Goal: Task Accomplishment & Management: Manage account settings

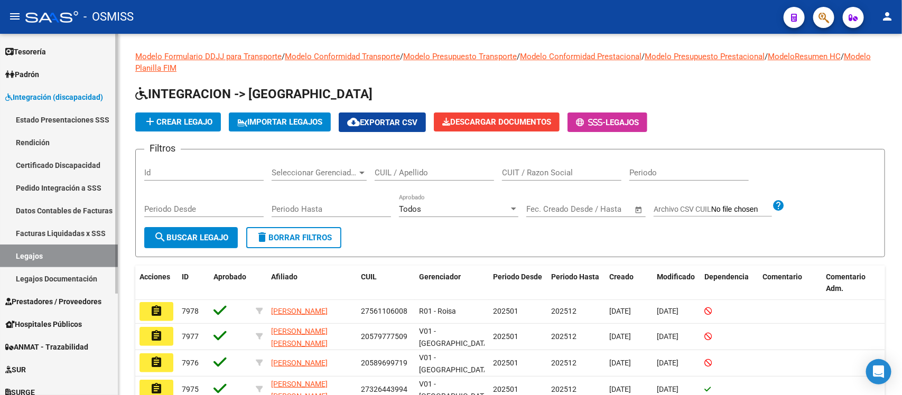
scroll to position [132, 0]
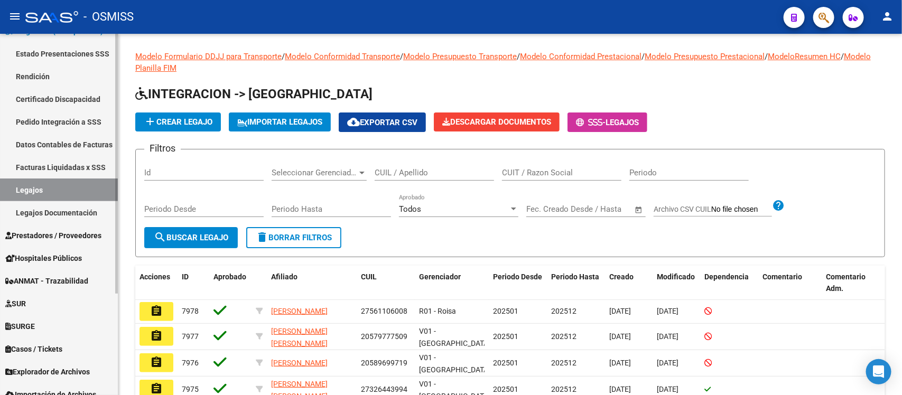
click at [51, 236] on span "Prestadores / Proveedores" at bounding box center [53, 236] width 96 height 12
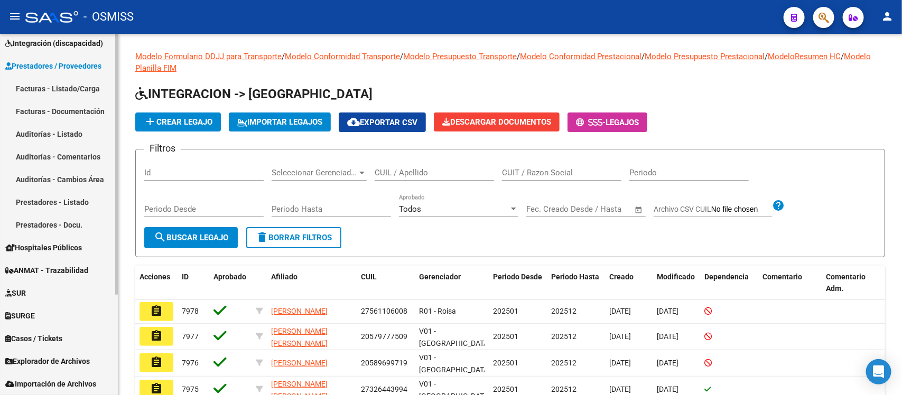
scroll to position [119, 0]
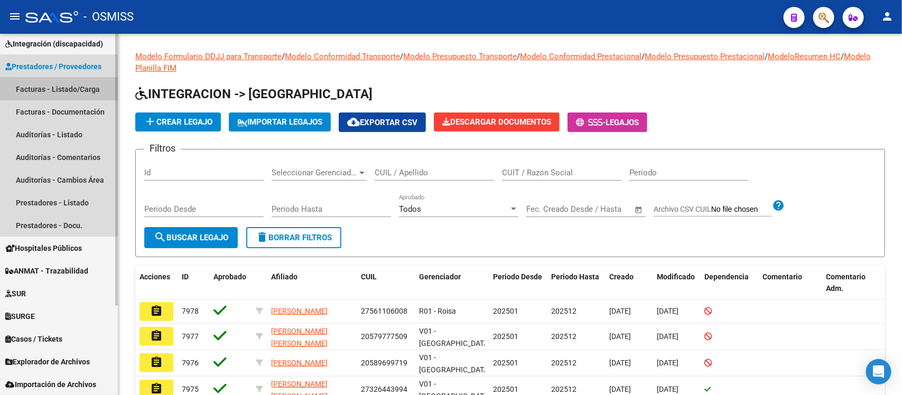
click at [62, 81] on link "Facturas - Listado/Carga" at bounding box center [59, 89] width 118 height 23
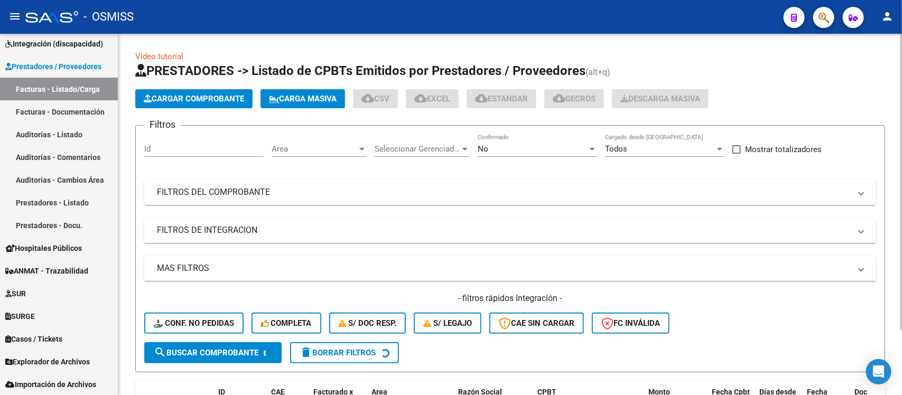
click at [331, 152] on span "Area" at bounding box center [315, 149] width 86 height 10
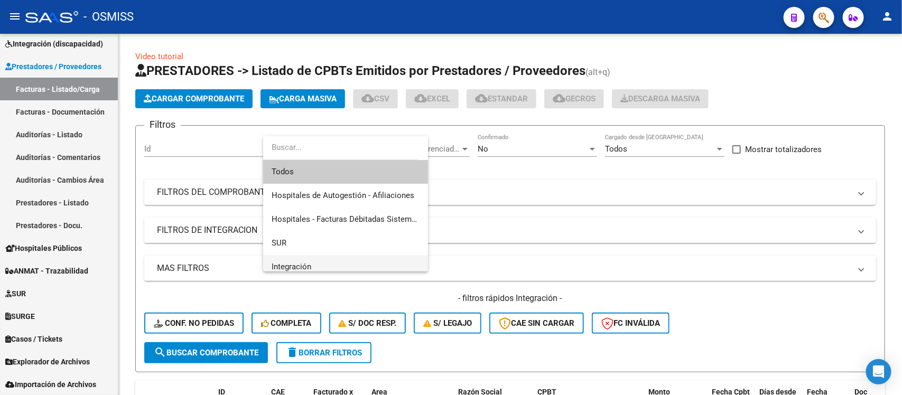
click at [343, 262] on span "Integración" at bounding box center [346, 267] width 148 height 24
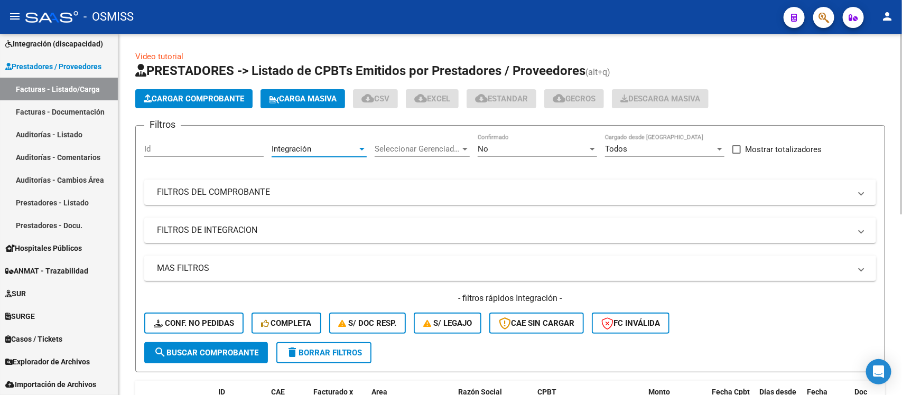
scroll to position [7, 0]
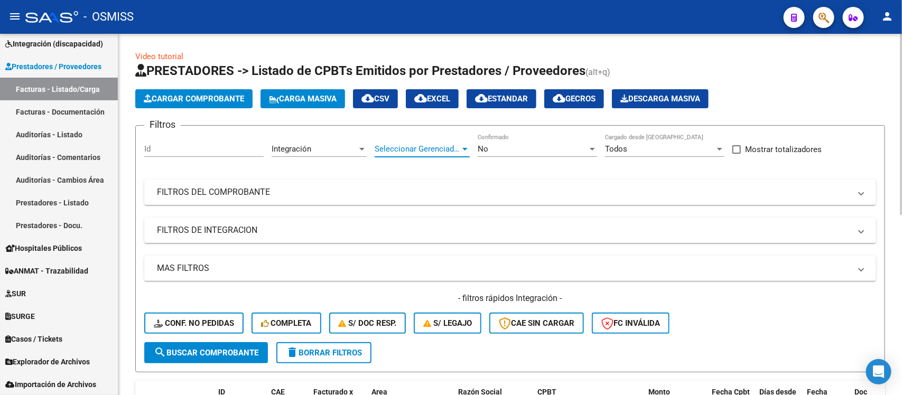
click at [429, 144] on span "Seleccionar Gerenciador" at bounding box center [418, 149] width 86 height 10
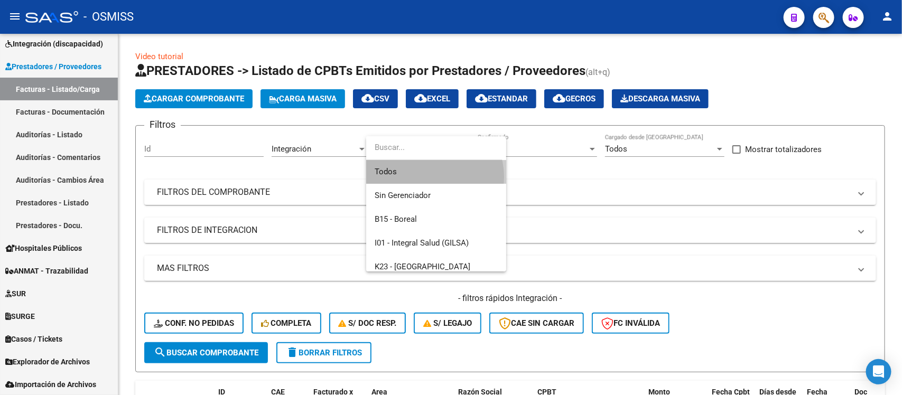
click at [428, 177] on span "Todos" at bounding box center [436, 172] width 123 height 24
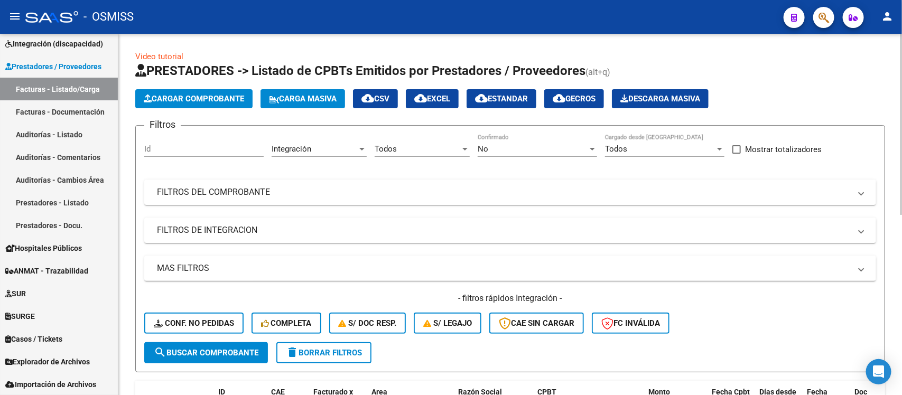
click at [356, 216] on div "Filtros Id Integración Area Todos Seleccionar Gerenciador No Confirmado Todos C…" at bounding box center [510, 238] width 732 height 208
click at [358, 226] on mat-panel-title "FILTROS DE INTEGRACION" at bounding box center [504, 231] width 694 height 12
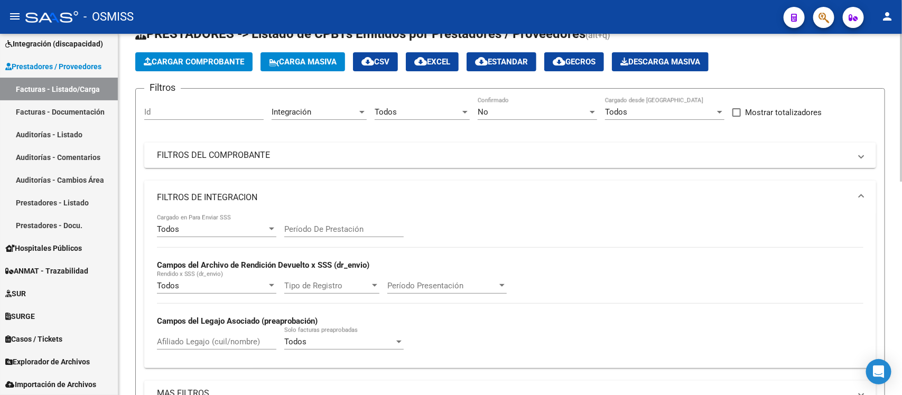
scroll to position [132, 0]
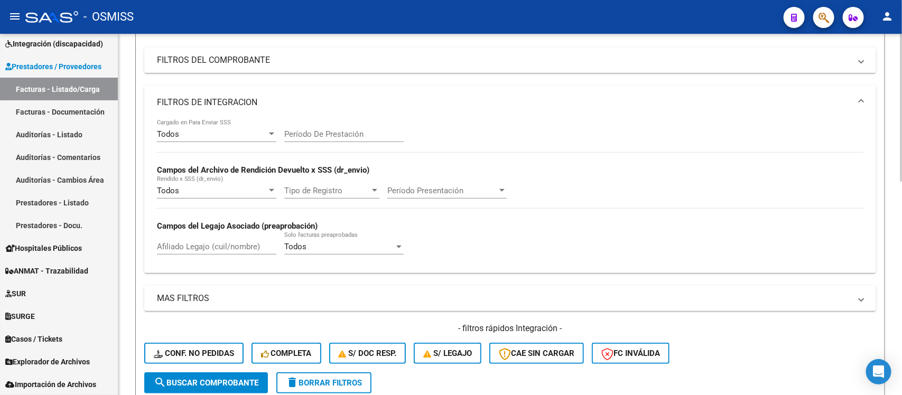
click at [329, 133] on input "Período De Prestación" at bounding box center [343, 135] width 119 height 10
type input "202508"
click at [551, 110] on mat-expansion-panel-header "FILTROS DE INTEGRACION" at bounding box center [510, 103] width 732 height 34
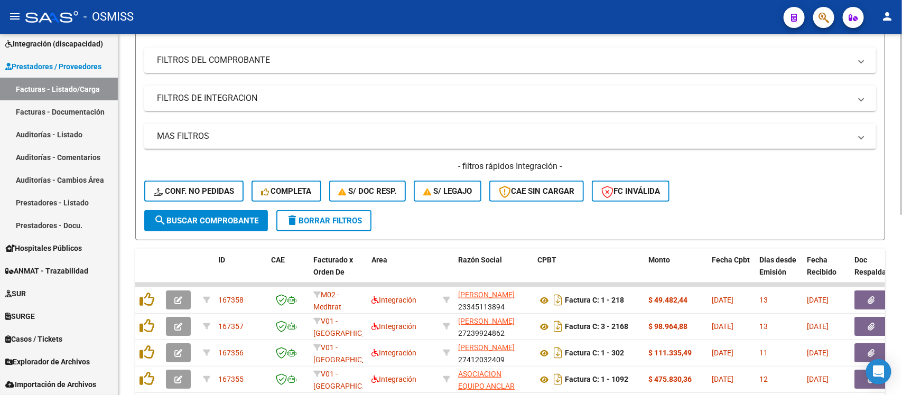
click at [550, 98] on mat-panel-title "FILTROS DE INTEGRACION" at bounding box center [504, 99] width 694 height 12
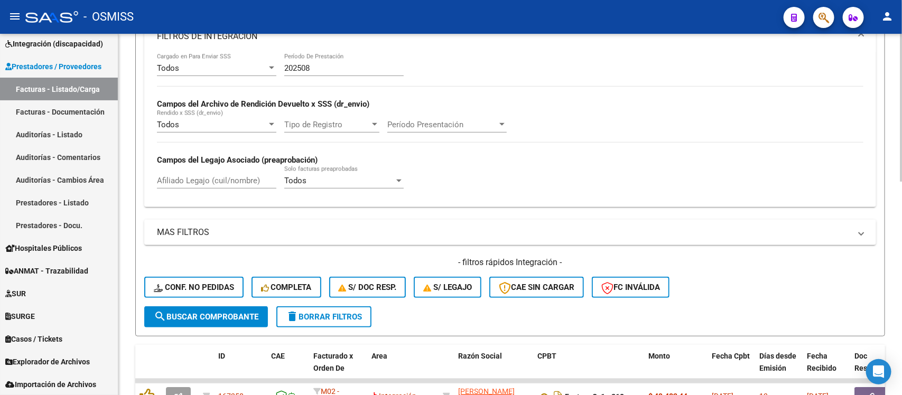
scroll to position [264, 0]
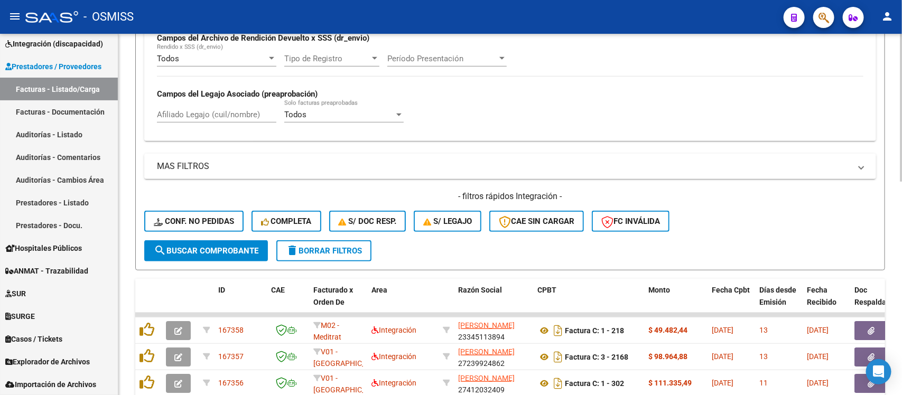
click at [213, 247] on span "search Buscar Comprobante" at bounding box center [206, 251] width 105 height 10
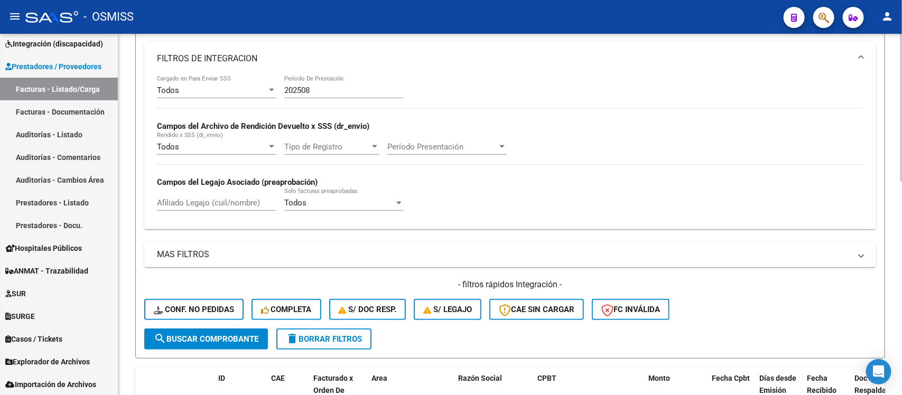
scroll to position [132, 0]
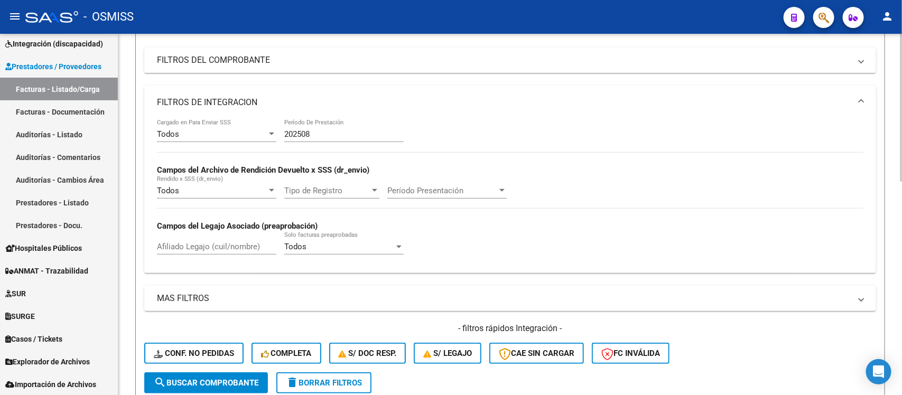
click at [509, 94] on mat-expansion-panel-header "FILTROS DE INTEGRACION" at bounding box center [510, 103] width 732 height 34
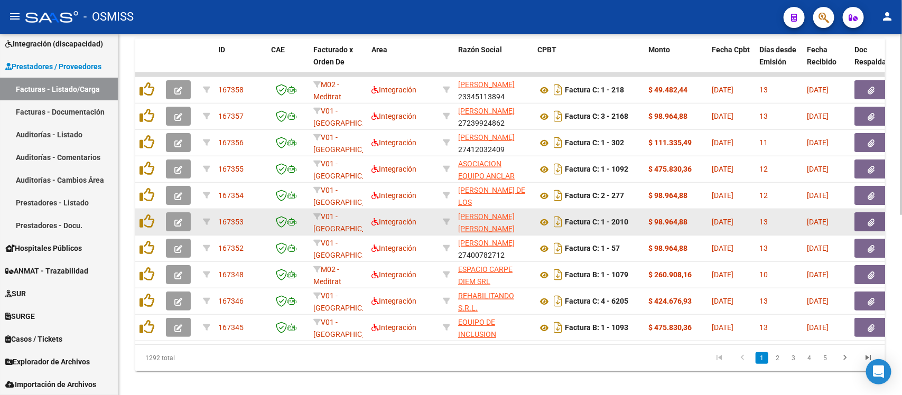
scroll to position [361, 0]
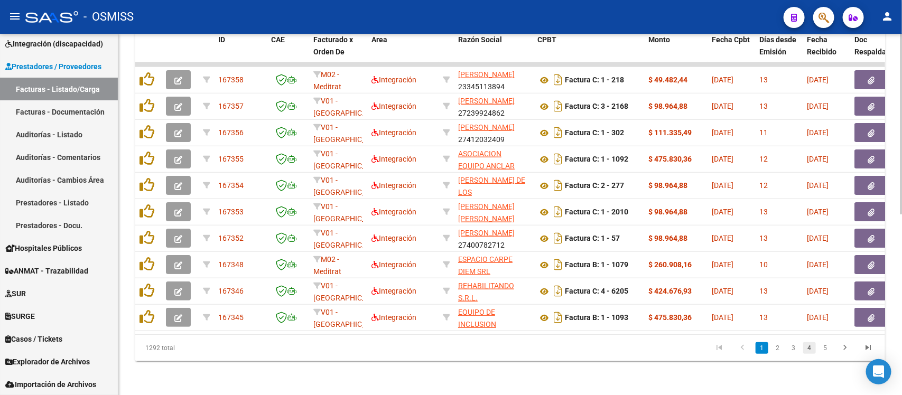
click at [813, 351] on link "4" at bounding box center [810, 349] width 13 height 12
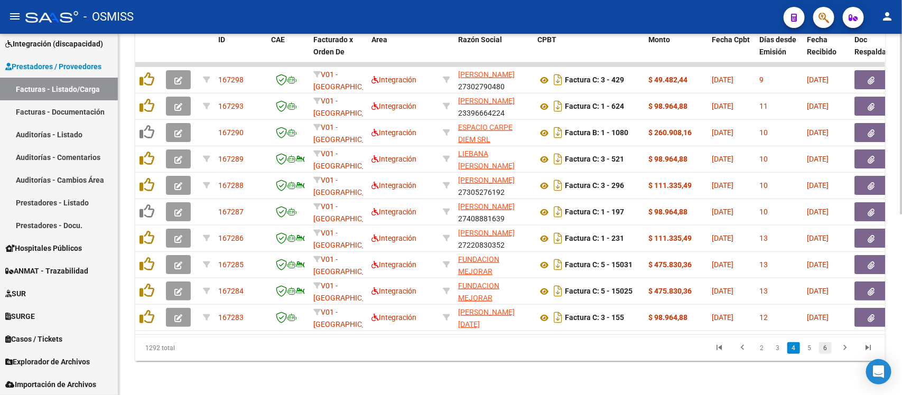
click at [829, 348] on link "6" at bounding box center [825, 349] width 13 height 12
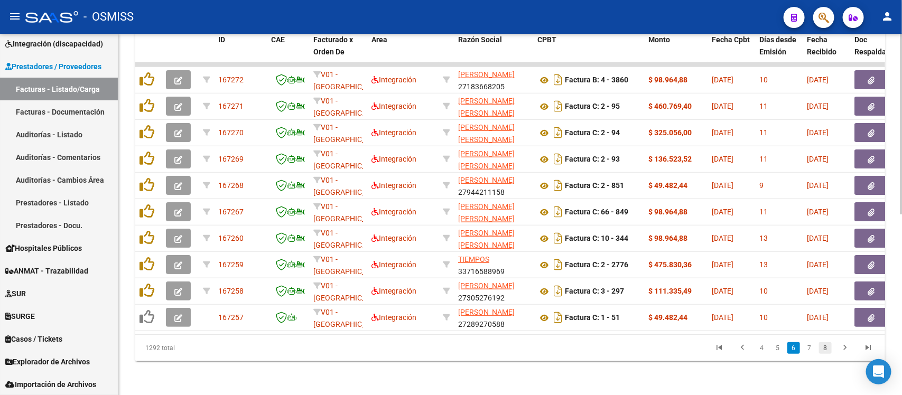
click at [828, 349] on link "8" at bounding box center [825, 349] width 13 height 12
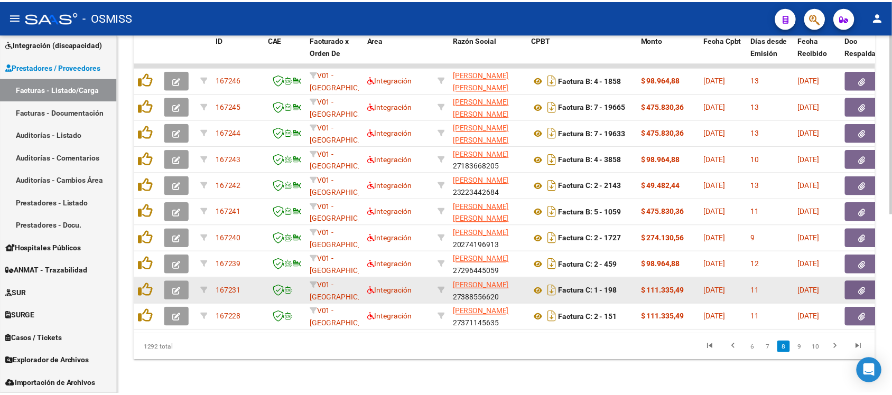
scroll to position [294, 0]
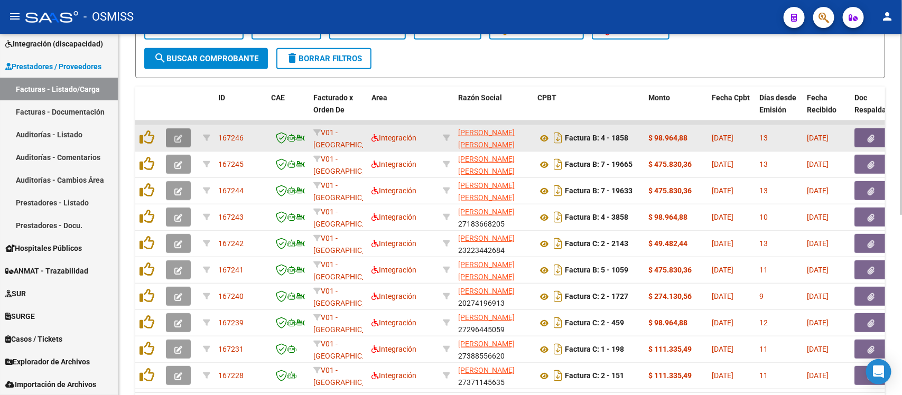
click at [178, 135] on icon "button" at bounding box center [178, 139] width 8 height 8
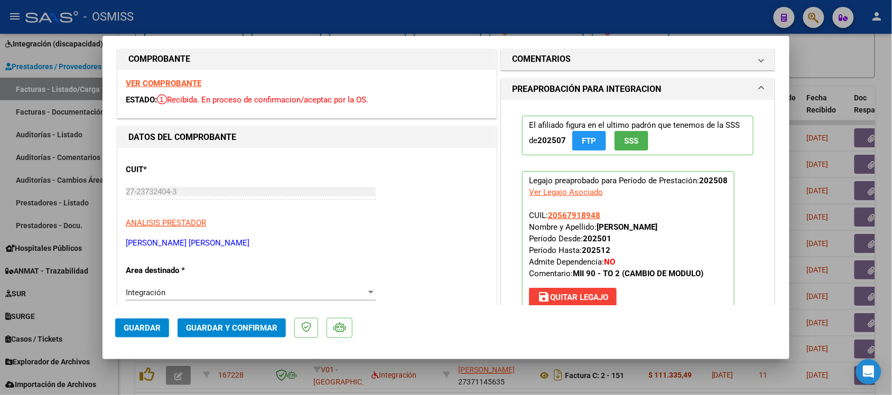
scroll to position [0, 0]
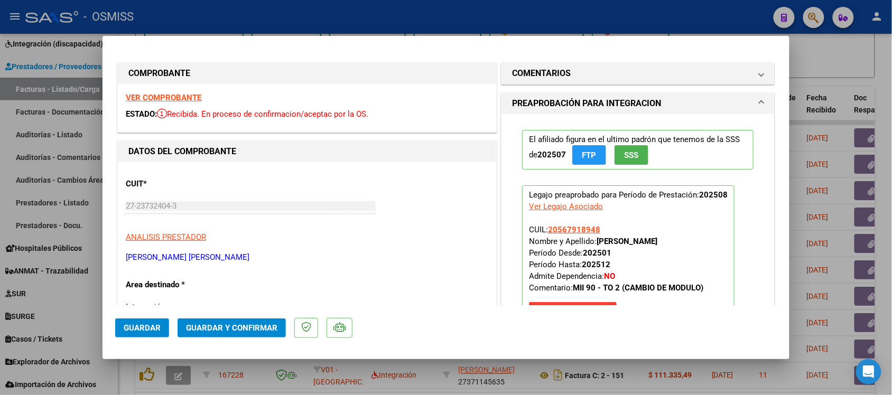
click at [165, 94] on strong "VER COMPROBANTE" at bounding box center [164, 98] width 76 height 10
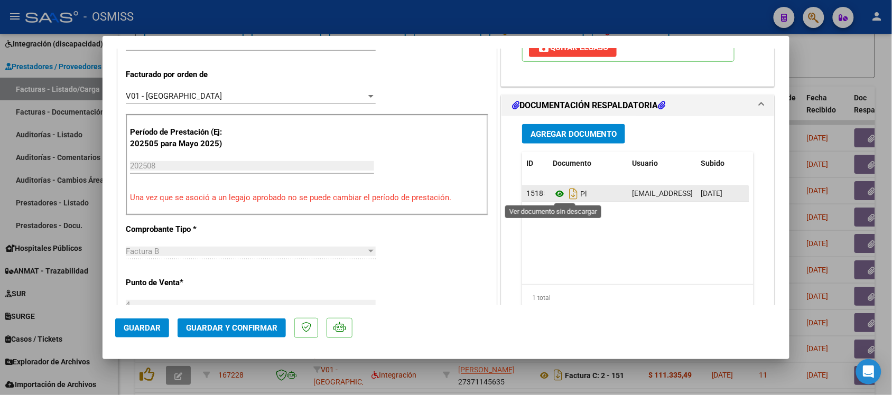
click at [553, 196] on icon at bounding box center [560, 194] width 14 height 13
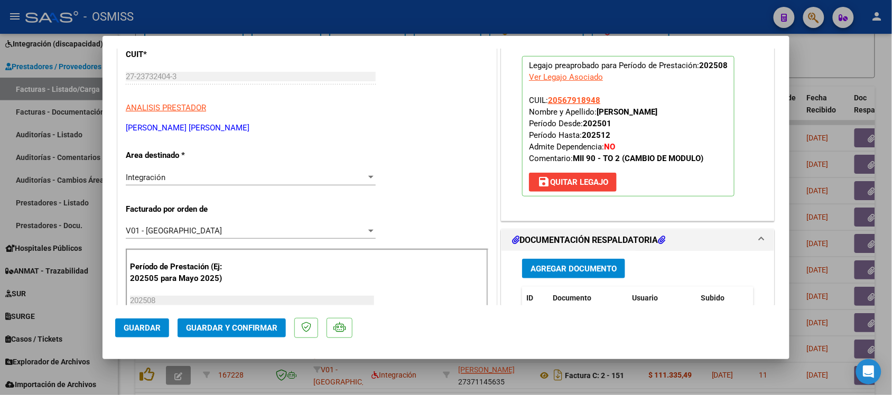
scroll to position [0, 0]
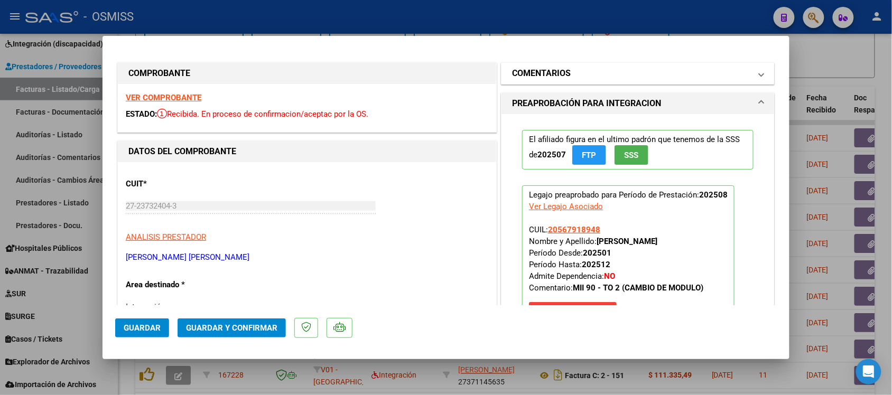
click at [541, 71] on h1 "COMENTARIOS" at bounding box center [541, 73] width 59 height 13
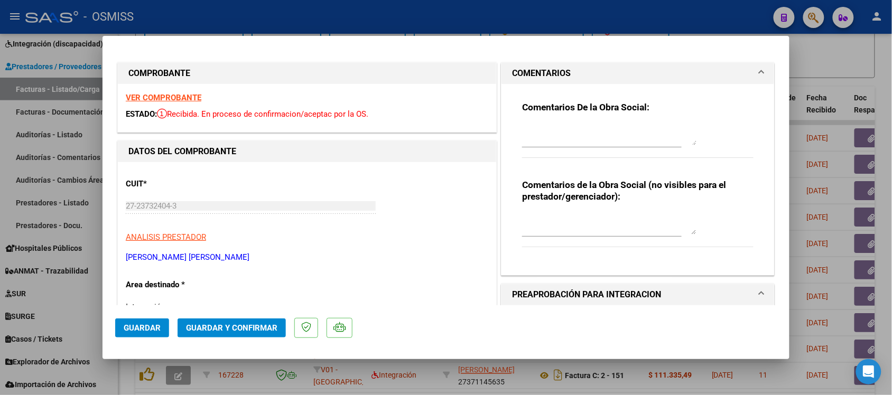
click at [579, 67] on mat-panel-title "COMENTARIOS" at bounding box center [631, 73] width 239 height 13
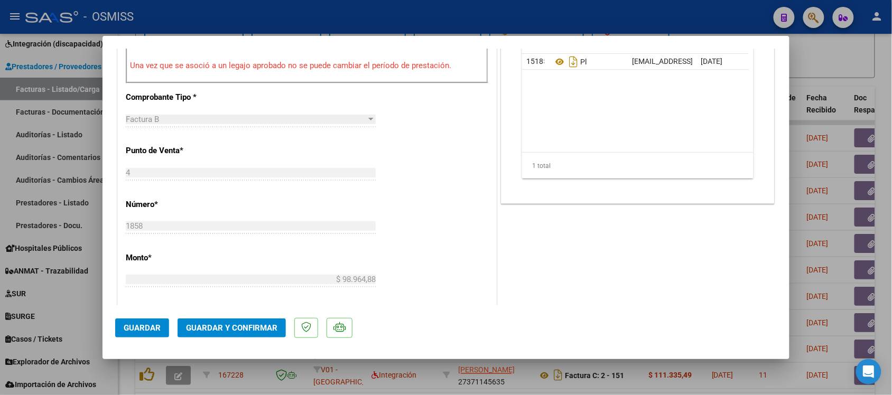
scroll to position [463, 0]
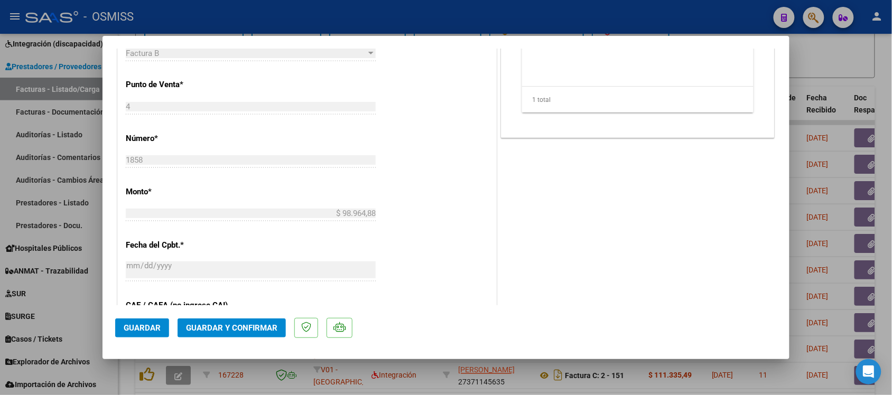
click at [231, 326] on span "Guardar y Confirmar" at bounding box center [231, 329] width 91 height 10
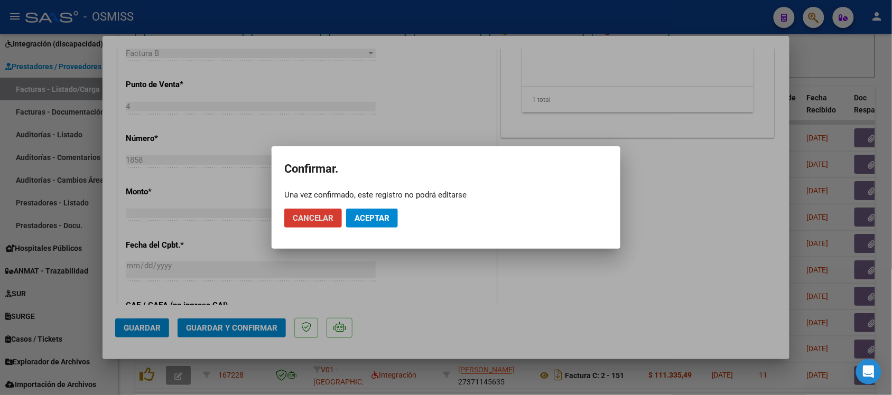
click at [386, 213] on button "Aceptar" at bounding box center [372, 218] width 52 height 19
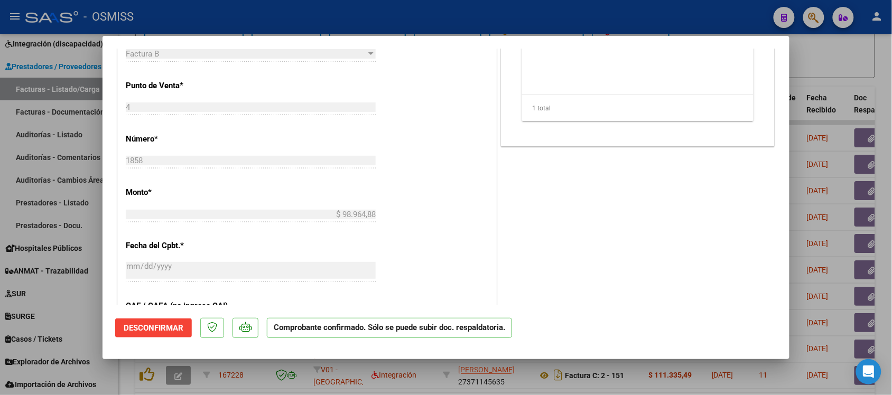
scroll to position [330, 0]
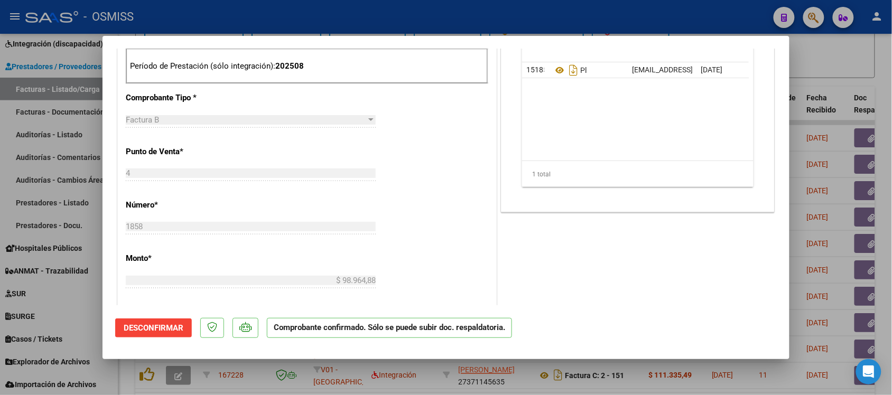
click at [862, 72] on div at bounding box center [446, 197] width 892 height 395
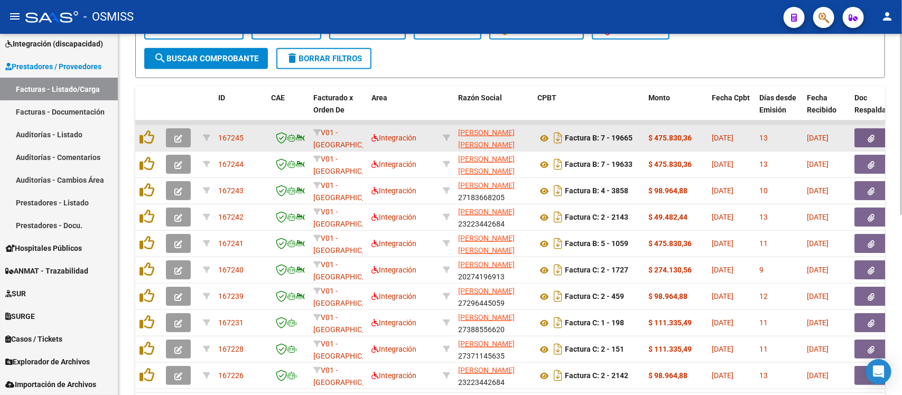
click at [176, 130] on button "button" at bounding box center [178, 137] width 25 height 19
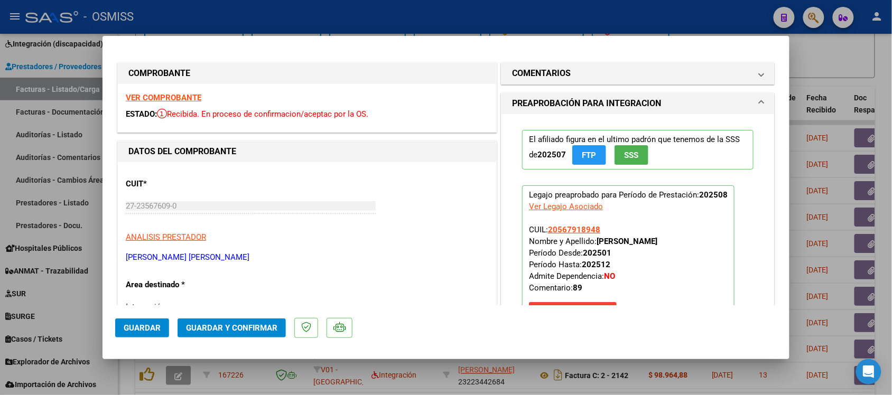
click at [188, 99] on strong "VER COMPROBANTE" at bounding box center [164, 98] width 76 height 10
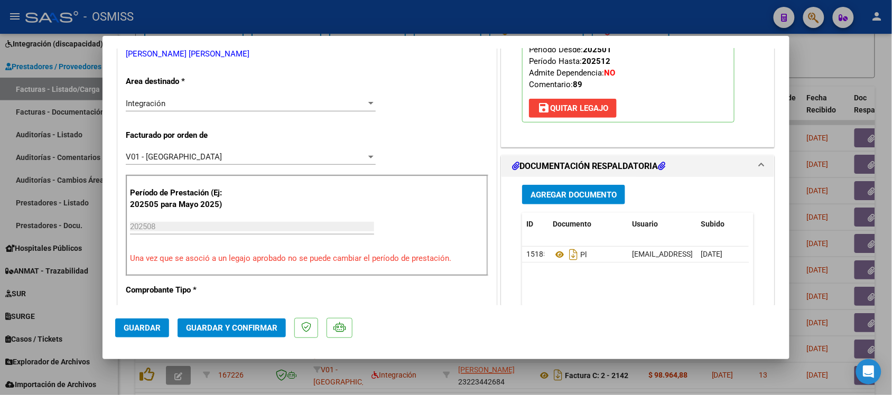
scroll to position [264, 0]
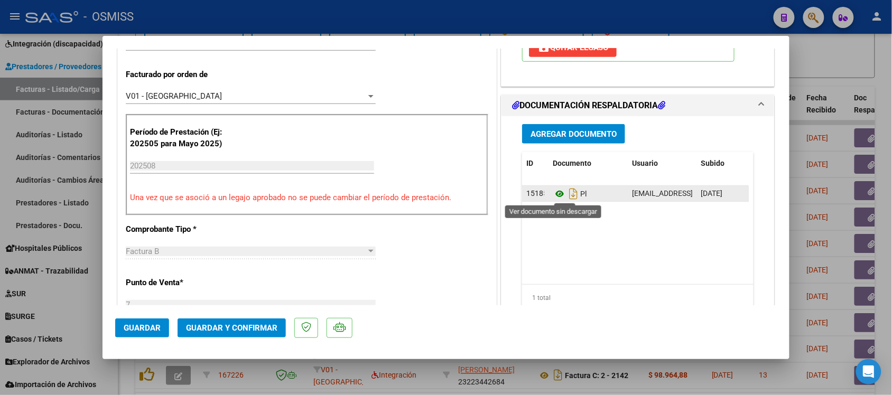
click at [553, 191] on icon at bounding box center [560, 194] width 14 height 13
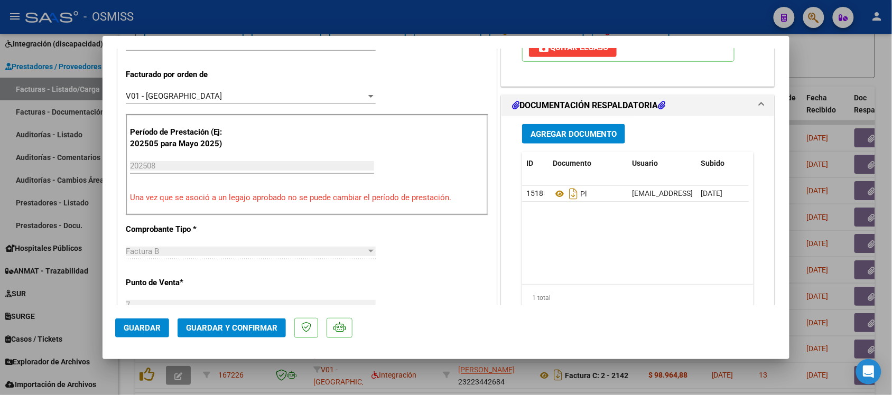
scroll to position [0, 0]
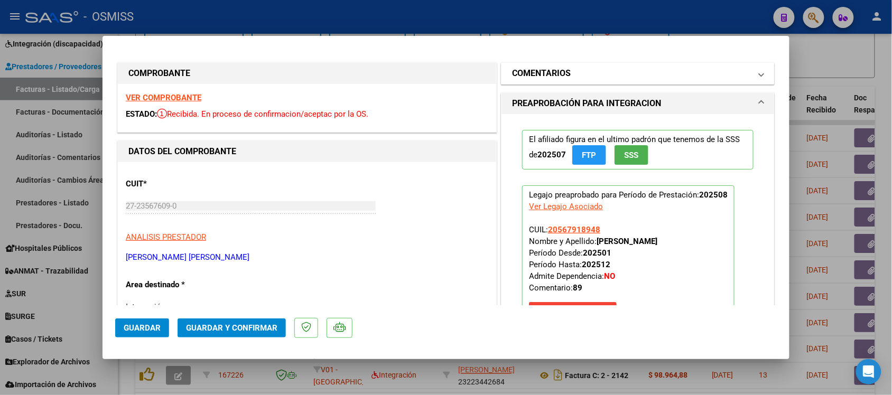
click at [547, 69] on h1 "COMENTARIOS" at bounding box center [541, 73] width 59 height 13
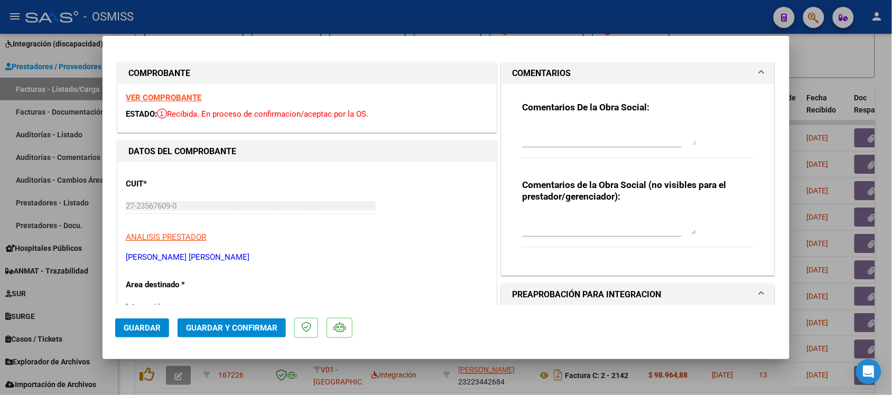
click at [517, 70] on h1 "COMENTARIOS" at bounding box center [541, 73] width 59 height 13
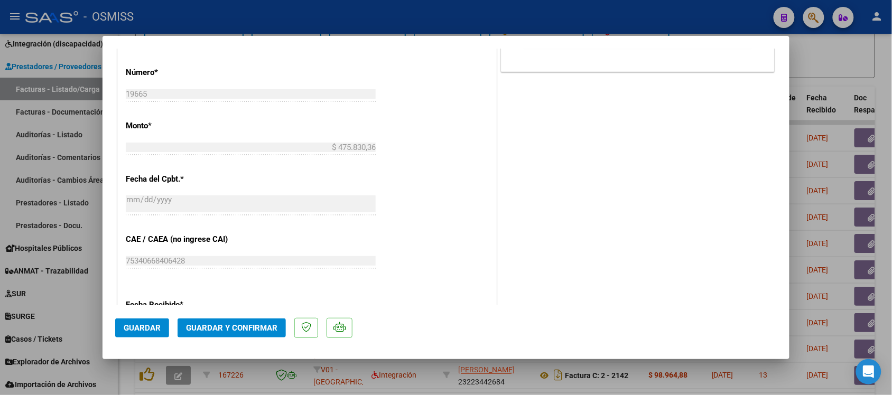
scroll to position [463, 0]
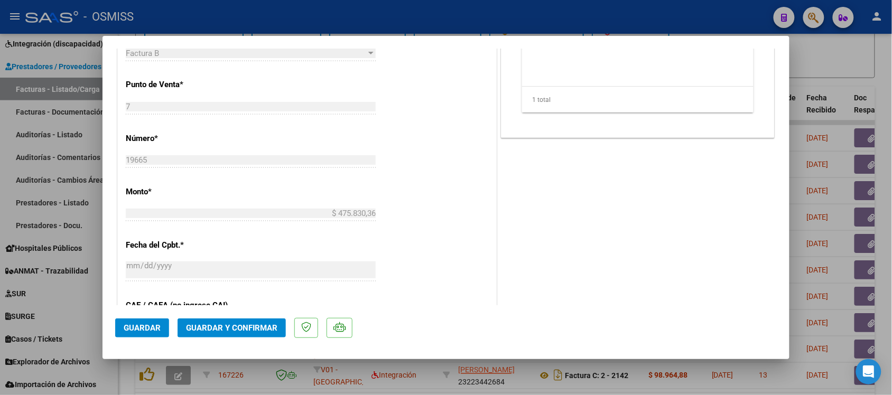
click at [234, 320] on button "Guardar y Confirmar" at bounding box center [232, 328] width 108 height 19
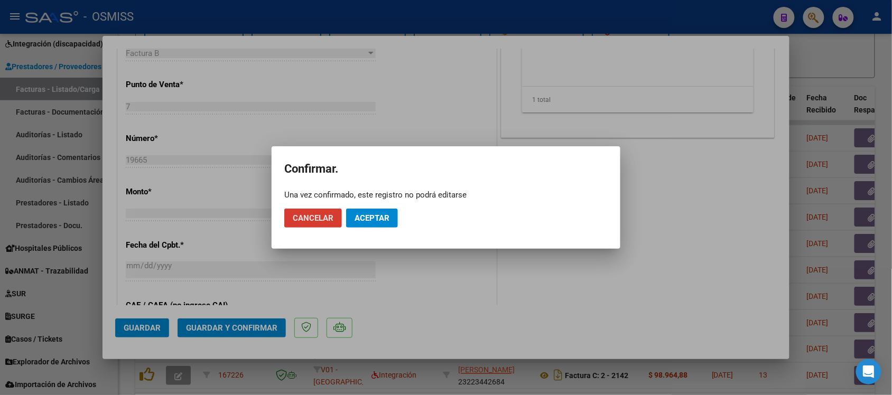
click at [392, 215] on button "Aceptar" at bounding box center [372, 218] width 52 height 19
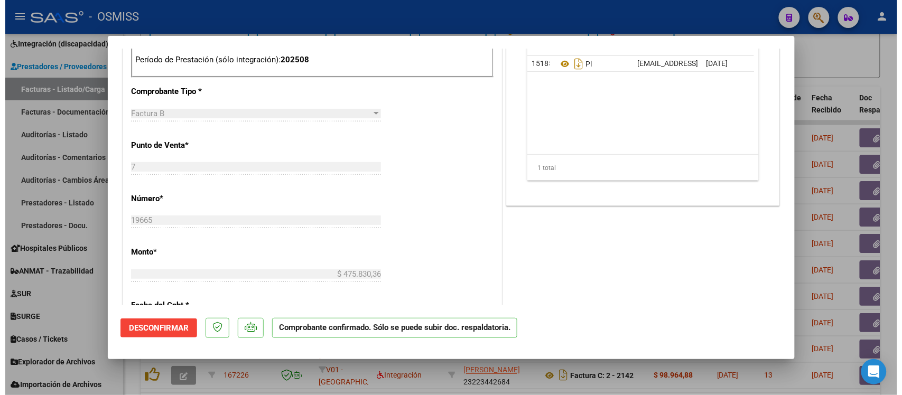
scroll to position [330, 0]
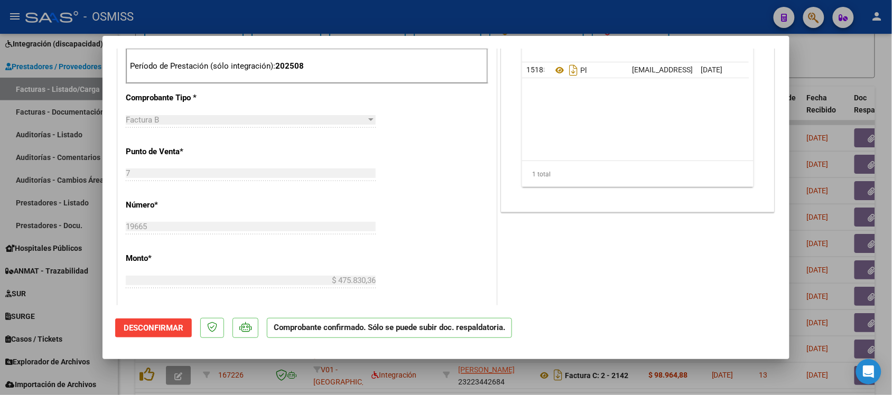
click at [867, 65] on div at bounding box center [446, 197] width 892 height 395
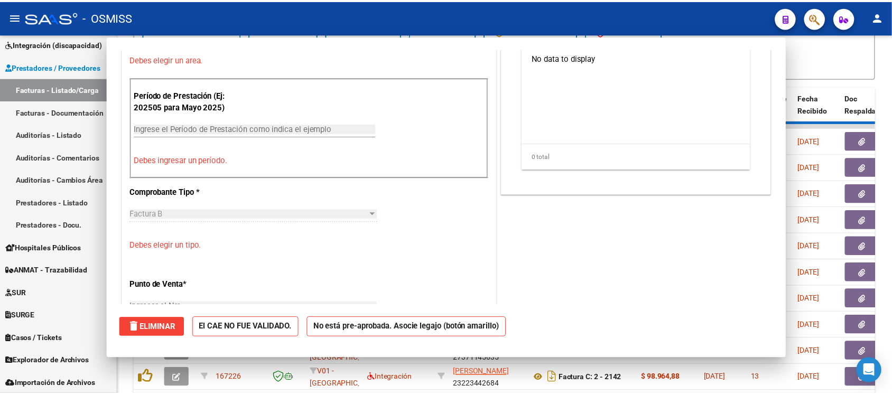
scroll to position [0, 0]
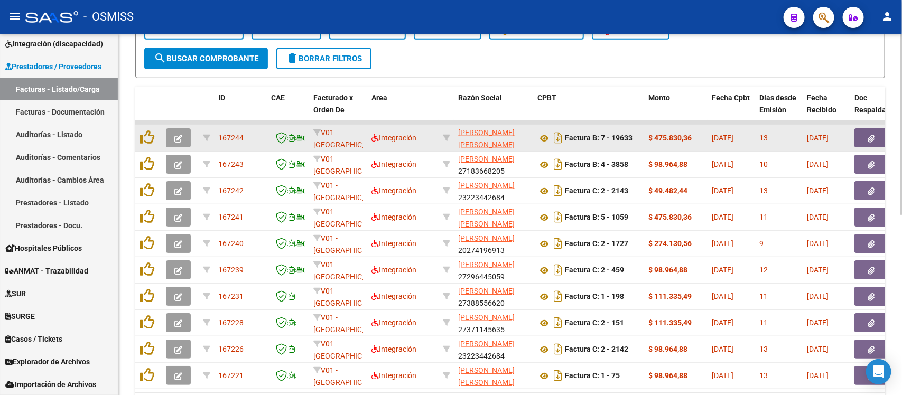
click at [183, 133] on button "button" at bounding box center [178, 137] width 25 height 19
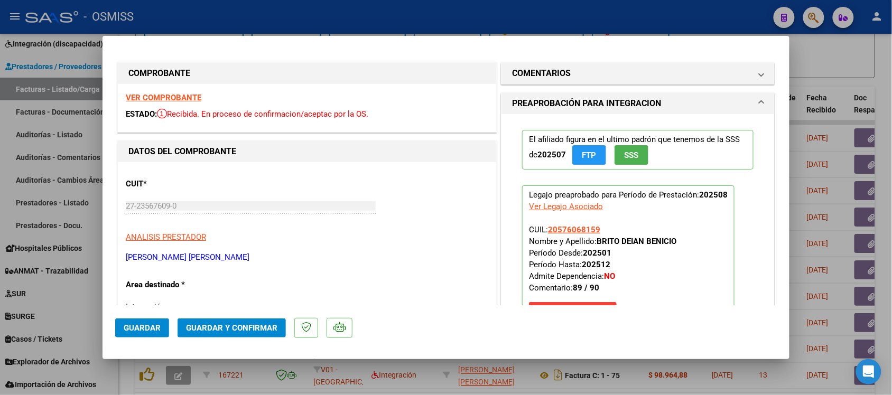
click at [189, 98] on strong "VER COMPROBANTE" at bounding box center [164, 98] width 76 height 10
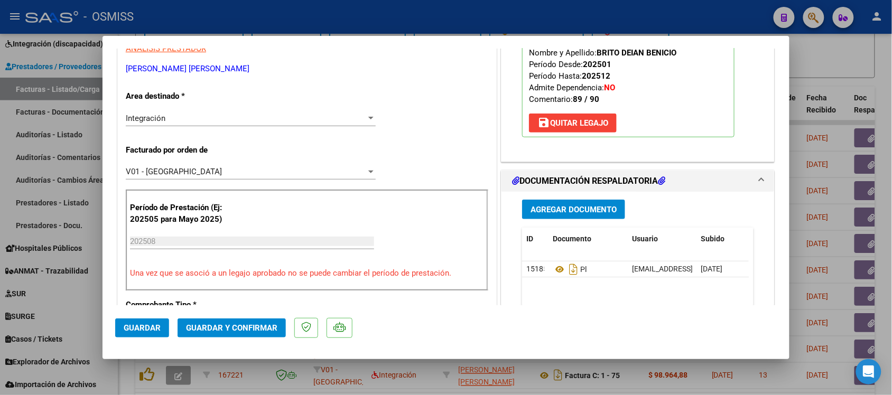
scroll to position [198, 0]
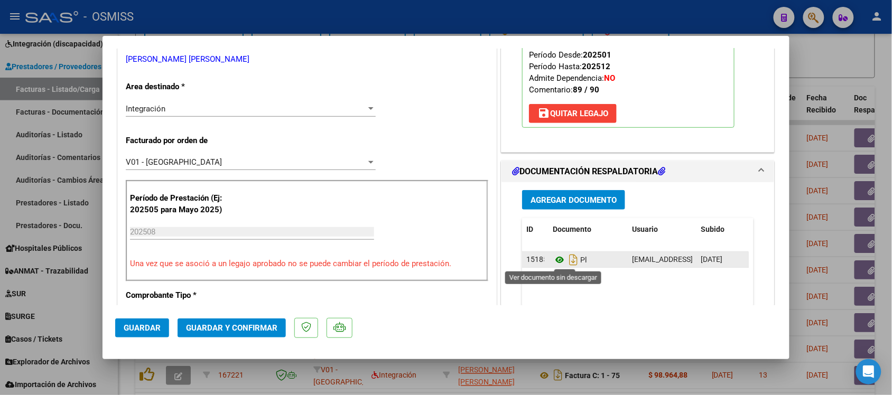
click at [554, 262] on icon at bounding box center [560, 260] width 14 height 13
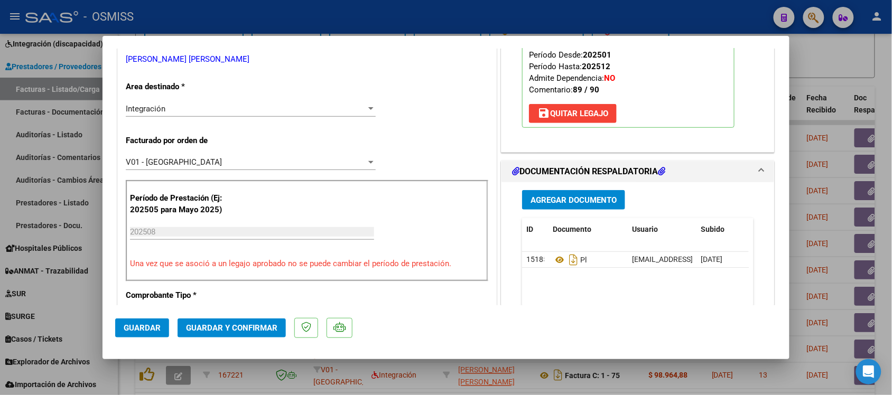
scroll to position [0, 0]
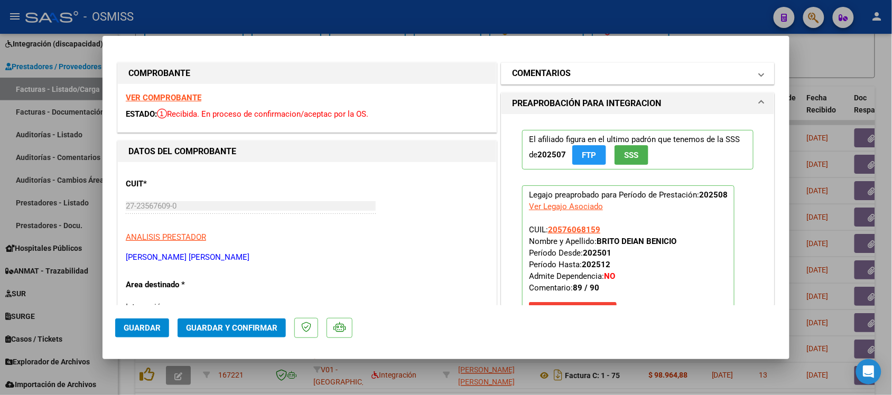
click at [528, 74] on h1 "COMENTARIOS" at bounding box center [541, 73] width 59 height 13
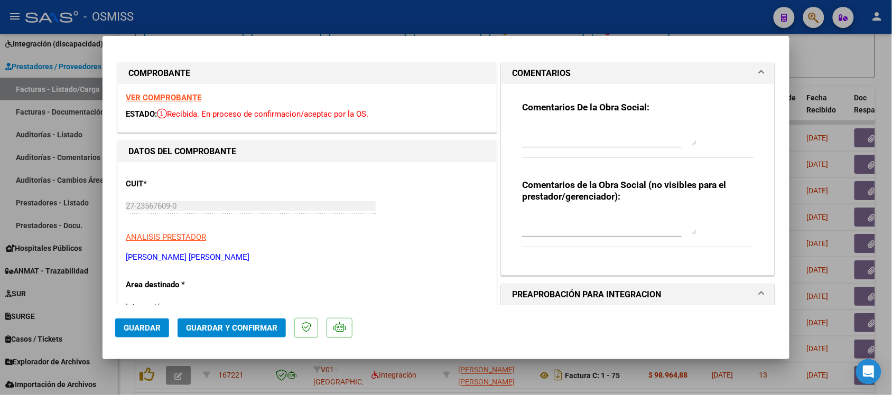
click at [541, 65] on mat-expansion-panel-header "COMENTARIOS" at bounding box center [638, 73] width 273 height 21
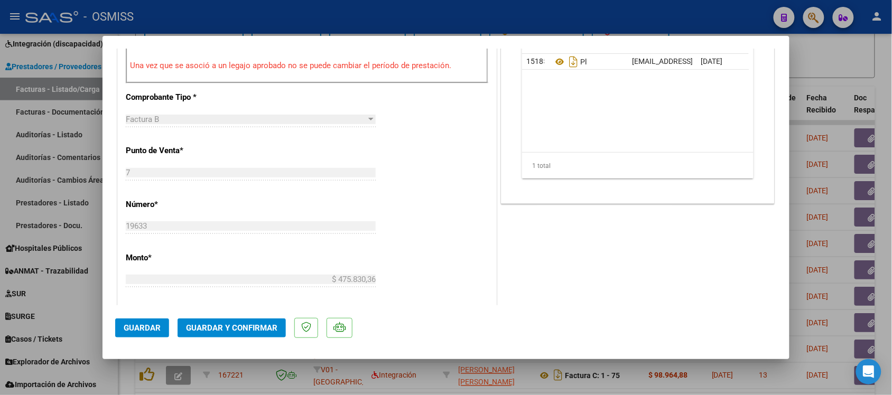
scroll to position [463, 0]
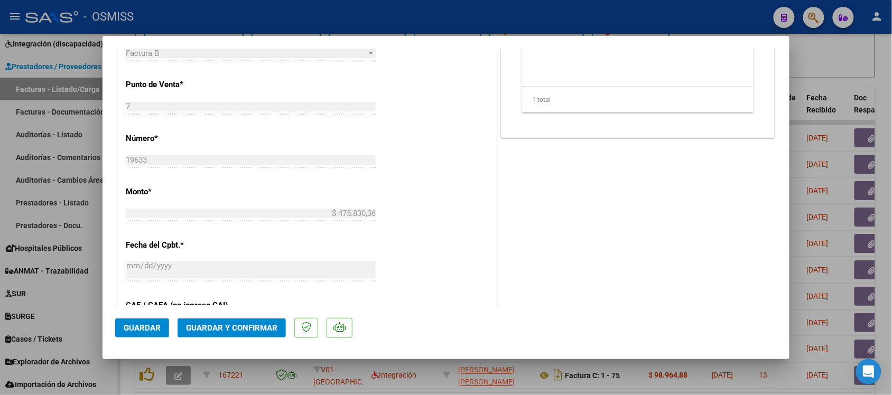
click at [257, 335] on button "Guardar y Confirmar" at bounding box center [232, 328] width 108 height 19
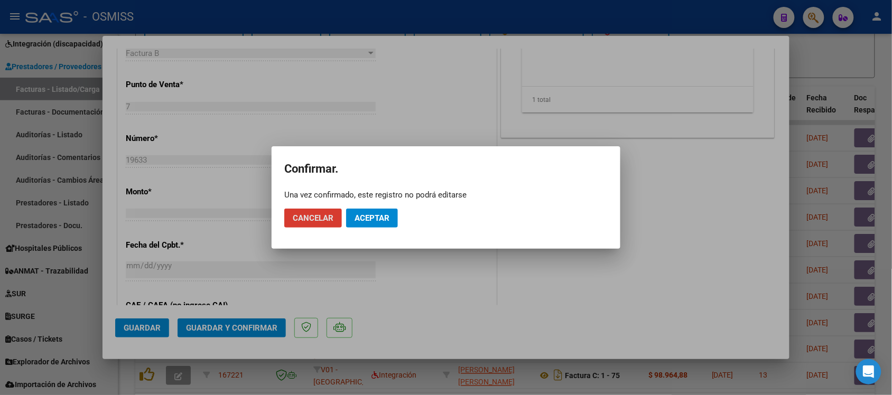
click at [376, 205] on mat-dialog-actions "Cancelar Aceptar" at bounding box center [446, 218] width 324 height 36
click at [381, 220] on span "Aceptar" at bounding box center [372, 219] width 35 height 10
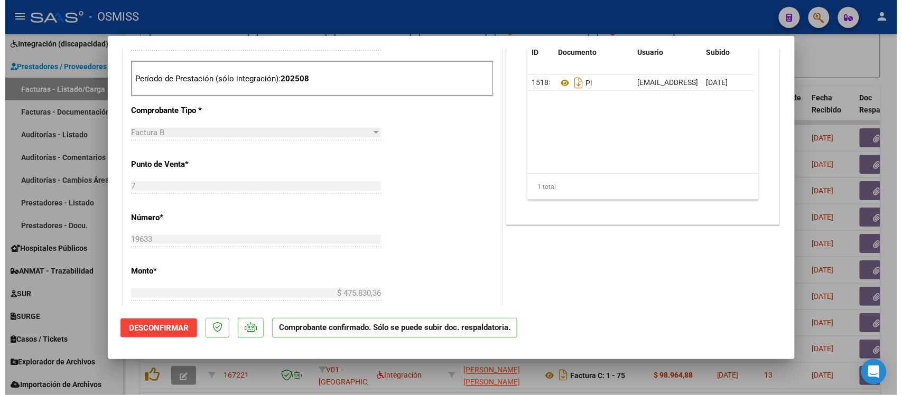
scroll to position [330, 0]
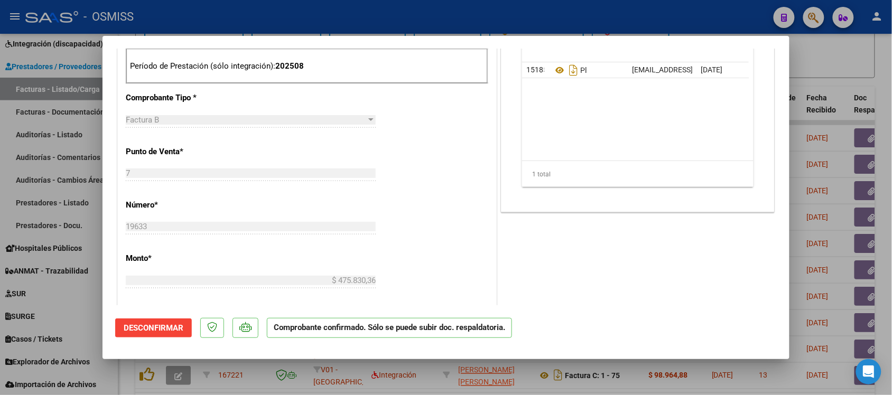
click at [841, 64] on div at bounding box center [446, 197] width 892 height 395
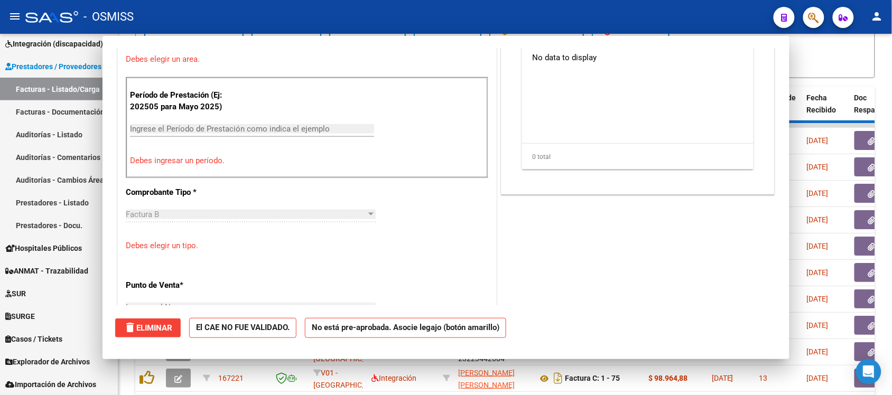
scroll to position [0, 0]
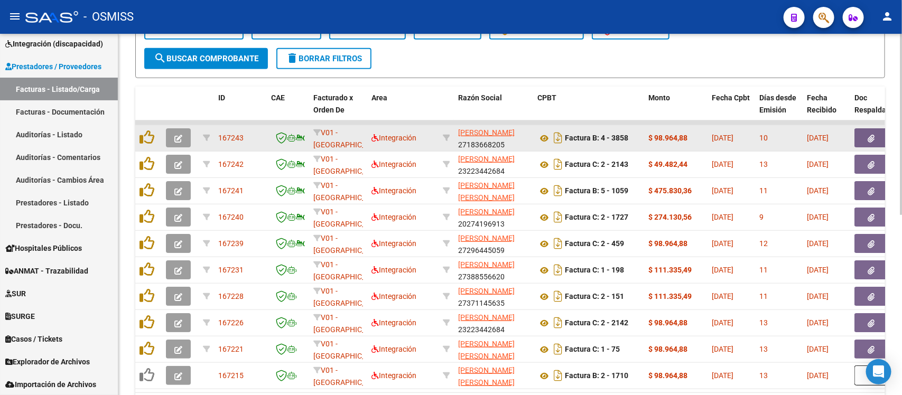
click at [174, 135] on icon "button" at bounding box center [178, 139] width 8 height 8
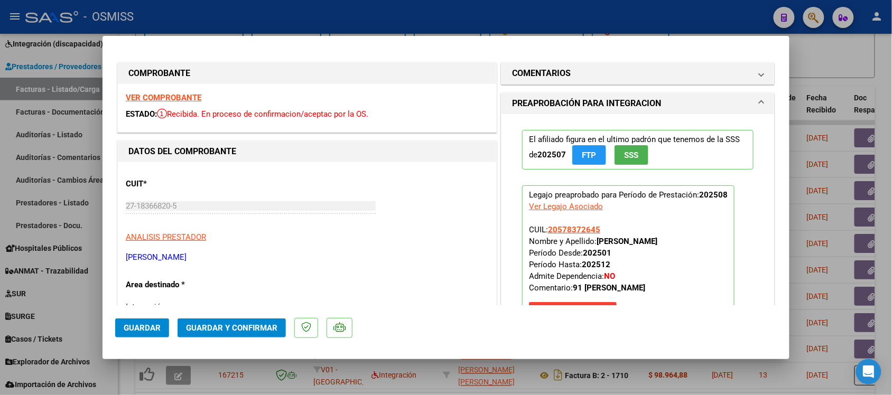
click at [191, 99] on strong "VER COMPROBANTE" at bounding box center [164, 98] width 76 height 10
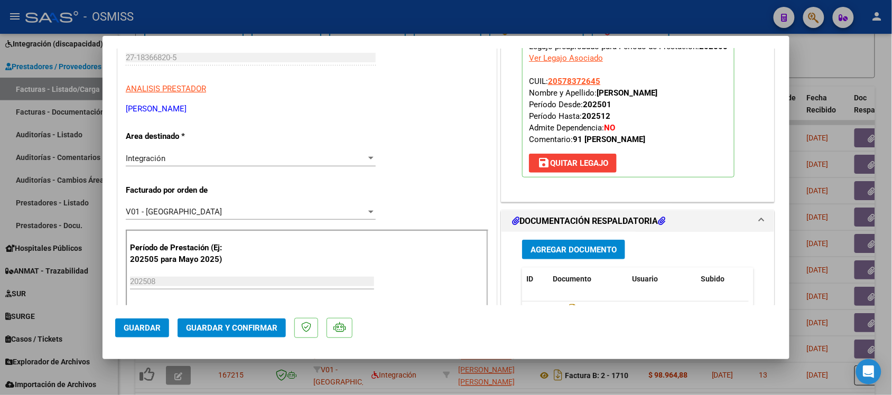
scroll to position [198, 0]
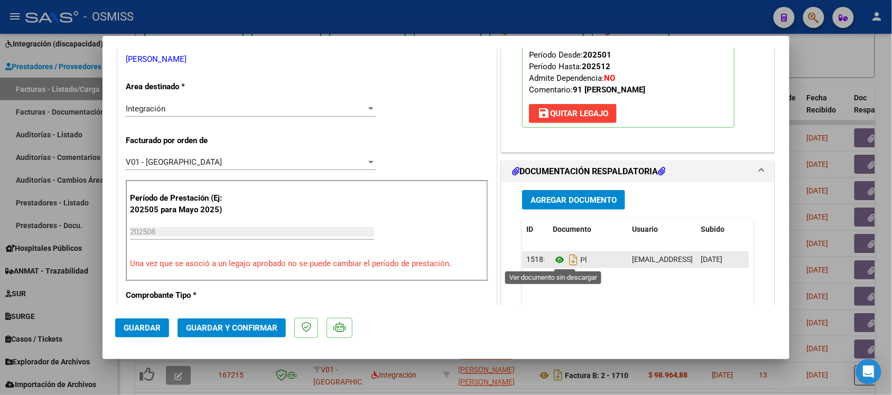
click at [553, 261] on icon at bounding box center [560, 260] width 14 height 13
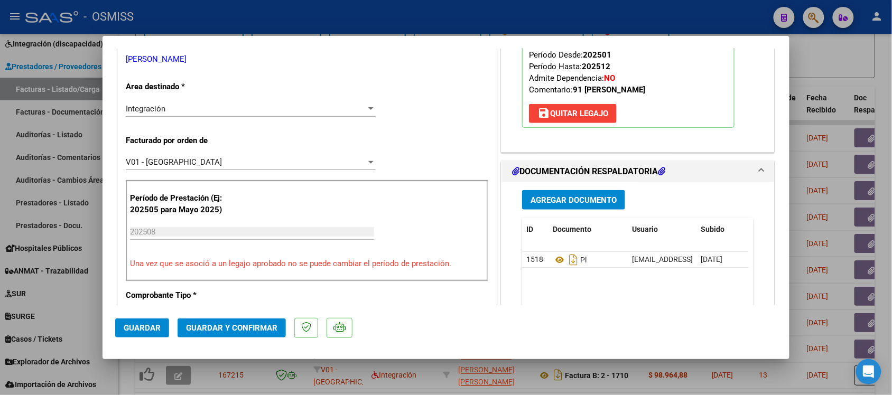
scroll to position [0, 0]
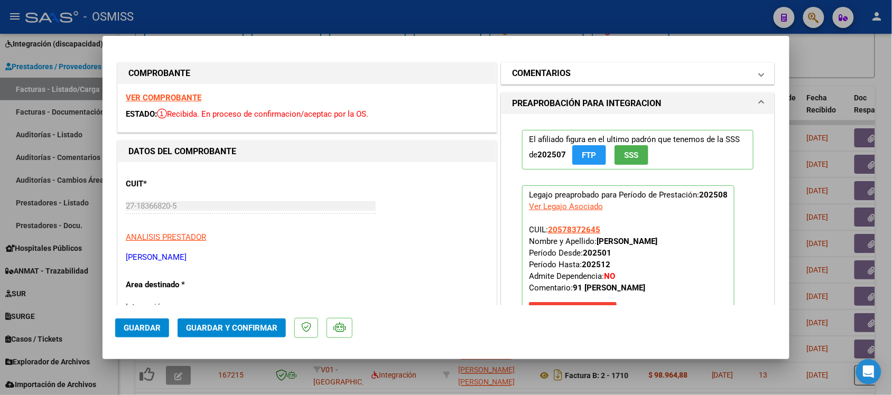
click at [558, 77] on h1 "COMENTARIOS" at bounding box center [541, 73] width 59 height 13
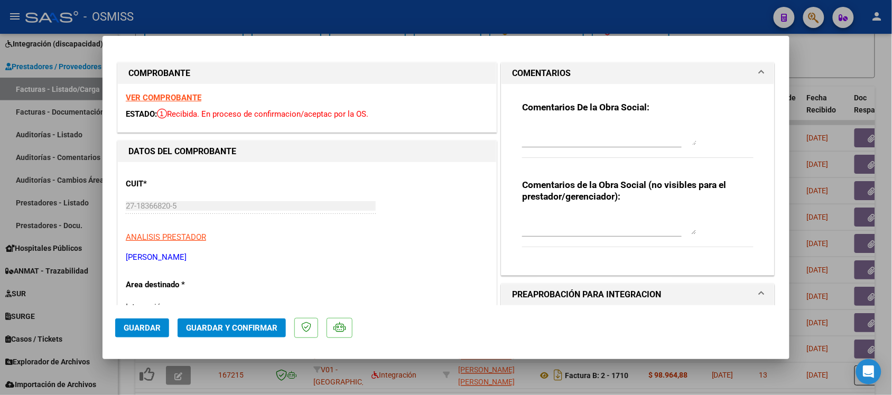
click at [546, 75] on h1 "COMENTARIOS" at bounding box center [541, 73] width 59 height 13
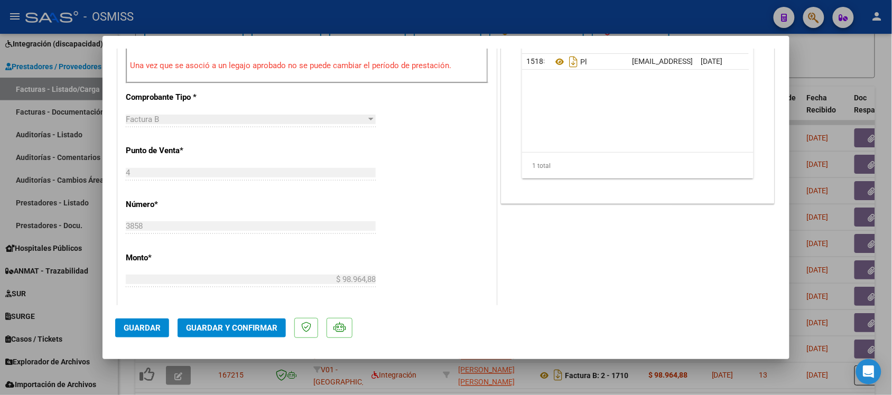
scroll to position [463, 0]
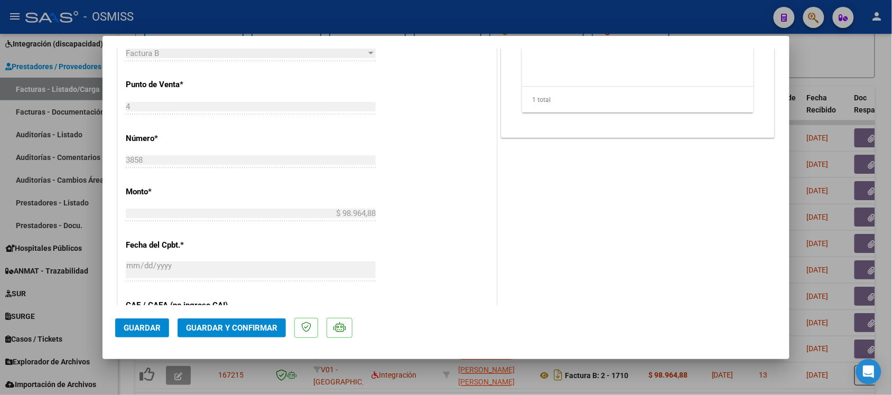
click at [231, 325] on span "Guardar y Confirmar" at bounding box center [231, 329] width 91 height 10
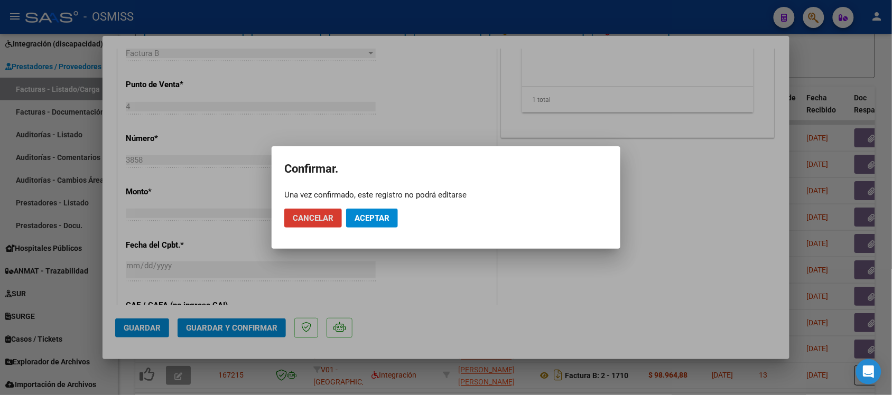
drag, startPoint x: 371, startPoint y: 222, endPoint x: 404, endPoint y: 217, distance: 33.6
click at [373, 222] on span "Aceptar" at bounding box center [372, 219] width 35 height 10
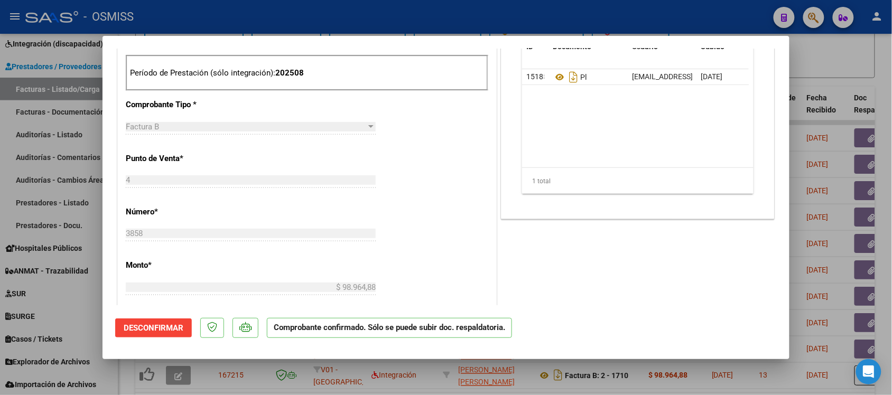
scroll to position [330, 0]
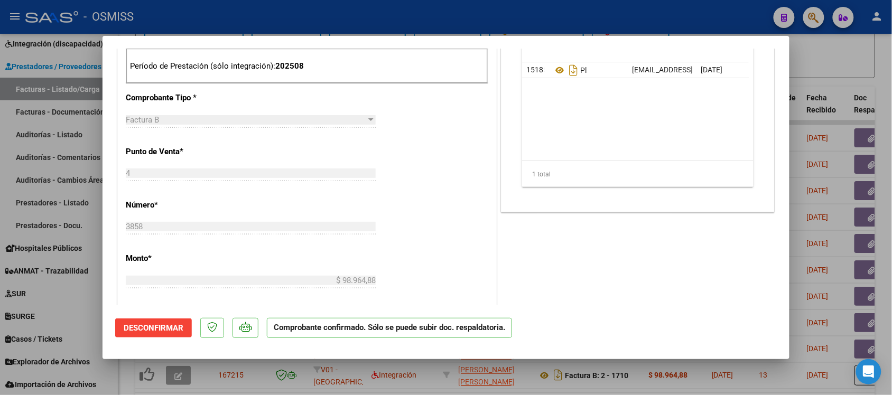
click at [844, 73] on div at bounding box center [446, 197] width 892 height 395
type input "$ 0,00"
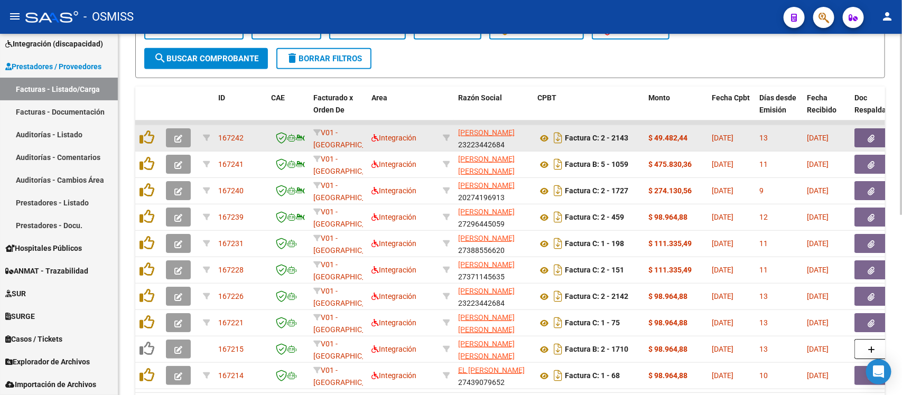
click at [176, 135] on icon "button" at bounding box center [178, 139] width 8 height 8
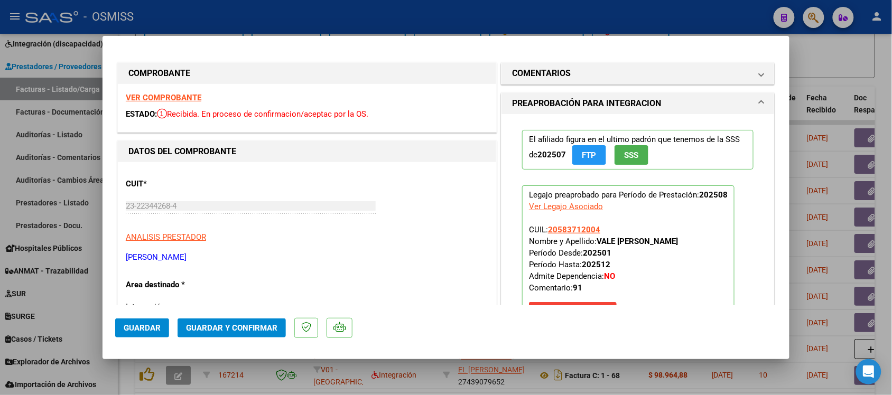
click at [196, 94] on strong "VER COMPROBANTE" at bounding box center [164, 98] width 76 height 10
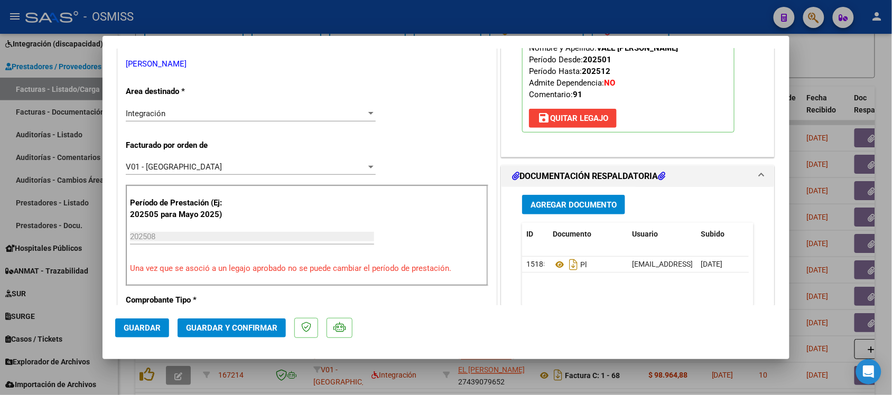
scroll to position [198, 0]
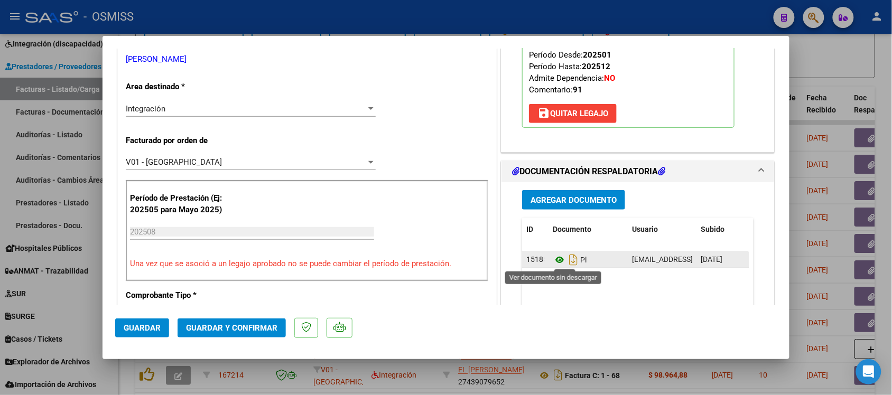
click at [556, 261] on icon at bounding box center [560, 260] width 14 height 13
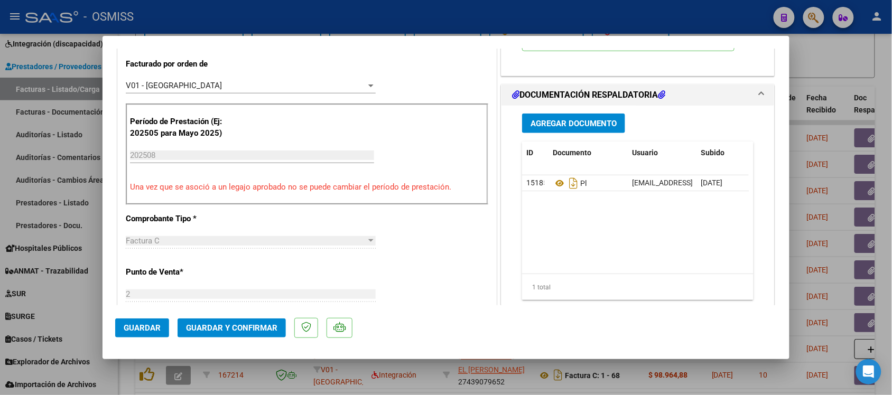
scroll to position [396, 0]
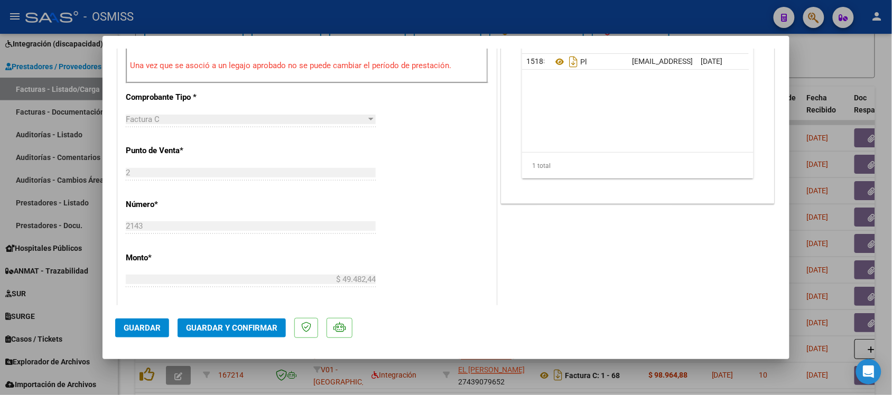
click at [853, 41] on div at bounding box center [446, 197] width 892 height 395
type input "$ 0,00"
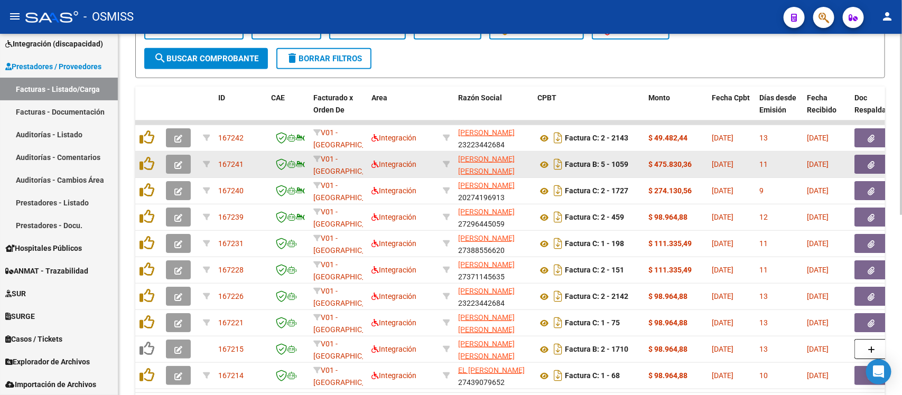
click at [177, 161] on icon "button" at bounding box center [178, 165] width 8 height 8
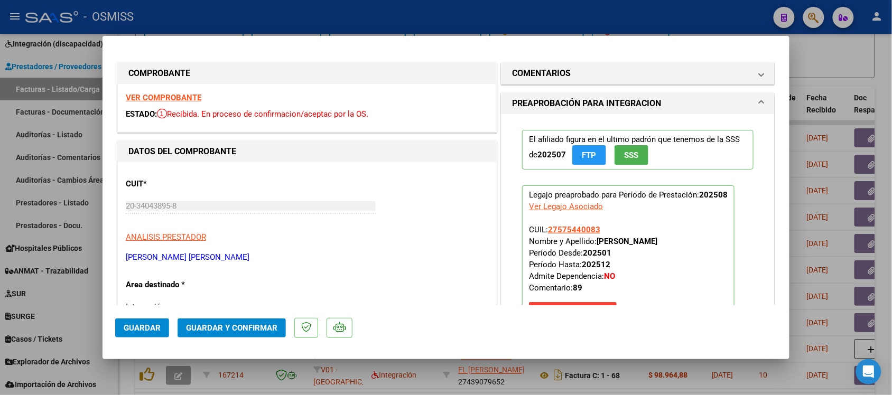
click at [150, 95] on strong "VER COMPROBANTE" at bounding box center [164, 98] width 76 height 10
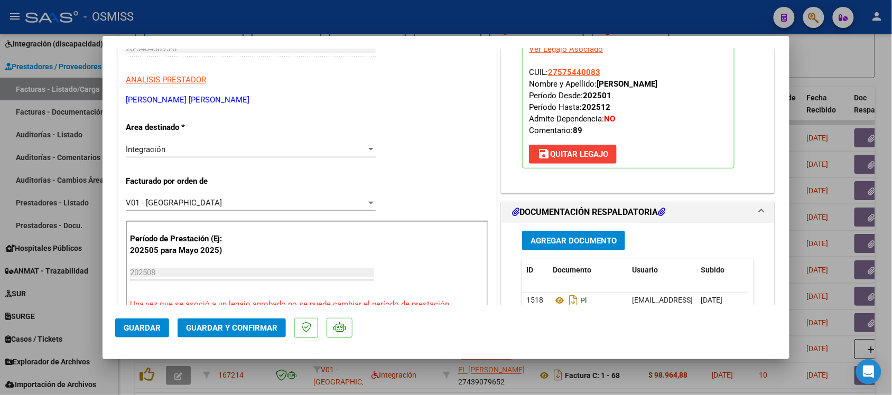
scroll to position [330, 0]
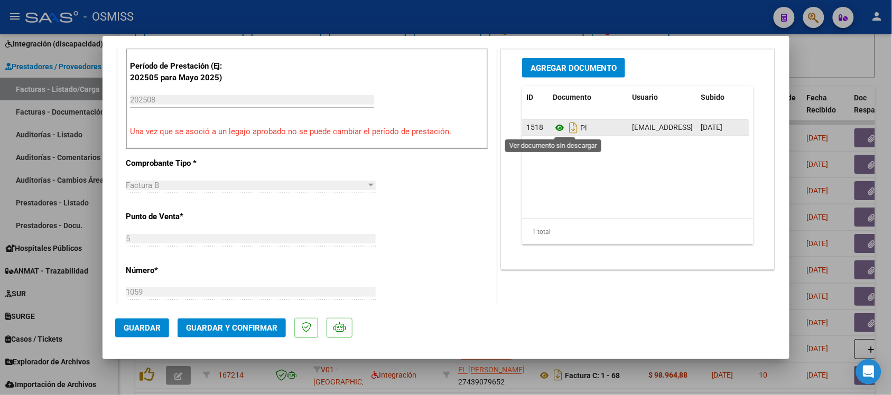
click at [553, 130] on icon at bounding box center [560, 128] width 14 height 13
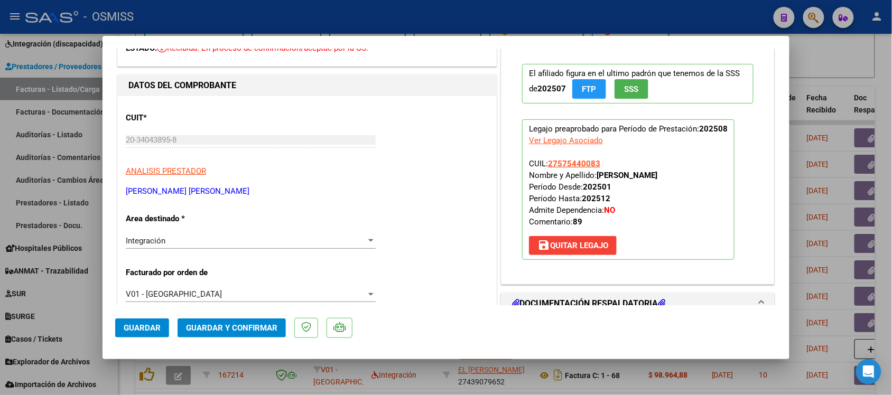
scroll to position [0, 0]
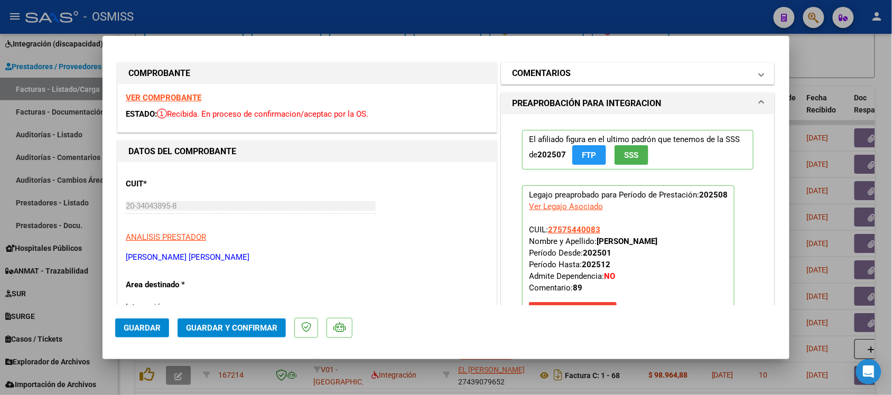
click at [526, 75] on h1 "COMENTARIOS" at bounding box center [541, 73] width 59 height 13
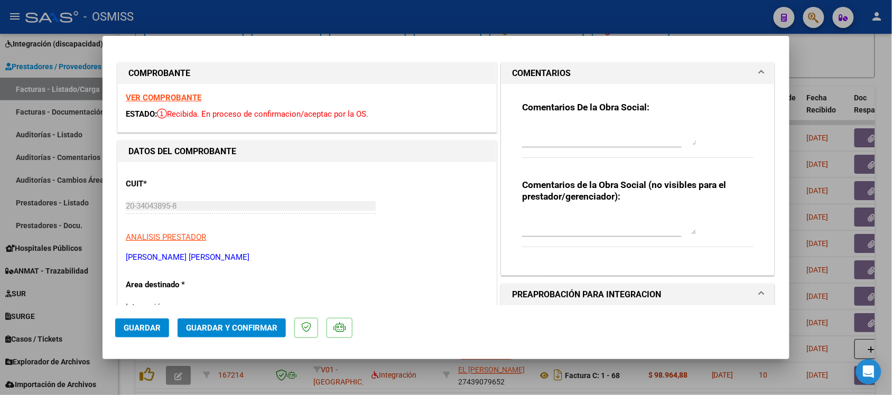
click at [542, 69] on h1 "COMENTARIOS" at bounding box center [541, 73] width 59 height 13
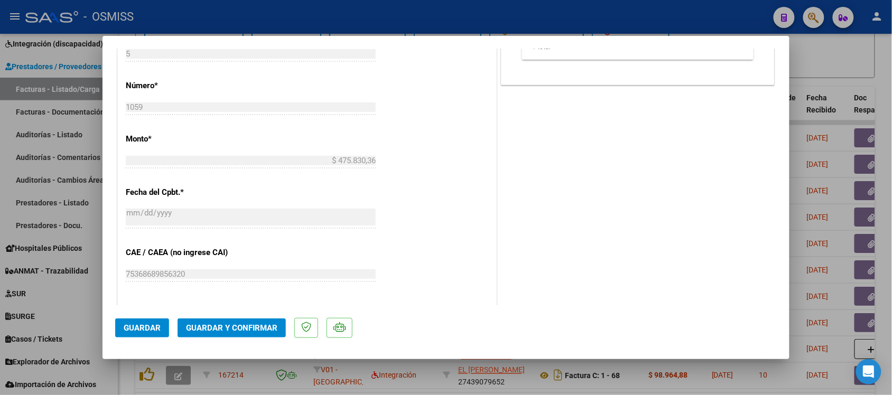
scroll to position [529, 0]
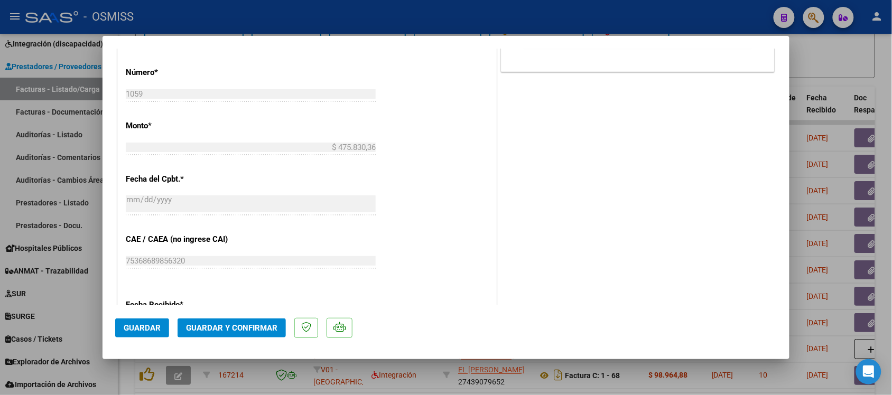
click at [247, 329] on span "Guardar y Confirmar" at bounding box center [231, 329] width 91 height 10
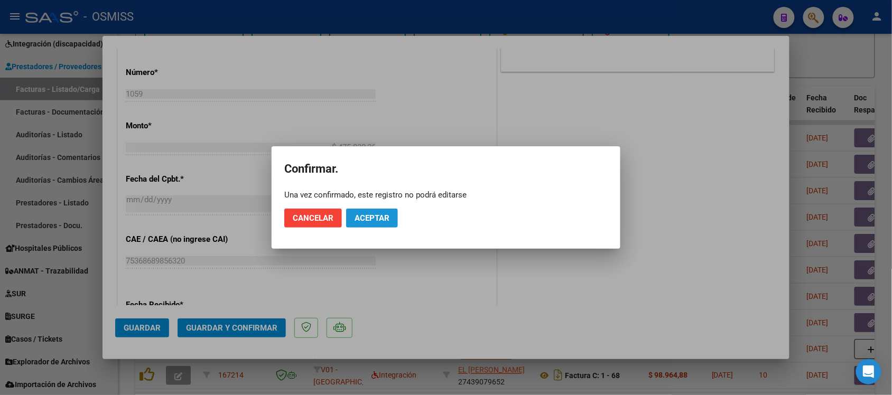
click at [386, 217] on span "Aceptar" at bounding box center [372, 219] width 35 height 10
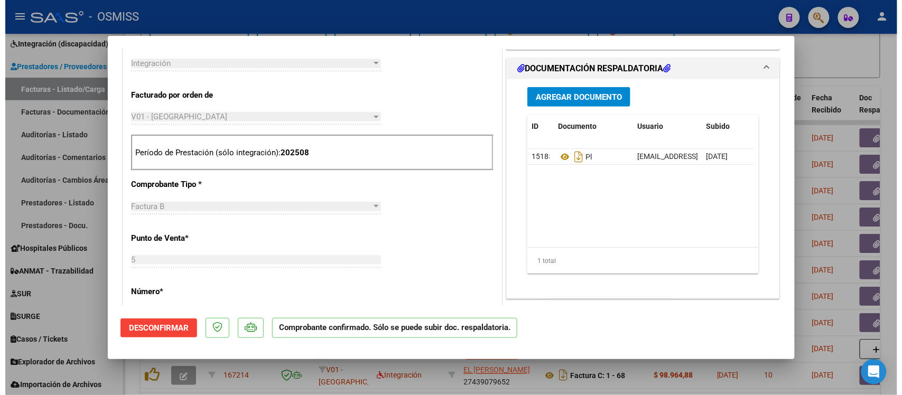
scroll to position [265, 0]
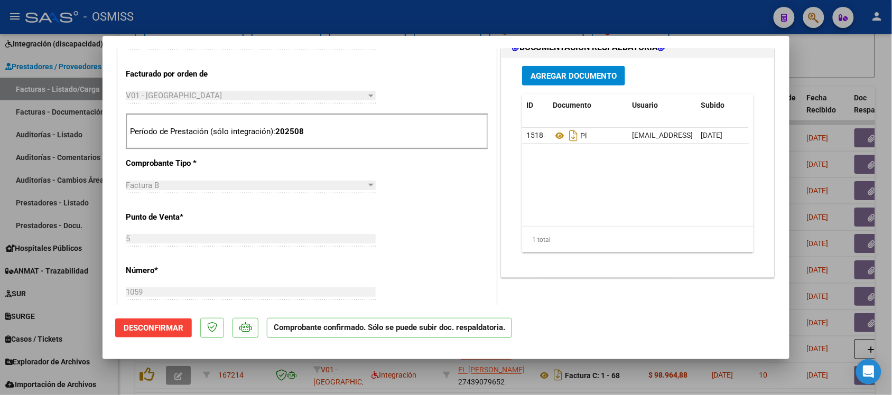
click at [857, 58] on div at bounding box center [446, 197] width 892 height 395
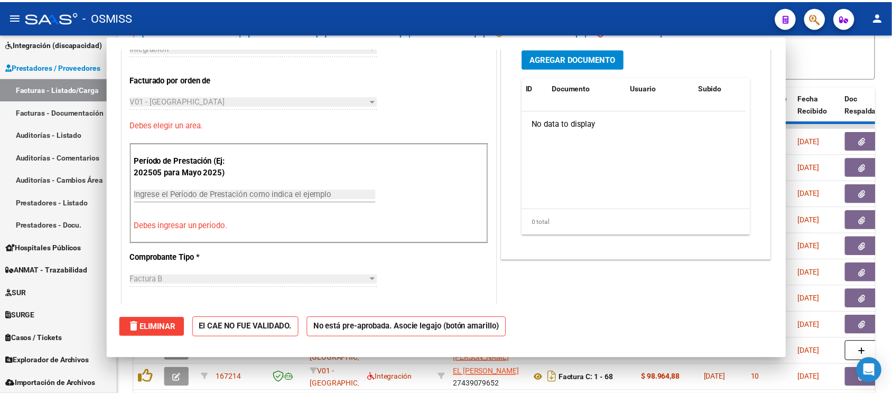
scroll to position [0, 0]
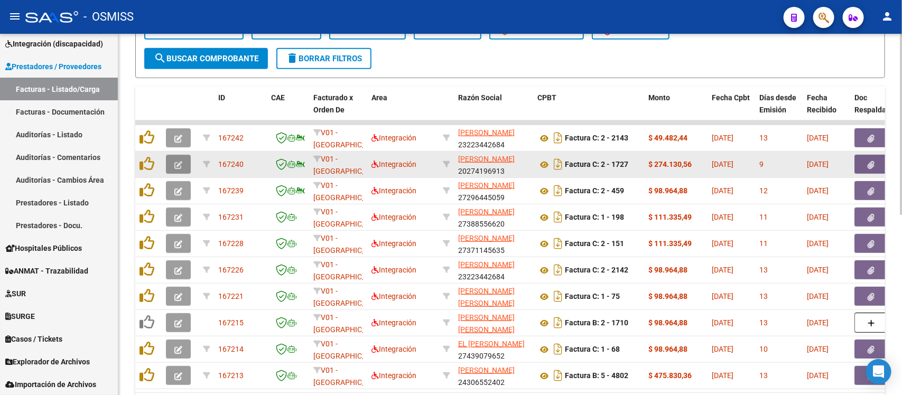
click at [176, 156] on button "button" at bounding box center [178, 164] width 25 height 19
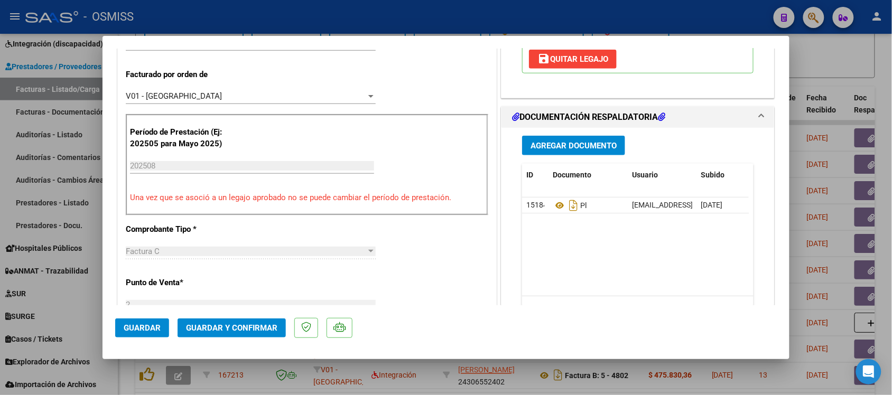
scroll to position [330, 0]
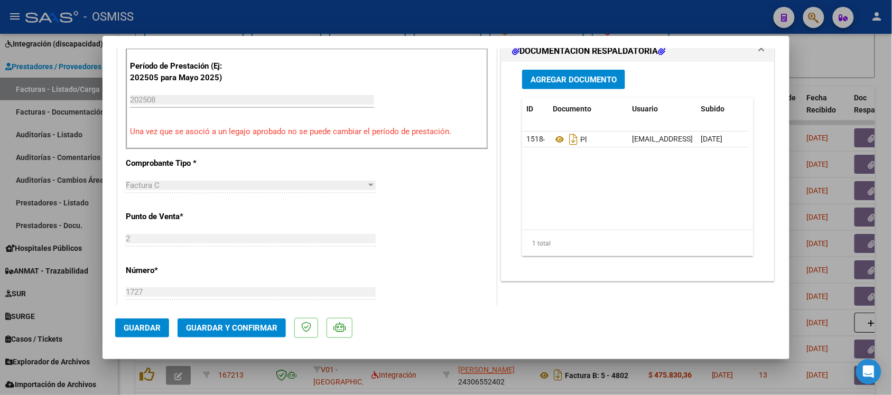
click at [812, 51] on div at bounding box center [446, 197] width 892 height 395
type input "$ 0,00"
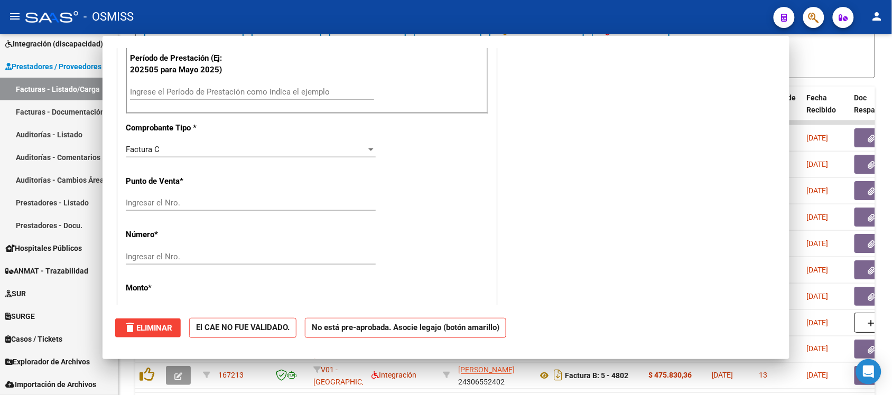
scroll to position [322, 0]
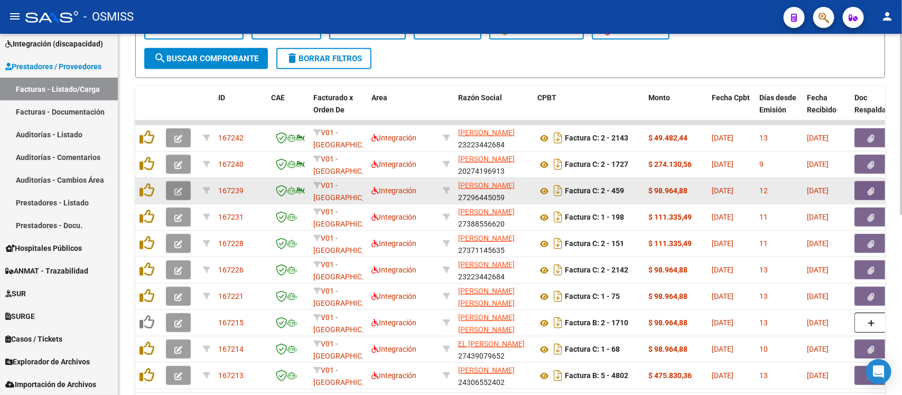
click at [174, 188] on icon "button" at bounding box center [178, 192] width 8 height 8
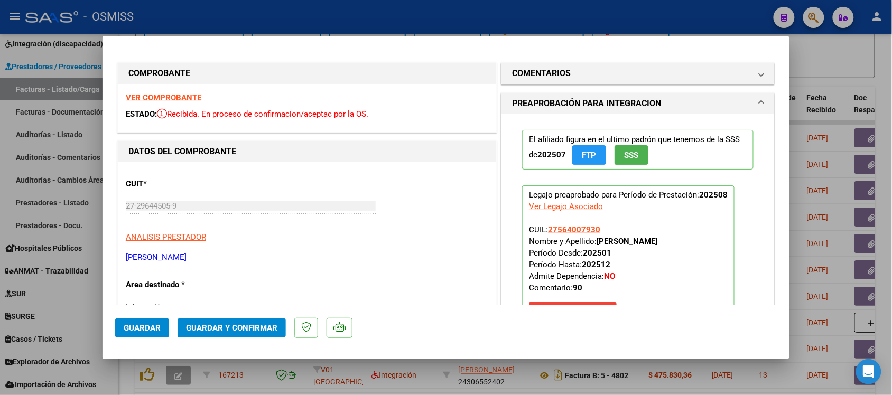
click at [156, 96] on strong "VER COMPROBANTE" at bounding box center [164, 98] width 76 height 10
click at [854, 62] on div at bounding box center [446, 197] width 892 height 395
type input "$ 0,00"
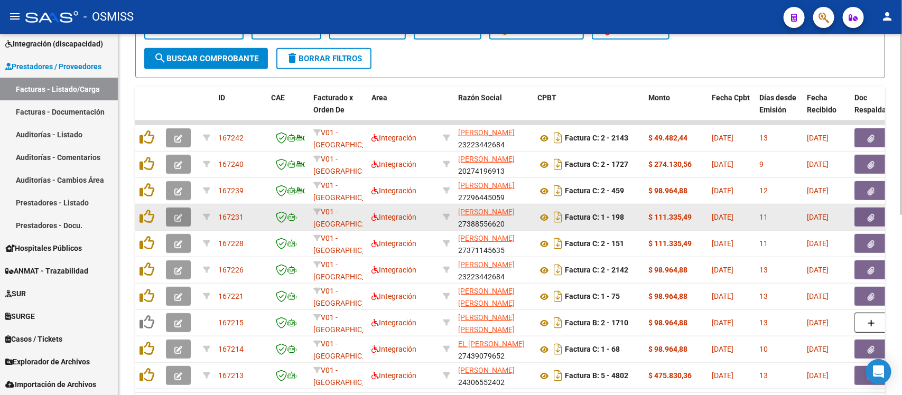
click at [184, 217] on button "button" at bounding box center [178, 217] width 25 height 19
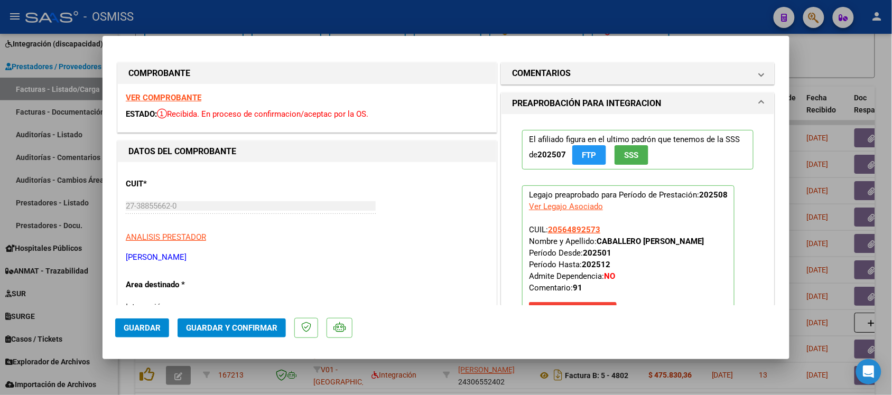
drag, startPoint x: 469, startPoint y: 177, endPoint x: 436, endPoint y: 150, distance: 42.8
click at [436, 150] on h1 "DATOS DEL COMPROBANTE" at bounding box center [306, 151] width 357 height 13
click at [152, 99] on strong "VER COMPROBANTE" at bounding box center [164, 98] width 76 height 10
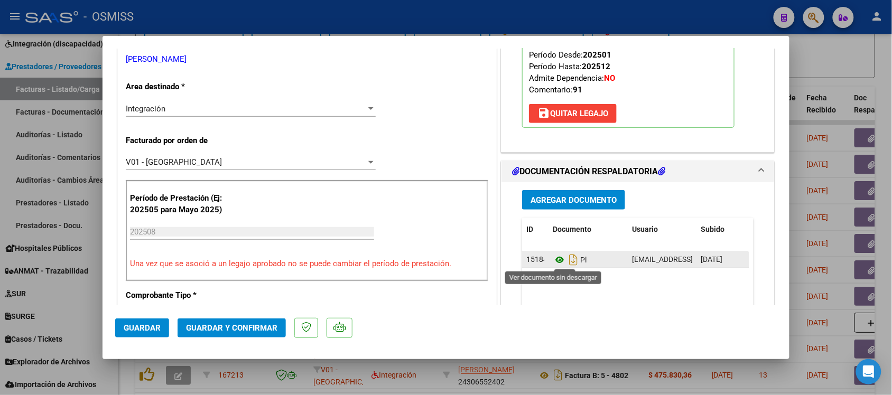
click at [554, 265] on icon at bounding box center [560, 260] width 14 height 13
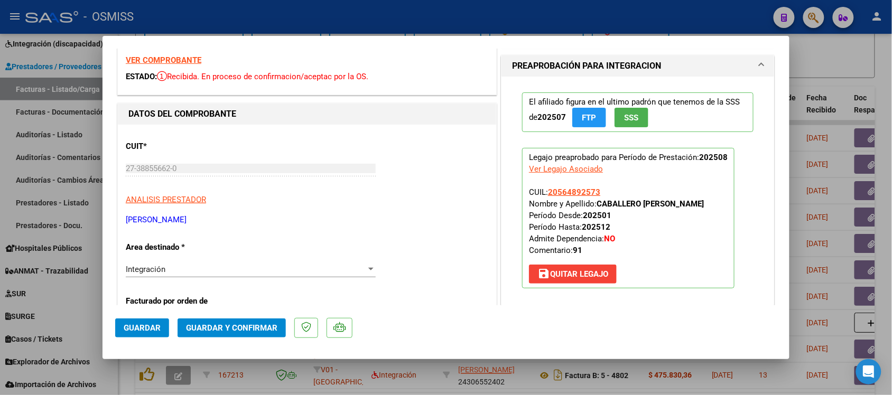
scroll to position [0, 0]
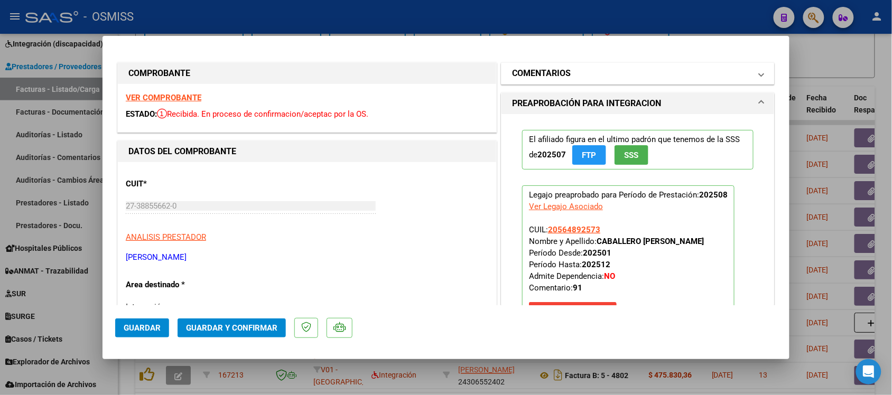
click at [526, 75] on h1 "COMENTARIOS" at bounding box center [541, 73] width 59 height 13
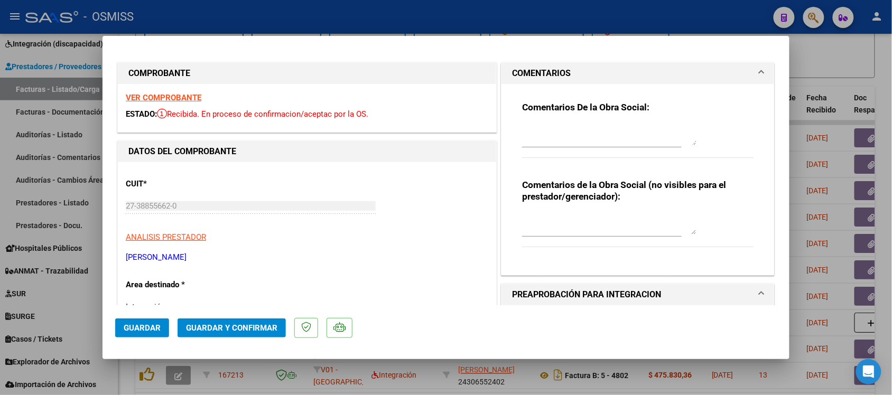
click at [530, 69] on h1 "COMENTARIOS" at bounding box center [541, 73] width 59 height 13
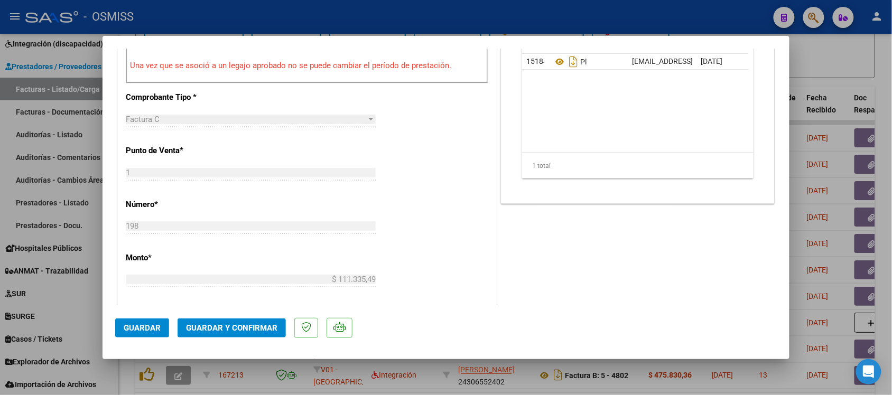
scroll to position [463, 0]
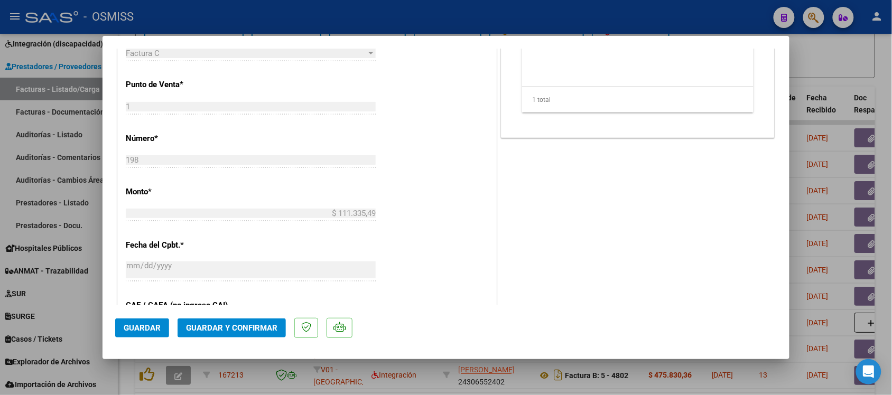
click at [248, 328] on span "Guardar y Confirmar" at bounding box center [231, 329] width 91 height 10
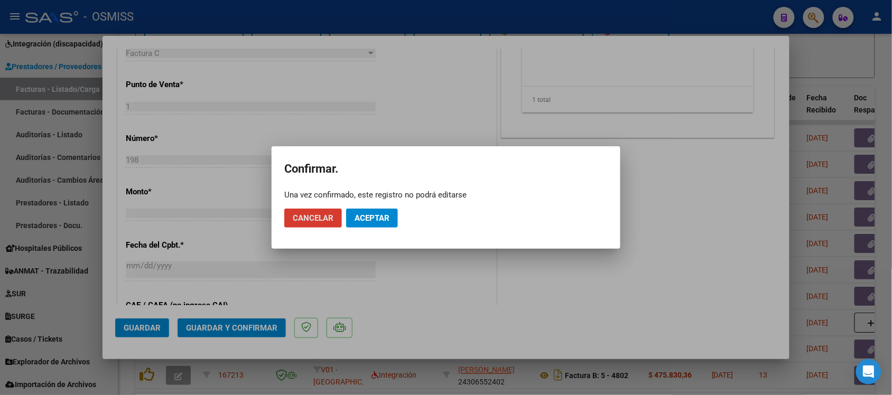
click at [373, 219] on span "Aceptar" at bounding box center [372, 219] width 35 height 10
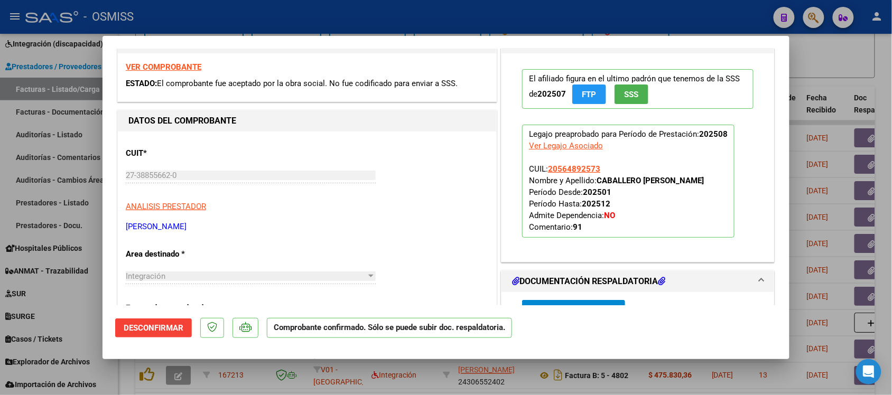
scroll to position [0, 0]
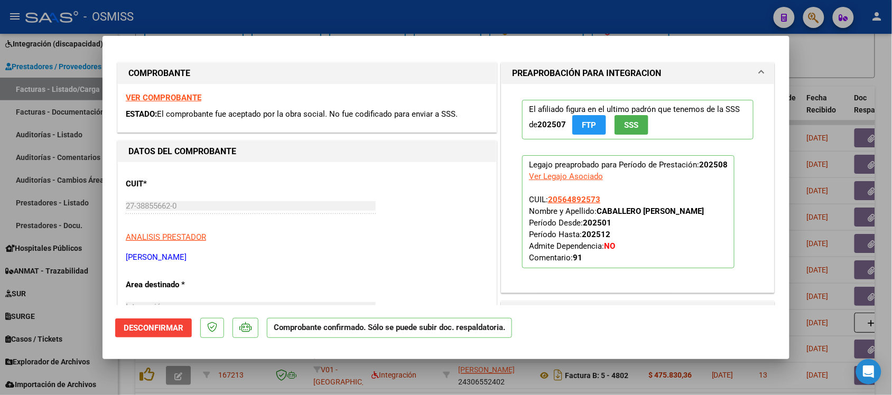
click at [171, 97] on strong "VER COMPROBANTE" at bounding box center [164, 98] width 76 height 10
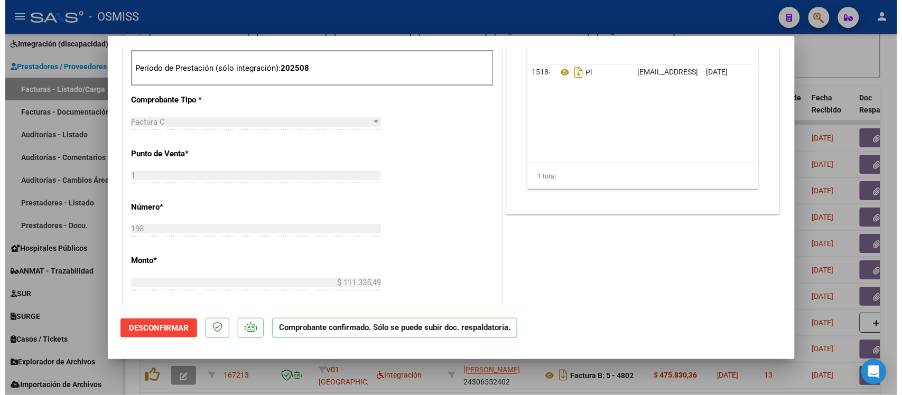
scroll to position [330, 0]
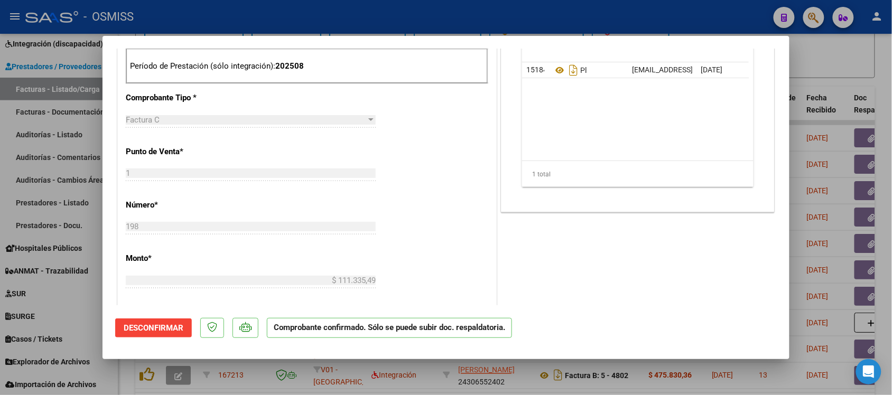
click at [873, 67] on div at bounding box center [446, 197] width 892 height 395
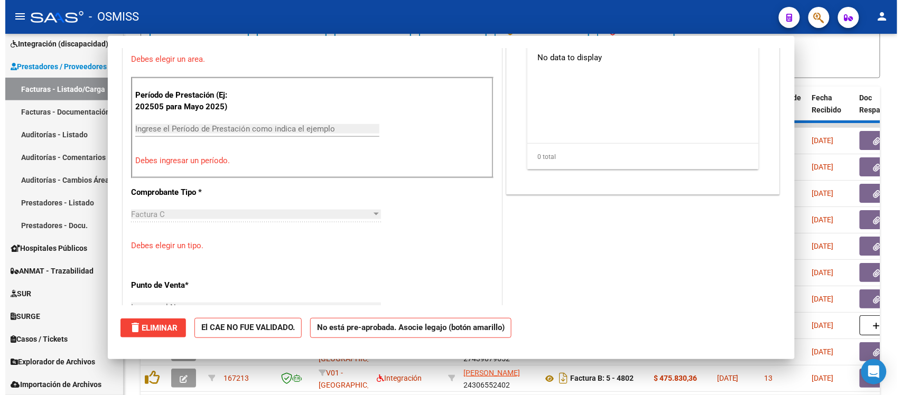
scroll to position [0, 0]
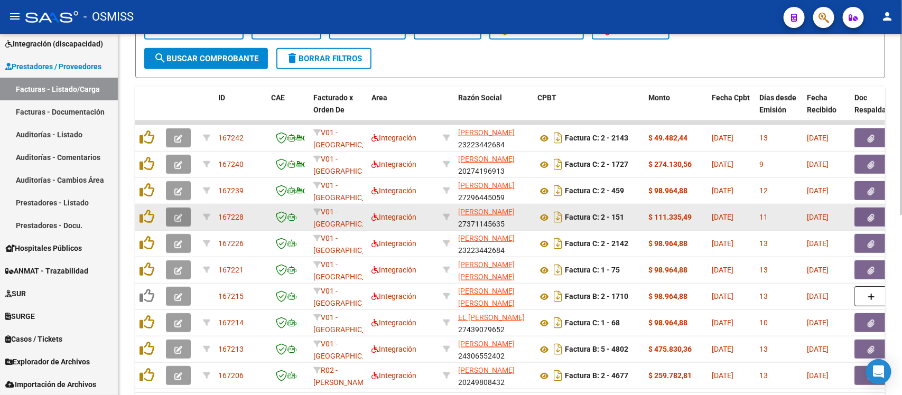
click at [170, 214] on button "button" at bounding box center [178, 217] width 25 height 19
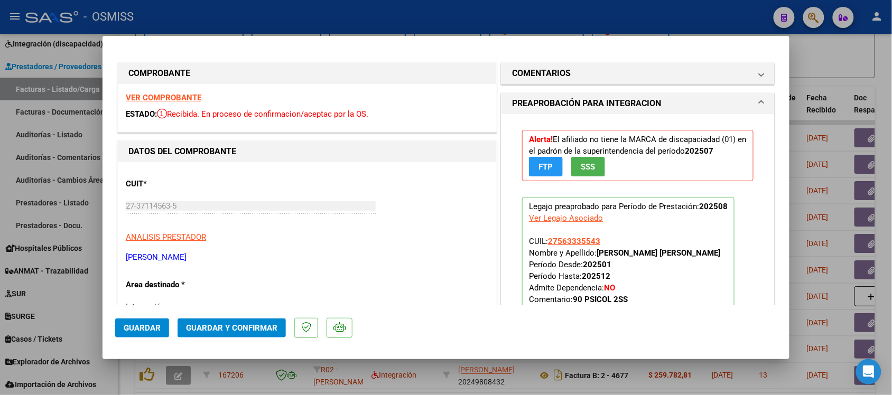
click at [868, 82] on div at bounding box center [446, 197] width 892 height 395
type input "$ 0,00"
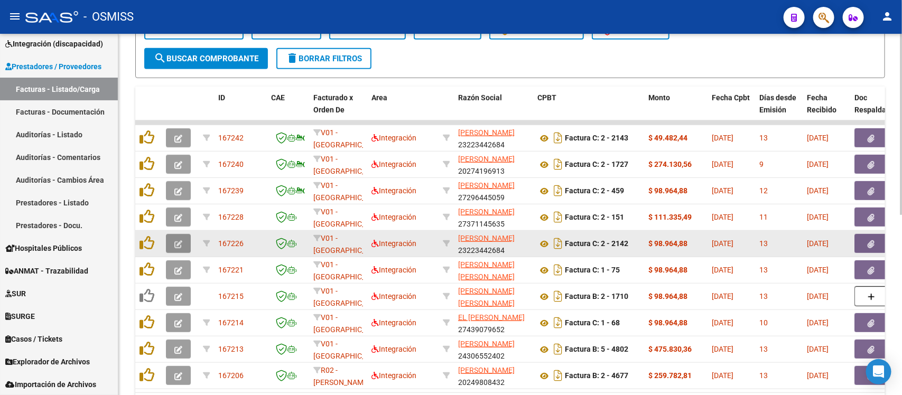
click at [178, 241] on icon "button" at bounding box center [178, 245] width 8 height 8
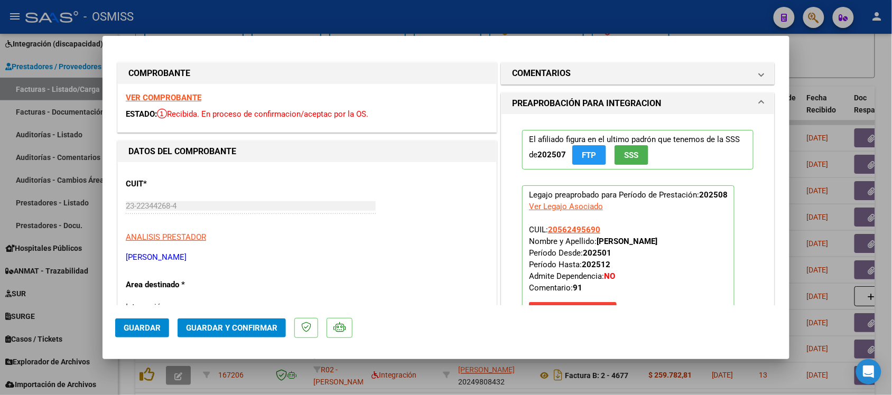
click at [871, 40] on div at bounding box center [446, 197] width 892 height 395
type input "$ 0,00"
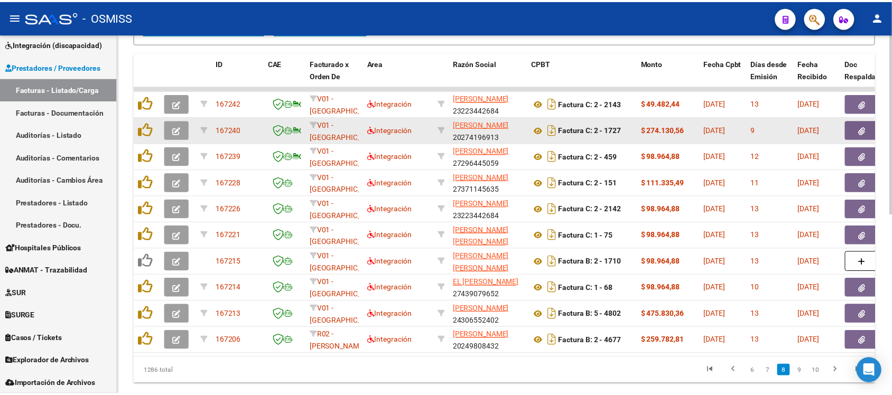
scroll to position [361, 0]
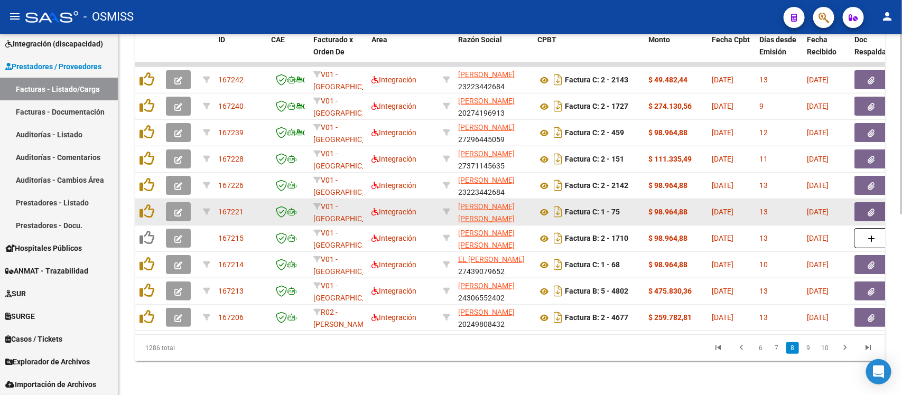
click at [164, 202] on datatable-body-cell at bounding box center [180, 212] width 37 height 26
click at [175, 209] on icon "button" at bounding box center [178, 213] width 8 height 8
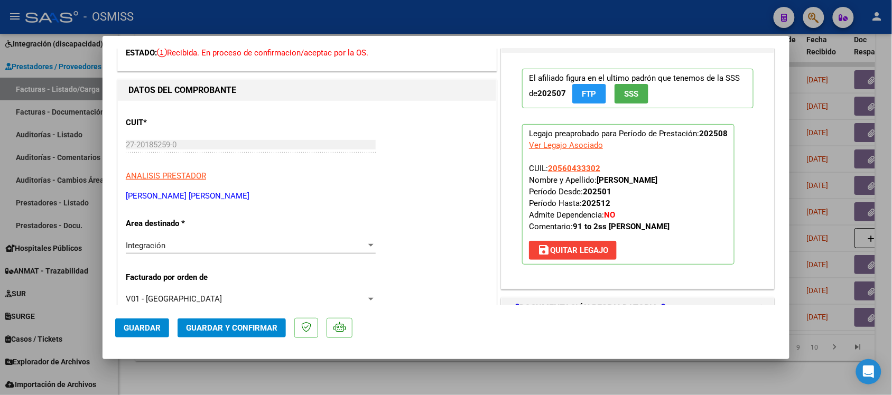
scroll to position [198, 0]
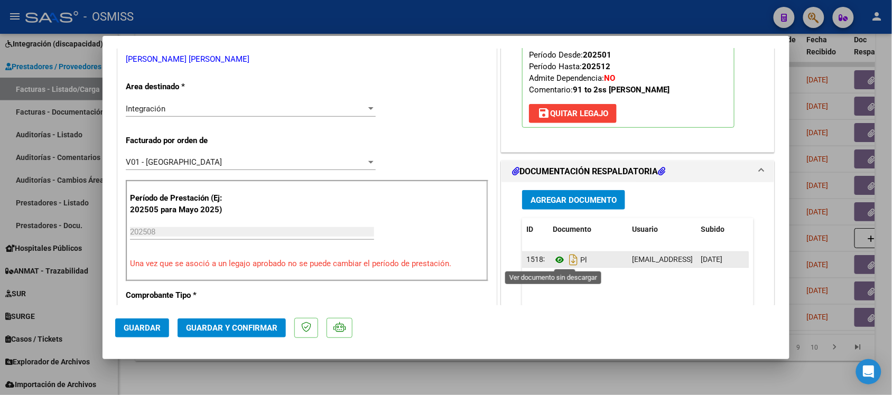
click at [555, 261] on icon at bounding box center [560, 260] width 14 height 13
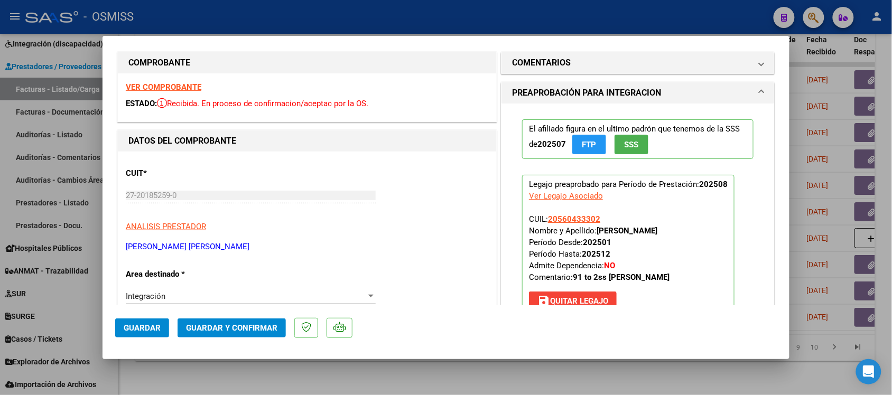
scroll to position [0, 0]
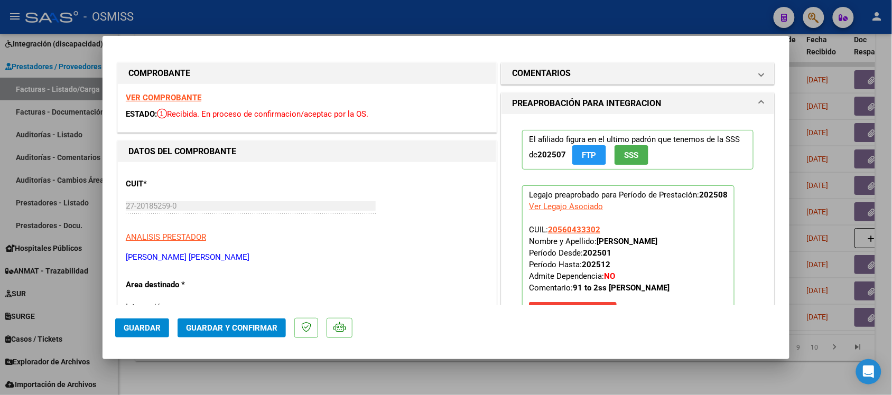
click at [149, 96] on strong "VER COMPROBANTE" at bounding box center [164, 98] width 76 height 10
click at [539, 70] on h1 "COMENTARIOS" at bounding box center [541, 73] width 59 height 13
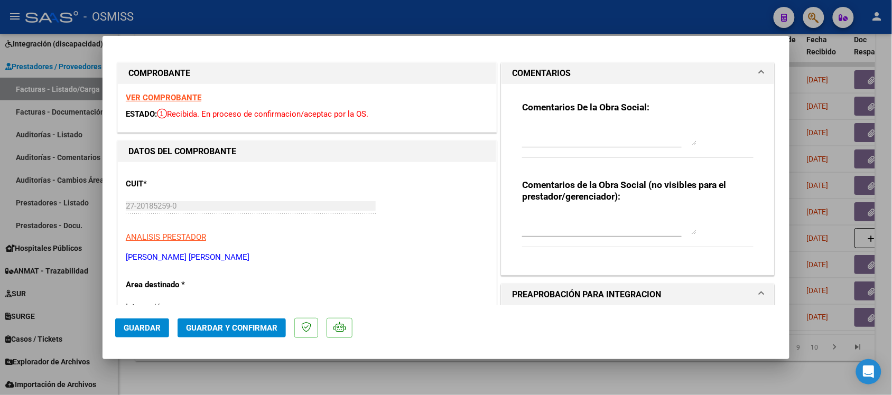
click at [540, 67] on h1 "COMENTARIOS" at bounding box center [541, 73] width 59 height 13
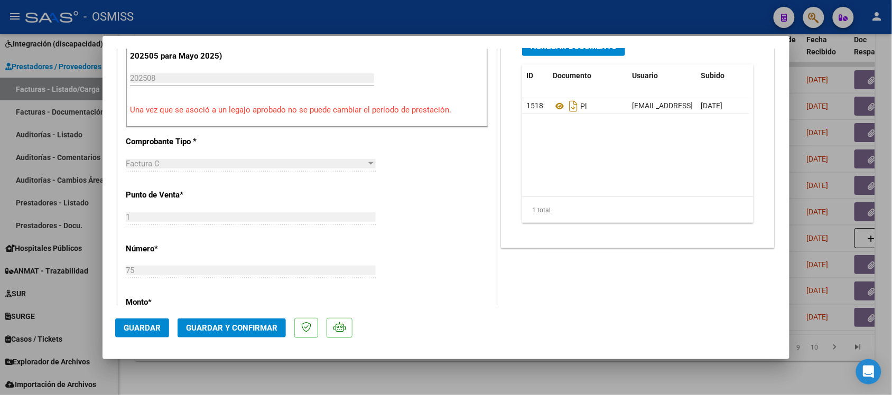
scroll to position [396, 0]
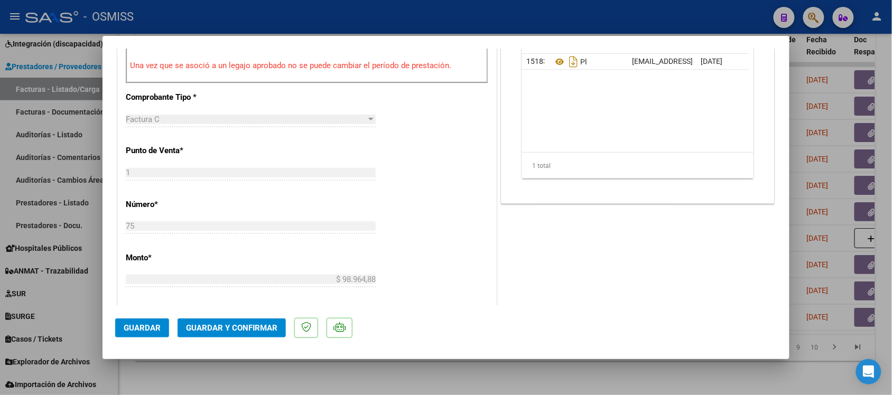
click at [651, 379] on div at bounding box center [446, 197] width 892 height 395
type input "$ 0,00"
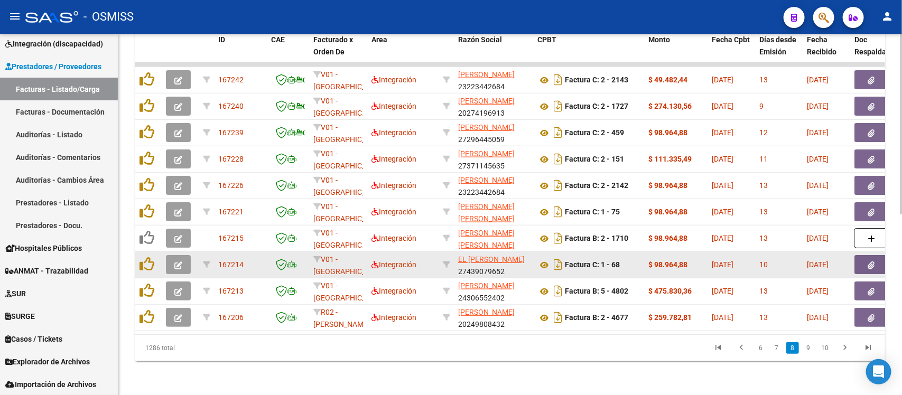
click at [177, 262] on icon "button" at bounding box center [178, 266] width 8 height 8
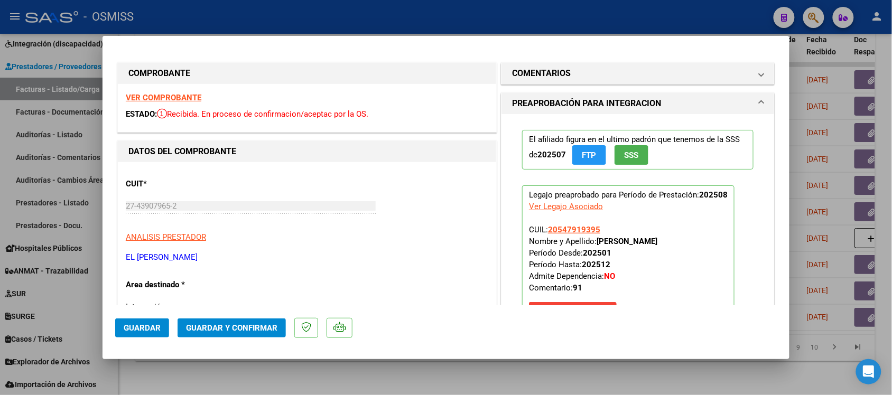
click at [188, 97] on strong "VER COMPROBANTE" at bounding box center [164, 98] width 76 height 10
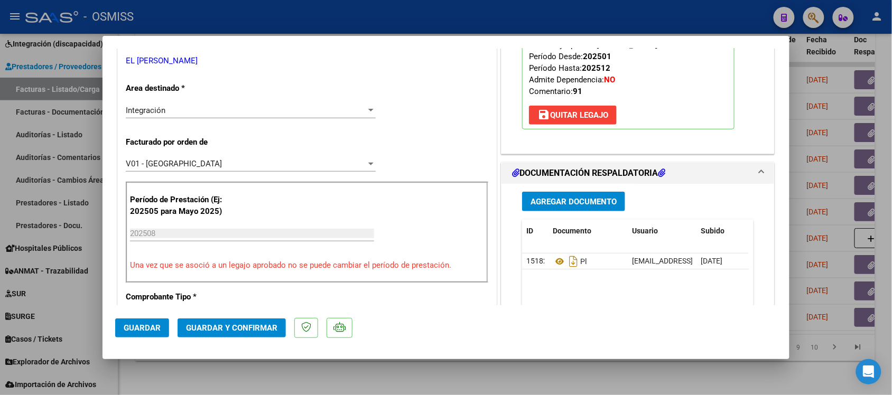
scroll to position [198, 0]
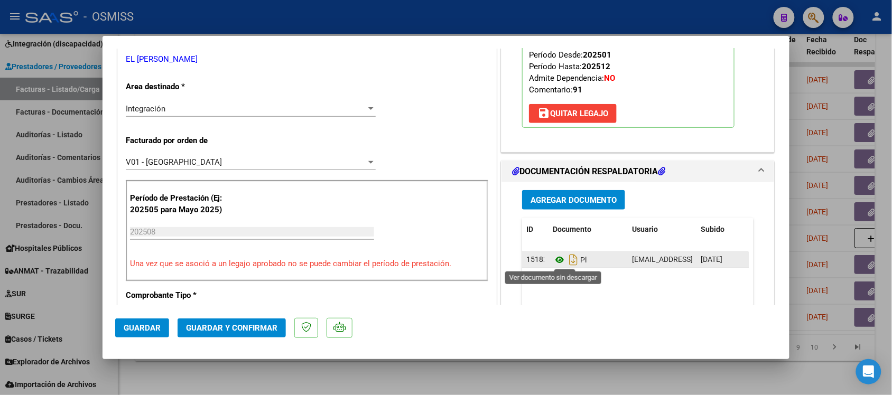
click at [556, 262] on icon at bounding box center [560, 260] width 14 height 13
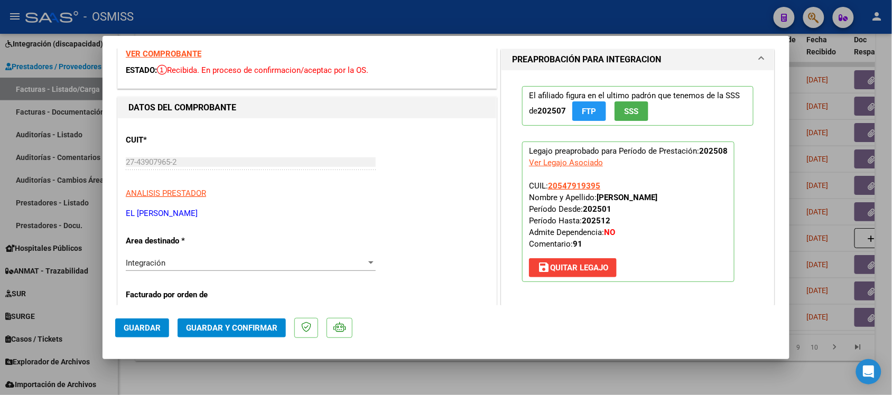
scroll to position [0, 0]
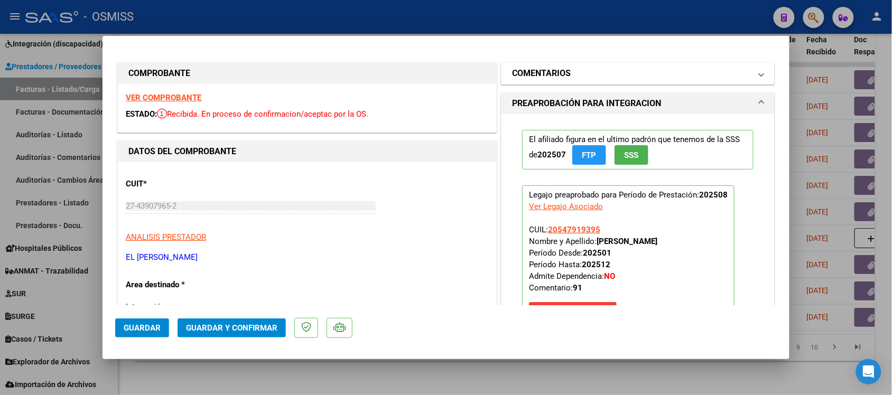
click at [545, 70] on h1 "COMENTARIOS" at bounding box center [541, 73] width 59 height 13
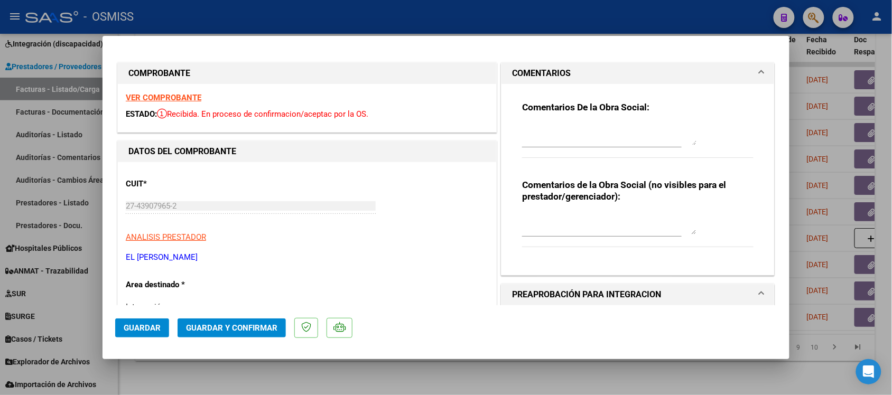
click at [548, 73] on h1 "COMENTARIOS" at bounding box center [541, 73] width 59 height 13
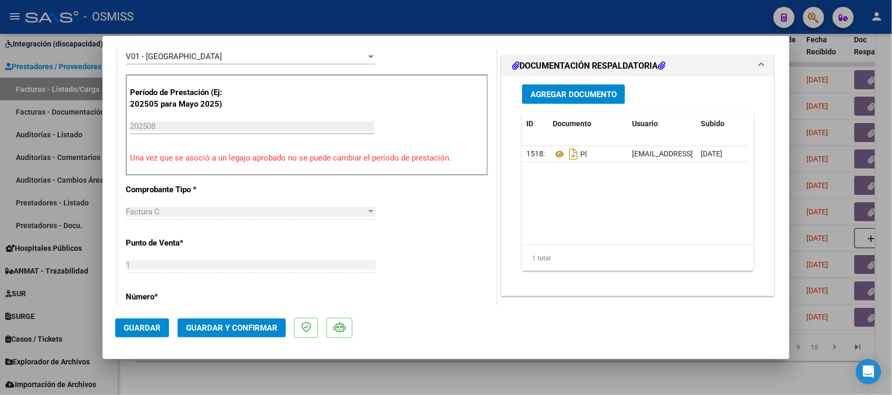
scroll to position [330, 0]
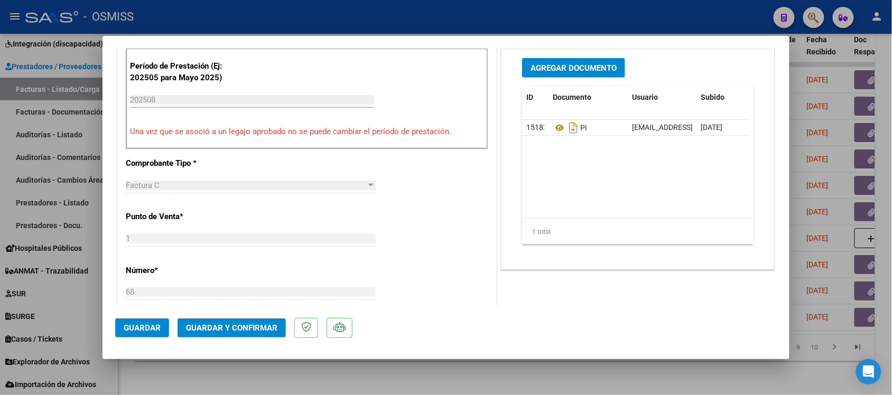
click at [624, 376] on div at bounding box center [446, 197] width 892 height 395
type input "$ 0,00"
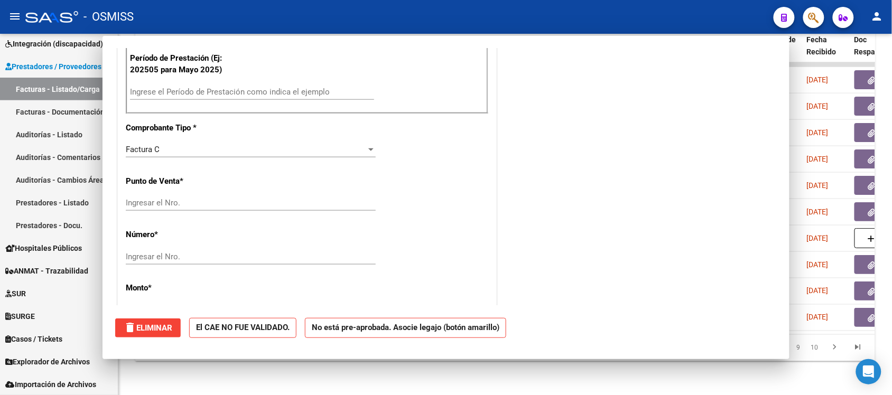
scroll to position [322, 0]
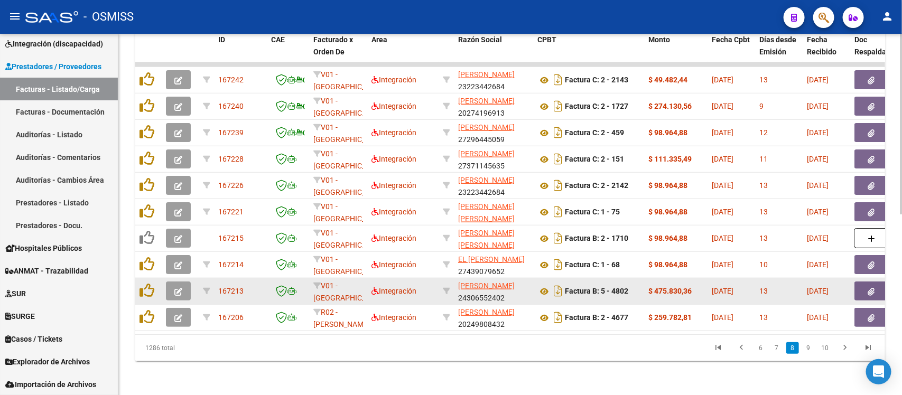
click at [183, 282] on button "button" at bounding box center [178, 291] width 25 height 19
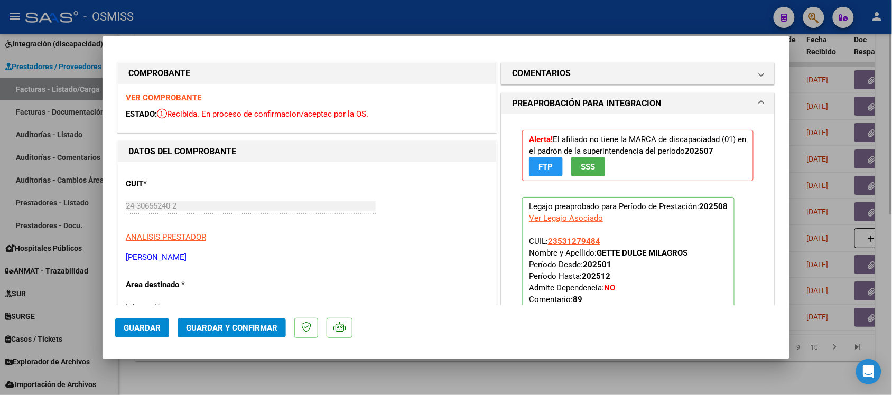
click at [668, 379] on div at bounding box center [446, 197] width 892 height 395
type input "$ 0,00"
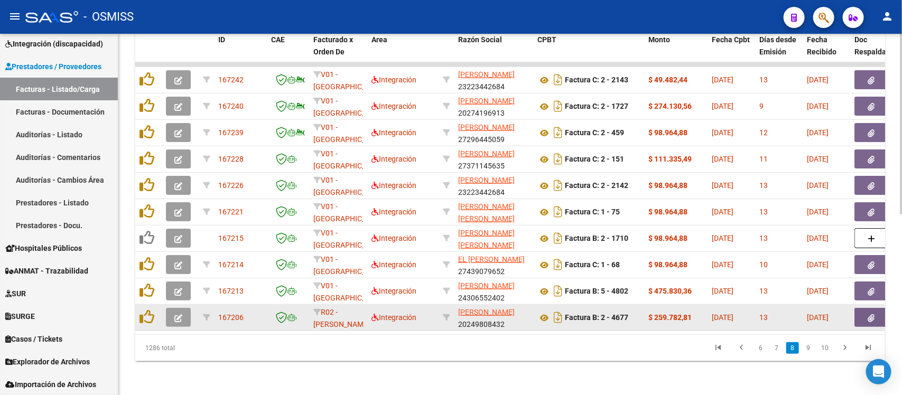
click at [181, 315] on icon "button" at bounding box center [178, 319] width 8 height 8
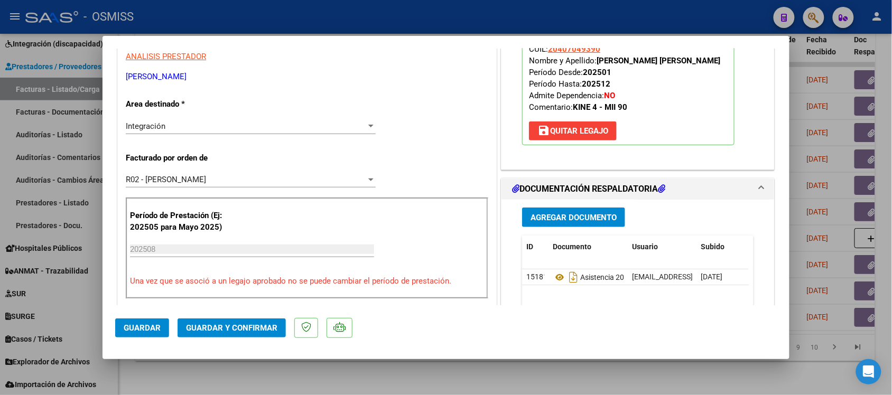
scroll to position [198, 0]
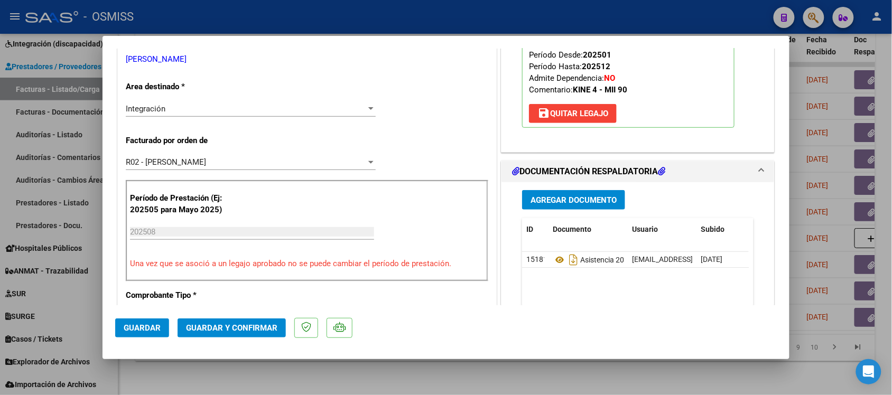
click at [646, 369] on div at bounding box center [446, 197] width 892 height 395
type input "$ 0,00"
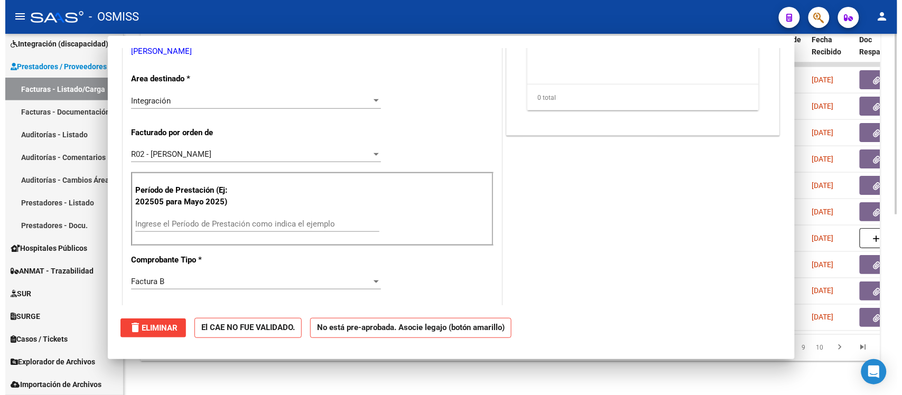
scroll to position [190, 0]
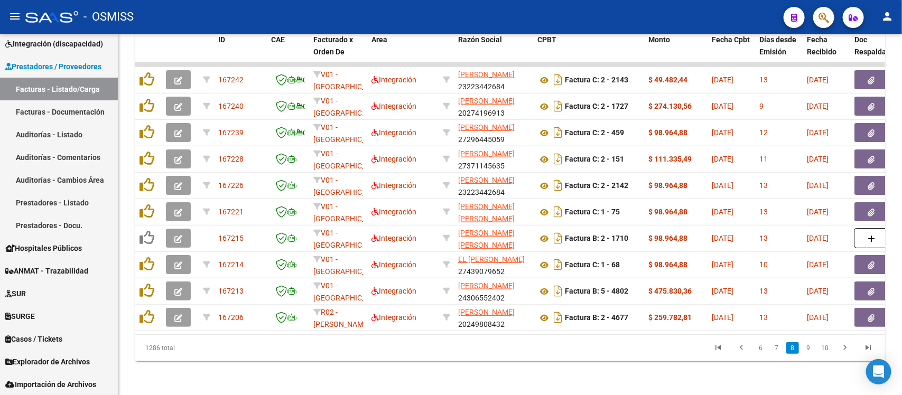
click at [813, 350] on link "9" at bounding box center [809, 349] width 13 height 12
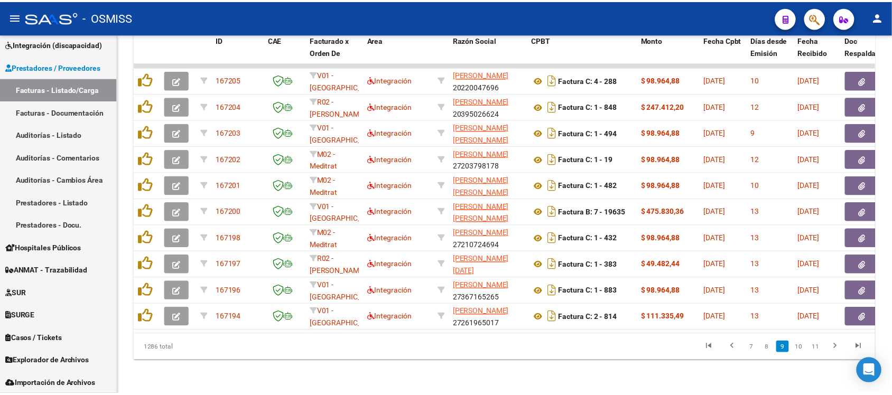
scroll to position [294, 0]
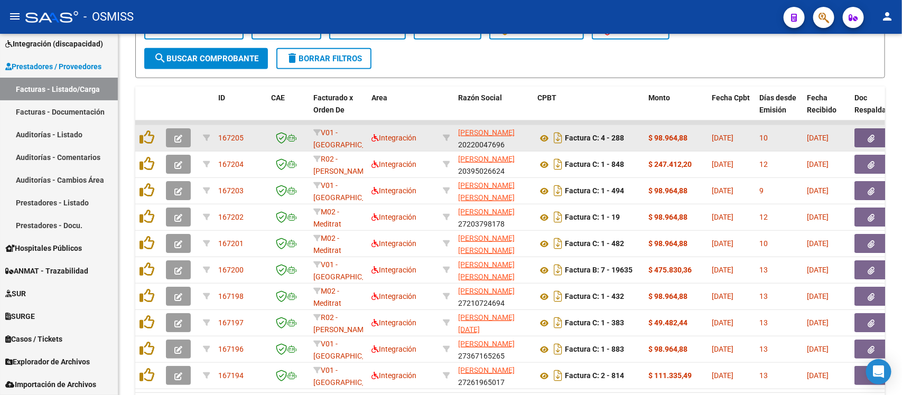
click at [183, 136] on button "button" at bounding box center [178, 137] width 25 height 19
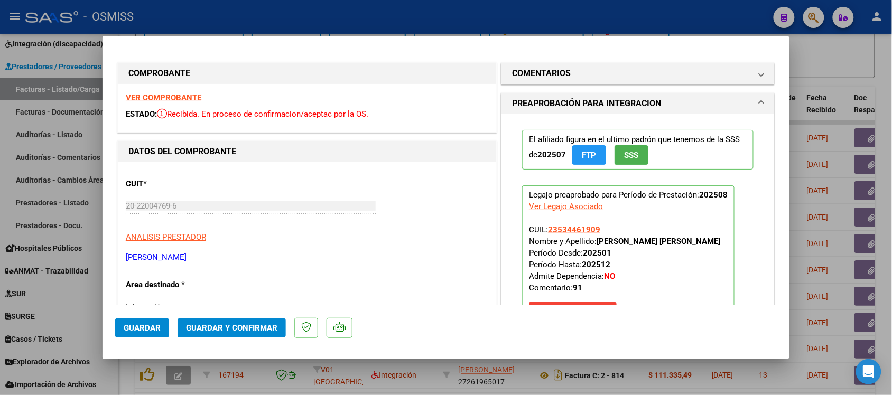
click at [174, 100] on strong "VER COMPROBANTE" at bounding box center [164, 98] width 76 height 10
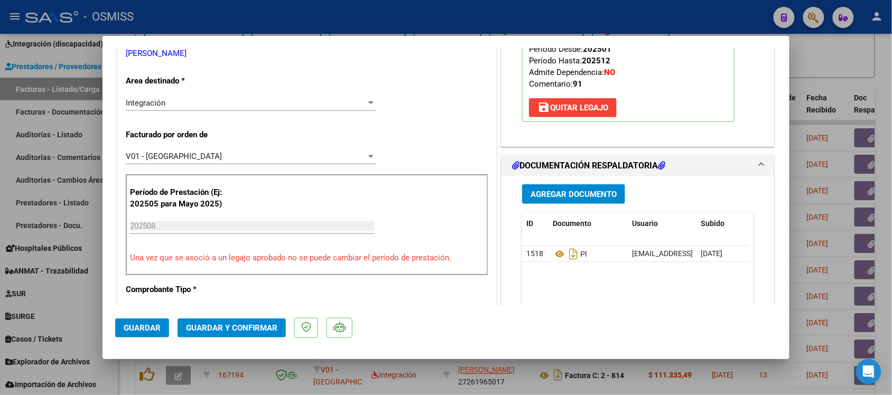
scroll to position [264, 0]
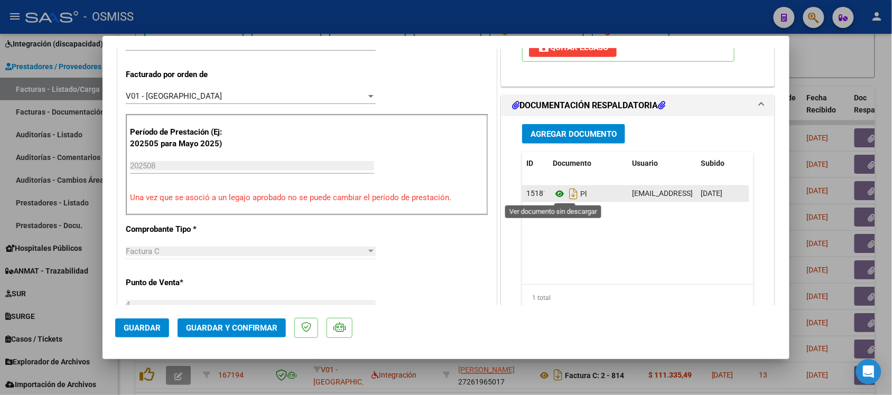
click at [554, 193] on icon at bounding box center [560, 194] width 14 height 13
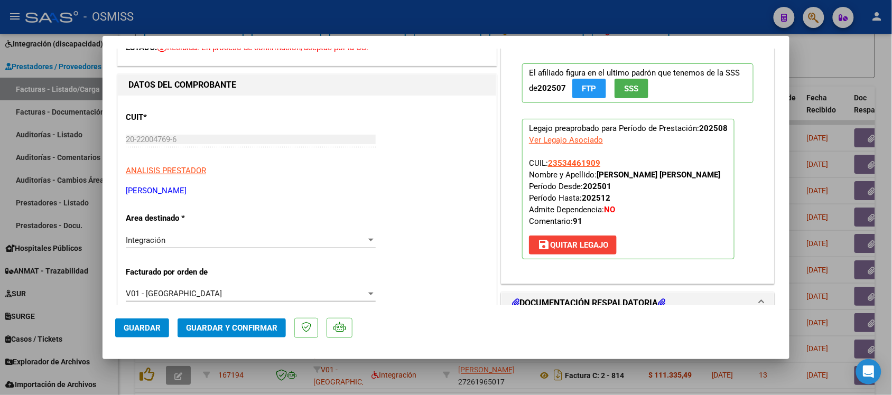
scroll to position [0, 0]
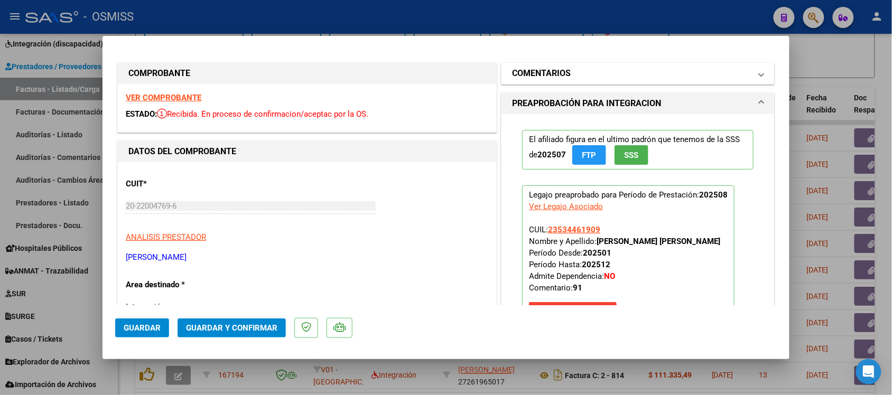
click at [537, 78] on h1 "COMENTARIOS" at bounding box center [541, 73] width 59 height 13
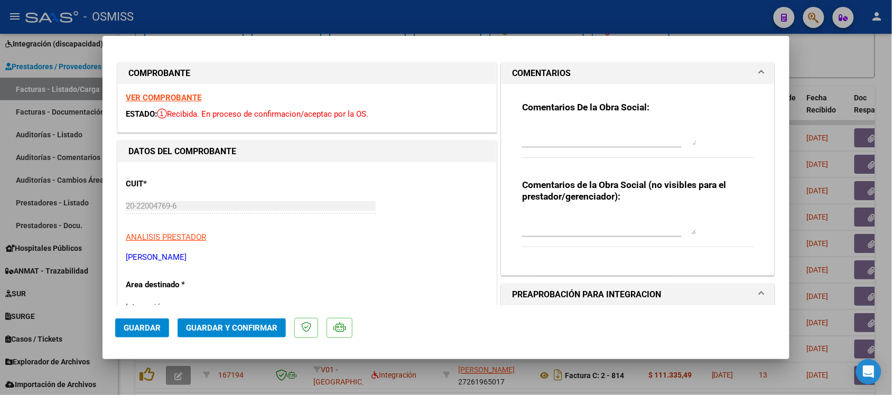
click at [538, 67] on h1 "COMENTARIOS" at bounding box center [541, 73] width 59 height 13
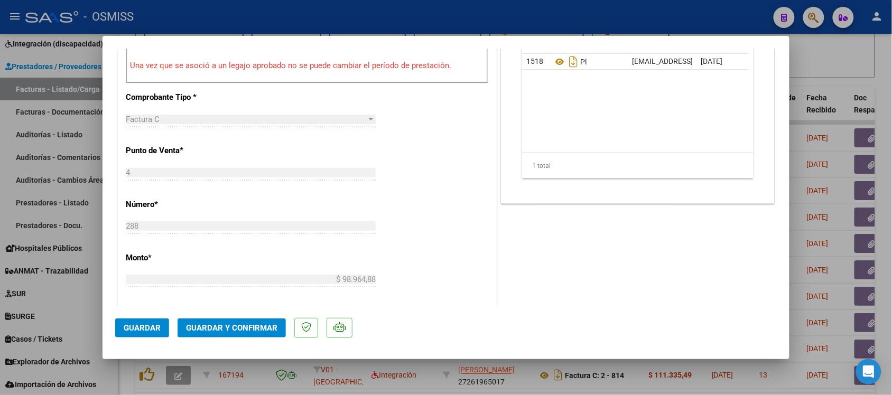
scroll to position [463, 0]
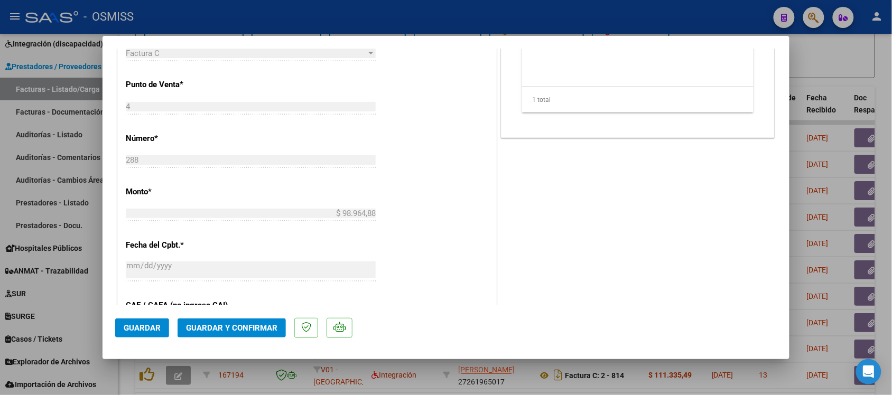
click at [259, 326] on span "Guardar y Confirmar" at bounding box center [231, 329] width 91 height 10
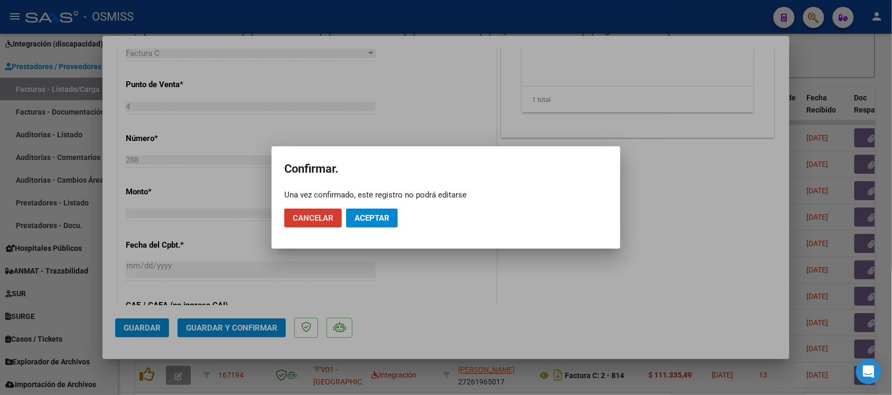
click at [359, 219] on span "Aceptar" at bounding box center [372, 219] width 35 height 10
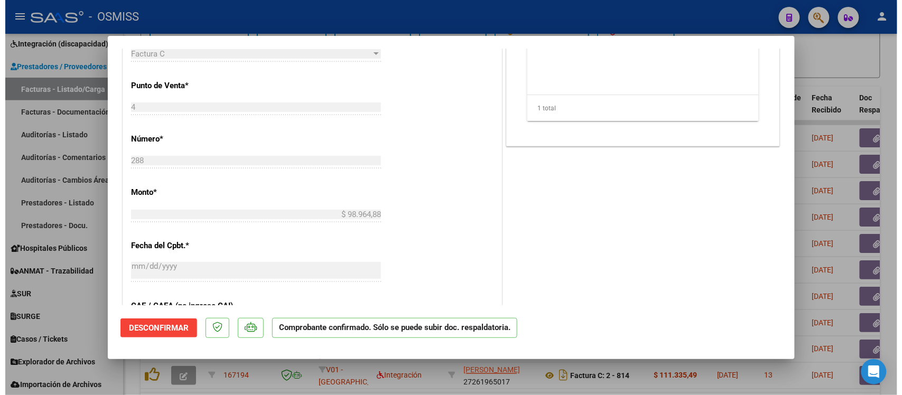
scroll to position [330, 0]
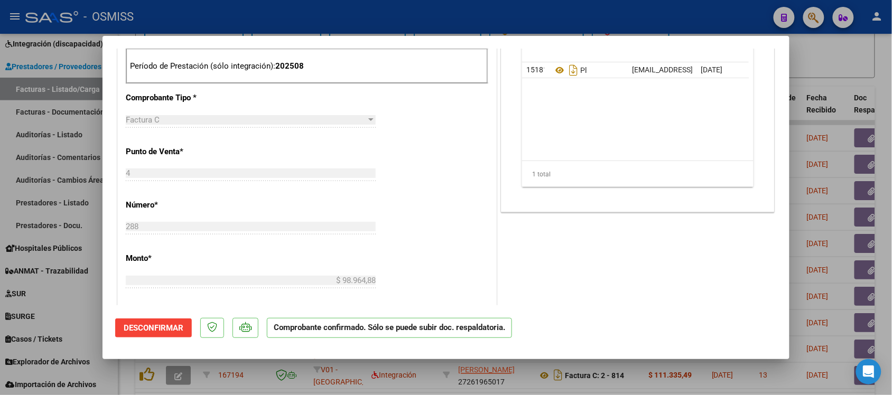
click at [837, 66] on div at bounding box center [446, 197] width 892 height 395
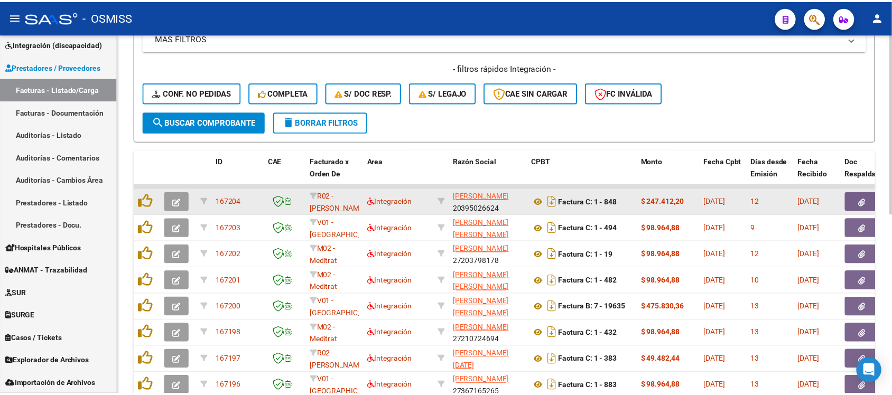
scroll to position [228, 0]
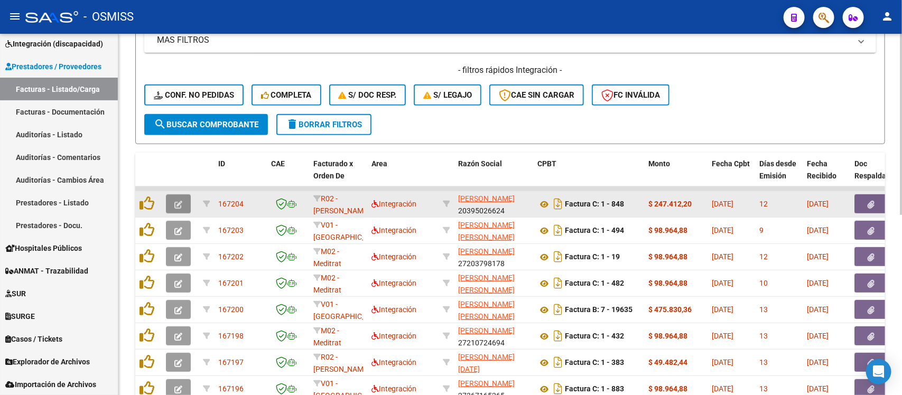
click at [172, 204] on button "button" at bounding box center [178, 204] width 25 height 19
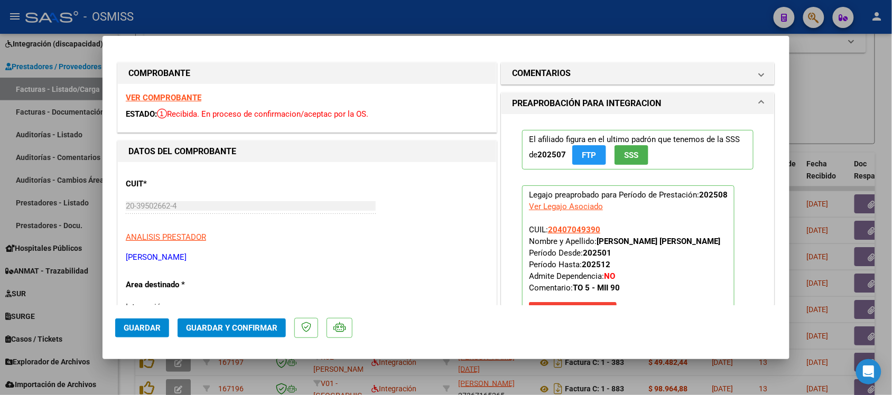
click at [180, 98] on strong "VER COMPROBANTE" at bounding box center [164, 98] width 76 height 10
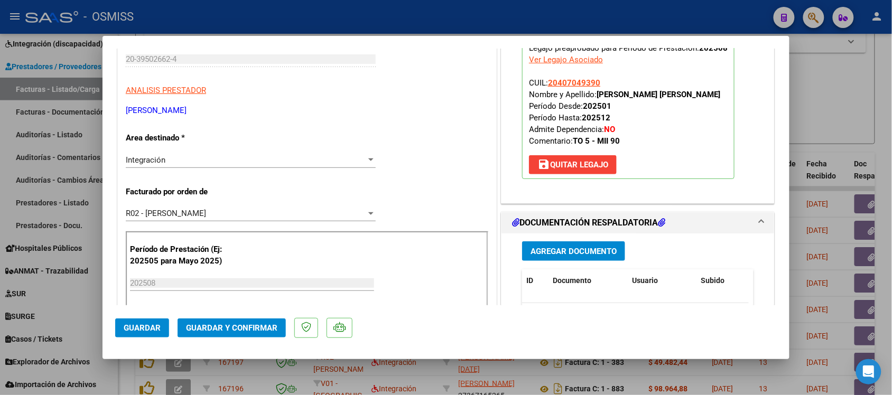
scroll to position [198, 0]
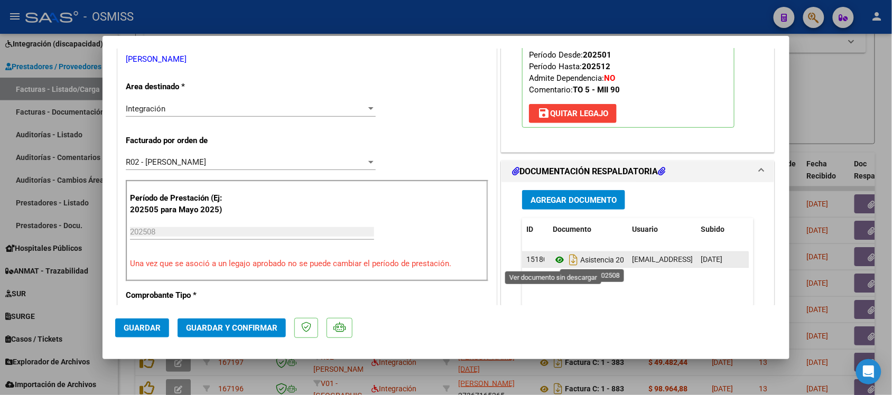
click at [553, 260] on icon at bounding box center [560, 260] width 14 height 13
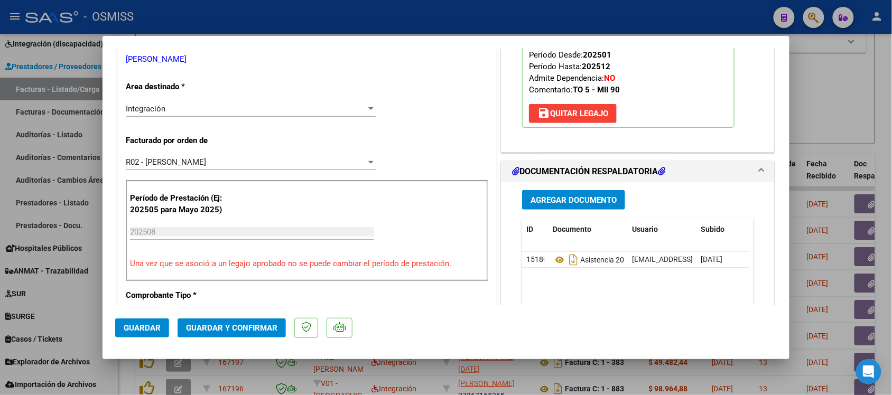
scroll to position [0, 0]
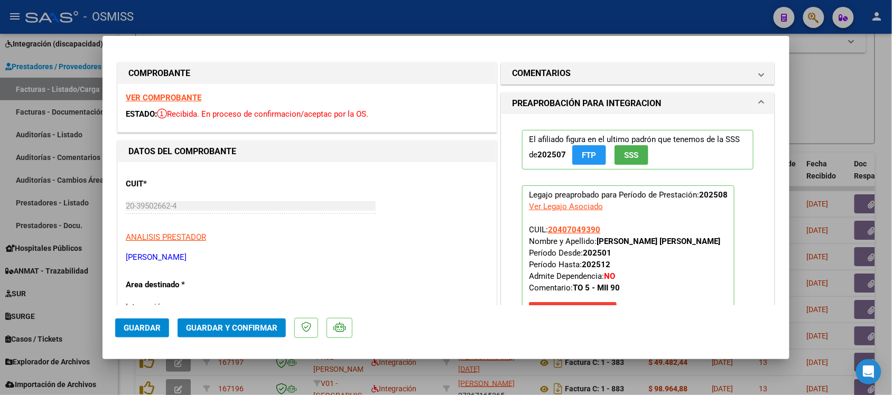
click at [539, 65] on mat-expansion-panel-header "COMENTARIOS" at bounding box center [638, 73] width 273 height 21
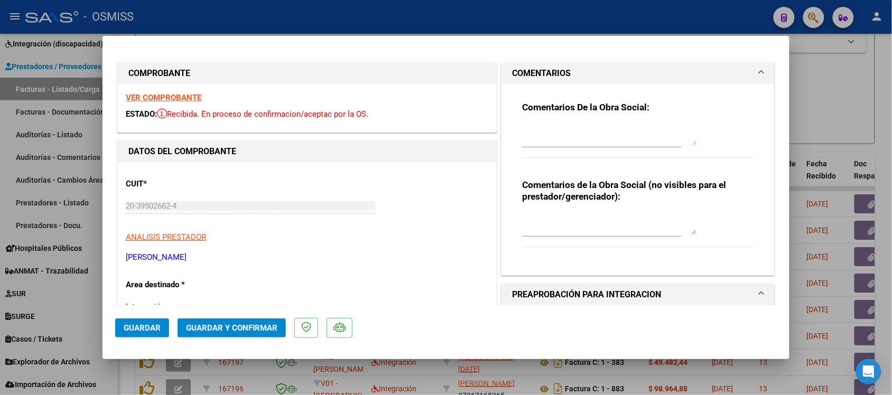
click at [538, 65] on mat-expansion-panel-header "COMENTARIOS" at bounding box center [638, 73] width 273 height 21
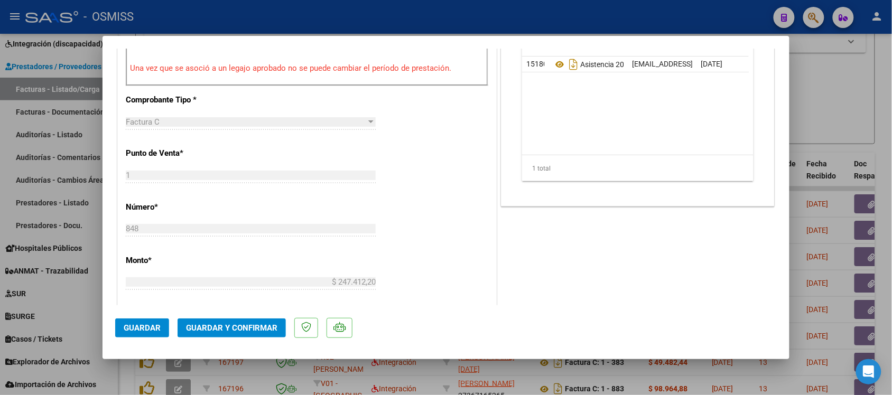
scroll to position [396, 0]
click at [825, 93] on div at bounding box center [446, 197] width 892 height 395
type input "$ 0,00"
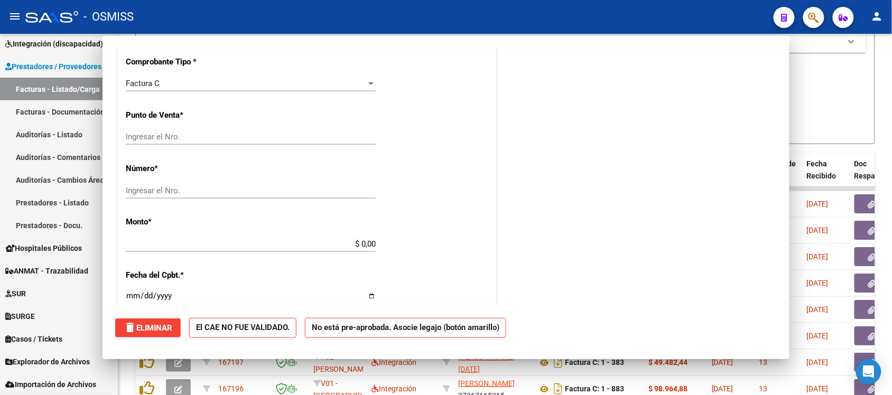
scroll to position [389, 0]
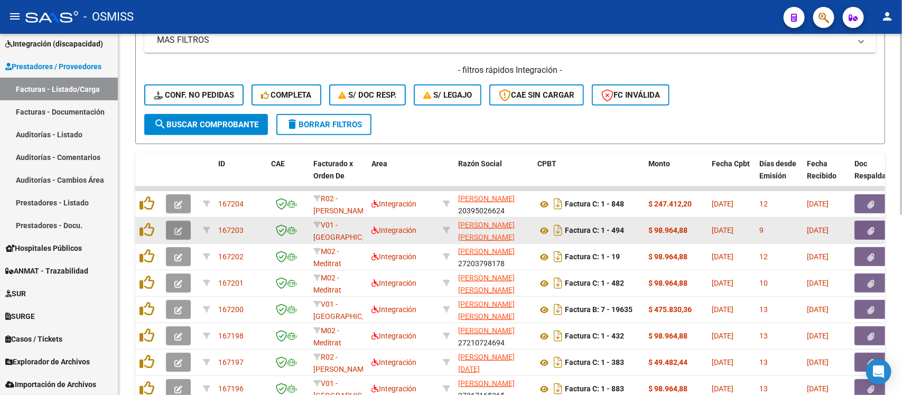
click at [169, 226] on button "button" at bounding box center [178, 230] width 25 height 19
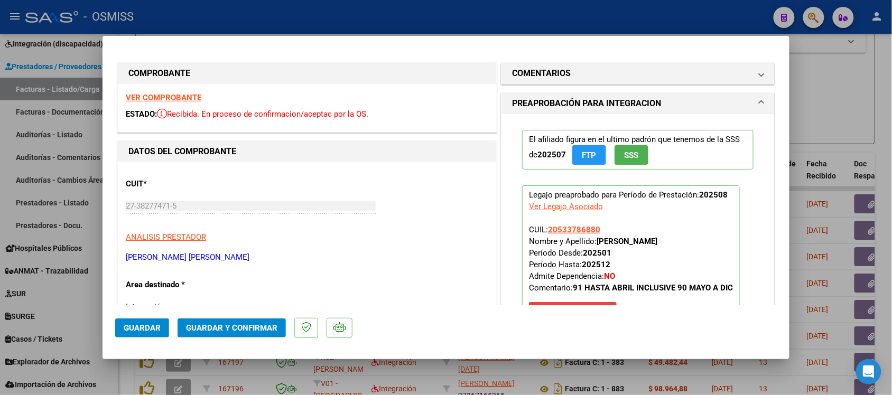
click at [189, 99] on strong "VER COMPROBANTE" at bounding box center [164, 98] width 76 height 10
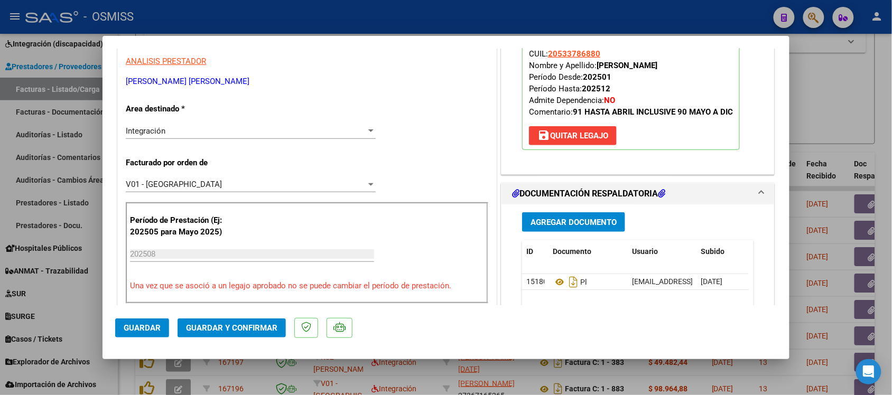
scroll to position [198, 0]
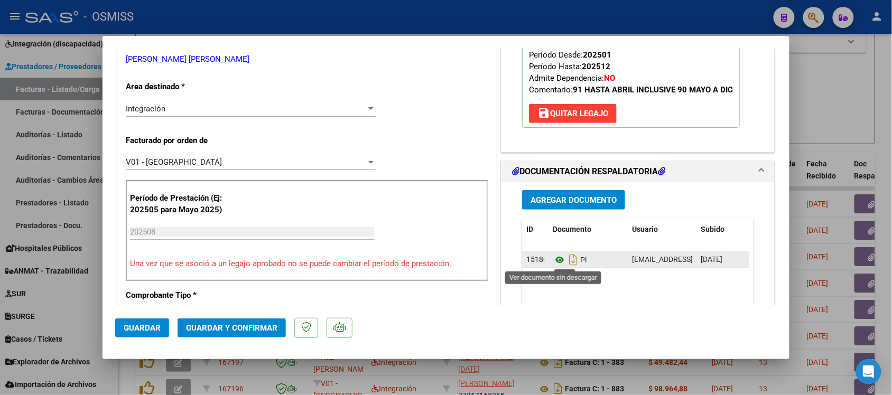
click at [555, 263] on icon at bounding box center [560, 260] width 14 height 13
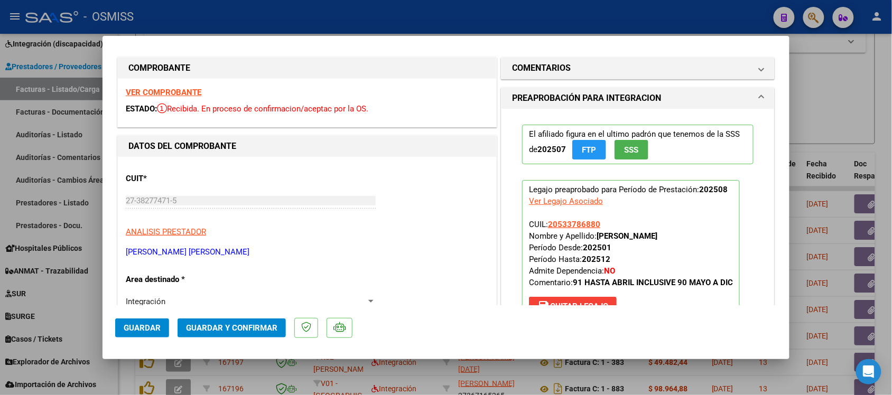
scroll to position [0, 0]
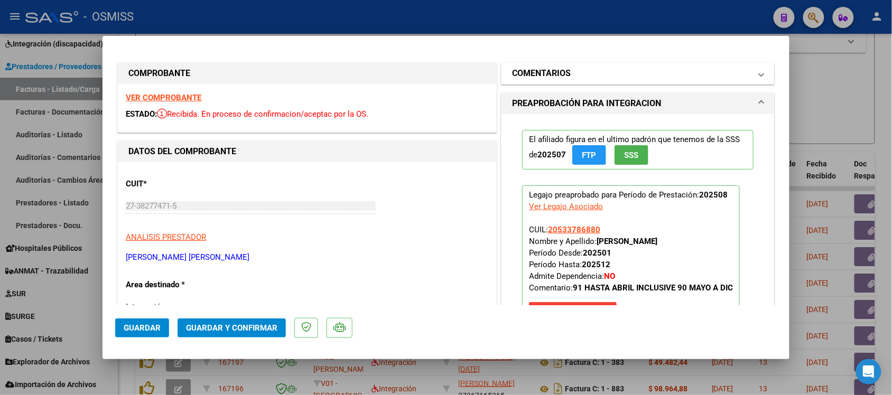
click at [553, 63] on mat-expansion-panel-header "COMENTARIOS" at bounding box center [638, 73] width 273 height 21
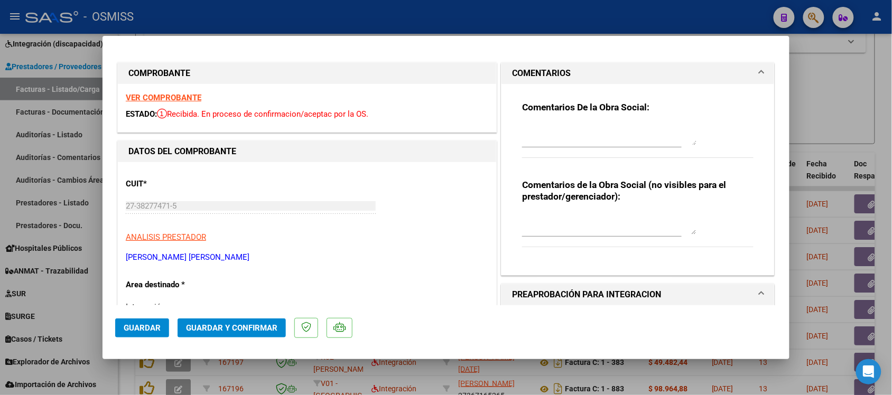
click at [513, 69] on h1 "COMENTARIOS" at bounding box center [541, 73] width 59 height 13
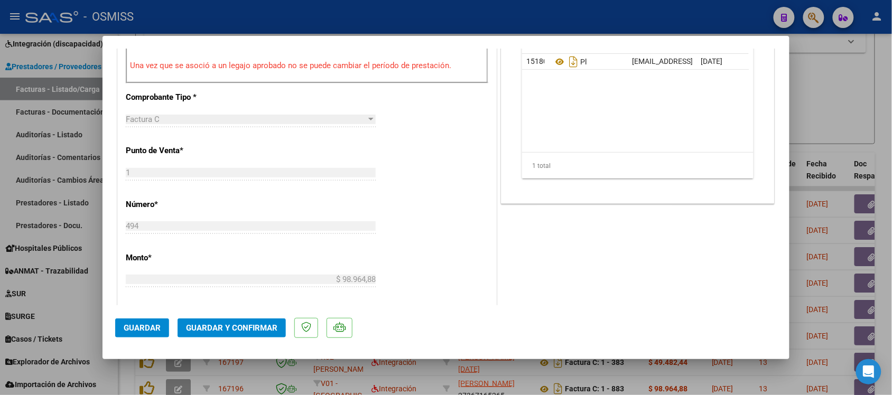
scroll to position [463, 0]
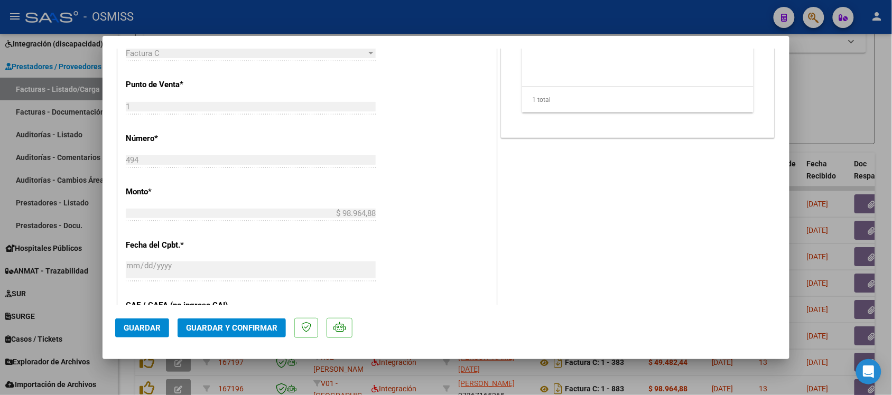
click at [267, 327] on span "Guardar y Confirmar" at bounding box center [231, 329] width 91 height 10
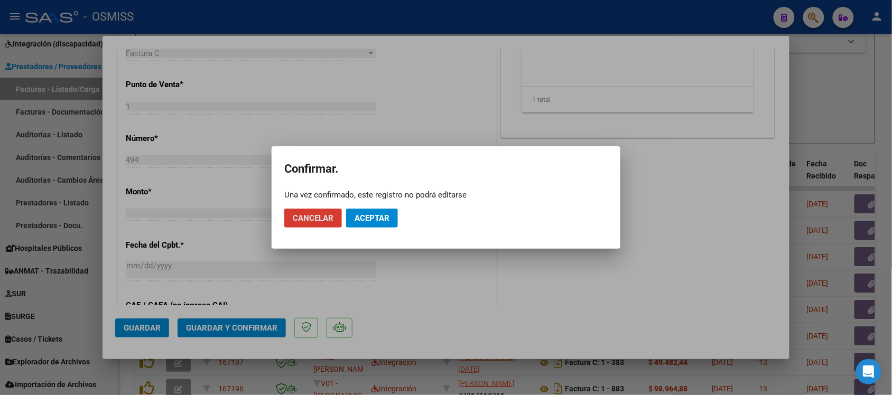
click at [386, 220] on span "Aceptar" at bounding box center [372, 219] width 35 height 10
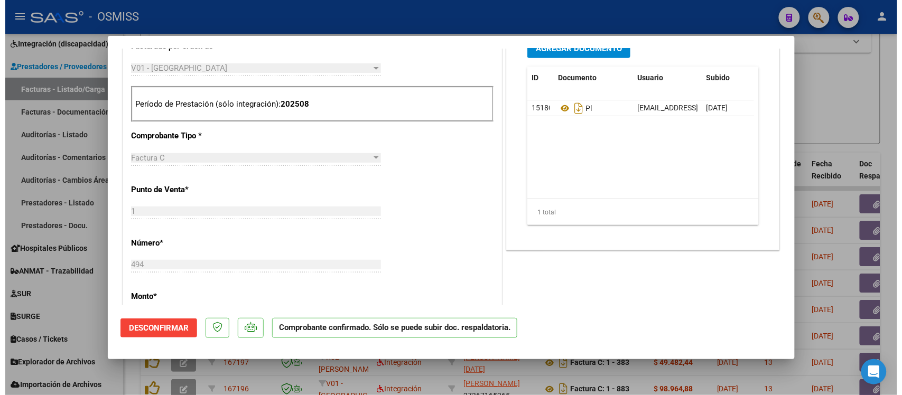
scroll to position [330, 0]
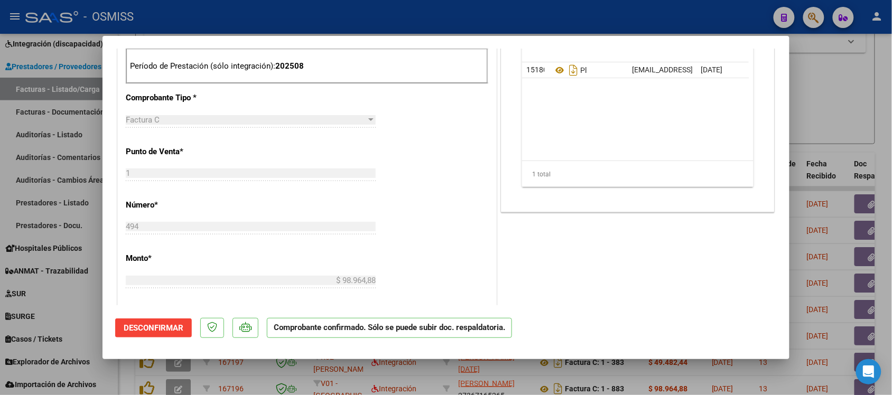
click at [825, 107] on div at bounding box center [446, 197] width 892 height 395
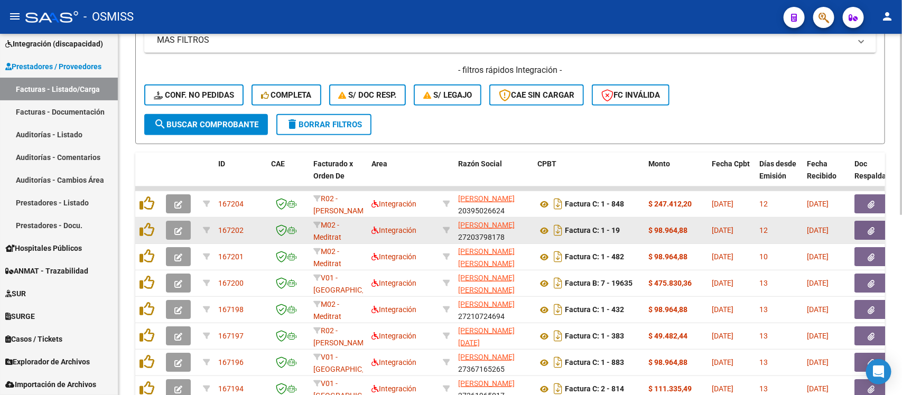
click at [182, 227] on button "button" at bounding box center [178, 230] width 25 height 19
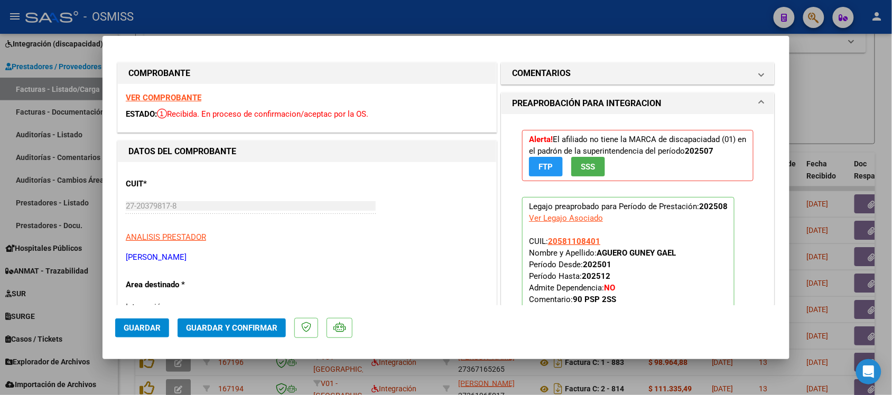
click at [851, 125] on div at bounding box center [446, 197] width 892 height 395
type input "$ 0,00"
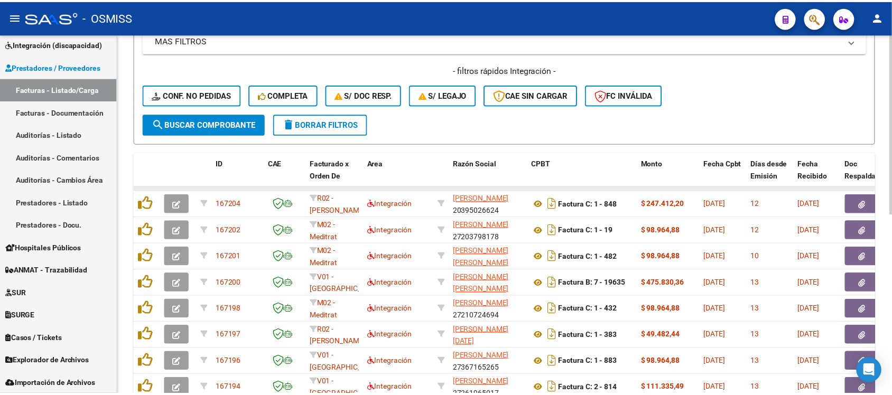
scroll to position [294, 0]
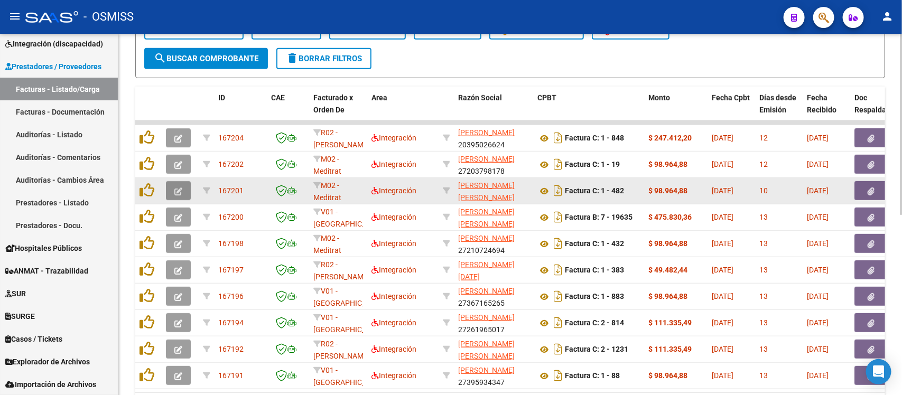
click at [181, 189] on icon "button" at bounding box center [178, 192] width 8 height 8
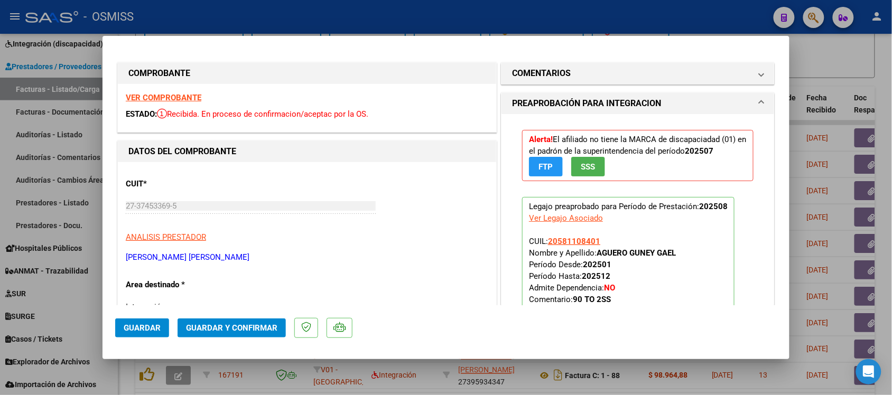
click at [862, 80] on div at bounding box center [446, 197] width 892 height 395
type input "$ 0,00"
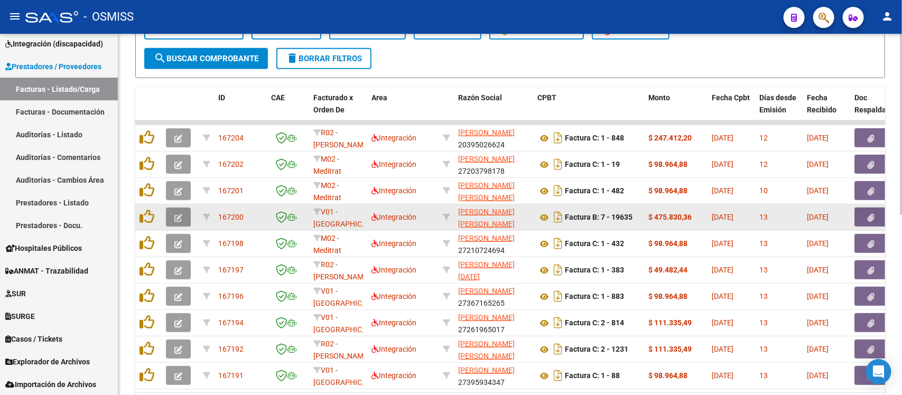
click at [179, 214] on icon "button" at bounding box center [178, 218] width 8 height 8
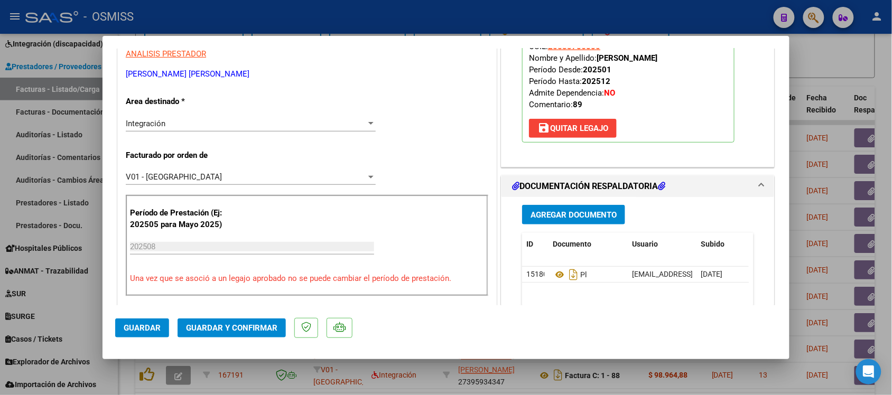
scroll to position [198, 0]
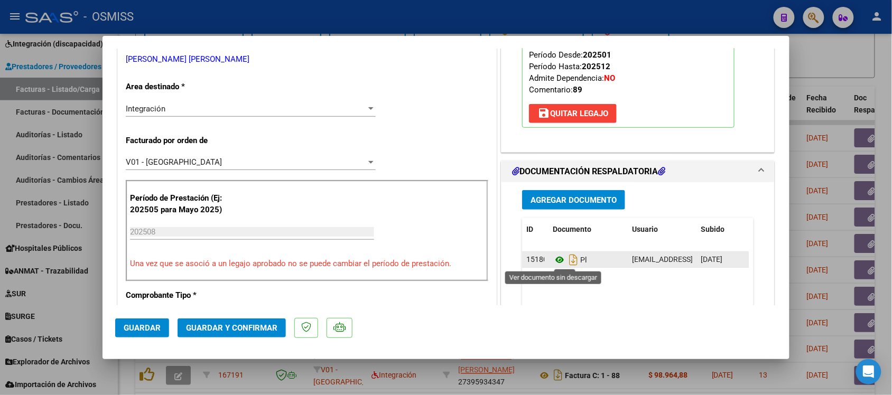
click at [553, 258] on icon at bounding box center [560, 260] width 14 height 13
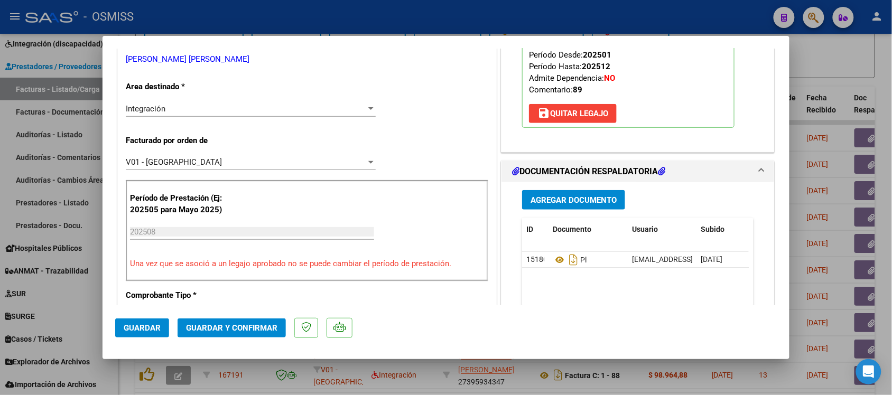
scroll to position [0, 0]
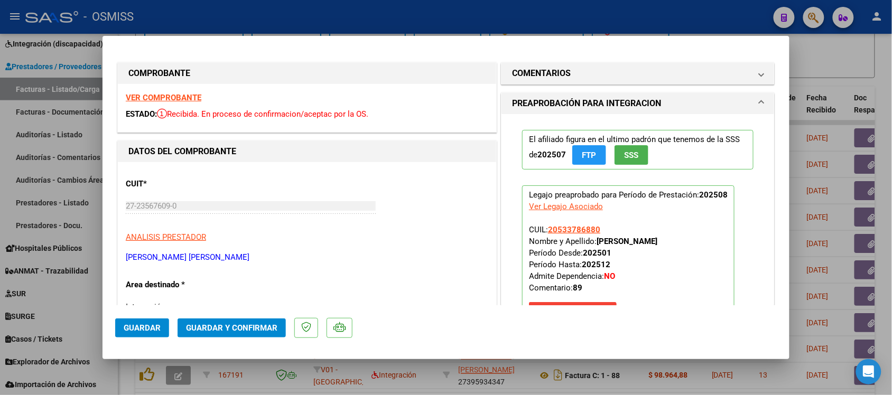
click at [146, 94] on strong "VER COMPROBANTE" at bounding box center [164, 98] width 76 height 10
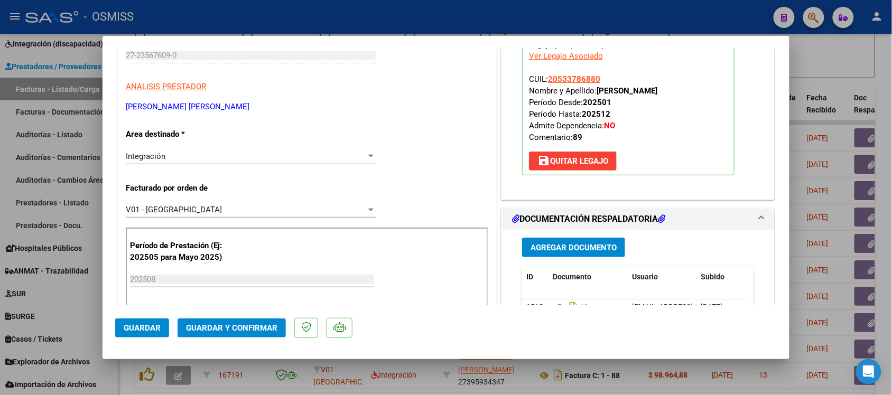
scroll to position [198, 0]
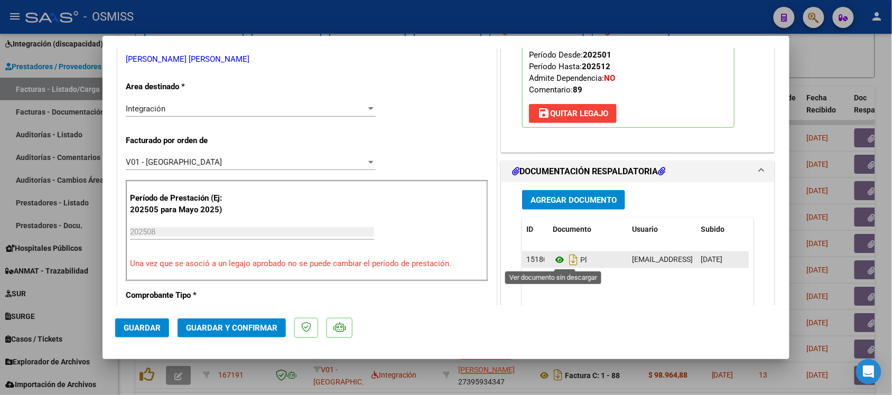
click at [555, 260] on icon at bounding box center [560, 260] width 14 height 13
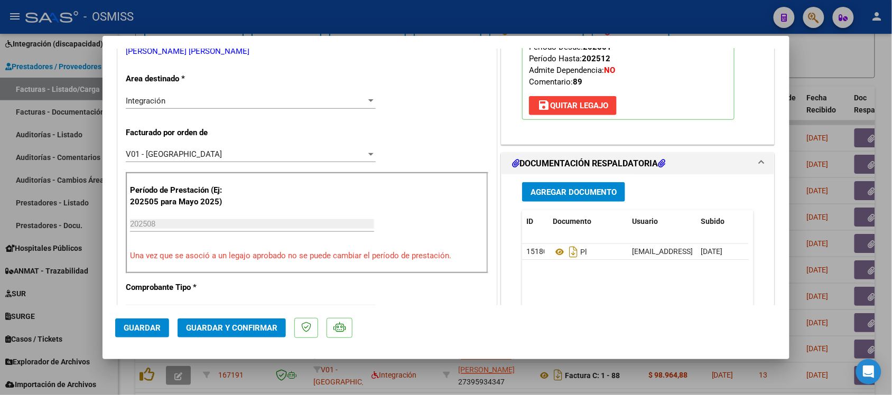
scroll to position [396, 0]
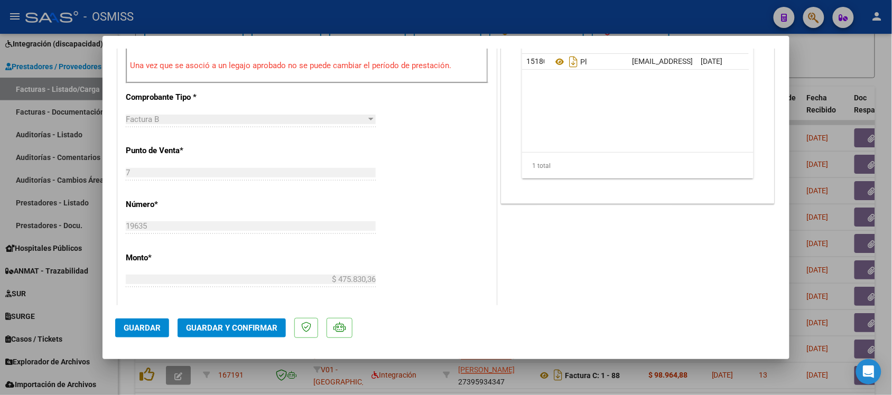
click at [831, 82] on div at bounding box center [446, 197] width 892 height 395
type input "$ 0,00"
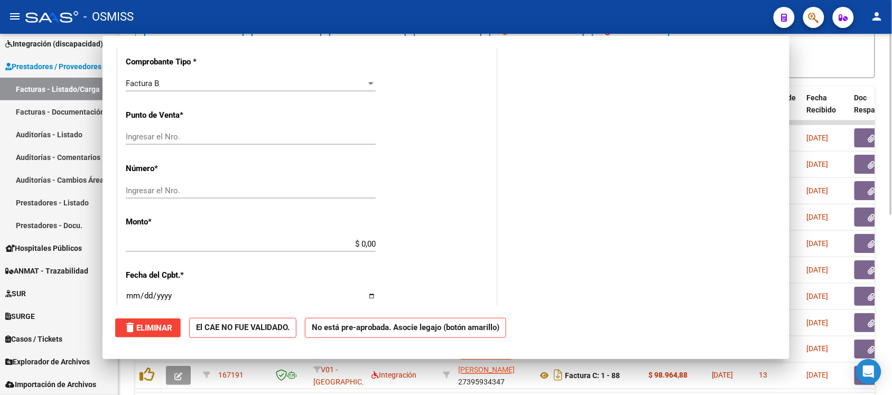
scroll to position [0, 0]
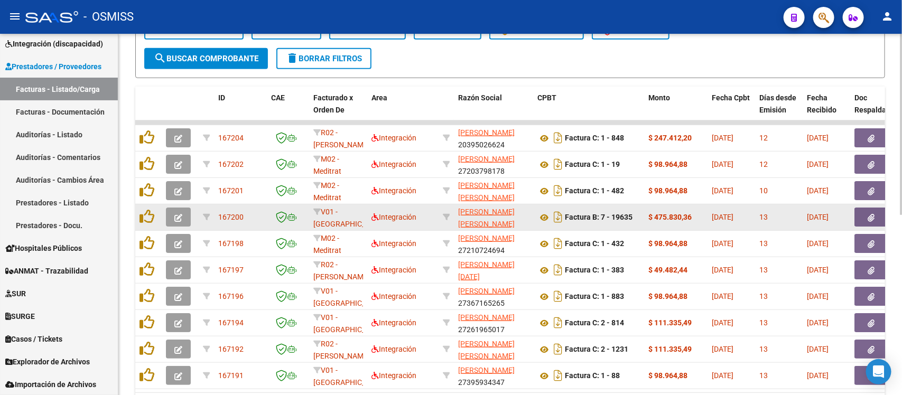
click at [179, 215] on icon "button" at bounding box center [178, 218] width 8 height 8
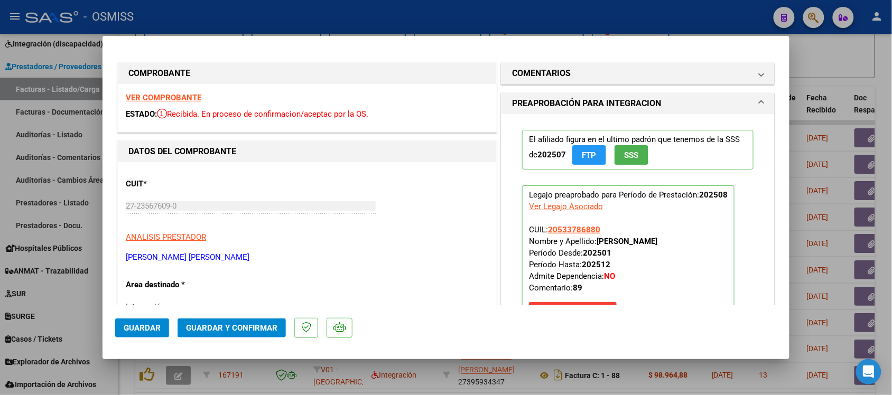
click at [165, 99] on strong "VER COMPROBANTE" at bounding box center [164, 98] width 76 height 10
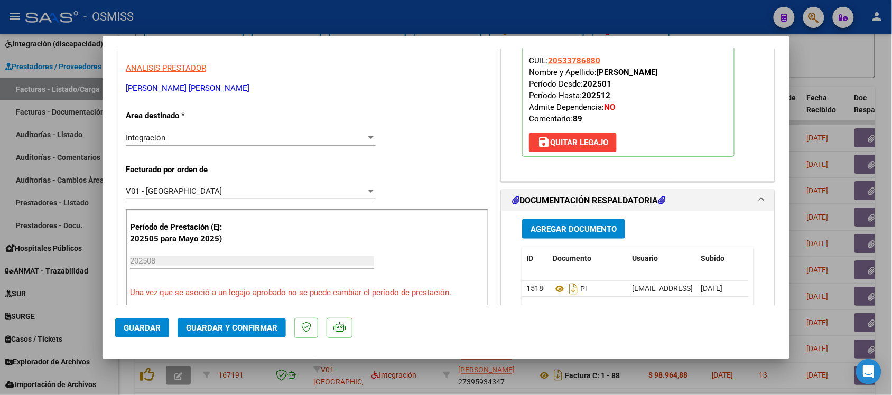
scroll to position [198, 0]
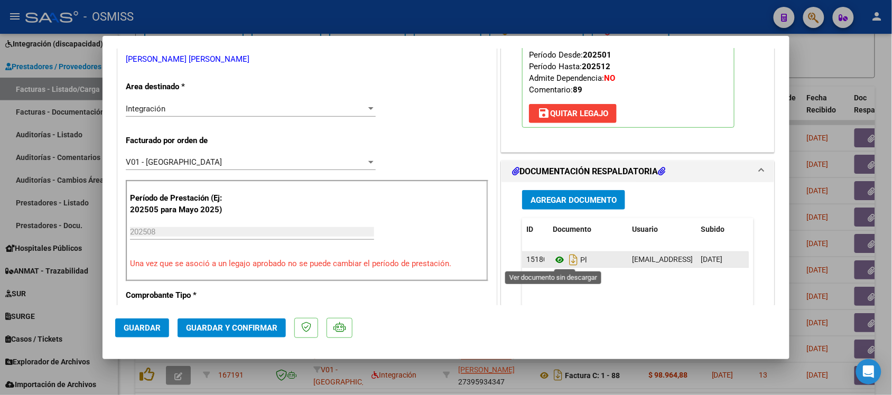
click at [557, 261] on icon at bounding box center [560, 260] width 14 height 13
click at [554, 262] on icon at bounding box center [560, 260] width 14 height 13
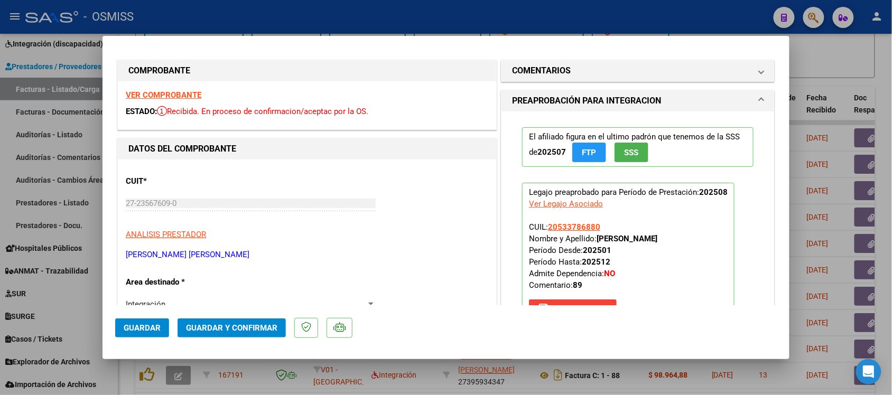
scroll to position [0, 0]
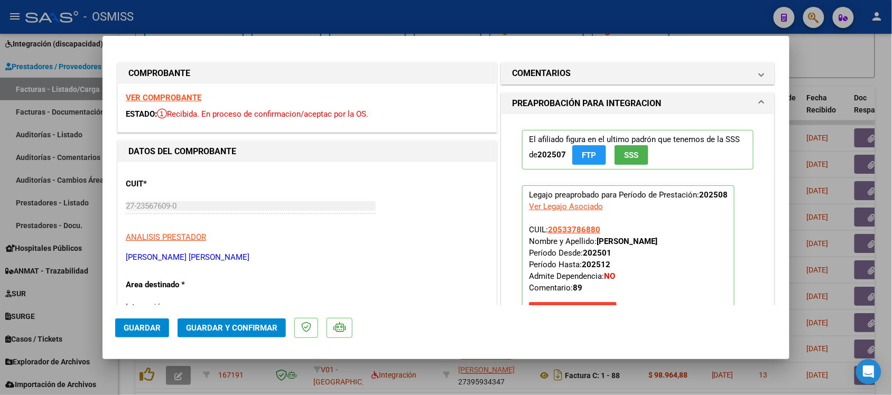
click at [177, 94] on strong "VER COMPROBANTE" at bounding box center [164, 98] width 76 height 10
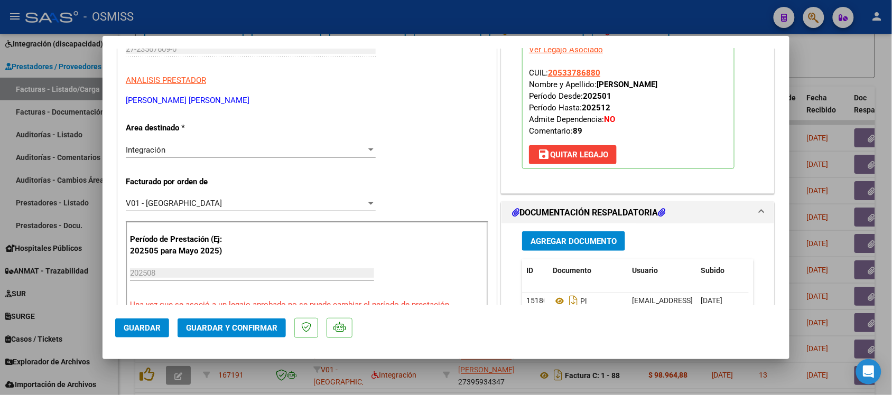
scroll to position [264, 0]
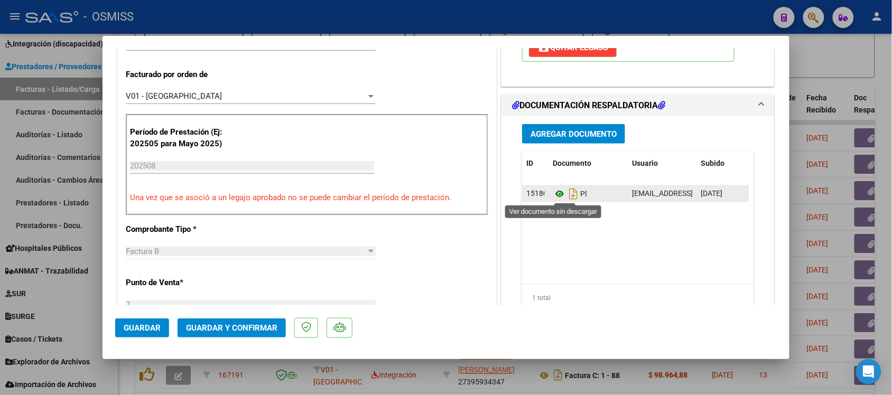
click at [554, 193] on icon at bounding box center [560, 194] width 14 height 13
click at [553, 193] on icon at bounding box center [560, 194] width 14 height 13
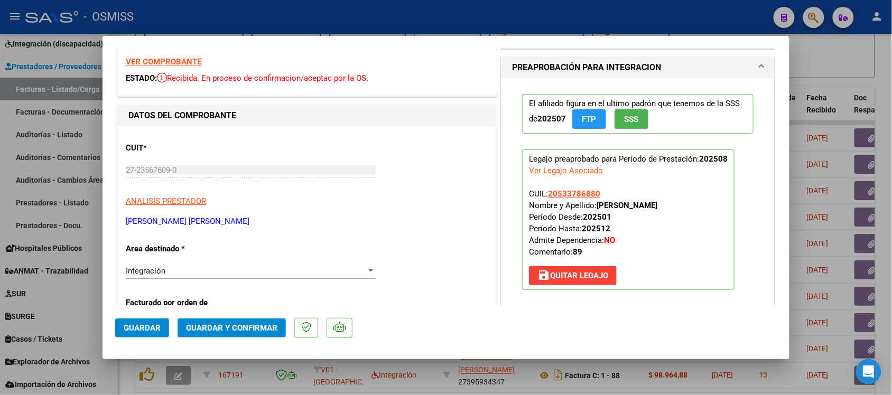
scroll to position [0, 0]
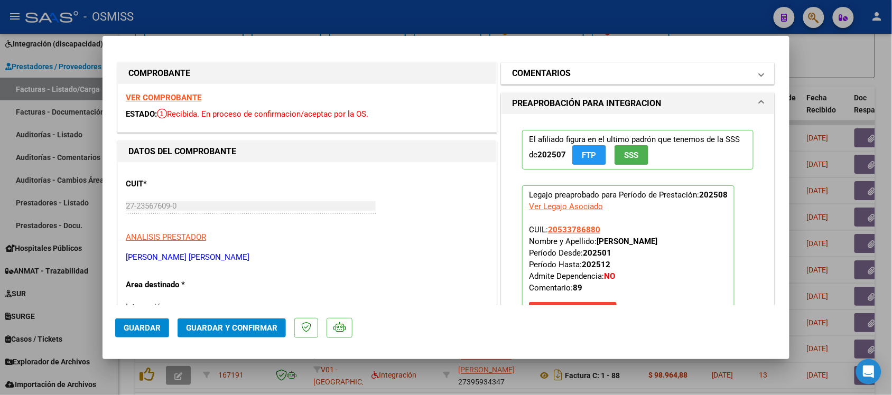
click at [537, 64] on mat-expansion-panel-header "COMENTARIOS" at bounding box center [638, 73] width 273 height 21
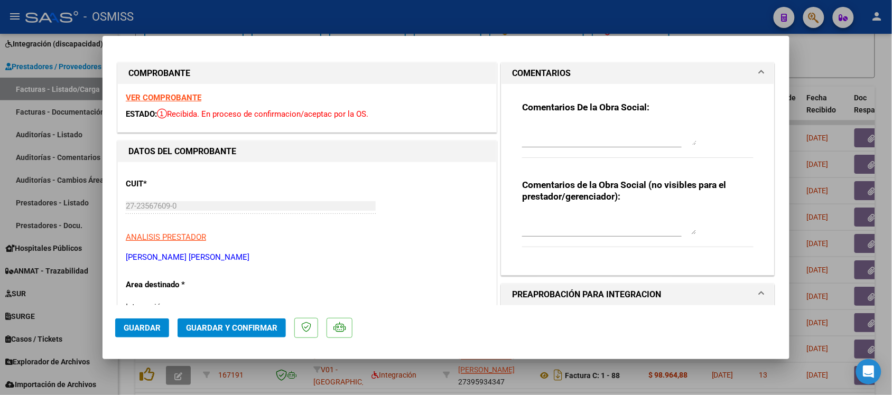
click at [579, 135] on textarea at bounding box center [609, 134] width 174 height 21
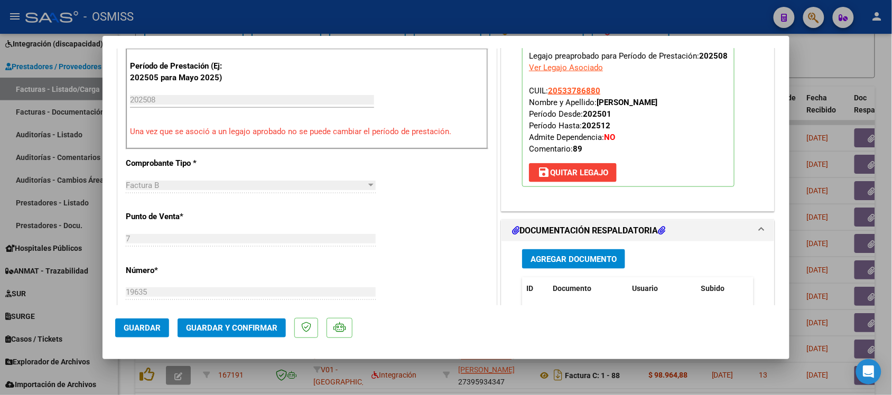
scroll to position [529, 0]
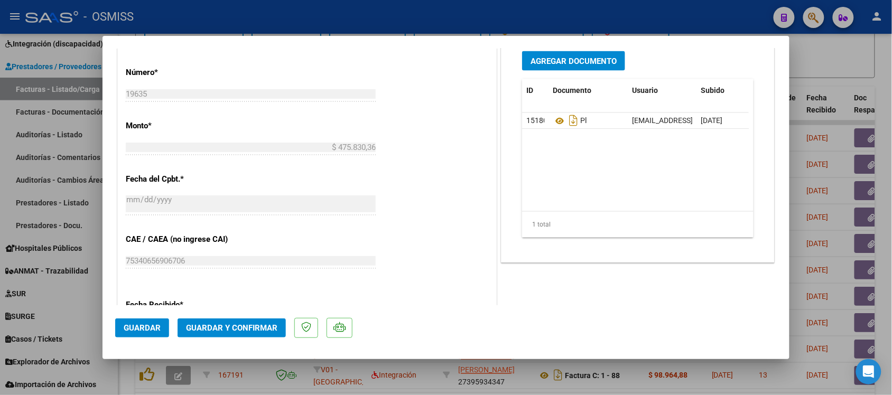
click at [139, 330] on span "Guardar" at bounding box center [142, 329] width 37 height 10
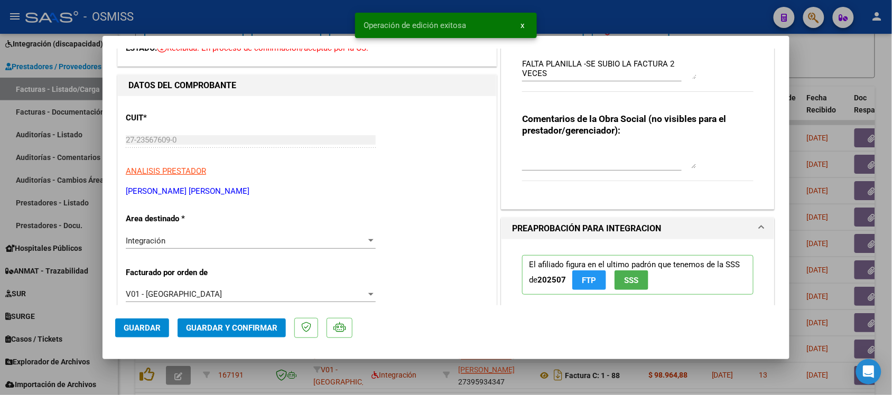
scroll to position [0, 0]
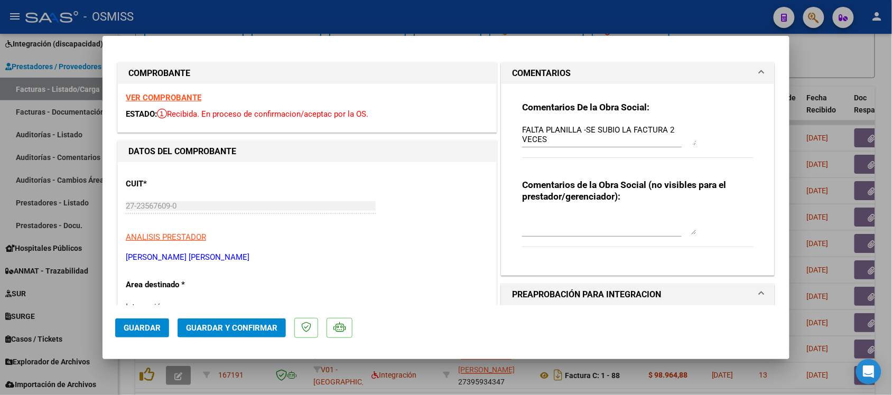
click at [571, 141] on textarea "FALTA PLANILLA -SE SUBIO LA FACTURA 2 VECES" at bounding box center [609, 134] width 174 height 21
type textarea "FALTA PLANILLA -SE SUBIO LA FACTURA"
click at [131, 324] on span "Guardar" at bounding box center [142, 329] width 37 height 10
click at [859, 62] on div at bounding box center [446, 197] width 892 height 395
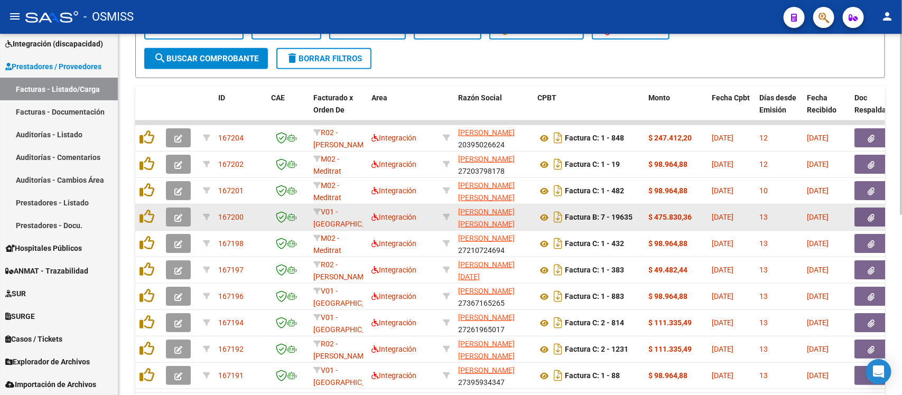
click at [176, 214] on icon "button" at bounding box center [178, 218] width 8 height 8
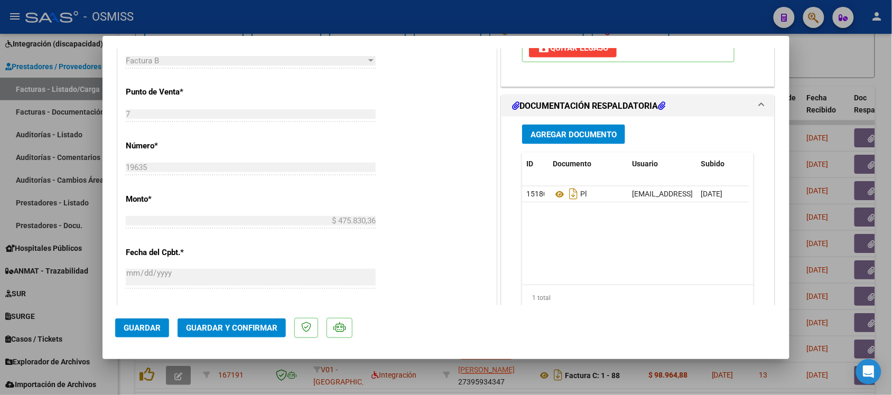
scroll to position [463, 0]
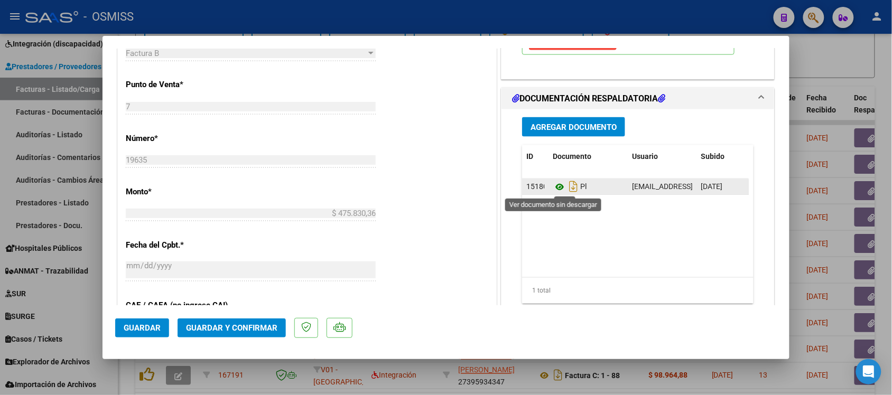
click at [553, 189] on icon at bounding box center [560, 187] width 14 height 13
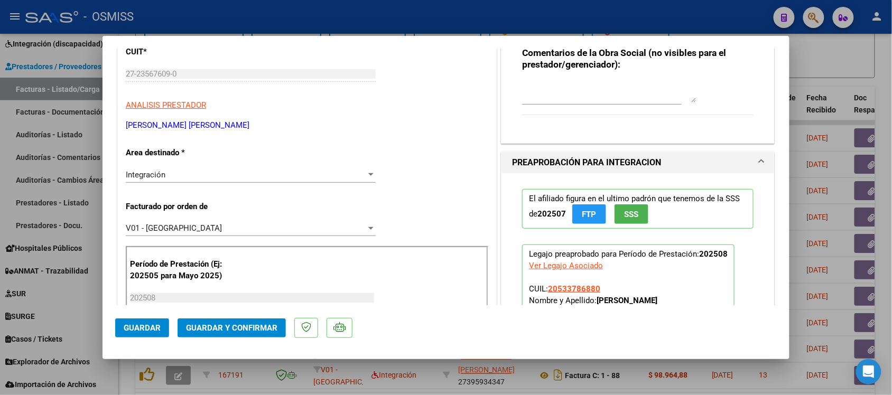
scroll to position [0, 0]
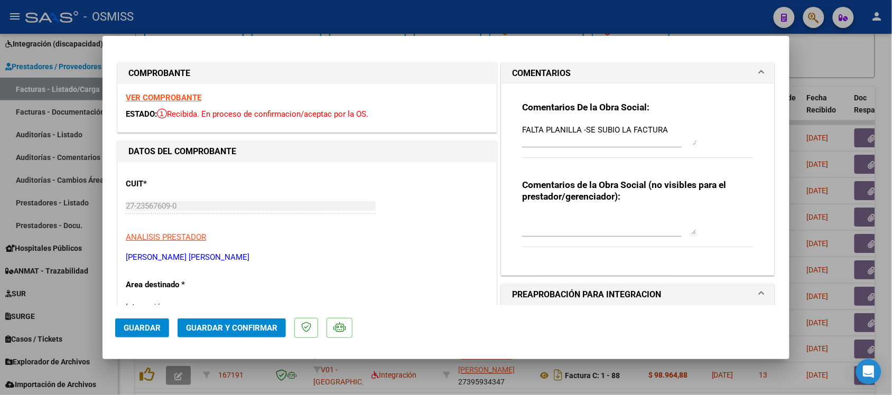
click at [857, 67] on div at bounding box center [446, 197] width 892 height 395
type input "$ 0,00"
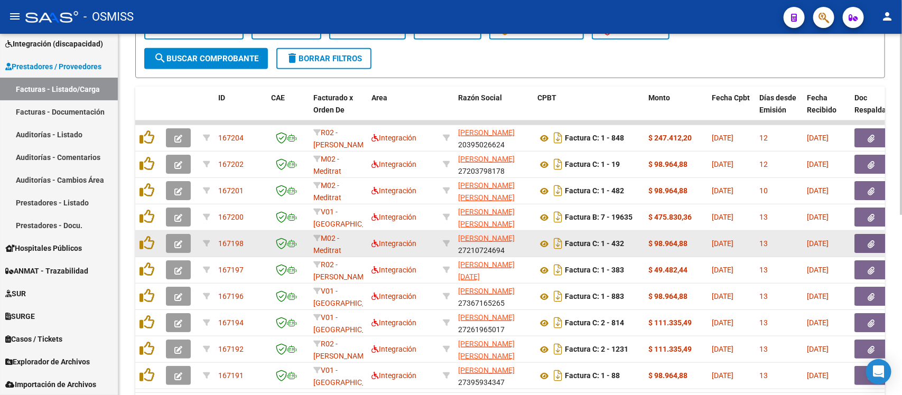
click at [184, 244] on button "button" at bounding box center [178, 243] width 25 height 19
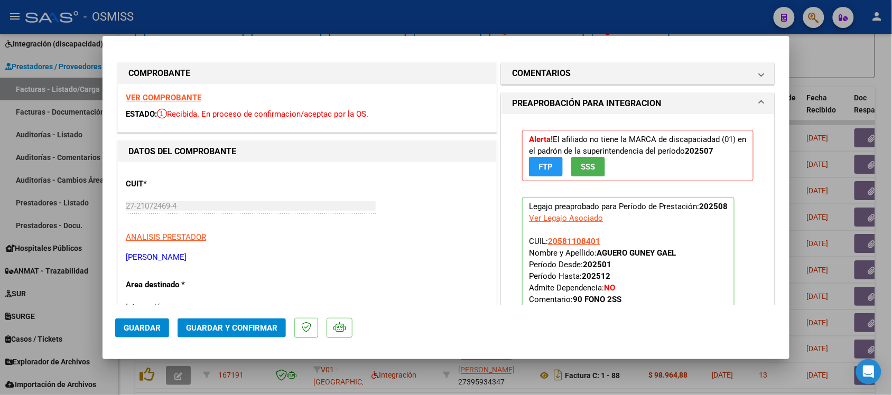
click at [861, 62] on div at bounding box center [446, 197] width 892 height 395
type input "$ 0,00"
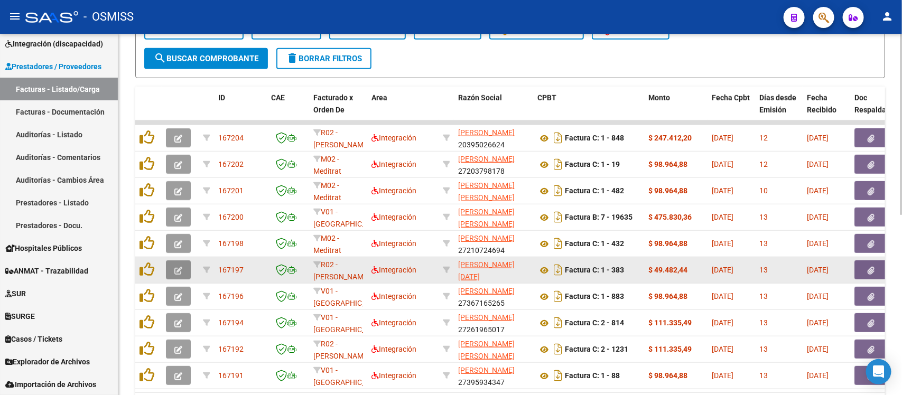
click at [176, 267] on icon "button" at bounding box center [178, 271] width 8 height 8
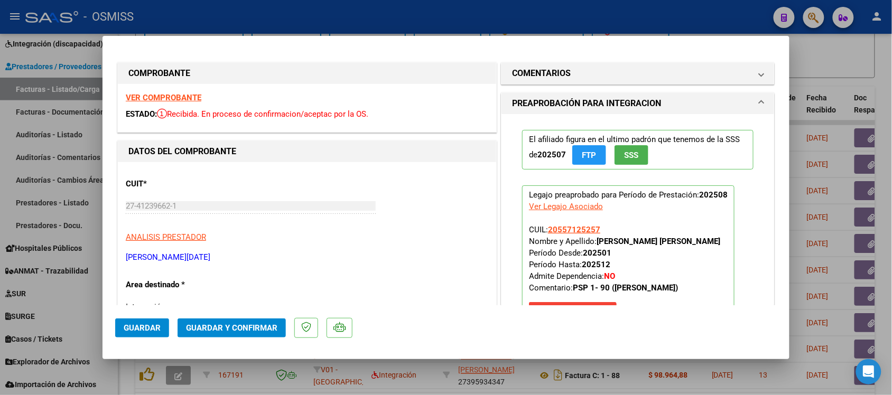
click at [169, 98] on strong "VER COMPROBANTE" at bounding box center [164, 98] width 76 height 10
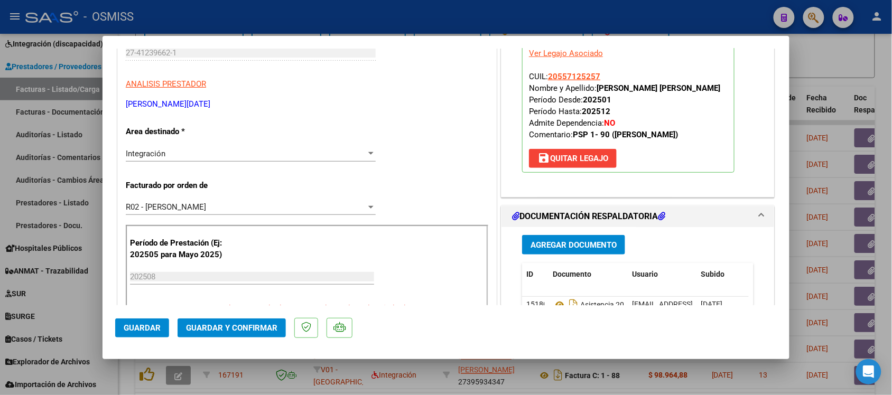
scroll to position [264, 0]
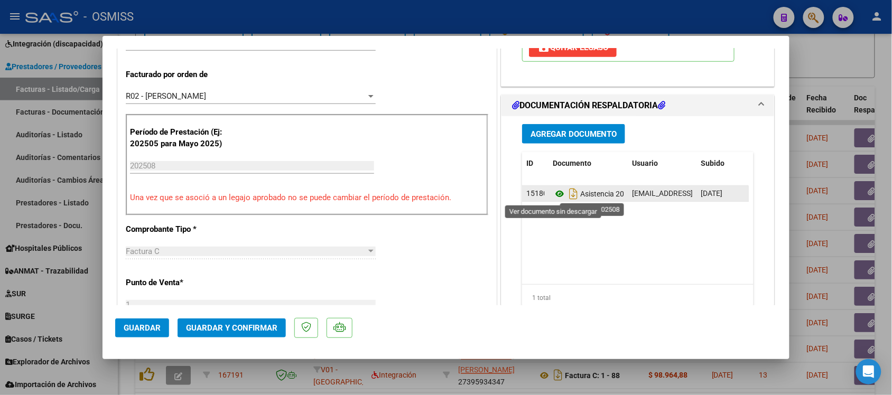
click at [554, 196] on icon at bounding box center [560, 194] width 14 height 13
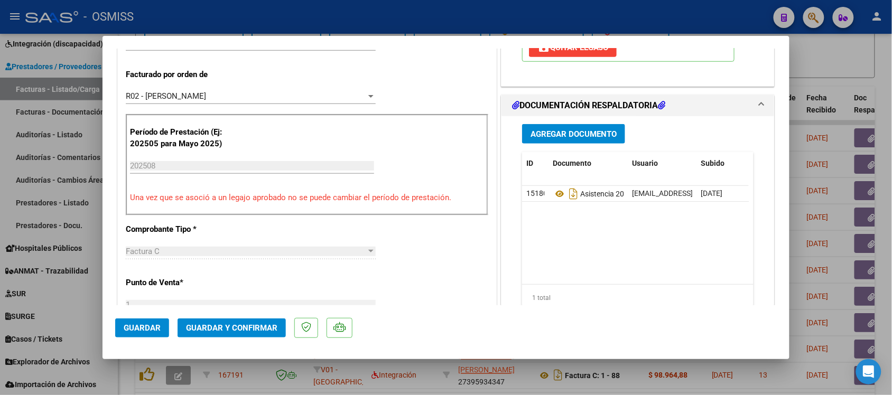
scroll to position [0, 0]
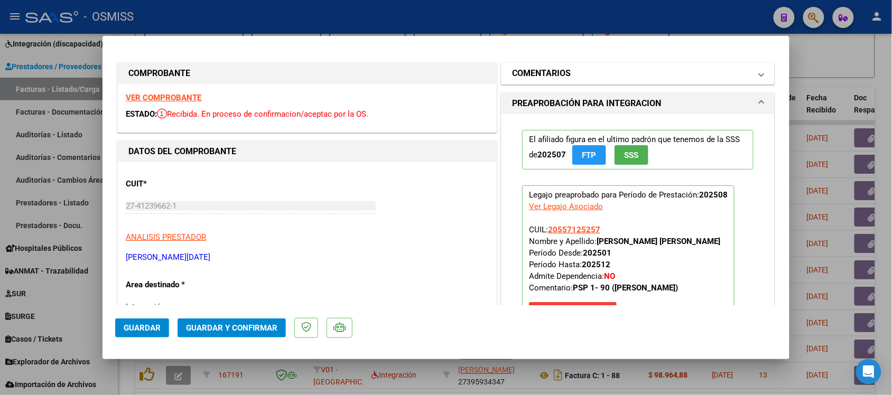
click at [532, 72] on h1 "COMENTARIOS" at bounding box center [541, 73] width 59 height 13
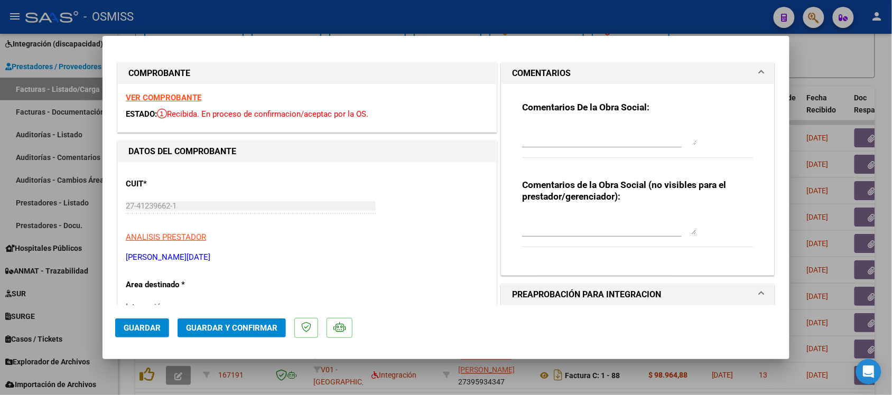
click at [545, 72] on h1 "COMENTARIOS" at bounding box center [541, 73] width 59 height 13
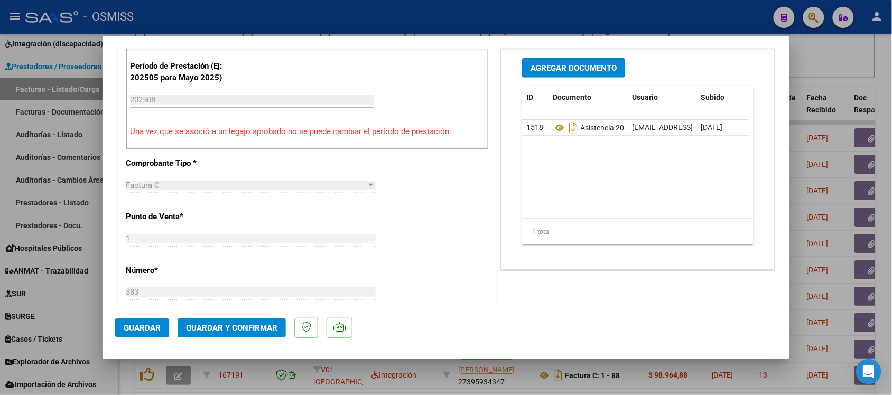
scroll to position [396, 0]
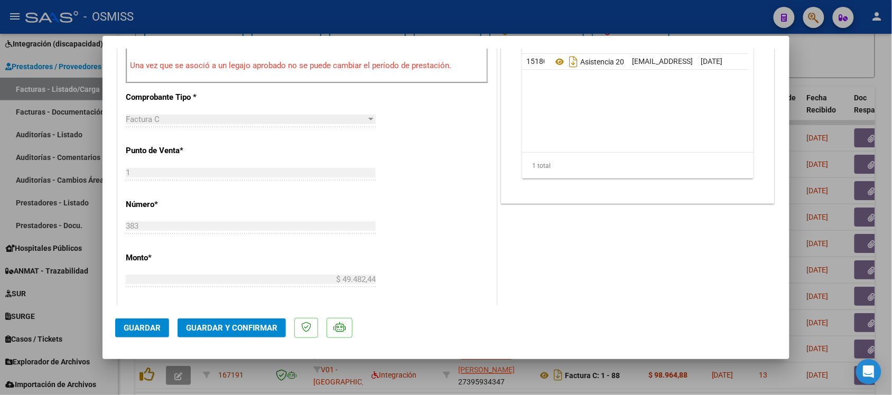
click at [835, 71] on div at bounding box center [446, 197] width 892 height 395
type input "$ 0,00"
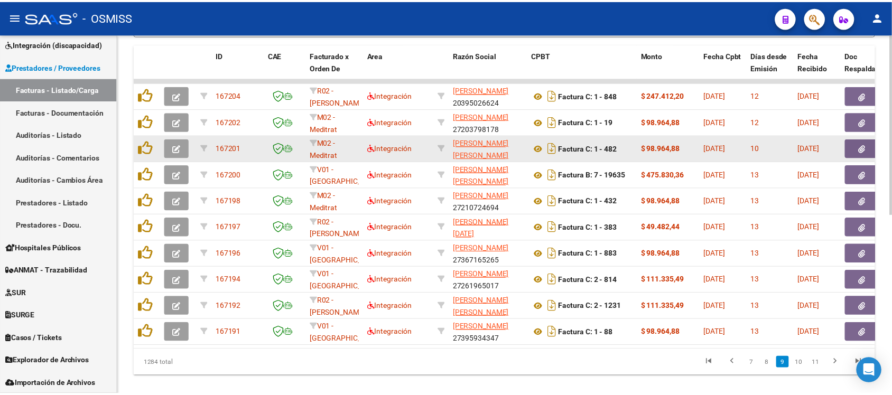
scroll to position [361, 0]
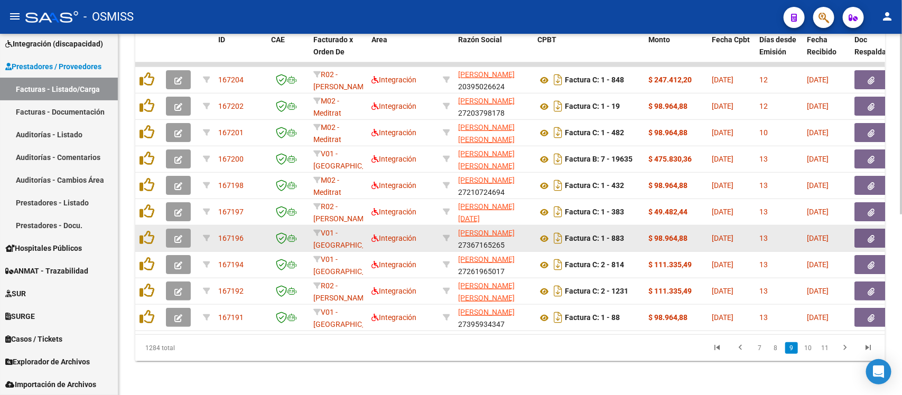
click at [178, 235] on icon "button" at bounding box center [178, 239] width 8 height 8
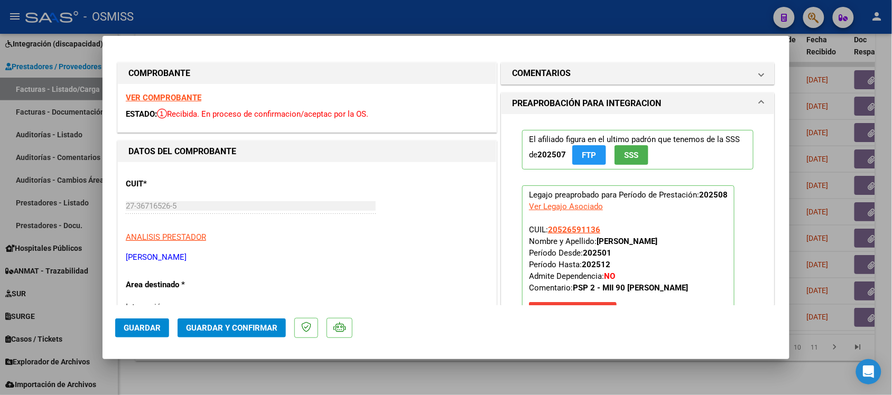
click at [181, 100] on strong "VER COMPROBANTE" at bounding box center [164, 98] width 76 height 10
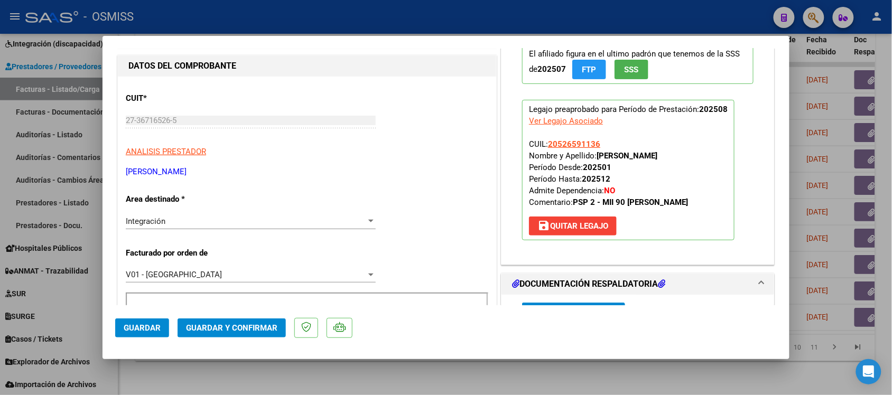
scroll to position [198, 0]
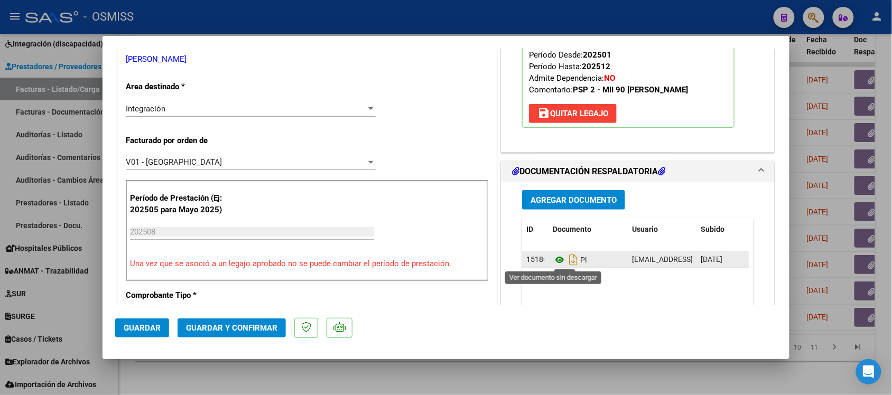
click at [554, 259] on icon at bounding box center [560, 260] width 14 height 13
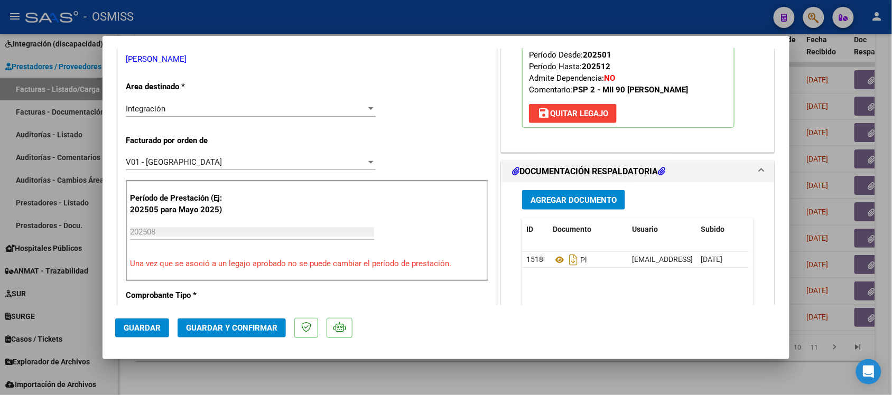
scroll to position [0, 0]
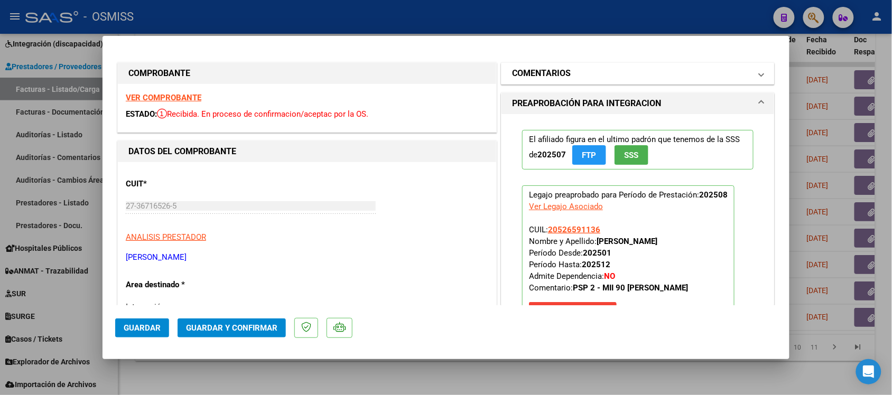
click at [532, 75] on h1 "COMENTARIOS" at bounding box center [541, 73] width 59 height 13
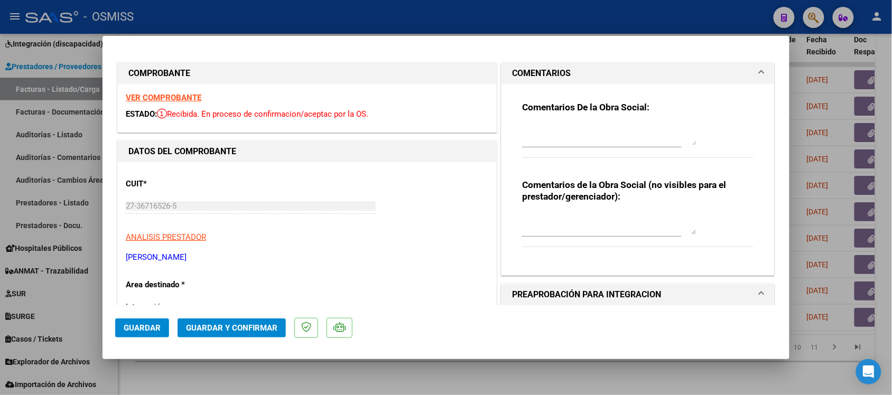
click at [532, 75] on h1 "COMENTARIOS" at bounding box center [541, 73] width 59 height 13
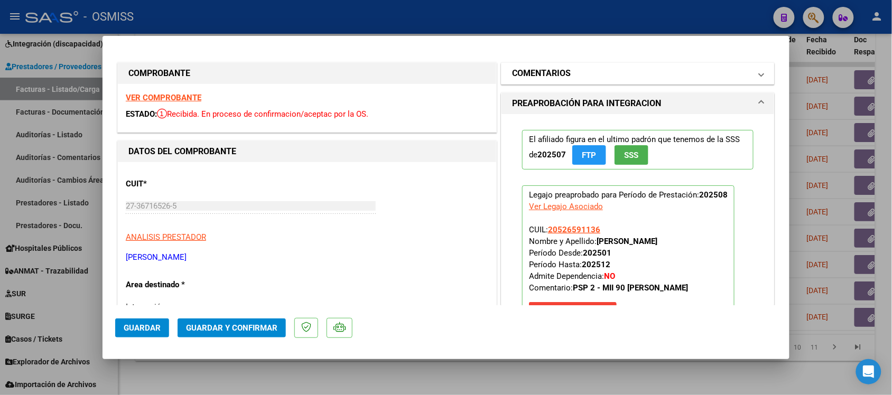
click at [532, 75] on h1 "COMENTARIOS" at bounding box center [541, 73] width 59 height 13
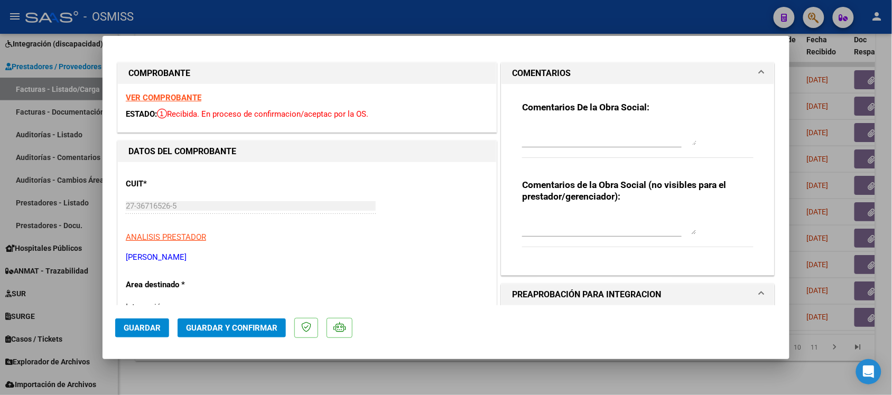
click at [532, 75] on h1 "COMENTARIOS" at bounding box center [541, 73] width 59 height 13
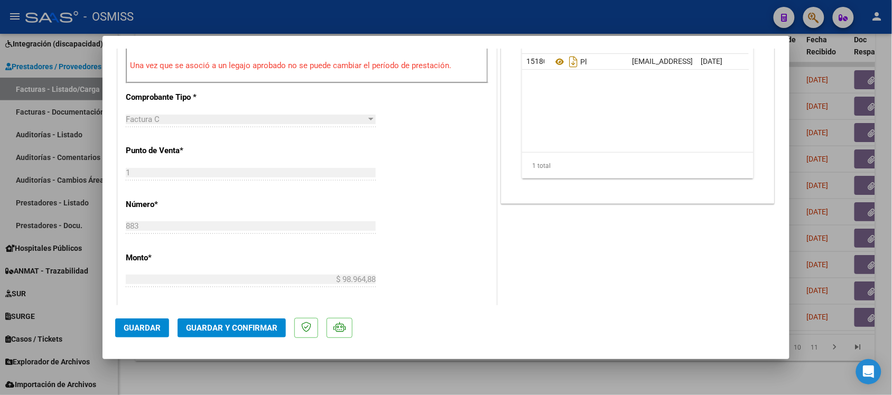
scroll to position [529, 0]
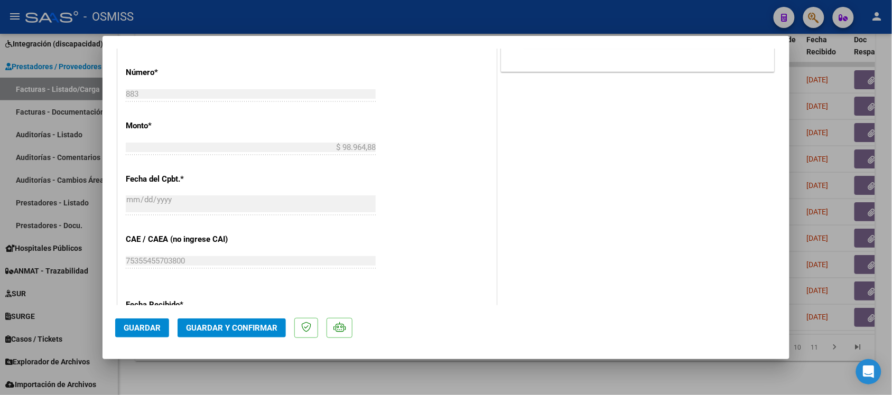
click at [254, 327] on span "Guardar y Confirmar" at bounding box center [231, 329] width 91 height 10
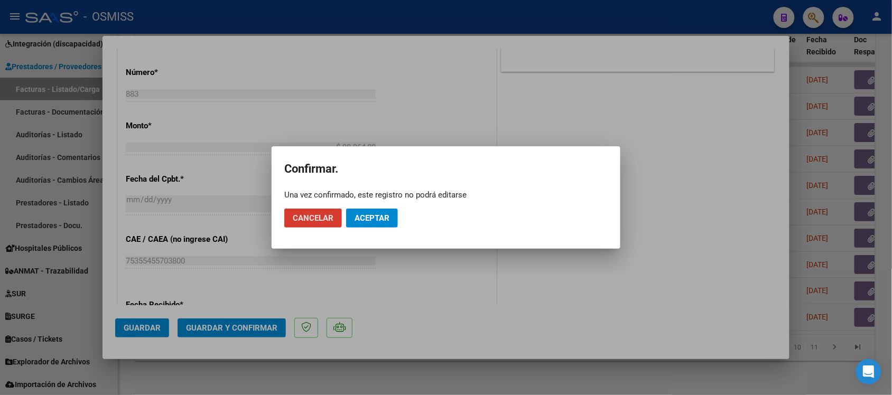
click at [379, 216] on span "Aceptar" at bounding box center [372, 219] width 35 height 10
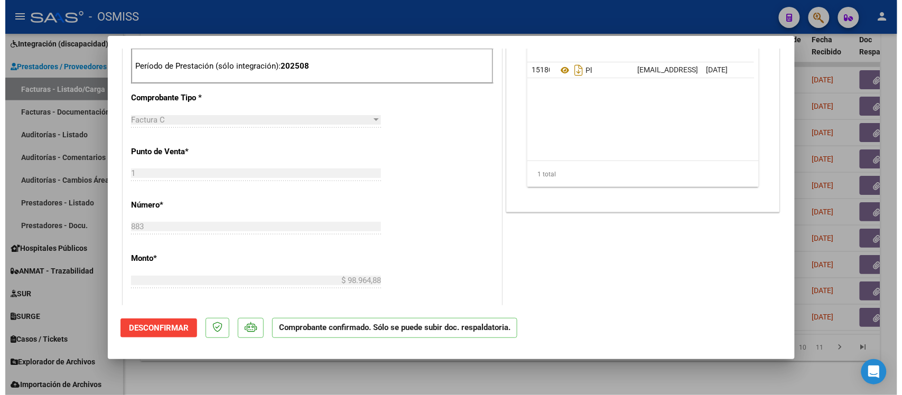
scroll to position [396, 0]
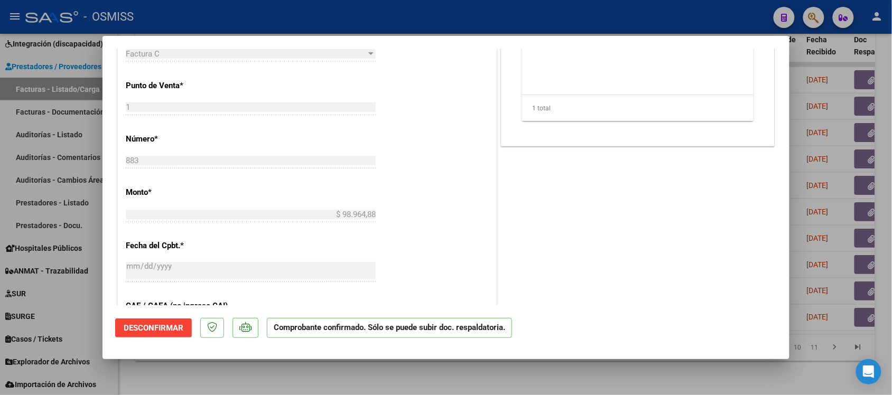
click at [681, 376] on div at bounding box center [446, 197] width 892 height 395
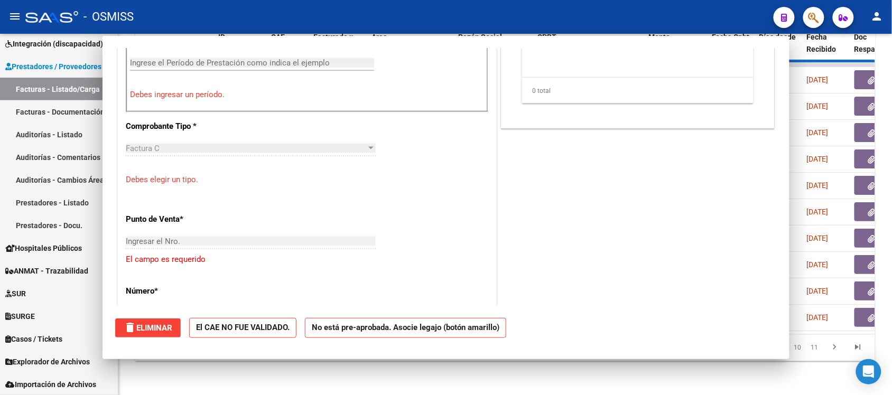
scroll to position [0, 0]
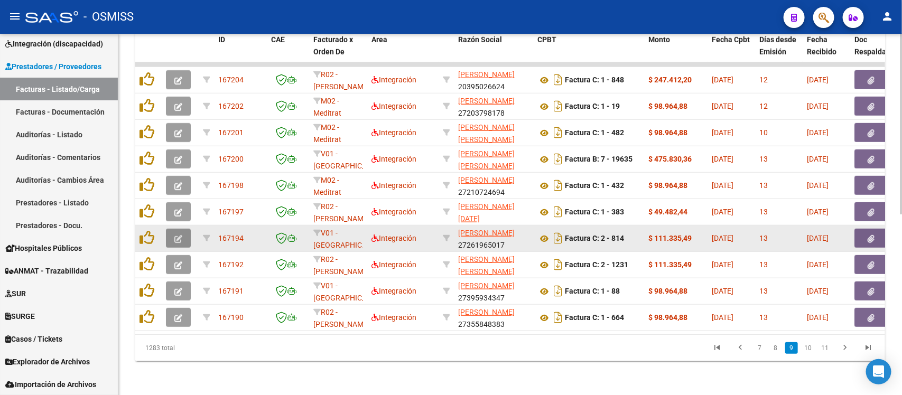
click at [178, 235] on icon "button" at bounding box center [178, 239] width 8 height 8
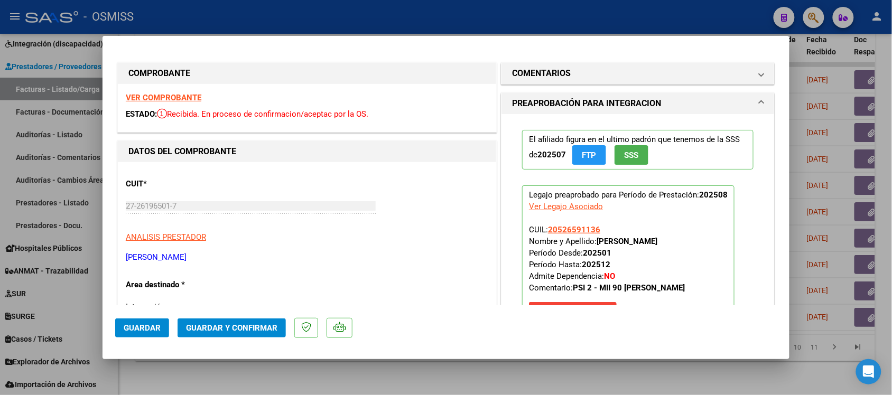
click at [188, 99] on strong "VER COMPROBANTE" at bounding box center [164, 98] width 76 height 10
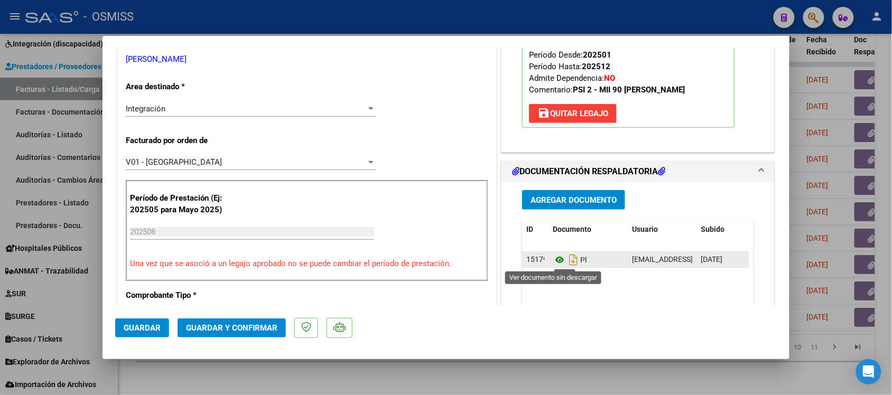
click at [553, 264] on icon at bounding box center [560, 260] width 14 height 13
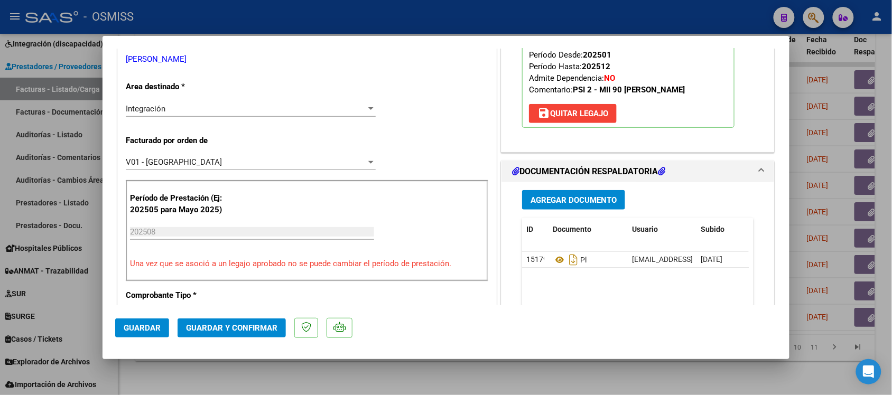
scroll to position [0, 0]
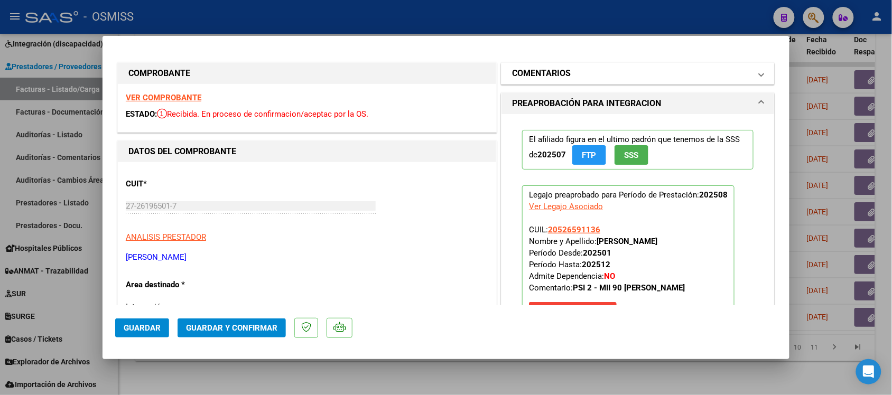
click at [546, 63] on mat-expansion-panel-header "COMENTARIOS" at bounding box center [638, 73] width 273 height 21
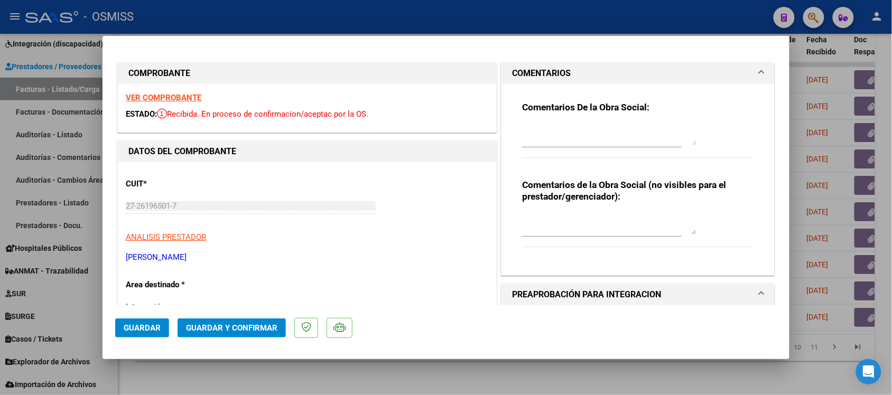
click at [538, 70] on h1 "COMENTARIOS" at bounding box center [541, 73] width 59 height 13
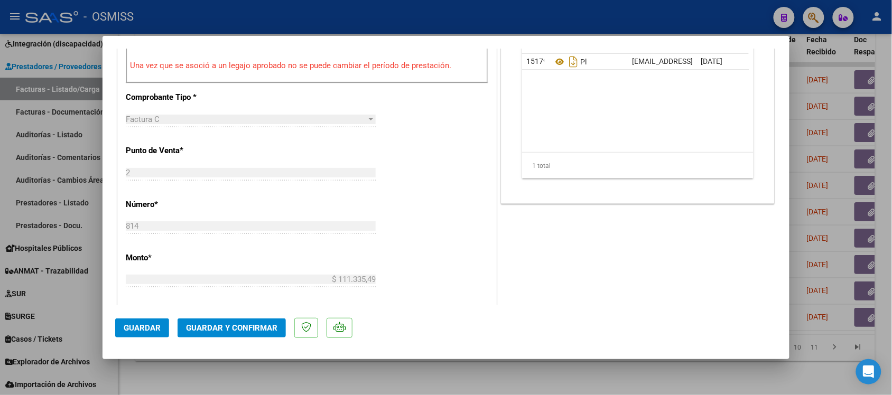
scroll to position [463, 0]
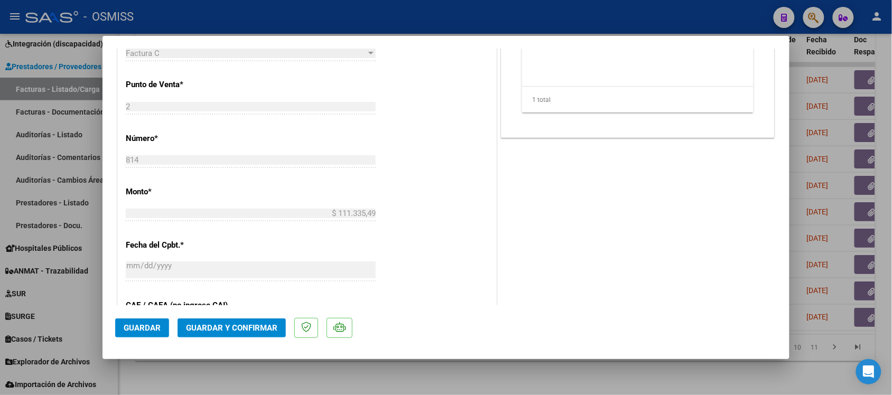
click at [241, 327] on span "Guardar y Confirmar" at bounding box center [231, 329] width 91 height 10
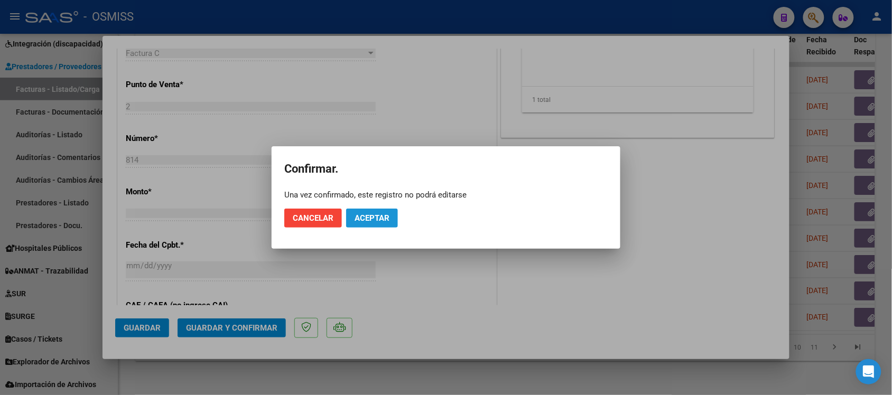
drag, startPoint x: 371, startPoint y: 213, endPoint x: 425, endPoint y: 231, distance: 56.3
click at [371, 214] on span "Aceptar" at bounding box center [372, 219] width 35 height 10
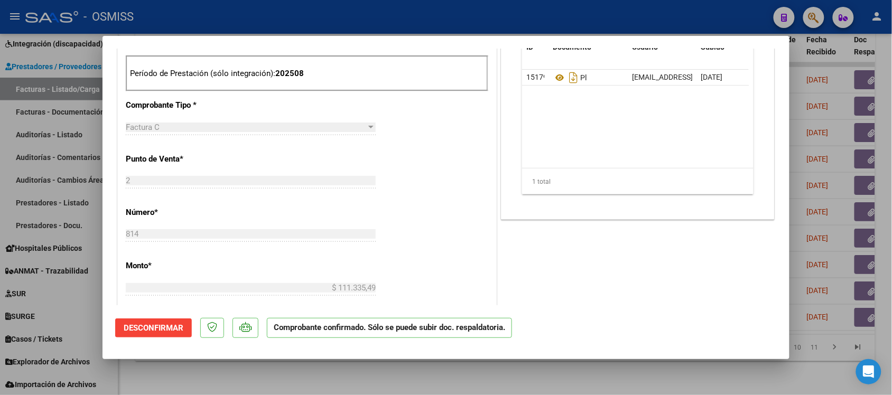
scroll to position [330, 0]
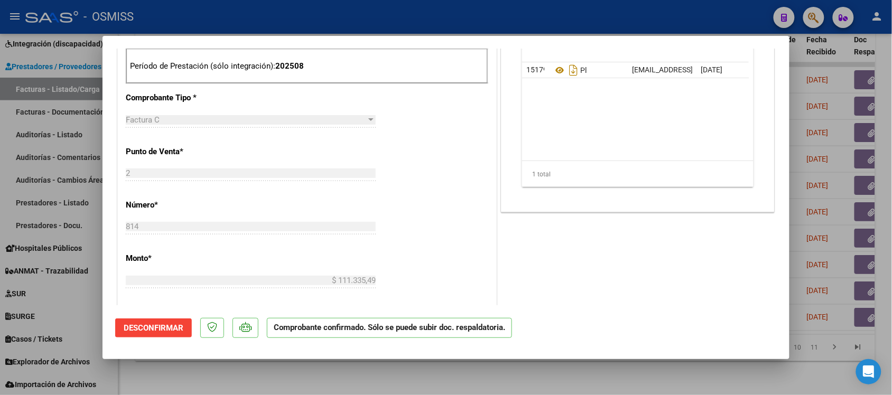
click at [686, 381] on div at bounding box center [446, 197] width 892 height 395
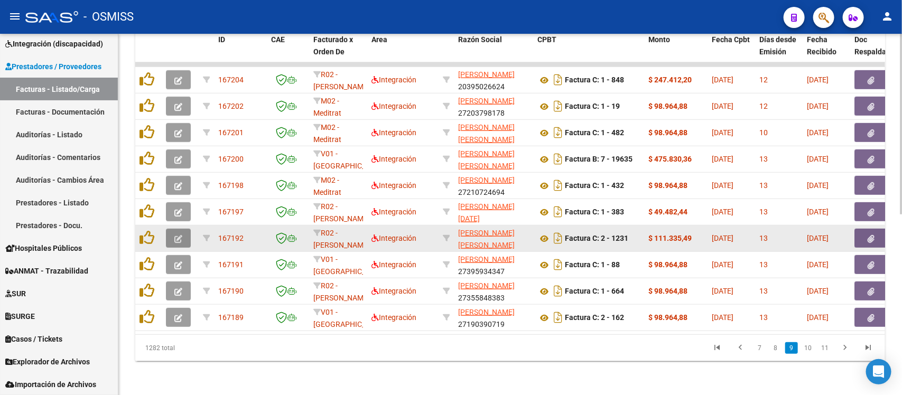
click at [182, 230] on button "button" at bounding box center [178, 238] width 25 height 19
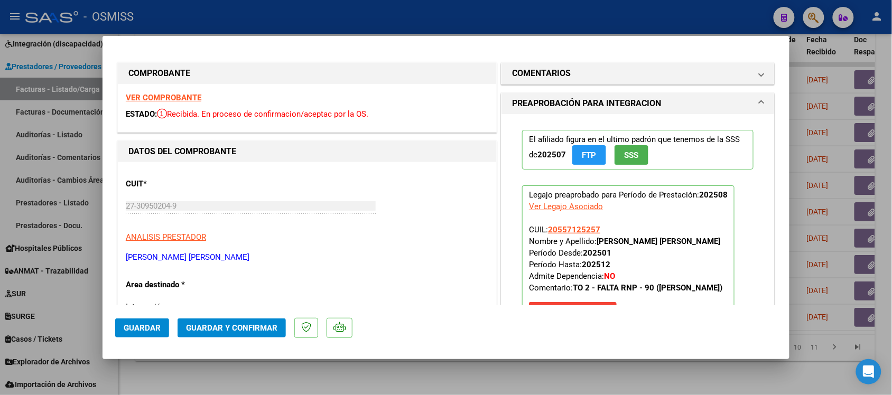
click at [526, 376] on div at bounding box center [446, 197] width 892 height 395
type input "$ 0,00"
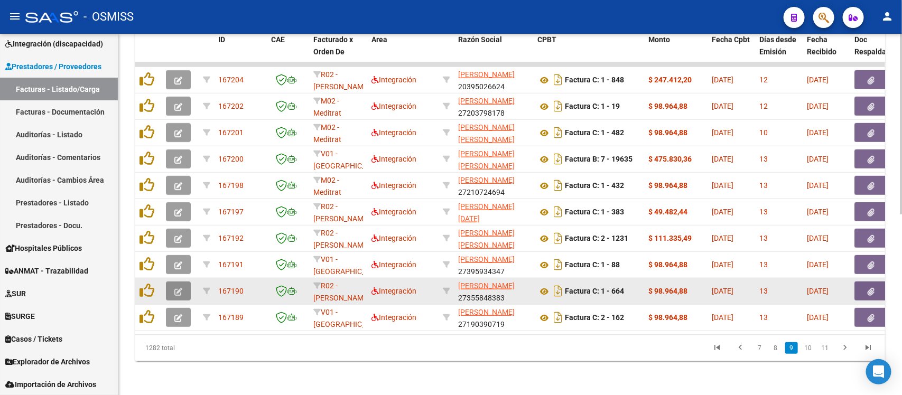
click at [180, 288] on icon "button" at bounding box center [178, 292] width 8 height 8
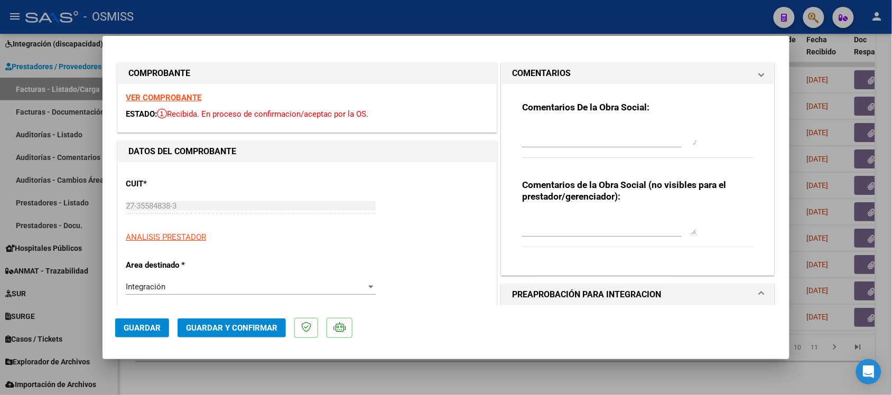
click at [603, 366] on div at bounding box center [446, 197] width 892 height 395
type input "$ 0,00"
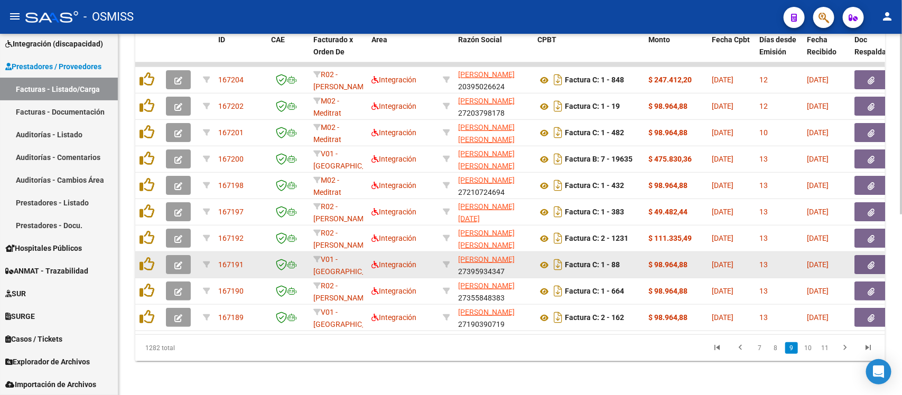
click at [183, 255] on button "button" at bounding box center [178, 264] width 25 height 19
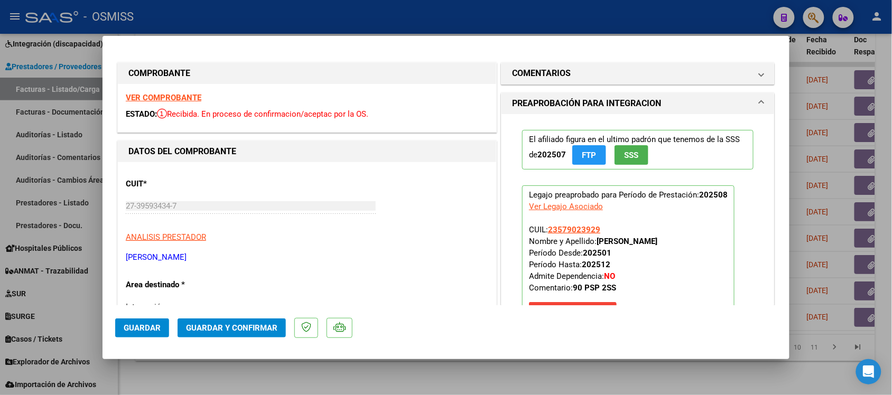
click at [178, 97] on strong "VER COMPROBANTE" at bounding box center [164, 98] width 76 height 10
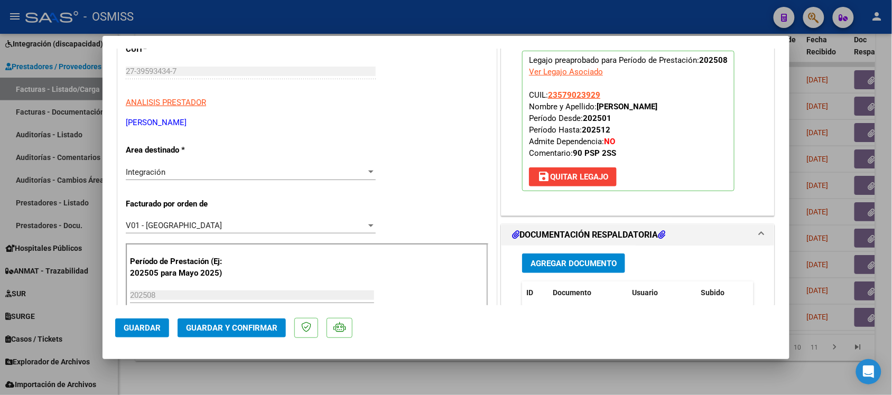
scroll to position [198, 0]
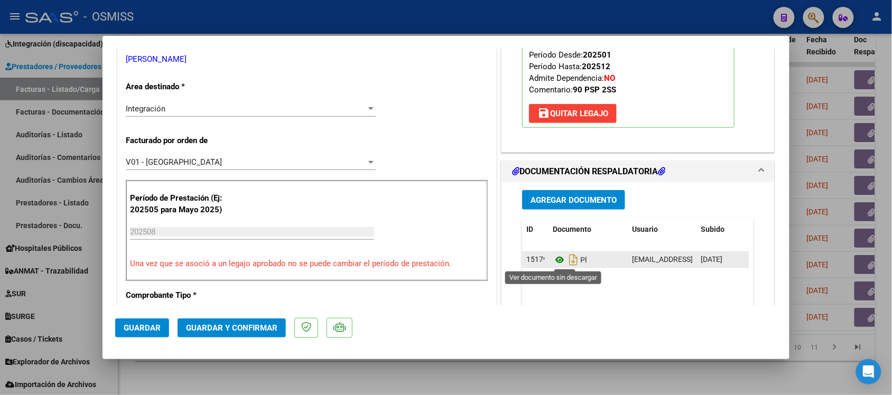
click at [554, 260] on icon at bounding box center [560, 260] width 14 height 13
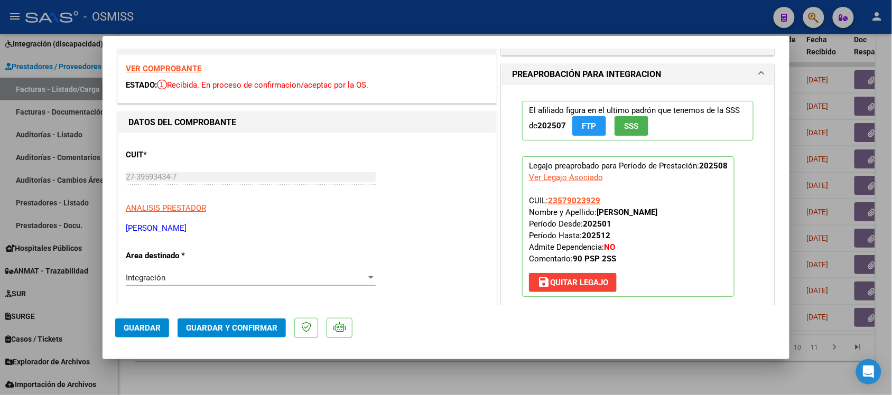
scroll to position [0, 0]
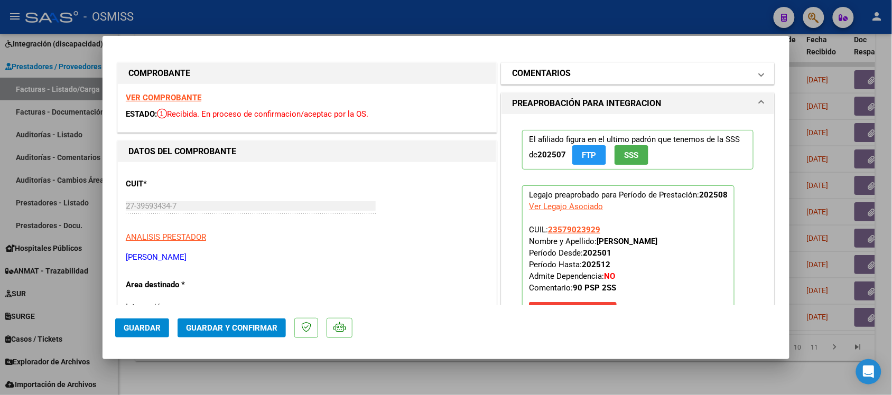
click at [555, 75] on h1 "COMENTARIOS" at bounding box center [541, 73] width 59 height 13
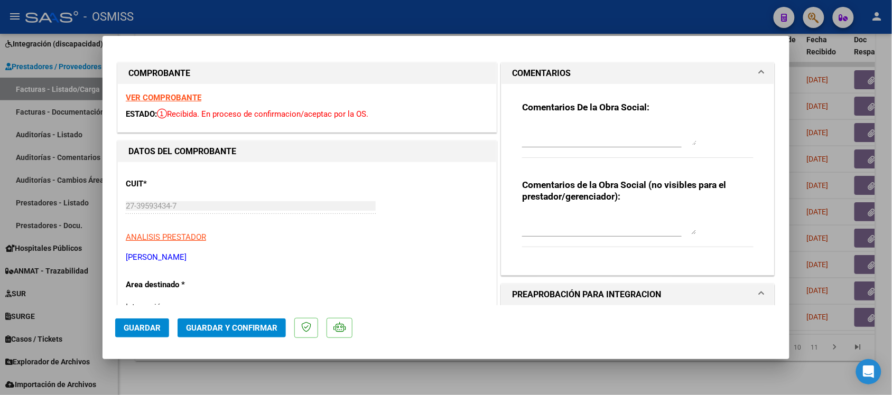
click at [538, 69] on h1 "COMENTARIOS" at bounding box center [541, 73] width 59 height 13
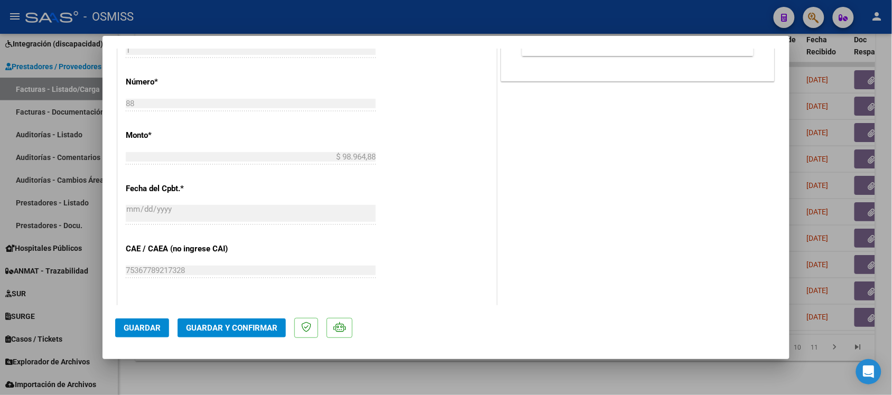
scroll to position [529, 0]
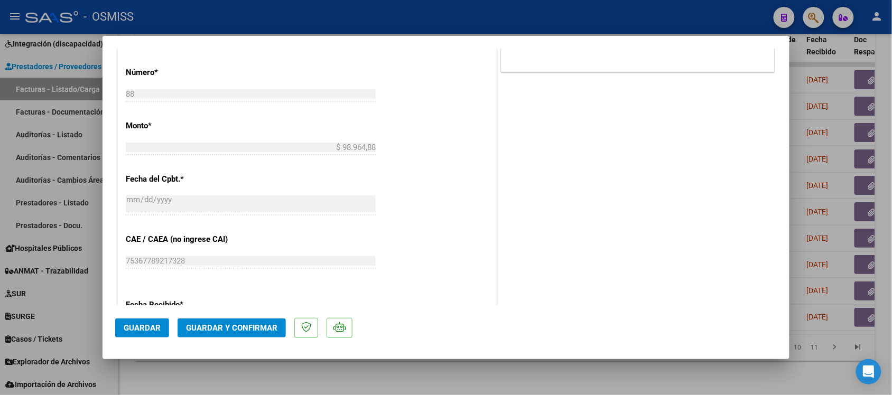
click at [254, 328] on span "Guardar y Confirmar" at bounding box center [231, 329] width 91 height 10
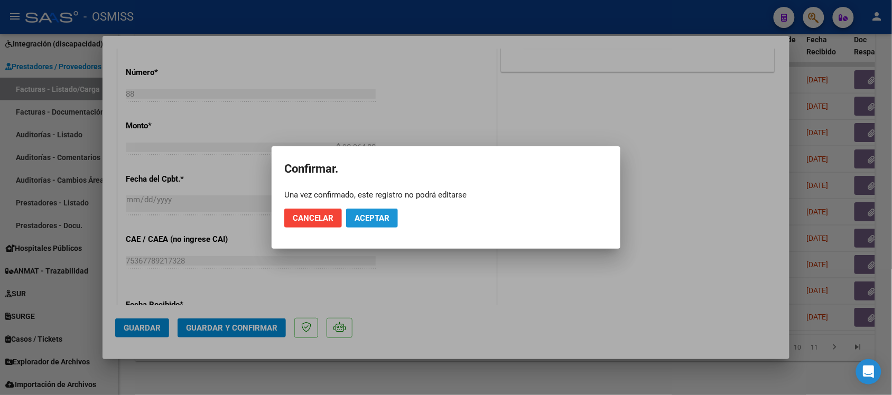
click at [389, 212] on button "Aceptar" at bounding box center [372, 218] width 52 height 19
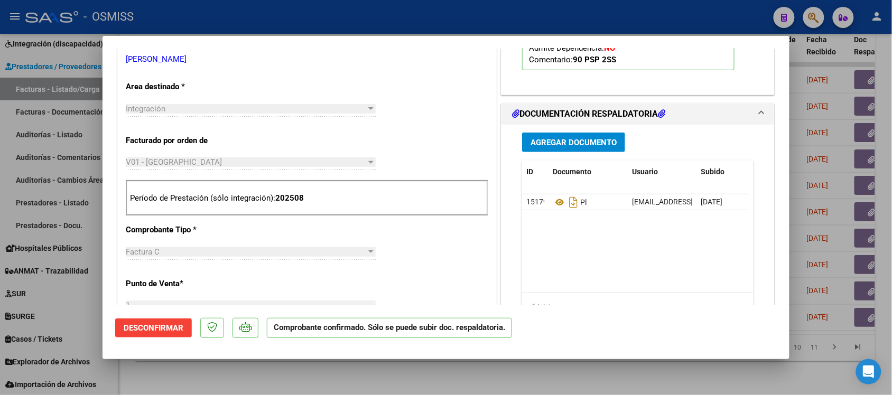
scroll to position [330, 0]
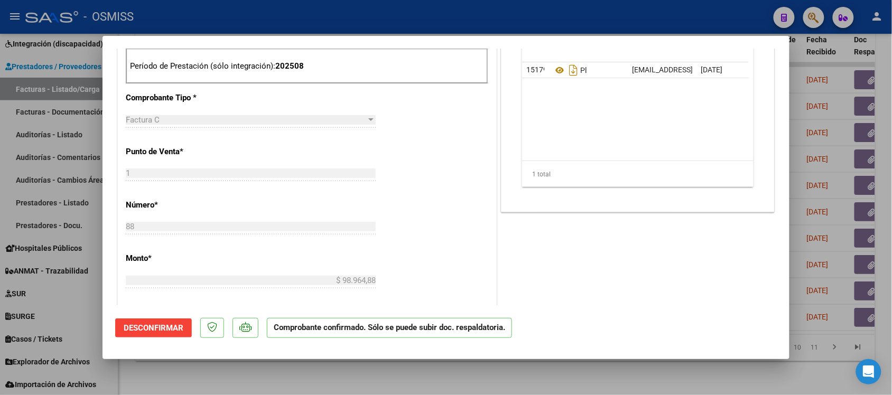
click at [672, 374] on div at bounding box center [446, 197] width 892 height 395
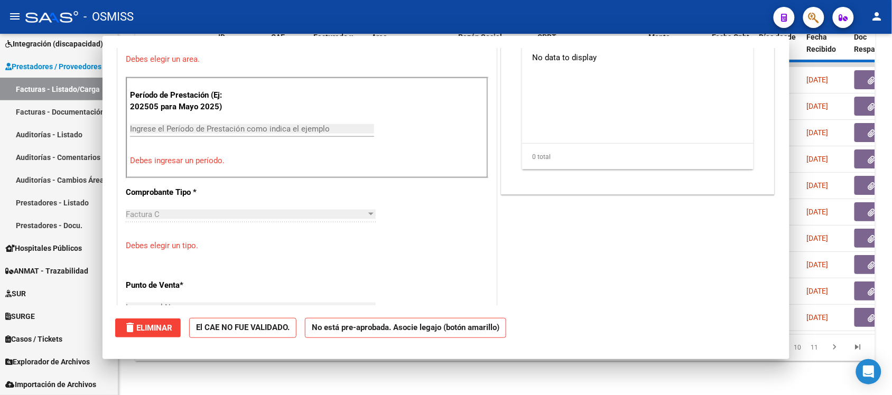
scroll to position [0, 0]
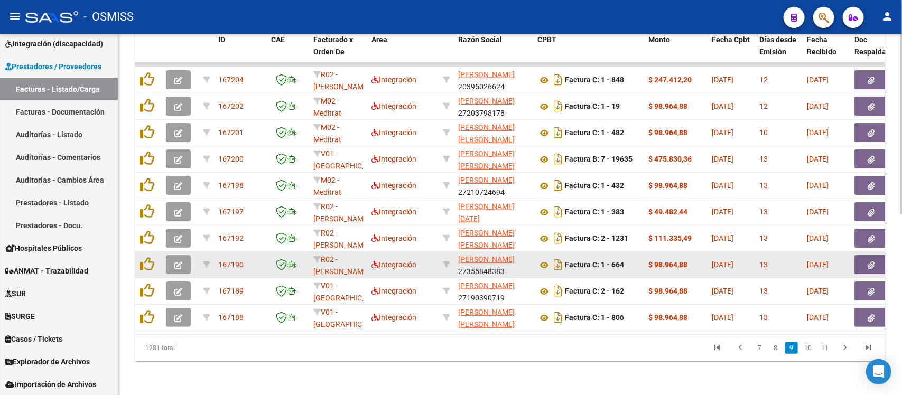
click at [178, 262] on icon "button" at bounding box center [178, 266] width 8 height 8
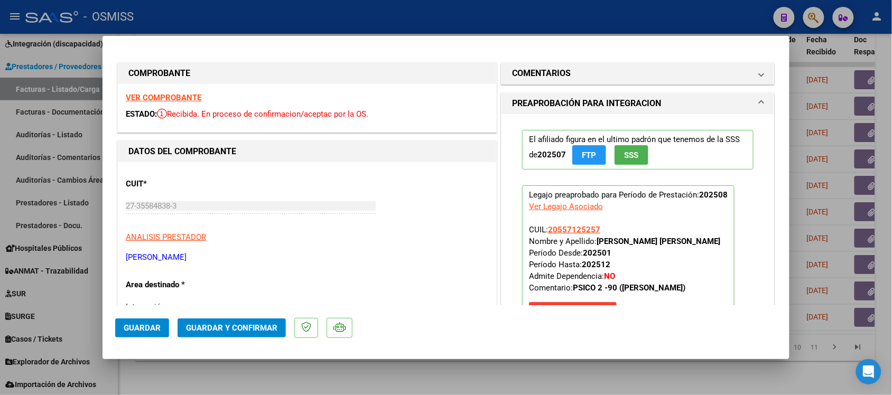
click at [180, 97] on strong "VER COMPROBANTE" at bounding box center [164, 98] width 76 height 10
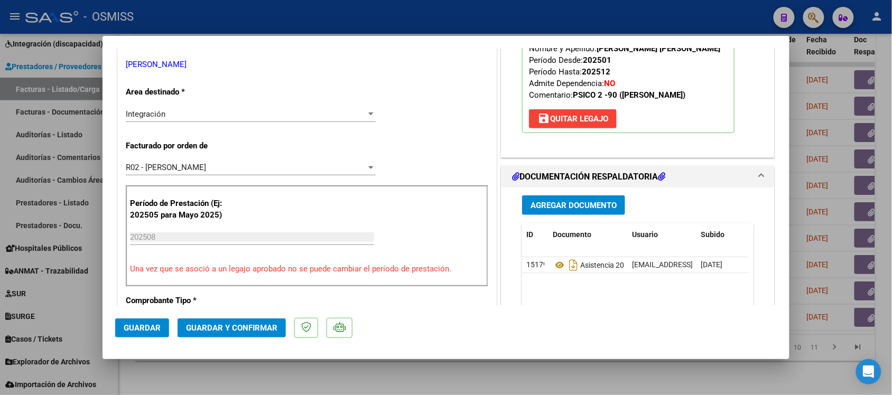
scroll to position [264, 0]
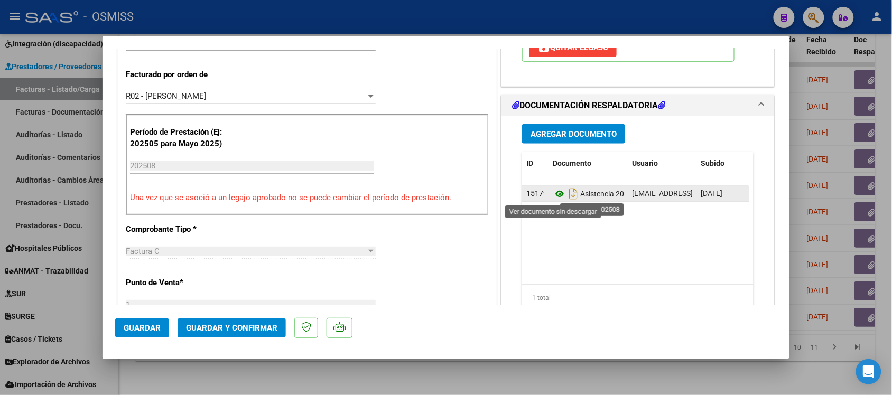
click at [554, 195] on icon at bounding box center [560, 194] width 14 height 13
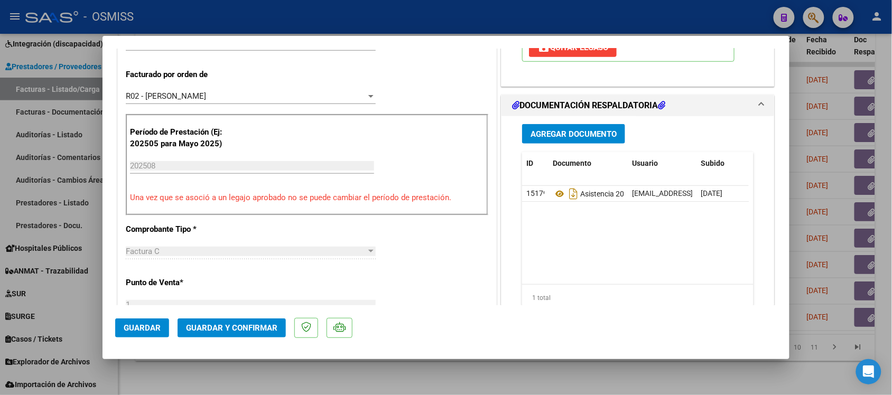
scroll to position [0, 0]
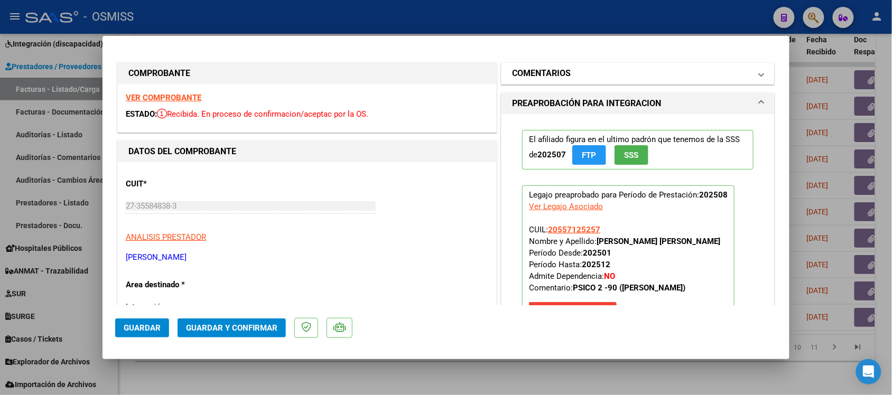
click at [532, 70] on h1 "COMENTARIOS" at bounding box center [541, 73] width 59 height 13
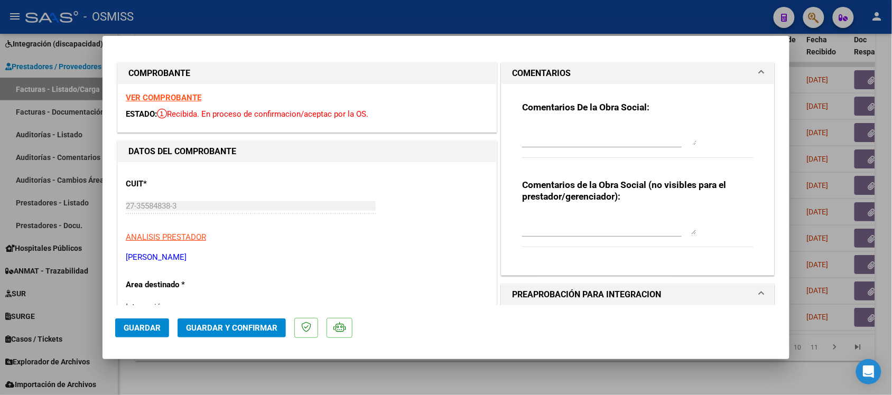
click at [532, 70] on h1 "COMENTARIOS" at bounding box center [541, 73] width 59 height 13
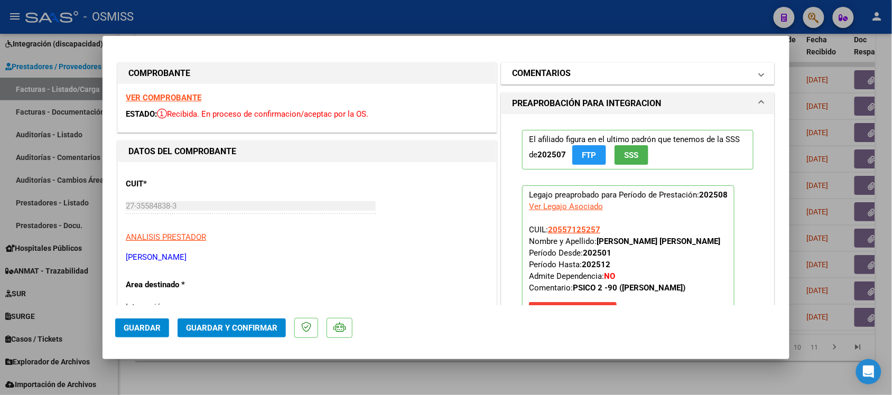
click at [532, 70] on h1 "COMENTARIOS" at bounding box center [541, 73] width 59 height 13
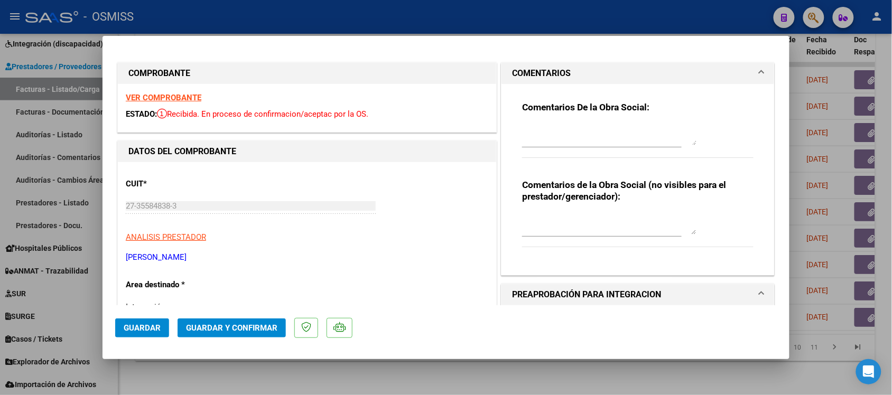
click at [532, 70] on h1 "COMENTARIOS" at bounding box center [541, 73] width 59 height 13
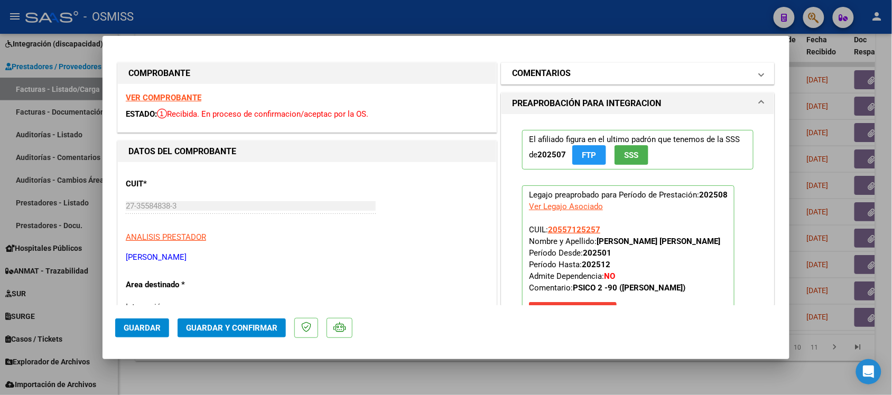
click at [540, 74] on h1 "COMENTARIOS" at bounding box center [541, 73] width 59 height 13
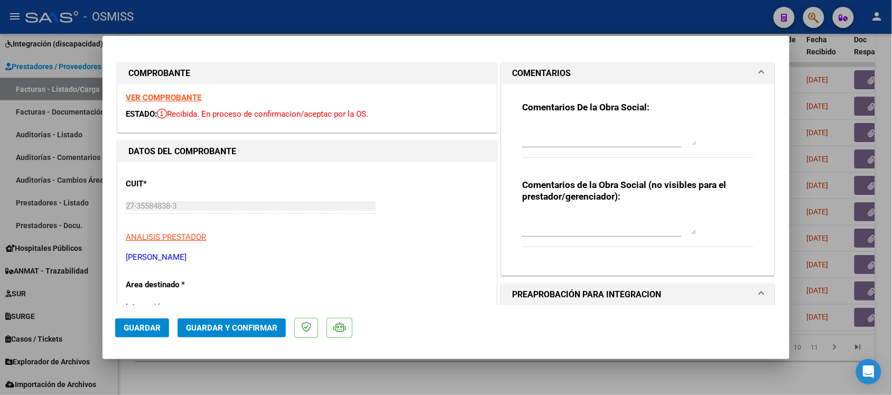
click at [540, 74] on h1 "COMENTARIOS" at bounding box center [541, 73] width 59 height 13
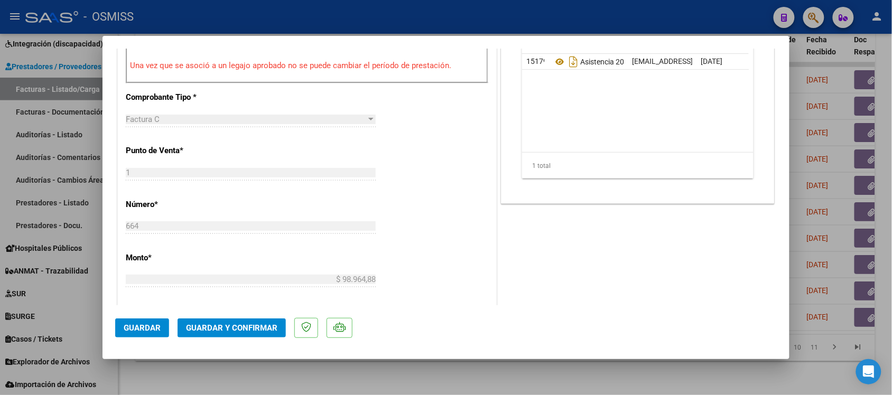
scroll to position [529, 0]
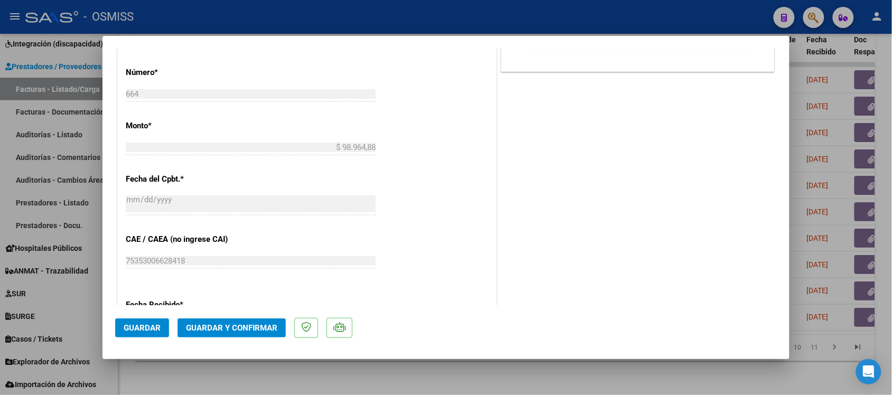
click at [264, 336] on button "Guardar y Confirmar" at bounding box center [232, 328] width 108 height 19
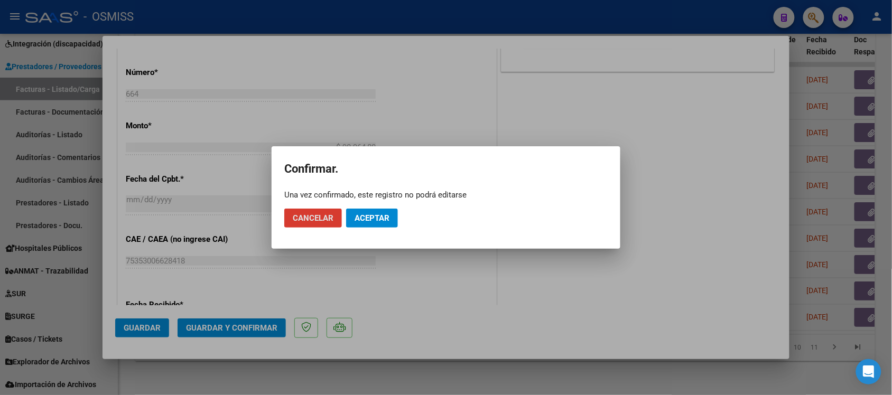
click at [373, 216] on span "Aceptar" at bounding box center [372, 219] width 35 height 10
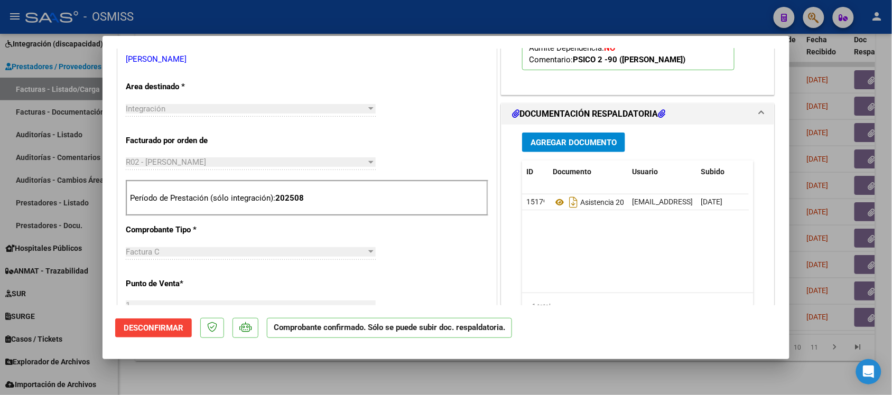
scroll to position [330, 0]
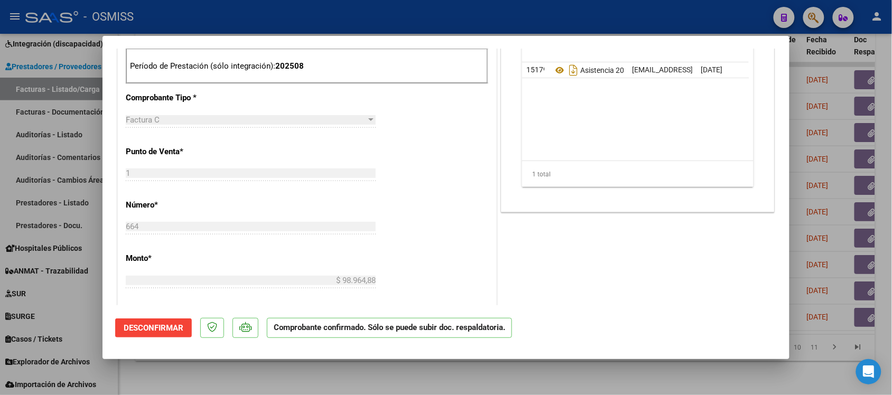
click at [635, 382] on div at bounding box center [446, 197] width 892 height 395
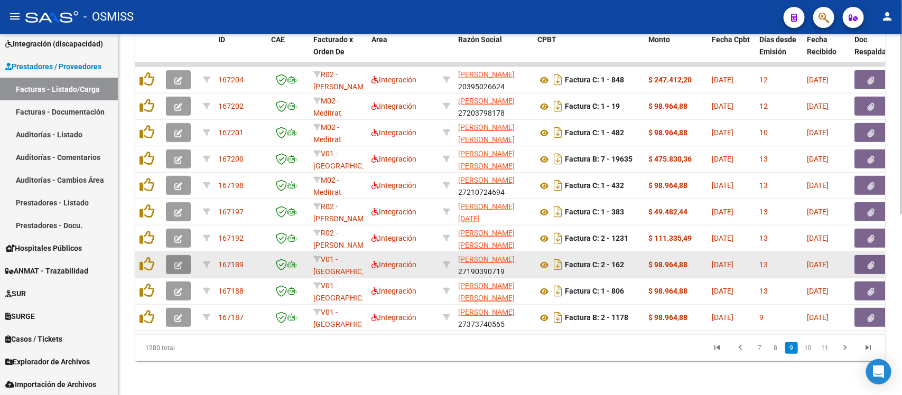
click at [183, 255] on button "button" at bounding box center [178, 264] width 25 height 19
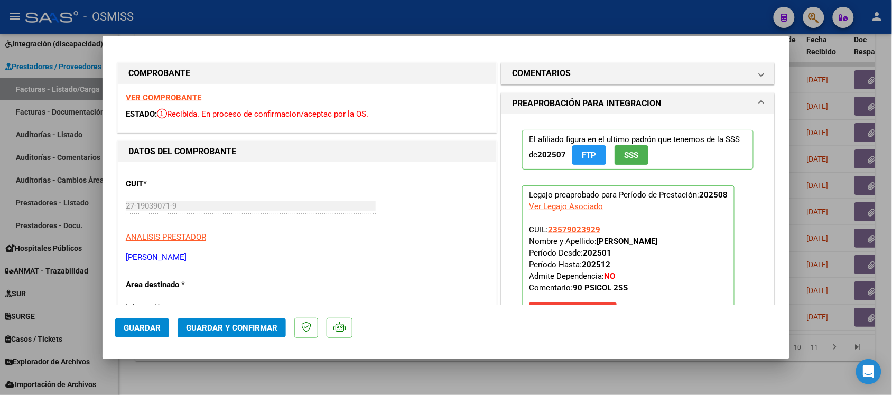
click at [179, 98] on strong "VER COMPROBANTE" at bounding box center [164, 98] width 76 height 10
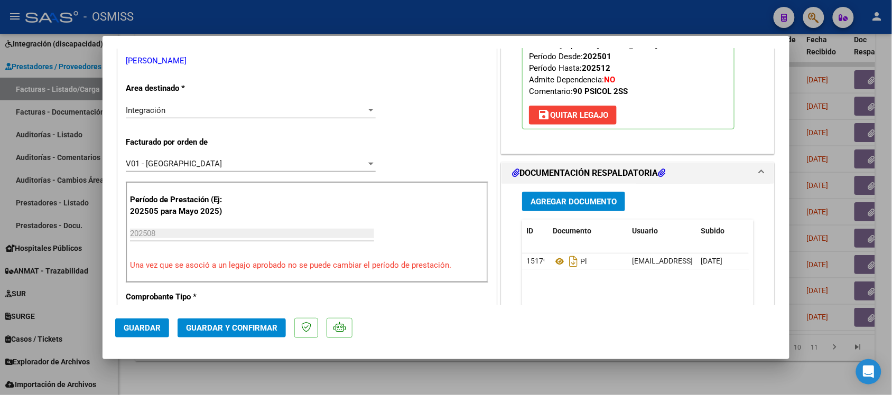
scroll to position [198, 0]
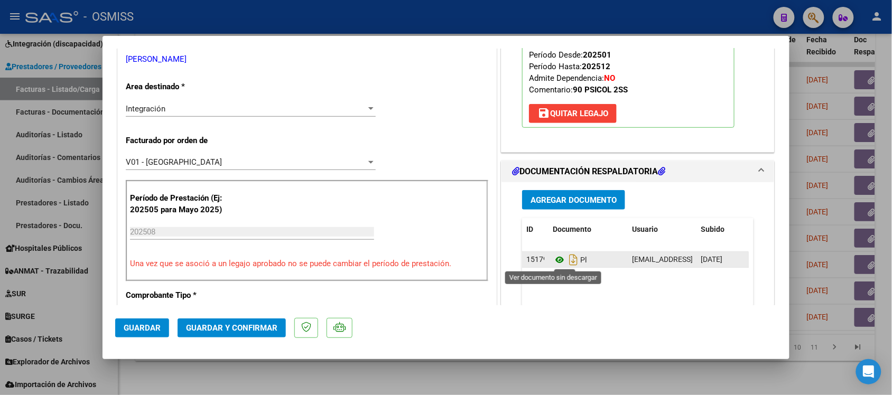
click at [556, 257] on icon at bounding box center [560, 260] width 14 height 13
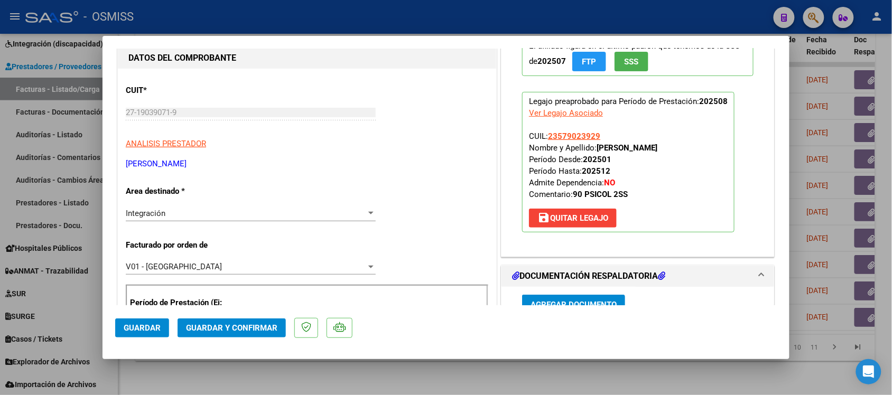
scroll to position [0, 0]
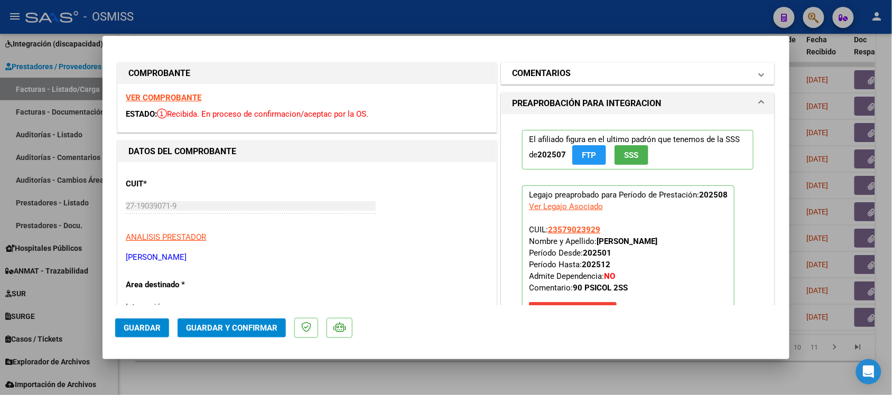
click at [537, 64] on mat-expansion-panel-header "COMENTARIOS" at bounding box center [638, 73] width 273 height 21
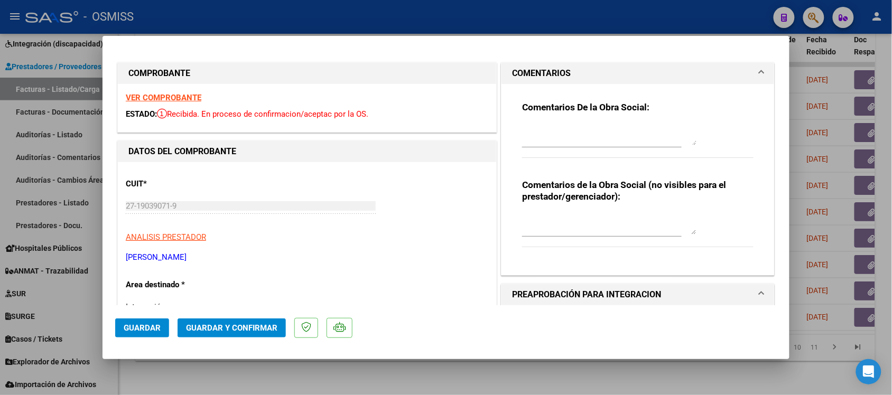
click at [534, 67] on h1 "COMENTARIOS" at bounding box center [541, 73] width 59 height 13
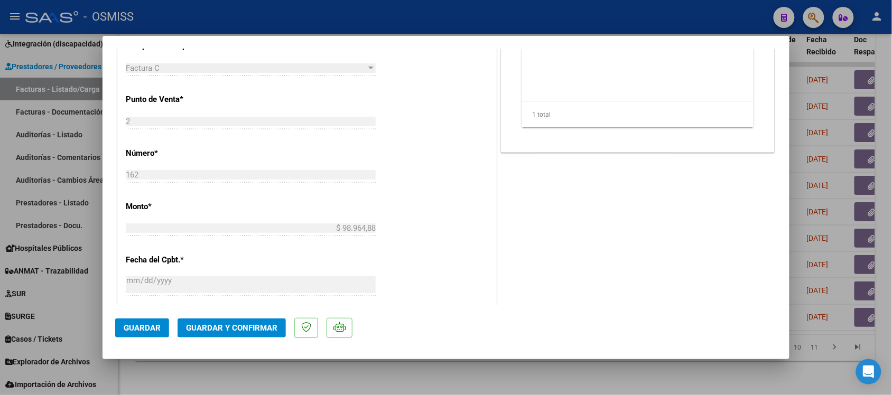
scroll to position [463, 0]
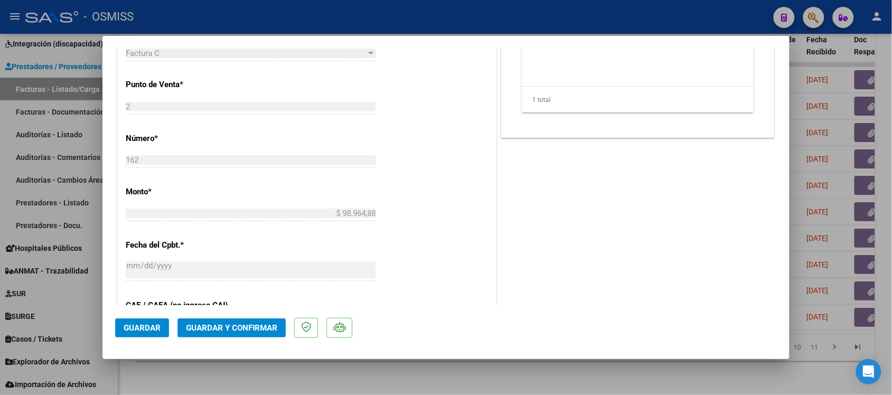
click at [247, 329] on span "Guardar y Confirmar" at bounding box center [231, 329] width 91 height 10
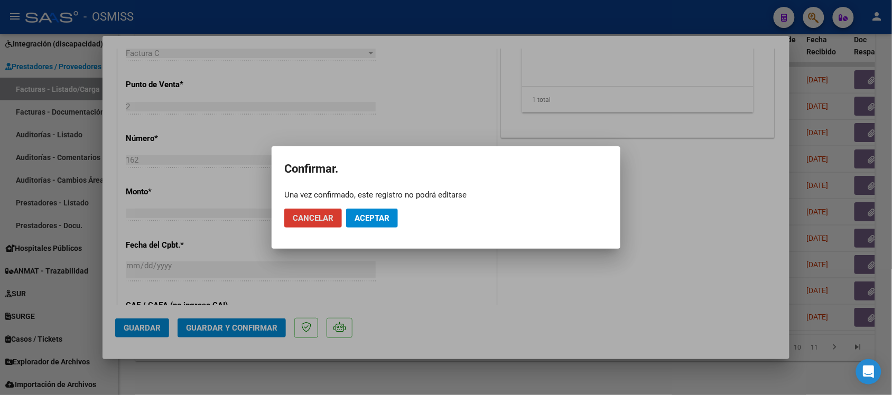
click at [379, 219] on span "Aceptar" at bounding box center [372, 219] width 35 height 10
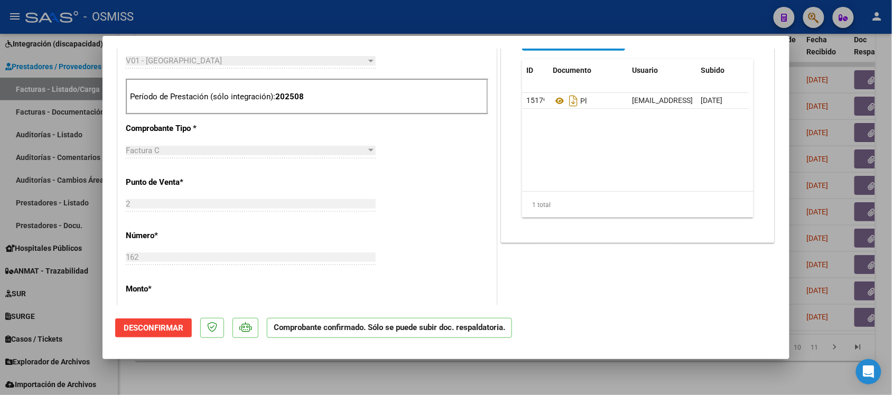
scroll to position [0, 0]
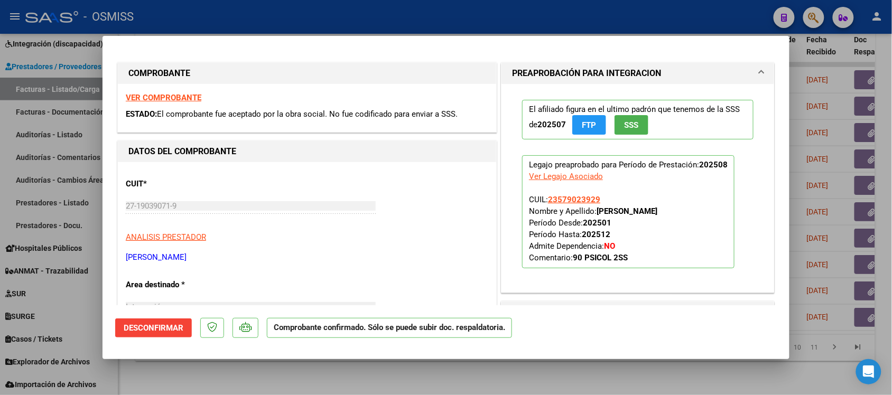
click at [183, 93] on strong "VER COMPROBANTE" at bounding box center [164, 98] width 76 height 10
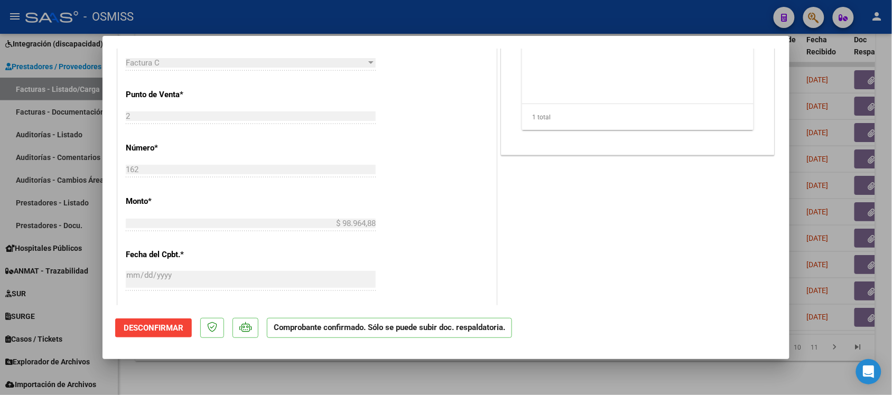
scroll to position [396, 0]
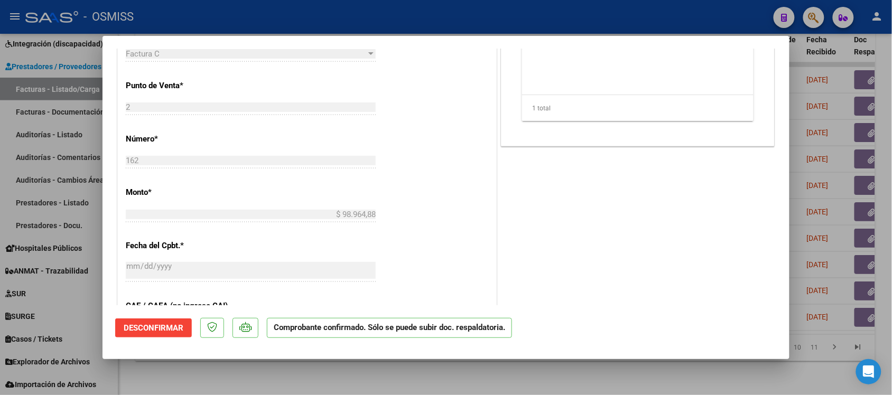
click at [620, 376] on div at bounding box center [446, 197] width 892 height 395
type input "$ 0,00"
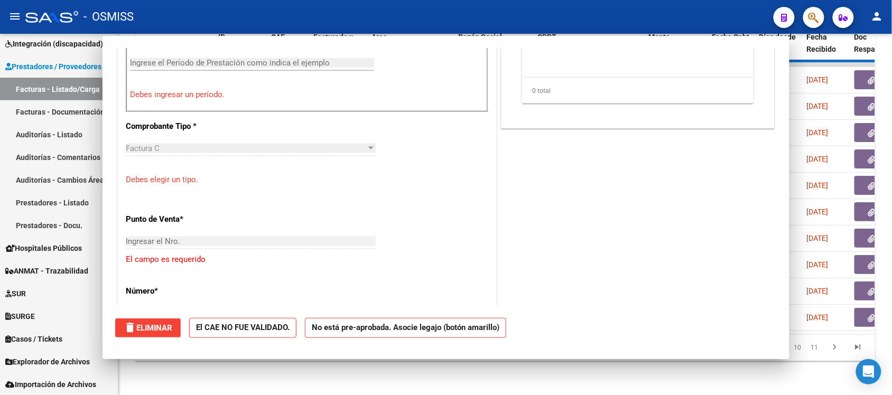
scroll to position [415, 0]
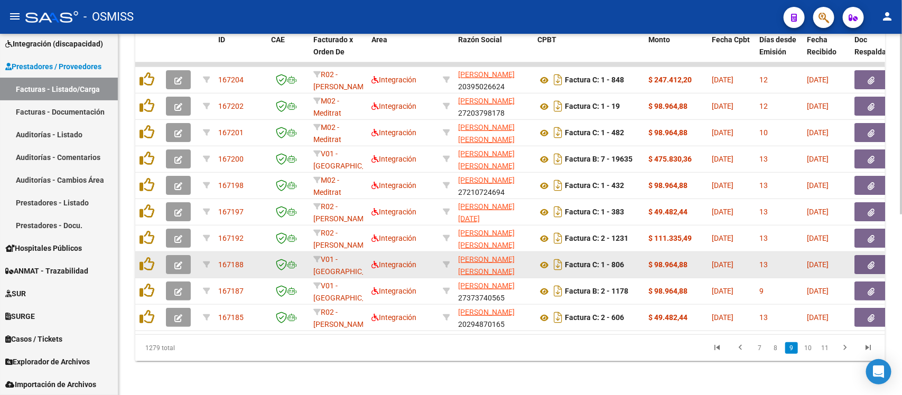
click at [183, 255] on button "button" at bounding box center [178, 264] width 25 height 19
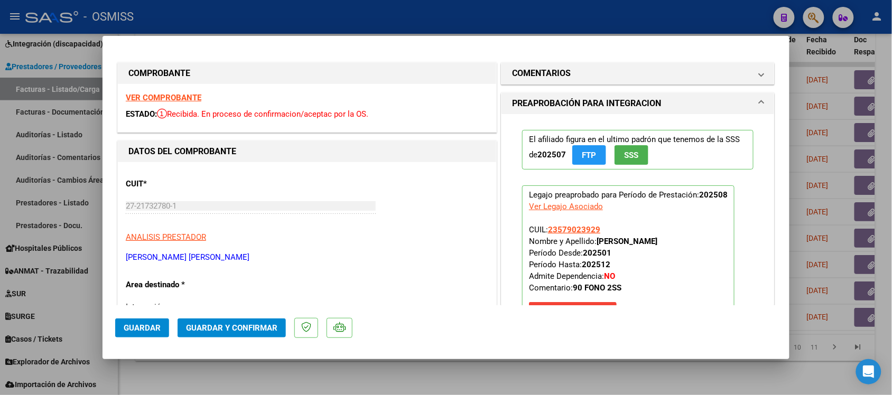
click at [170, 95] on strong "VER COMPROBANTE" at bounding box center [164, 98] width 76 height 10
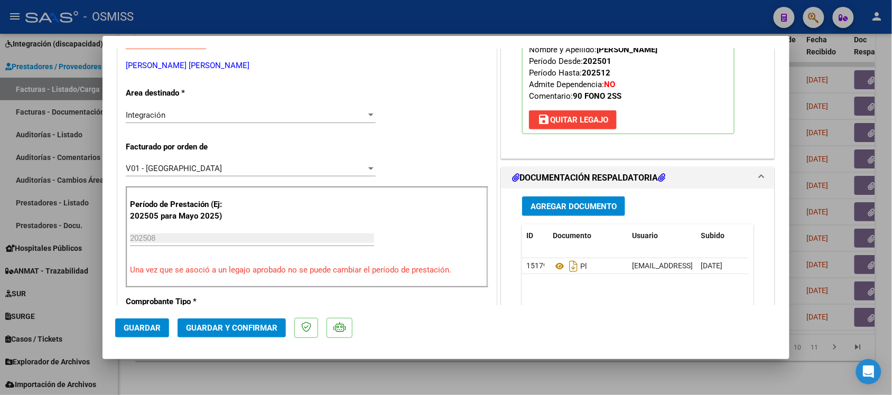
scroll to position [198, 0]
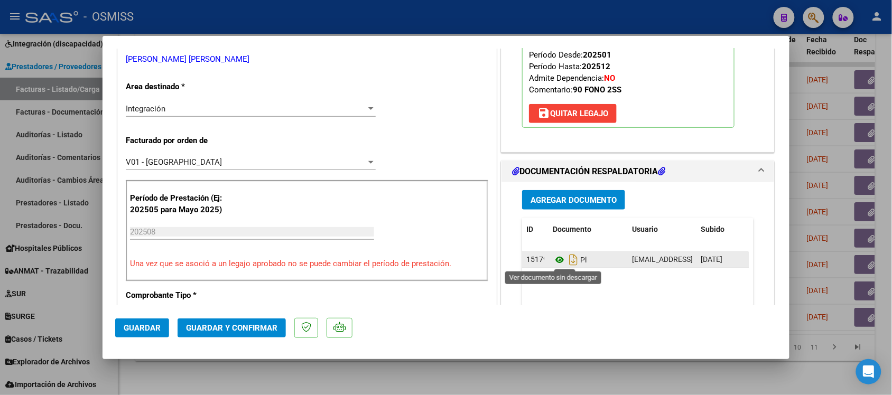
click at [553, 257] on icon at bounding box center [560, 260] width 14 height 13
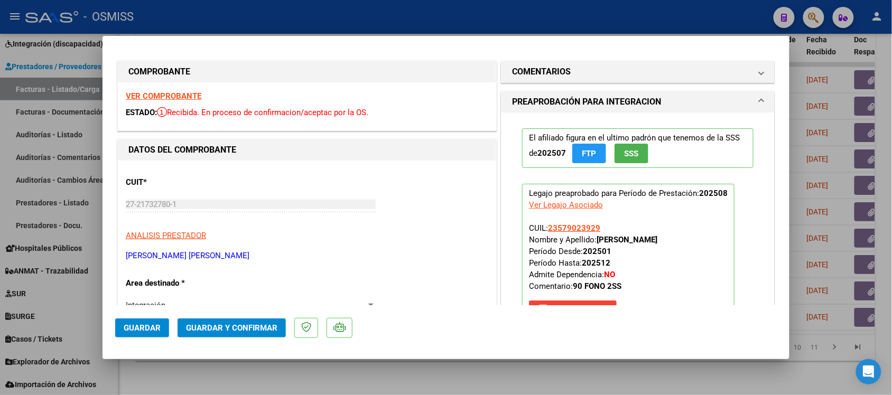
scroll to position [0, 0]
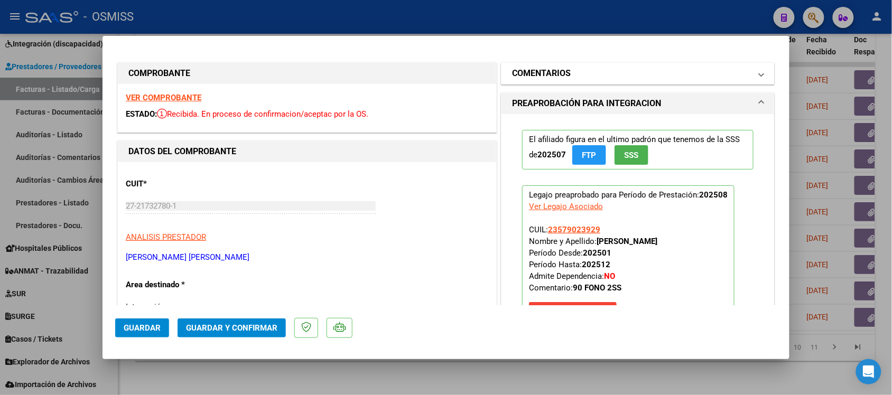
click at [550, 69] on h1 "COMENTARIOS" at bounding box center [541, 73] width 59 height 13
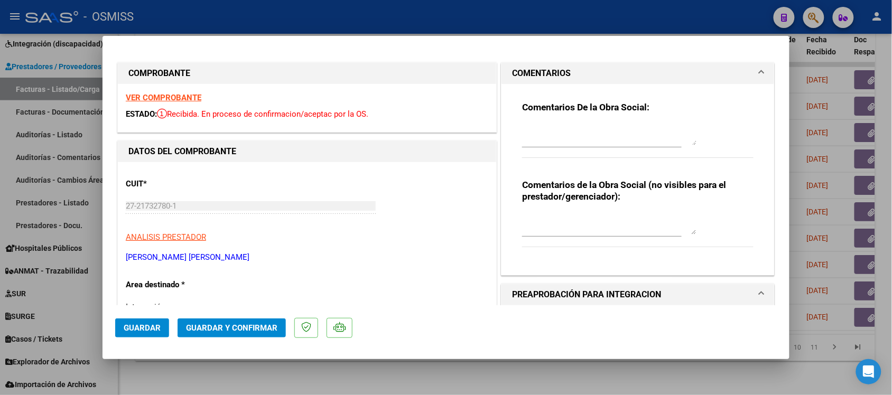
click at [512, 72] on h1 "COMENTARIOS" at bounding box center [541, 73] width 59 height 13
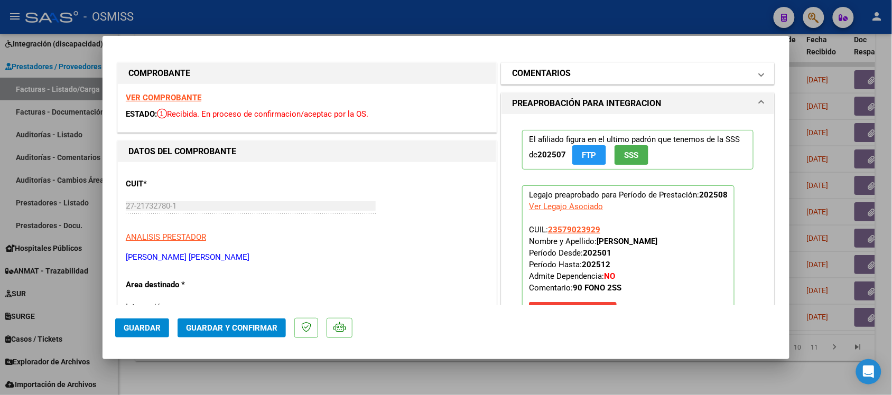
click at [518, 64] on mat-expansion-panel-header "COMENTARIOS" at bounding box center [638, 73] width 273 height 21
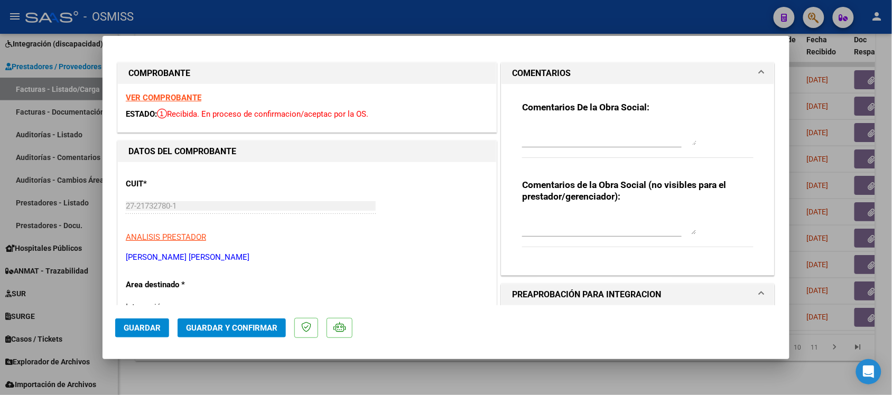
click at [504, 66] on mat-expansion-panel-header "COMENTARIOS" at bounding box center [638, 73] width 273 height 21
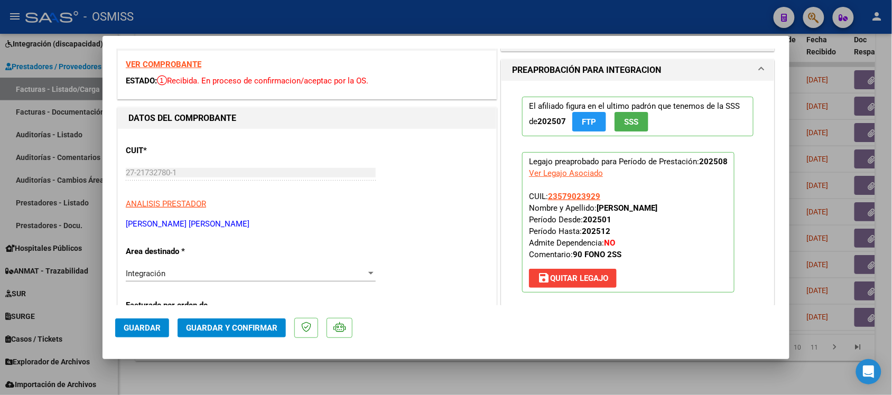
scroll to position [66, 0]
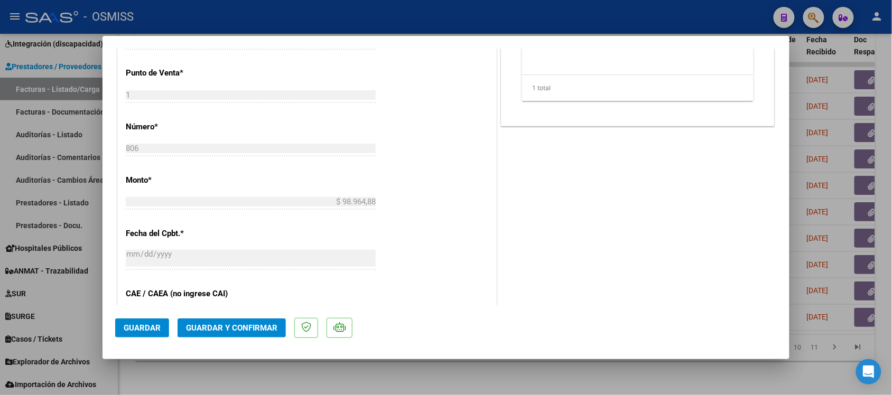
scroll to position [529, 0]
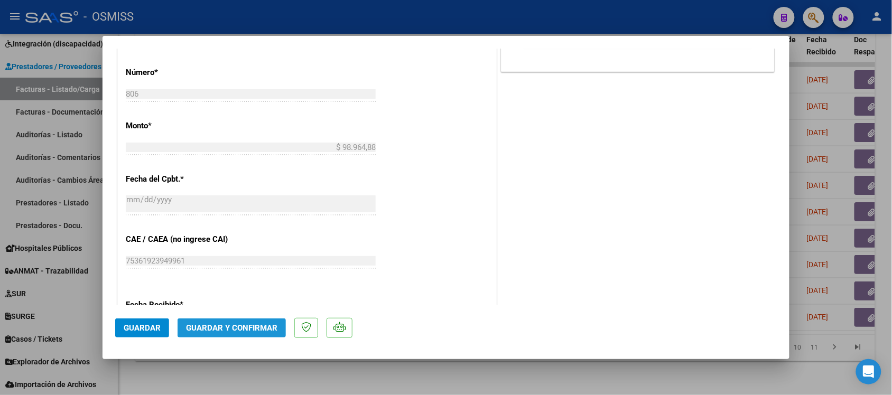
click at [265, 329] on span "Guardar y Confirmar" at bounding box center [231, 329] width 91 height 10
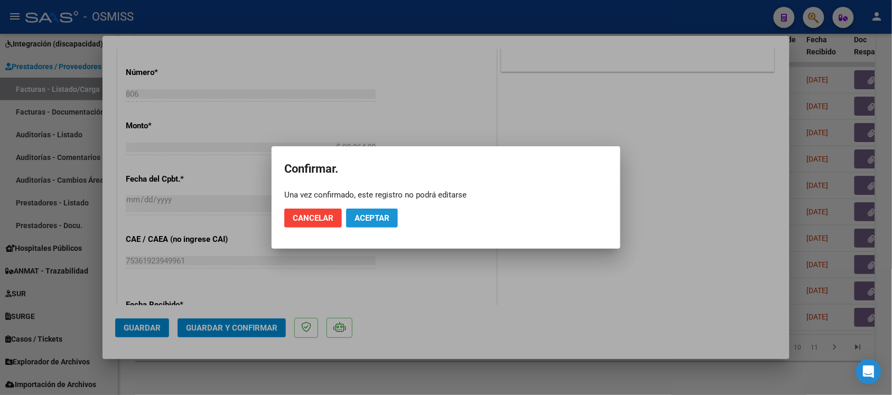
click at [384, 216] on span "Aceptar" at bounding box center [372, 219] width 35 height 10
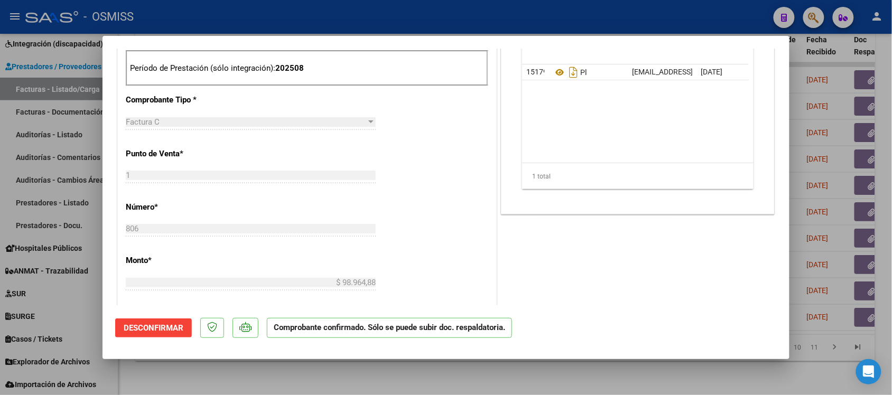
scroll to position [331, 0]
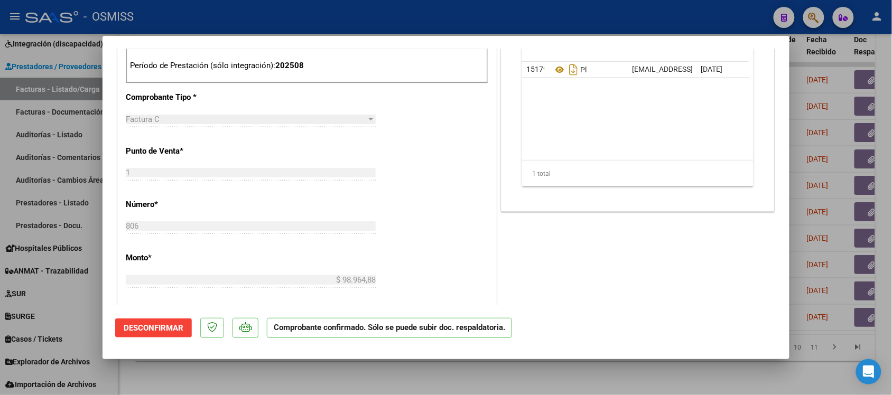
click at [613, 379] on div at bounding box center [446, 197] width 892 height 395
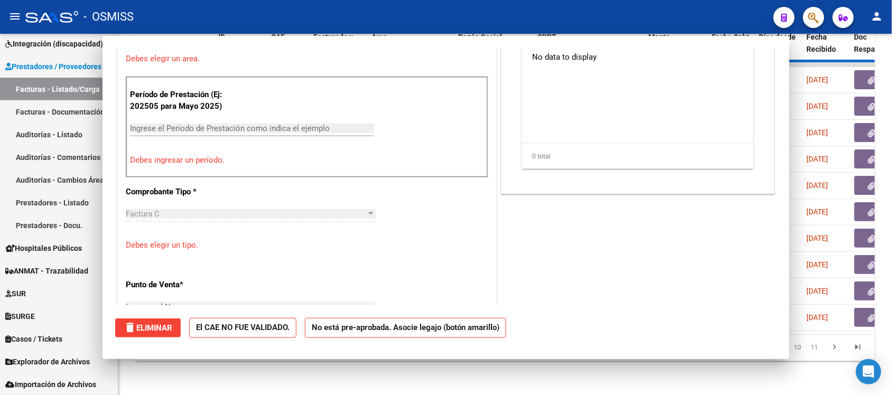
scroll to position [0, 0]
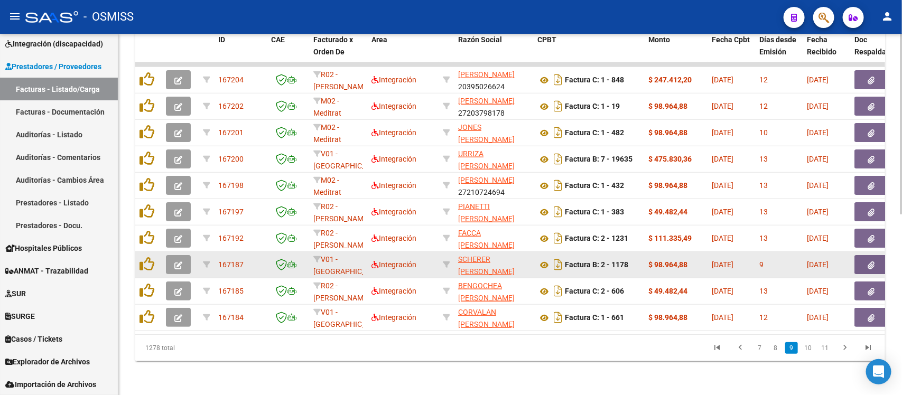
click at [185, 255] on button "button" at bounding box center [178, 264] width 25 height 19
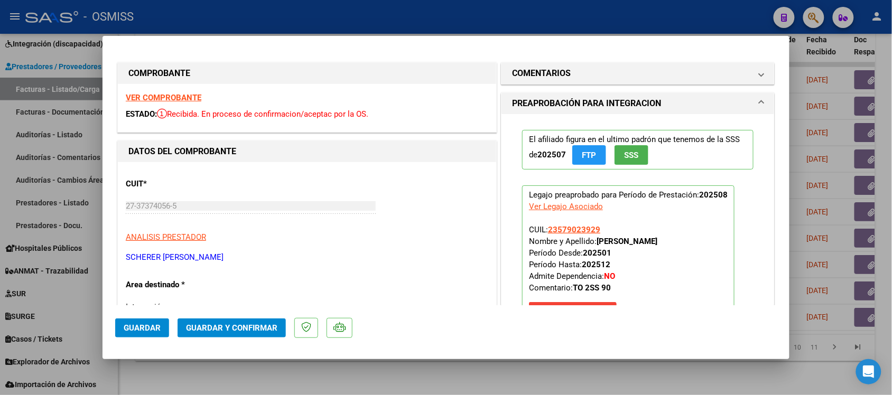
click at [187, 96] on strong "VER COMPROBANTE" at bounding box center [164, 98] width 76 height 10
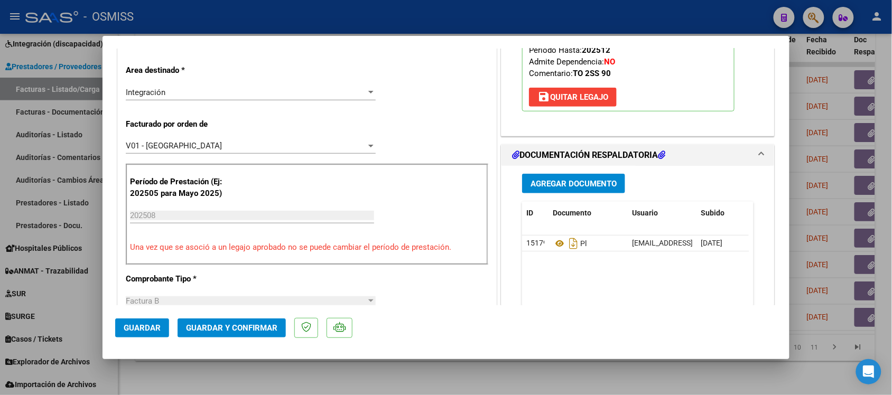
scroll to position [264, 0]
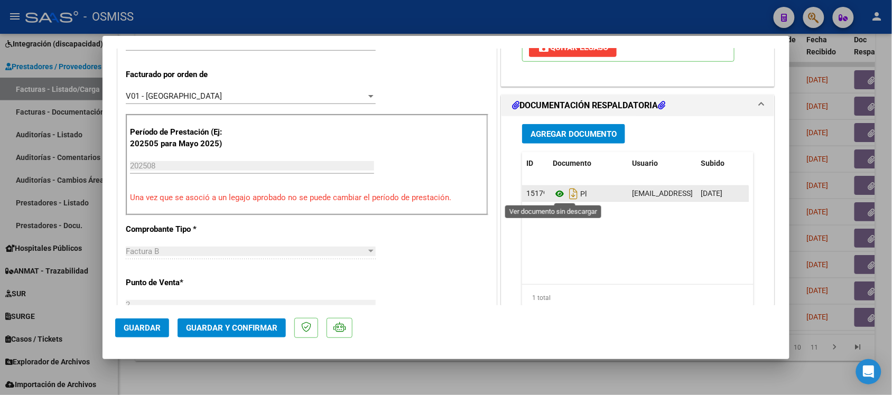
click at [554, 193] on icon at bounding box center [560, 194] width 14 height 13
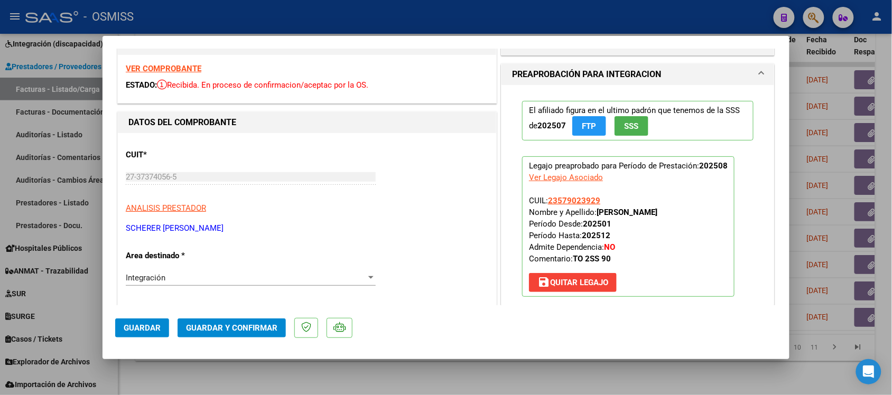
scroll to position [0, 0]
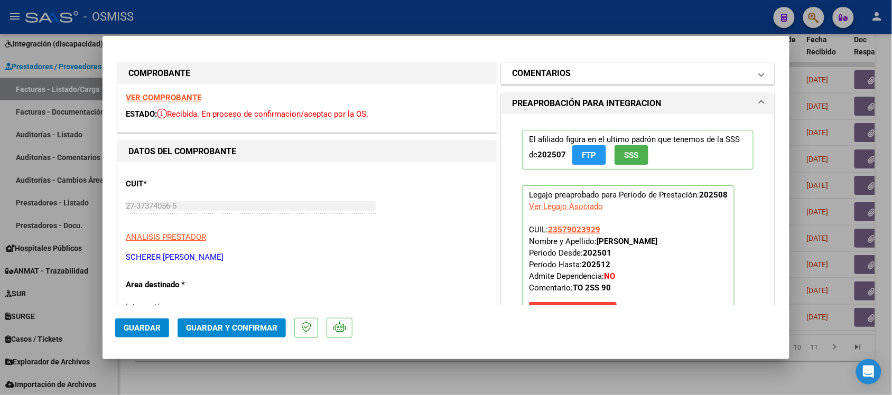
click at [556, 72] on h1 "COMENTARIOS" at bounding box center [541, 73] width 59 height 13
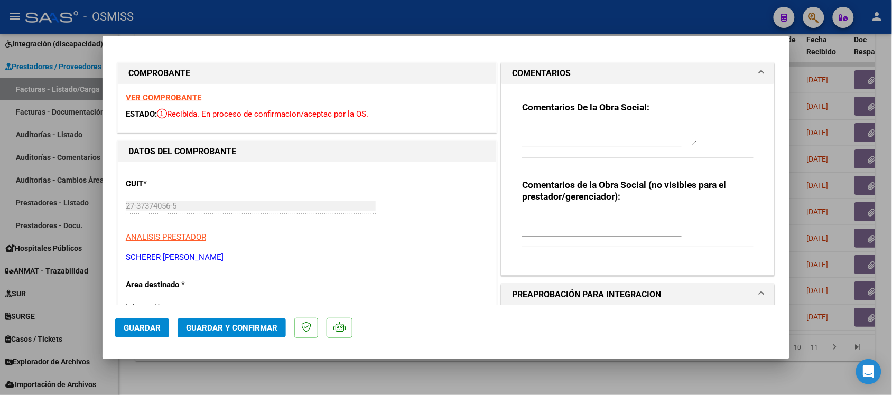
click at [538, 70] on h1 "COMENTARIOS" at bounding box center [541, 73] width 59 height 13
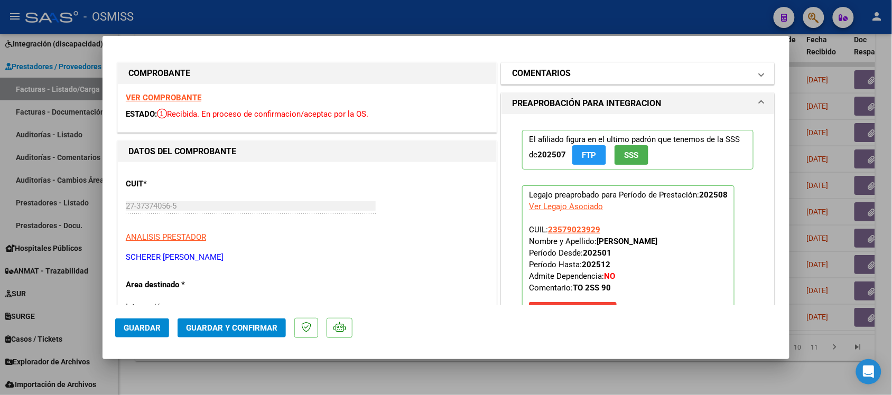
click at [538, 70] on h1 "COMENTARIOS" at bounding box center [541, 73] width 59 height 13
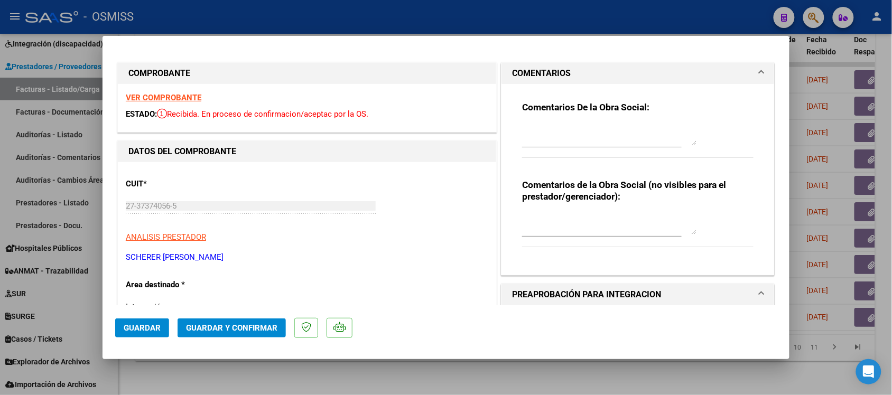
drag, startPoint x: 538, startPoint y: 70, endPoint x: 535, endPoint y: 64, distance: 6.4
click at [537, 70] on h1 "COMENTARIOS" at bounding box center [541, 73] width 59 height 13
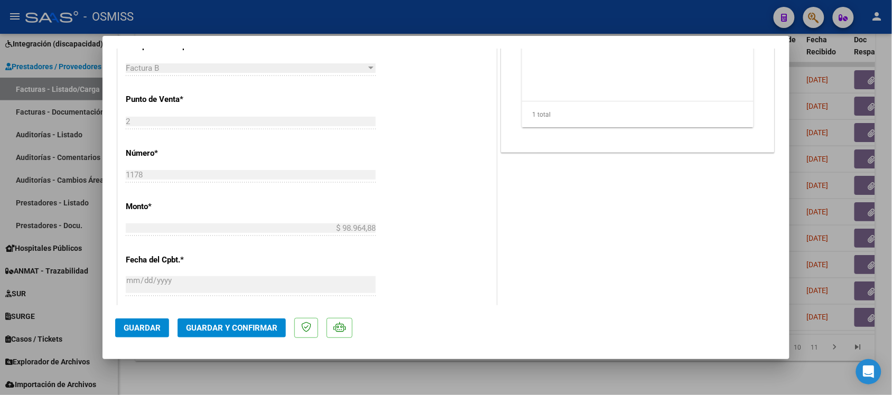
scroll to position [463, 0]
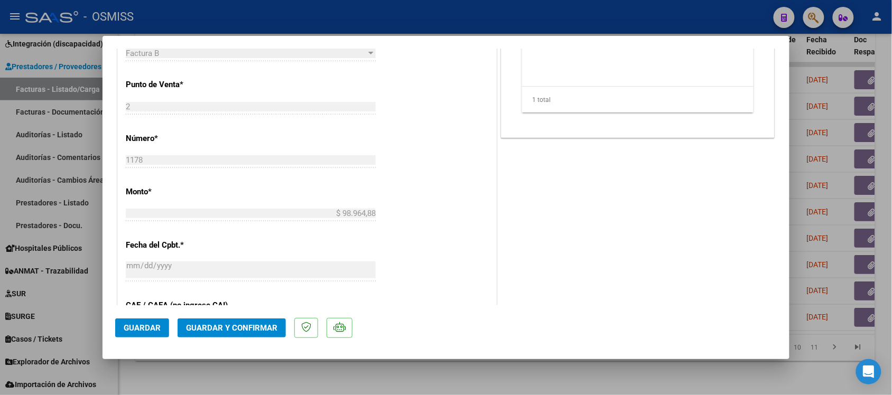
click at [270, 328] on span "Guardar y Confirmar" at bounding box center [231, 329] width 91 height 10
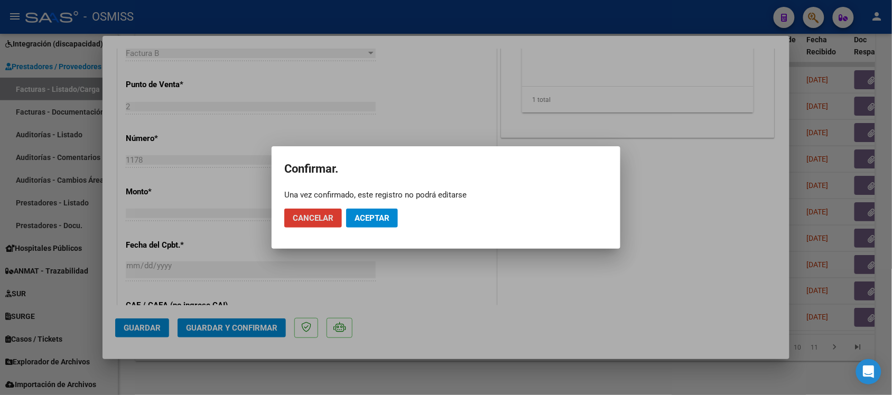
click at [368, 215] on span "Aceptar" at bounding box center [372, 219] width 35 height 10
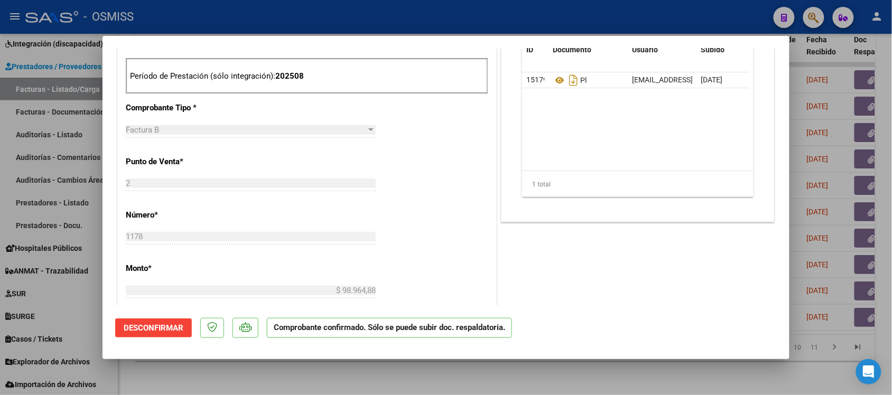
scroll to position [330, 0]
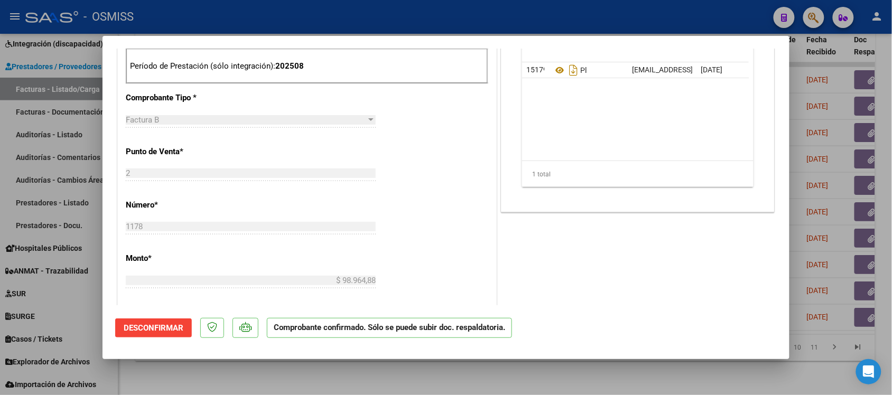
click at [702, 378] on div at bounding box center [446, 197] width 892 height 395
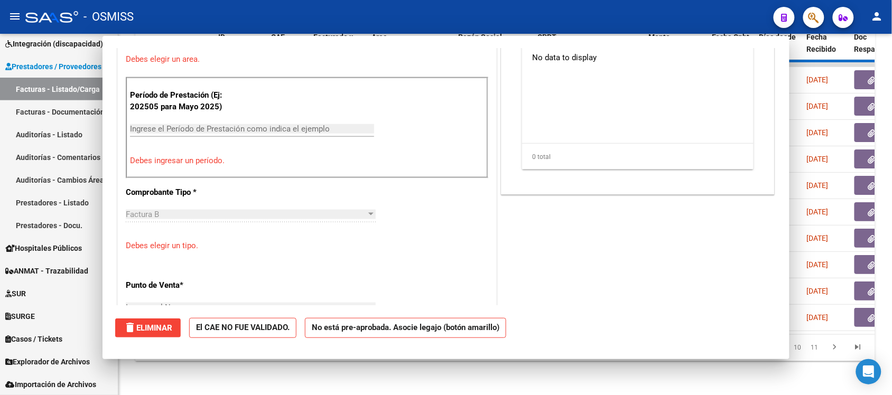
scroll to position [0, 0]
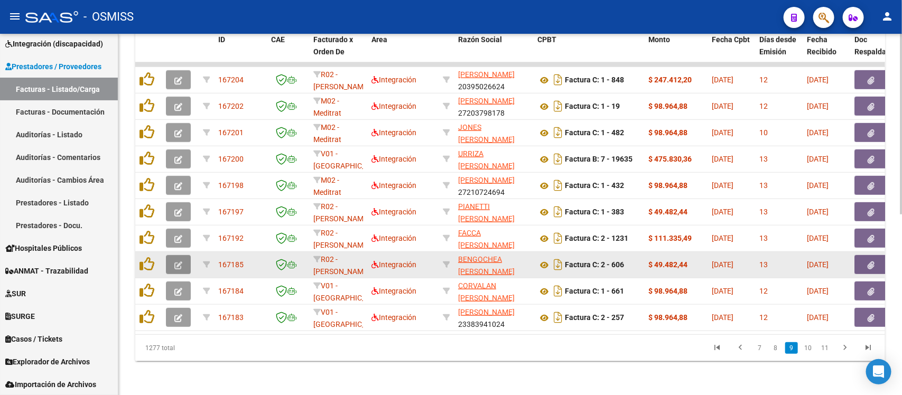
click at [174, 262] on icon "button" at bounding box center [178, 266] width 8 height 8
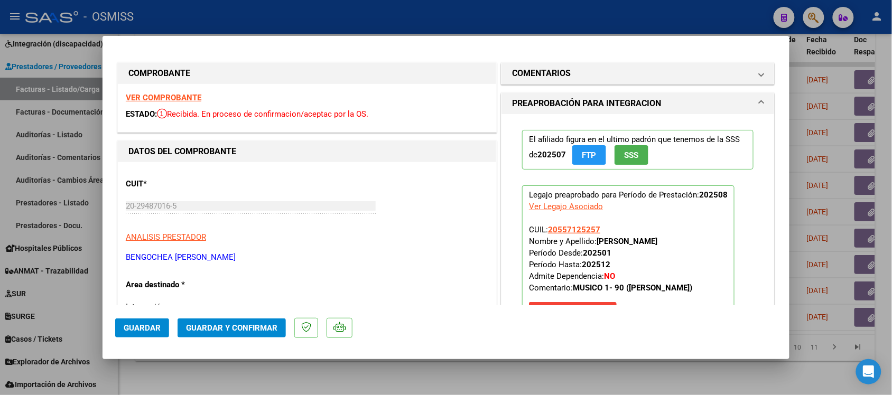
click at [175, 96] on strong "VER COMPROBANTE" at bounding box center [164, 98] width 76 height 10
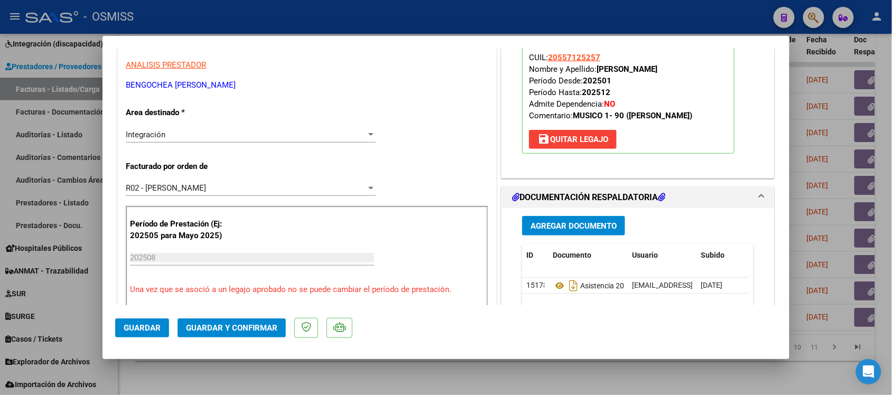
scroll to position [198, 0]
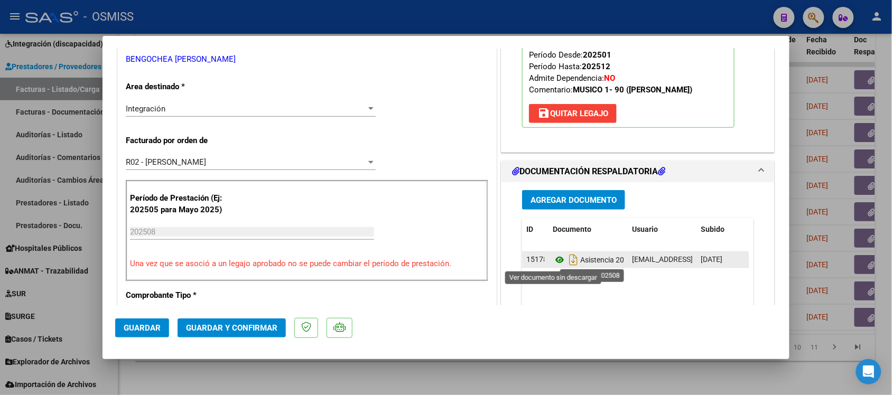
click at [553, 258] on icon at bounding box center [560, 260] width 14 height 13
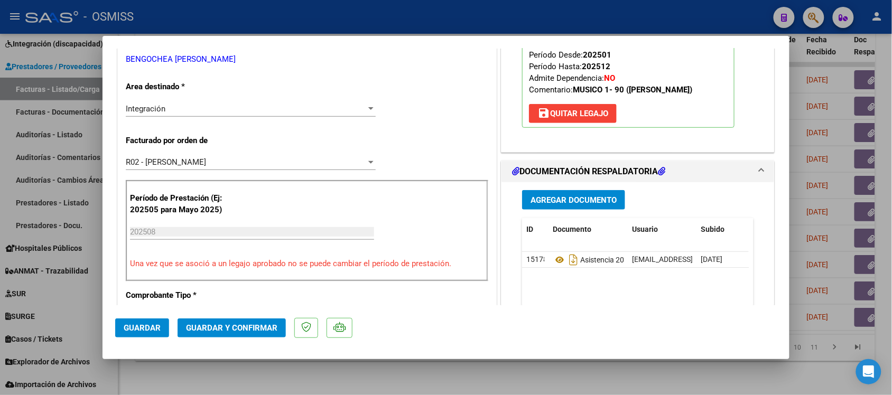
scroll to position [0, 0]
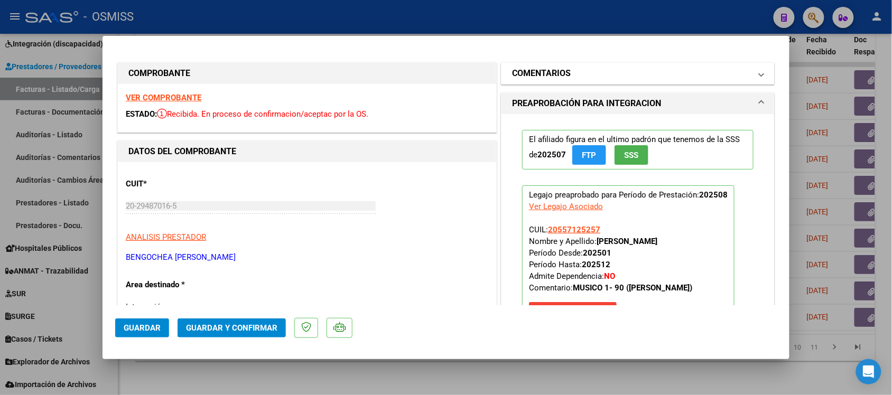
click at [525, 77] on h1 "COMENTARIOS" at bounding box center [541, 73] width 59 height 13
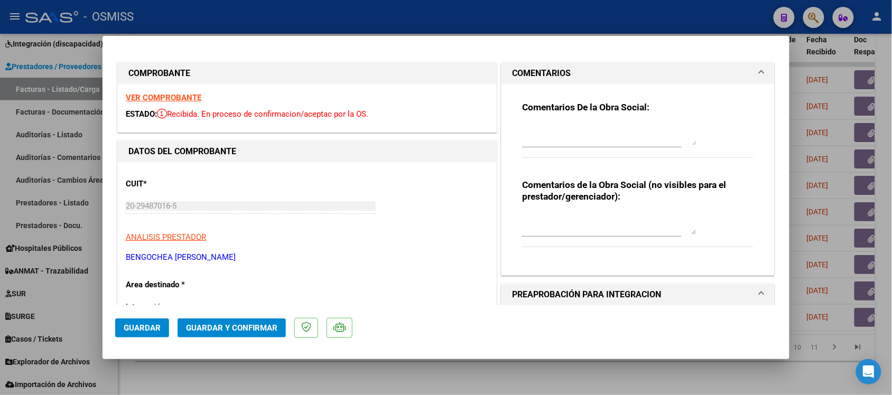
click at [517, 69] on h1 "COMENTARIOS" at bounding box center [541, 73] width 59 height 13
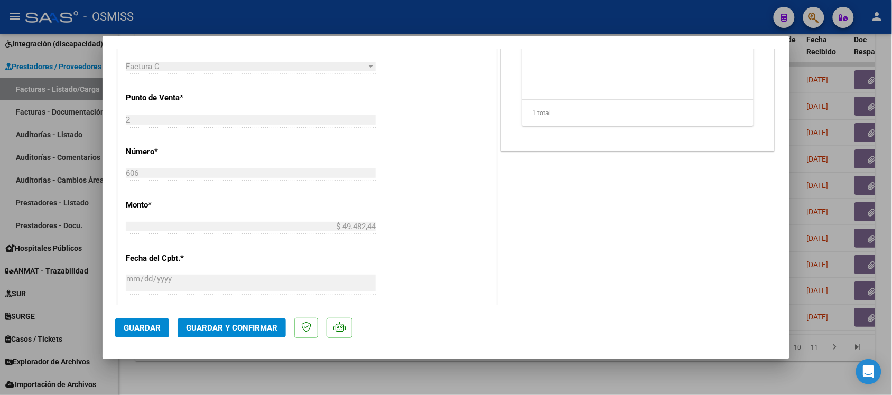
scroll to position [463, 0]
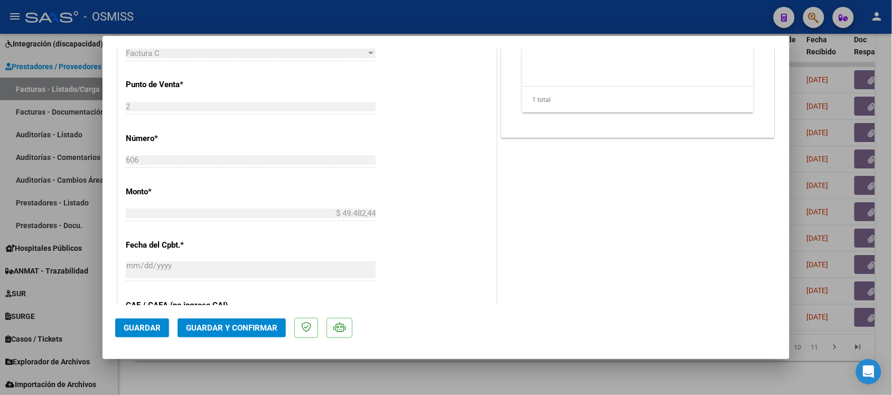
click at [270, 336] on button "Guardar y Confirmar" at bounding box center [232, 328] width 108 height 19
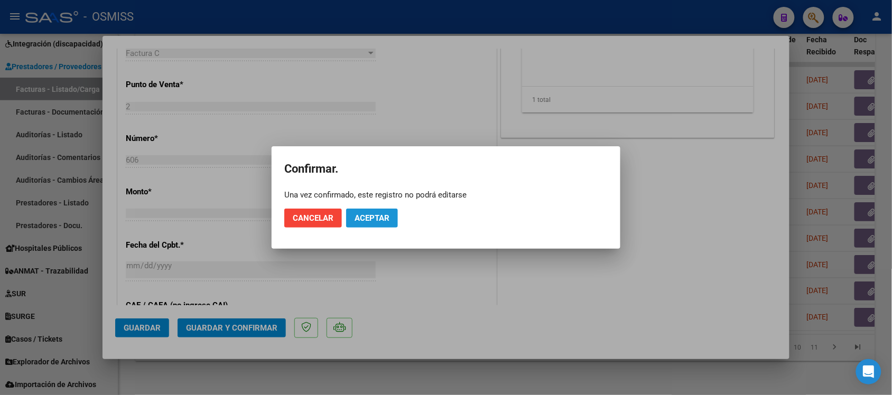
click at [390, 210] on button "Aceptar" at bounding box center [372, 218] width 52 height 19
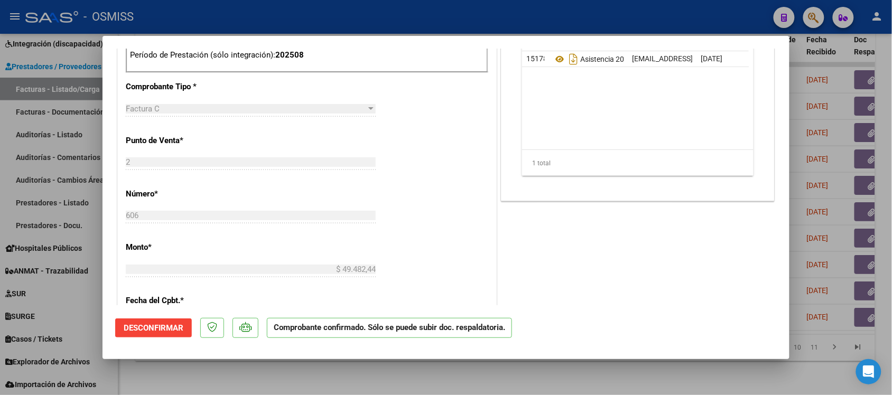
scroll to position [330, 0]
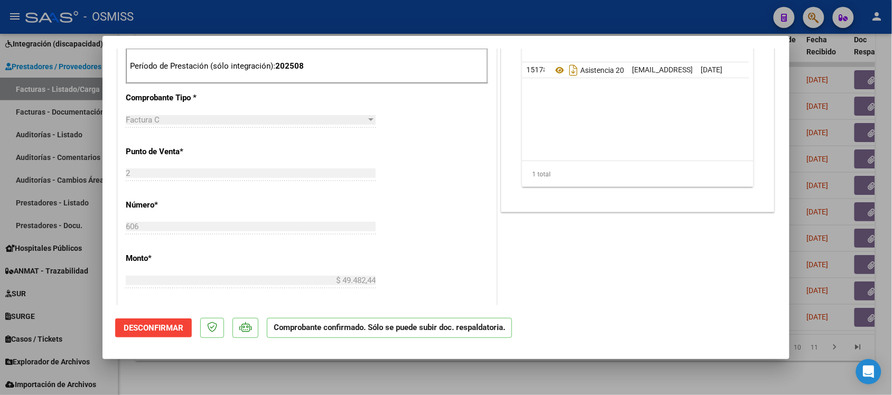
click at [641, 374] on div at bounding box center [446, 197] width 892 height 395
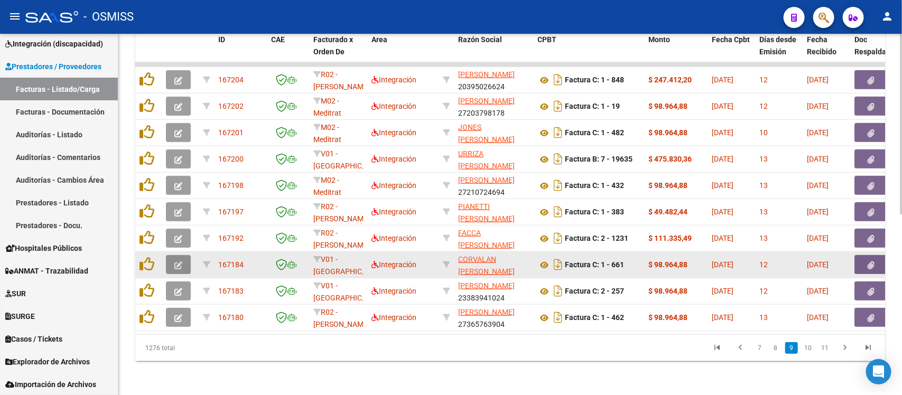
click at [182, 255] on button "button" at bounding box center [178, 264] width 25 height 19
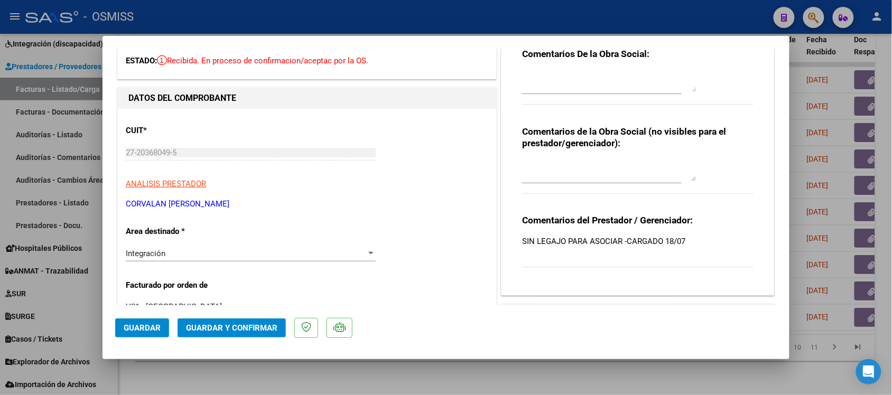
scroll to position [66, 0]
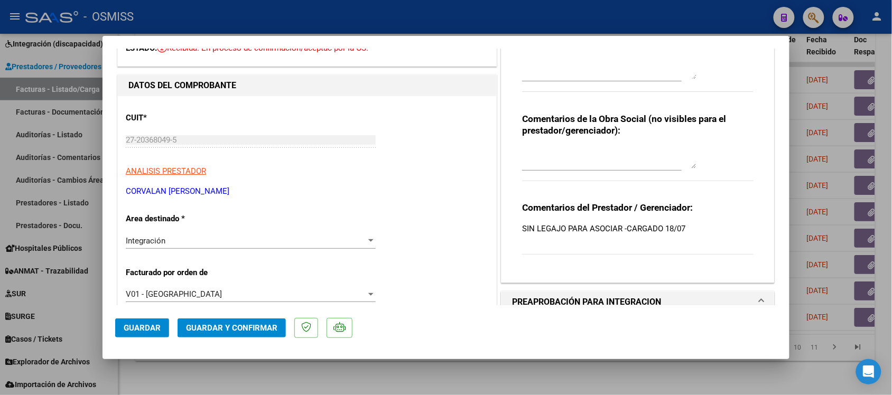
click at [501, 373] on div at bounding box center [446, 197] width 892 height 395
type input "$ 0,00"
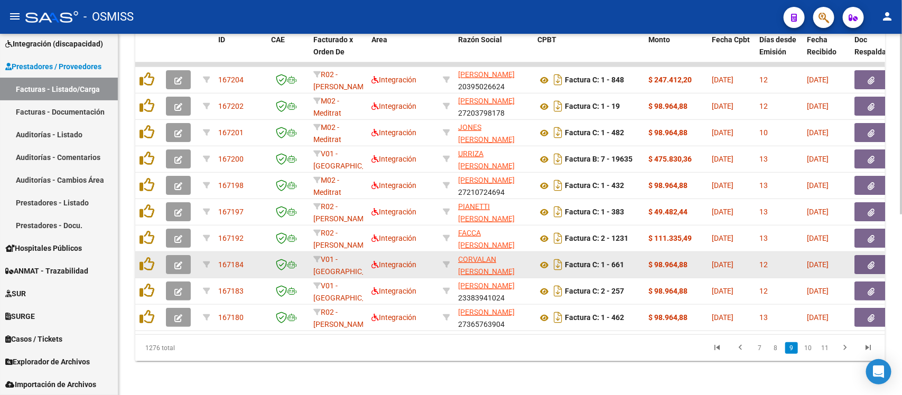
click at [184, 255] on button "button" at bounding box center [178, 264] width 25 height 19
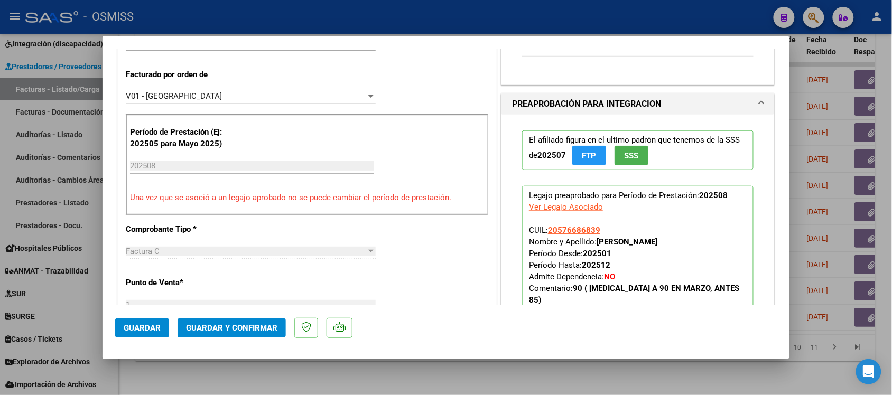
scroll to position [330, 0]
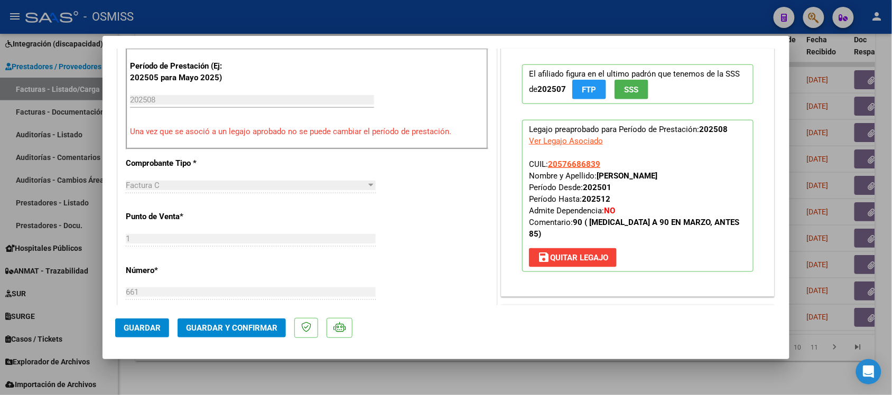
click at [461, 384] on div at bounding box center [446, 197] width 892 height 395
type input "$ 0,00"
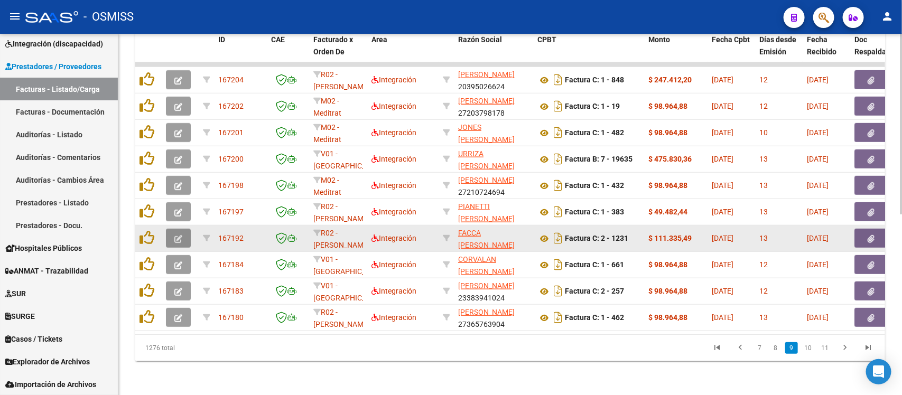
click at [185, 231] on button "button" at bounding box center [178, 238] width 25 height 19
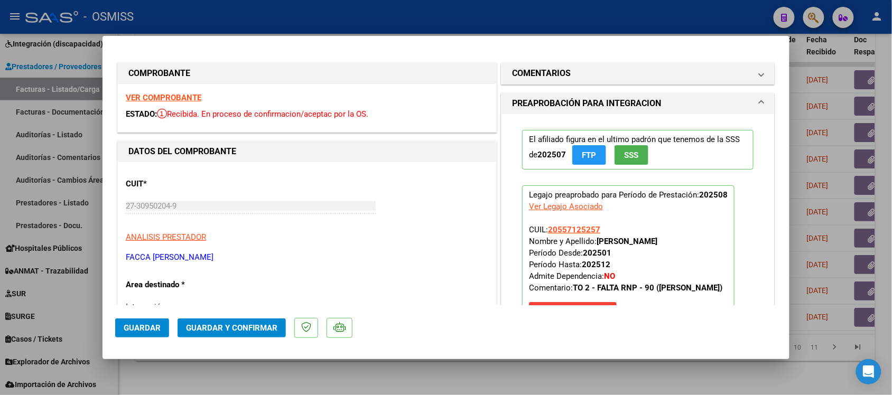
click at [434, 369] on div at bounding box center [446, 197] width 892 height 395
type input "$ 0,00"
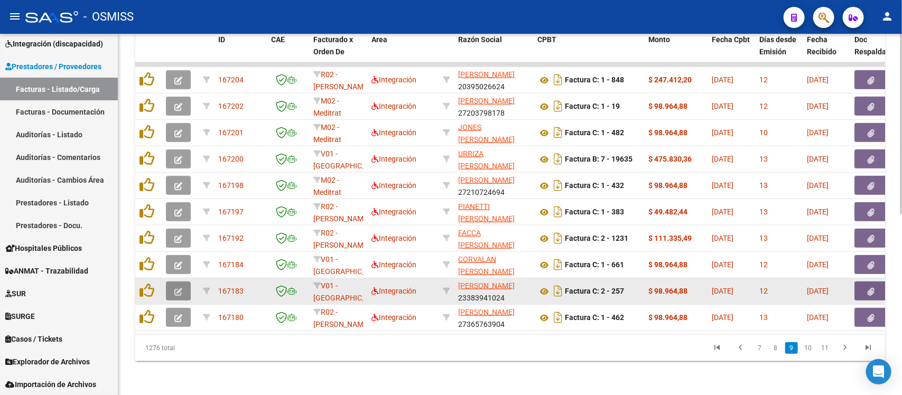
click at [183, 282] on button "button" at bounding box center [178, 291] width 25 height 19
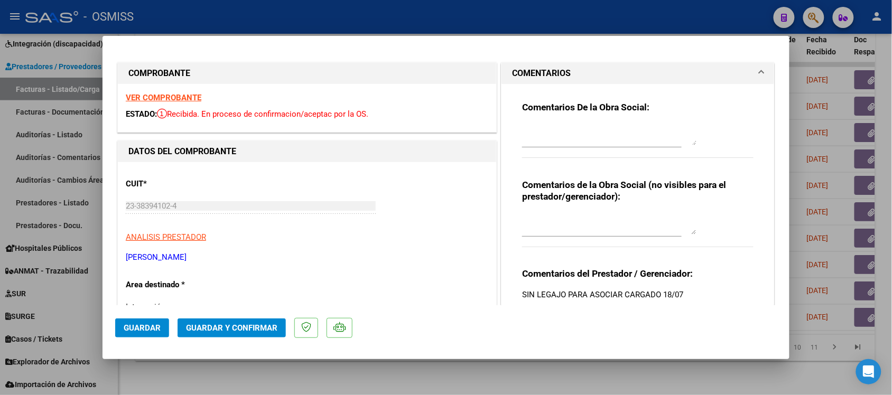
click at [499, 367] on div at bounding box center [446, 197] width 892 height 395
type input "$ 0,00"
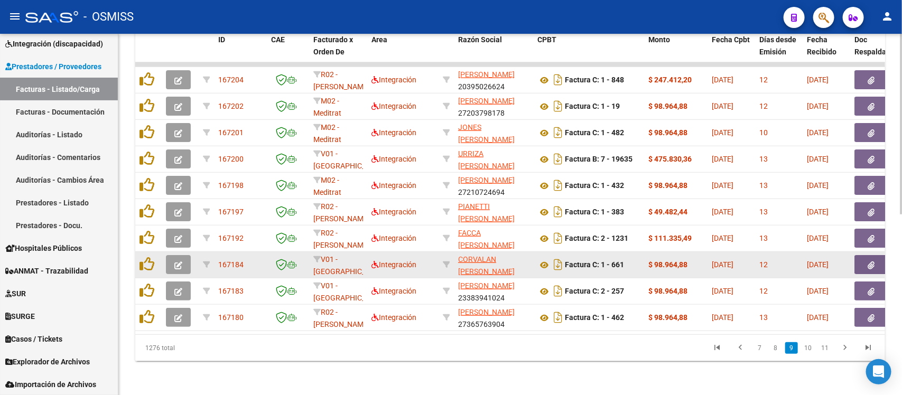
click at [181, 262] on icon "button" at bounding box center [178, 266] width 8 height 8
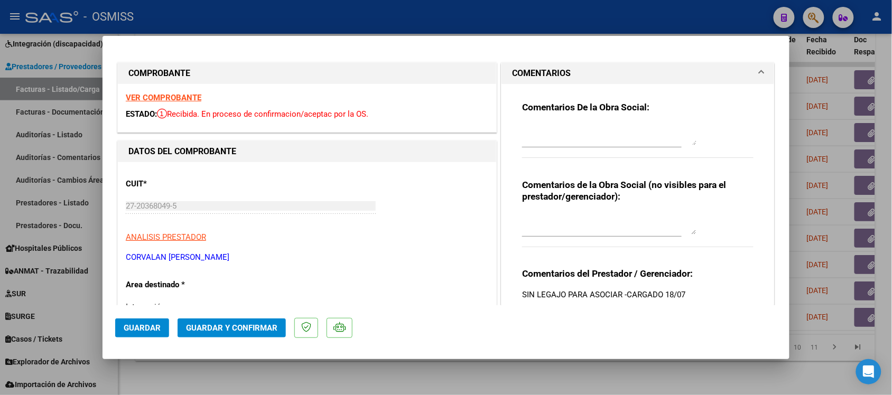
click at [447, 365] on div at bounding box center [446, 197] width 892 height 395
type input "$ 0,00"
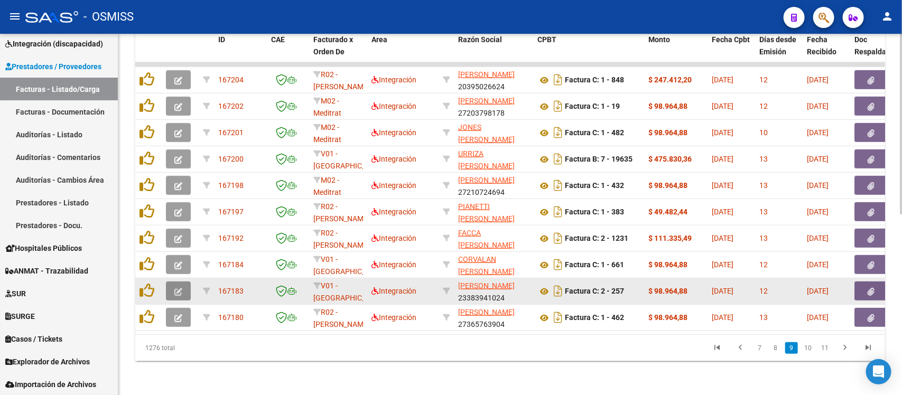
click at [172, 282] on button "button" at bounding box center [178, 291] width 25 height 19
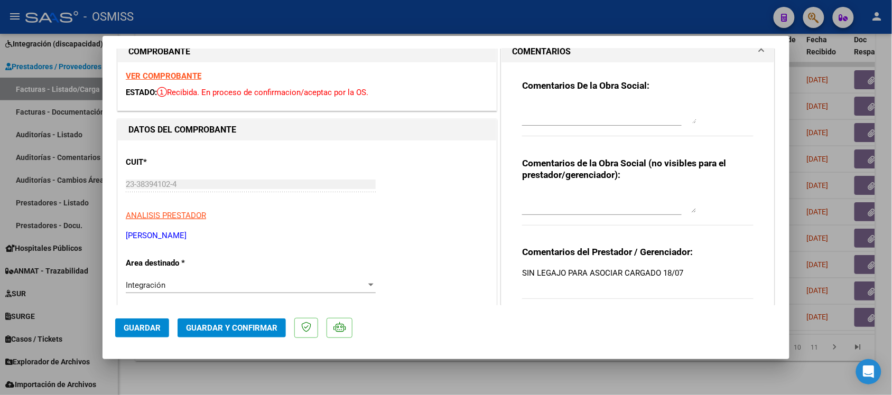
scroll to position [0, 0]
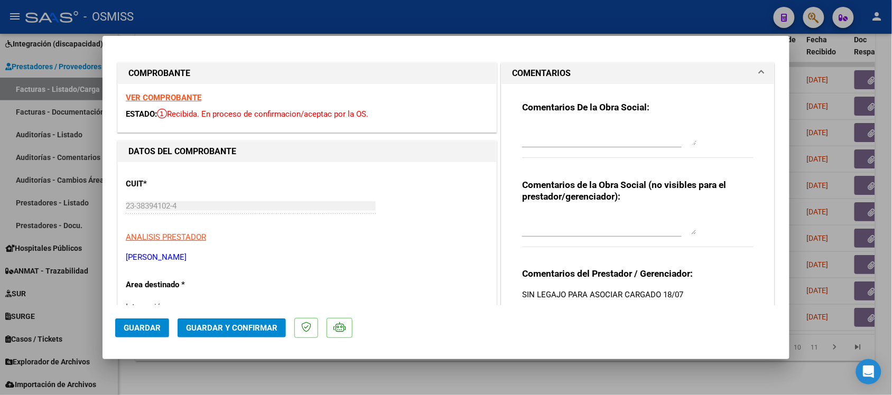
click at [424, 379] on div at bounding box center [446, 197] width 892 height 395
type input "$ 0,00"
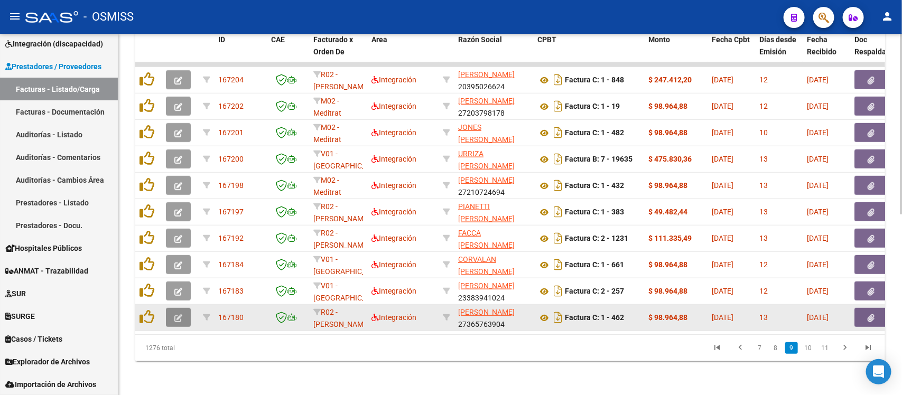
click at [174, 315] on icon "button" at bounding box center [178, 319] width 8 height 8
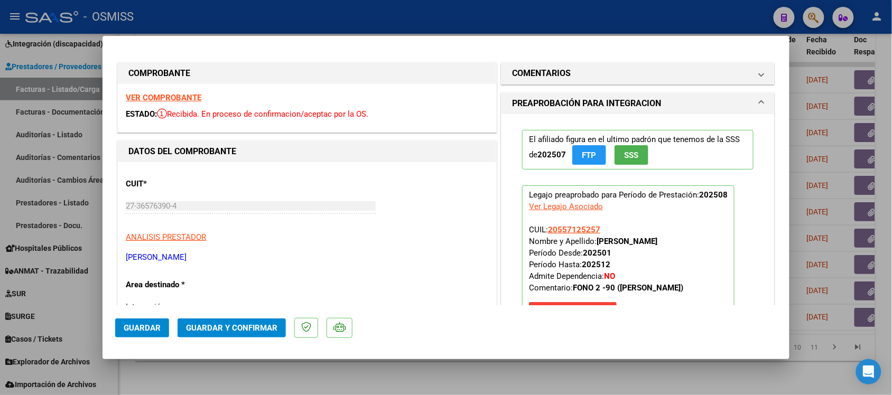
click at [183, 96] on strong "VER COMPROBANTE" at bounding box center [164, 98] width 76 height 10
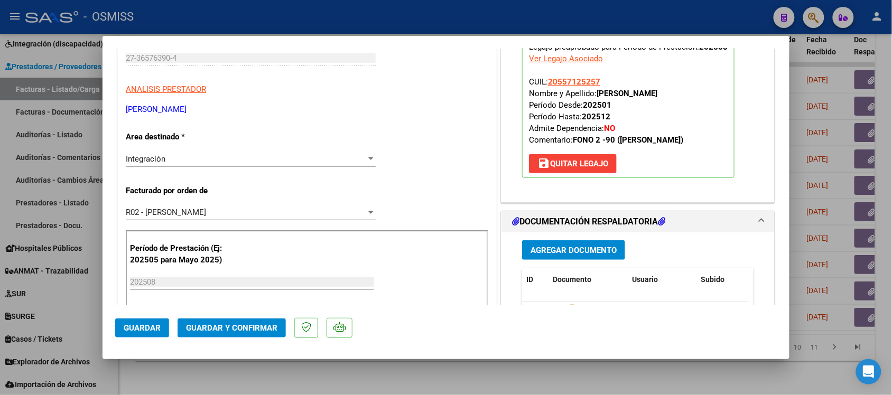
scroll to position [198, 0]
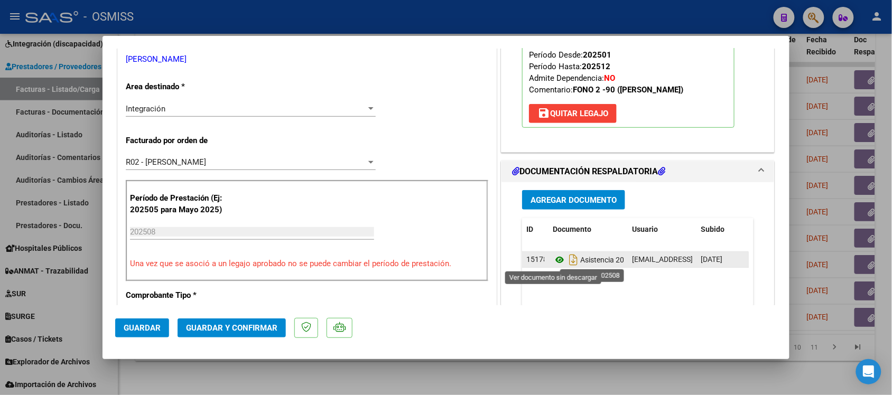
click at [555, 262] on icon at bounding box center [560, 260] width 14 height 13
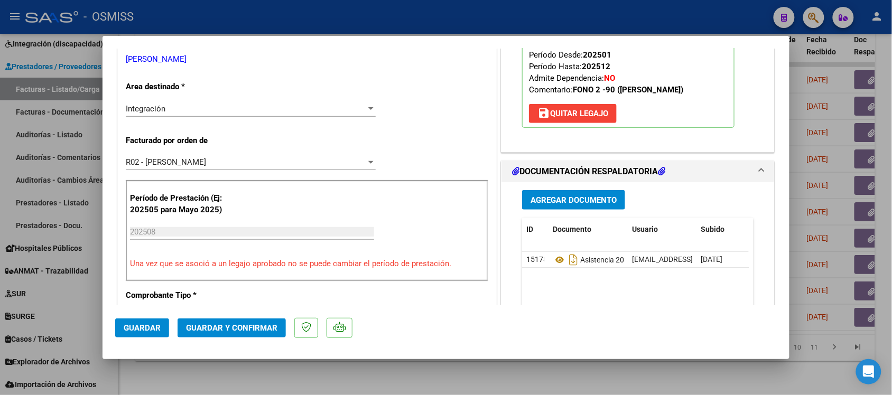
scroll to position [0, 0]
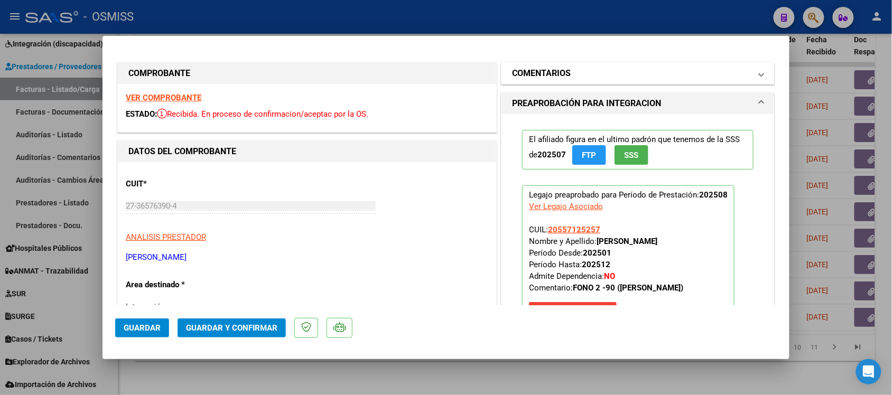
click at [554, 71] on h1 "COMENTARIOS" at bounding box center [541, 73] width 59 height 13
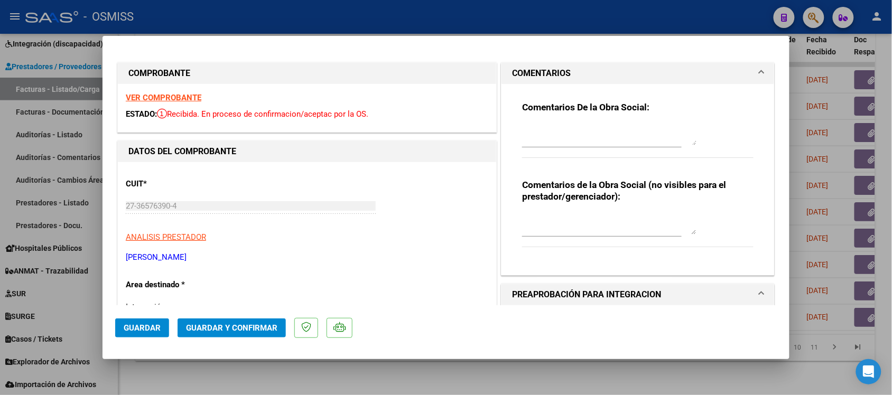
click at [519, 71] on h1 "COMENTARIOS" at bounding box center [541, 73] width 59 height 13
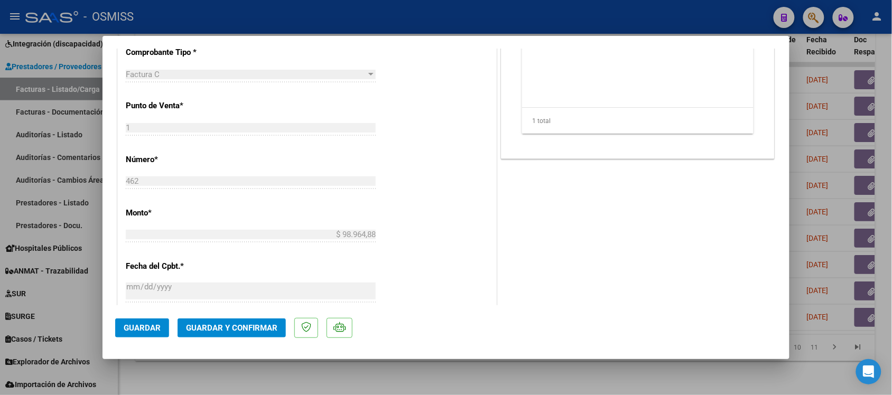
scroll to position [463, 0]
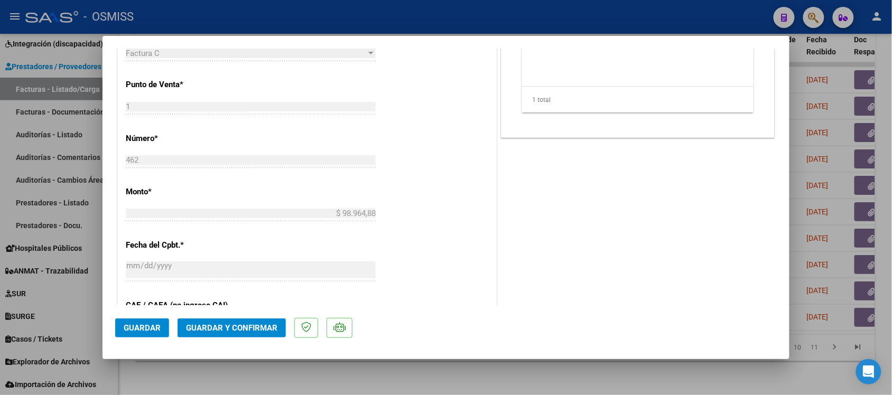
click at [247, 328] on span "Guardar y Confirmar" at bounding box center [231, 329] width 91 height 10
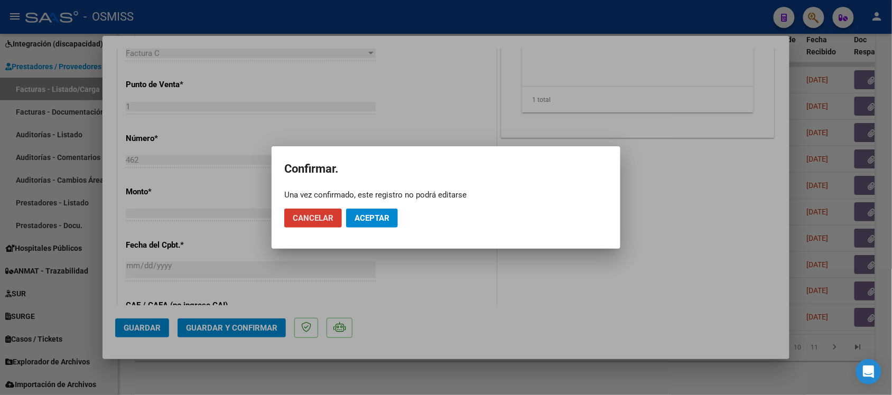
click at [376, 218] on span "Aceptar" at bounding box center [372, 219] width 35 height 10
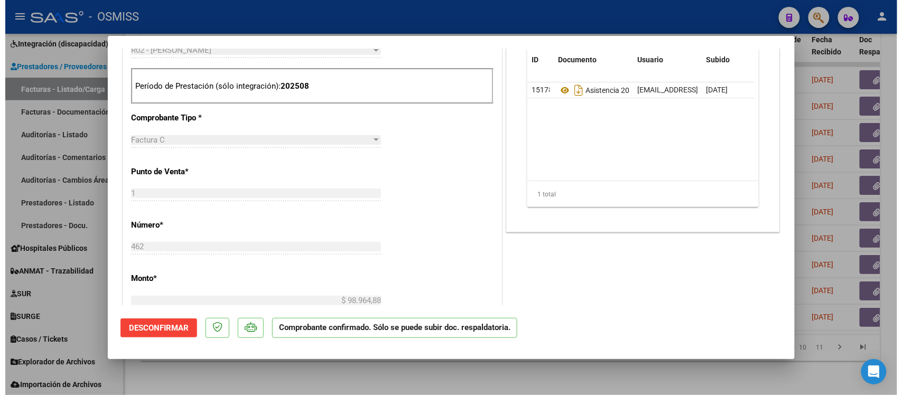
scroll to position [330, 0]
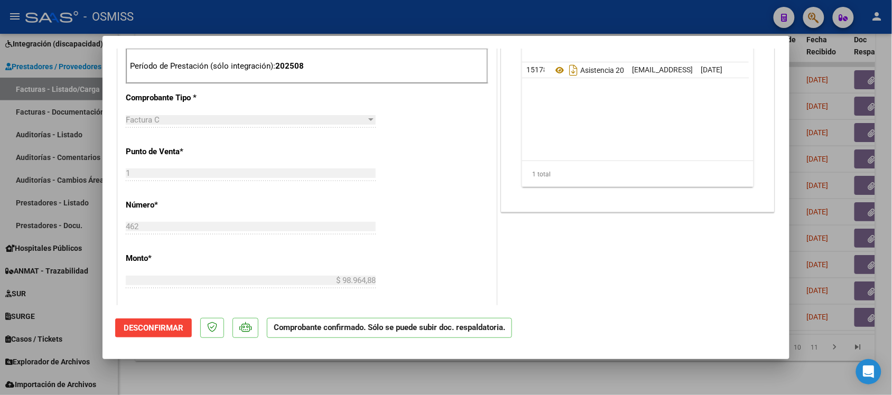
click at [608, 381] on div at bounding box center [446, 197] width 892 height 395
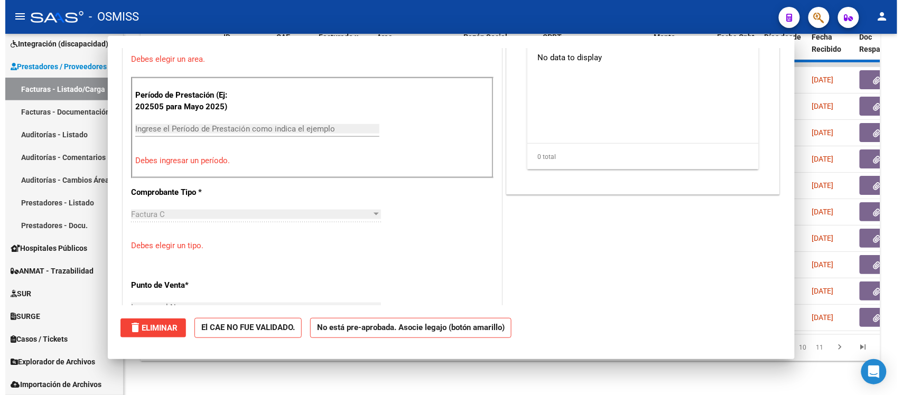
scroll to position [0, 0]
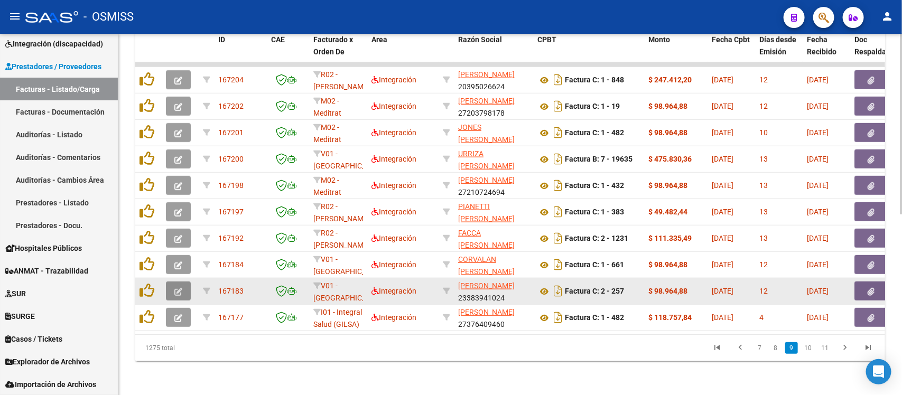
click at [181, 288] on icon "button" at bounding box center [178, 292] width 8 height 8
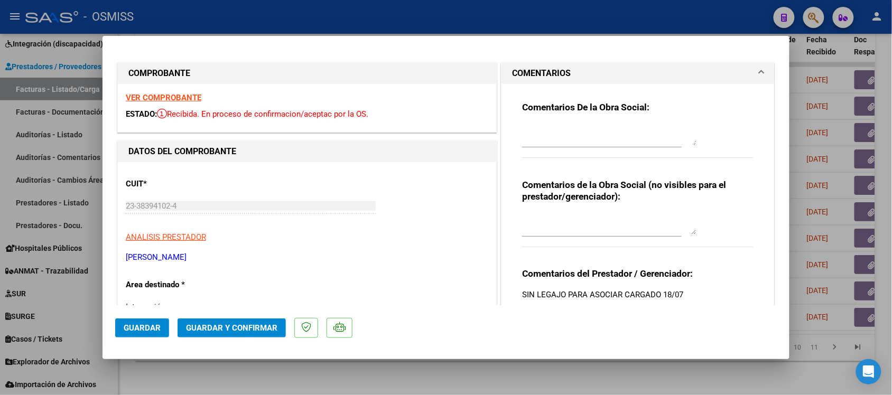
click at [506, 371] on div at bounding box center [446, 197] width 892 height 395
type input "$ 0,00"
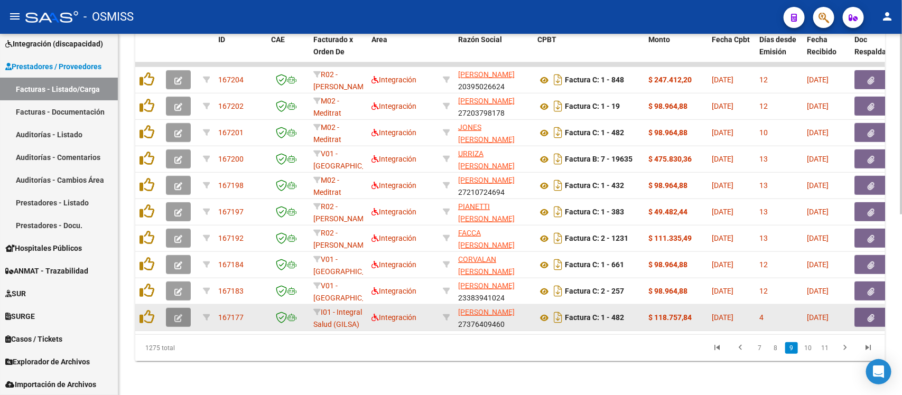
click at [178, 315] on icon "button" at bounding box center [178, 319] width 8 height 8
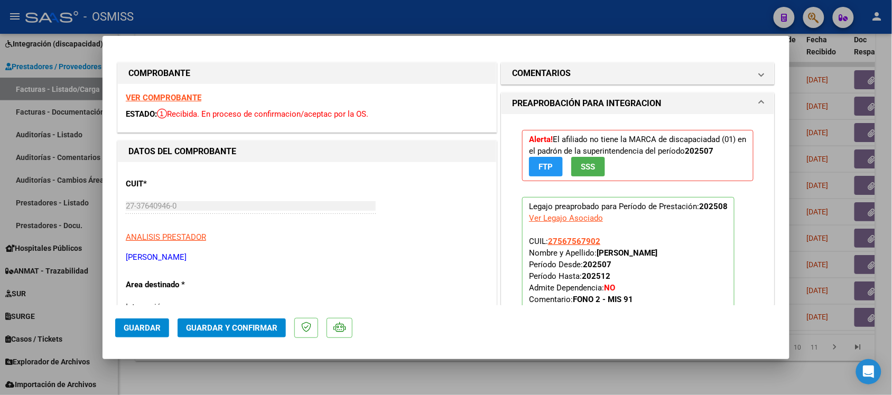
click at [551, 374] on div at bounding box center [446, 197] width 892 height 395
type input "$ 0,00"
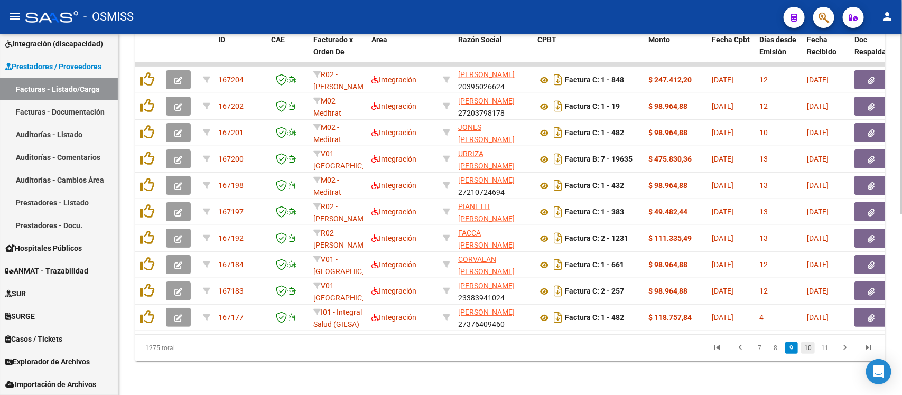
click at [810, 347] on link "10" at bounding box center [808, 349] width 14 height 12
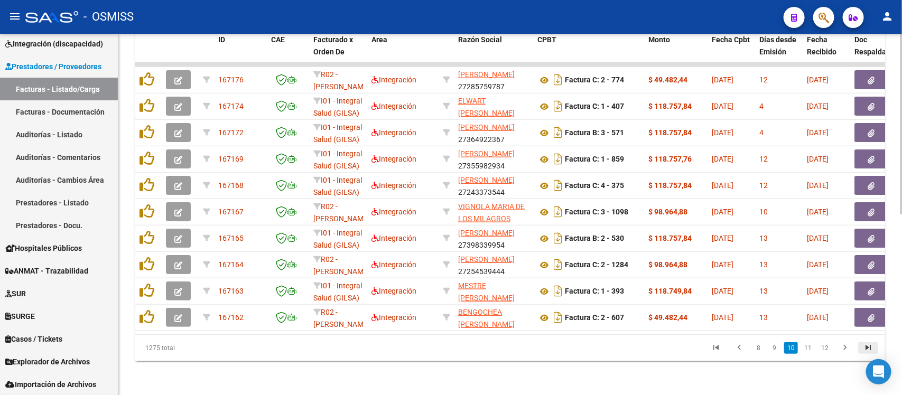
click at [863, 347] on icon "go to last page" at bounding box center [869, 349] width 14 height 13
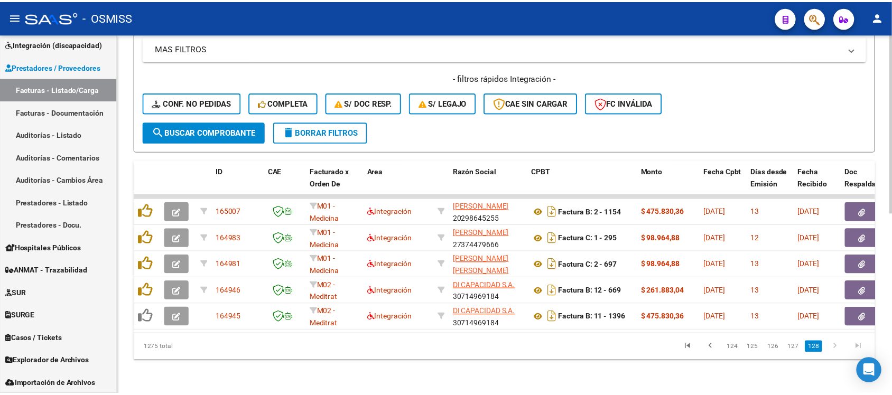
scroll to position [228, 0]
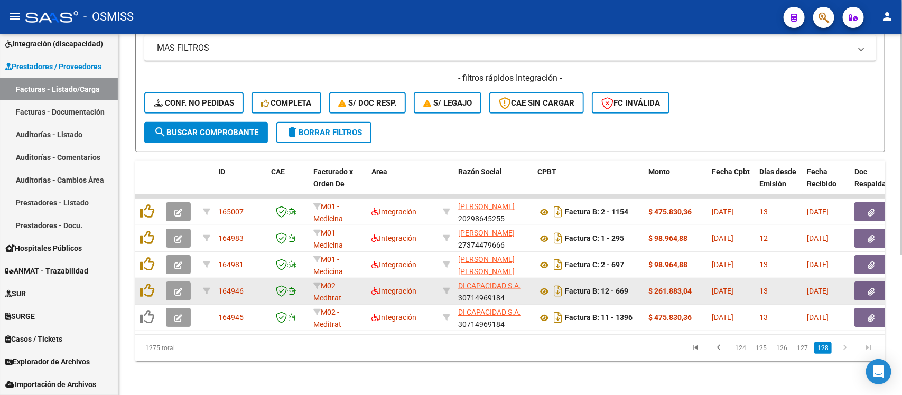
click at [175, 288] on icon "button" at bounding box center [178, 292] width 8 height 8
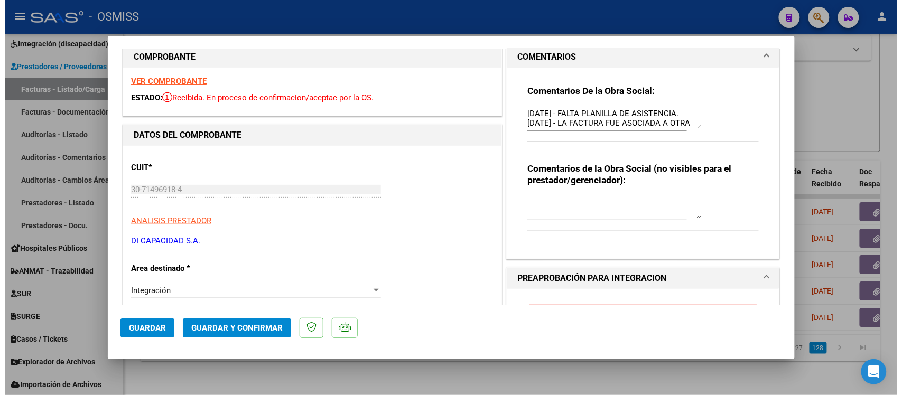
scroll to position [0, 0]
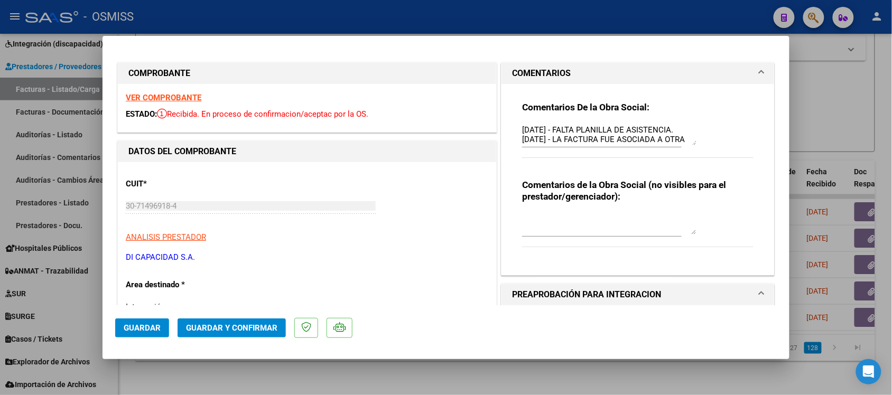
click at [583, 384] on div at bounding box center [446, 197] width 892 height 395
type input "$ 0,00"
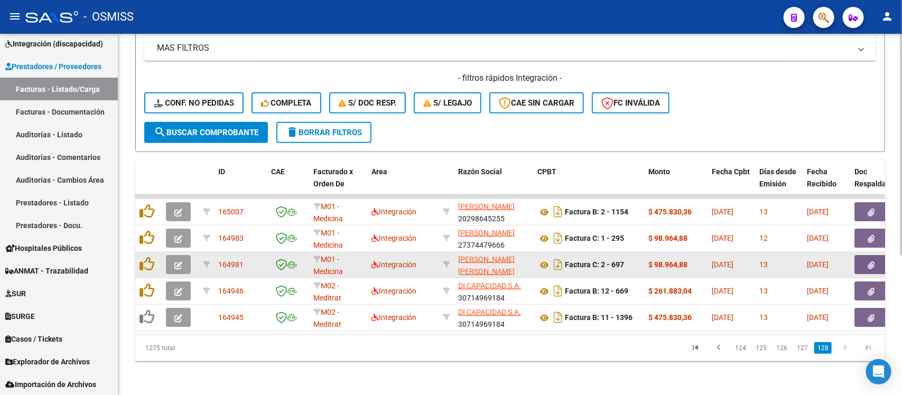
click at [176, 262] on icon "button" at bounding box center [178, 266] width 8 height 8
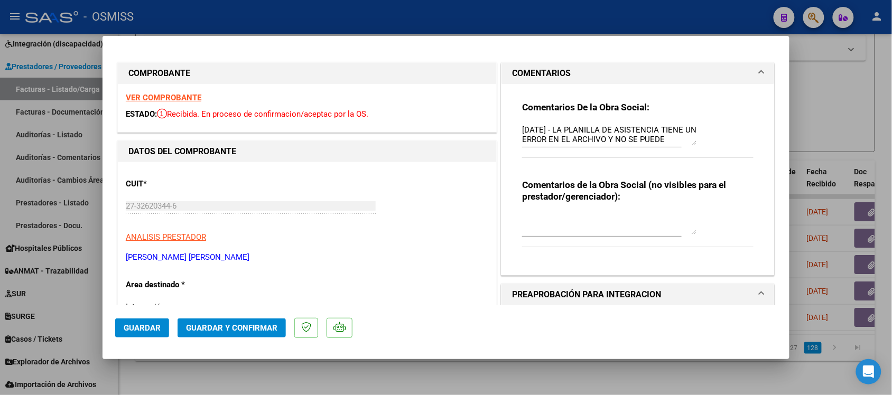
click at [508, 374] on div at bounding box center [446, 197] width 892 height 395
type input "$ 0,00"
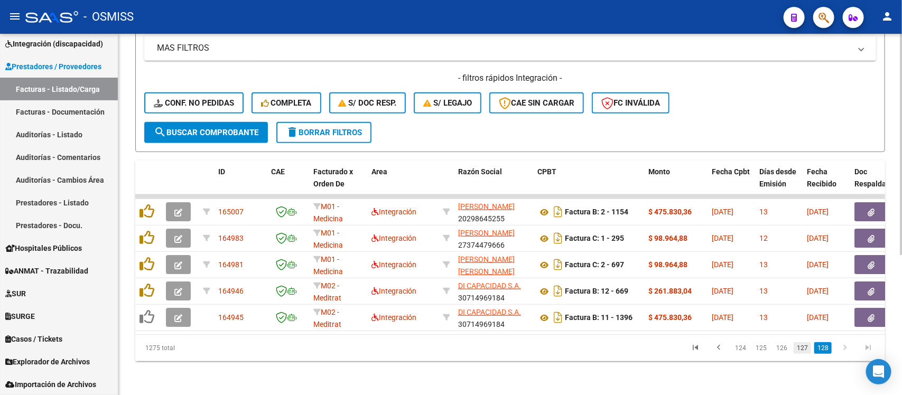
click at [804, 350] on link "127" at bounding box center [802, 349] width 17 height 12
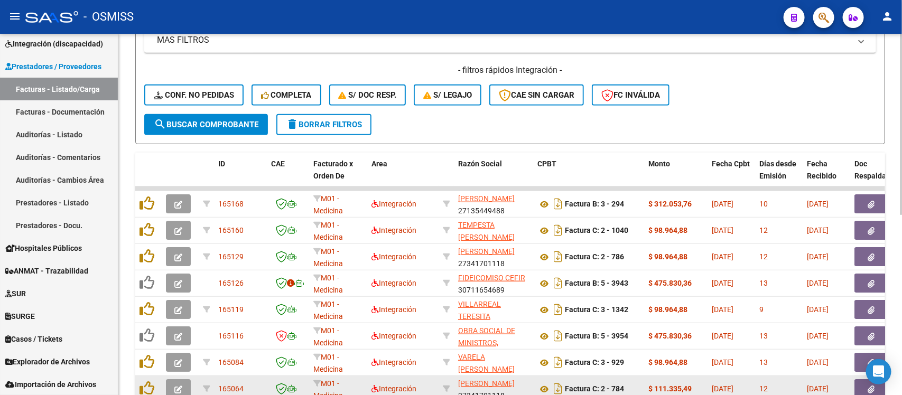
scroll to position [361, 0]
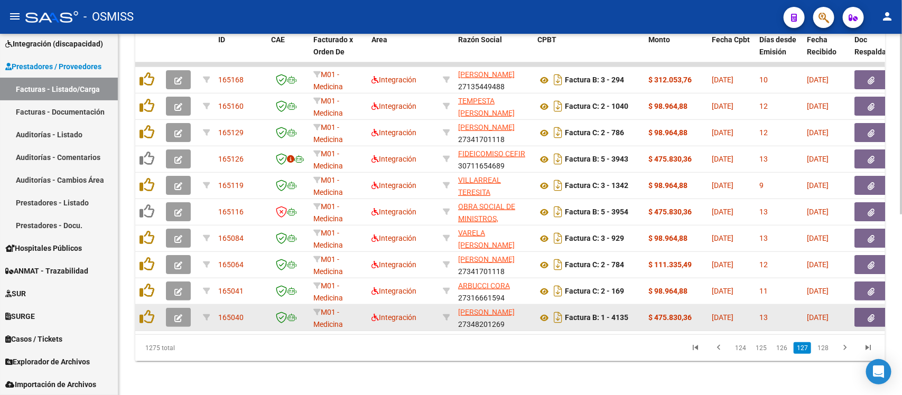
click at [181, 315] on icon "button" at bounding box center [178, 319] width 8 height 8
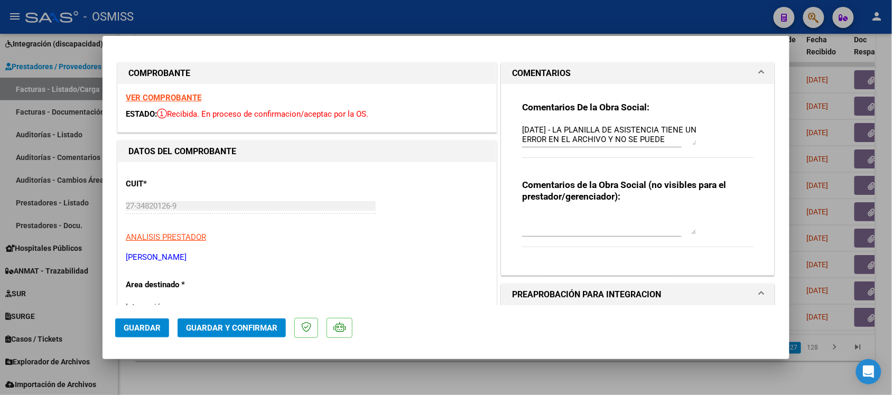
click at [502, 369] on div at bounding box center [446, 197] width 892 height 395
type input "$ 0,00"
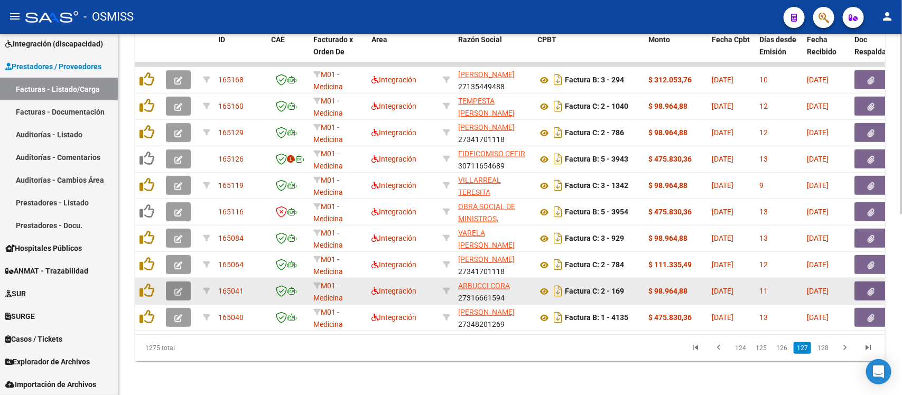
click at [174, 288] on icon "button" at bounding box center [178, 292] width 8 height 8
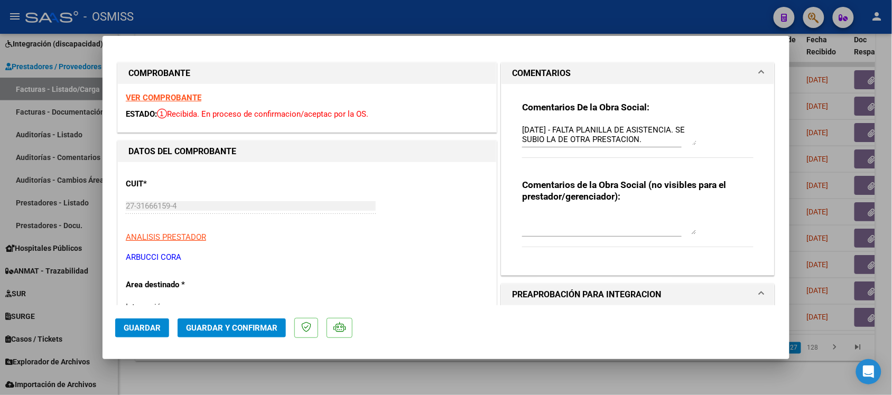
click at [482, 369] on div at bounding box center [446, 197] width 892 height 395
type input "$ 0,00"
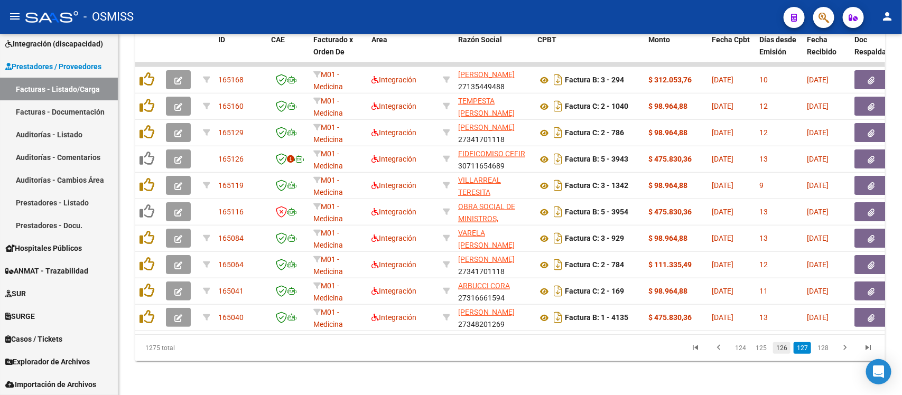
click at [784, 351] on link "126" at bounding box center [781, 349] width 17 height 12
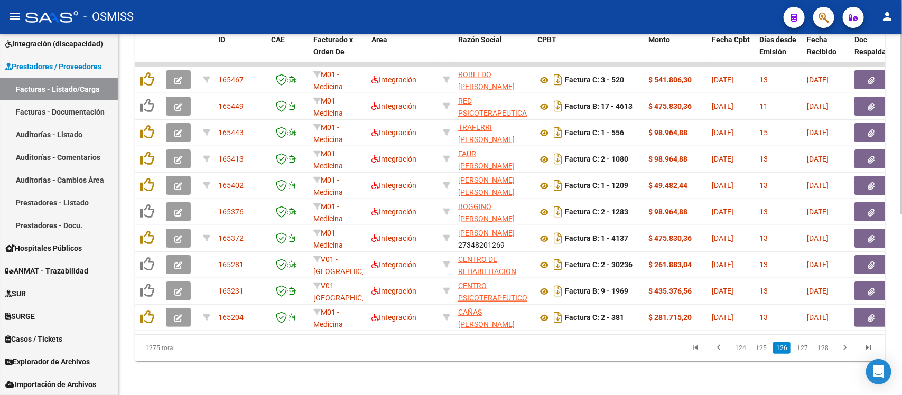
scroll to position [294, 0]
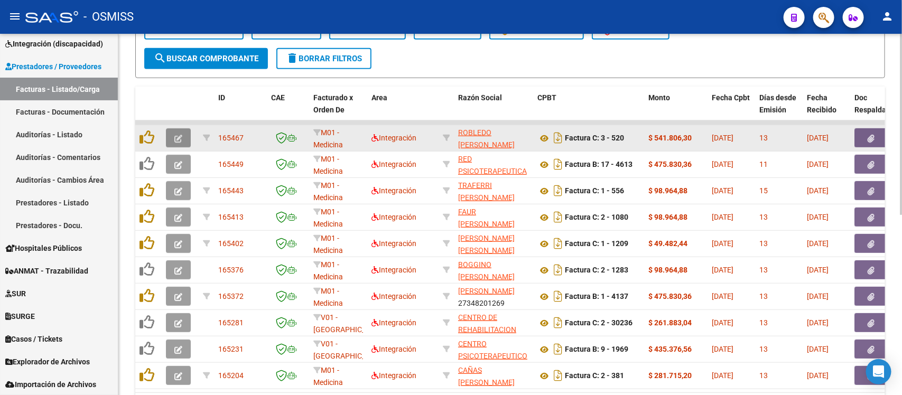
click at [177, 135] on icon "button" at bounding box center [178, 139] width 8 height 8
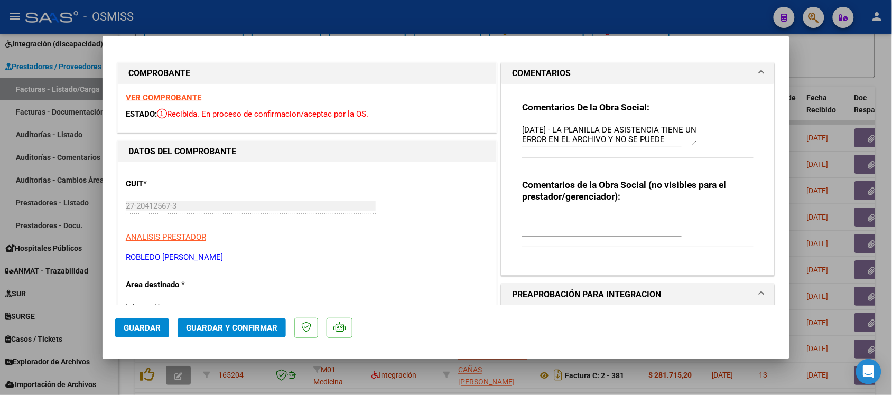
click at [863, 47] on div at bounding box center [446, 197] width 892 height 395
type input "$ 0,00"
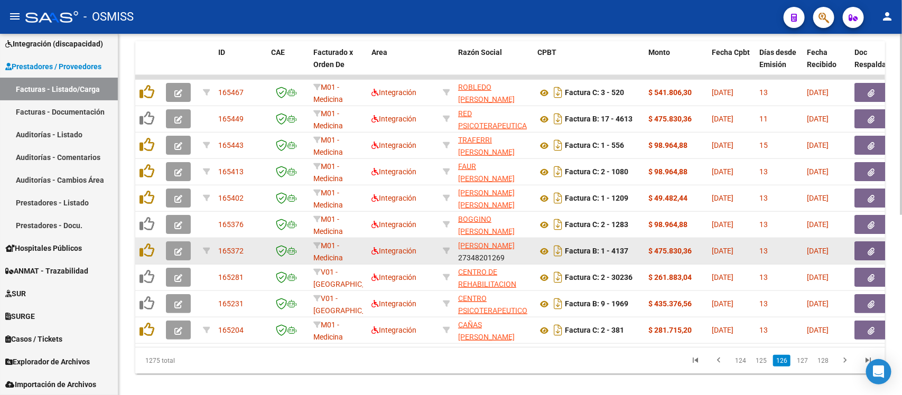
scroll to position [361, 0]
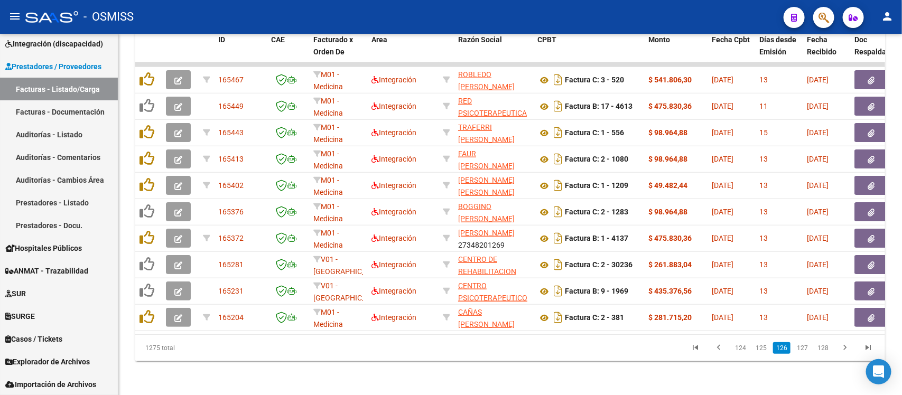
click at [740, 349] on link "124" at bounding box center [740, 349] width 17 height 12
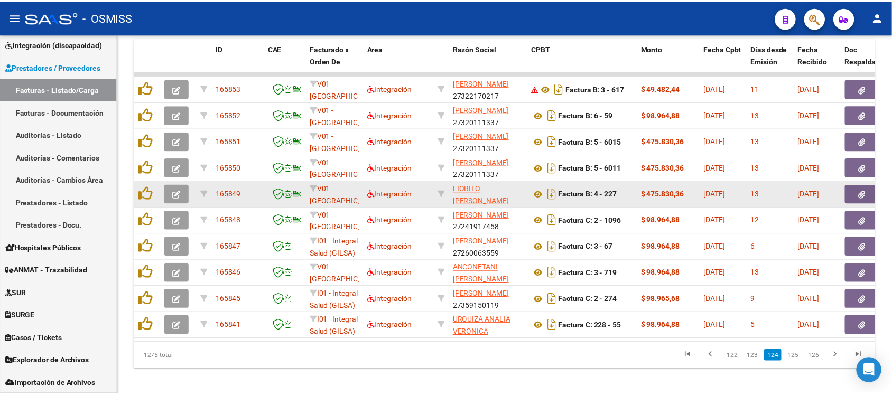
scroll to position [294, 0]
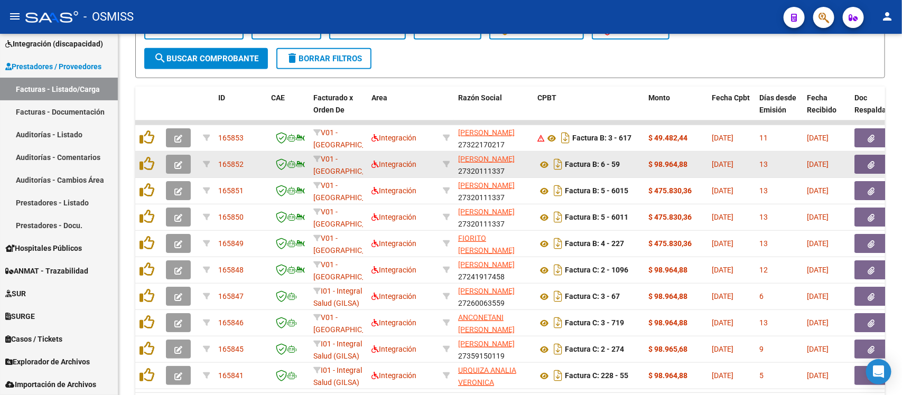
click at [177, 162] on icon "button" at bounding box center [178, 165] width 8 height 8
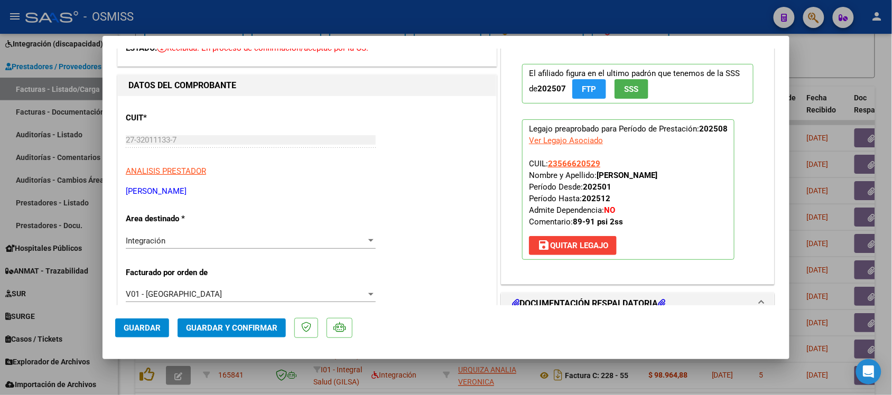
scroll to position [0, 0]
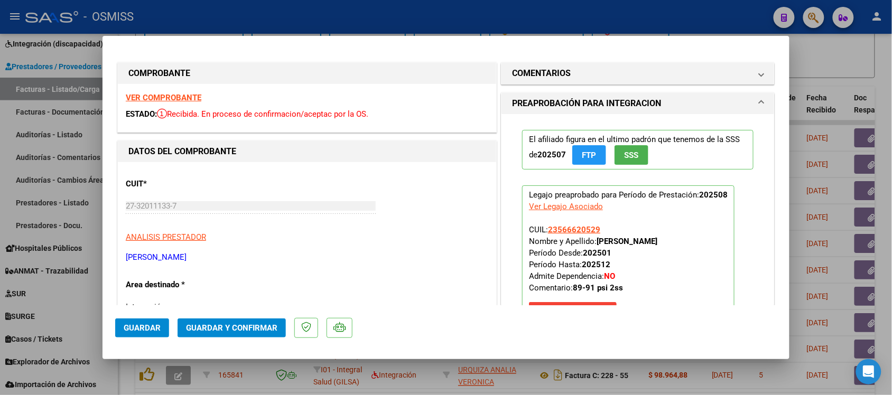
click at [186, 96] on strong "VER COMPROBANTE" at bounding box center [164, 98] width 76 height 10
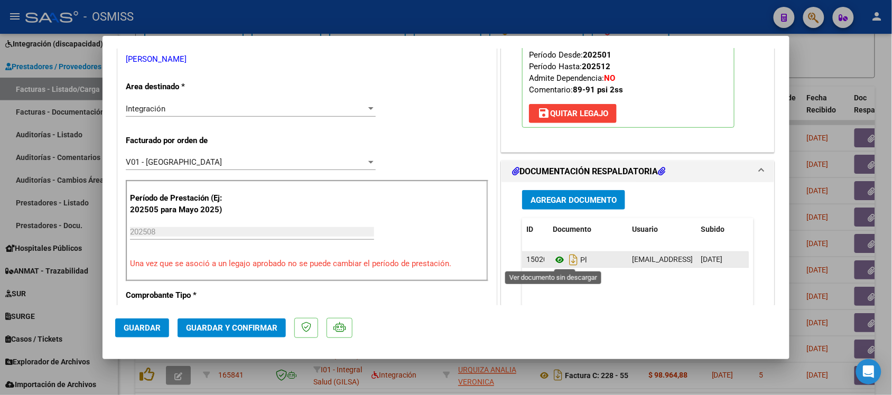
click at [556, 261] on icon at bounding box center [560, 260] width 14 height 13
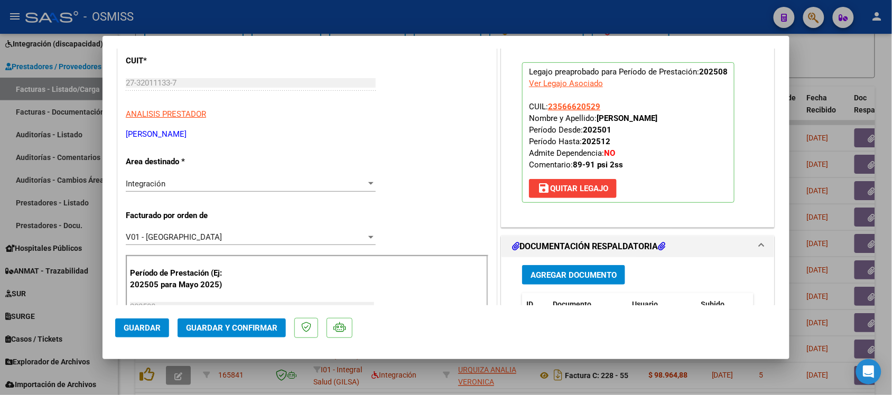
scroll to position [0, 0]
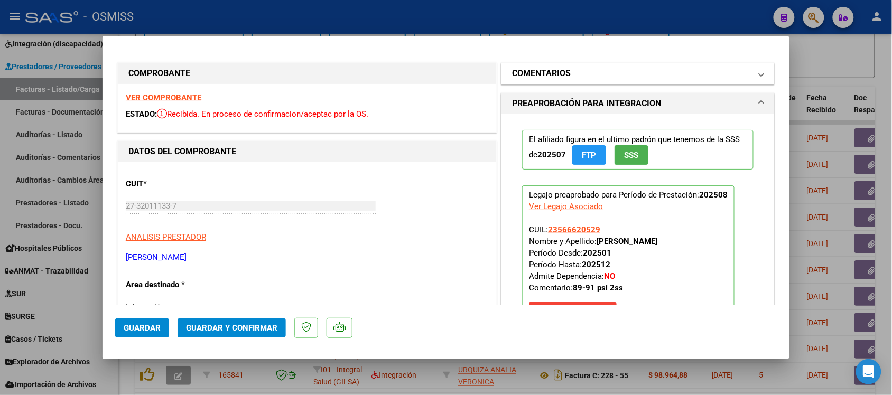
click at [525, 74] on h1 "COMENTARIOS" at bounding box center [541, 73] width 59 height 13
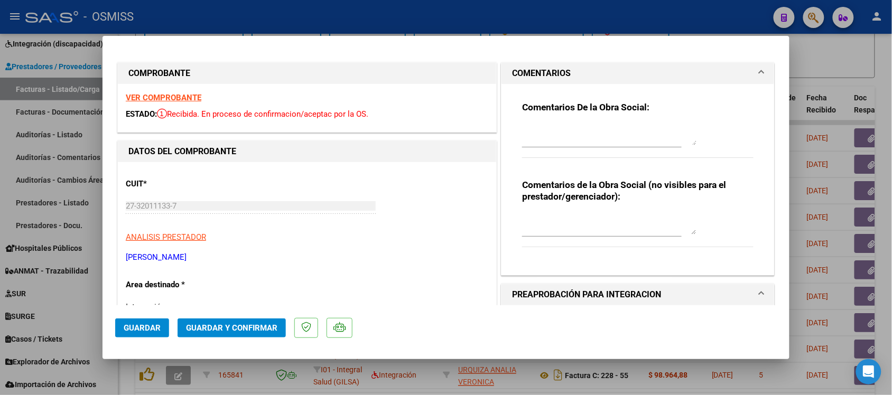
click at [525, 74] on h1 "COMENTARIOS" at bounding box center [541, 73] width 59 height 13
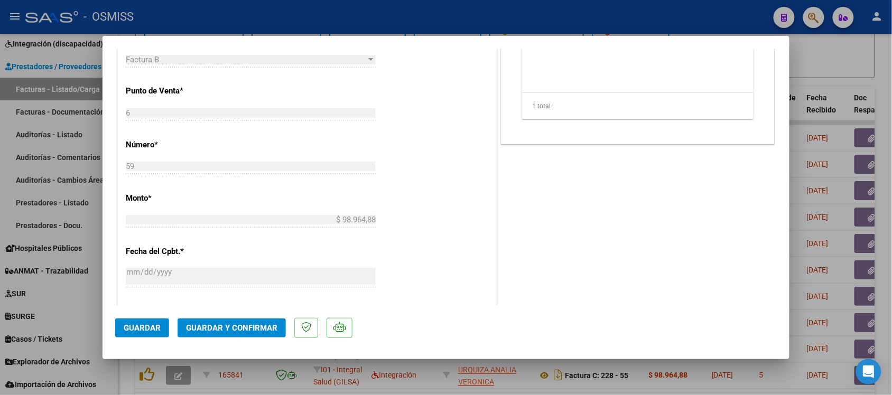
scroll to position [463, 0]
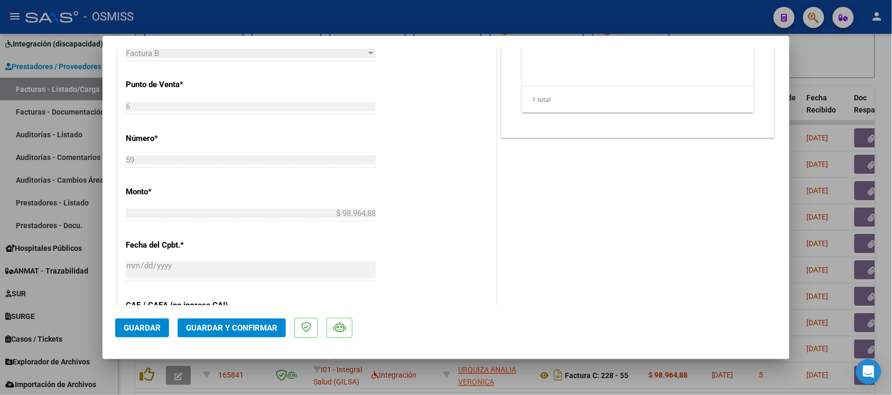
click at [243, 330] on span "Guardar y Confirmar" at bounding box center [231, 329] width 91 height 10
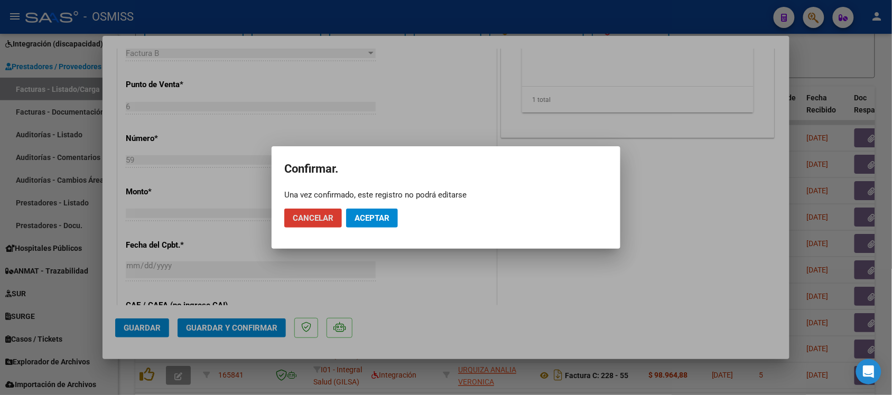
click at [386, 217] on span "Aceptar" at bounding box center [372, 219] width 35 height 10
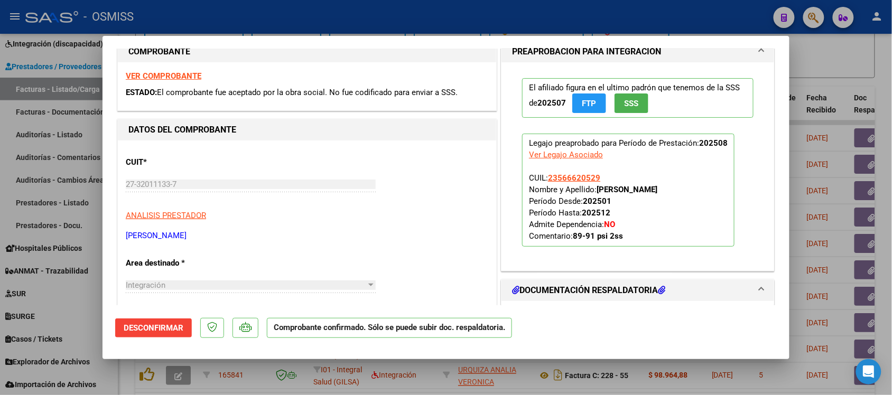
scroll to position [0, 0]
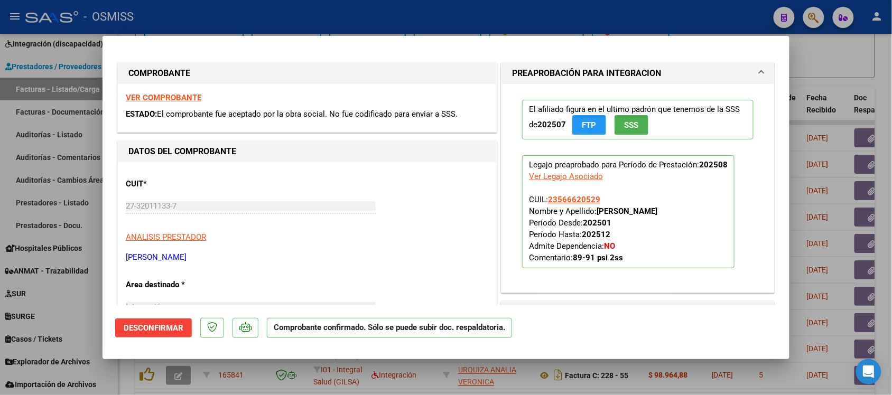
click at [189, 95] on strong "VER COMPROBANTE" at bounding box center [164, 98] width 76 height 10
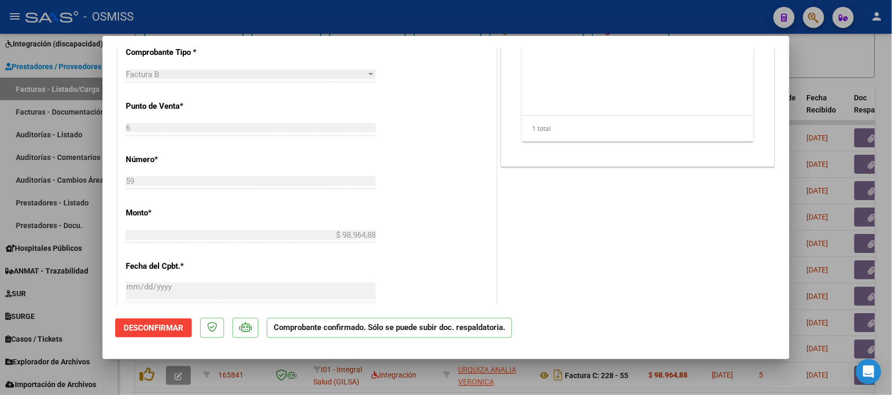
scroll to position [396, 0]
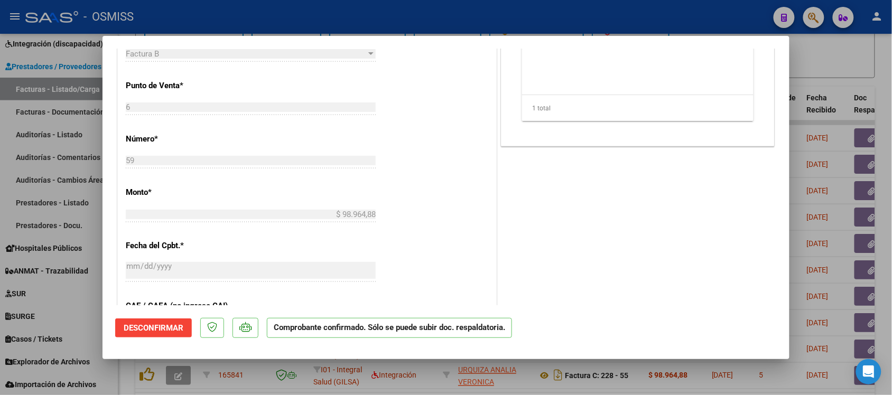
click at [840, 69] on div at bounding box center [446, 197] width 892 height 395
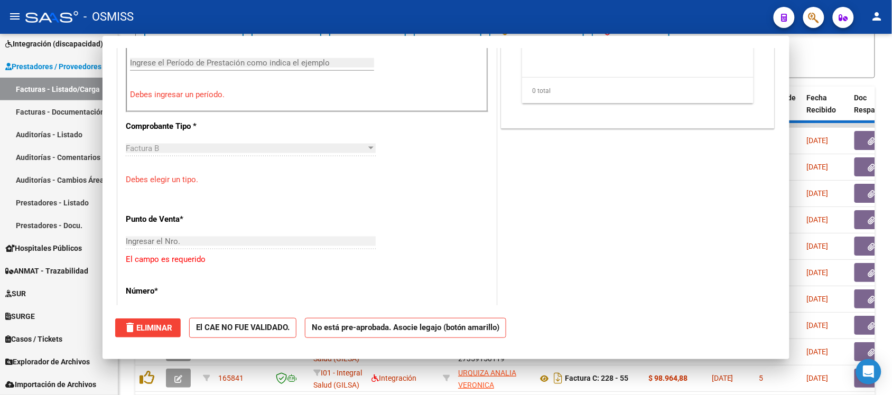
scroll to position [0, 0]
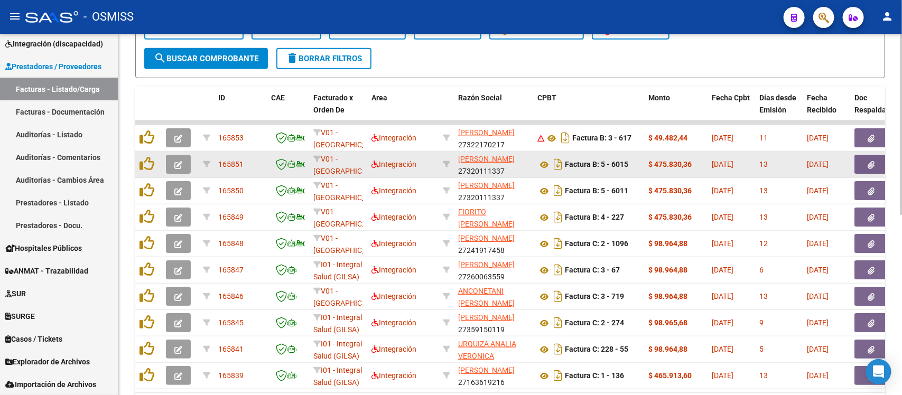
click at [186, 165] on button "button" at bounding box center [178, 164] width 25 height 19
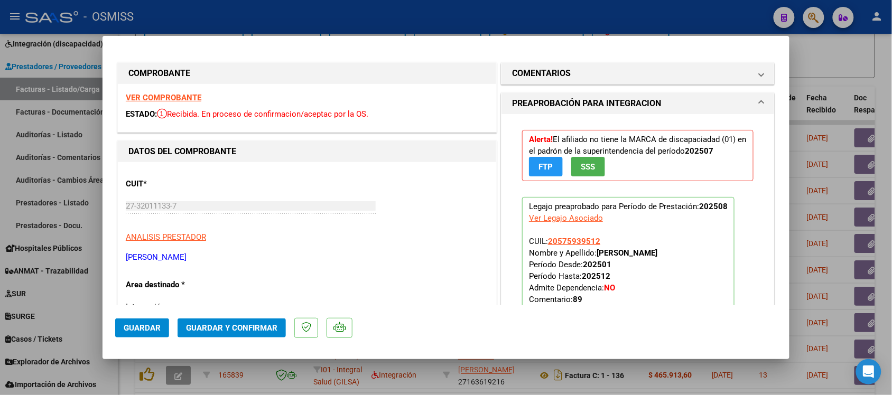
click at [852, 69] on div at bounding box center [446, 197] width 892 height 395
type input "$ 0,00"
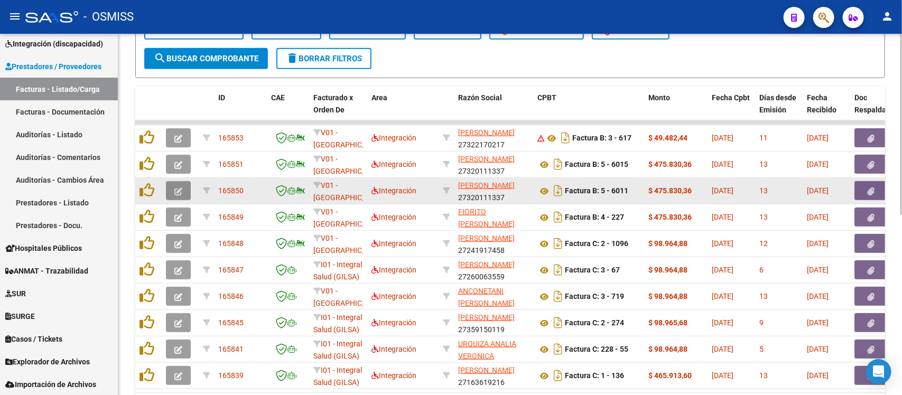
click at [174, 193] on span "button" at bounding box center [178, 191] width 8 height 10
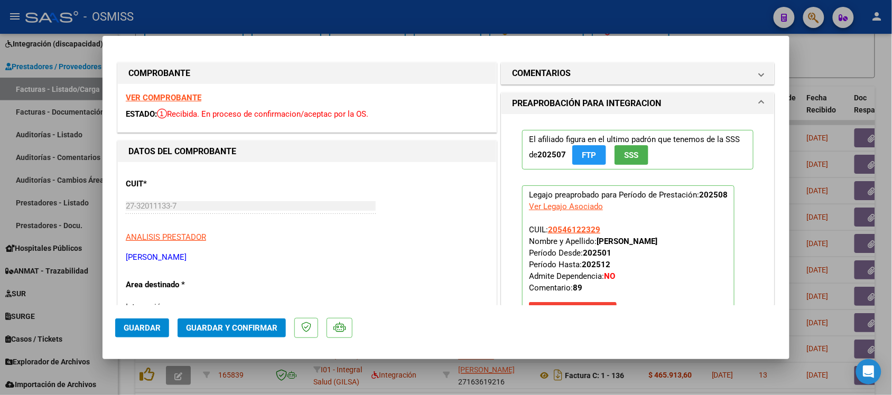
click at [167, 101] on strong "VER COMPROBANTE" at bounding box center [164, 98] width 76 height 10
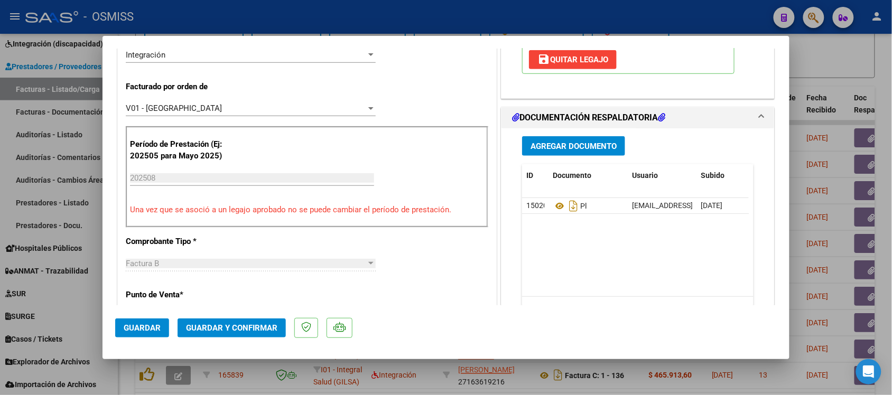
scroll to position [264, 0]
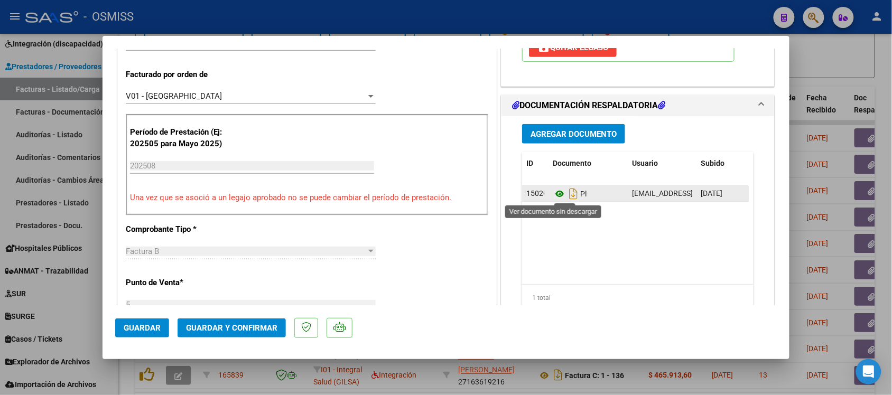
click at [553, 192] on icon at bounding box center [560, 194] width 14 height 13
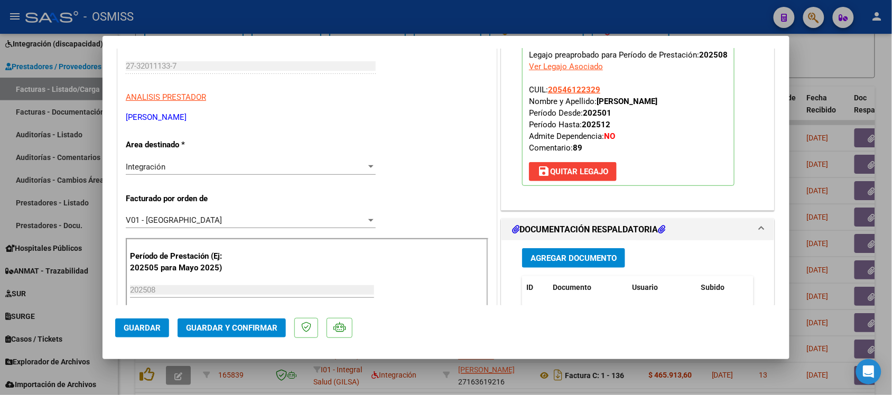
scroll to position [0, 0]
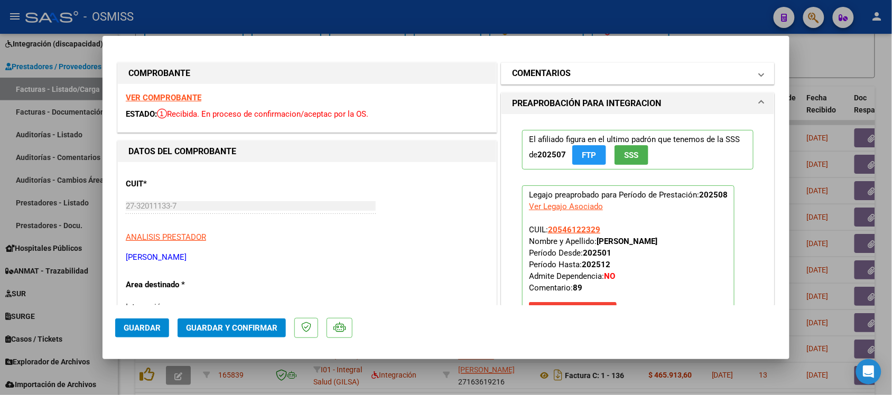
click at [542, 65] on mat-expansion-panel-header "COMENTARIOS" at bounding box center [638, 73] width 273 height 21
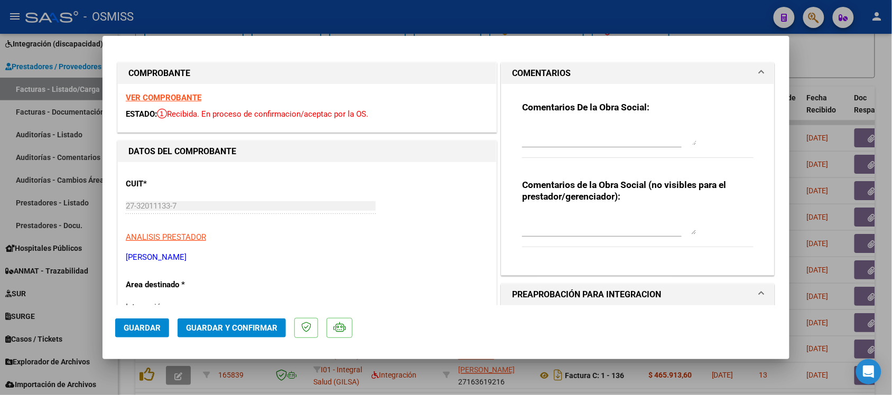
click at [546, 70] on h1 "COMENTARIOS" at bounding box center [541, 73] width 59 height 13
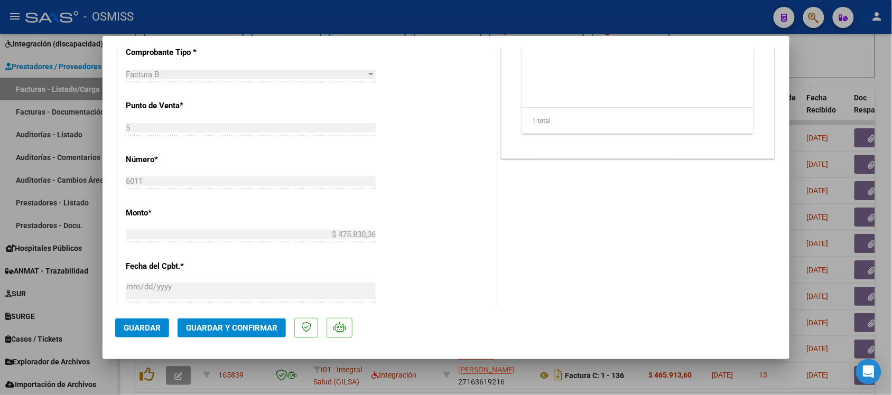
scroll to position [463, 0]
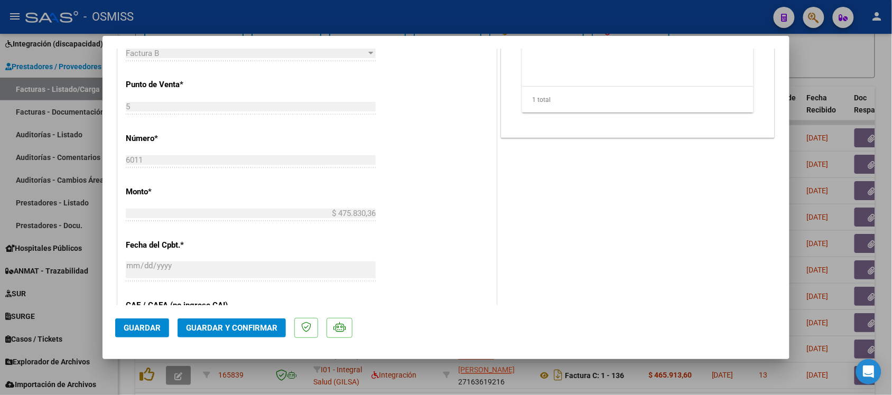
click at [266, 332] on span "Guardar y Confirmar" at bounding box center [231, 329] width 91 height 10
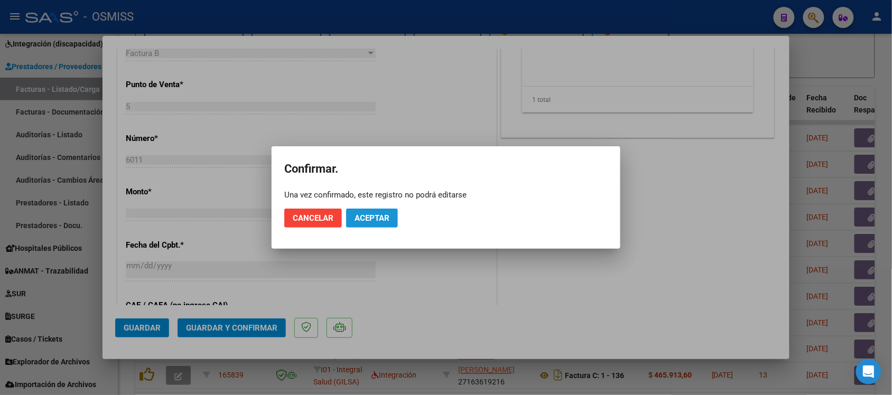
click at [385, 217] on span "Aceptar" at bounding box center [372, 219] width 35 height 10
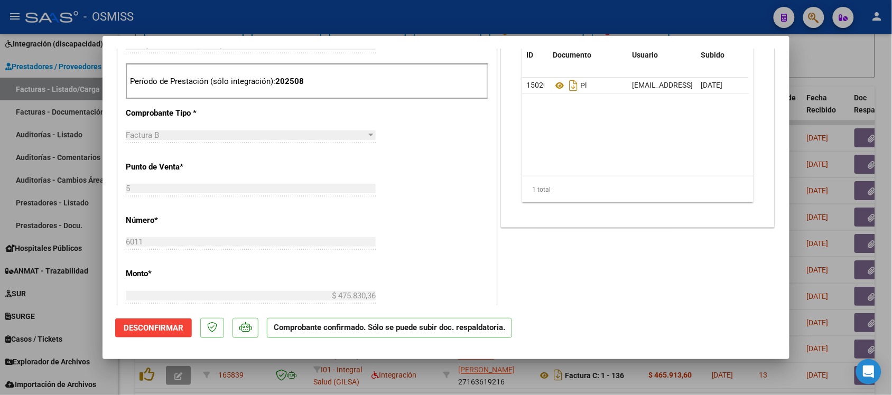
scroll to position [330, 0]
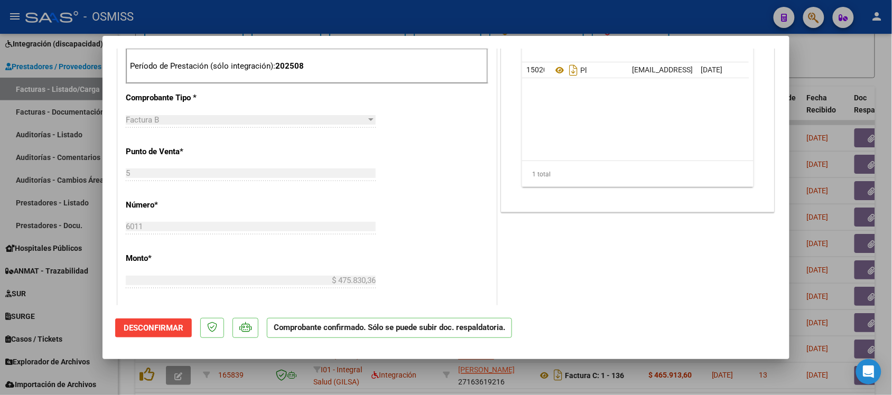
click at [841, 78] on div at bounding box center [446, 197] width 892 height 395
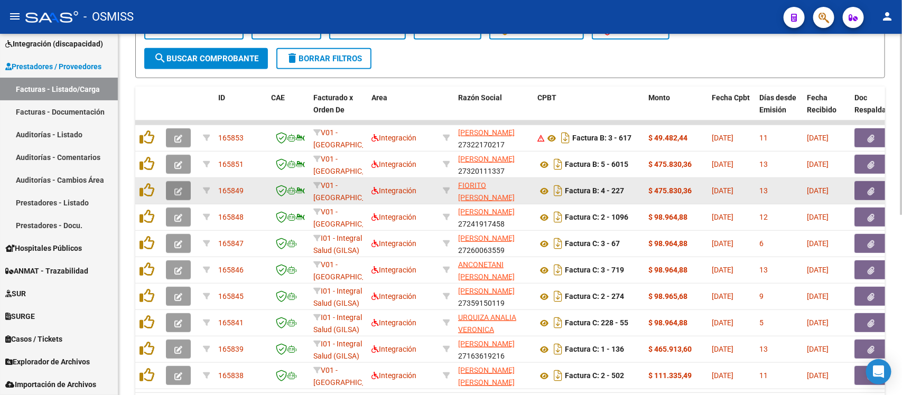
click at [183, 189] on button "button" at bounding box center [178, 190] width 25 height 19
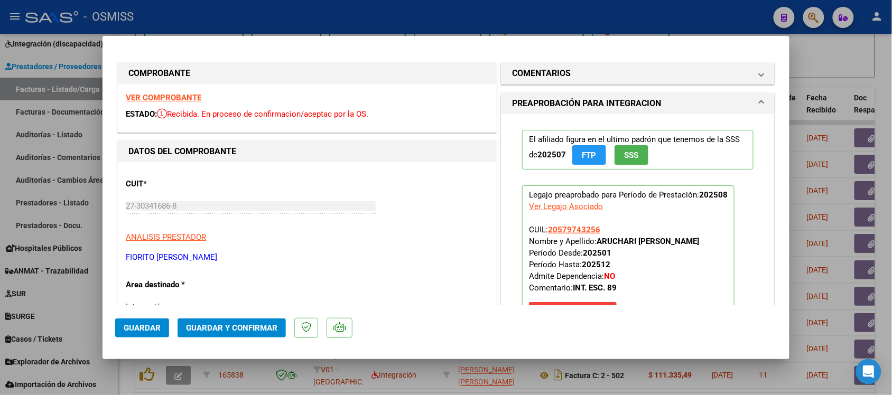
click at [181, 94] on strong "VER COMPROBANTE" at bounding box center [164, 98] width 76 height 10
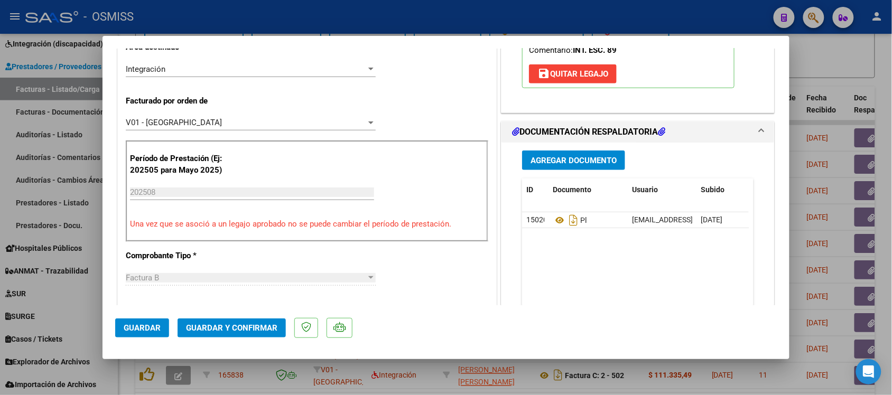
scroll to position [264, 0]
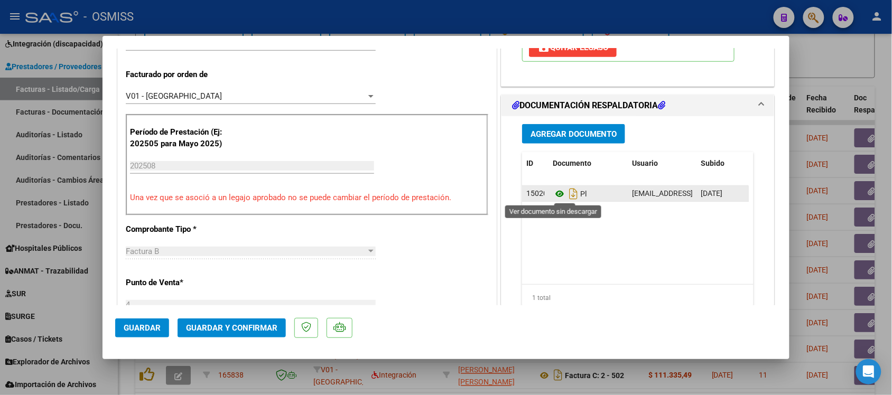
click at [553, 195] on icon at bounding box center [560, 194] width 14 height 13
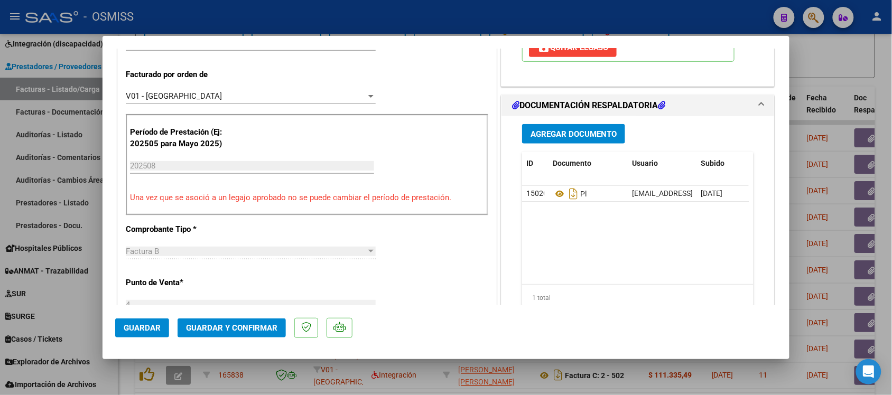
scroll to position [0, 0]
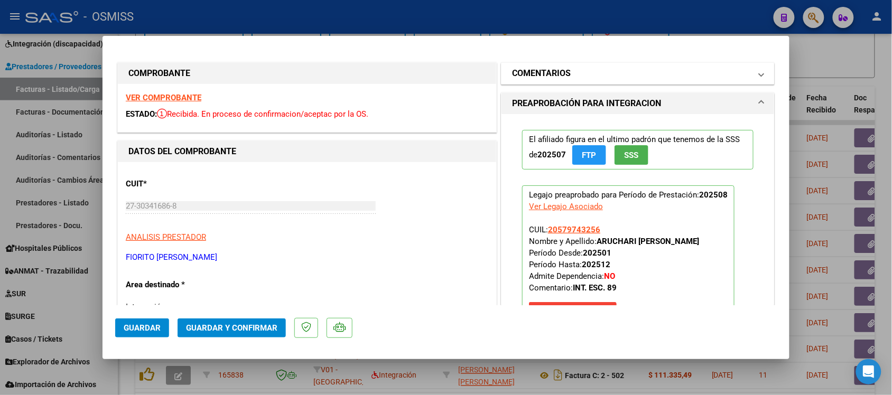
click at [530, 65] on mat-expansion-panel-header "COMENTARIOS" at bounding box center [638, 73] width 273 height 21
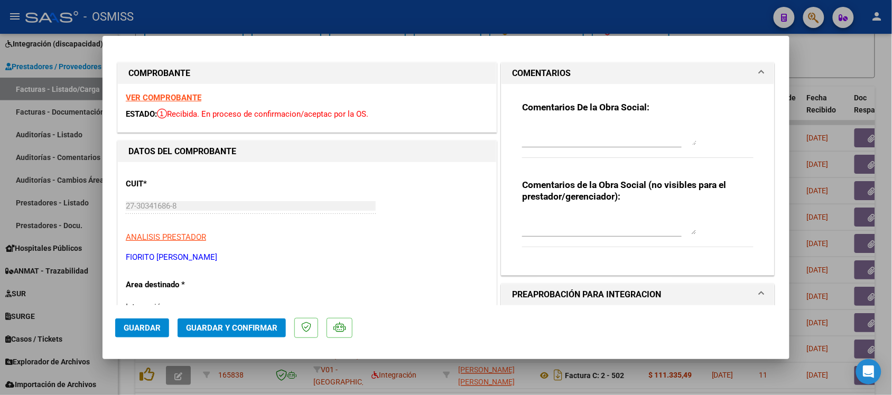
click at [530, 66] on mat-expansion-panel-header "COMENTARIOS" at bounding box center [638, 73] width 273 height 21
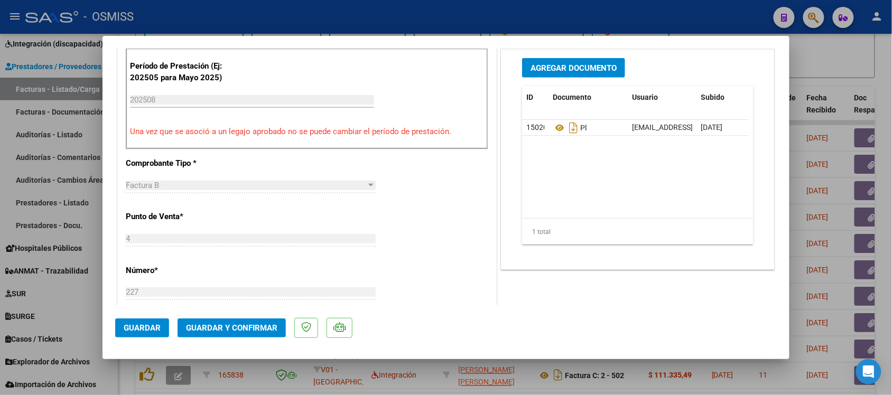
scroll to position [396, 0]
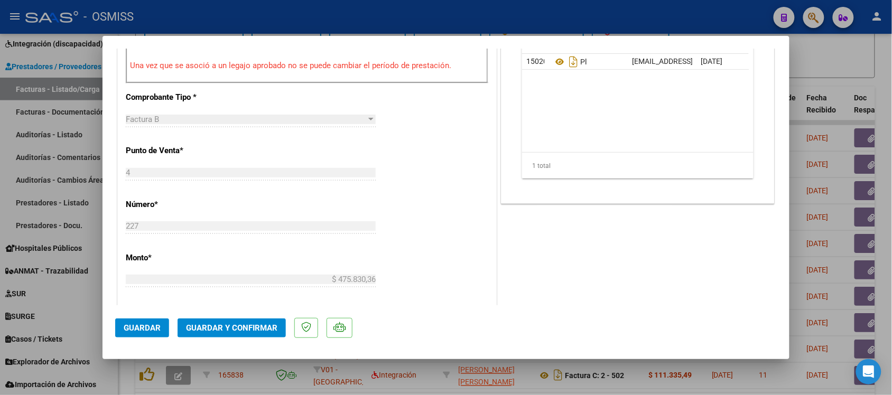
click at [857, 67] on div at bounding box center [446, 197] width 892 height 395
type input "$ 0,00"
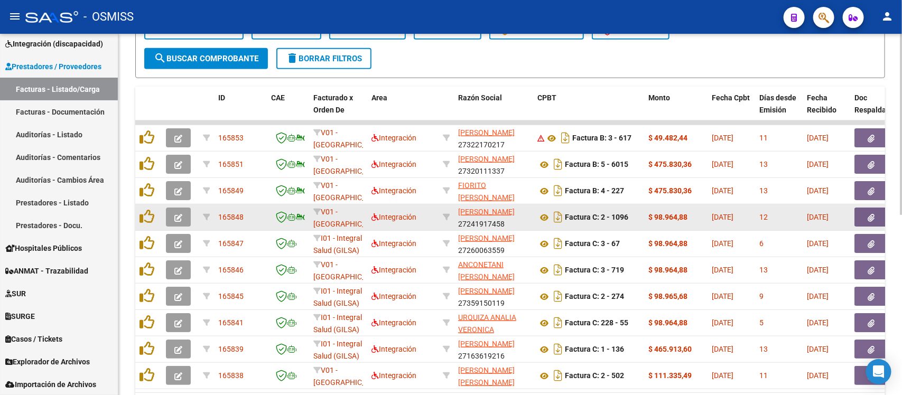
click at [174, 218] on icon "button" at bounding box center [178, 218] width 8 height 8
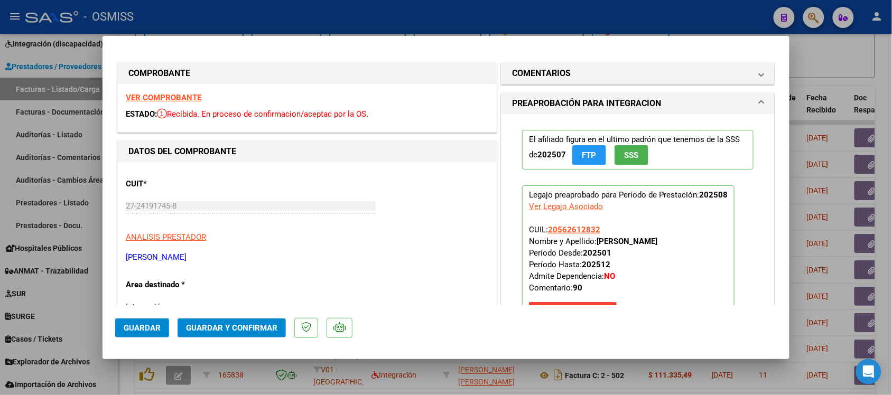
click at [176, 94] on strong "VER COMPROBANTE" at bounding box center [164, 98] width 76 height 10
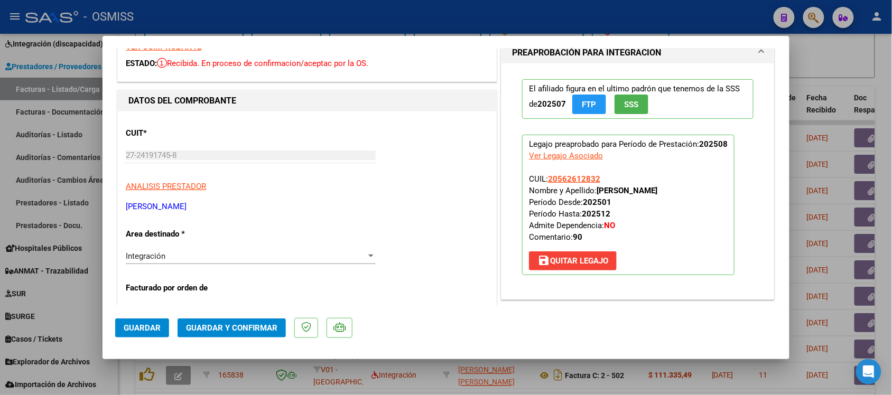
scroll to position [264, 0]
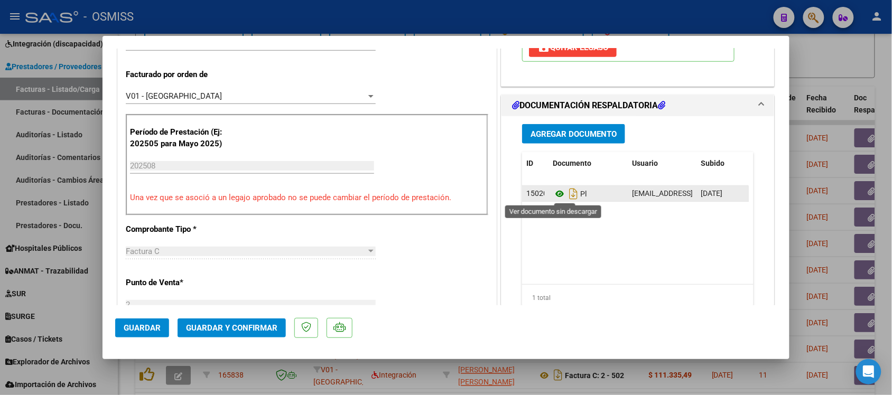
click at [554, 193] on icon at bounding box center [560, 194] width 14 height 13
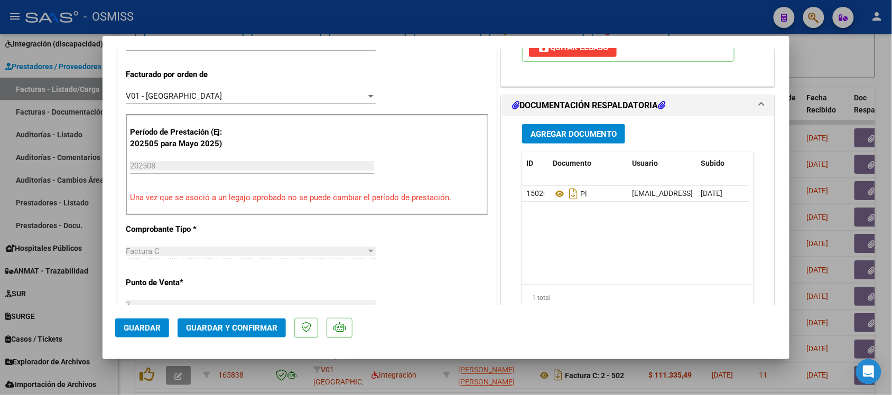
scroll to position [0, 0]
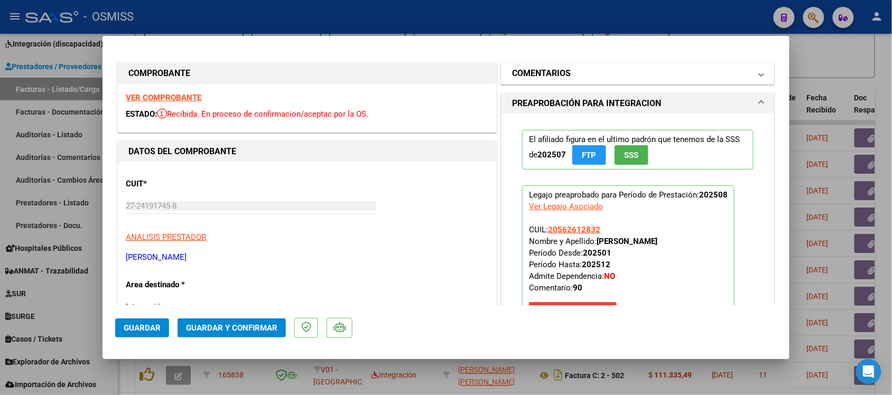
click at [546, 80] on mat-expansion-panel-header "COMENTARIOS" at bounding box center [638, 73] width 273 height 21
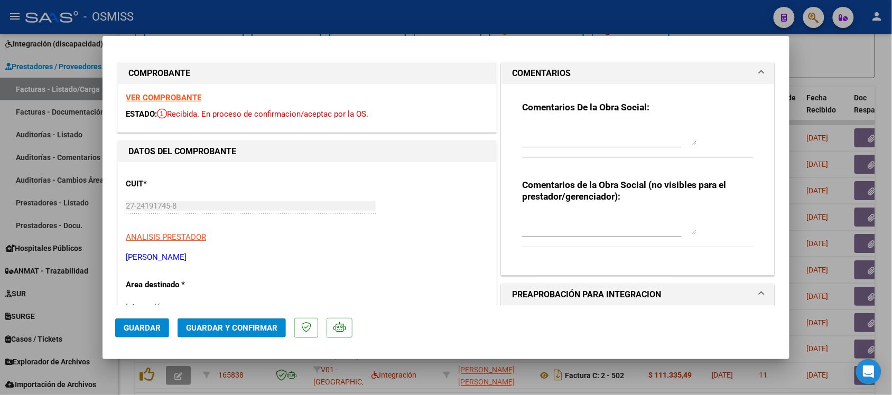
click at [530, 67] on h1 "COMENTARIOS" at bounding box center [541, 73] width 59 height 13
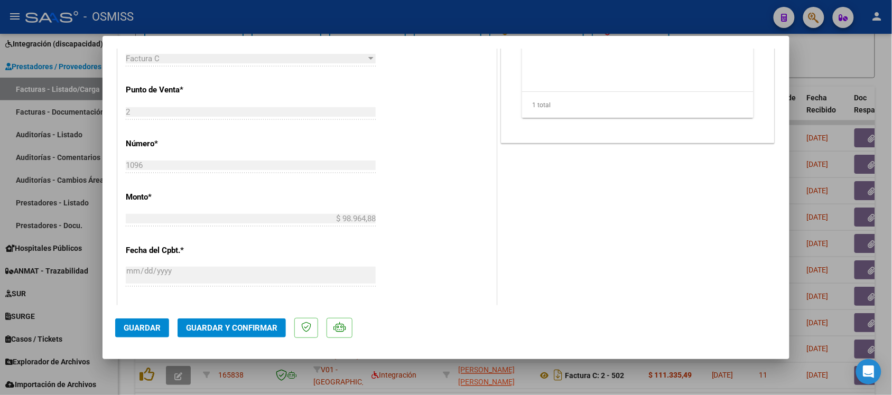
scroll to position [529, 0]
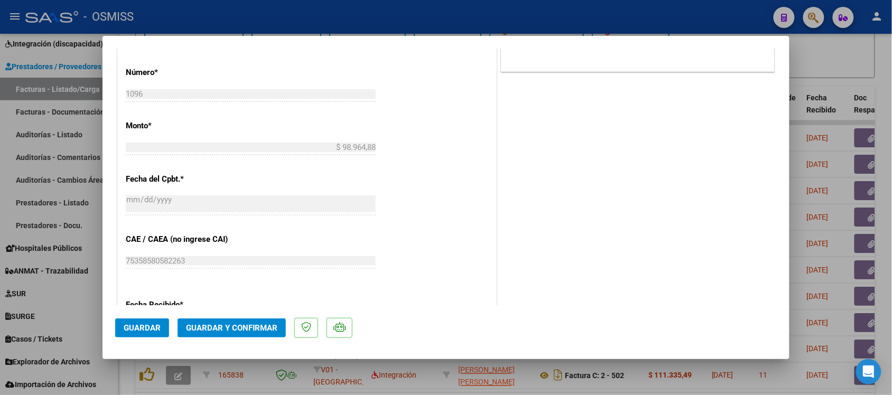
click at [237, 333] on button "Guardar y Confirmar" at bounding box center [232, 328] width 108 height 19
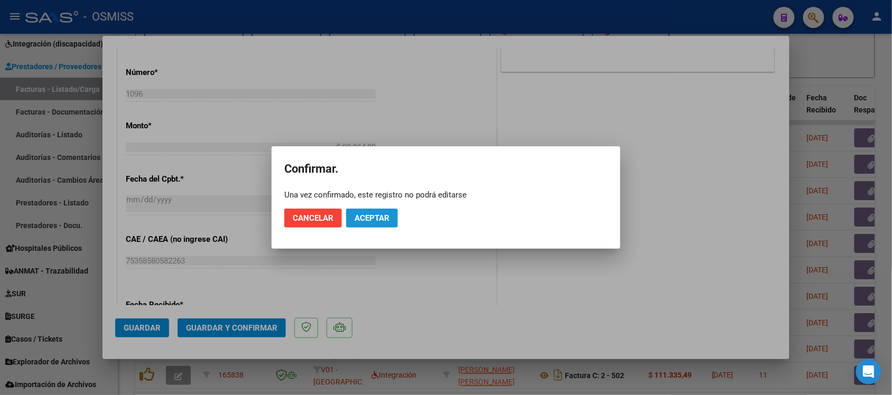
click at [372, 217] on span "Aceptar" at bounding box center [372, 219] width 35 height 10
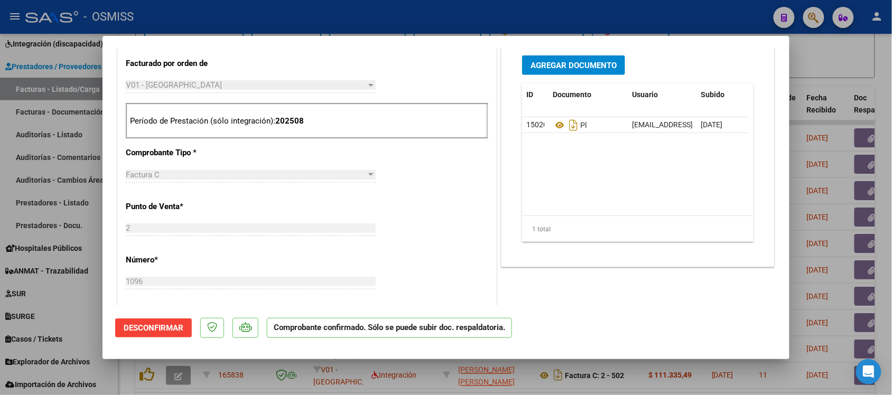
scroll to position [331, 0]
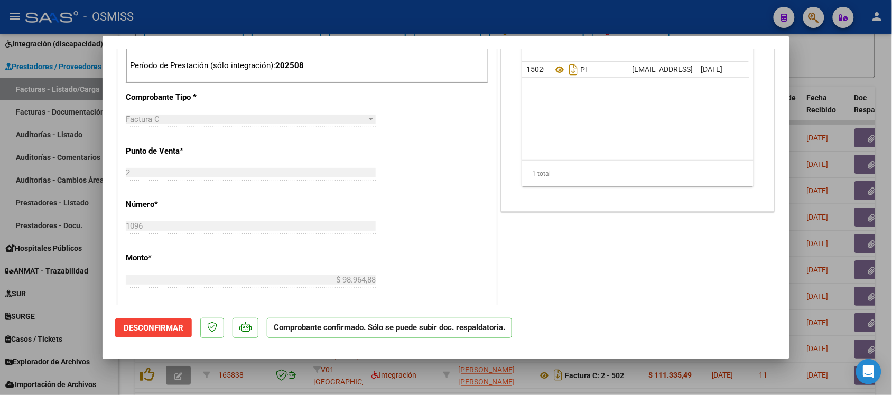
click at [852, 69] on div at bounding box center [446, 197] width 892 height 395
type input "$ 0,00"
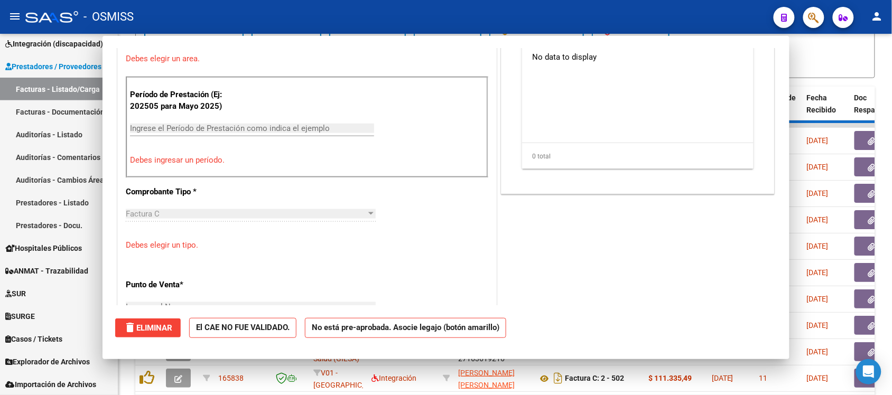
scroll to position [426, 0]
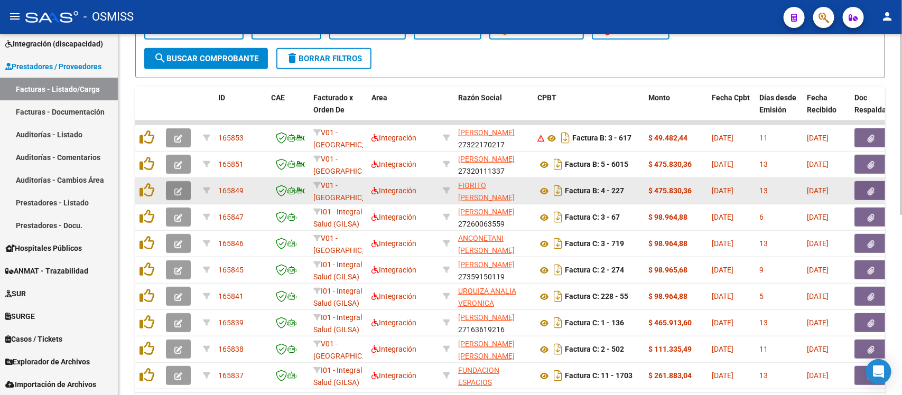
click at [183, 186] on button "button" at bounding box center [178, 190] width 25 height 19
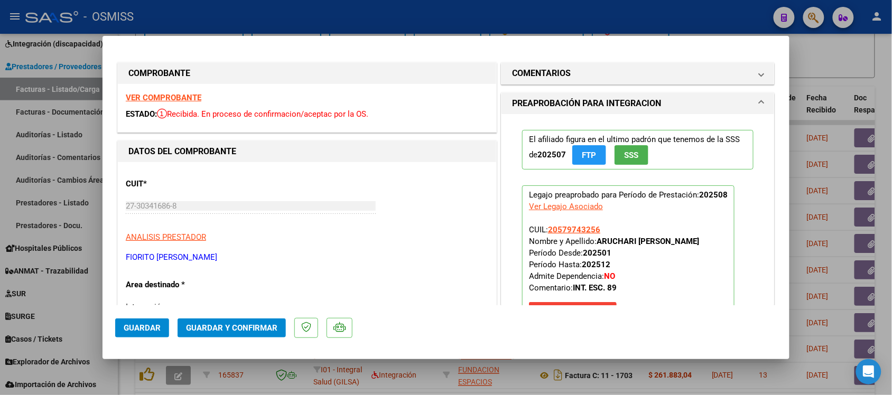
click at [838, 78] on div at bounding box center [446, 197] width 892 height 395
type input "$ 0,00"
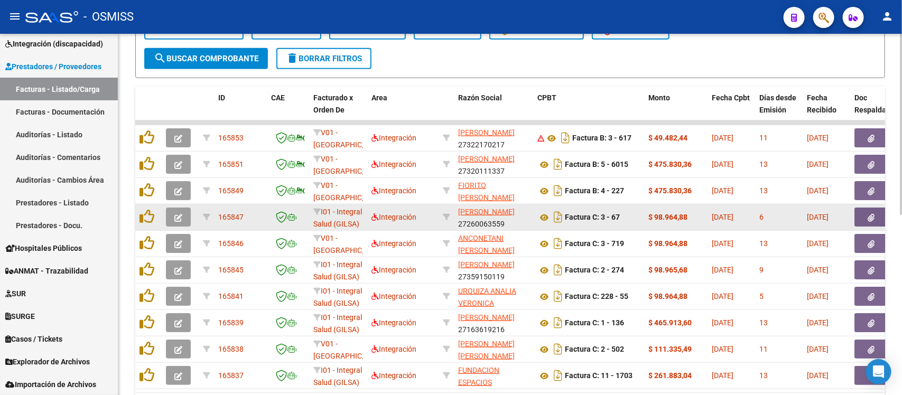
click at [188, 213] on button "button" at bounding box center [178, 217] width 25 height 19
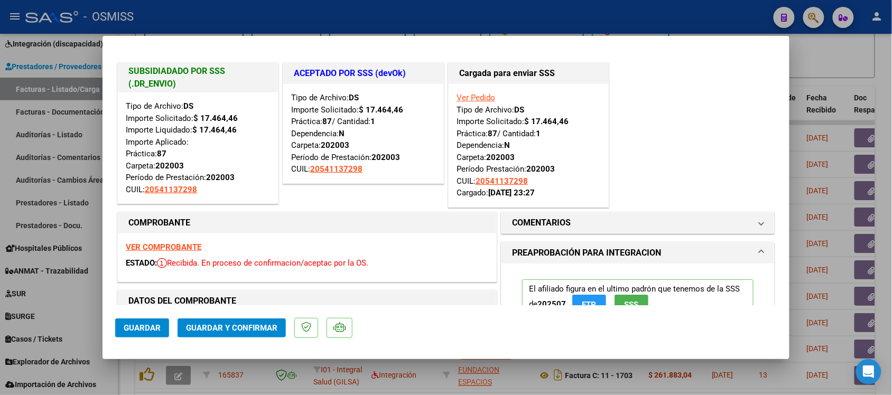
click at [877, 57] on div at bounding box center [446, 197] width 892 height 395
type input "$ 0,00"
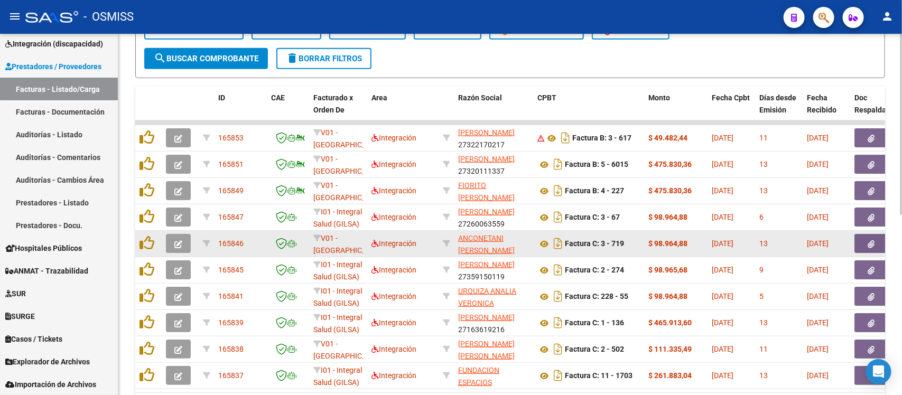
click at [180, 244] on icon "button" at bounding box center [178, 245] width 8 height 8
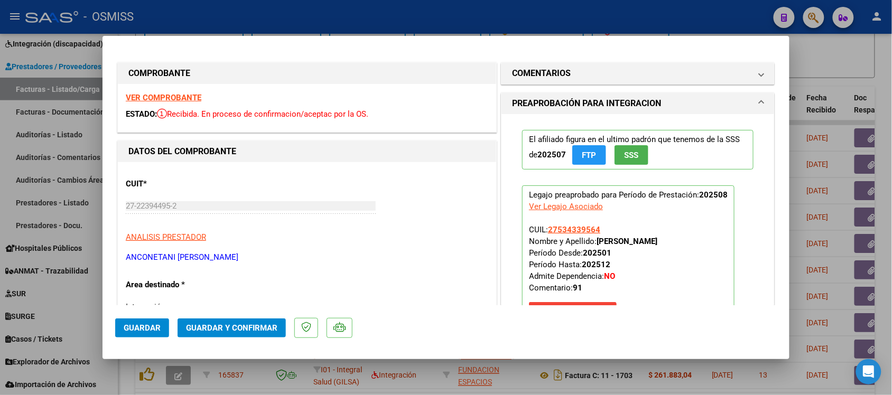
click at [154, 95] on strong "VER COMPROBANTE" at bounding box center [164, 98] width 76 height 10
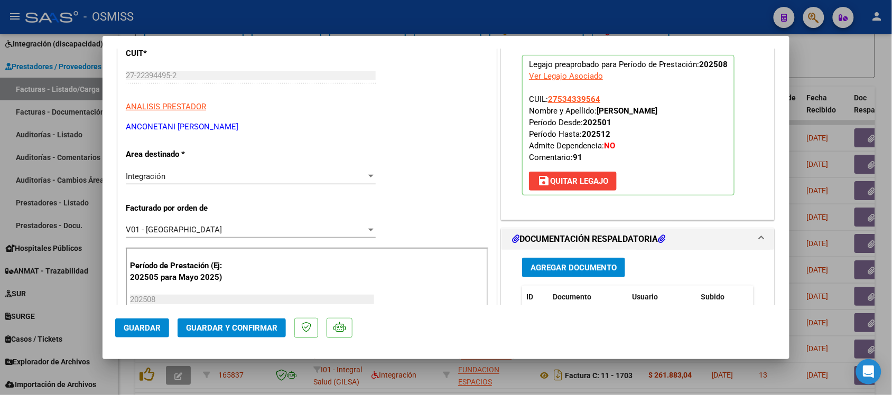
scroll to position [198, 0]
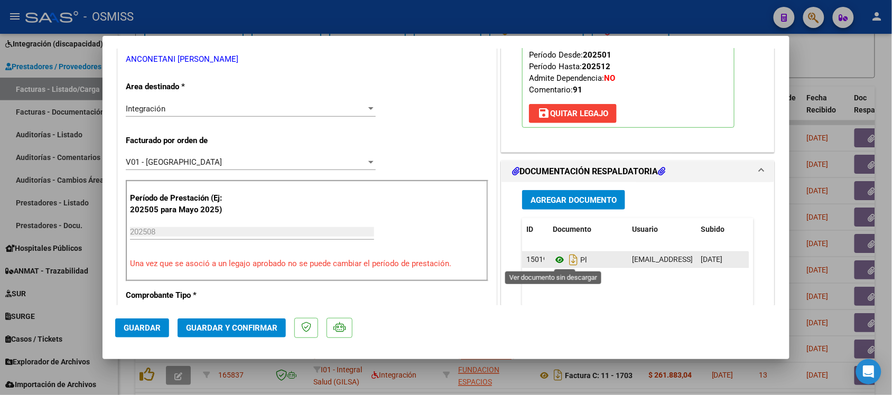
click at [555, 262] on icon at bounding box center [560, 260] width 14 height 13
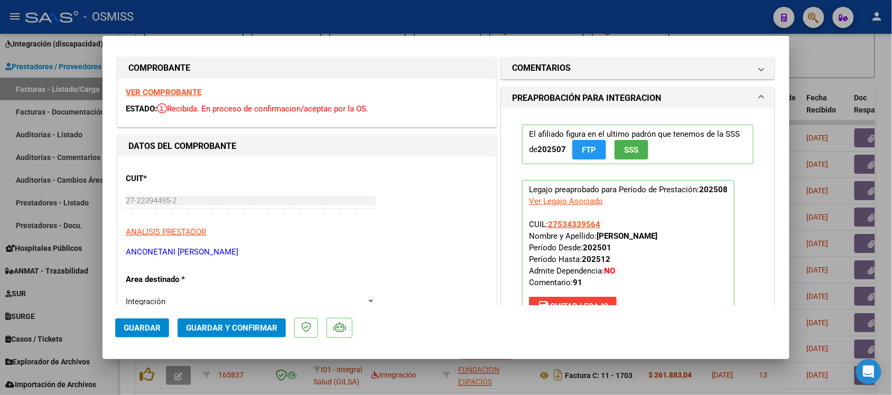
scroll to position [0, 0]
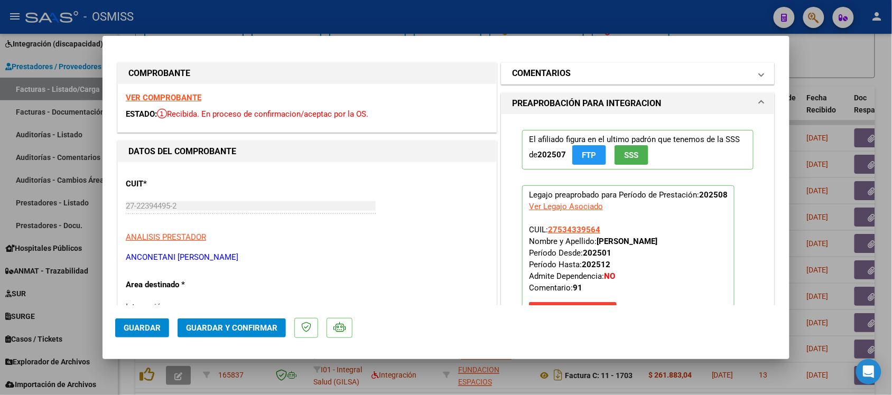
click at [533, 71] on h1 "COMENTARIOS" at bounding box center [541, 73] width 59 height 13
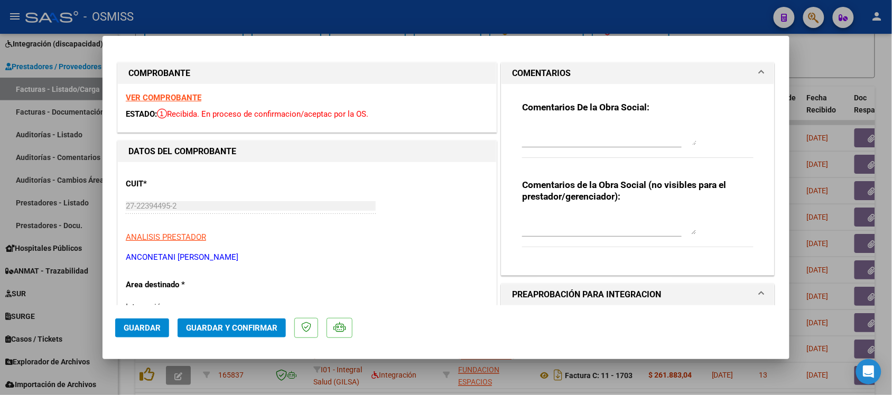
click at [533, 71] on h1 "COMENTARIOS" at bounding box center [541, 73] width 59 height 13
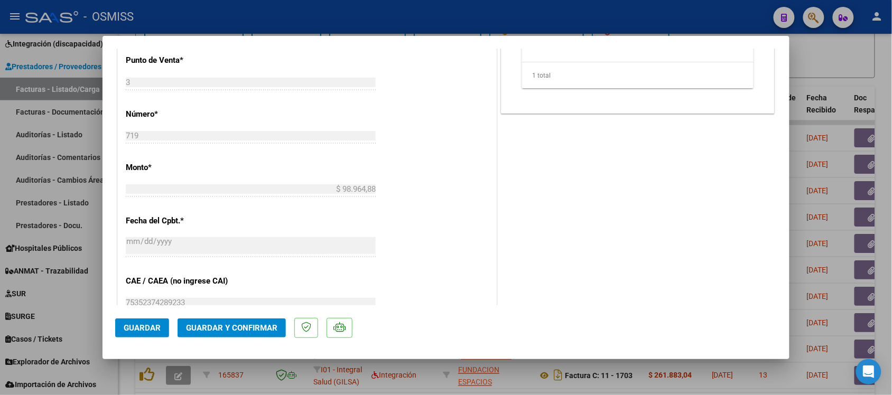
scroll to position [529, 0]
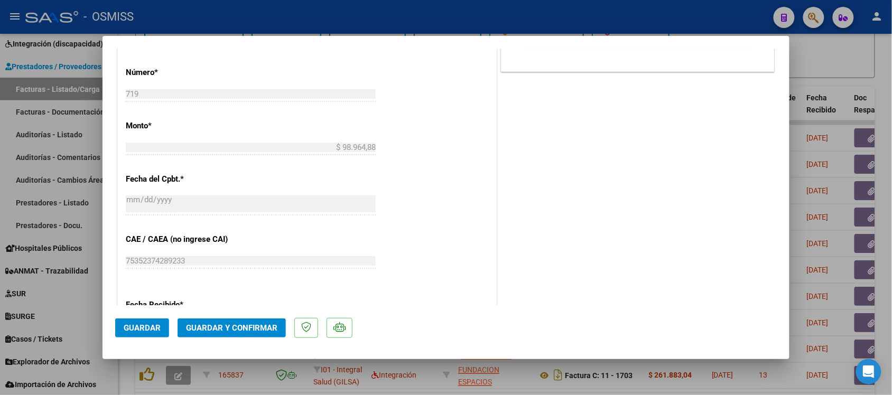
click at [269, 329] on span "Guardar y Confirmar" at bounding box center [231, 329] width 91 height 10
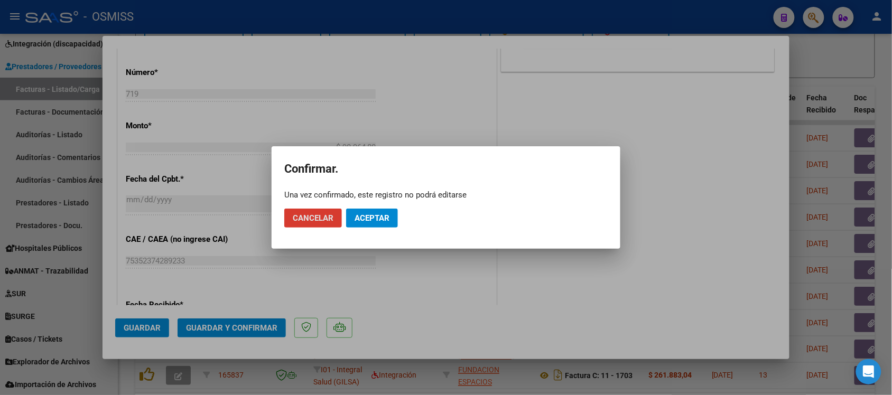
click at [389, 212] on button "Aceptar" at bounding box center [372, 218] width 52 height 19
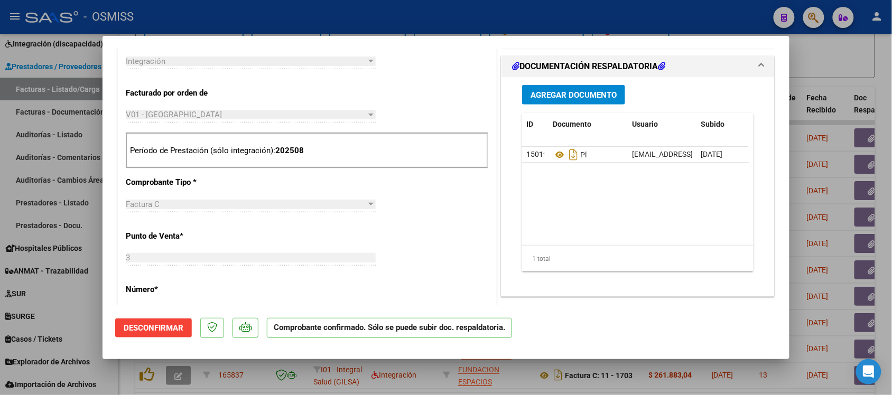
scroll to position [265, 0]
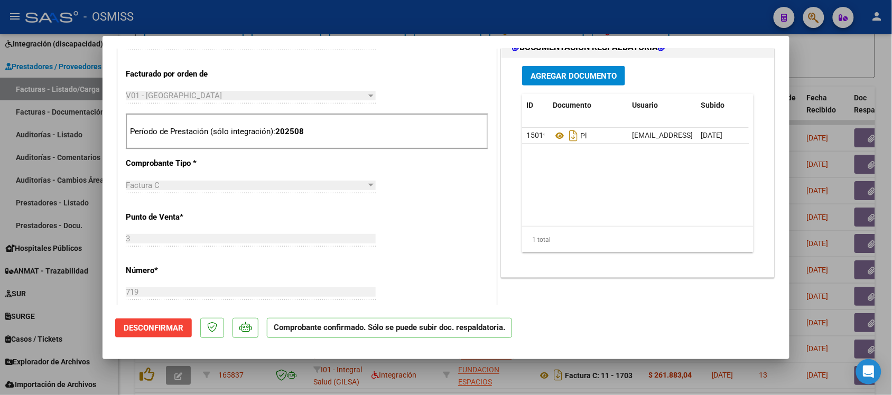
click at [850, 56] on div at bounding box center [446, 197] width 892 height 395
type input "$ 0,00"
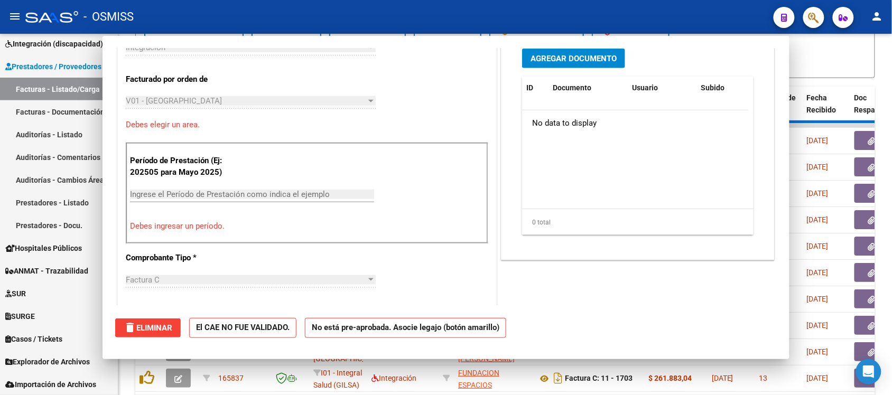
scroll to position [396, 0]
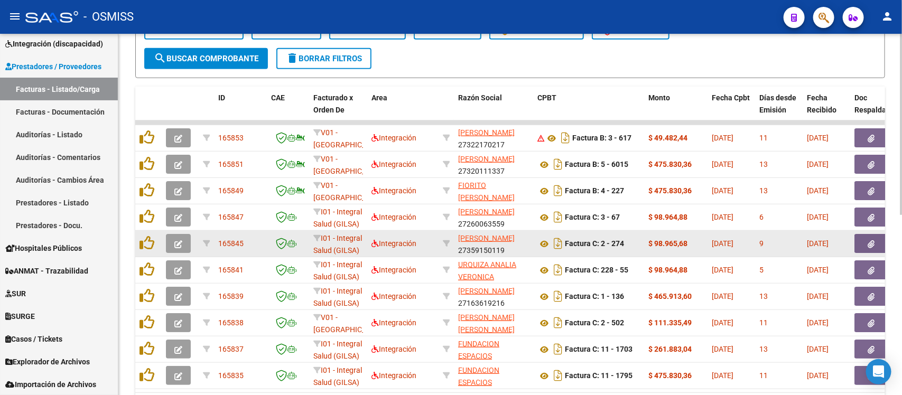
click at [180, 244] on icon "button" at bounding box center [178, 245] width 8 height 8
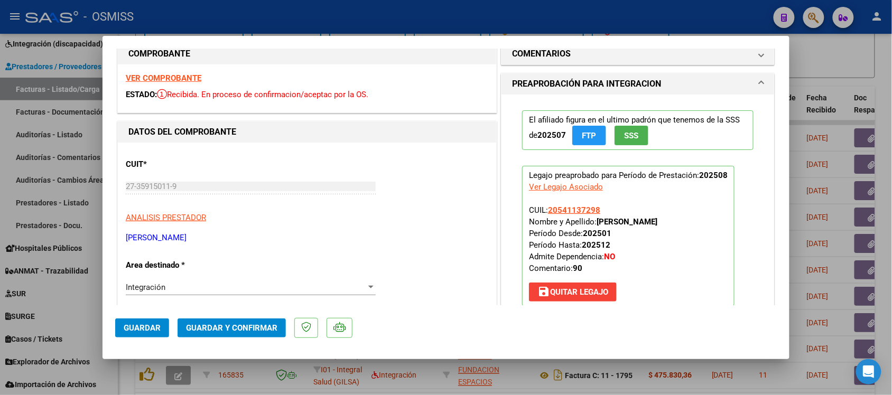
scroll to position [0, 0]
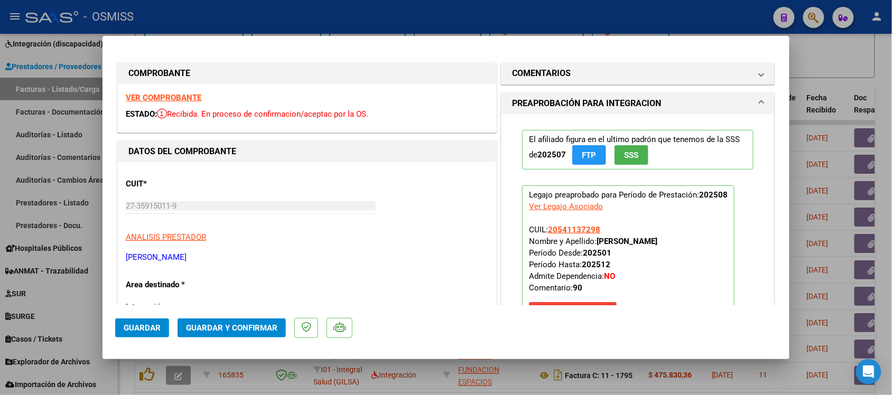
click at [194, 95] on strong "VER COMPROBANTE" at bounding box center [164, 98] width 76 height 10
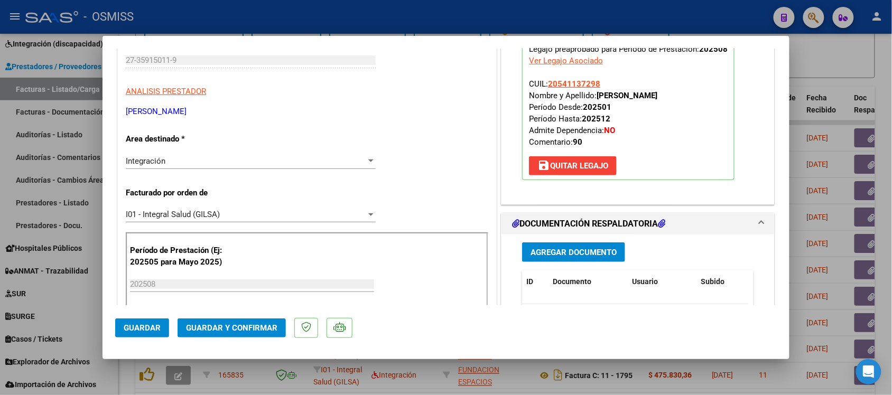
scroll to position [330, 0]
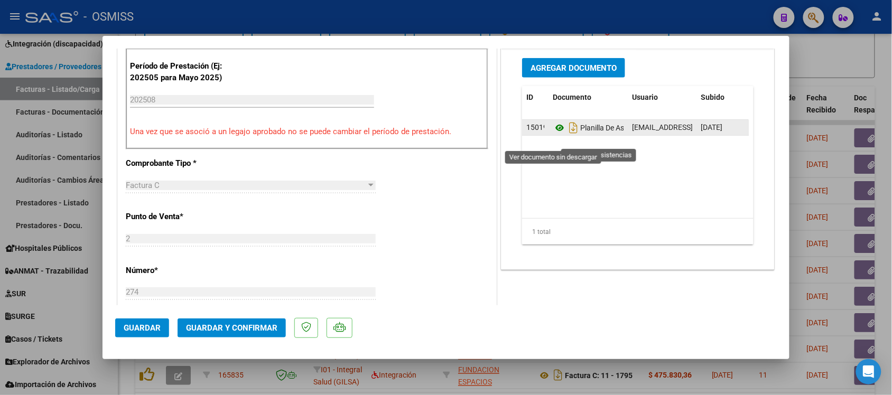
click at [553, 134] on icon at bounding box center [560, 128] width 14 height 13
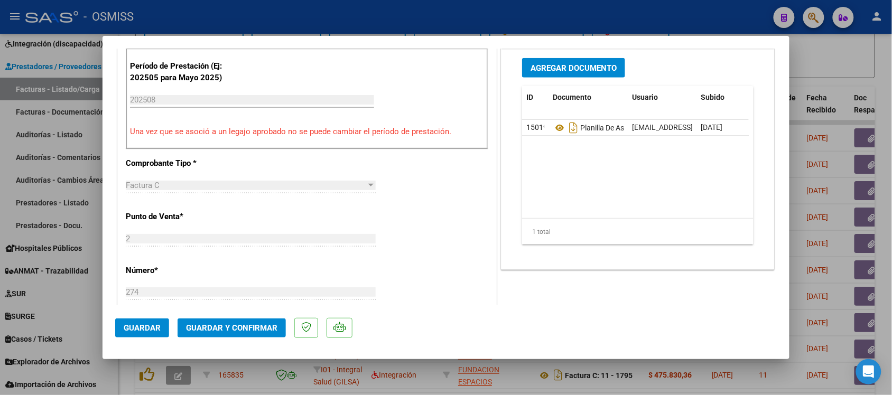
scroll to position [0, 0]
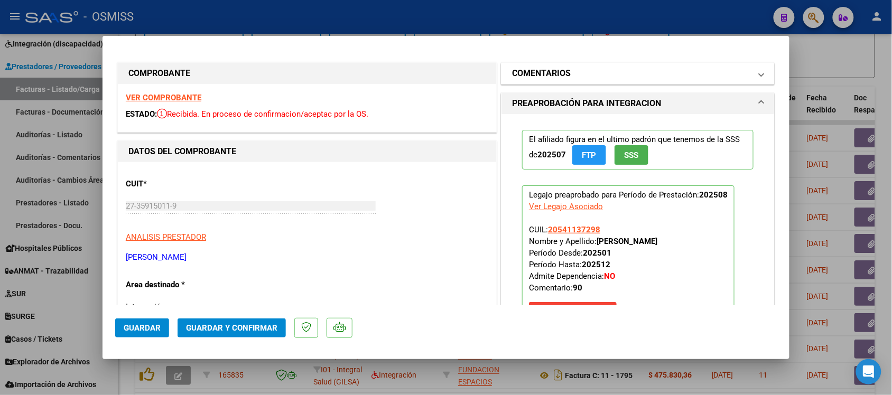
click at [527, 72] on h1 "COMENTARIOS" at bounding box center [541, 73] width 59 height 13
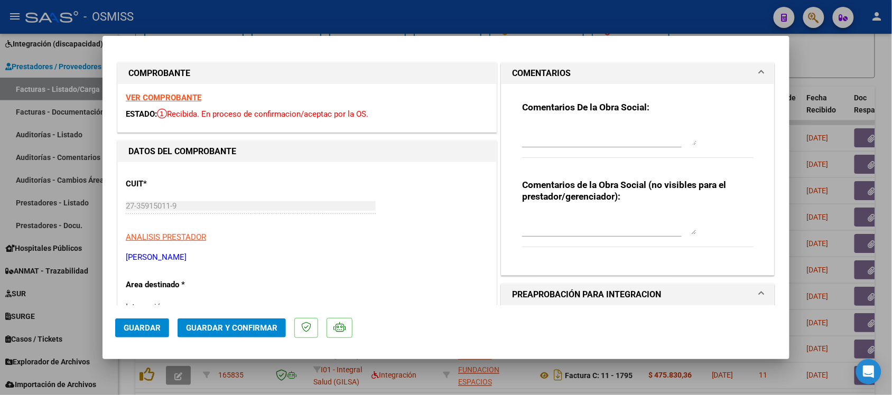
click at [546, 68] on h1 "COMENTARIOS" at bounding box center [541, 73] width 59 height 13
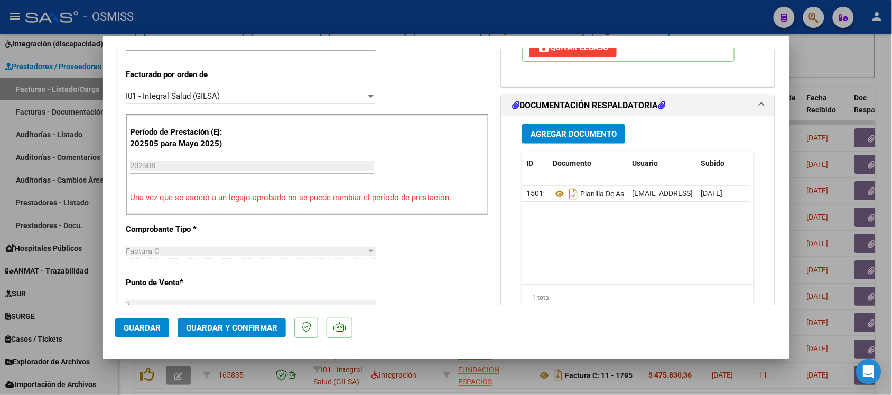
scroll to position [330, 0]
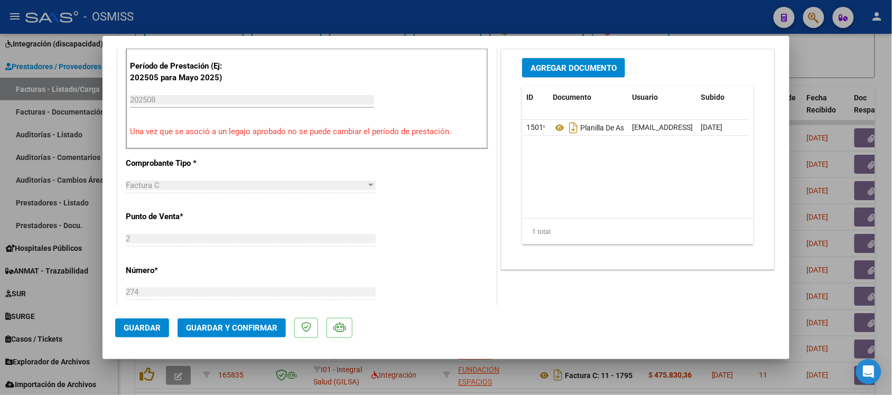
click at [870, 51] on div at bounding box center [446, 197] width 892 height 395
type input "$ 0,00"
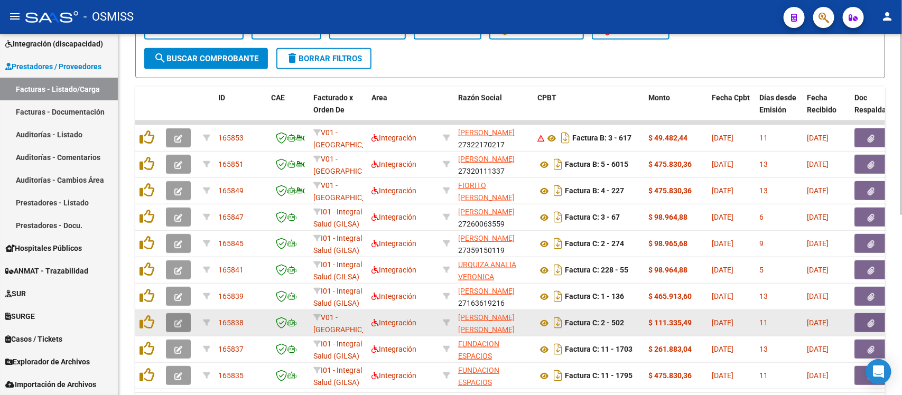
click at [174, 324] on icon "button" at bounding box center [178, 324] width 8 height 8
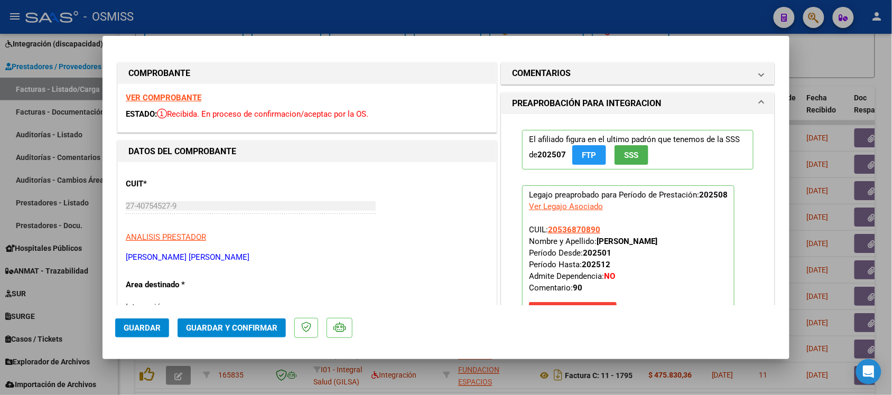
click at [193, 95] on strong "VER COMPROBANTE" at bounding box center [164, 98] width 76 height 10
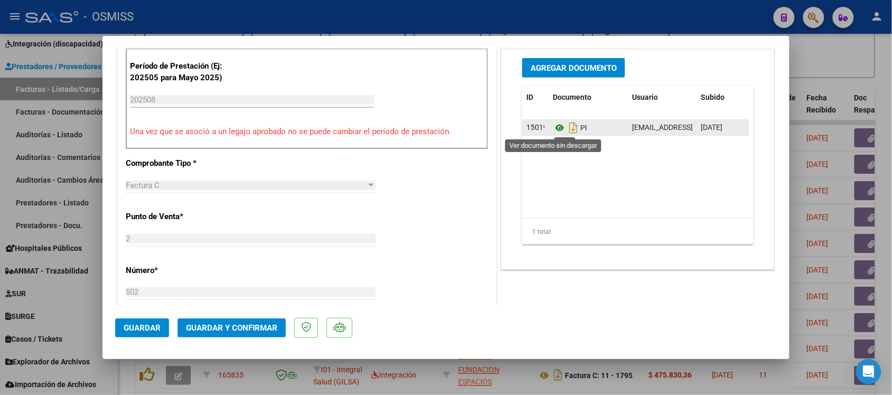
click at [553, 128] on icon at bounding box center [560, 128] width 14 height 13
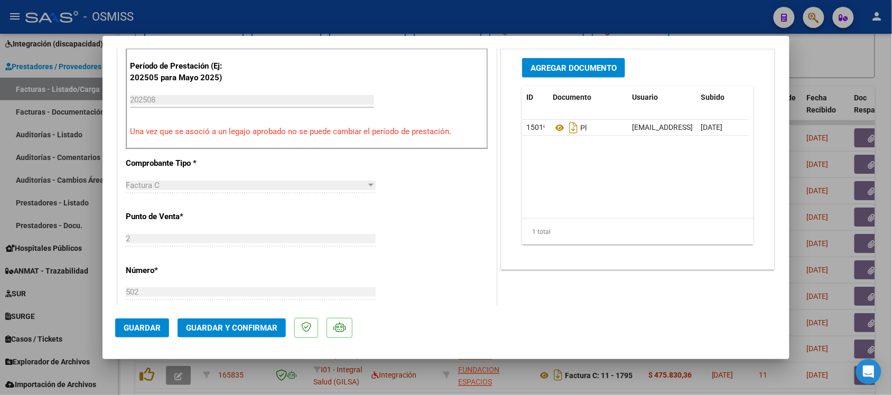
scroll to position [0, 0]
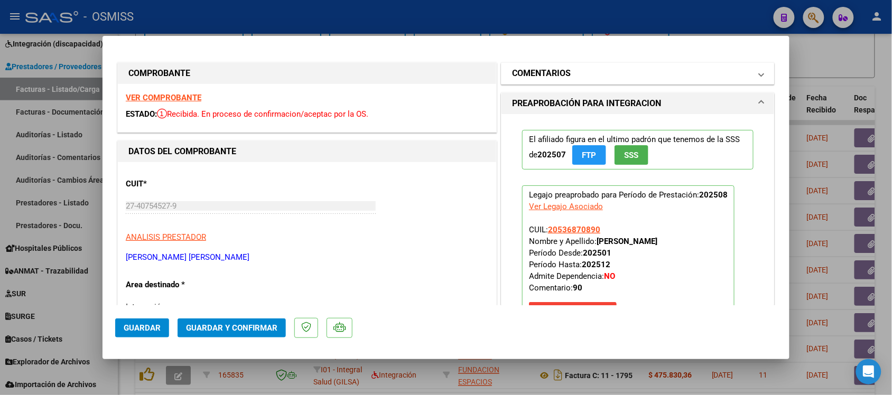
click at [529, 72] on h1 "COMENTARIOS" at bounding box center [541, 73] width 59 height 13
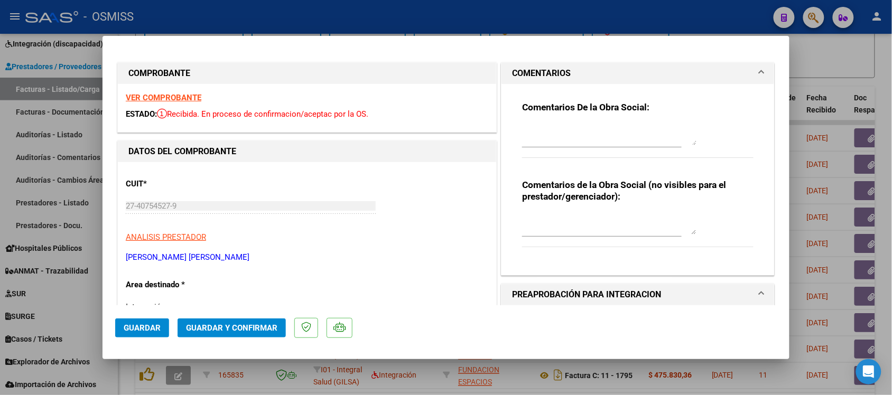
click at [528, 68] on h1 "COMENTARIOS" at bounding box center [541, 73] width 59 height 13
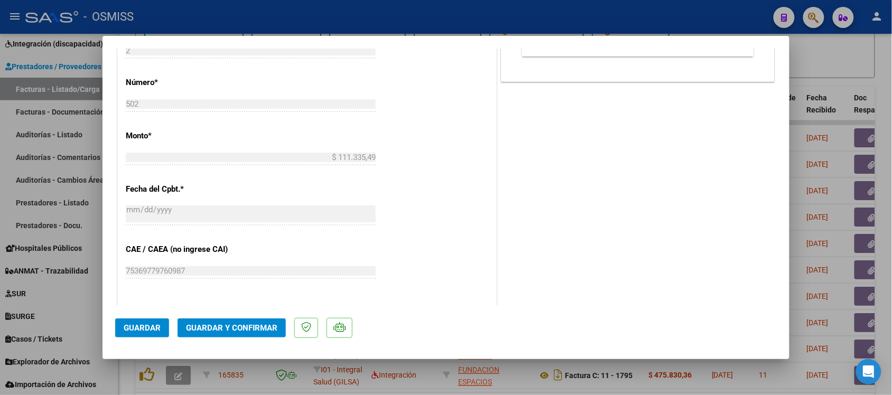
scroll to position [529, 0]
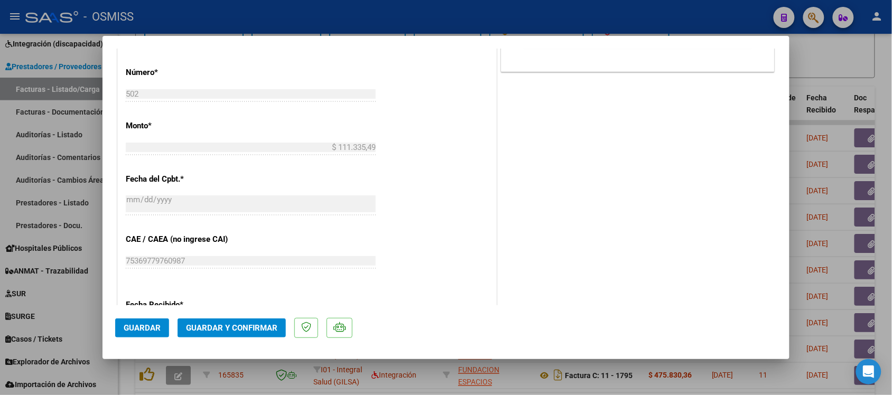
click at [237, 331] on span "Guardar y Confirmar" at bounding box center [231, 329] width 91 height 10
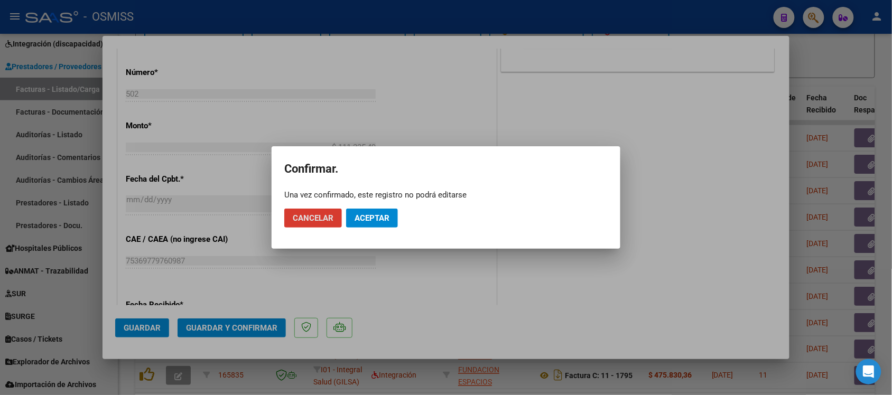
click at [392, 215] on button "Aceptar" at bounding box center [372, 218] width 52 height 19
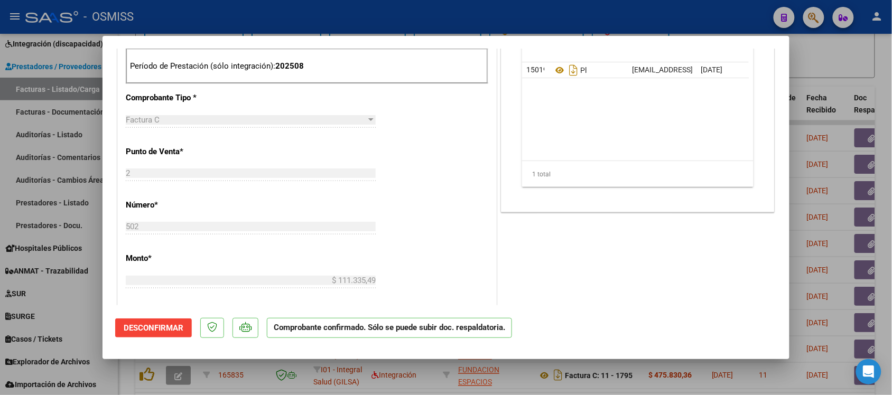
scroll to position [331, 0]
click at [871, 76] on div at bounding box center [446, 197] width 892 height 395
type input "$ 0,00"
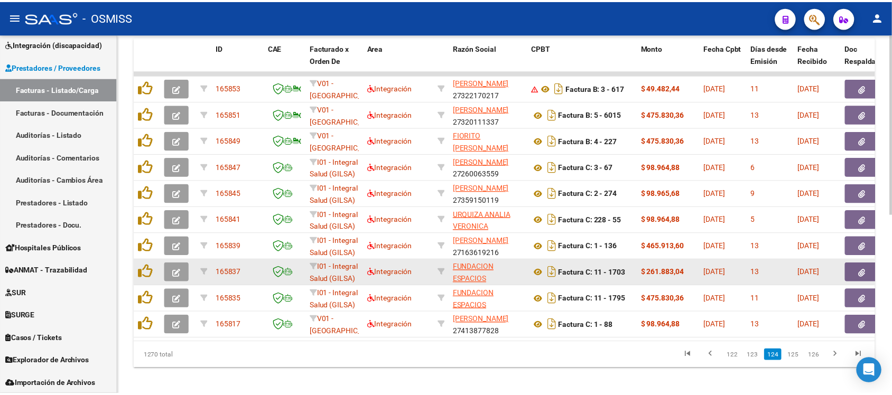
scroll to position [361, 0]
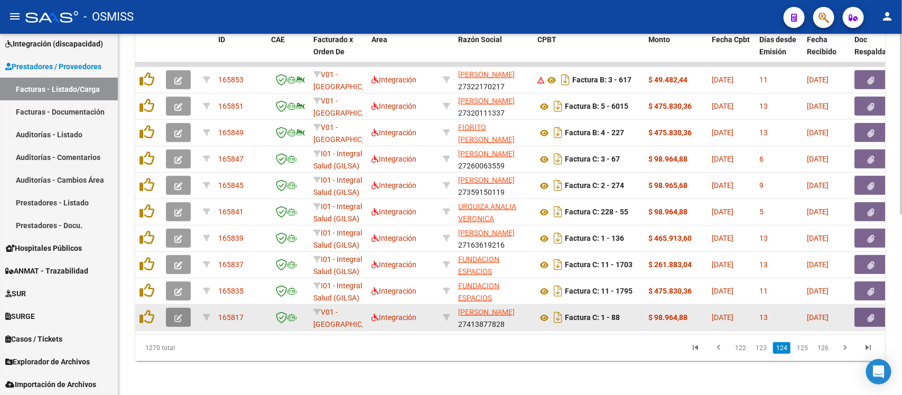
click at [178, 315] on icon "button" at bounding box center [178, 319] width 8 height 8
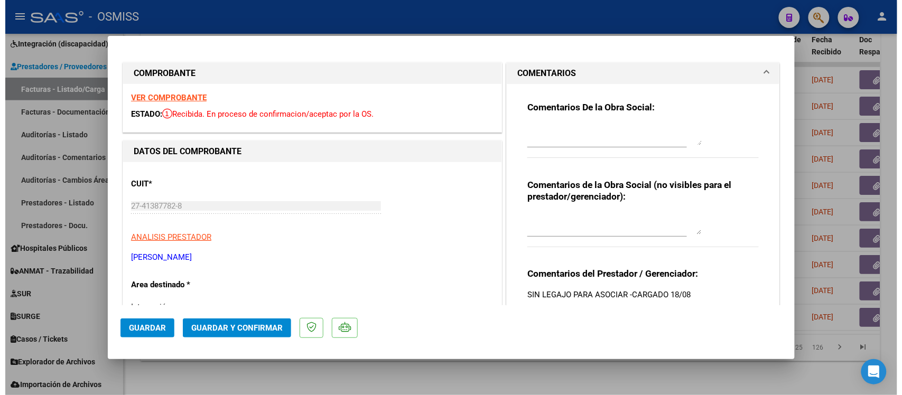
scroll to position [66, 0]
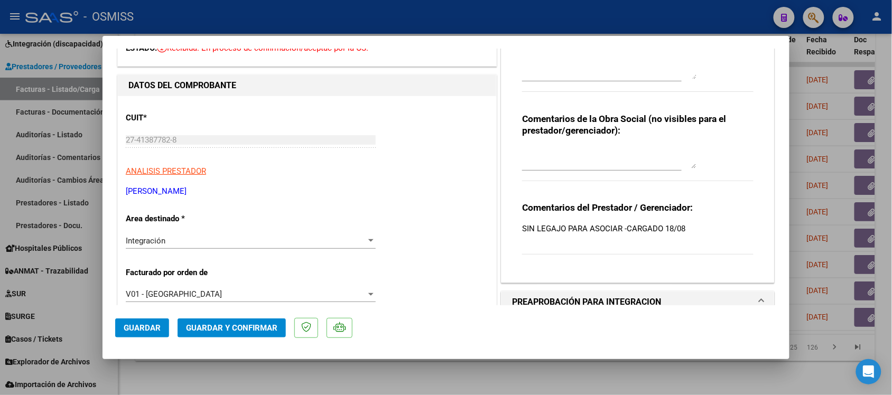
click at [541, 371] on div at bounding box center [446, 197] width 892 height 395
type input "$ 0,00"
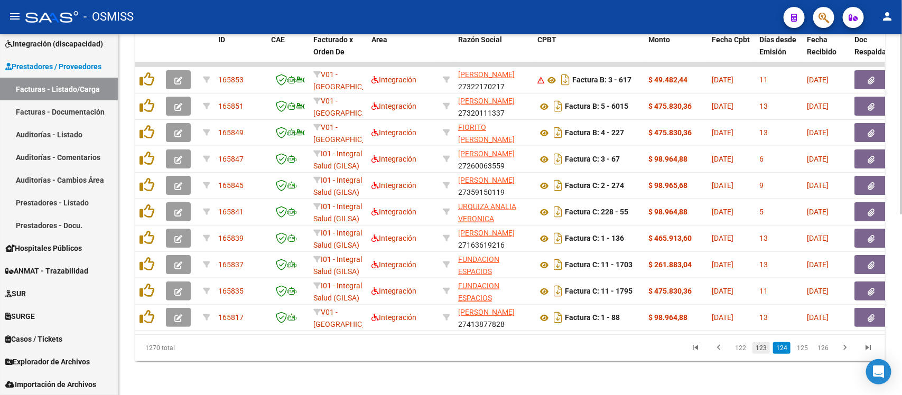
click at [768, 351] on link "123" at bounding box center [761, 349] width 17 height 12
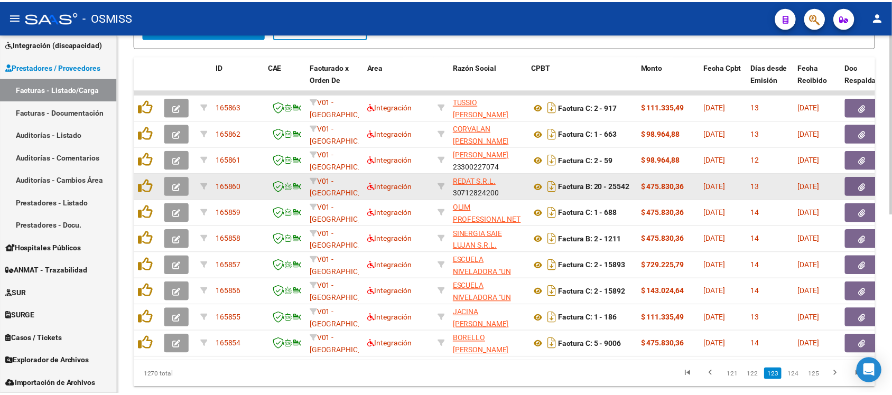
scroll to position [294, 0]
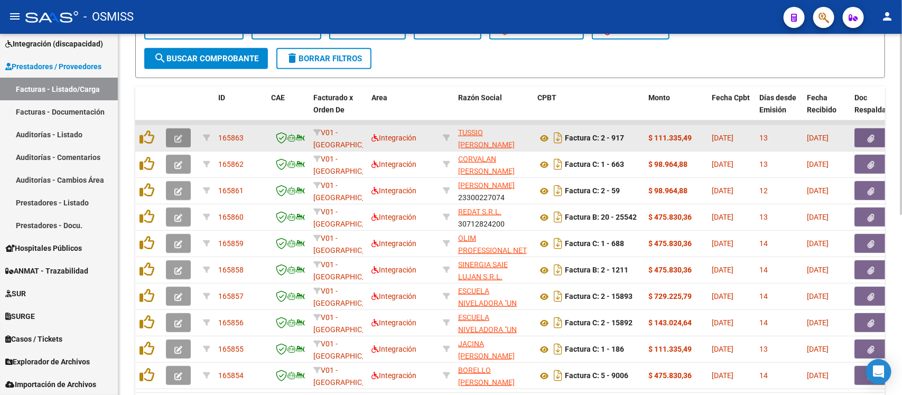
click at [178, 137] on icon "button" at bounding box center [178, 139] width 8 height 8
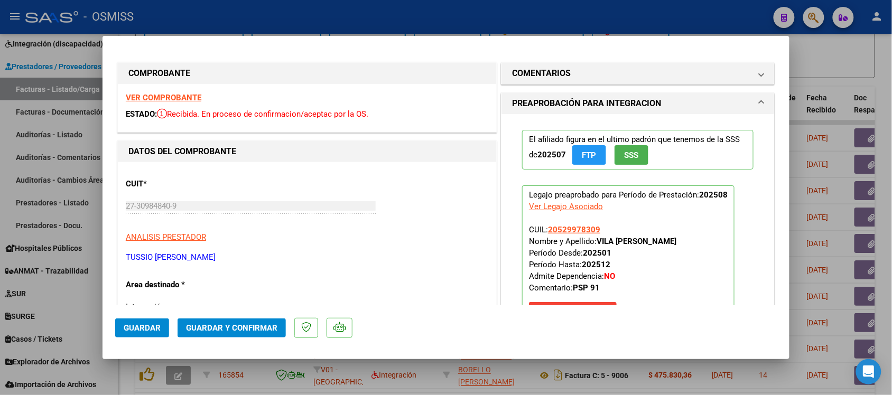
click at [170, 98] on strong "VER COMPROBANTE" at bounding box center [164, 98] width 76 height 10
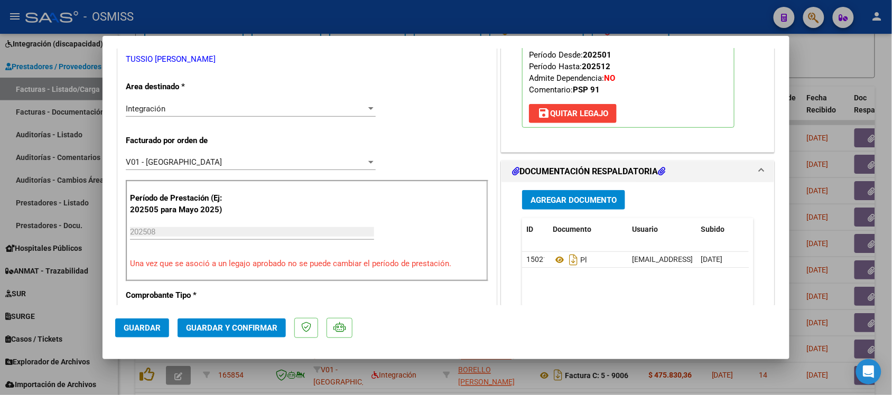
scroll to position [264, 0]
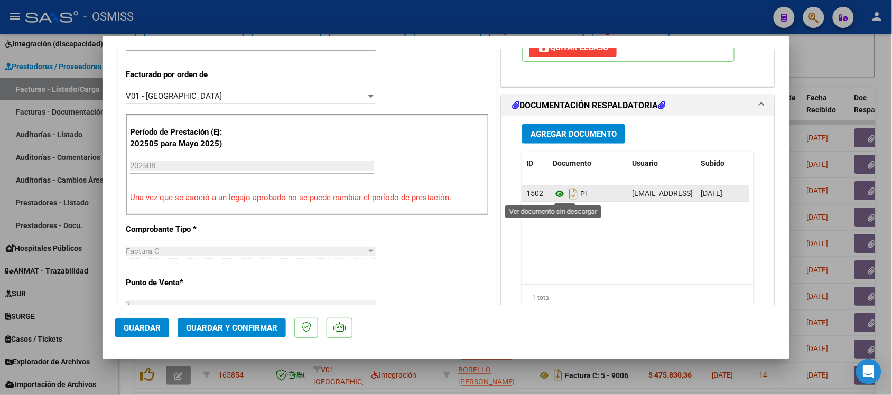
click at [553, 195] on icon at bounding box center [560, 194] width 14 height 13
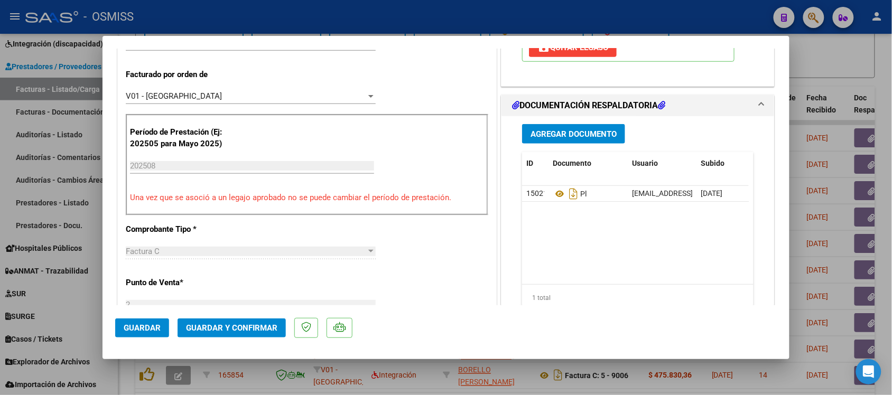
scroll to position [0, 0]
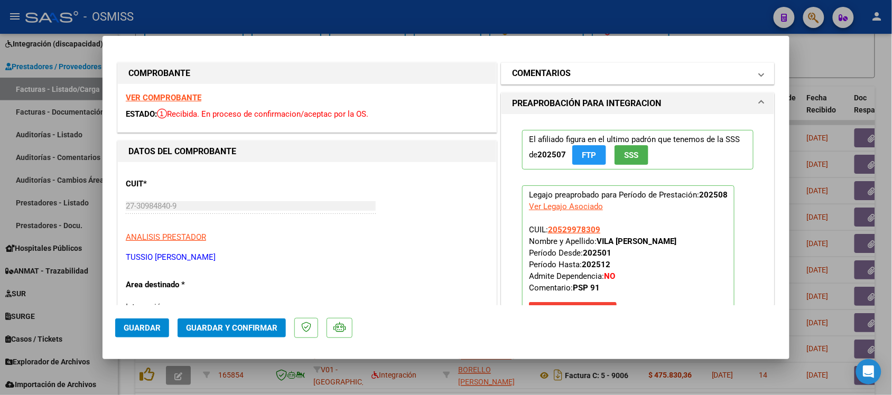
click at [532, 70] on h1 "COMENTARIOS" at bounding box center [541, 73] width 59 height 13
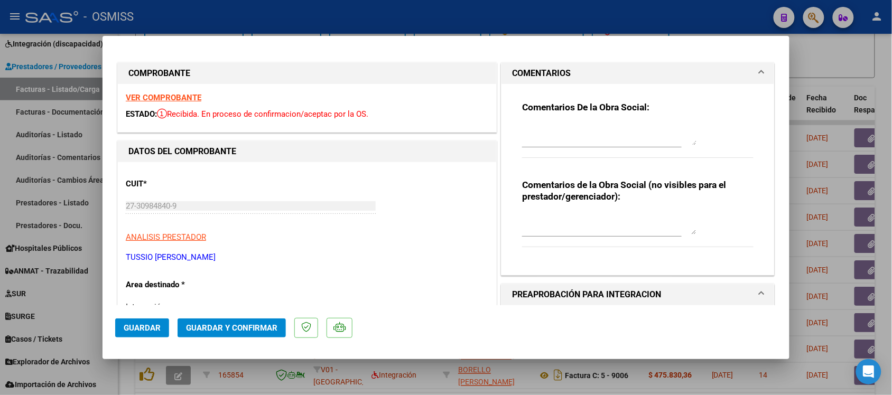
click at [527, 69] on h1 "COMENTARIOS" at bounding box center [541, 73] width 59 height 13
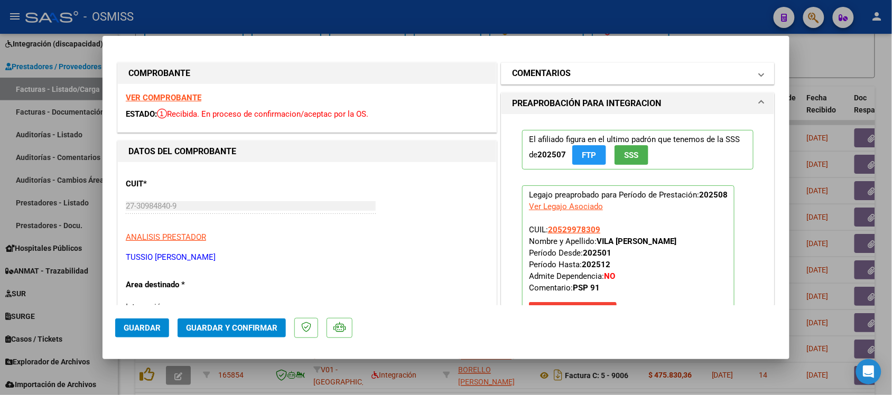
click at [548, 73] on h1 "COMENTARIOS" at bounding box center [541, 73] width 59 height 13
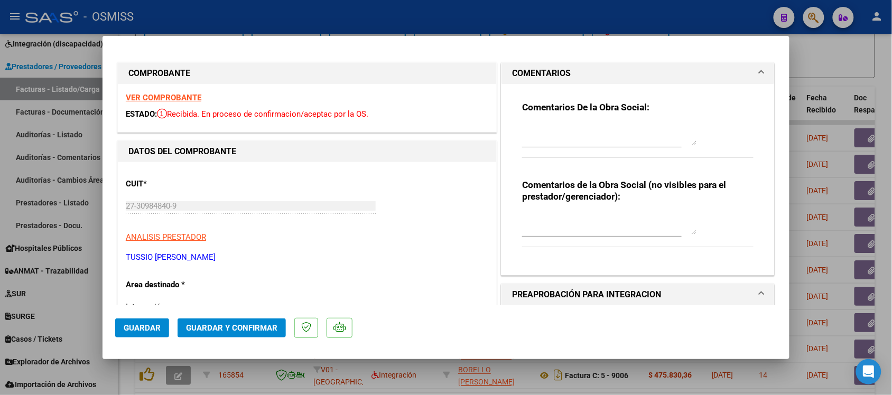
click at [548, 72] on h1 "COMENTARIOS" at bounding box center [541, 73] width 59 height 13
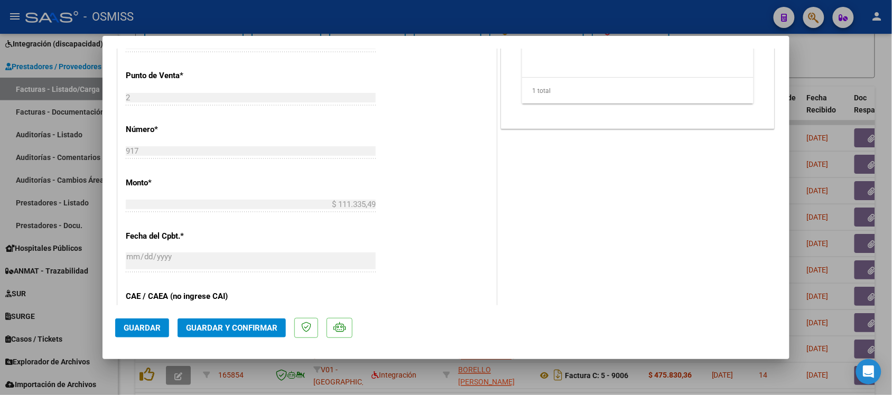
scroll to position [529, 0]
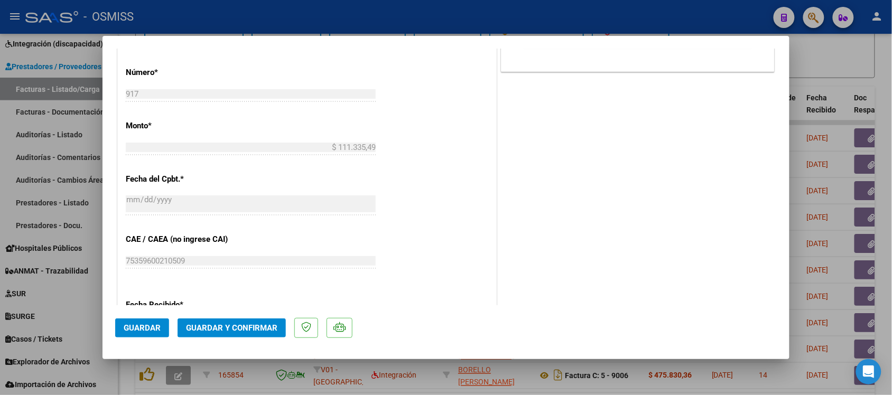
click at [250, 324] on span "Guardar y Confirmar" at bounding box center [231, 329] width 91 height 10
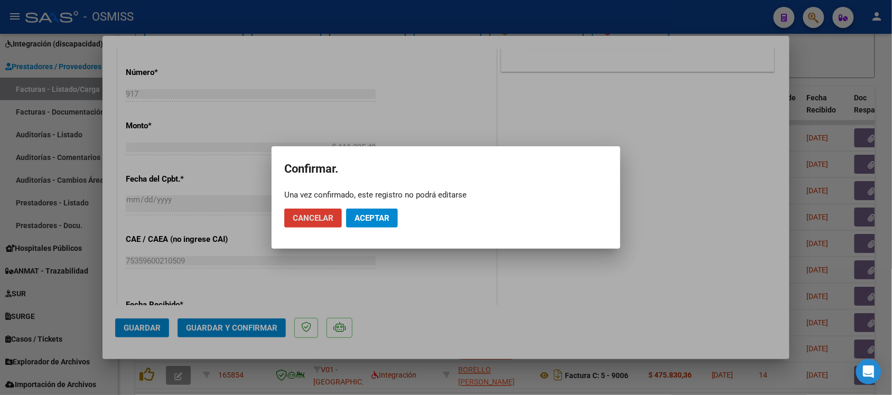
click at [375, 213] on button "Aceptar" at bounding box center [372, 218] width 52 height 19
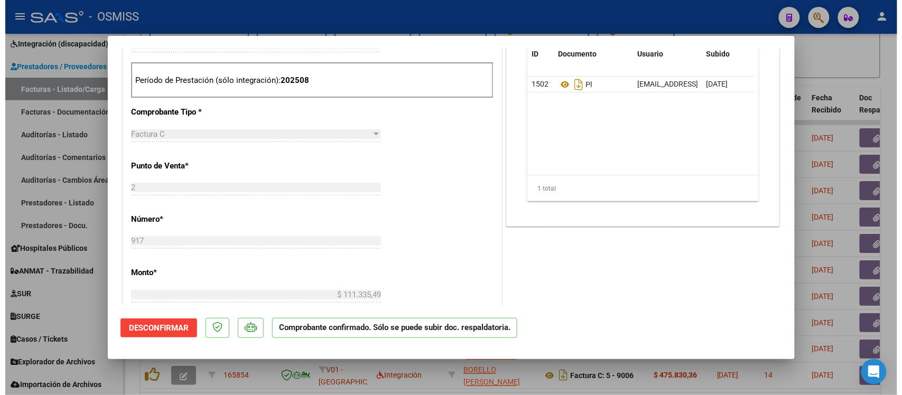
scroll to position [331, 0]
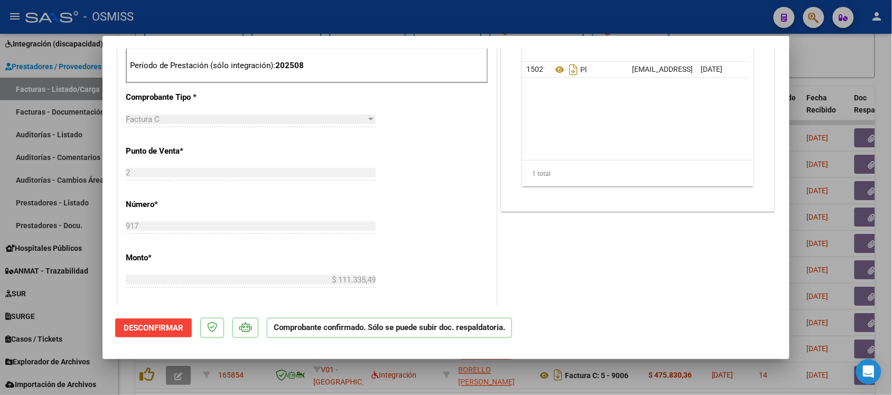
click at [868, 73] on div at bounding box center [446, 197] width 892 height 395
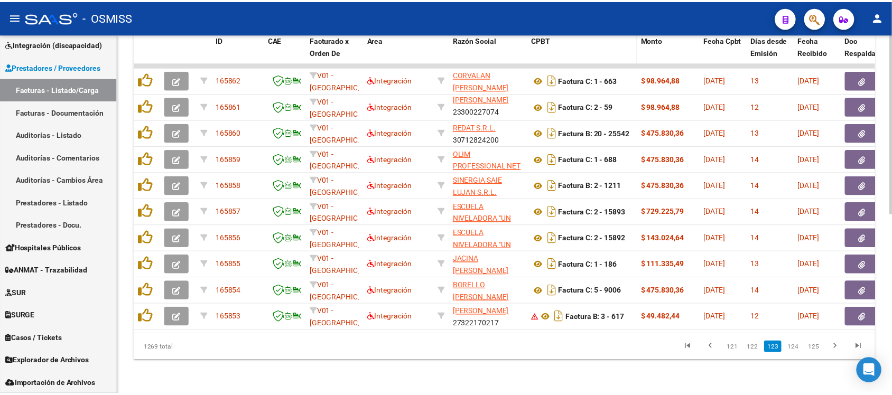
scroll to position [294, 0]
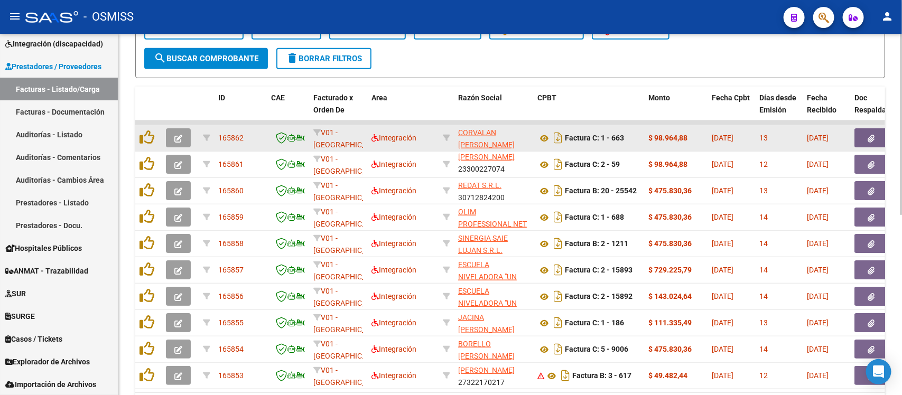
click at [174, 138] on icon "button" at bounding box center [178, 139] width 8 height 8
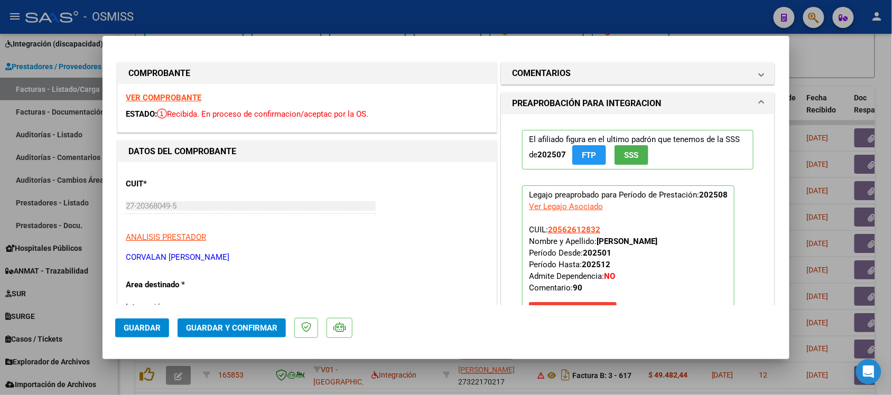
click at [187, 97] on strong "VER COMPROBANTE" at bounding box center [164, 98] width 76 height 10
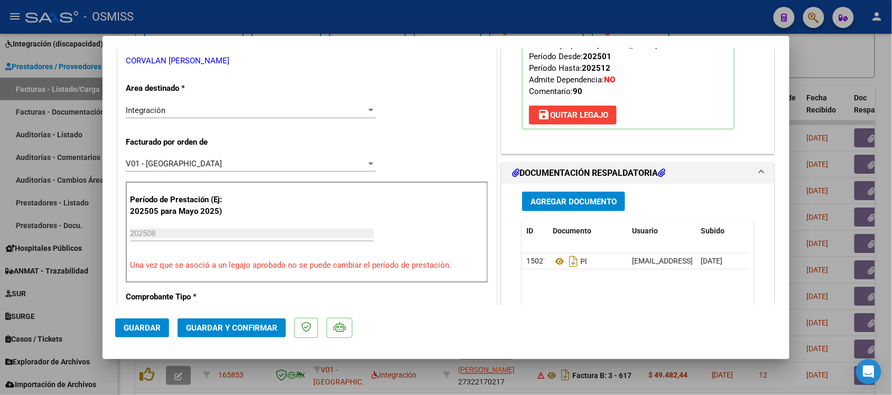
scroll to position [198, 0]
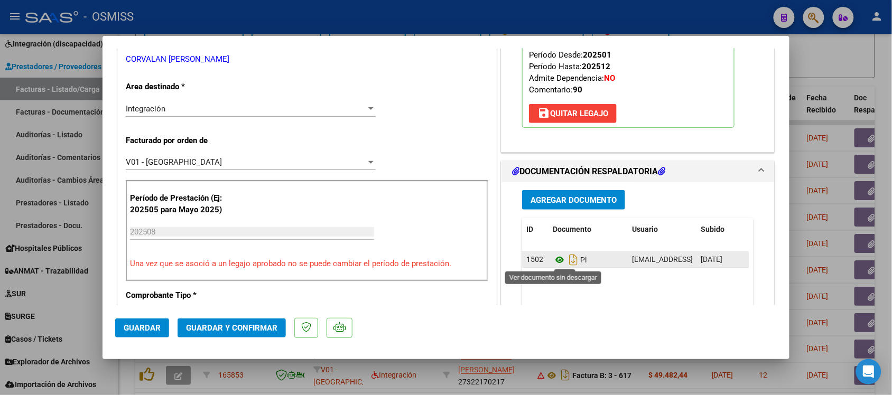
click at [553, 262] on icon at bounding box center [560, 260] width 14 height 13
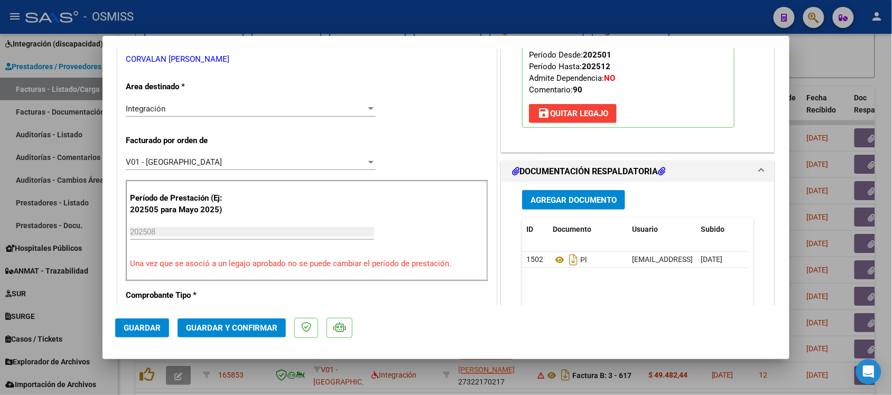
scroll to position [0, 0]
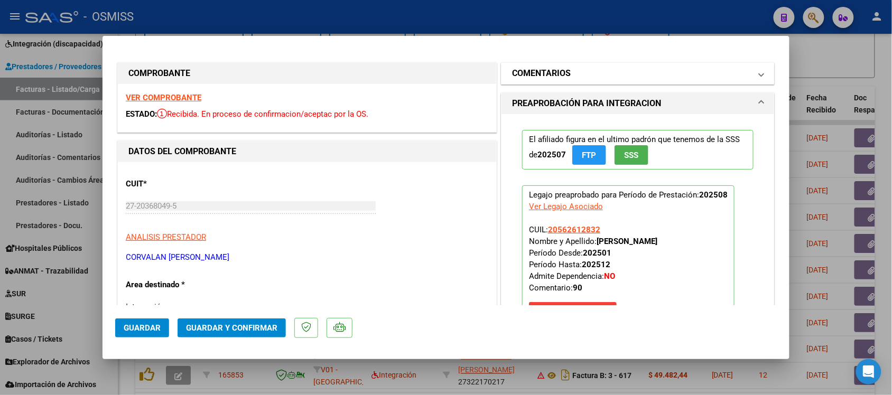
click at [537, 69] on h1 "COMENTARIOS" at bounding box center [541, 73] width 59 height 13
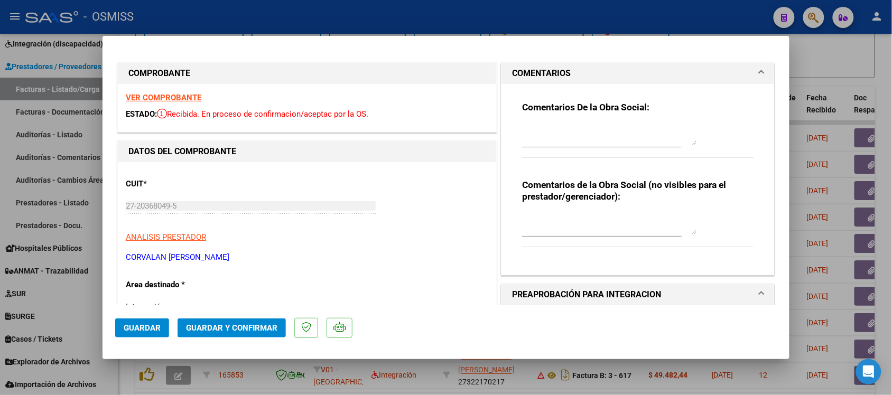
click at [532, 69] on h1 "COMENTARIOS" at bounding box center [541, 73] width 59 height 13
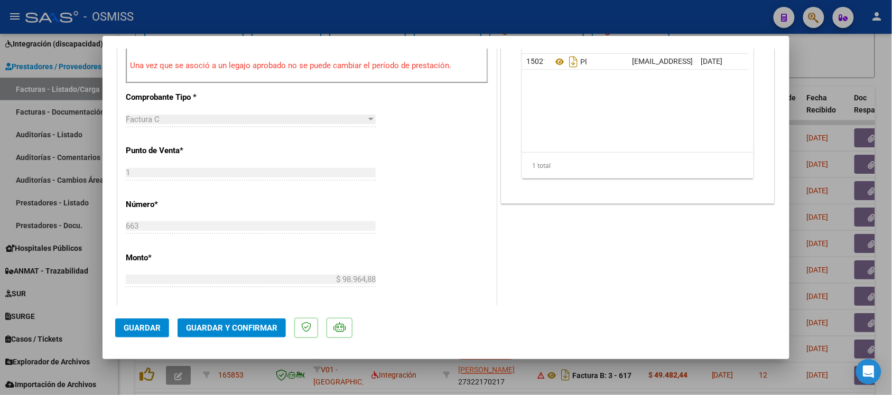
scroll to position [463, 0]
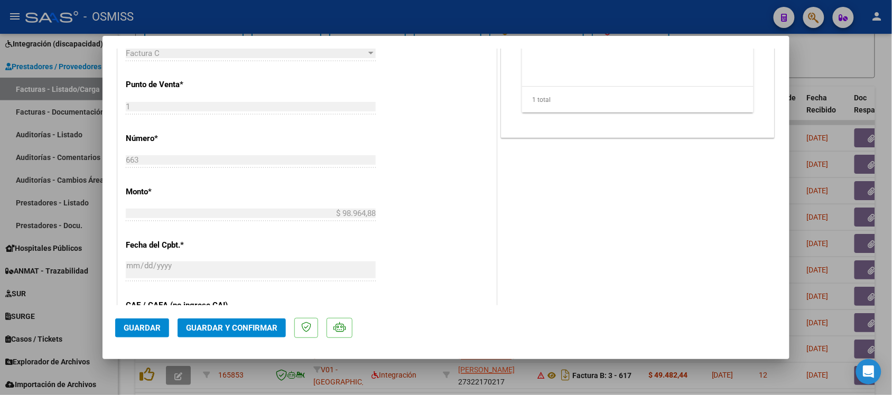
click at [253, 329] on span "Guardar y Confirmar" at bounding box center [231, 329] width 91 height 10
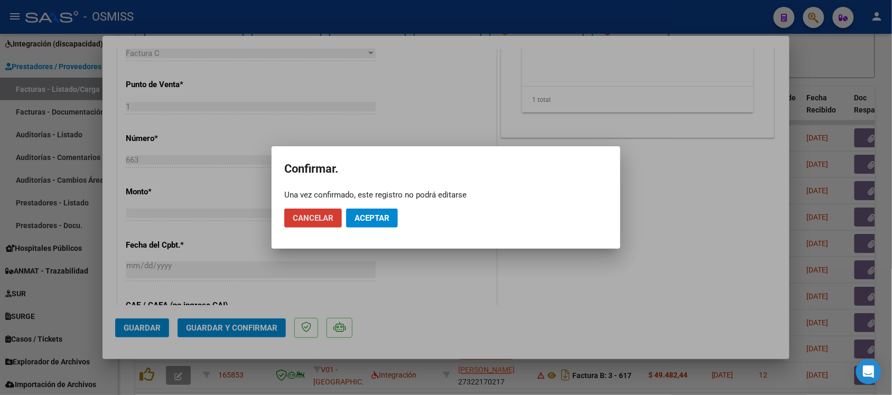
click at [384, 218] on span "Aceptar" at bounding box center [372, 219] width 35 height 10
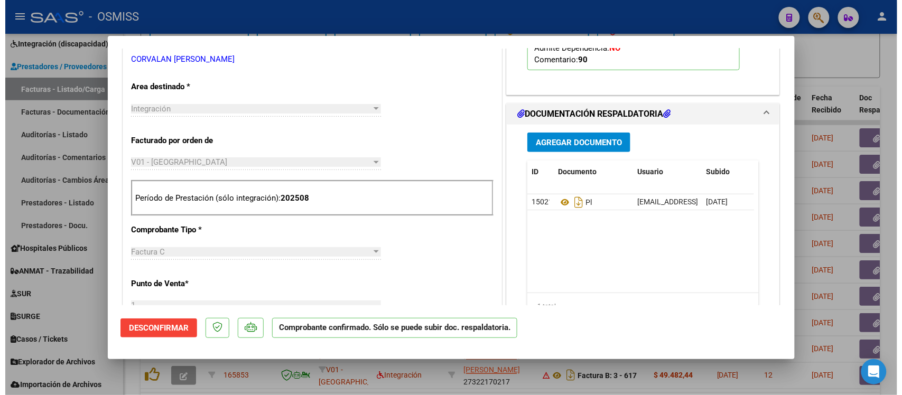
scroll to position [330, 0]
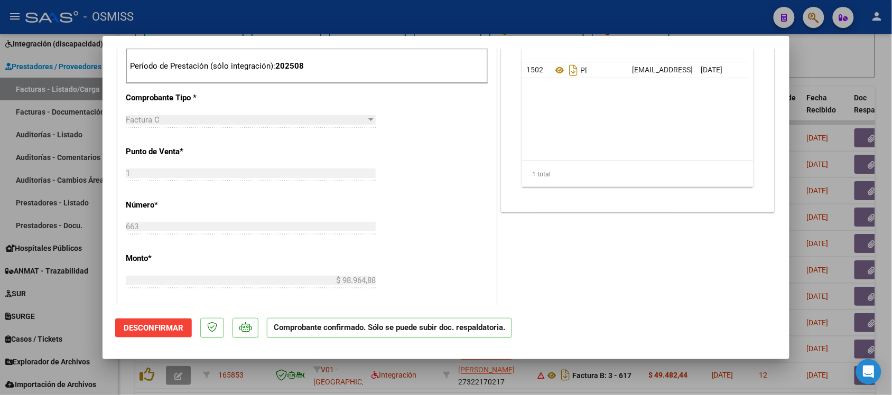
click at [855, 64] on div at bounding box center [446, 197] width 892 height 395
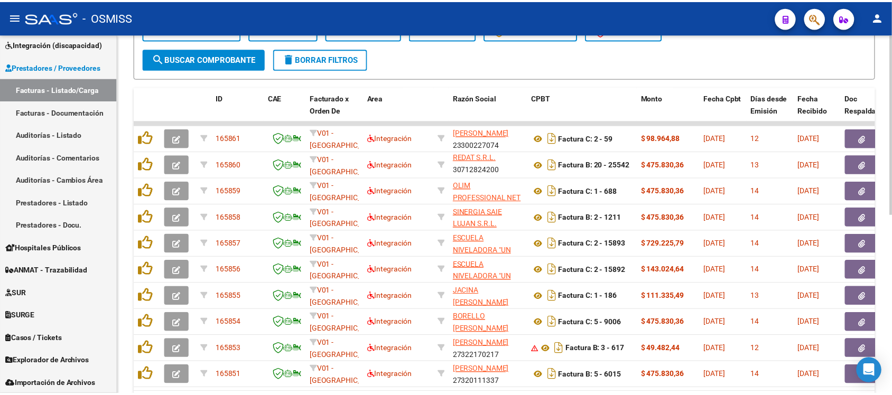
scroll to position [1, 0]
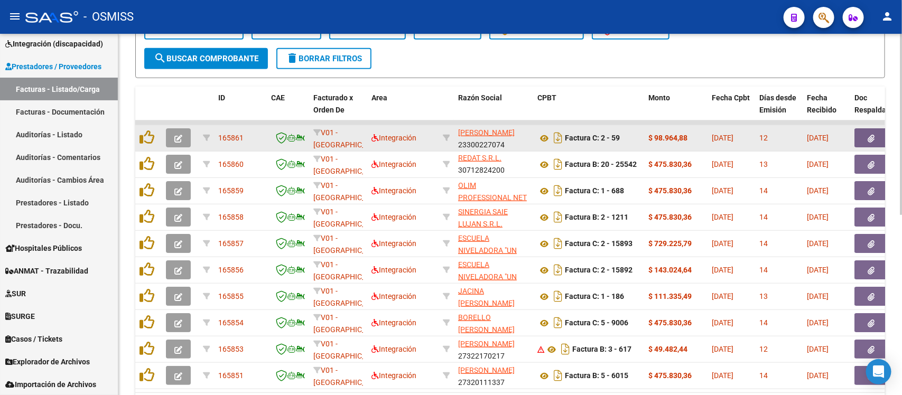
click at [174, 135] on icon "button" at bounding box center [178, 139] width 8 height 8
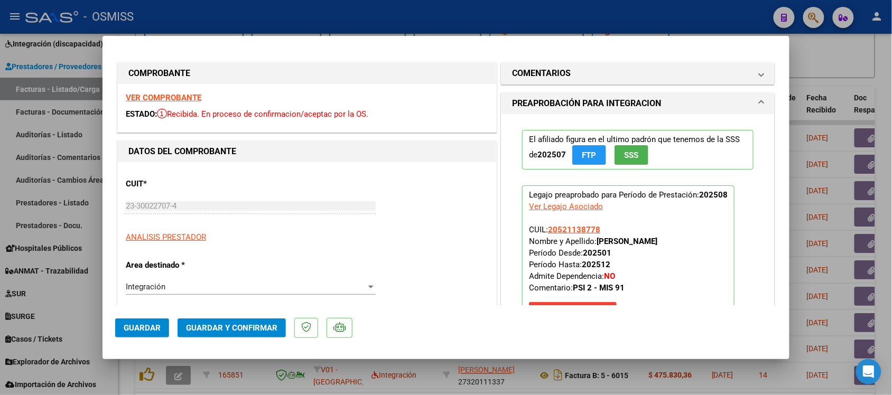
click at [186, 96] on strong "VER COMPROBANTE" at bounding box center [164, 98] width 76 height 10
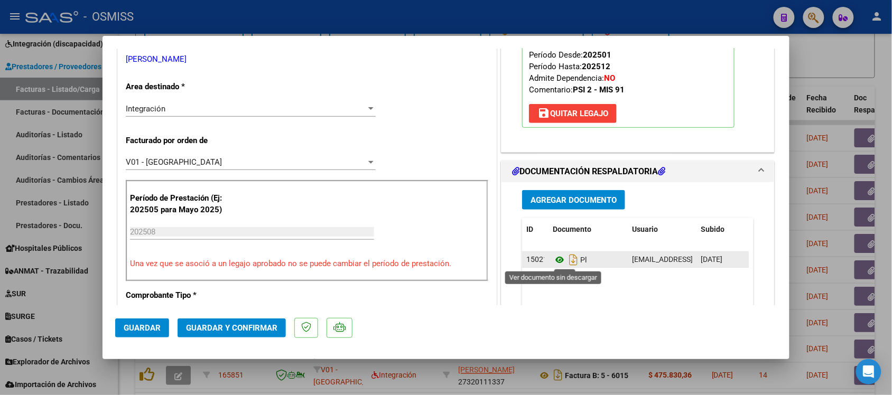
click at [554, 262] on icon at bounding box center [560, 260] width 14 height 13
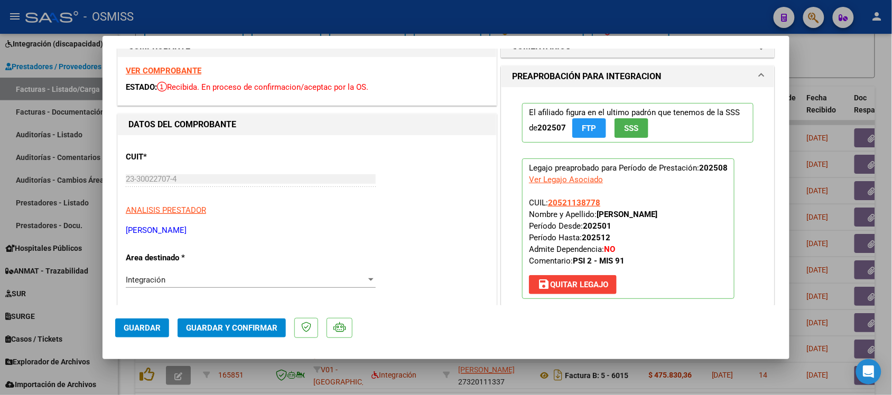
scroll to position [0, 0]
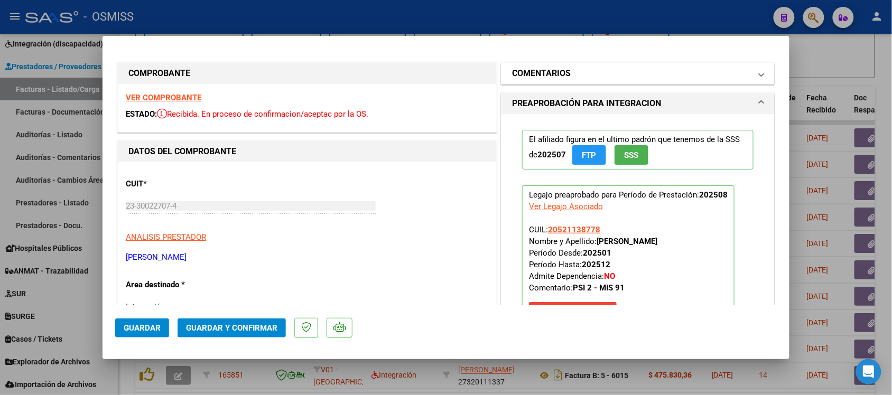
click at [550, 67] on h1 "COMENTARIOS" at bounding box center [541, 73] width 59 height 13
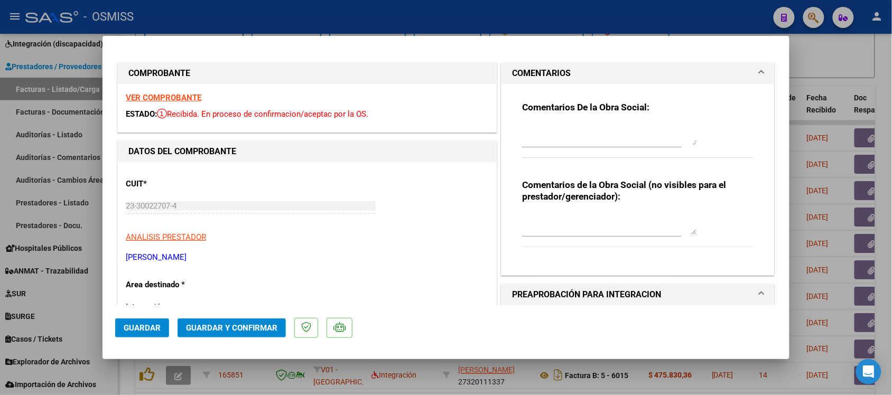
click at [527, 68] on h1 "COMENTARIOS" at bounding box center [541, 73] width 59 height 13
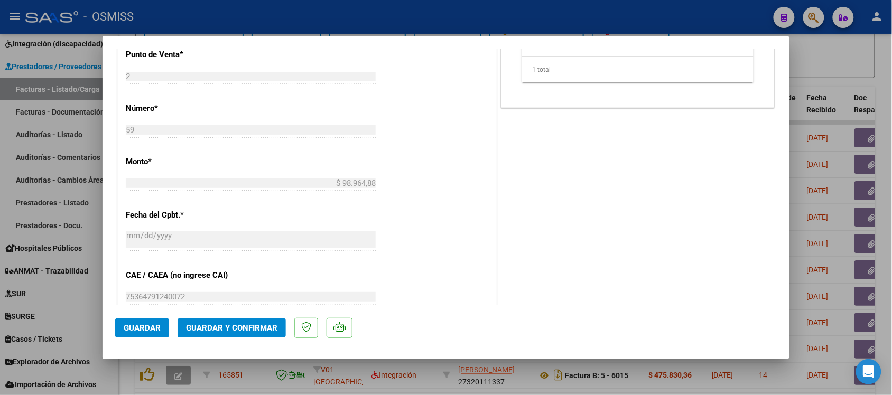
scroll to position [529, 0]
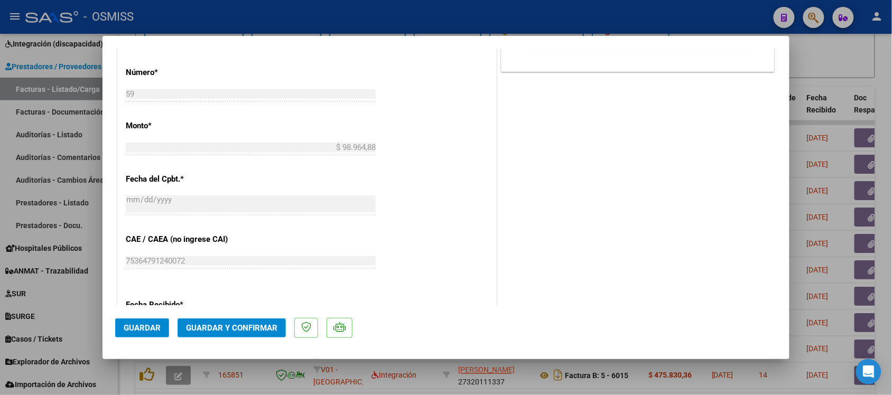
click at [263, 331] on span "Guardar y Confirmar" at bounding box center [231, 329] width 91 height 10
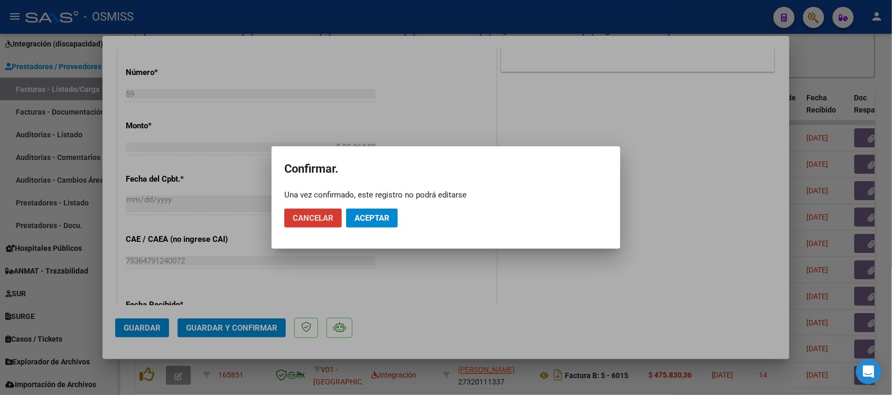
click at [382, 223] on button "Aceptar" at bounding box center [372, 218] width 52 height 19
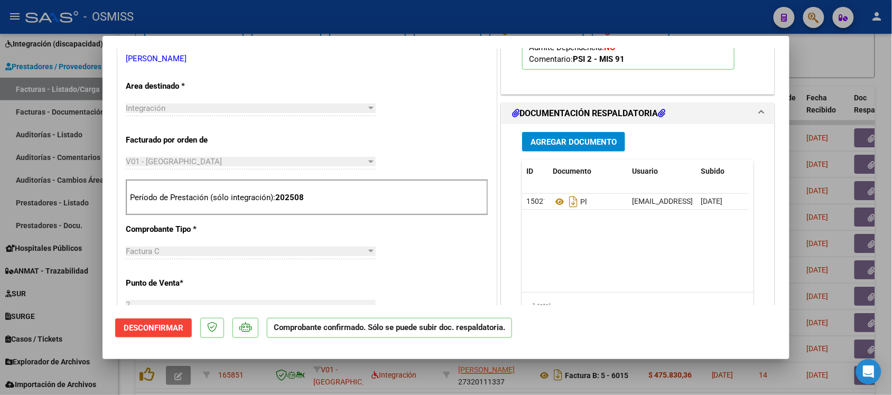
scroll to position [331, 0]
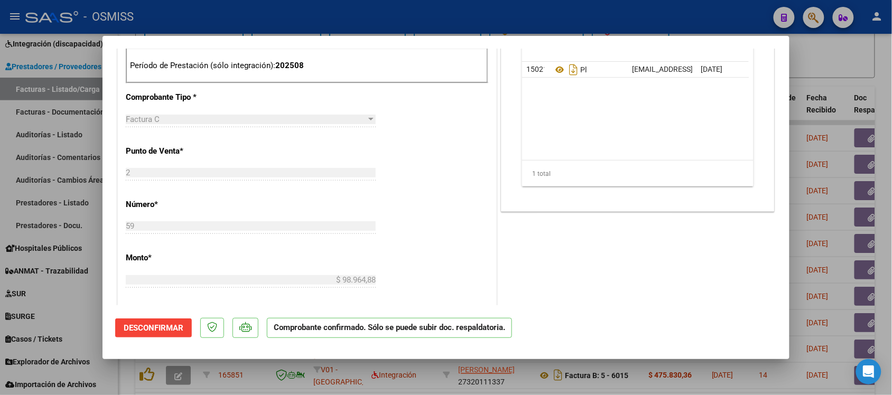
click at [854, 79] on div at bounding box center [446, 197] width 892 height 395
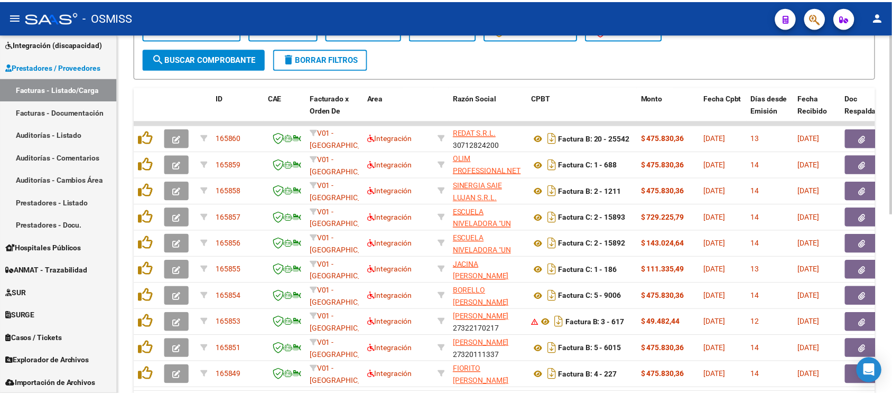
scroll to position [14, 0]
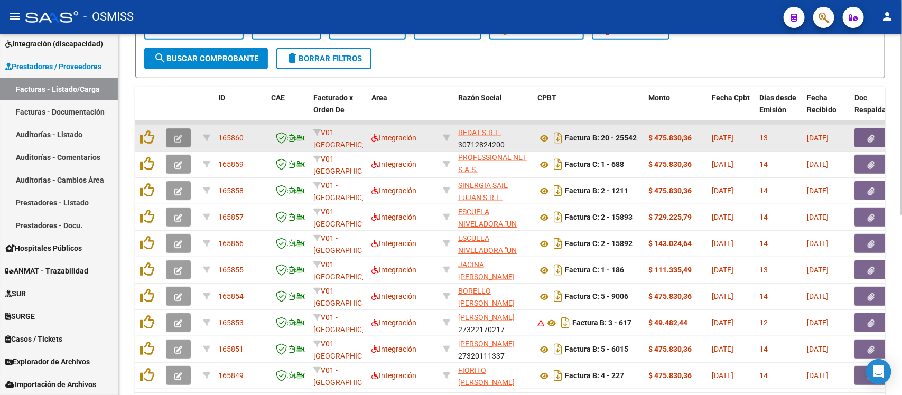
click at [186, 136] on button "button" at bounding box center [178, 137] width 25 height 19
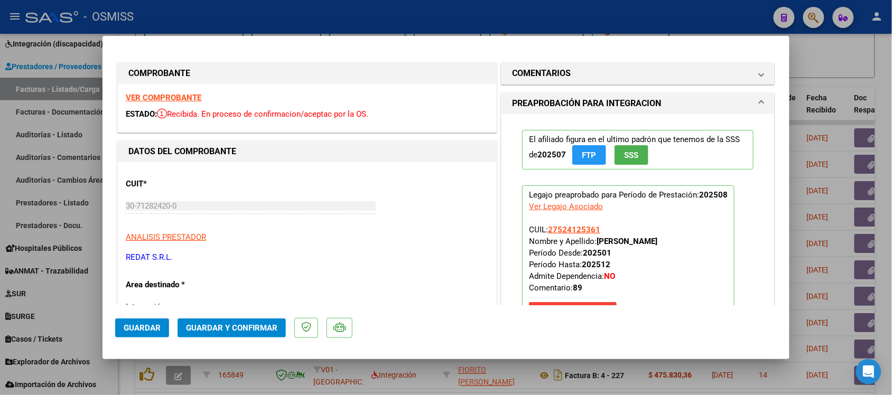
click at [182, 96] on strong "VER COMPROBANTE" at bounding box center [164, 98] width 76 height 10
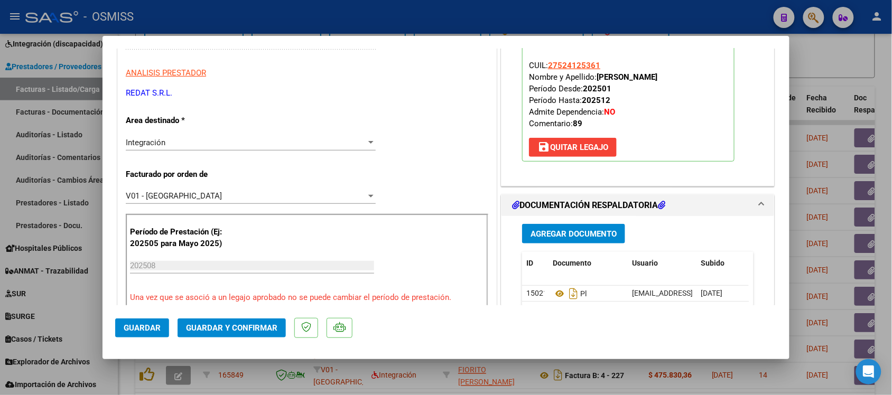
scroll to position [198, 0]
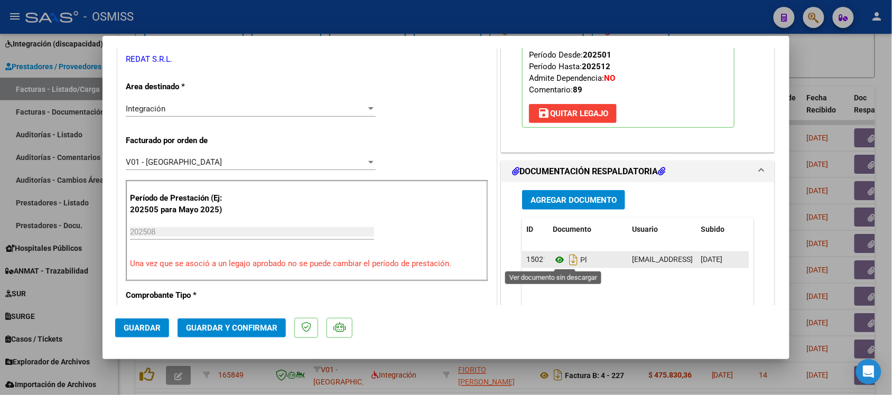
click at [554, 261] on icon at bounding box center [560, 260] width 14 height 13
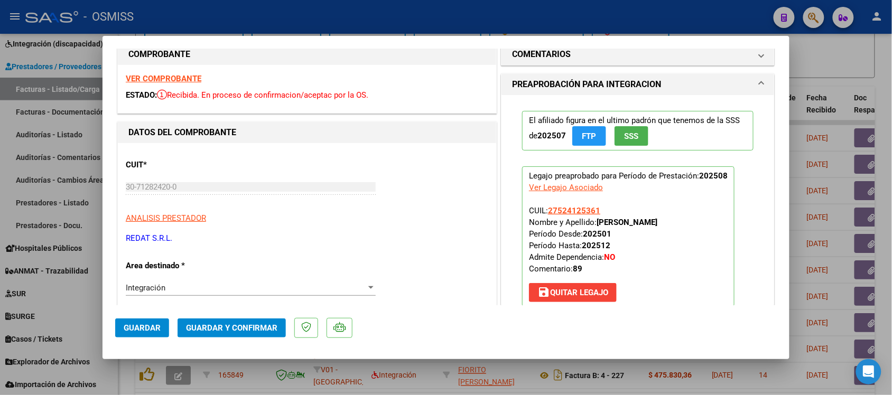
scroll to position [0, 0]
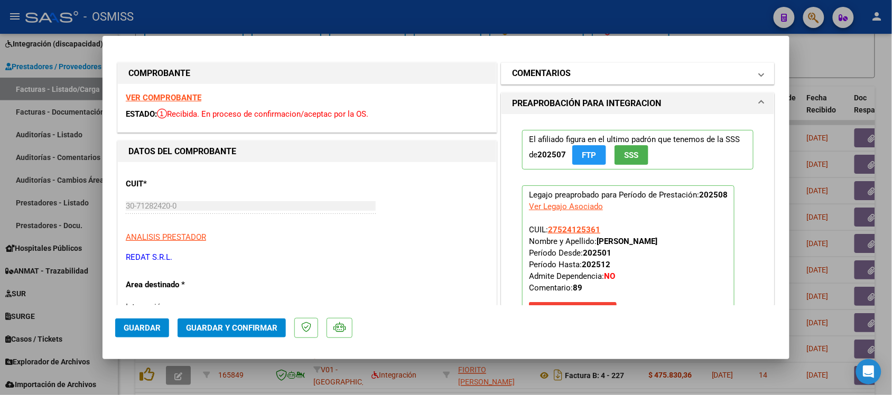
click at [540, 75] on h1 "COMENTARIOS" at bounding box center [541, 73] width 59 height 13
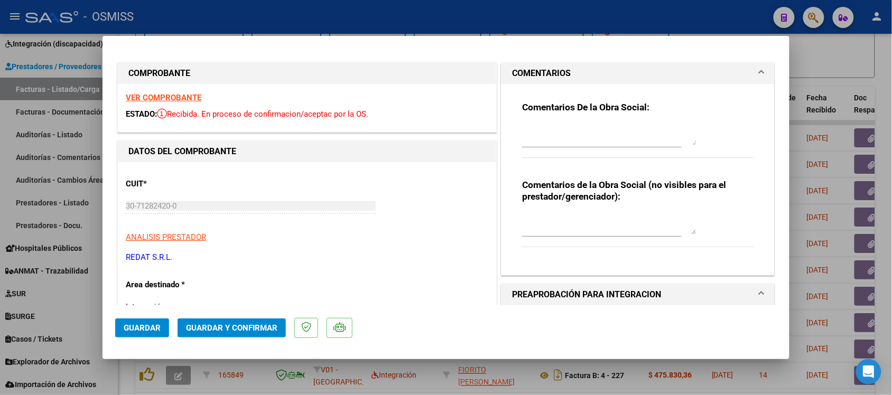
click at [539, 70] on h1 "COMENTARIOS" at bounding box center [541, 73] width 59 height 13
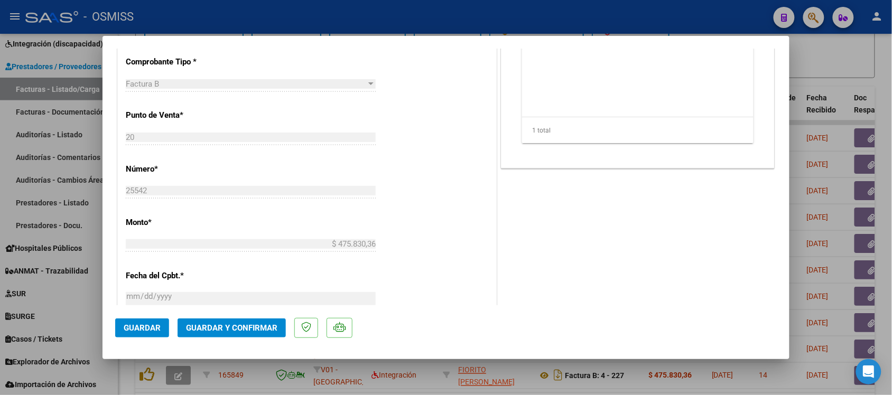
scroll to position [463, 0]
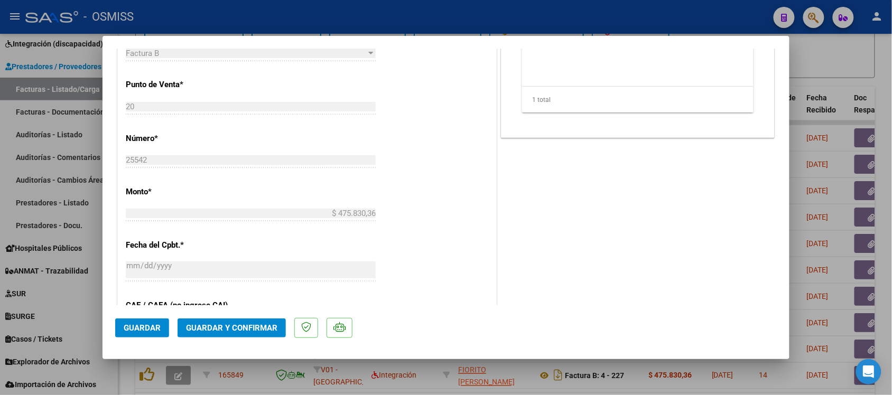
click at [262, 322] on button "Guardar y Confirmar" at bounding box center [232, 328] width 108 height 19
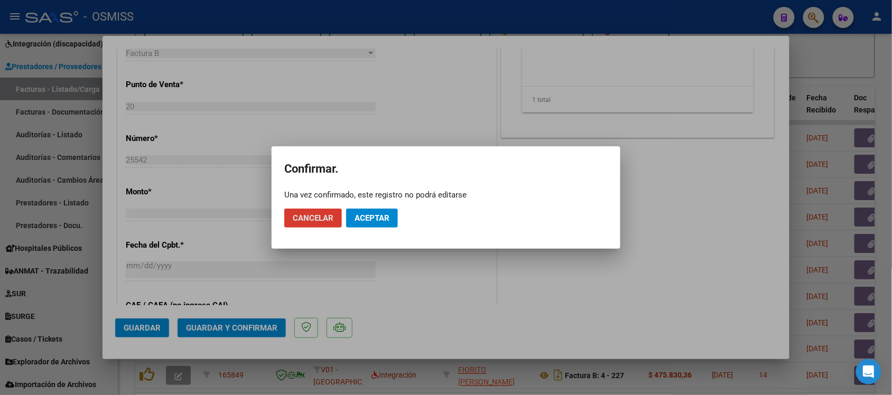
click at [380, 218] on span "Aceptar" at bounding box center [372, 219] width 35 height 10
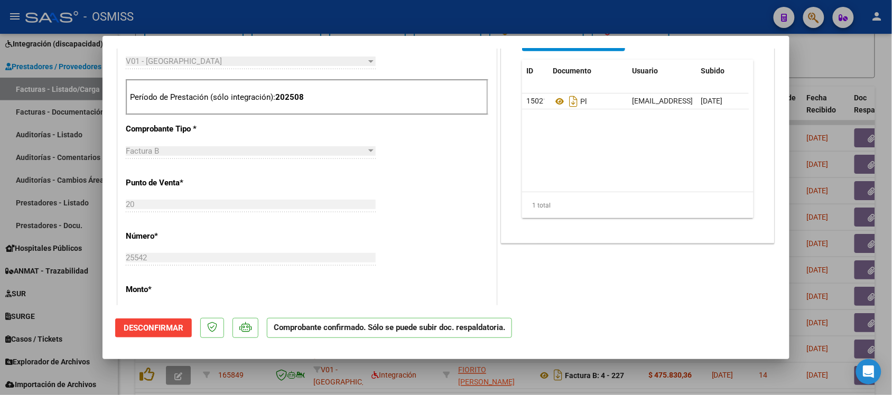
scroll to position [302, 0]
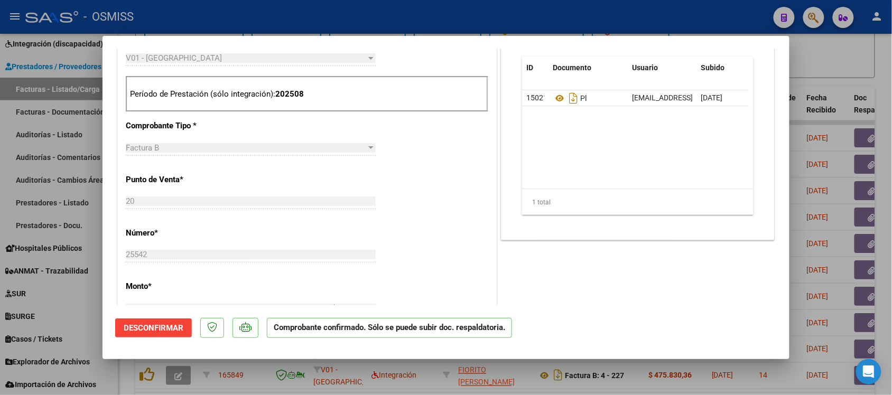
click at [854, 69] on div at bounding box center [446, 197] width 892 height 395
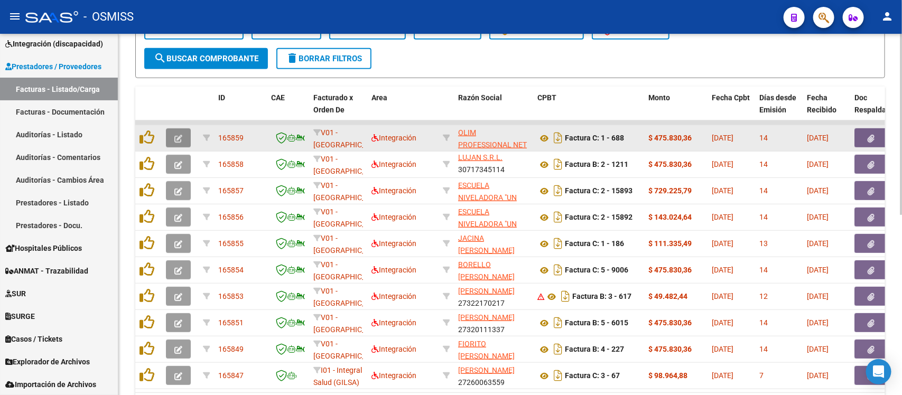
click at [186, 133] on button "button" at bounding box center [178, 137] width 25 height 19
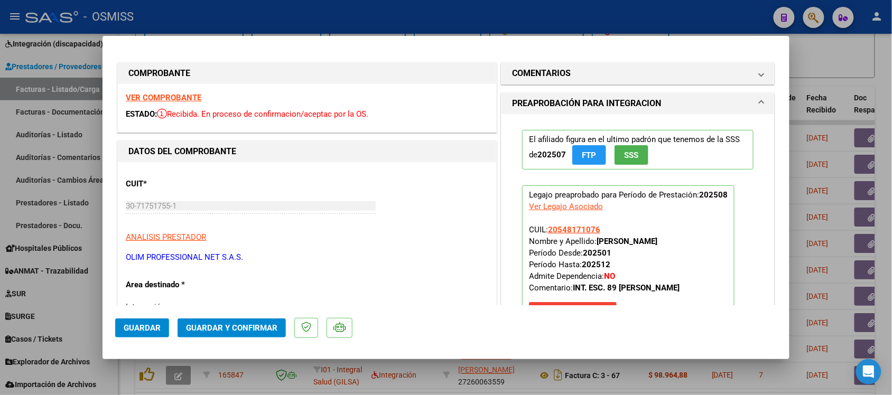
click at [196, 96] on strong "VER COMPROBANTE" at bounding box center [164, 98] width 76 height 10
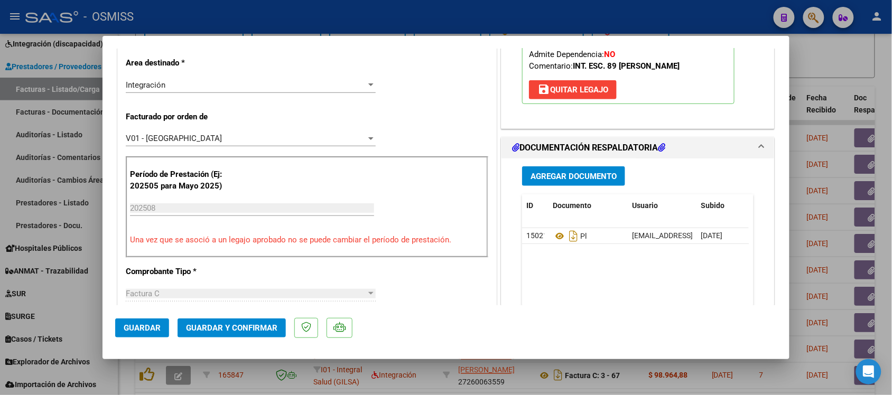
scroll to position [228, 0]
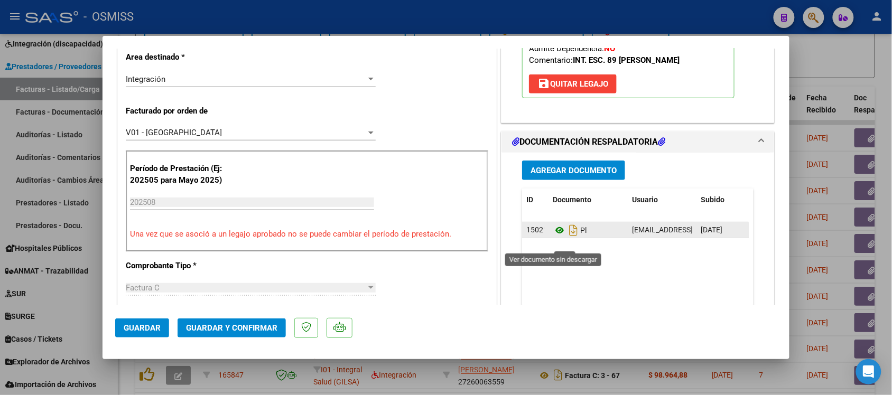
click at [556, 237] on icon at bounding box center [560, 230] width 14 height 13
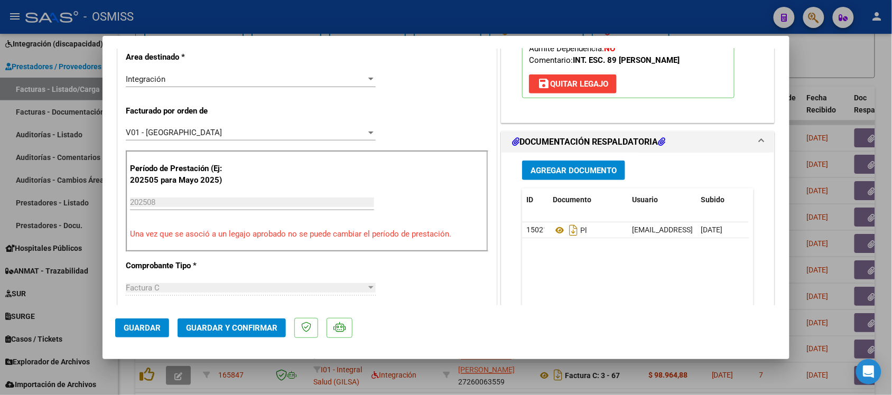
scroll to position [3, 0]
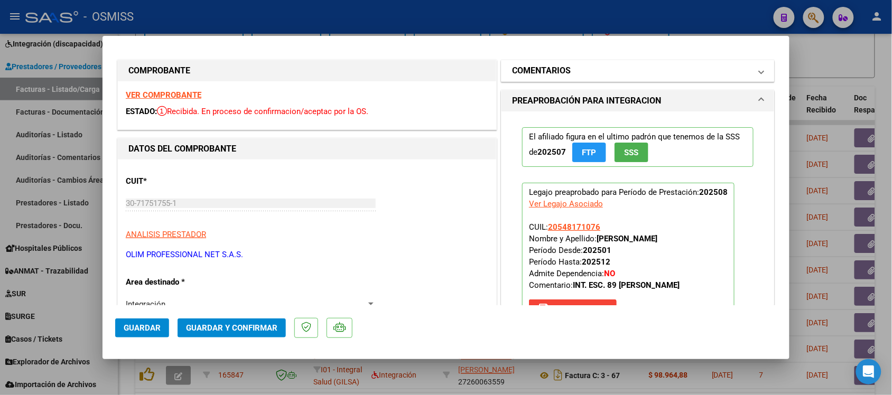
click at [622, 61] on mat-expansion-panel-header "COMENTARIOS" at bounding box center [638, 70] width 273 height 21
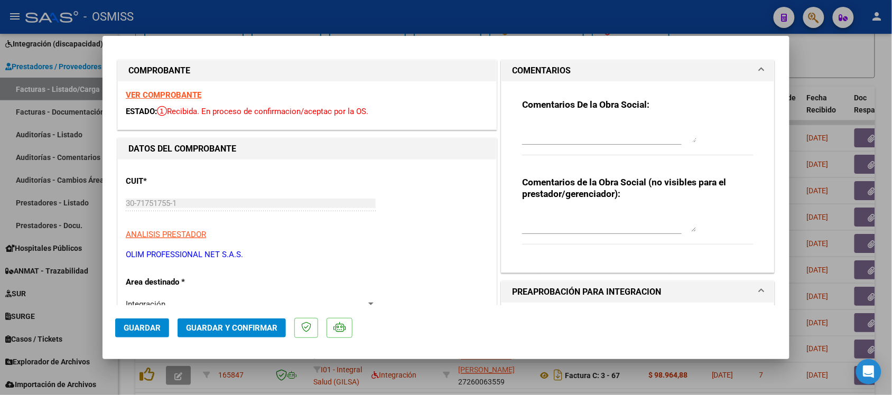
click at [592, 65] on mat-panel-title "COMENTARIOS" at bounding box center [631, 70] width 239 height 13
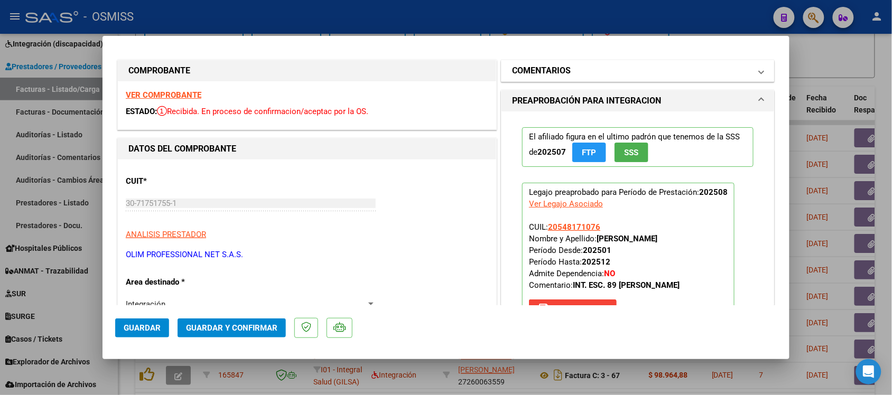
click at [717, 77] on mat-panel-title "COMENTARIOS" at bounding box center [631, 70] width 239 height 13
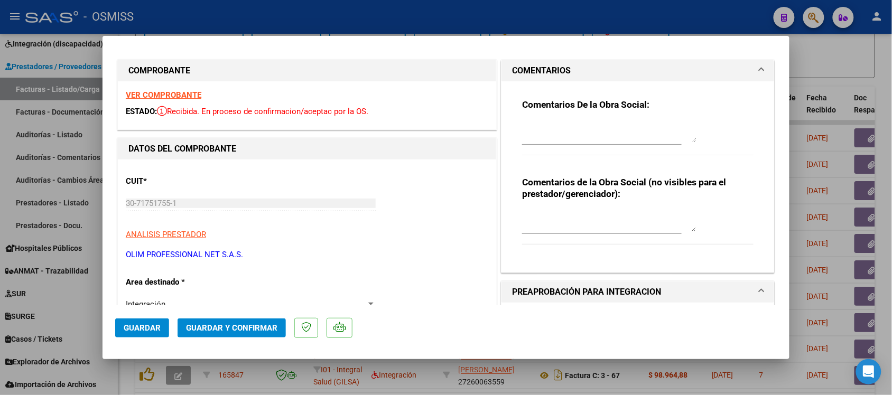
click at [717, 77] on mat-panel-title "COMENTARIOS" at bounding box center [631, 70] width 239 height 13
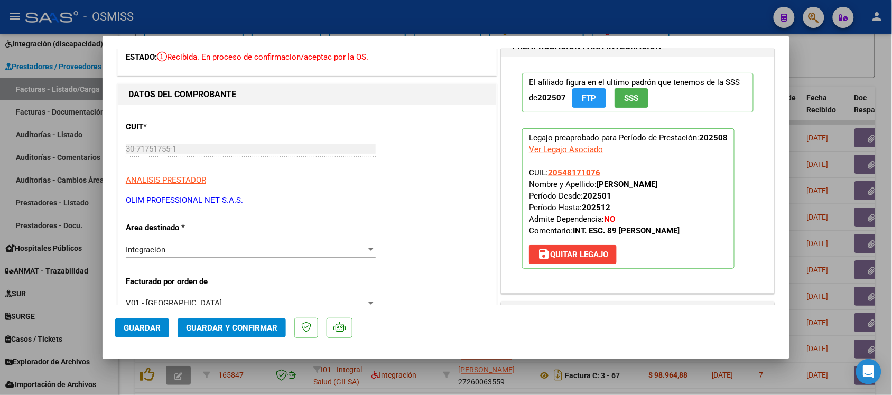
scroll to position [60, 0]
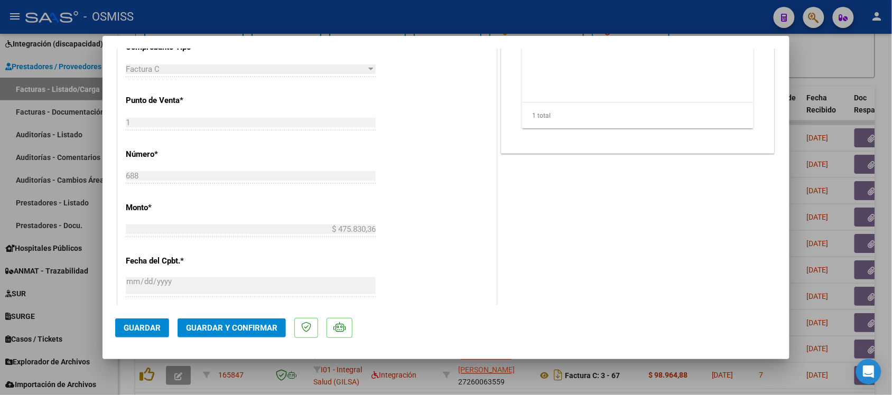
scroll to position [453, 0]
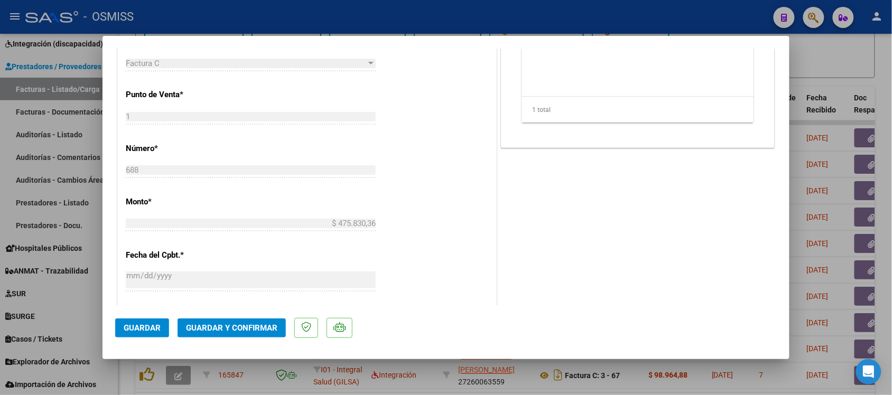
click at [250, 326] on span "Guardar y Confirmar" at bounding box center [231, 329] width 91 height 10
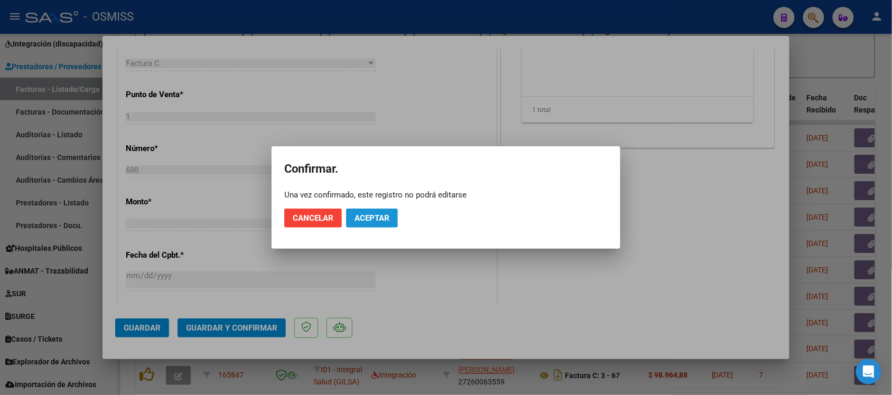
click at [368, 221] on span "Aceptar" at bounding box center [372, 219] width 35 height 10
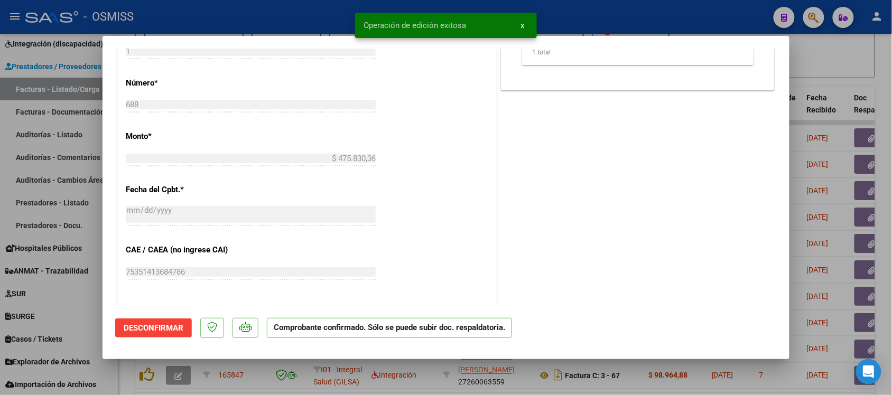
click at [440, 214] on div "CUIT * 30-71751755-1 Ingresar CUIT ANALISIS PRESTADOR OLIM PROFESSIONAL NET S.A…" at bounding box center [307, 129] width 379 height 839
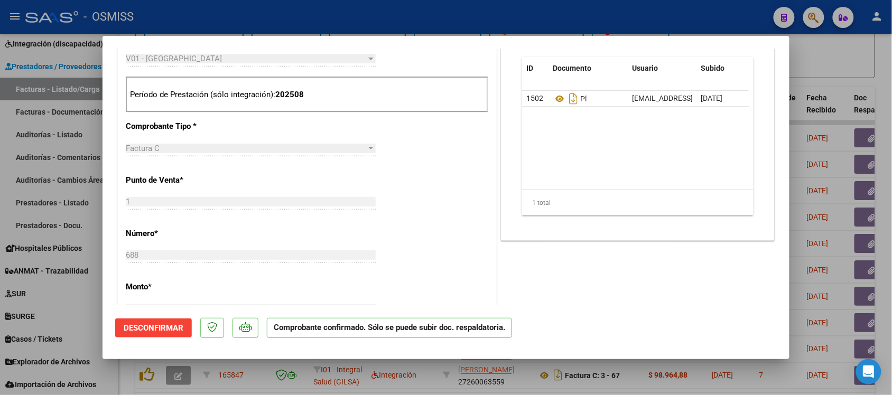
scroll to position [305, 0]
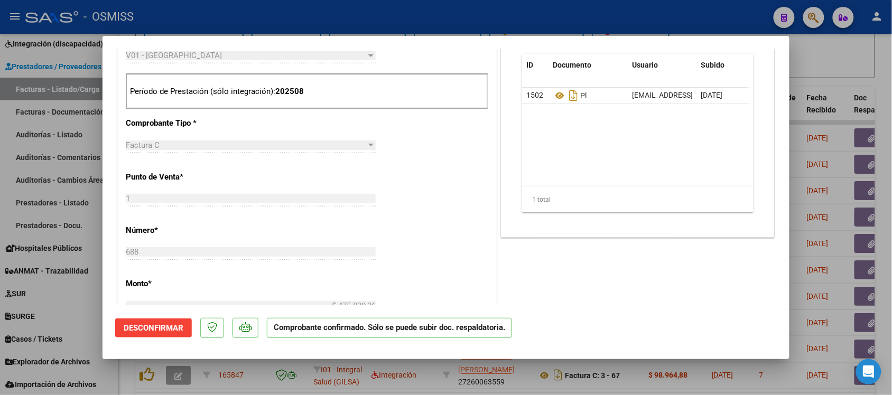
click at [846, 72] on div at bounding box center [446, 197] width 892 height 395
type input "$ 0,00"
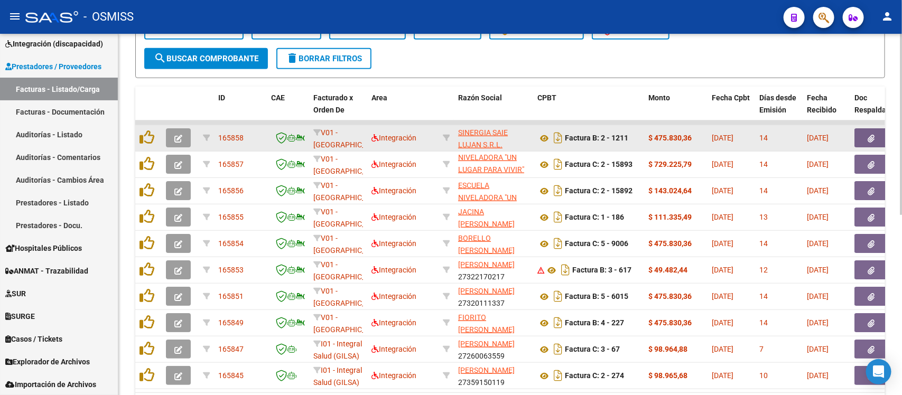
click at [173, 134] on button "button" at bounding box center [178, 137] width 25 height 19
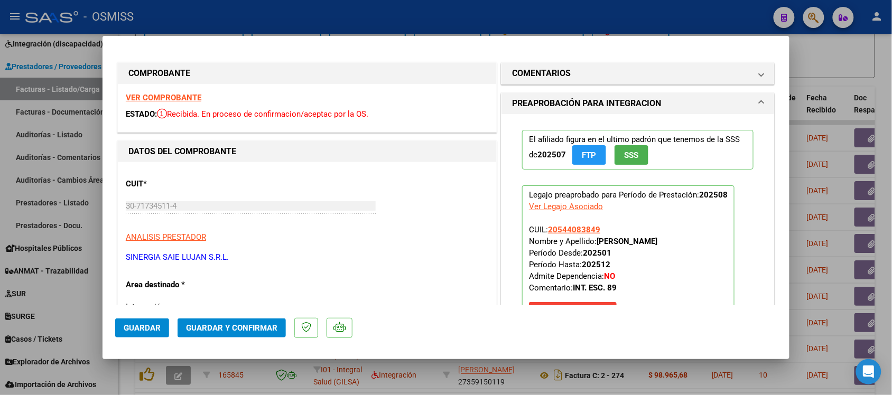
click at [175, 97] on strong "VER COMPROBANTE" at bounding box center [164, 98] width 76 height 10
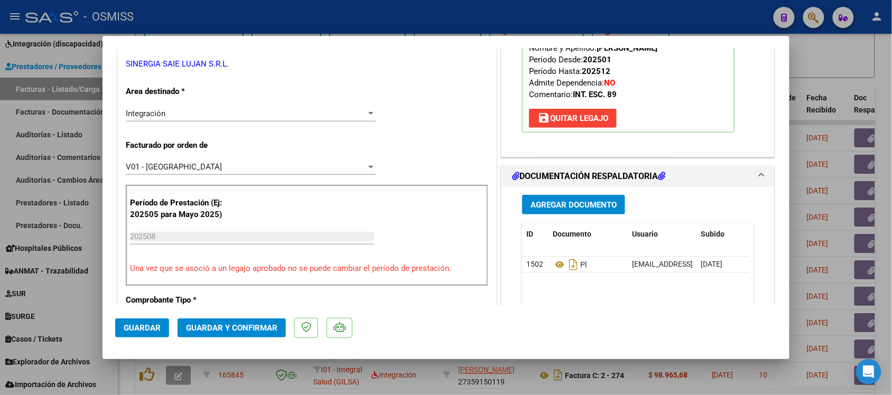
scroll to position [205, 0]
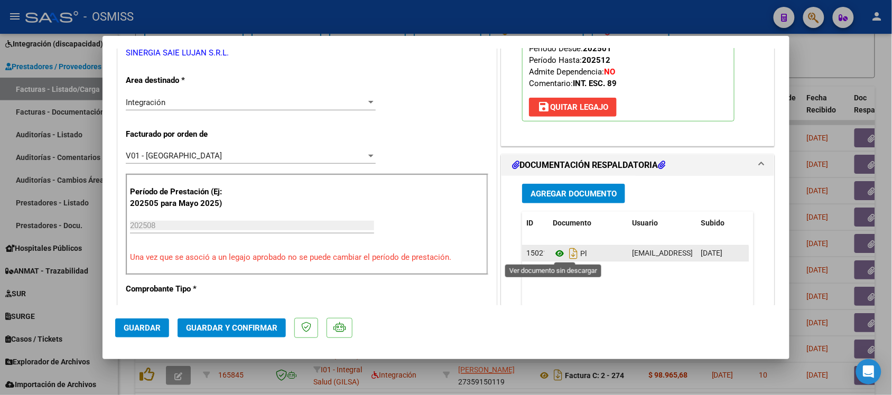
click at [554, 252] on icon at bounding box center [560, 253] width 14 height 13
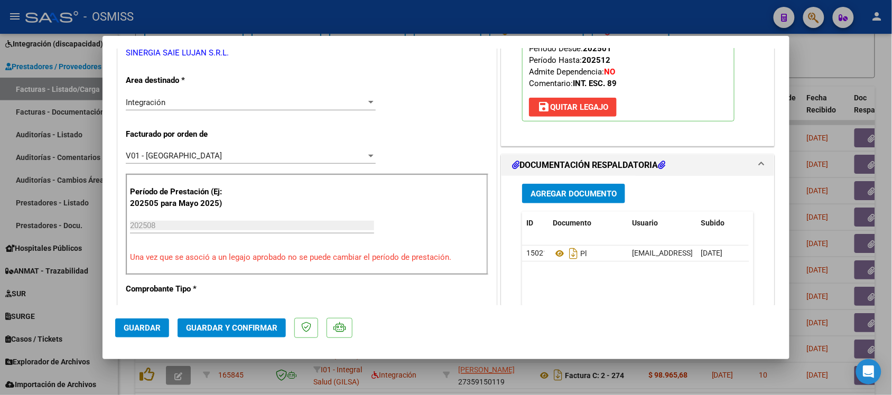
scroll to position [0, 0]
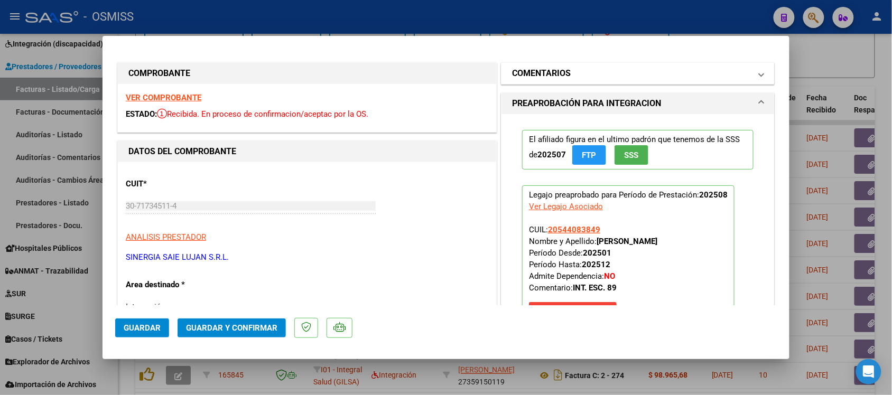
click at [517, 67] on h1 "COMENTARIOS" at bounding box center [541, 73] width 59 height 13
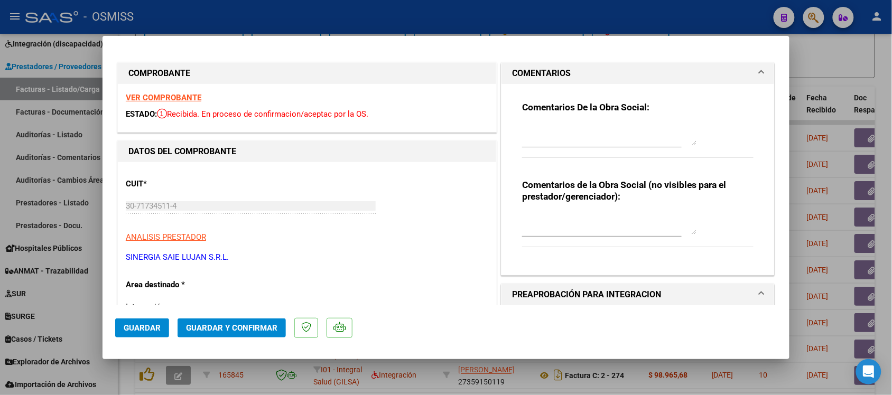
click at [517, 67] on h1 "COMENTARIOS" at bounding box center [541, 73] width 59 height 13
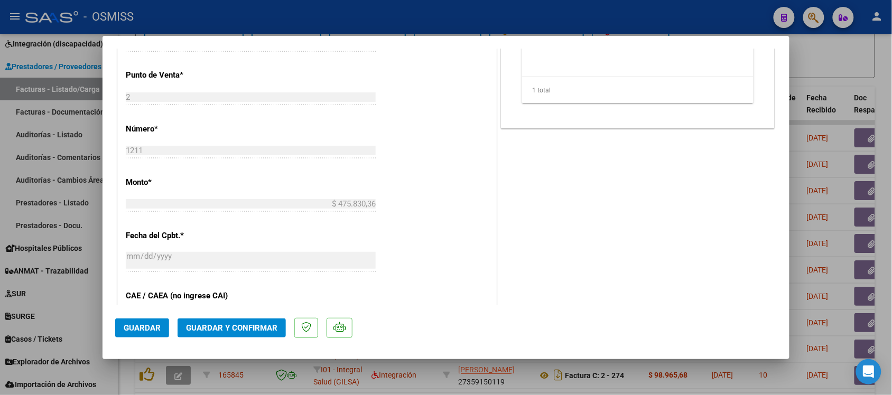
scroll to position [476, 0]
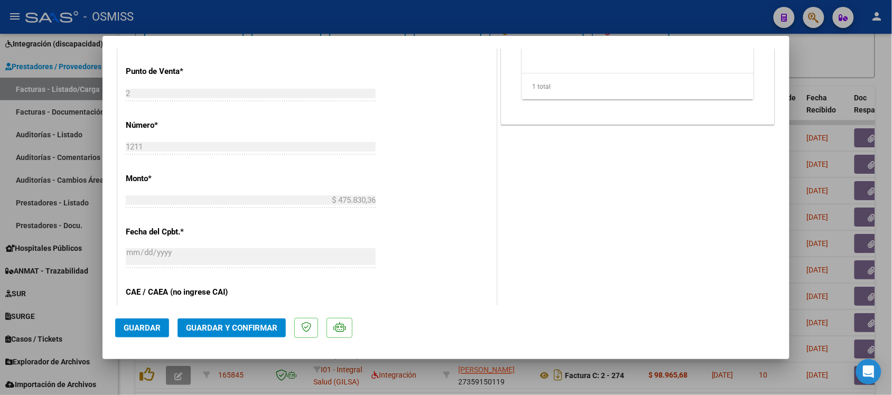
click at [239, 321] on button "Guardar y Confirmar" at bounding box center [232, 328] width 108 height 19
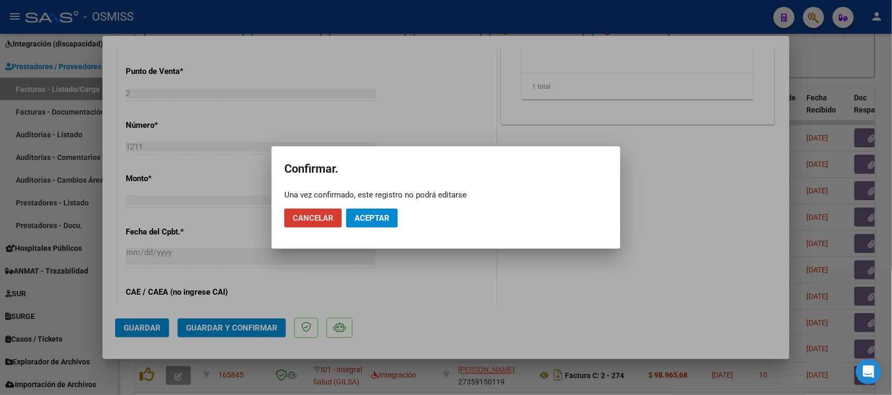
click at [381, 210] on button "Aceptar" at bounding box center [372, 218] width 52 height 19
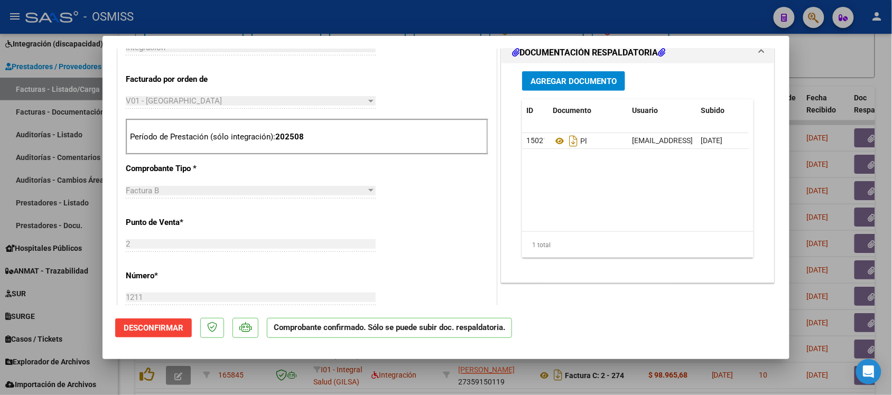
scroll to position [262, 0]
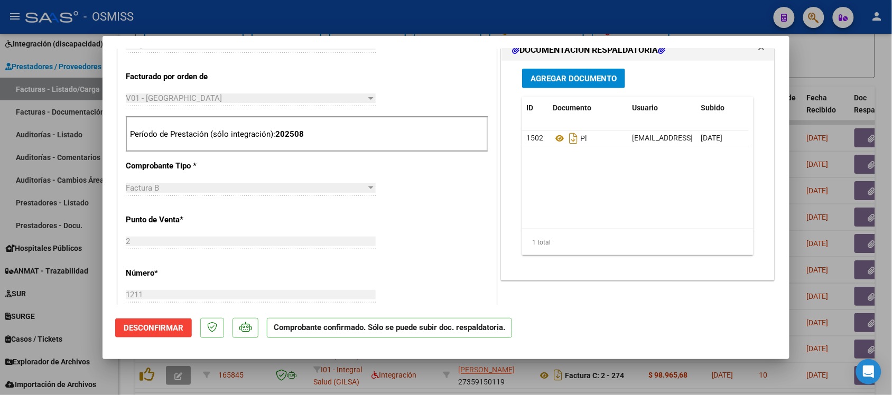
click at [836, 82] on div at bounding box center [446, 197] width 892 height 395
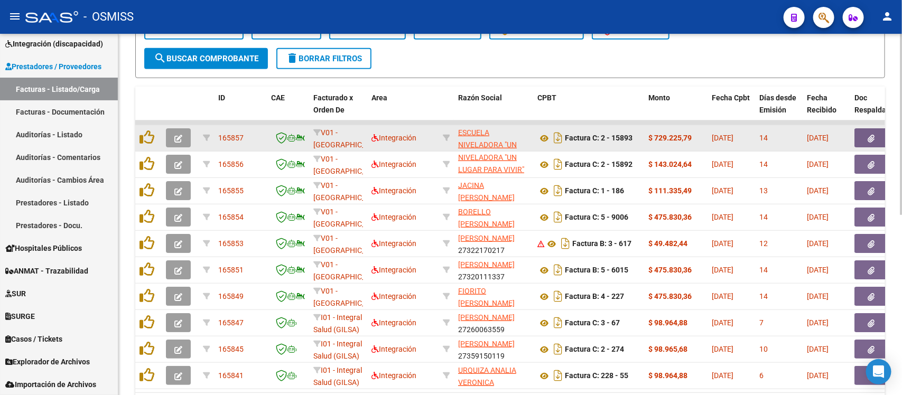
click at [177, 135] on icon "button" at bounding box center [178, 139] width 8 height 8
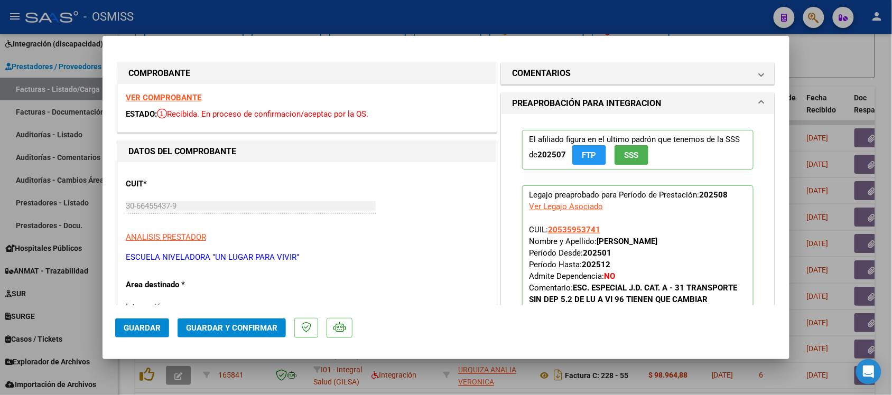
click at [192, 98] on strong "VER COMPROBANTE" at bounding box center [164, 98] width 76 height 10
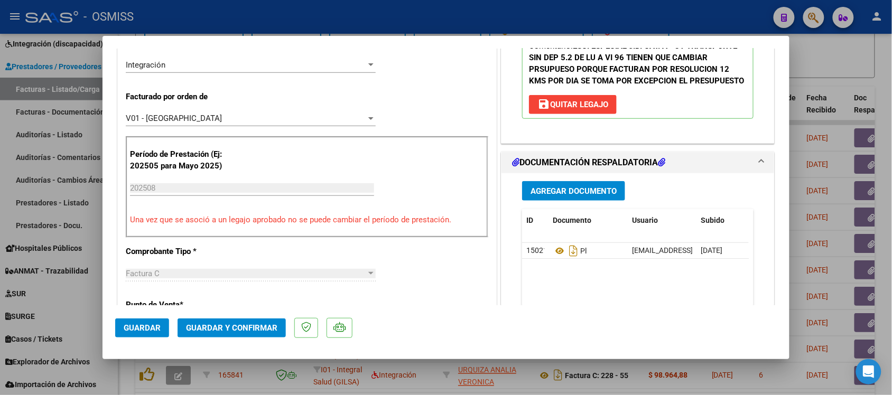
scroll to position [245, 0]
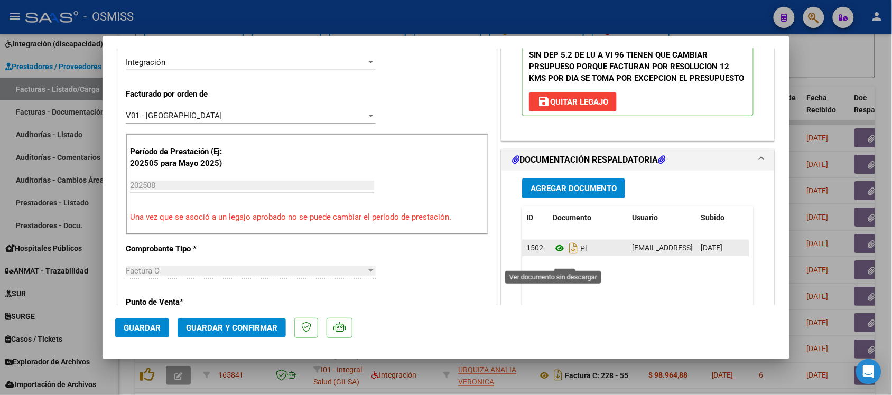
click at [554, 255] on icon at bounding box center [560, 248] width 14 height 13
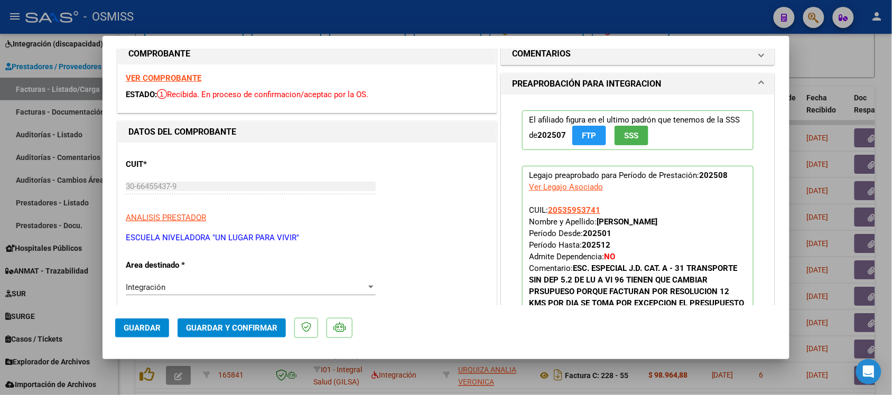
scroll to position [0, 0]
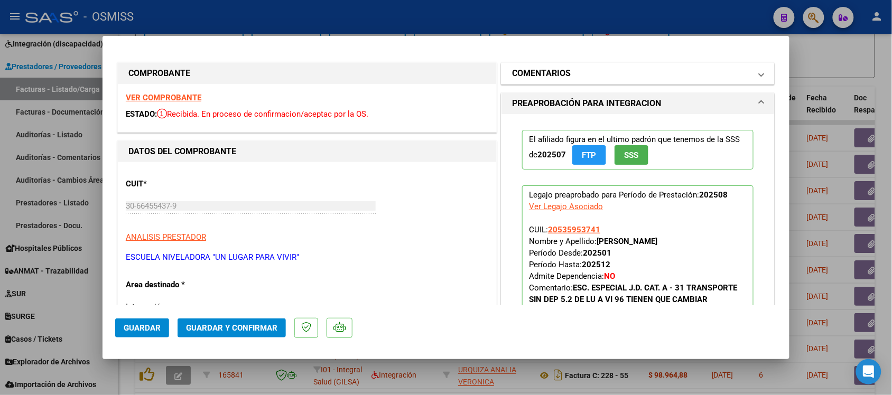
click at [523, 70] on h1 "COMENTARIOS" at bounding box center [541, 73] width 59 height 13
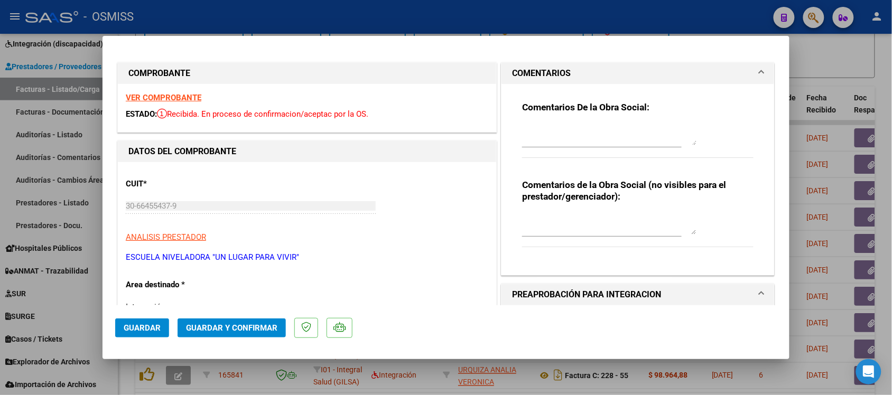
click at [644, 69] on mat-panel-title "COMENTARIOS" at bounding box center [631, 73] width 239 height 13
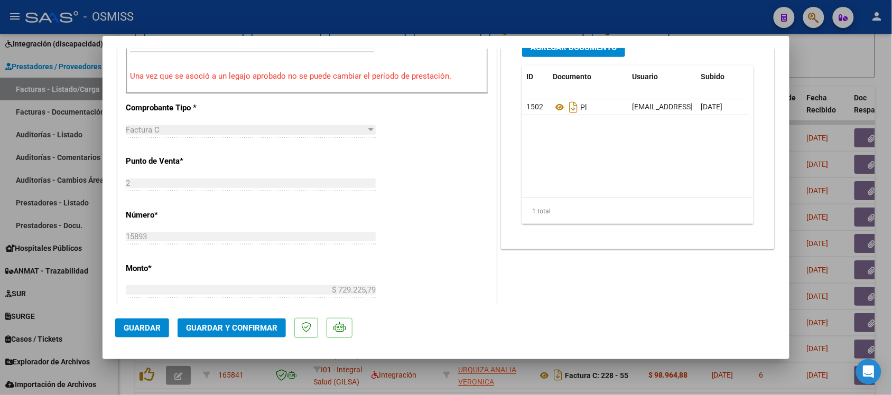
scroll to position [396, 0]
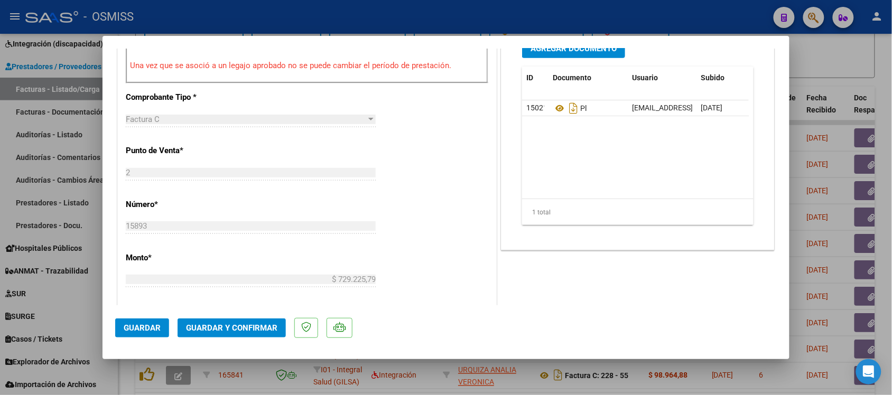
scroll to position [463, 0]
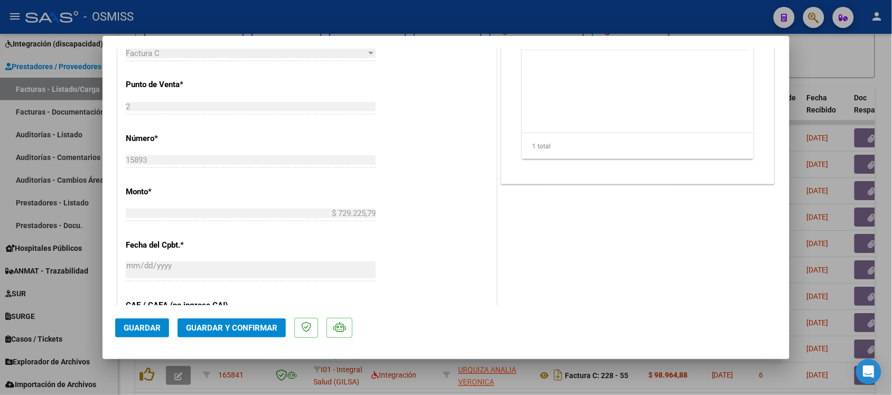
click at [257, 326] on span "Guardar y Confirmar" at bounding box center [231, 329] width 91 height 10
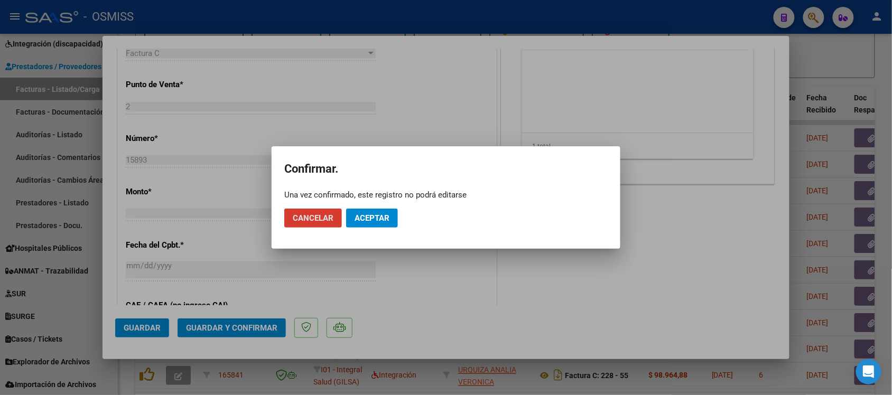
click at [371, 217] on span "Aceptar" at bounding box center [372, 219] width 35 height 10
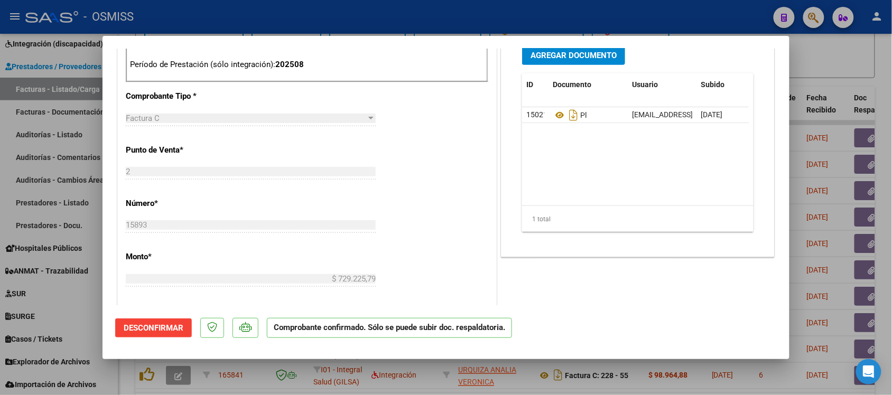
scroll to position [330, 0]
click at [846, 69] on div at bounding box center [446, 197] width 892 height 395
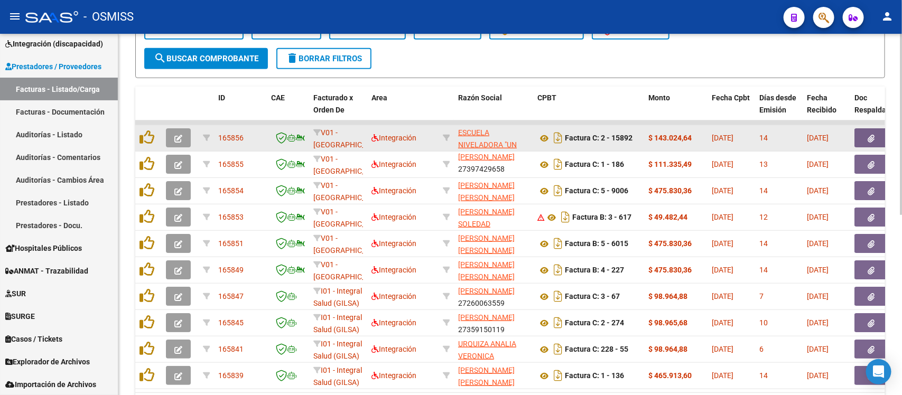
click at [180, 135] on icon "button" at bounding box center [178, 139] width 8 height 8
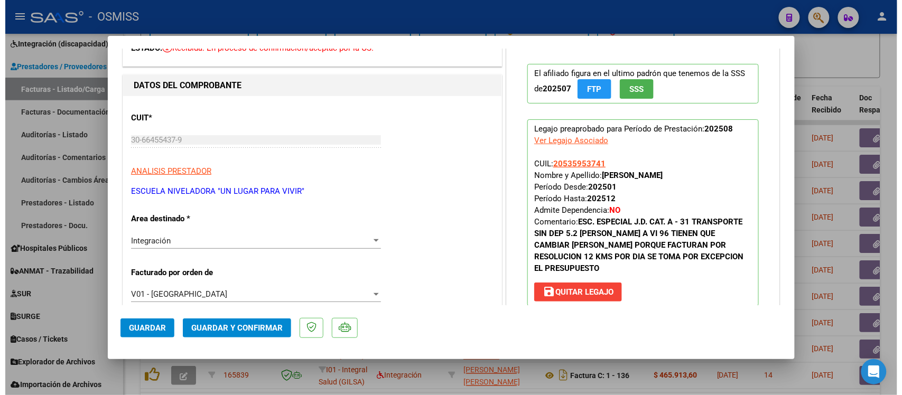
scroll to position [0, 0]
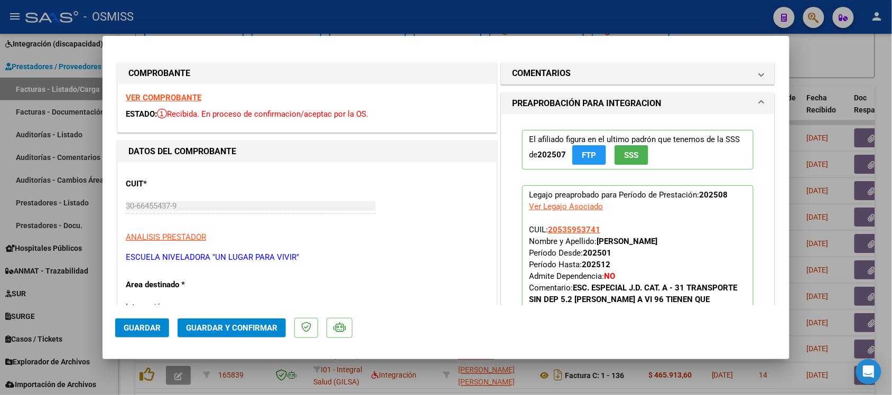
click at [153, 94] on strong "VER COMPROBANTE" at bounding box center [164, 98] width 76 height 10
click at [865, 63] on div at bounding box center [446, 197] width 892 height 395
type input "$ 0,00"
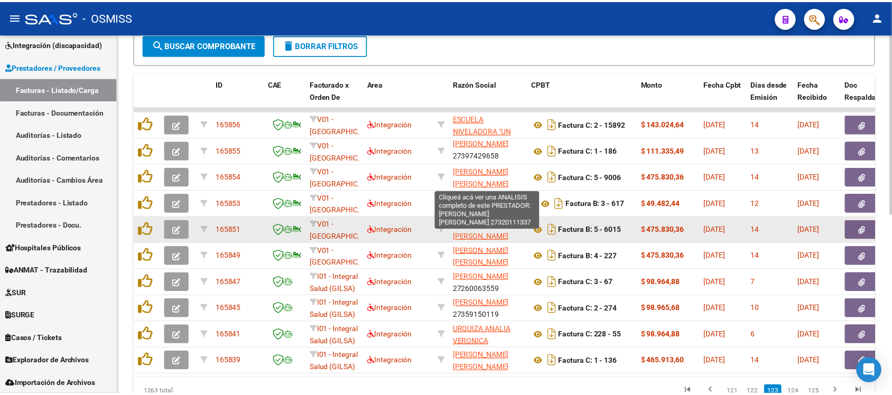
scroll to position [294, 0]
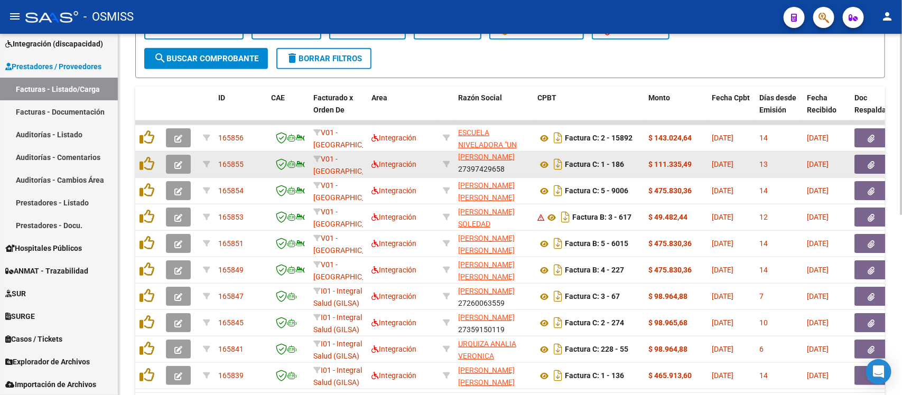
click at [183, 164] on button "button" at bounding box center [178, 164] width 25 height 19
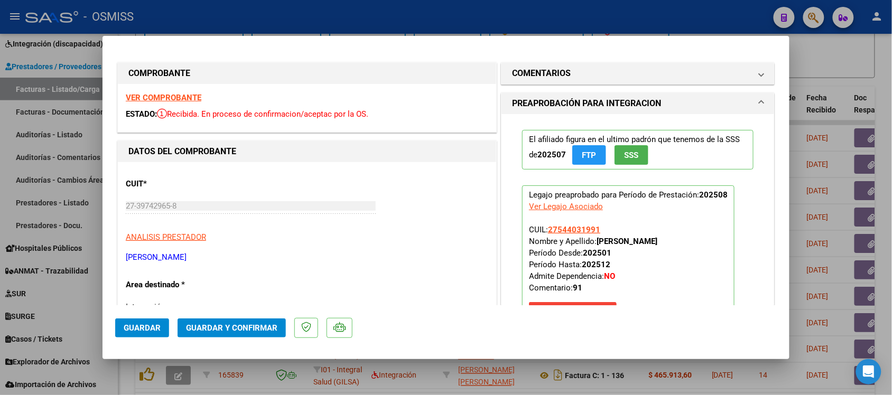
click at [172, 96] on strong "VER COMPROBANTE" at bounding box center [164, 98] width 76 height 10
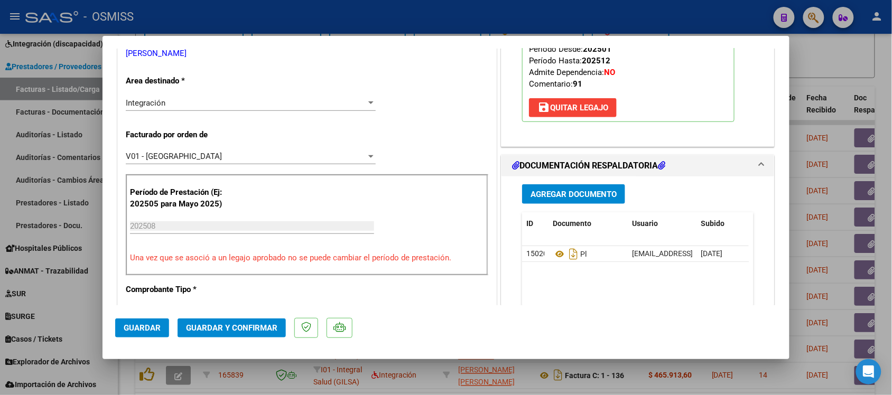
scroll to position [264, 0]
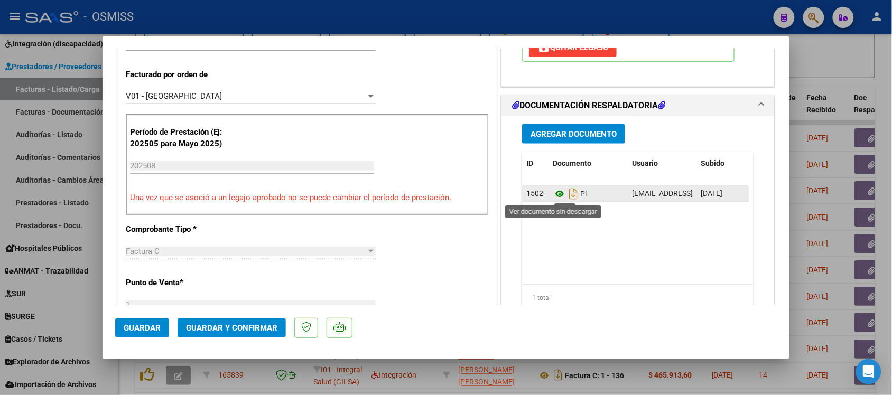
click at [554, 196] on icon at bounding box center [560, 194] width 14 height 13
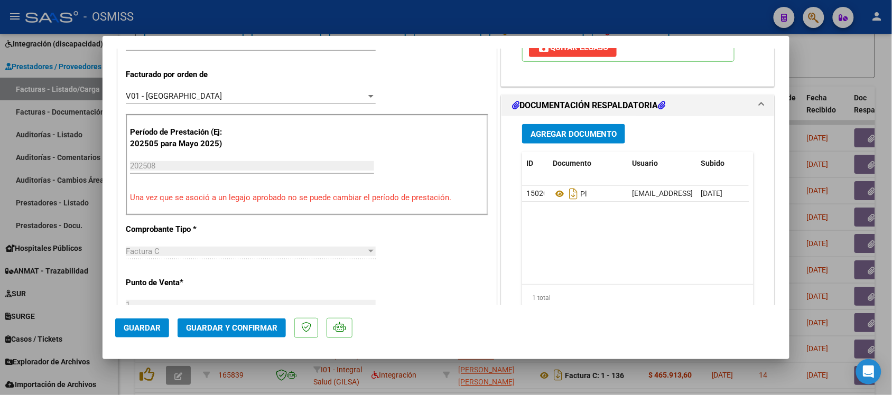
scroll to position [0, 0]
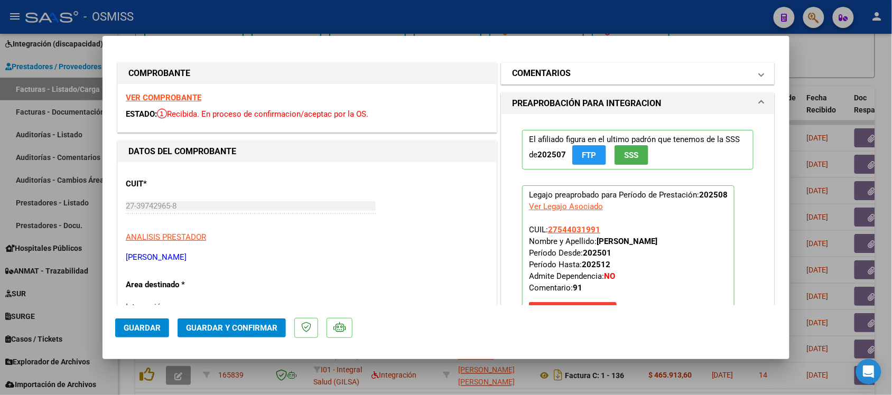
click at [530, 63] on mat-expansion-panel-header "COMENTARIOS" at bounding box center [638, 73] width 273 height 21
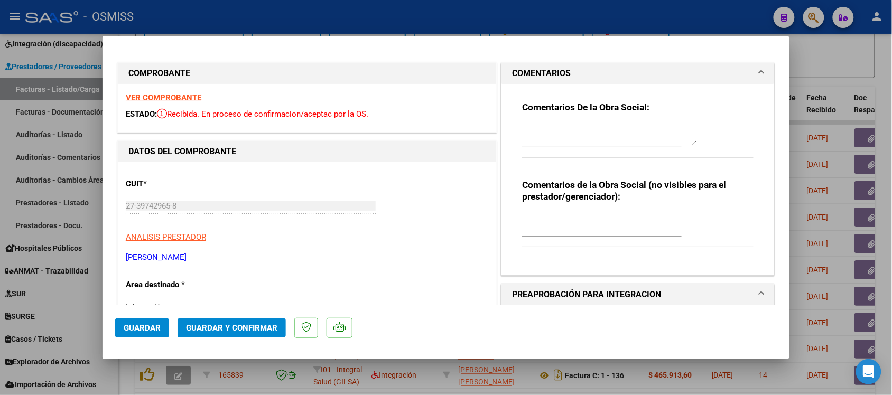
click at [595, 66] on mat-expansion-panel-header "COMENTARIOS" at bounding box center [638, 73] width 273 height 21
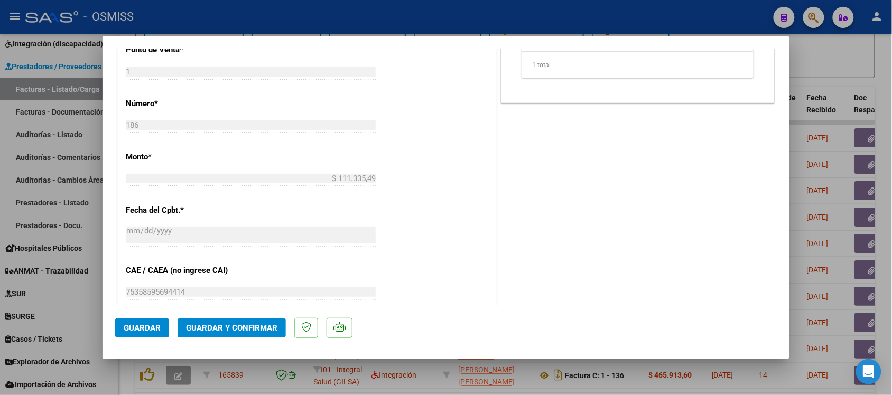
scroll to position [529, 0]
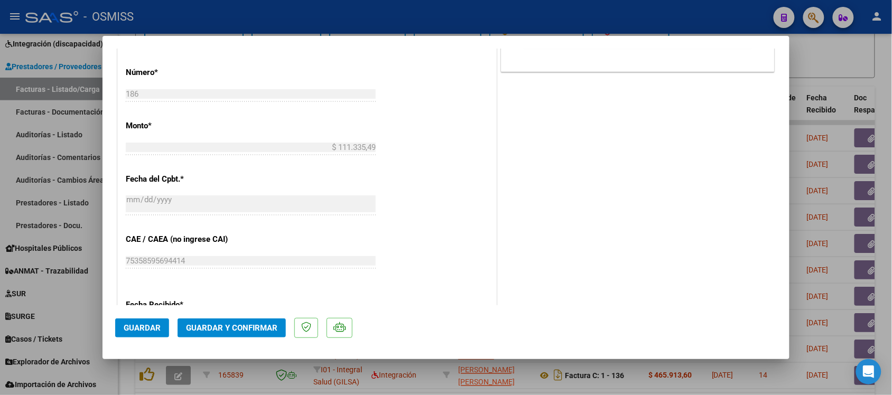
click at [254, 322] on button "Guardar y Confirmar" at bounding box center [232, 328] width 108 height 19
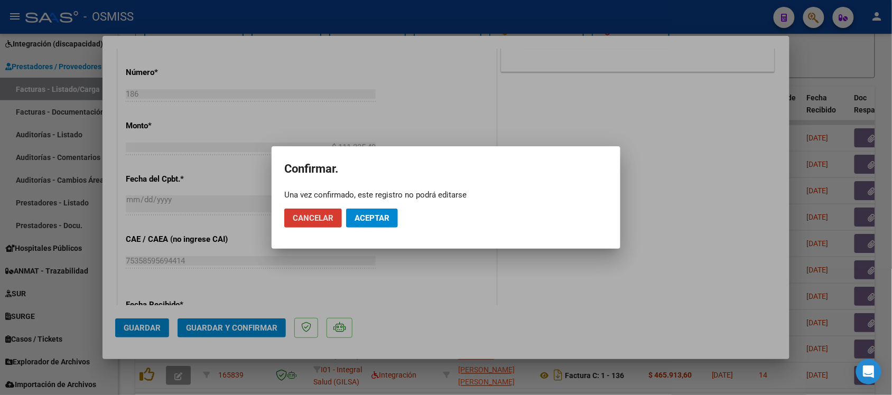
click at [376, 222] on span "Aceptar" at bounding box center [372, 219] width 35 height 10
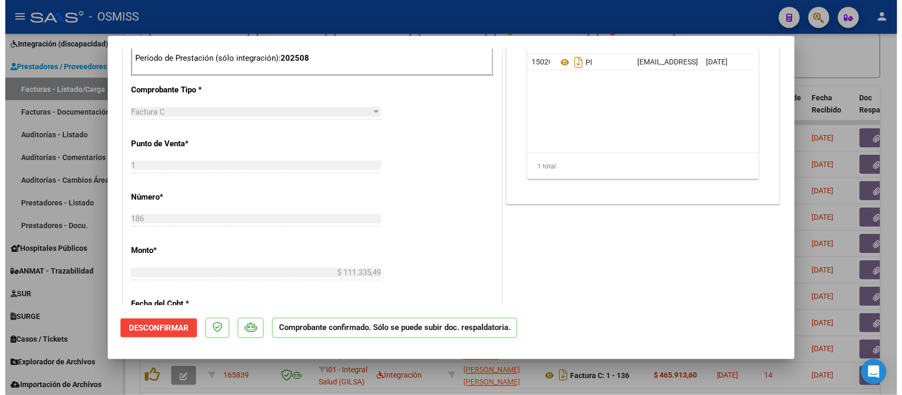
scroll to position [331, 0]
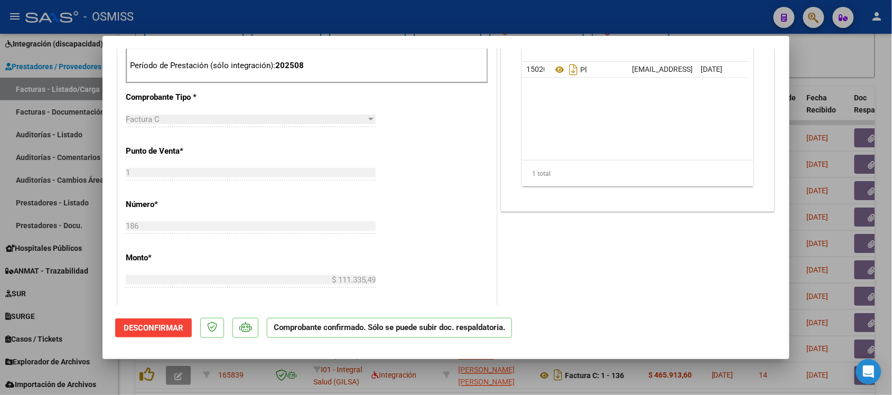
click at [840, 67] on div at bounding box center [446, 197] width 892 height 395
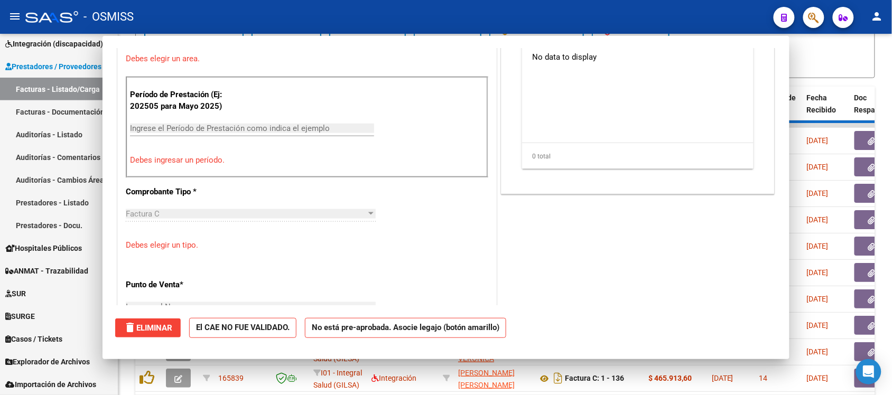
scroll to position [0, 0]
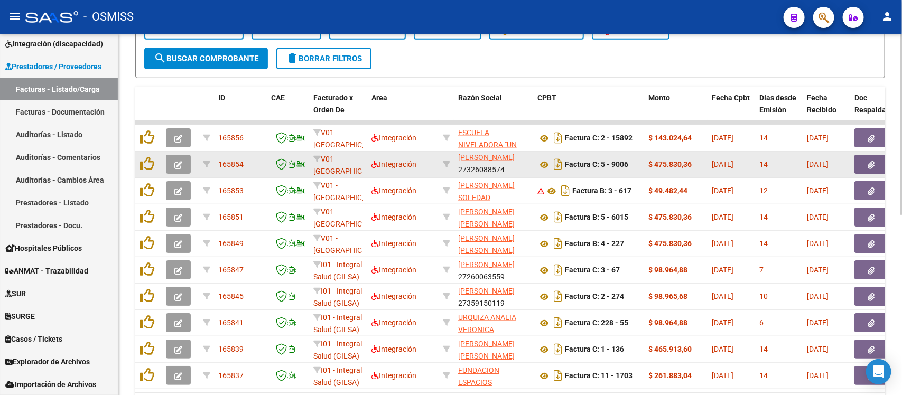
click at [181, 161] on icon "button" at bounding box center [178, 165] width 8 height 8
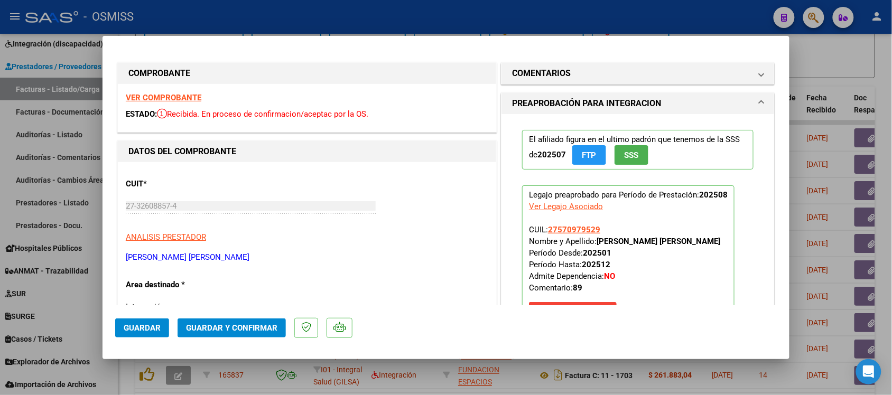
click at [178, 96] on strong "VER COMPROBANTE" at bounding box center [164, 98] width 76 height 10
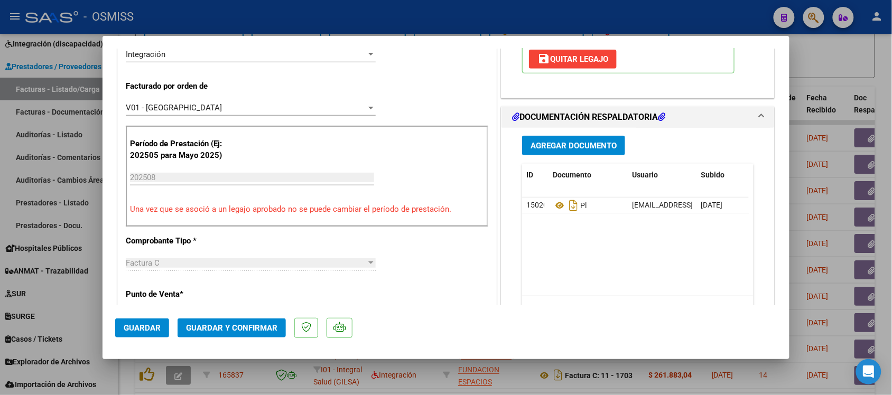
scroll to position [264, 0]
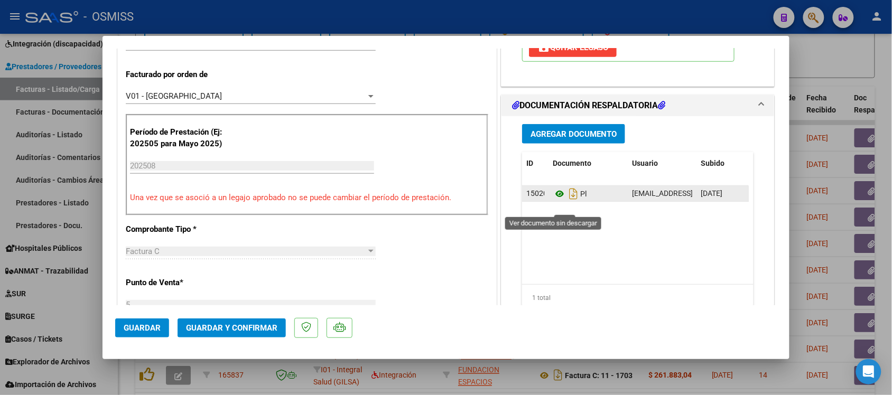
click at [555, 200] on icon at bounding box center [560, 194] width 14 height 13
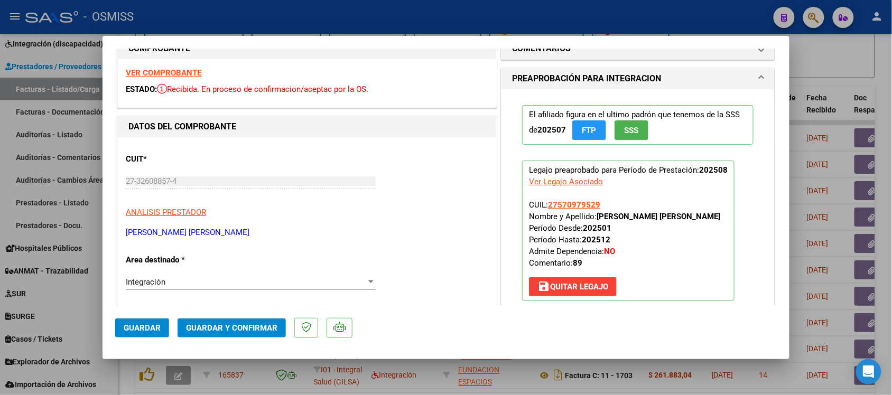
scroll to position [0, 0]
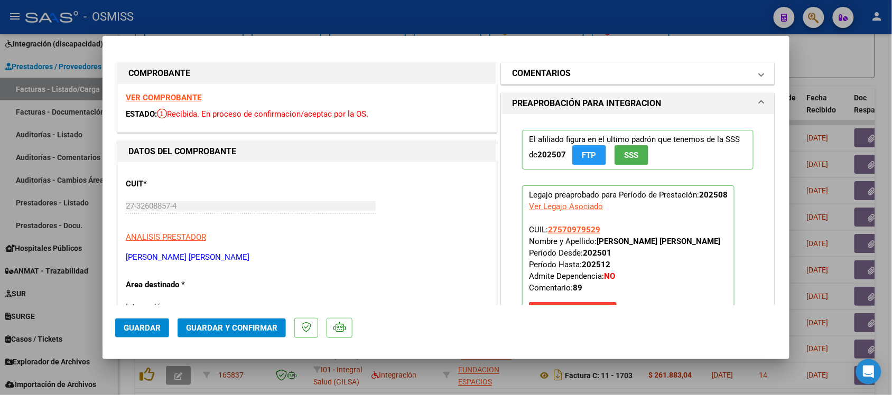
click at [625, 75] on mat-panel-title "COMENTARIOS" at bounding box center [631, 73] width 239 height 13
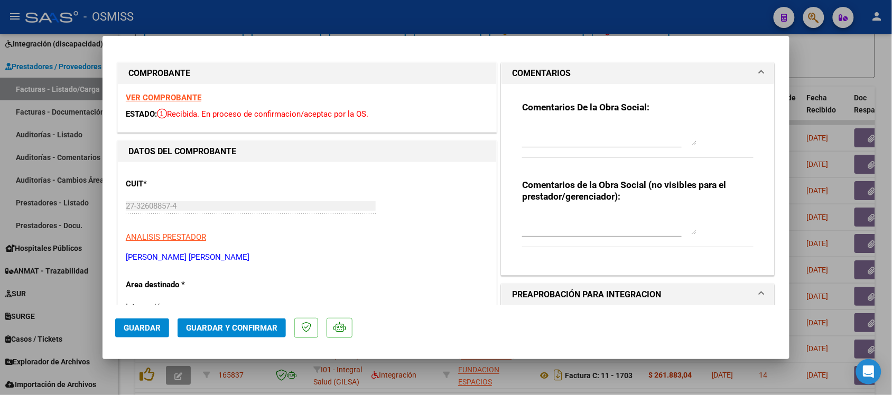
click at [624, 72] on mat-panel-title "COMENTARIOS" at bounding box center [631, 73] width 239 height 13
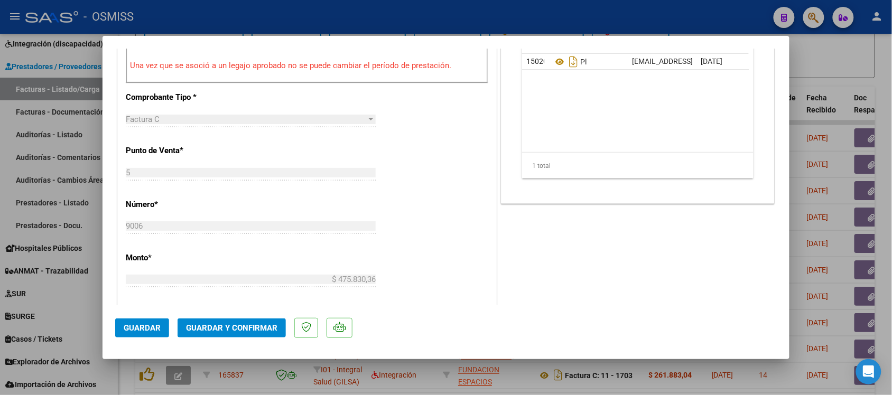
scroll to position [463, 0]
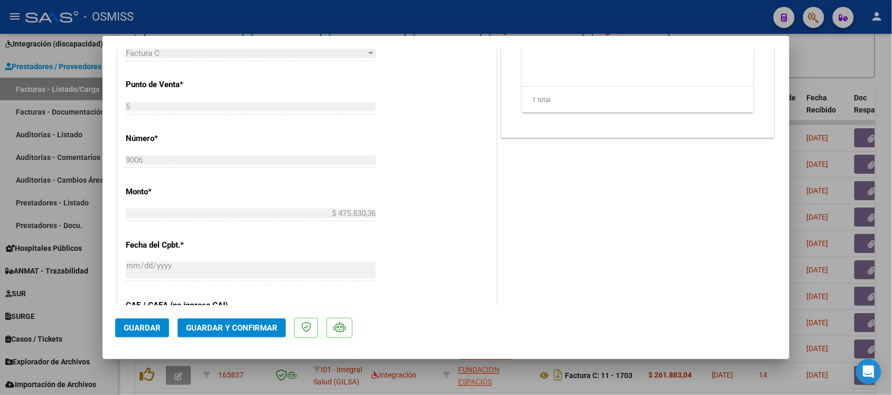
click at [251, 328] on span "Guardar y Confirmar" at bounding box center [231, 329] width 91 height 10
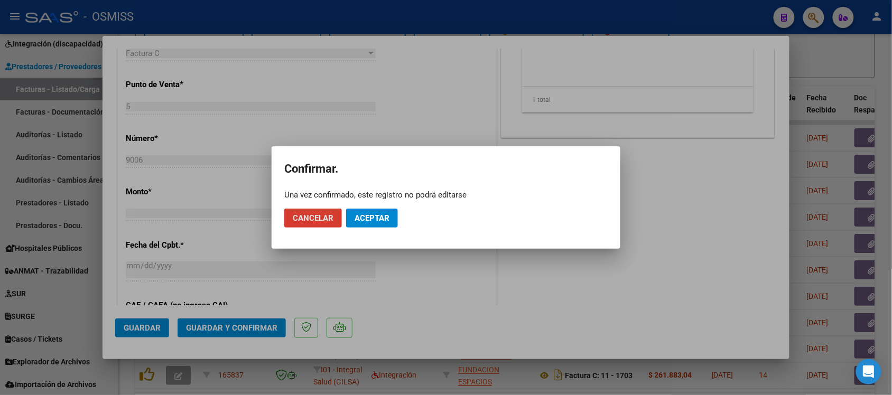
click at [386, 214] on span "Aceptar" at bounding box center [372, 219] width 35 height 10
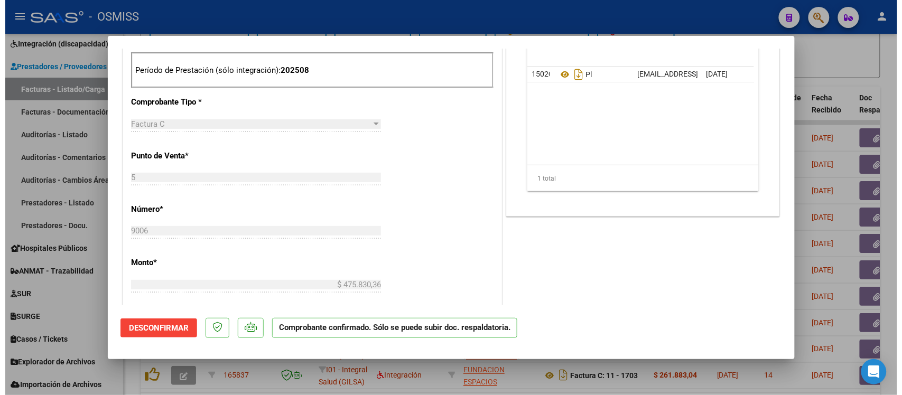
scroll to position [330, 0]
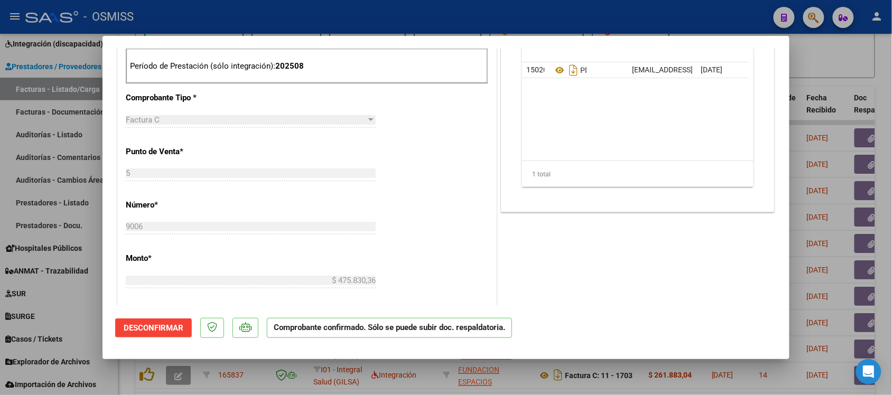
click at [860, 64] on div at bounding box center [446, 197] width 892 height 395
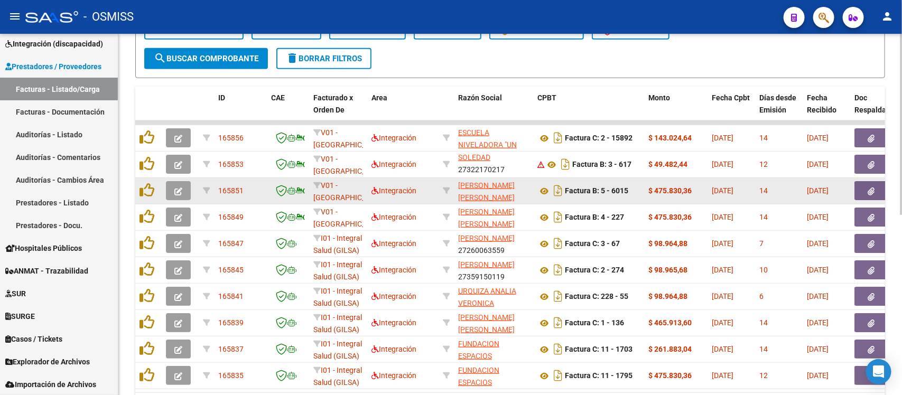
click at [174, 188] on icon "button" at bounding box center [178, 192] width 8 height 8
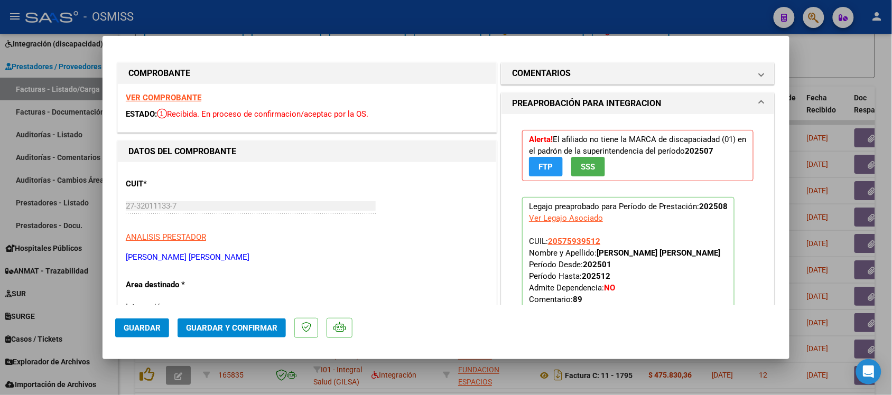
click at [849, 70] on div at bounding box center [446, 197] width 892 height 395
type input "$ 0,00"
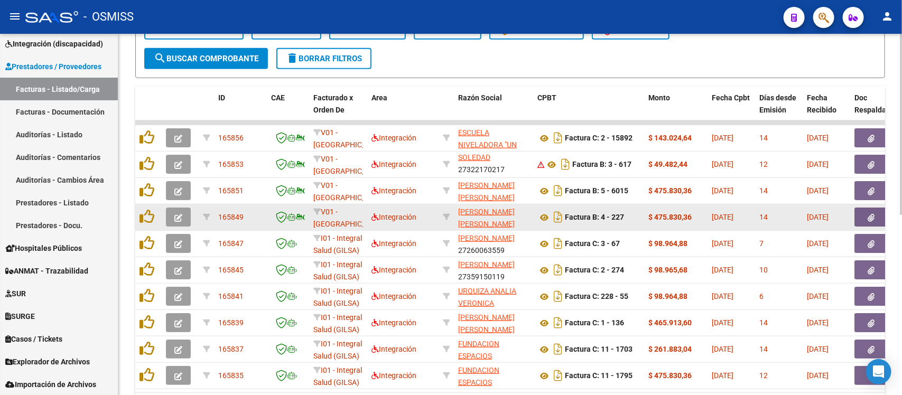
click at [182, 215] on button "button" at bounding box center [178, 217] width 25 height 19
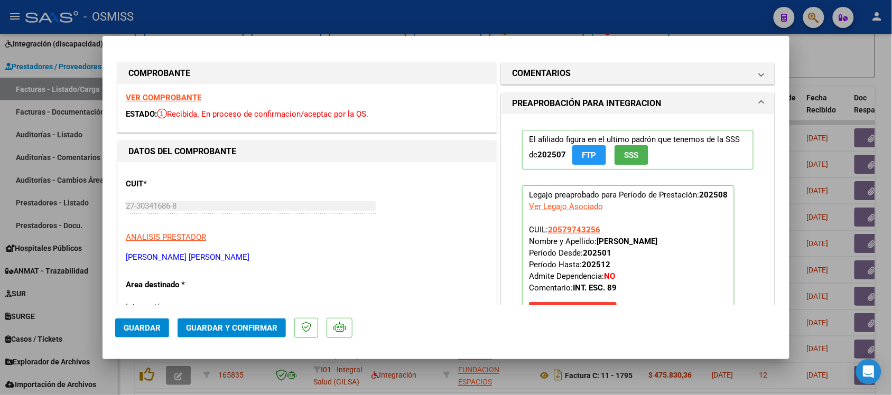
click at [831, 86] on div at bounding box center [446, 197] width 892 height 395
type input "$ 0,00"
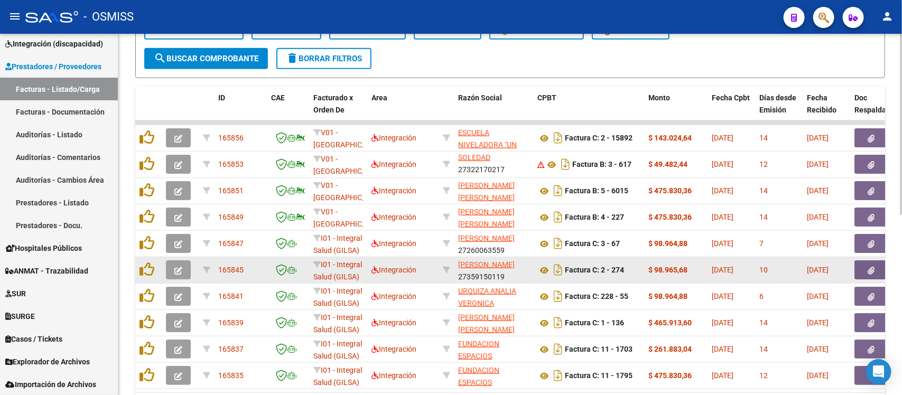
scroll to position [361, 0]
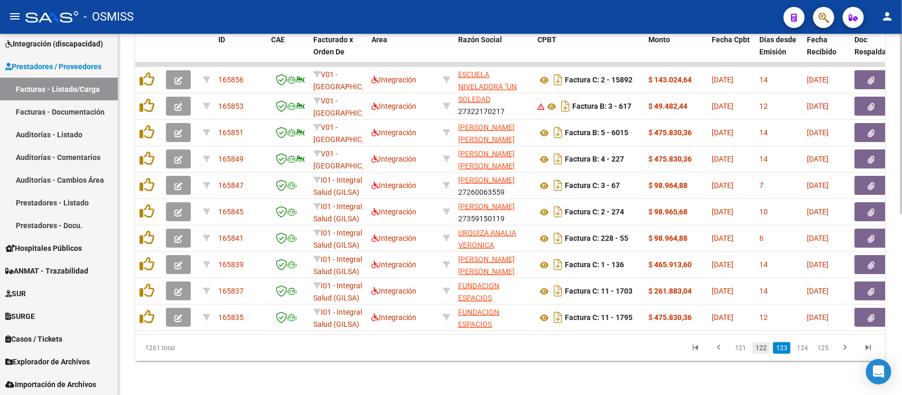
click at [763, 349] on link "122" at bounding box center [761, 349] width 17 height 12
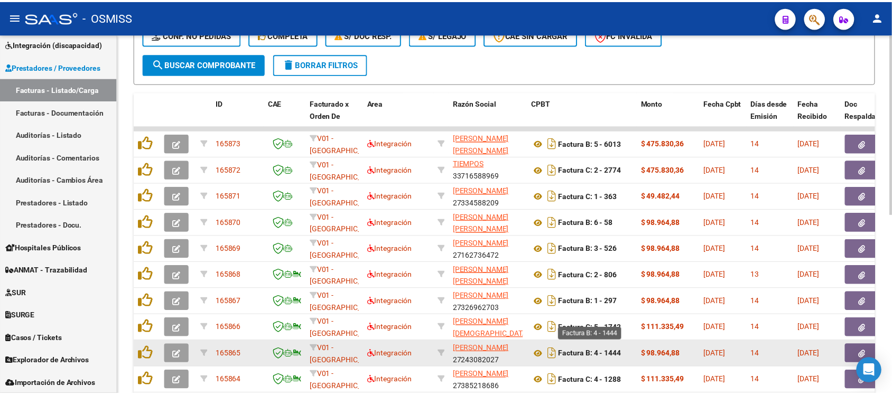
scroll to position [228, 0]
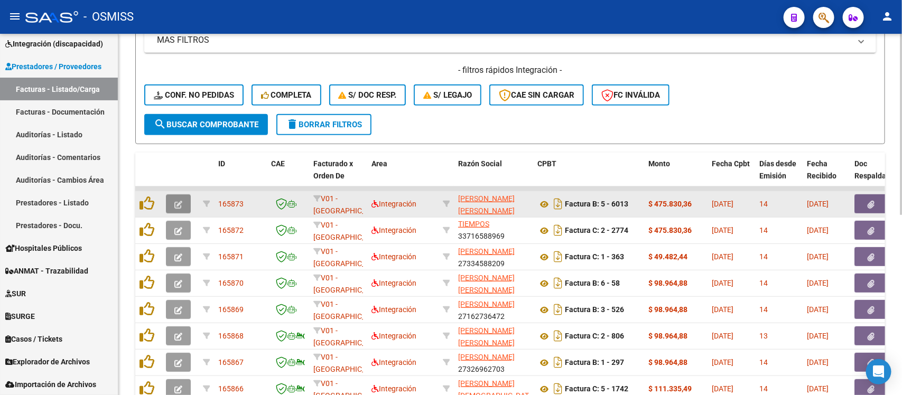
click at [180, 201] on icon "button" at bounding box center [178, 205] width 8 height 8
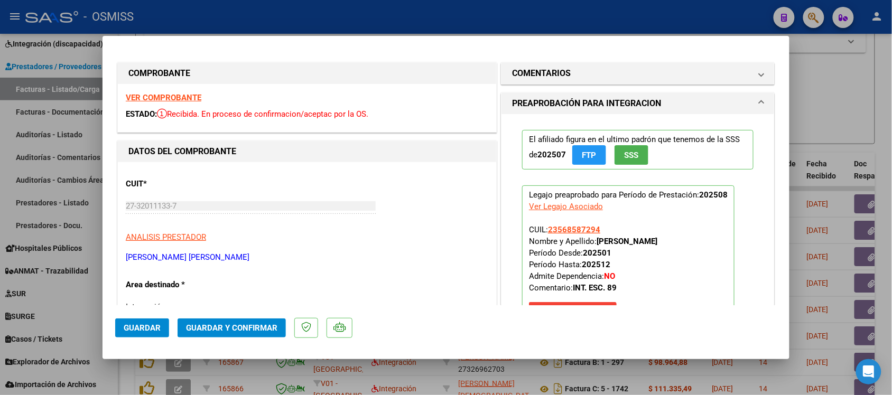
click at [178, 97] on strong "VER COMPROBANTE" at bounding box center [164, 98] width 76 height 10
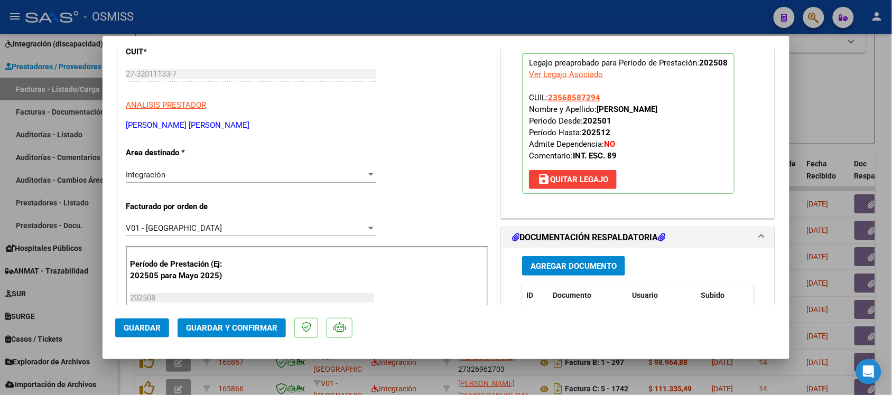
scroll to position [198, 0]
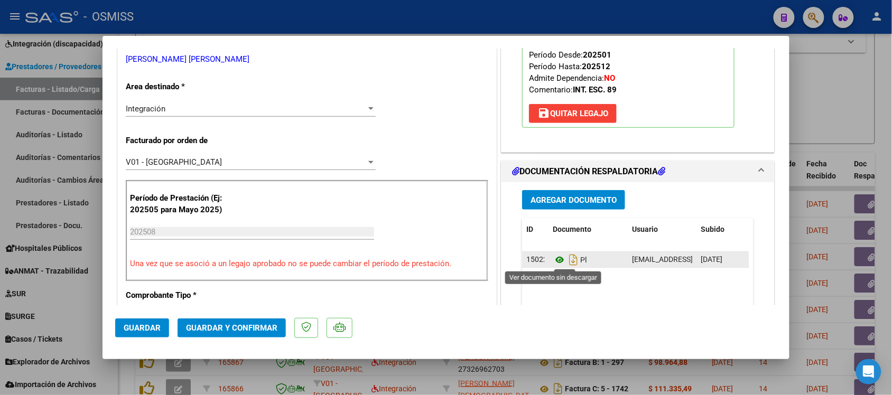
click at [553, 263] on icon at bounding box center [560, 260] width 14 height 13
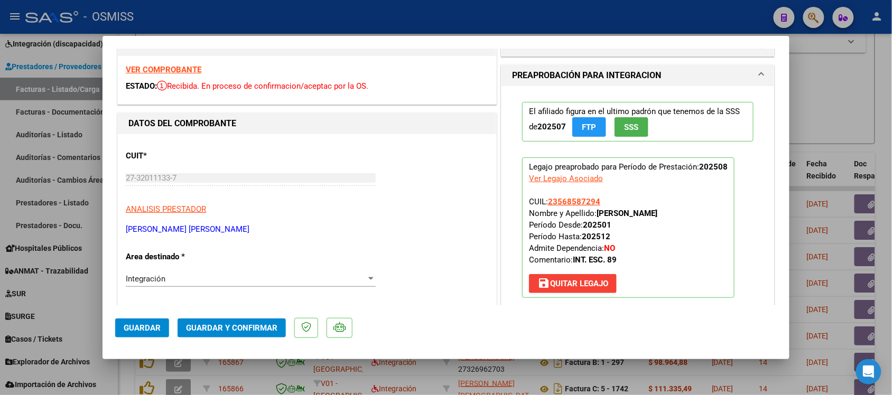
scroll to position [0, 0]
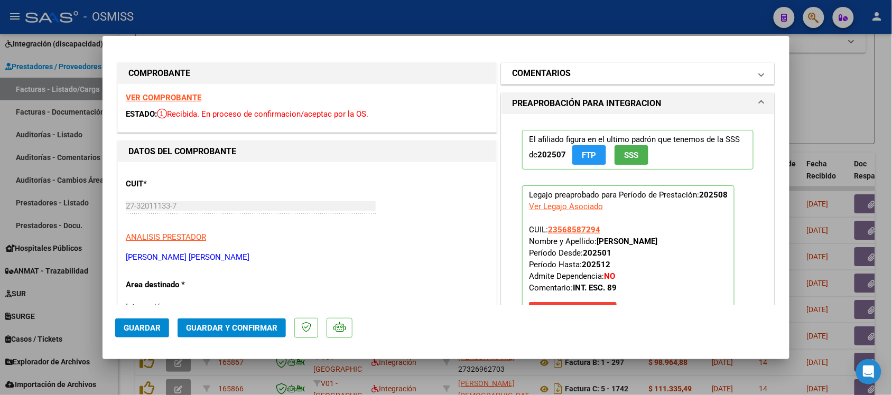
click at [542, 69] on h1 "COMENTARIOS" at bounding box center [541, 73] width 59 height 13
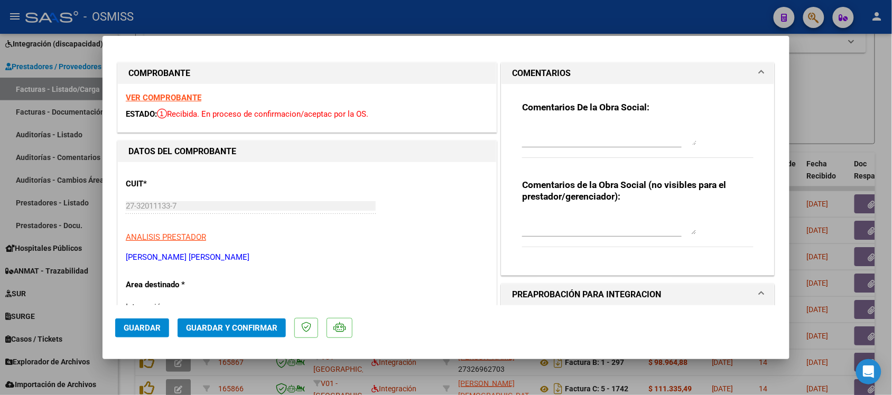
click at [560, 71] on h1 "COMENTARIOS" at bounding box center [541, 73] width 59 height 13
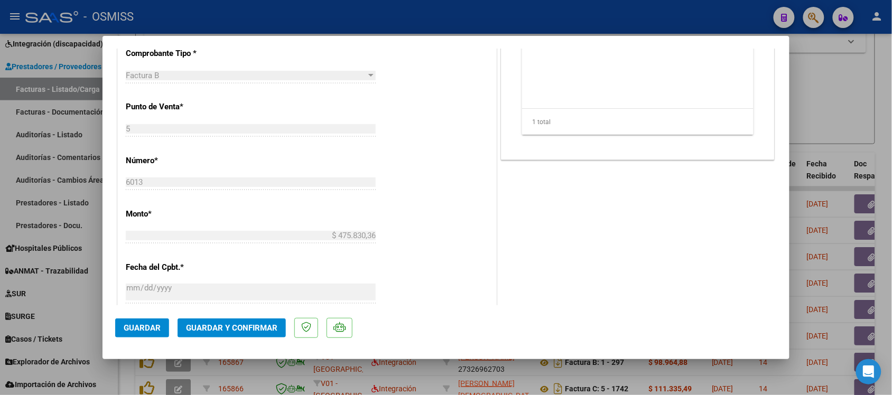
scroll to position [463, 0]
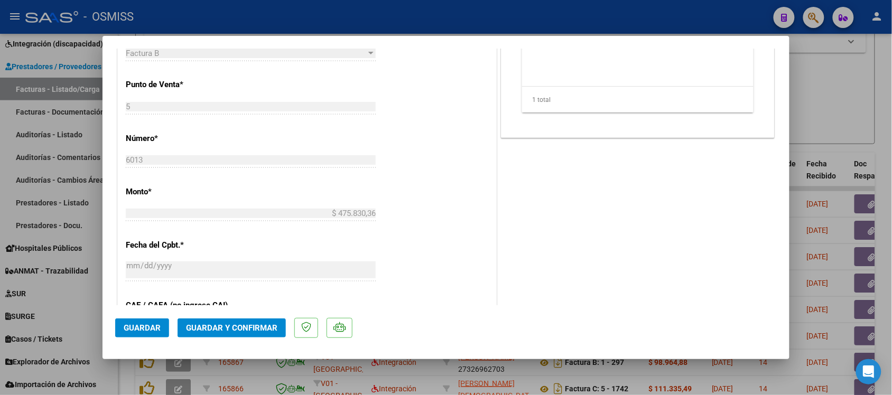
click at [251, 324] on span "Guardar y Confirmar" at bounding box center [231, 329] width 91 height 10
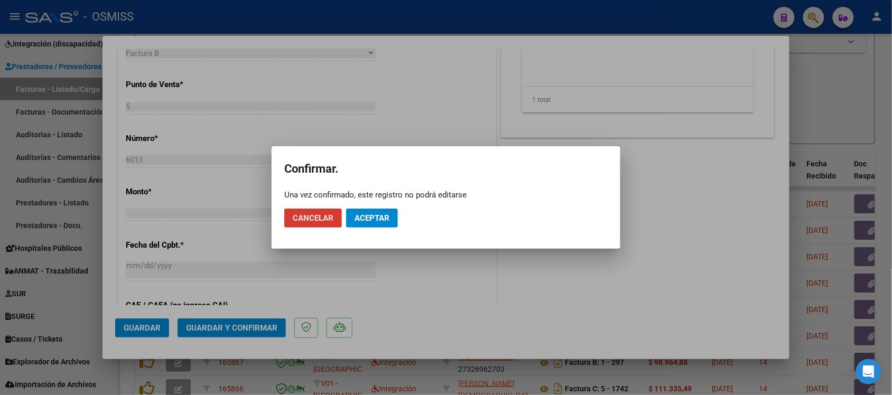
click at [371, 205] on mat-dialog-actions "Cancelar Aceptar" at bounding box center [446, 218] width 324 height 36
click at [372, 216] on span "Aceptar" at bounding box center [372, 219] width 35 height 10
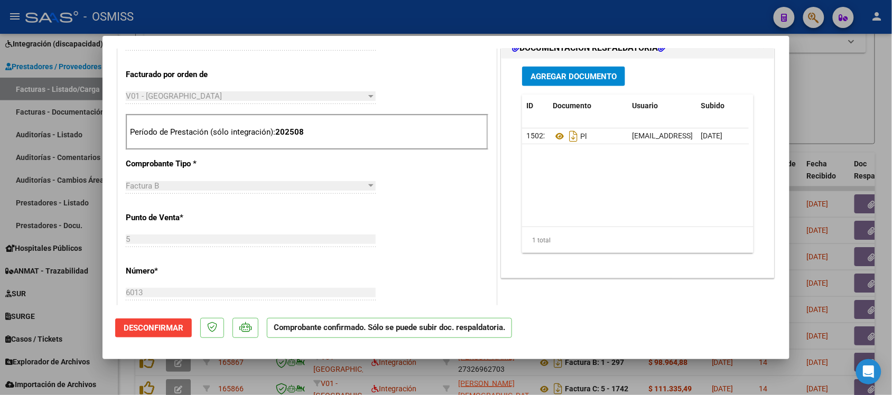
scroll to position [330, 0]
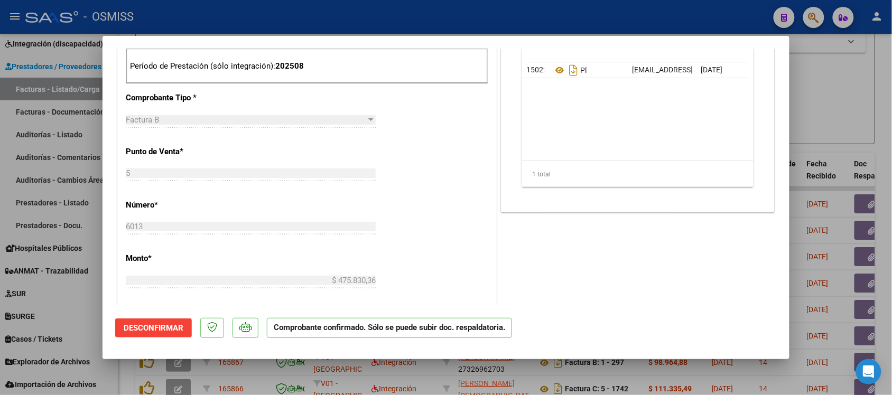
click at [823, 97] on div at bounding box center [446, 197] width 892 height 395
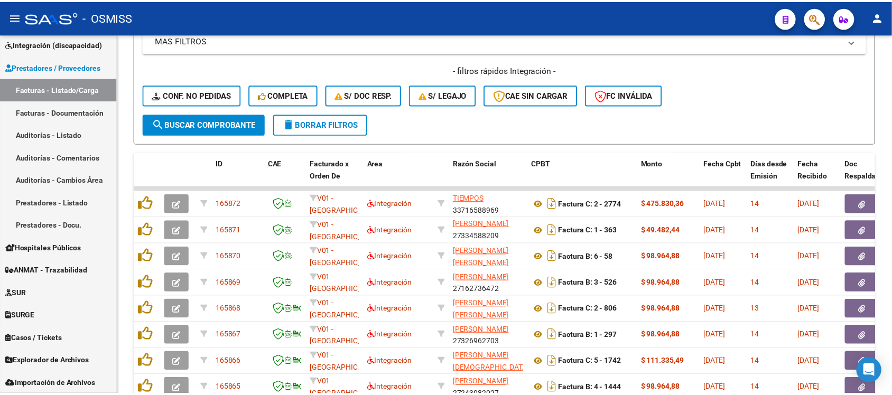
scroll to position [14, 0]
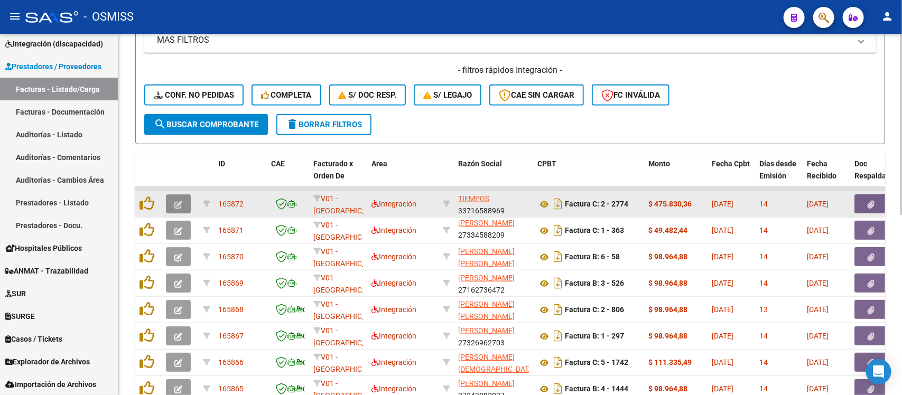
click at [176, 202] on icon "button" at bounding box center [178, 205] width 8 height 8
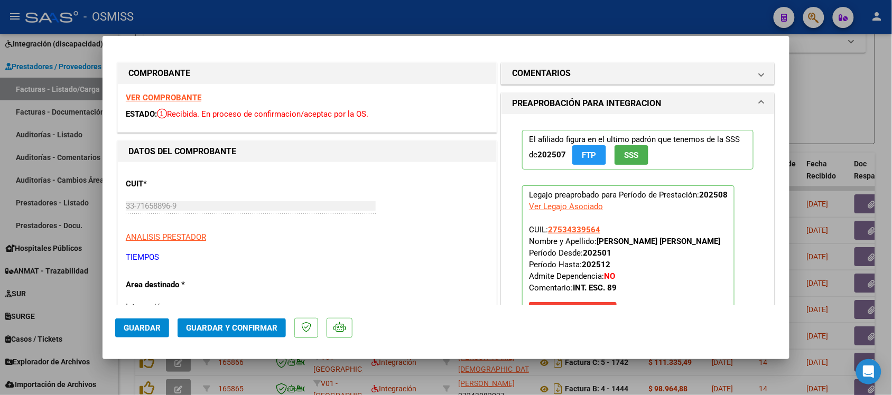
click at [171, 96] on strong "VER COMPROBANTE" at bounding box center [164, 98] width 76 height 10
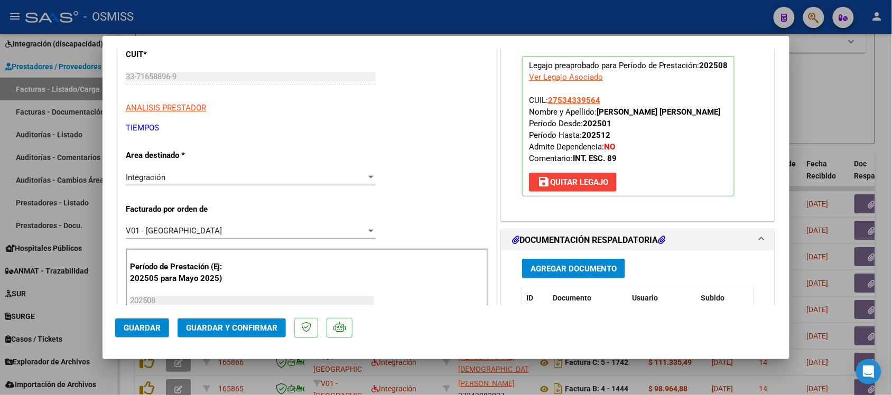
scroll to position [198, 0]
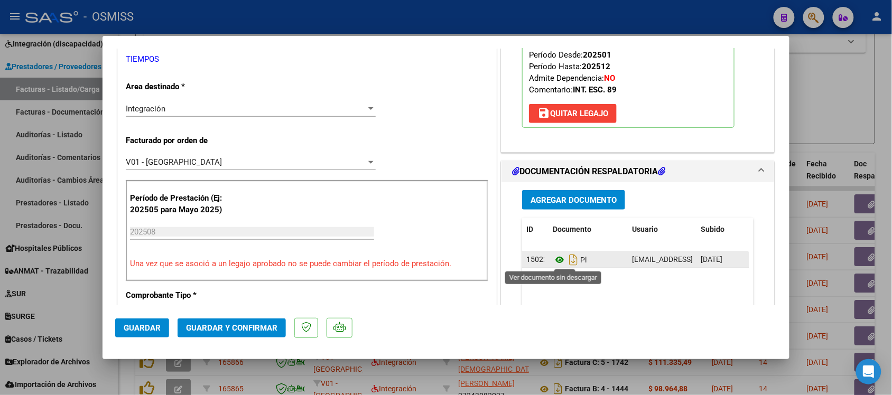
click at [553, 260] on icon at bounding box center [560, 260] width 14 height 13
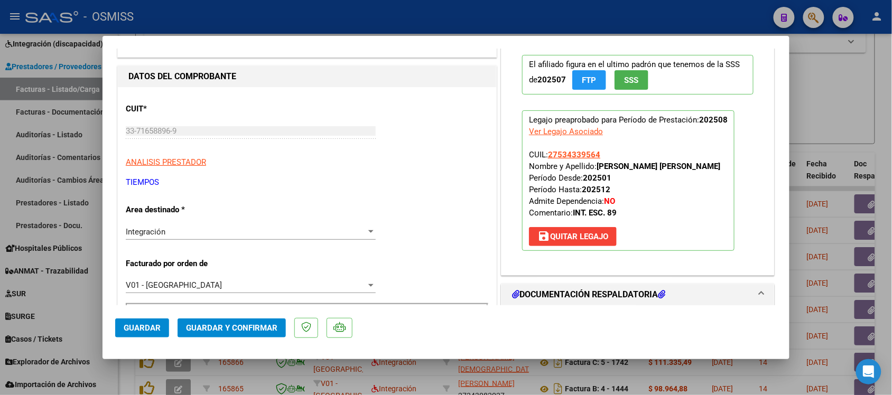
scroll to position [0, 0]
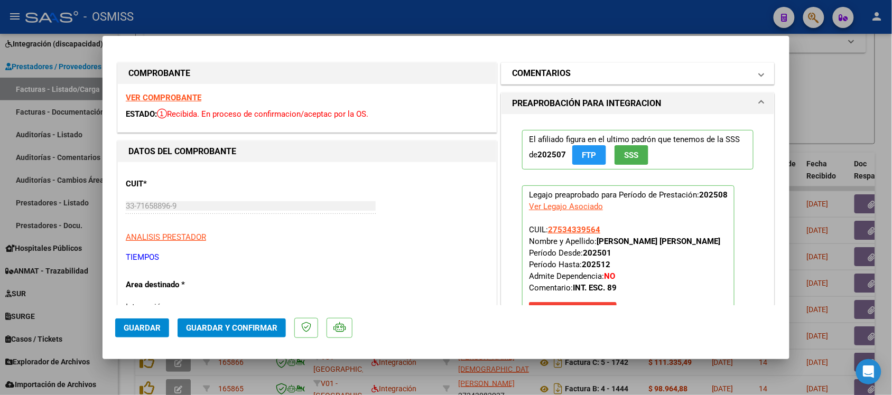
click at [553, 67] on h1 "COMENTARIOS" at bounding box center [541, 73] width 59 height 13
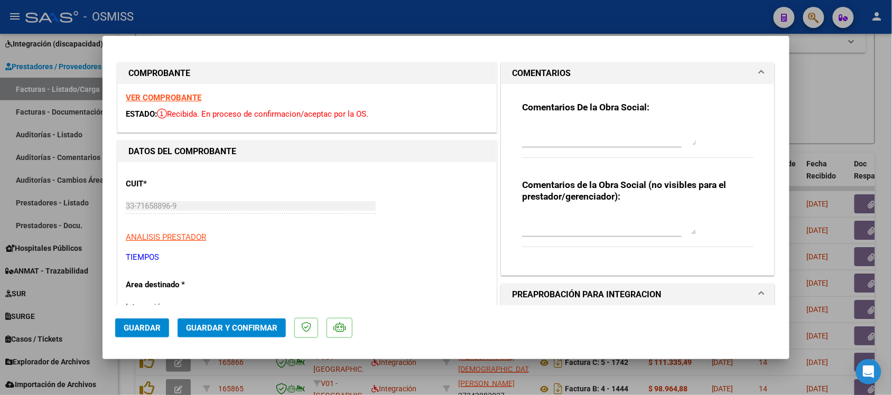
click at [576, 69] on mat-panel-title "COMENTARIOS" at bounding box center [631, 73] width 239 height 13
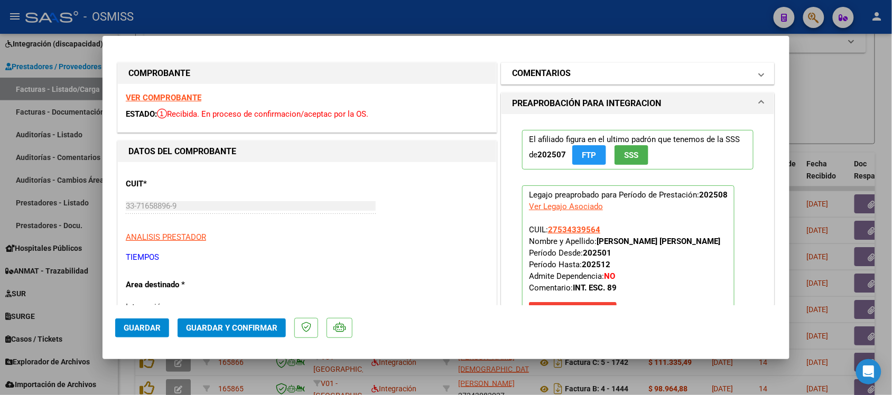
click at [546, 67] on h1 "COMENTARIOS" at bounding box center [541, 73] width 59 height 13
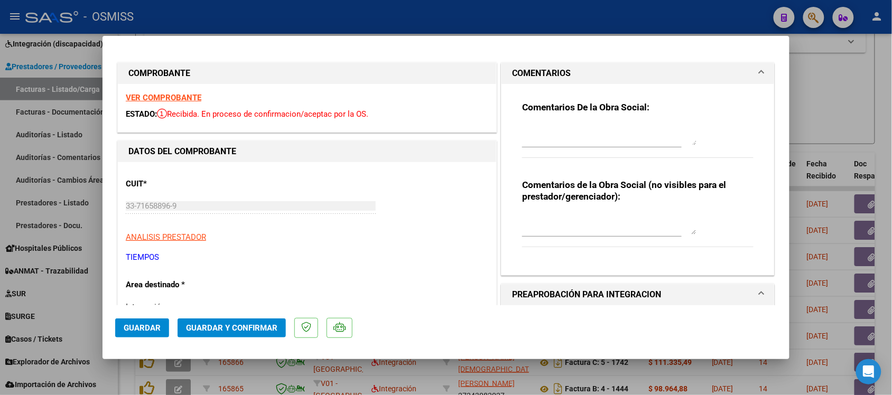
click at [548, 69] on h1 "COMENTARIOS" at bounding box center [541, 73] width 59 height 13
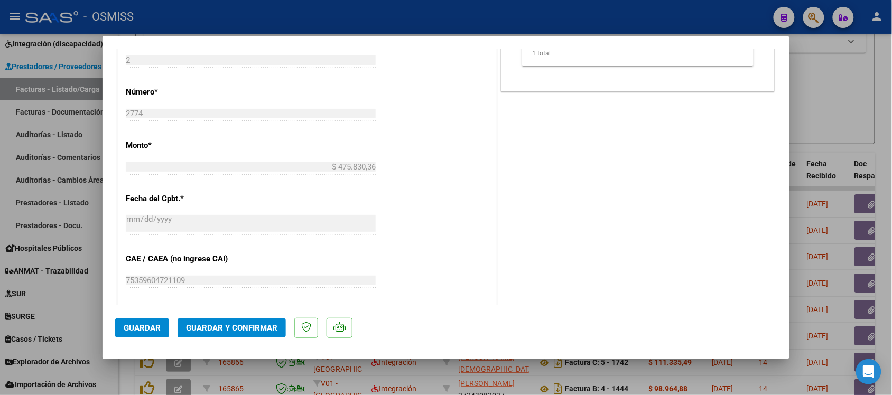
scroll to position [529, 0]
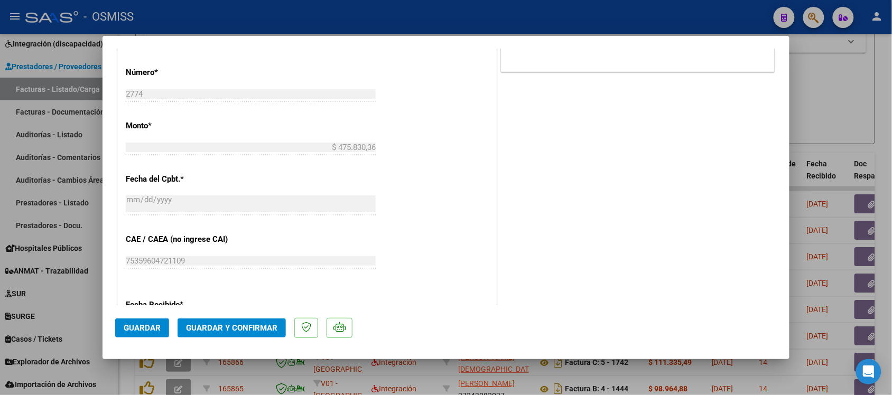
click at [239, 329] on span "Guardar y Confirmar" at bounding box center [231, 329] width 91 height 10
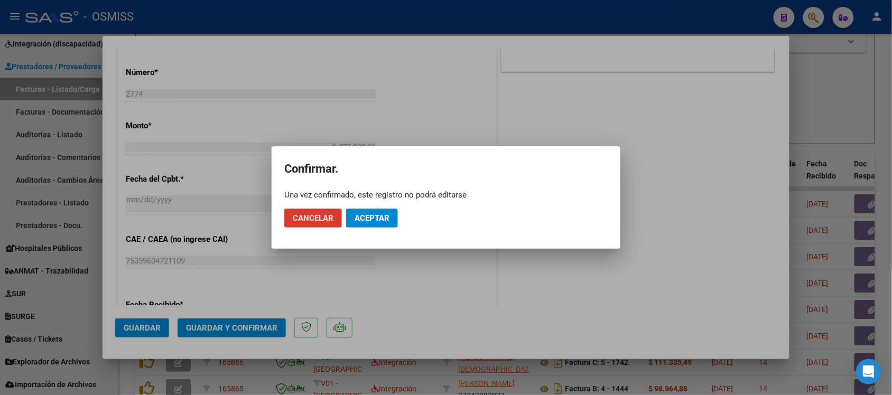
click at [376, 208] on mat-dialog-actions "Cancelar Aceptar" at bounding box center [446, 218] width 324 height 36
click at [379, 216] on span "Aceptar" at bounding box center [372, 219] width 35 height 10
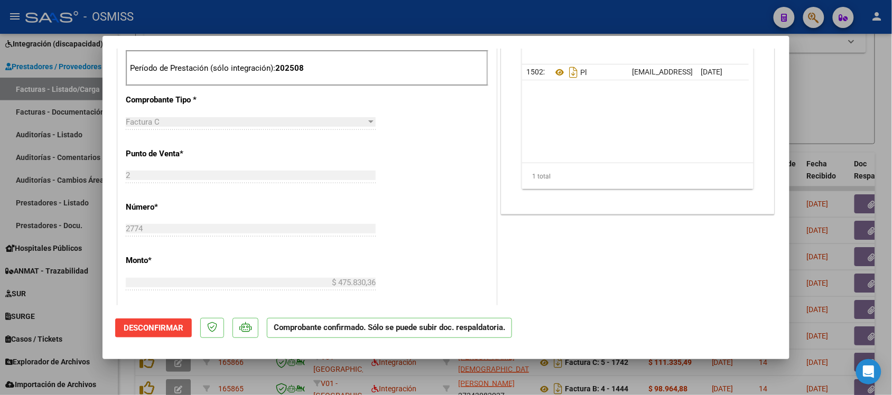
scroll to position [331, 0]
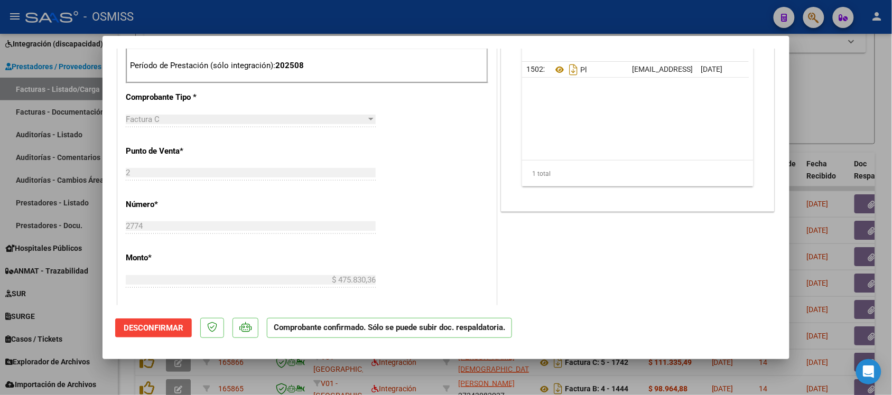
click at [864, 108] on div at bounding box center [446, 197] width 892 height 395
type input "$ 0,00"
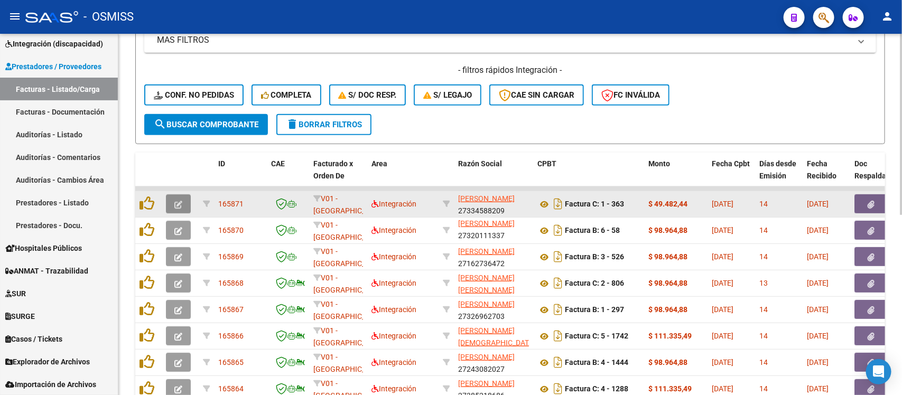
click at [181, 201] on icon "button" at bounding box center [178, 205] width 8 height 8
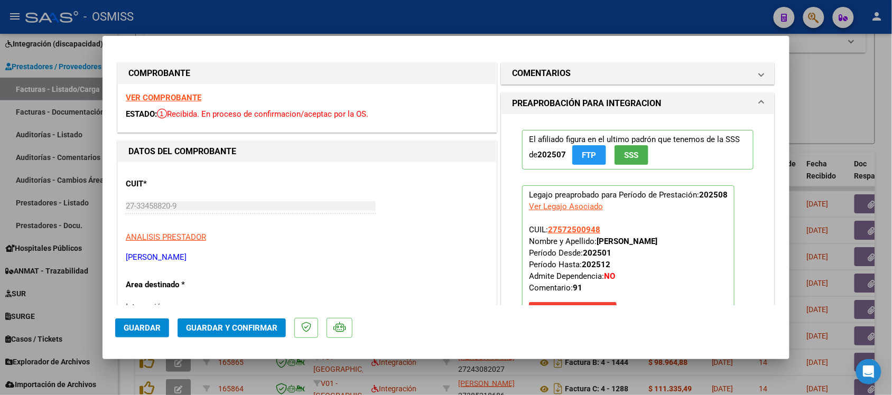
click at [189, 94] on strong "VER COMPROBANTE" at bounding box center [164, 98] width 76 height 10
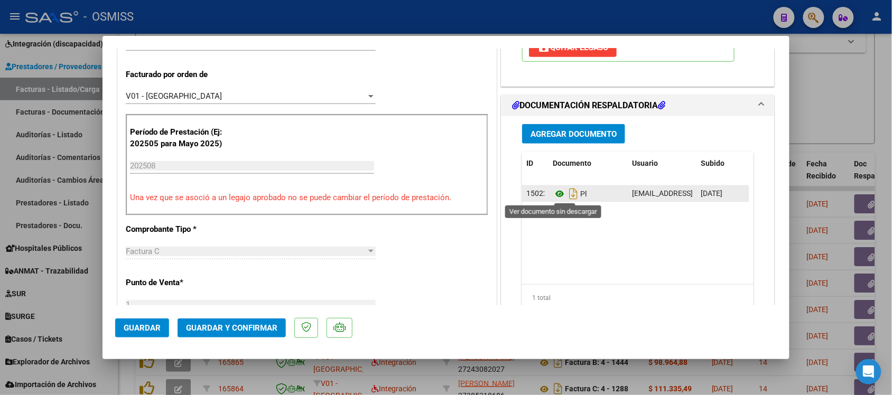
click at [554, 196] on icon at bounding box center [560, 194] width 14 height 13
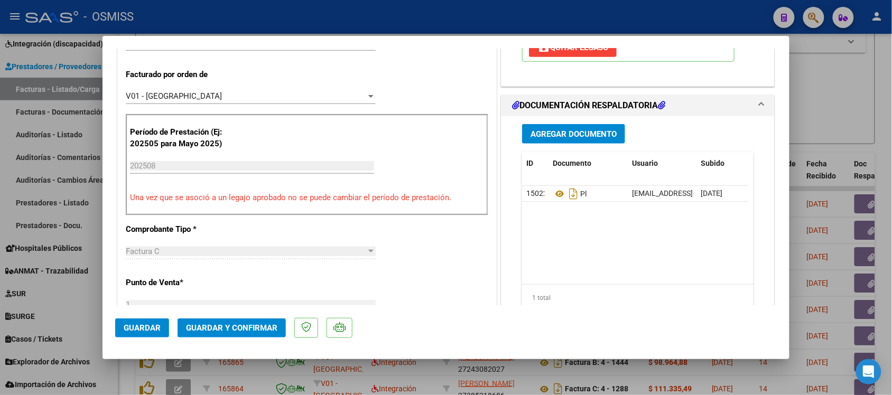
scroll to position [0, 0]
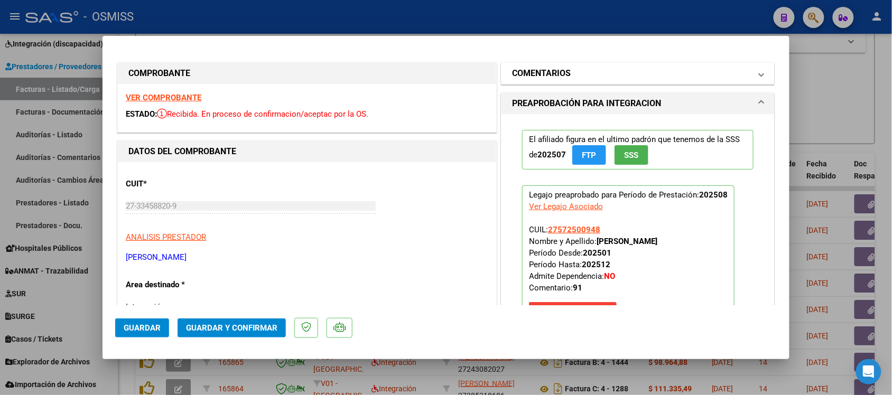
click at [550, 72] on h1 "COMENTARIOS" at bounding box center [541, 73] width 59 height 13
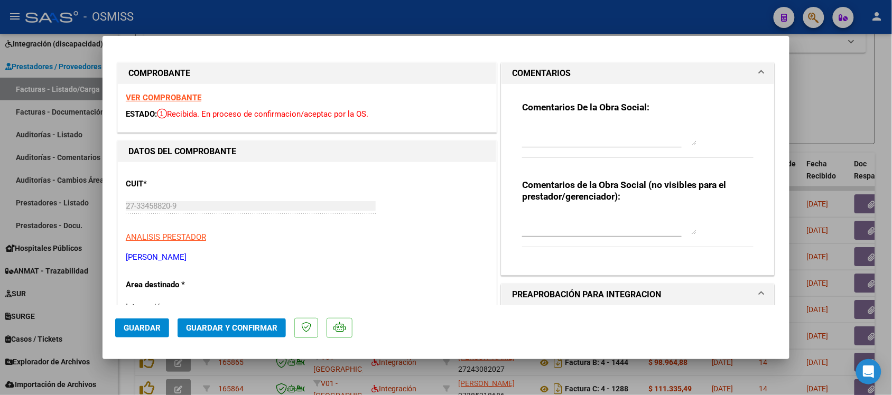
click at [529, 71] on h1 "COMENTARIOS" at bounding box center [541, 73] width 59 height 13
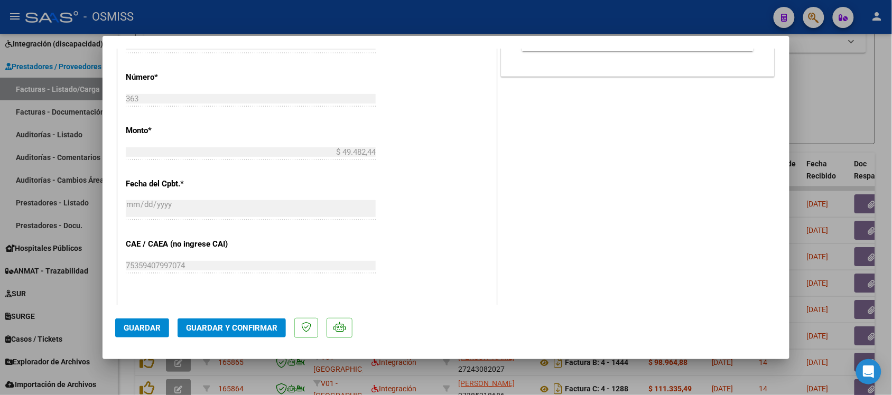
scroll to position [529, 0]
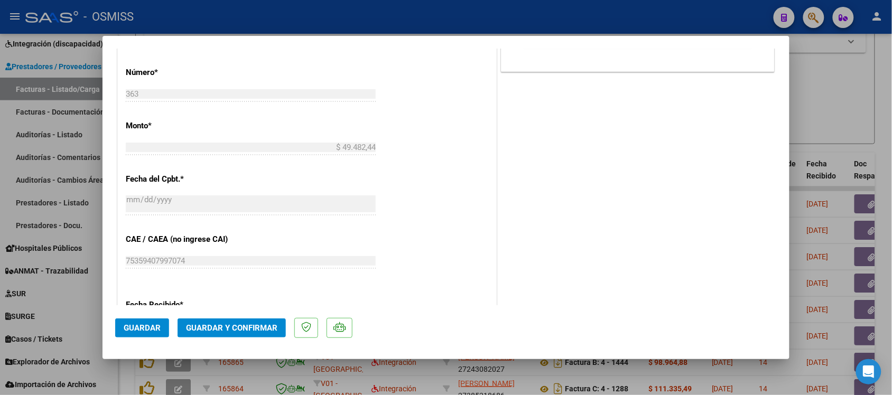
click at [224, 333] on button "Guardar y Confirmar" at bounding box center [232, 328] width 108 height 19
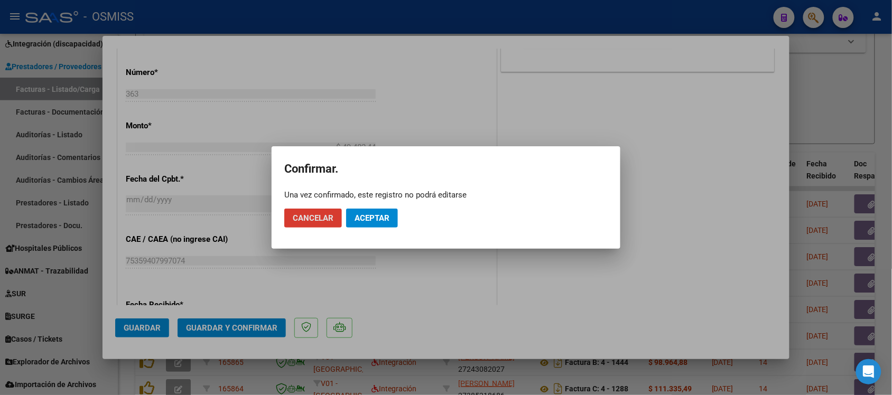
click at [390, 216] on span "Aceptar" at bounding box center [372, 219] width 35 height 10
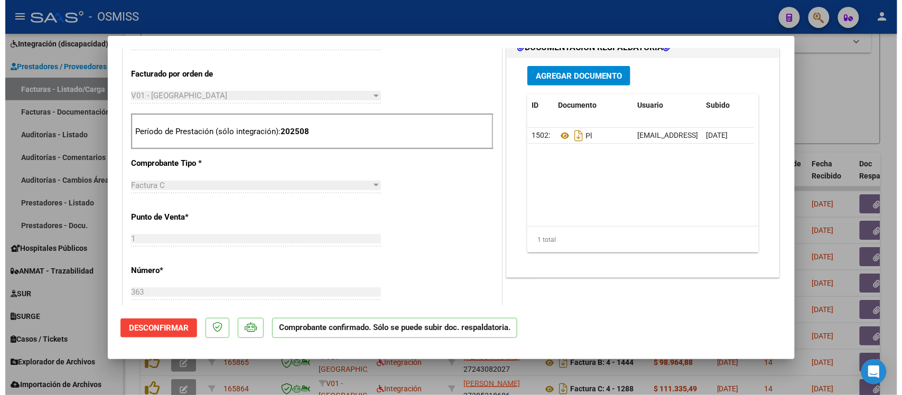
scroll to position [331, 0]
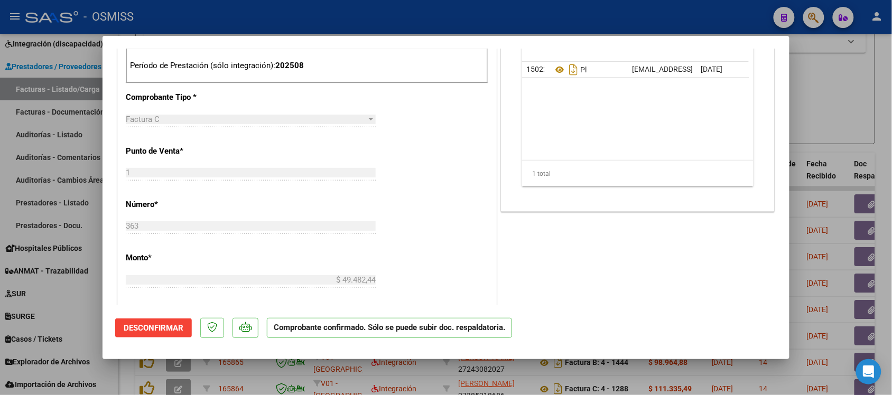
click at [823, 110] on div at bounding box center [446, 197] width 892 height 395
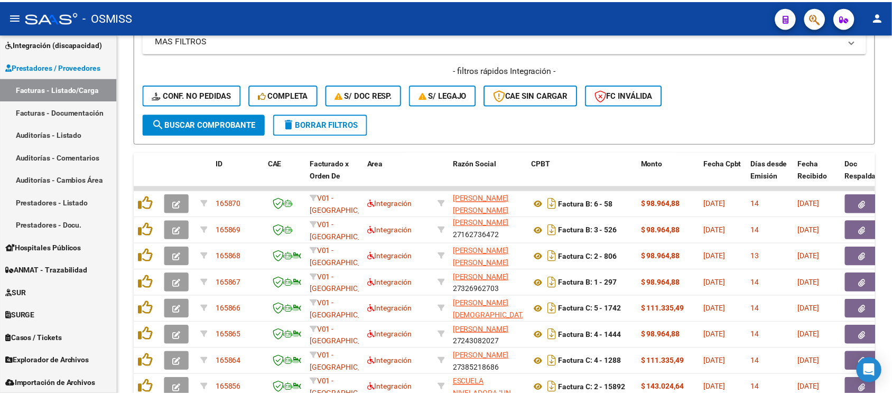
scroll to position [1, 0]
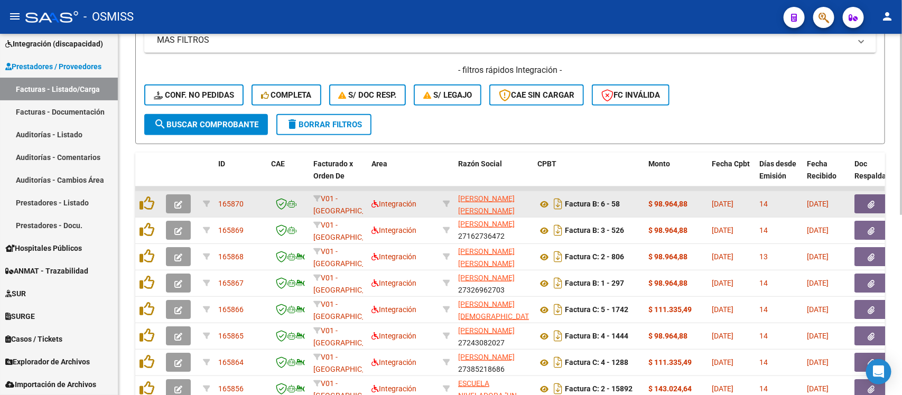
click at [171, 205] on button "button" at bounding box center [178, 204] width 25 height 19
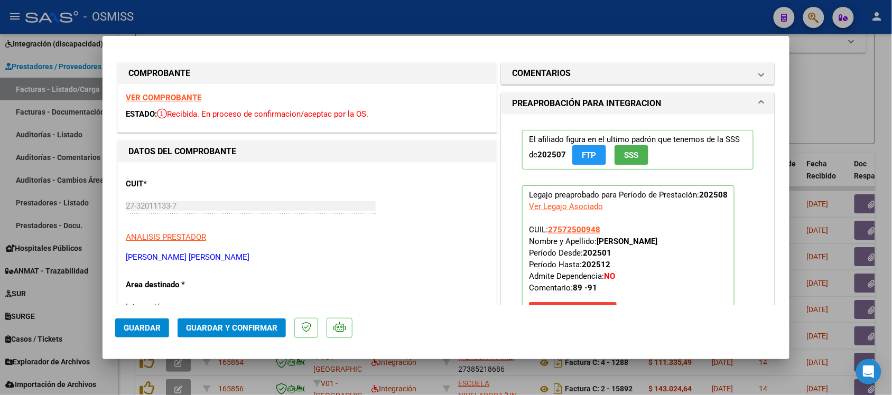
click at [174, 96] on strong "VER COMPROBANTE" at bounding box center [164, 98] width 76 height 10
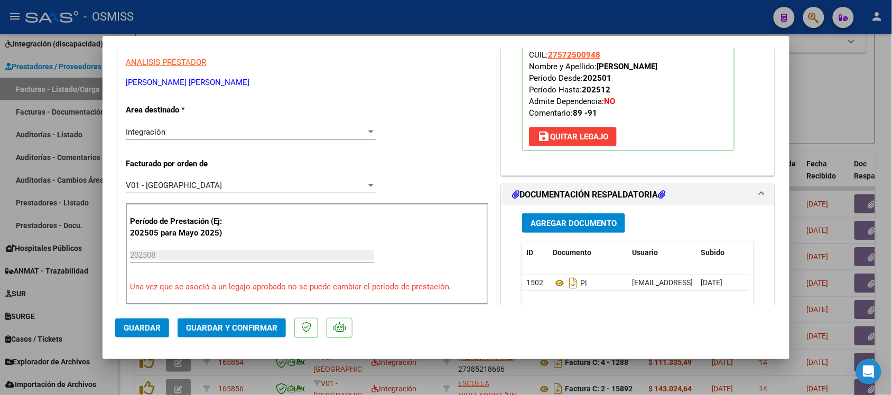
scroll to position [198, 0]
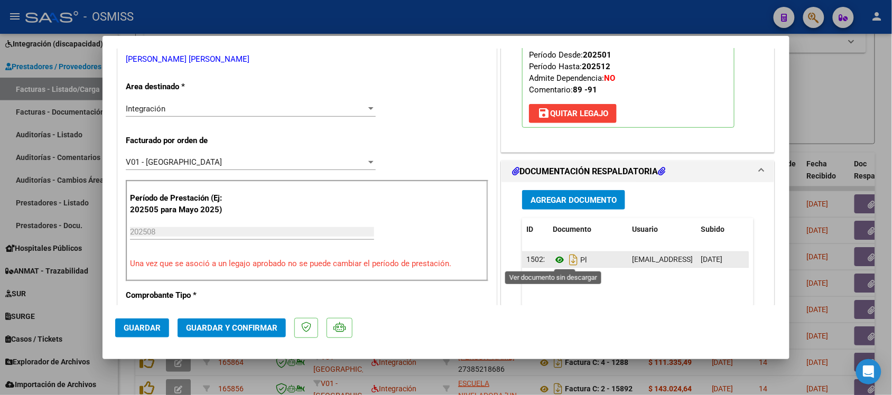
click at [553, 261] on icon at bounding box center [560, 260] width 14 height 13
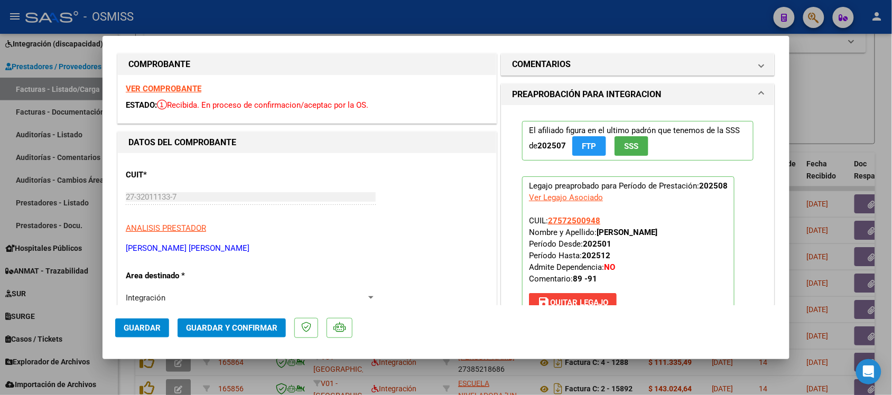
scroll to position [0, 0]
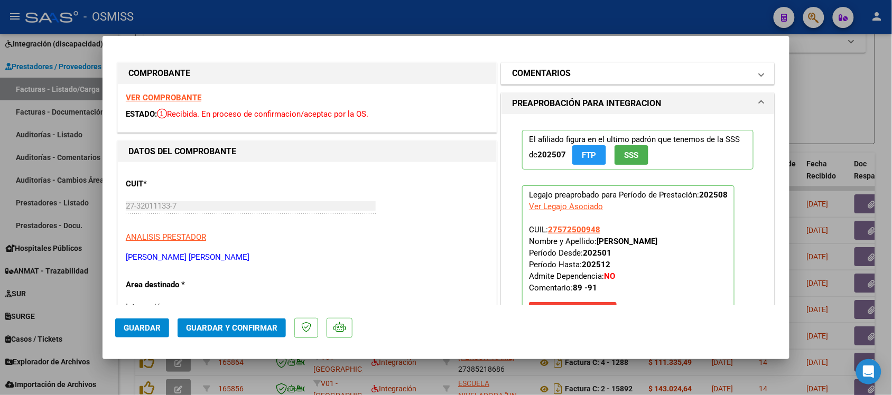
click at [573, 68] on mat-panel-title "COMENTARIOS" at bounding box center [631, 73] width 239 height 13
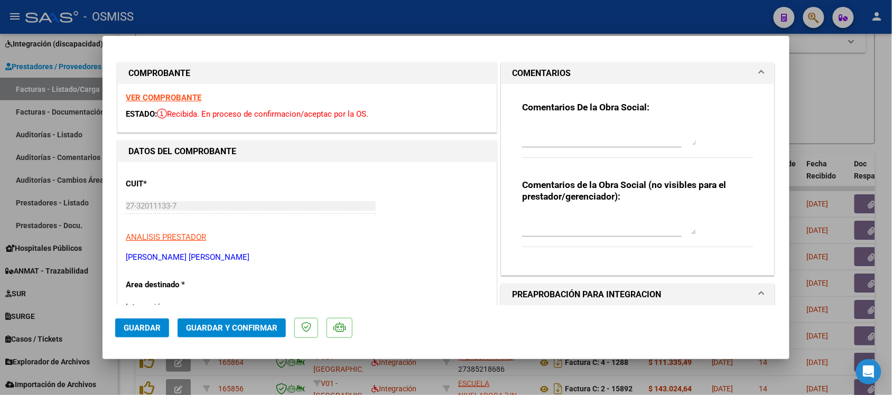
click at [571, 68] on mat-panel-title "COMENTARIOS" at bounding box center [631, 73] width 239 height 13
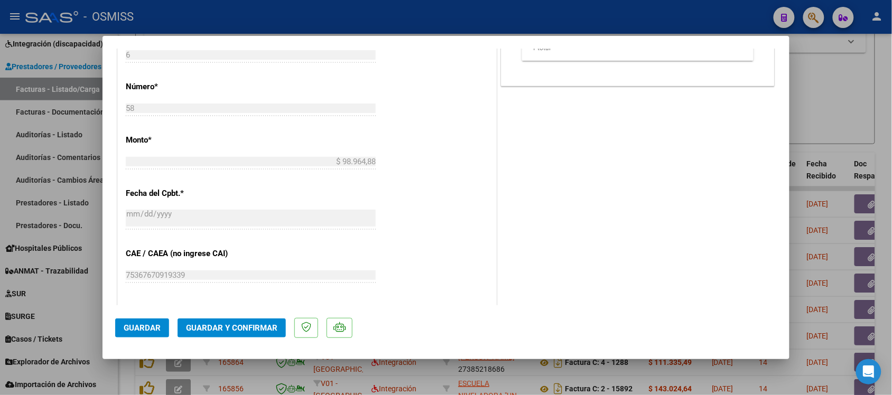
scroll to position [529, 0]
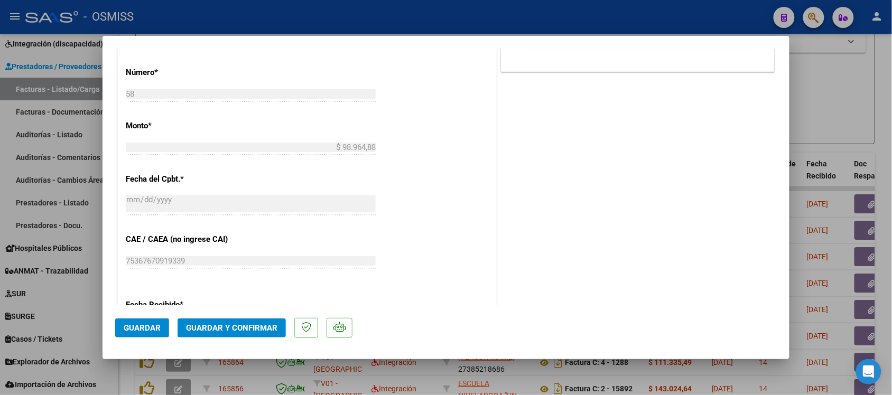
click at [253, 329] on span "Guardar y Confirmar" at bounding box center [231, 329] width 91 height 10
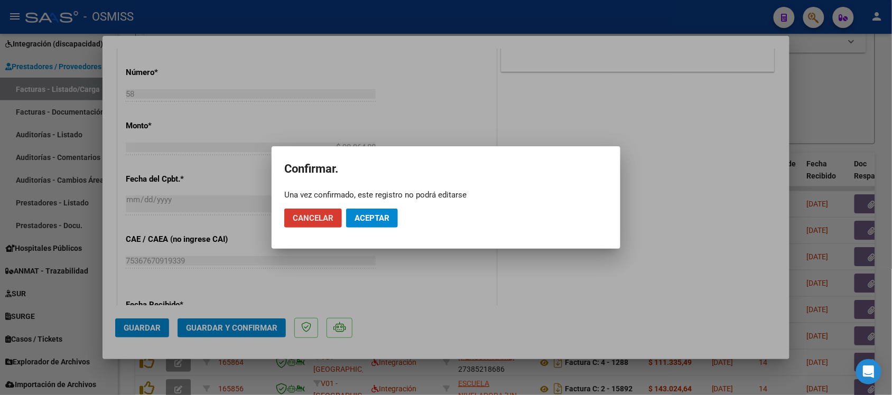
click at [369, 212] on button "Aceptar" at bounding box center [372, 218] width 52 height 19
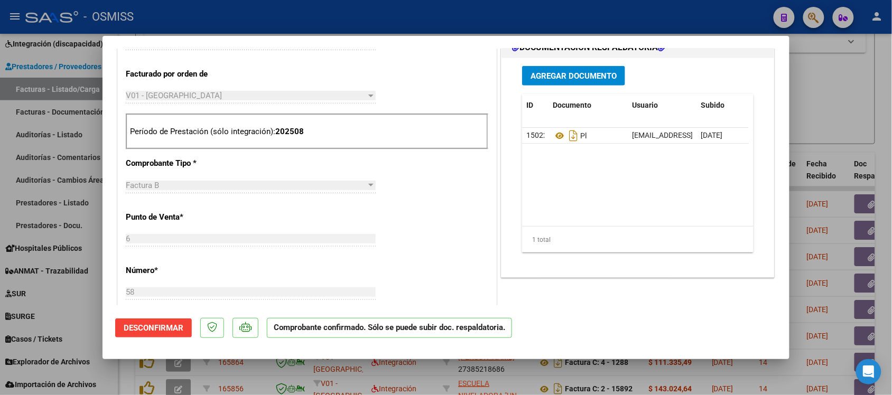
scroll to position [331, 0]
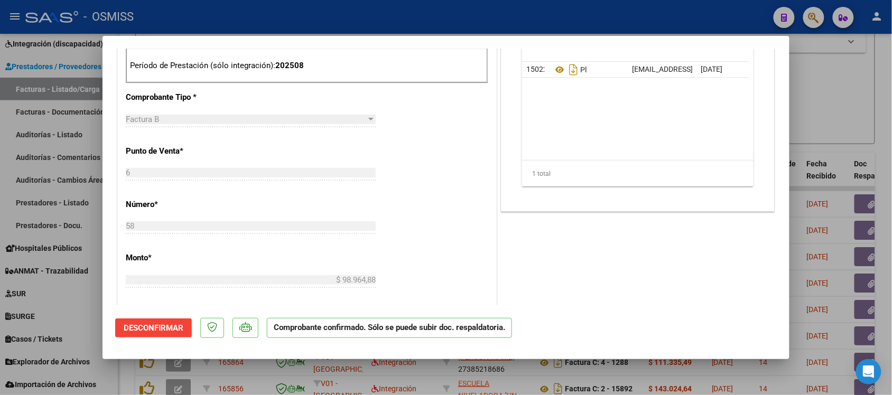
click at [857, 99] on div at bounding box center [446, 197] width 892 height 395
type input "$ 0,00"
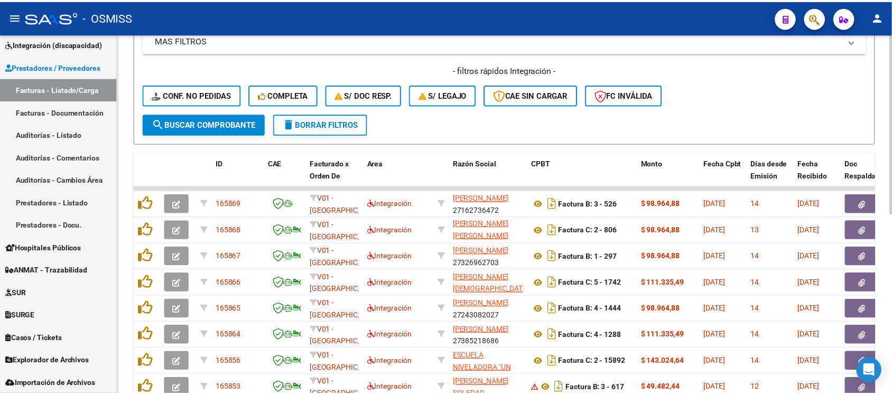
scroll to position [14, 0]
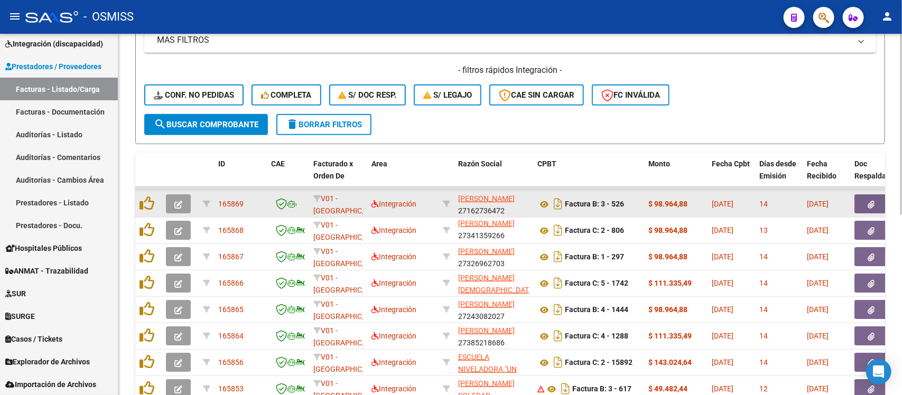
click at [174, 201] on icon "button" at bounding box center [178, 205] width 8 height 8
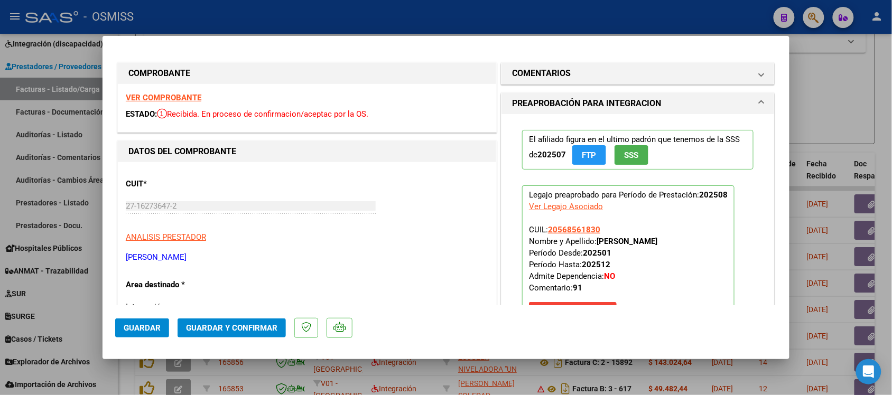
click at [189, 95] on strong "VER COMPROBANTE" at bounding box center [164, 98] width 76 height 10
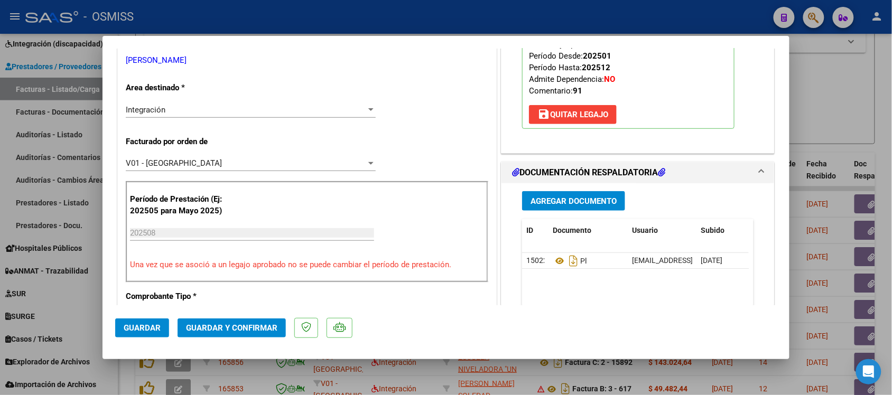
scroll to position [198, 0]
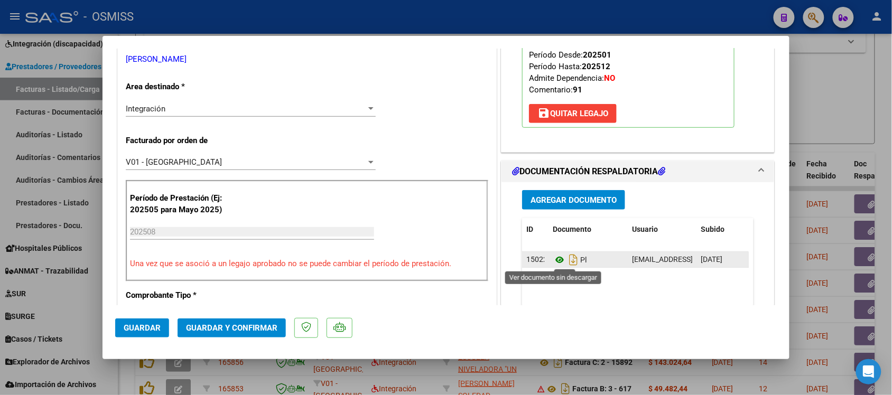
click at [553, 261] on icon at bounding box center [560, 260] width 14 height 13
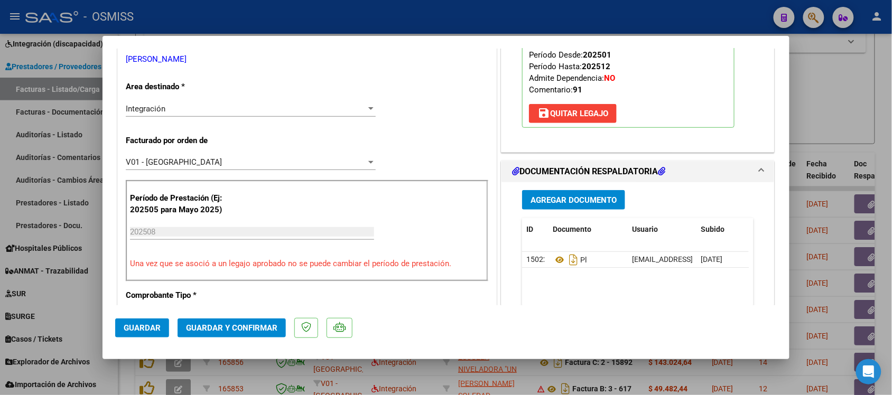
scroll to position [0, 0]
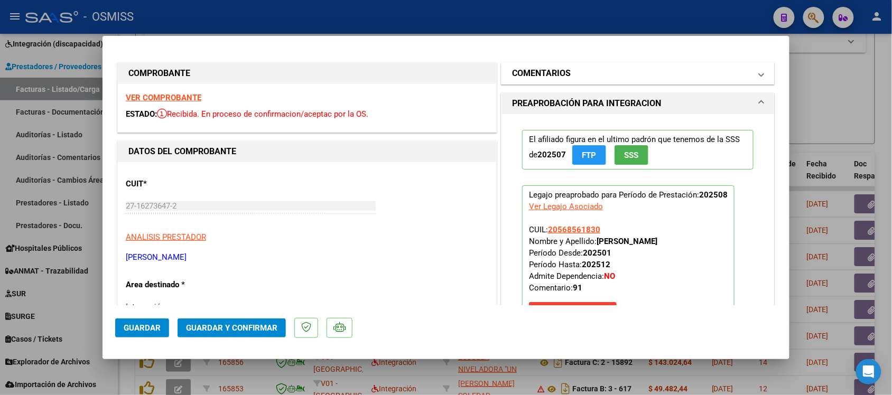
click at [537, 67] on h1 "COMENTARIOS" at bounding box center [541, 73] width 59 height 13
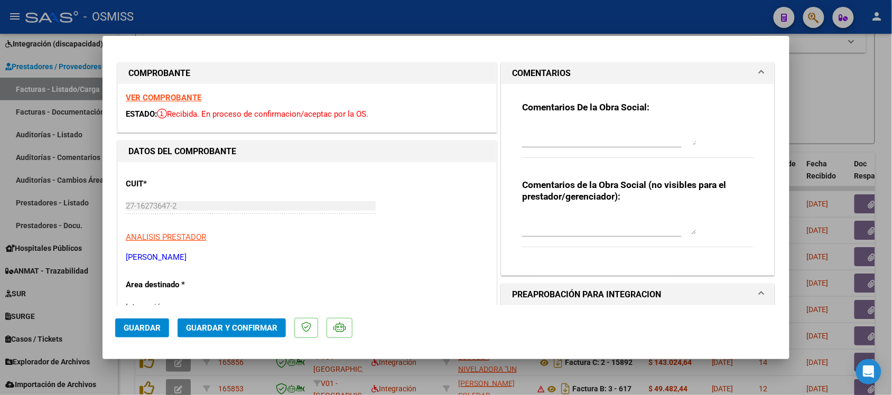
click at [524, 71] on h1 "COMENTARIOS" at bounding box center [541, 73] width 59 height 13
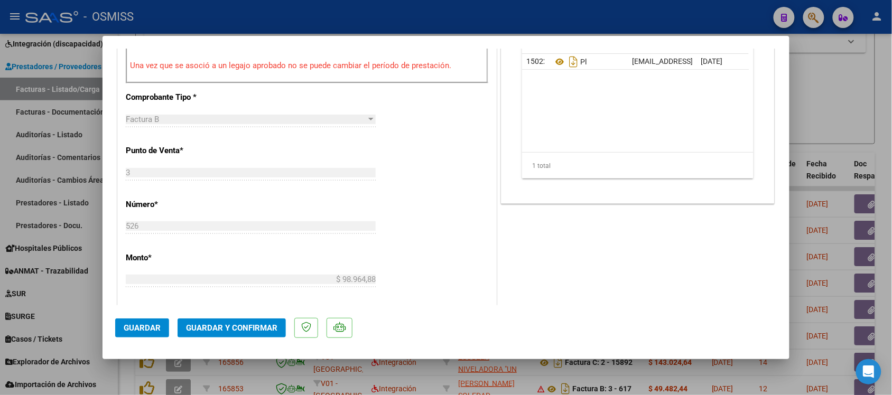
scroll to position [463, 0]
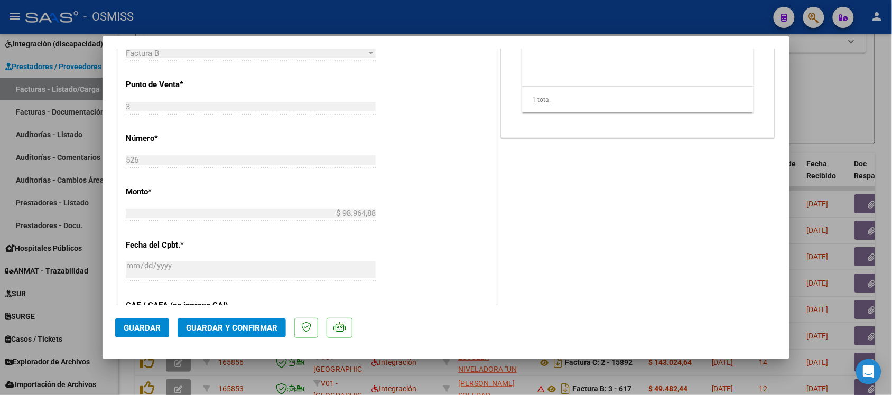
click at [263, 331] on span "Guardar y Confirmar" at bounding box center [231, 329] width 91 height 10
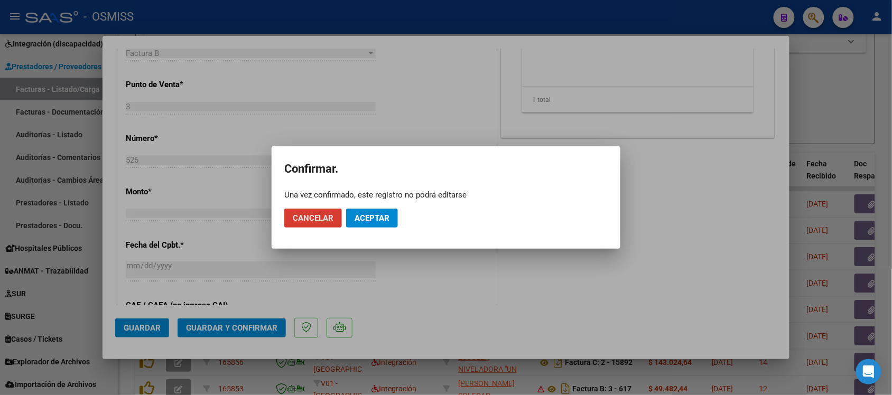
click at [378, 214] on span "Aceptar" at bounding box center [372, 219] width 35 height 10
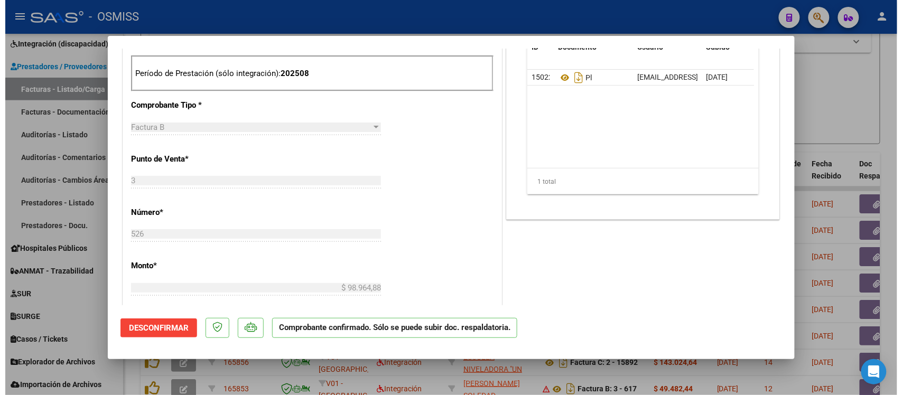
scroll to position [330, 0]
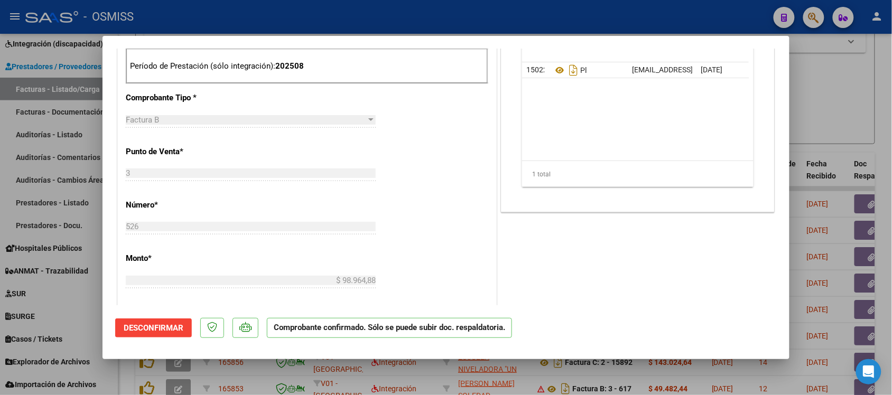
click at [860, 104] on div at bounding box center [446, 197] width 892 height 395
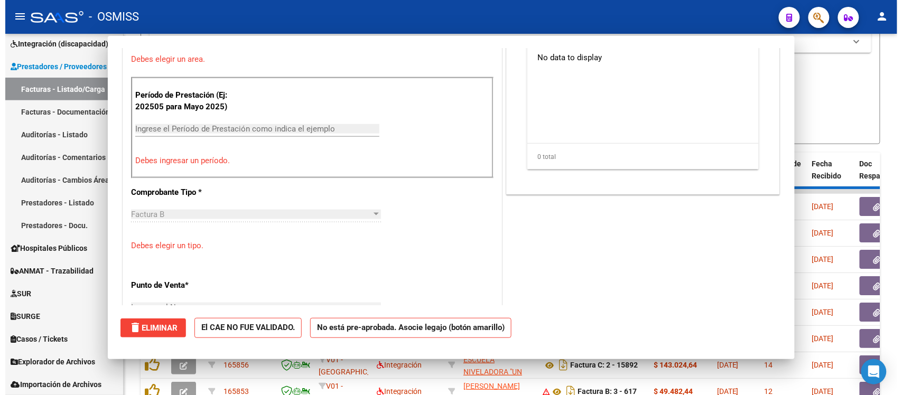
scroll to position [0, 0]
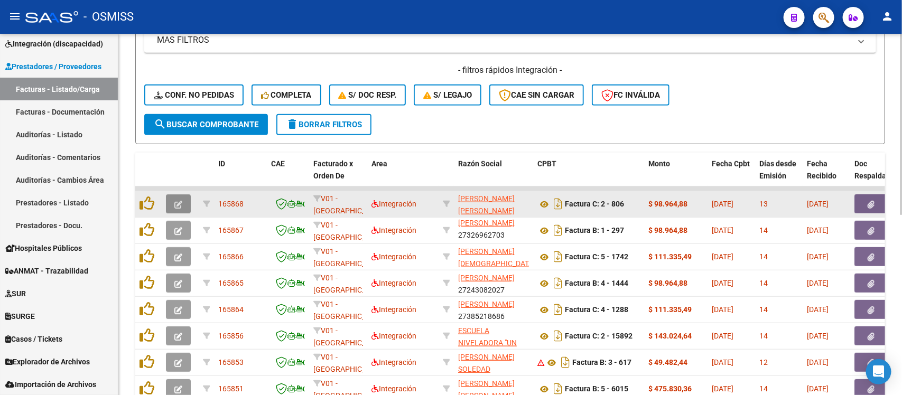
click at [178, 201] on icon "button" at bounding box center [178, 205] width 8 height 8
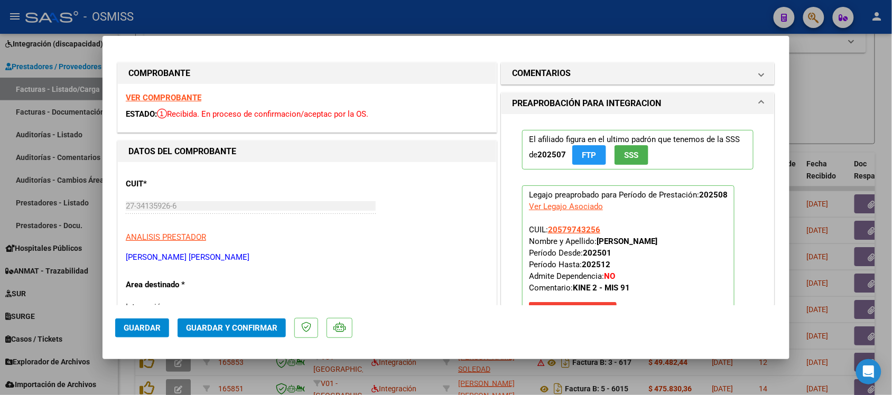
click at [872, 120] on div at bounding box center [446, 197] width 892 height 395
type input "$ 0,00"
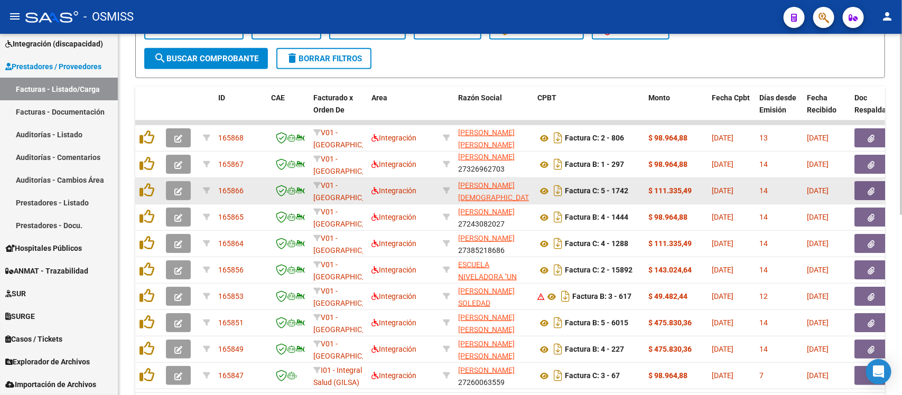
scroll to position [361, 0]
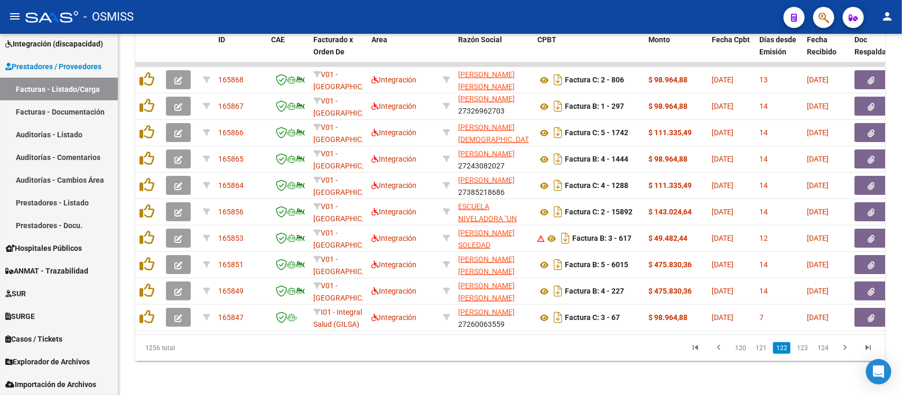
click at [562, 350] on datatable-pager "120 121 122 123 124" at bounding box center [585, 348] width 592 height 18
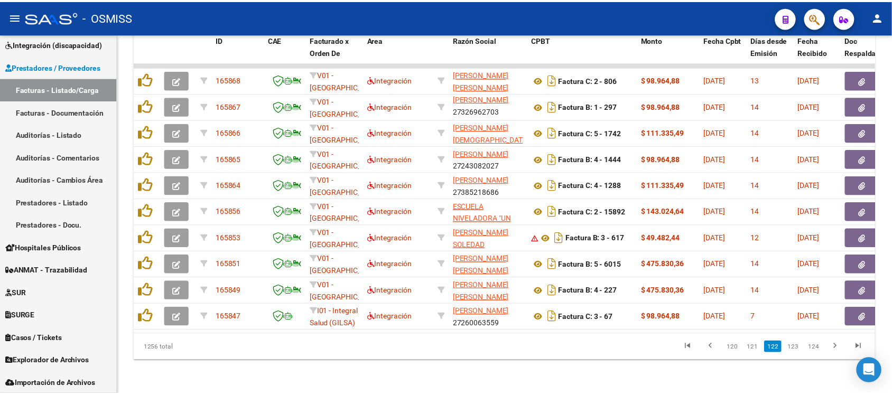
scroll to position [228, 0]
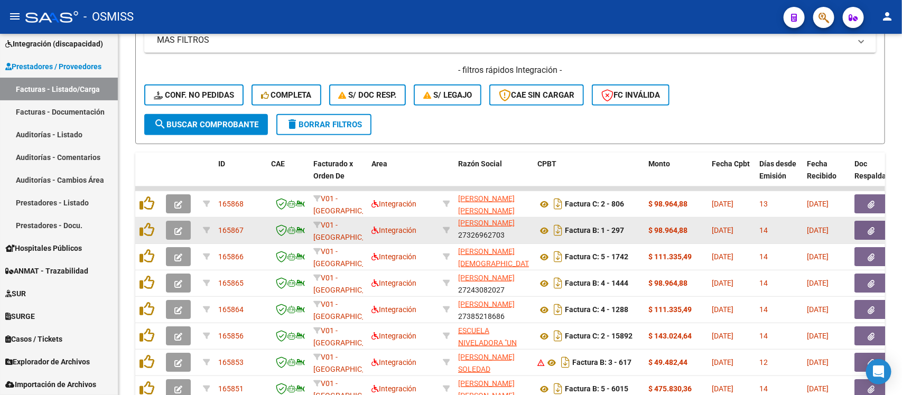
click at [175, 227] on icon "button" at bounding box center [178, 231] width 8 height 8
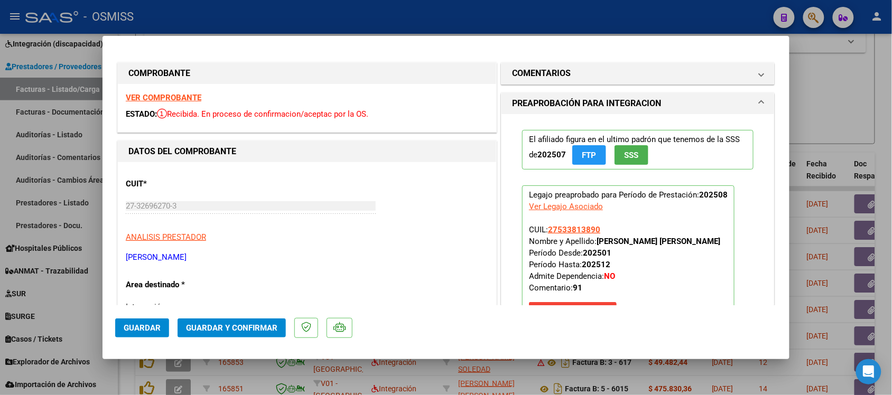
click at [172, 96] on strong "VER COMPROBANTE" at bounding box center [164, 98] width 76 height 10
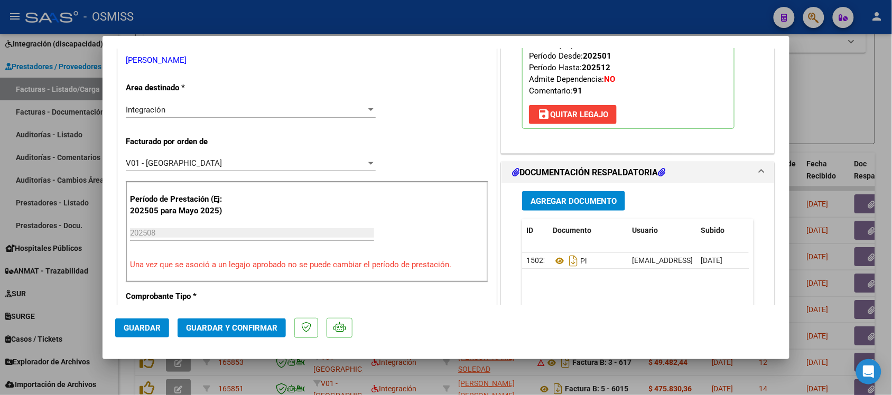
scroll to position [198, 0]
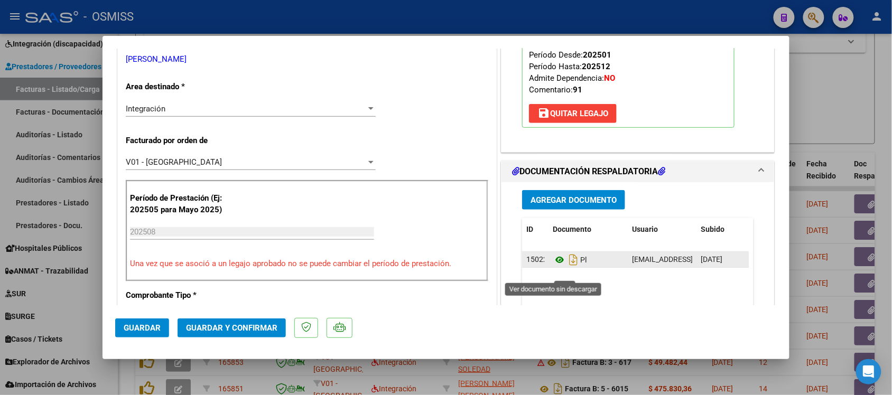
click at [555, 266] on icon at bounding box center [560, 260] width 14 height 13
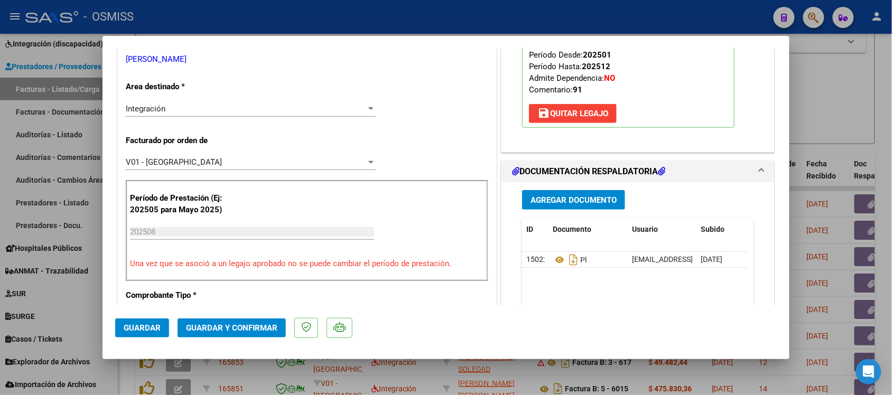
scroll to position [0, 0]
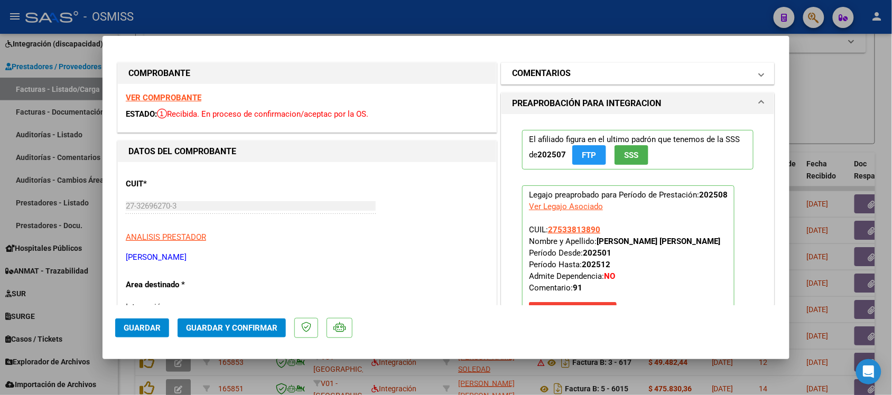
click at [545, 73] on h1 "COMENTARIOS" at bounding box center [541, 73] width 59 height 13
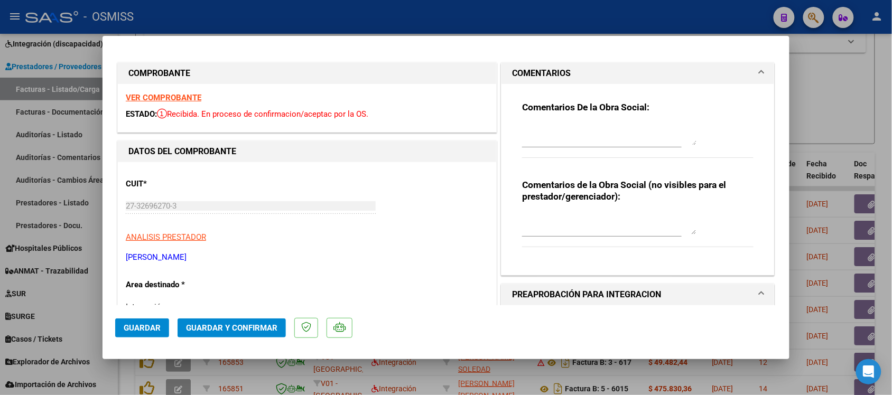
click at [542, 72] on h1 "COMENTARIOS" at bounding box center [541, 73] width 59 height 13
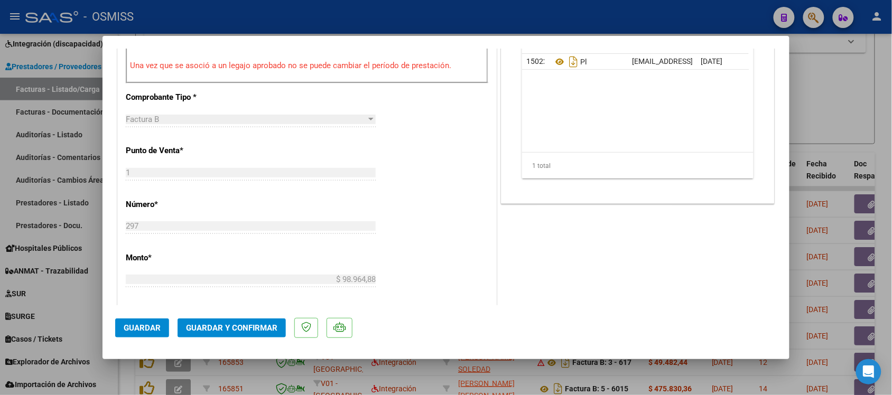
scroll to position [529, 0]
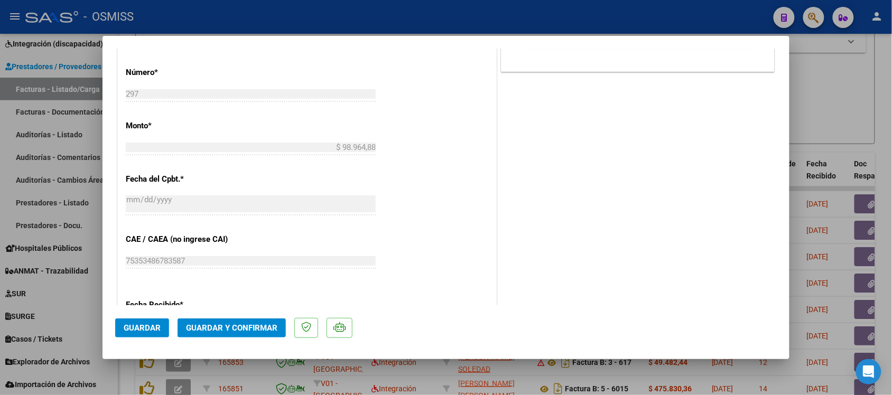
click at [263, 331] on span "Guardar y Confirmar" at bounding box center [231, 329] width 91 height 10
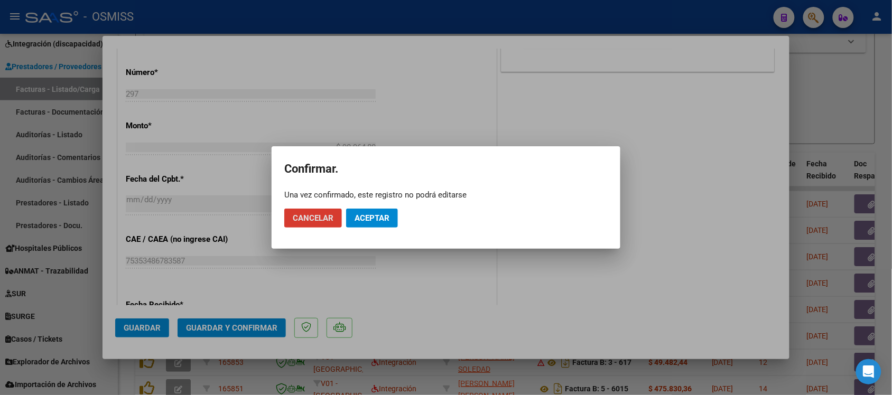
click at [382, 220] on span "Aceptar" at bounding box center [372, 219] width 35 height 10
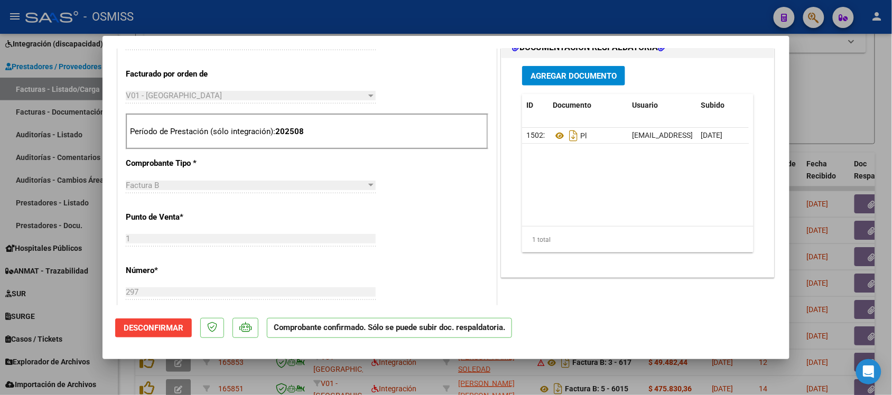
scroll to position [331, 0]
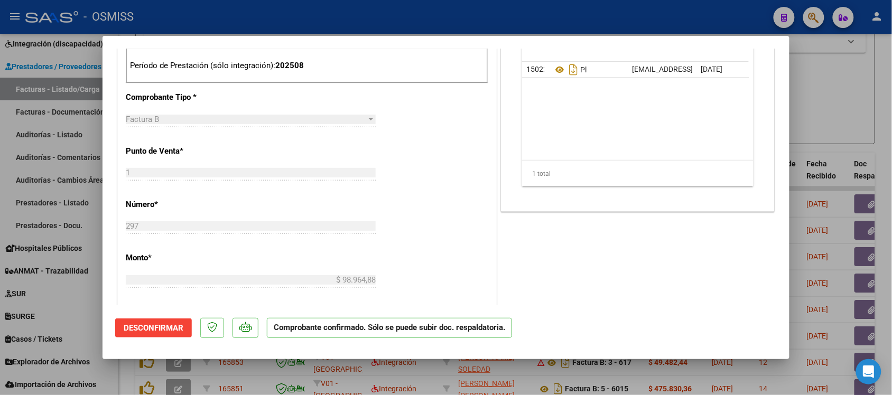
click at [855, 99] on div at bounding box center [446, 197] width 892 height 395
type input "$ 0,00"
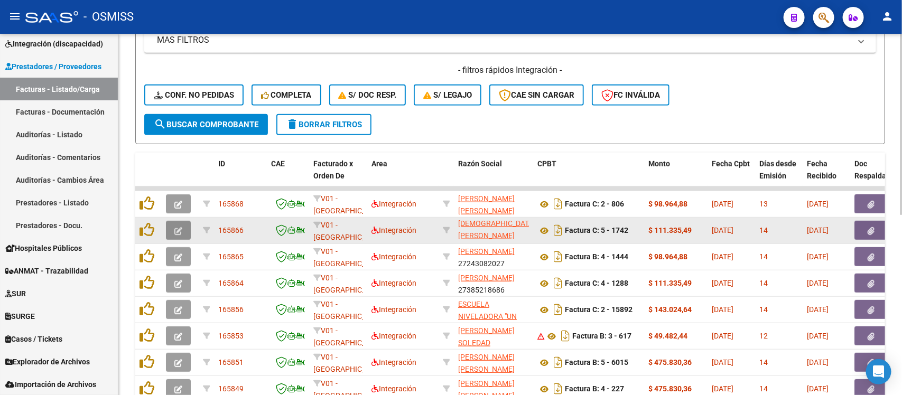
click at [175, 227] on icon "button" at bounding box center [178, 231] width 8 height 8
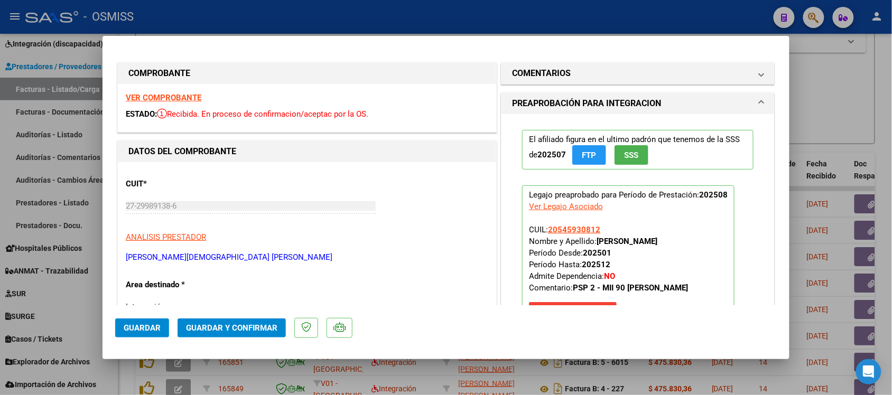
click at [186, 96] on strong "VER COMPROBANTE" at bounding box center [164, 98] width 76 height 10
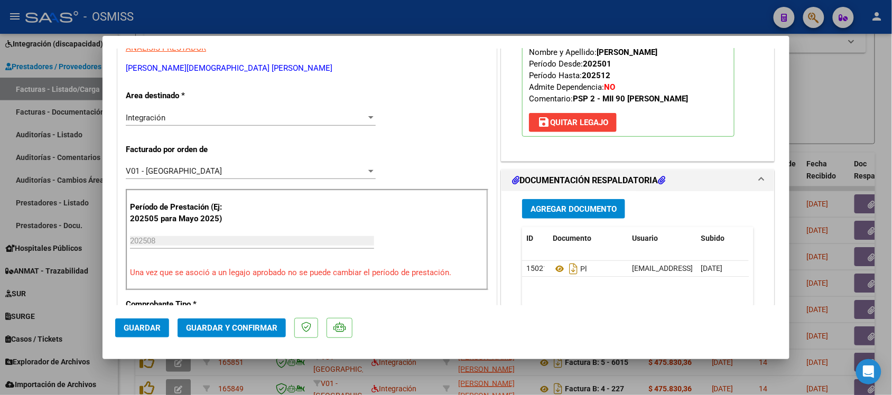
scroll to position [198, 0]
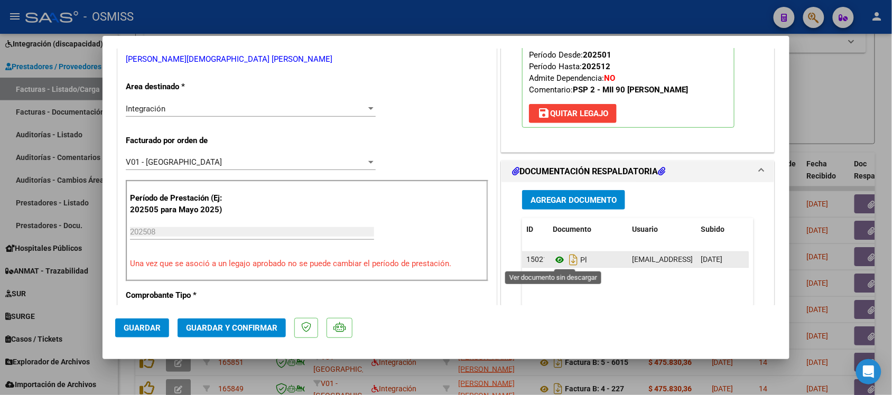
click at [553, 260] on icon at bounding box center [560, 260] width 14 height 13
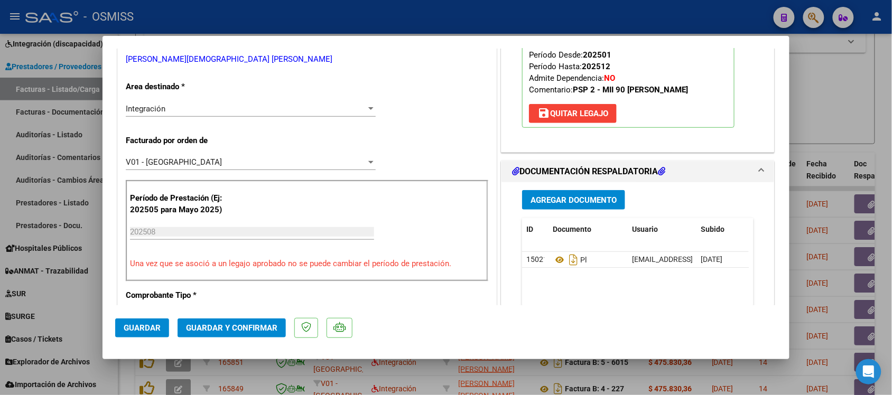
scroll to position [0, 0]
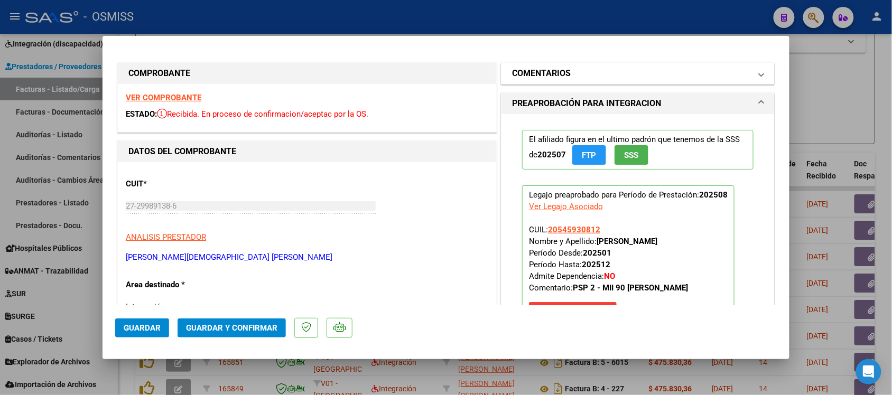
click at [538, 69] on h1 "COMENTARIOS" at bounding box center [541, 73] width 59 height 13
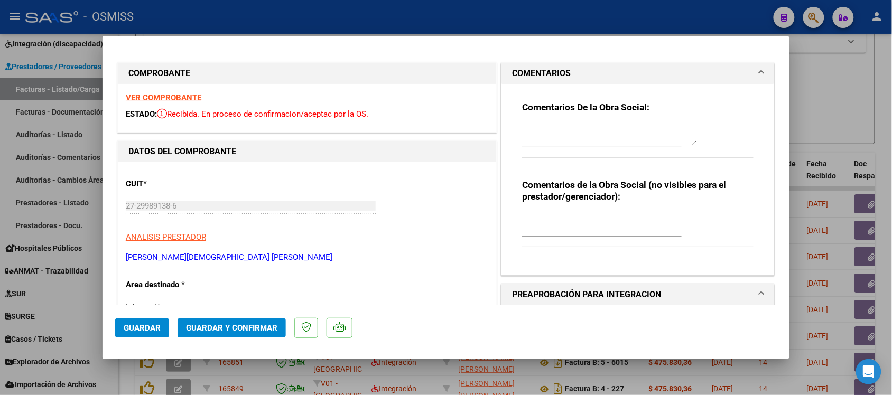
click at [524, 69] on h1 "COMENTARIOS" at bounding box center [541, 73] width 59 height 13
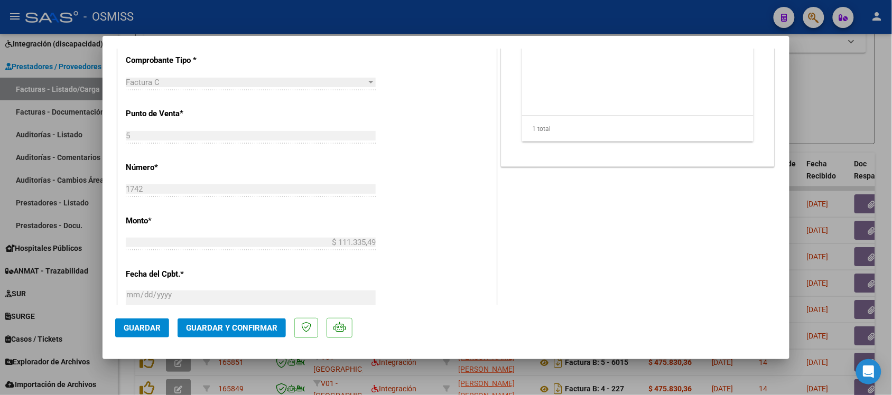
scroll to position [529, 0]
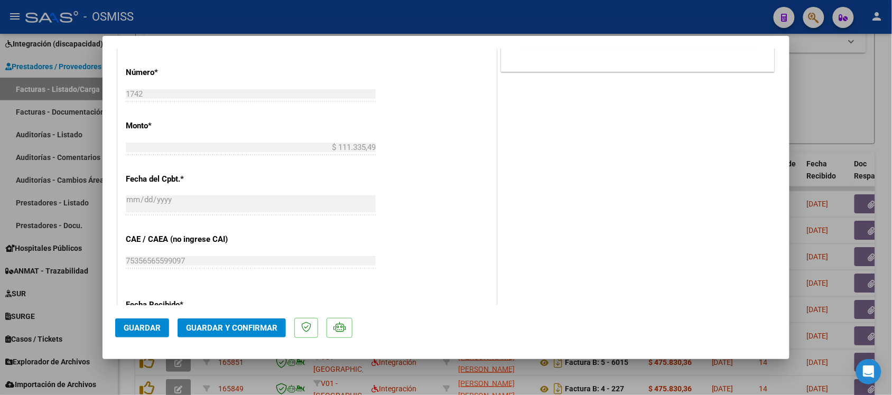
click at [266, 326] on span "Guardar y Confirmar" at bounding box center [231, 329] width 91 height 10
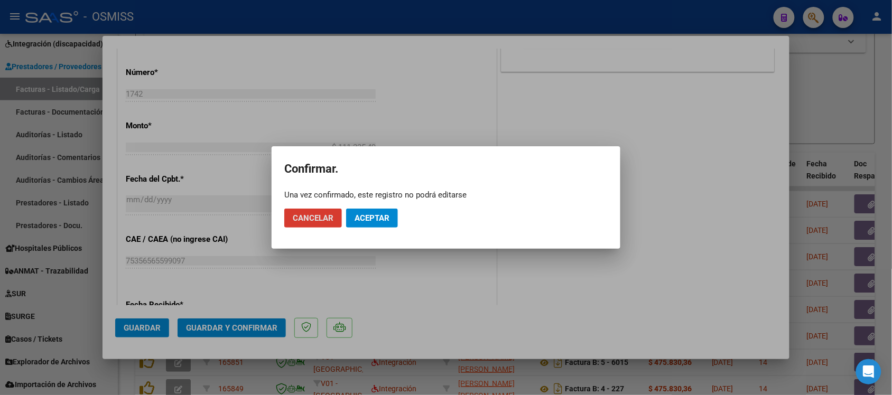
click at [390, 220] on button "Aceptar" at bounding box center [372, 218] width 52 height 19
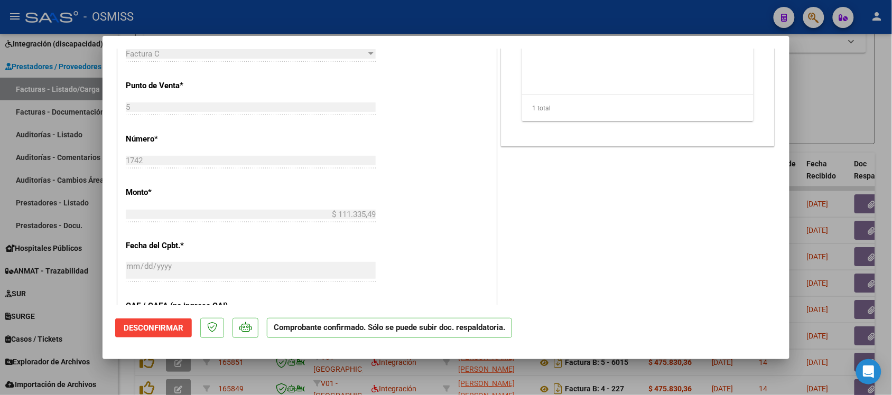
scroll to position [330, 0]
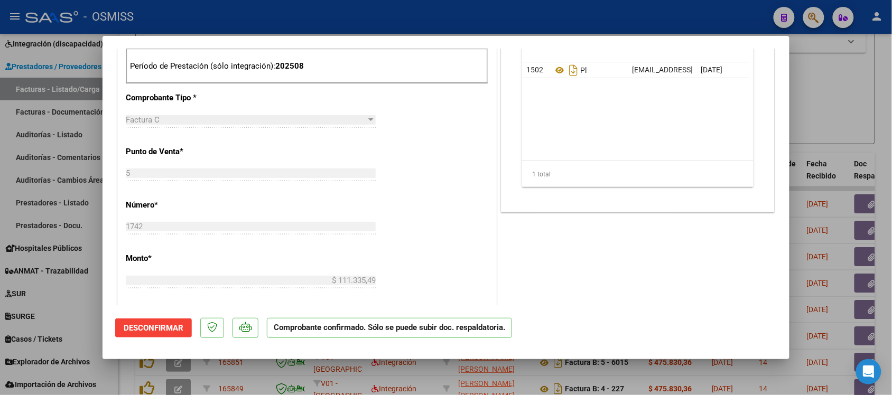
click at [850, 106] on div at bounding box center [446, 197] width 892 height 395
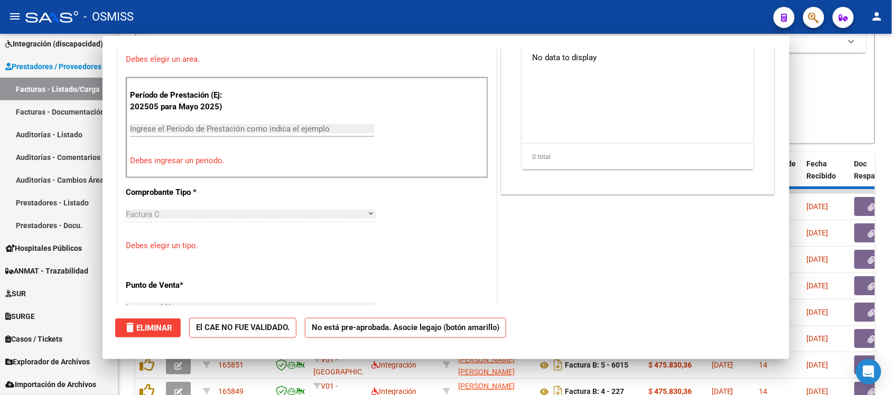
scroll to position [0, 0]
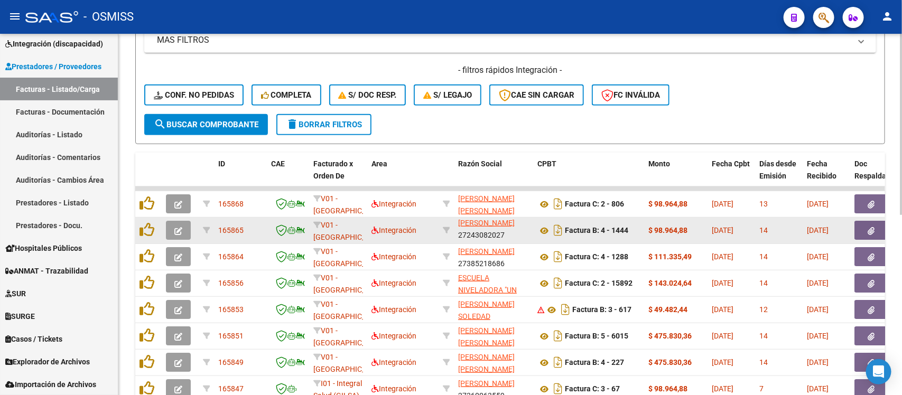
click at [170, 224] on button "button" at bounding box center [178, 230] width 25 height 19
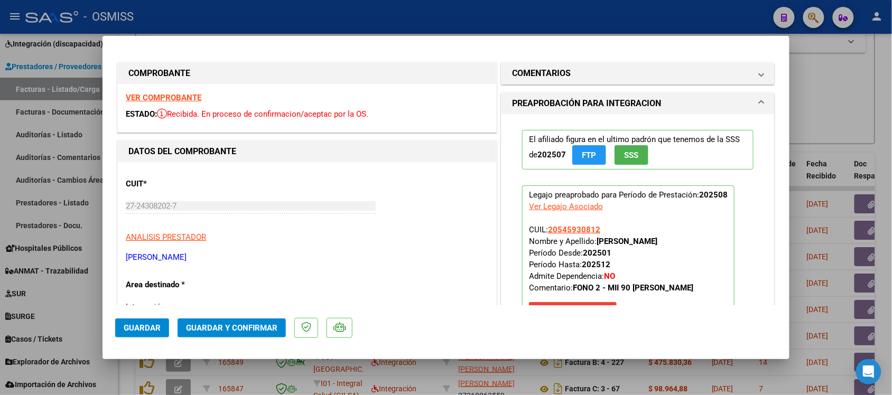
click at [183, 96] on strong "VER COMPROBANTE" at bounding box center [164, 98] width 76 height 10
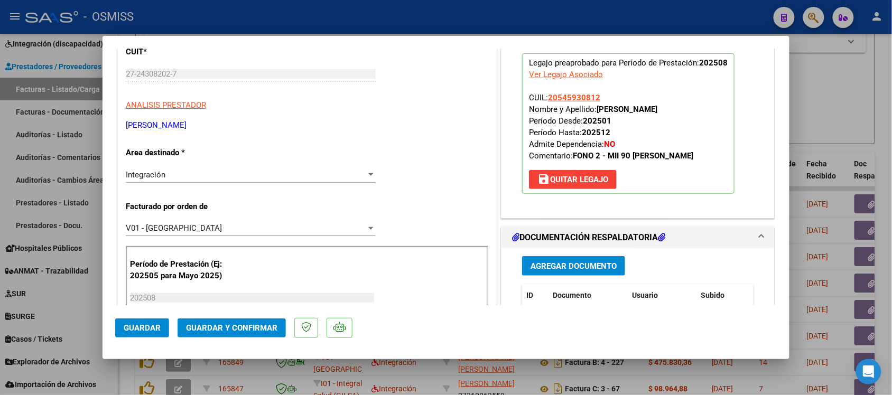
scroll to position [198, 0]
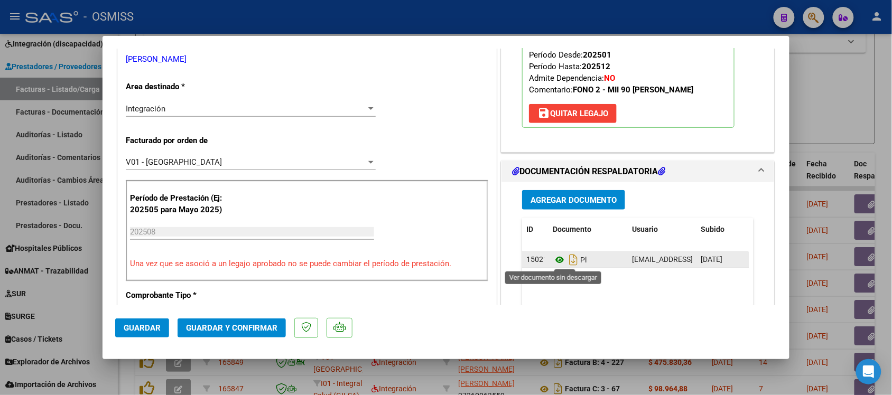
click at [554, 260] on icon at bounding box center [560, 260] width 14 height 13
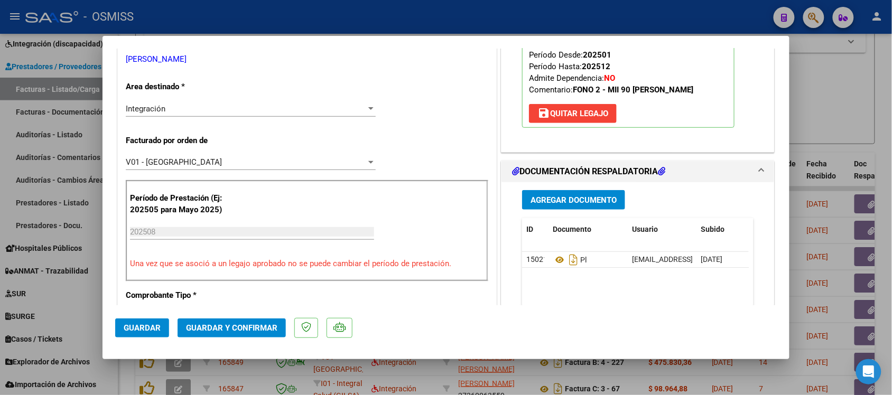
scroll to position [0, 0]
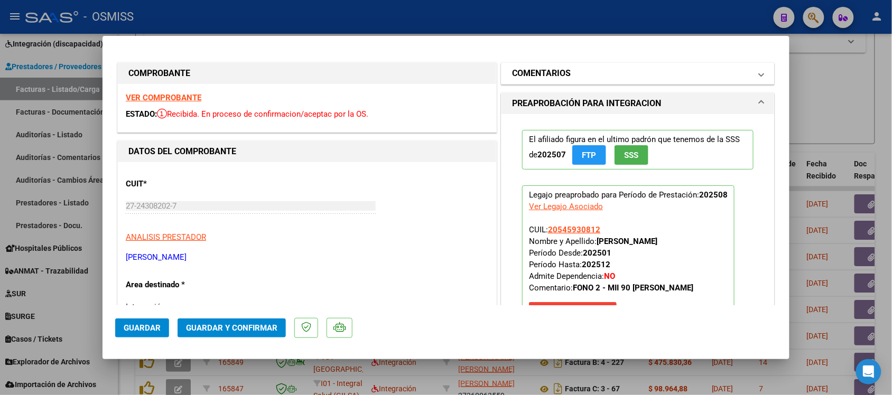
click at [532, 70] on h1 "COMENTARIOS" at bounding box center [541, 73] width 59 height 13
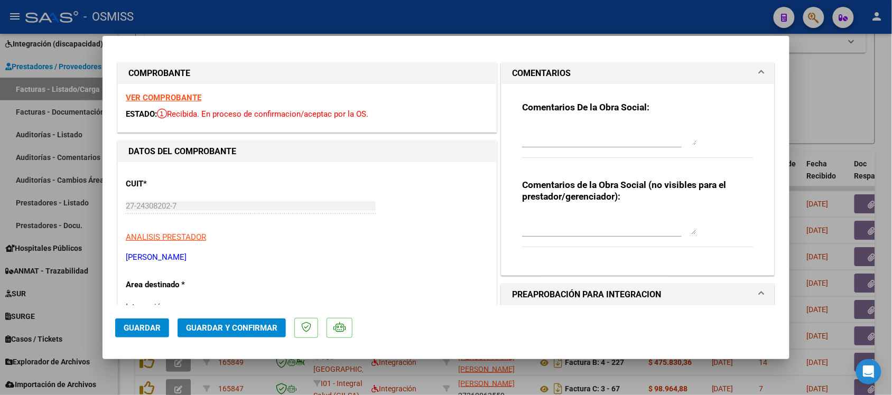
click at [547, 70] on h1 "COMENTARIOS" at bounding box center [541, 73] width 59 height 13
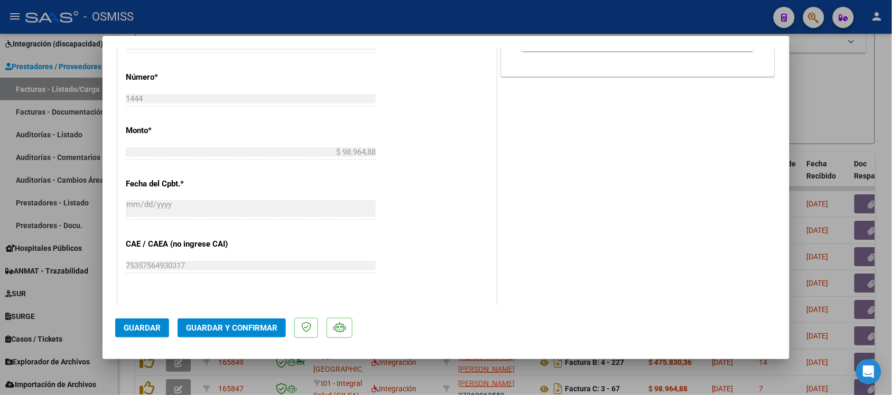
scroll to position [529, 0]
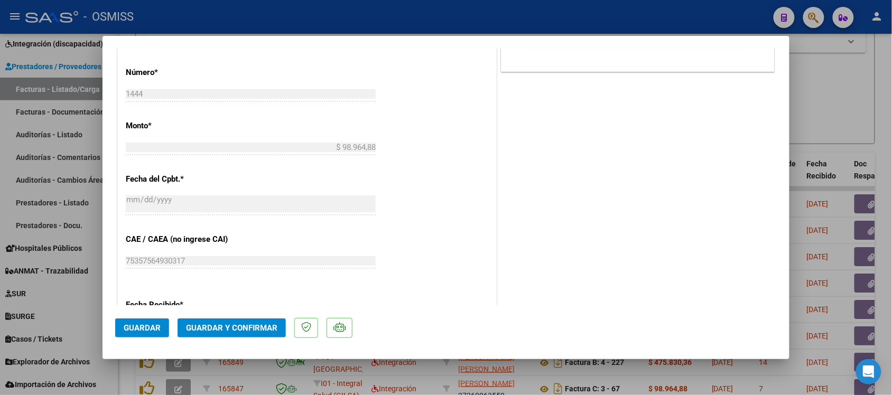
click at [265, 337] on button "Guardar y Confirmar" at bounding box center [232, 328] width 108 height 19
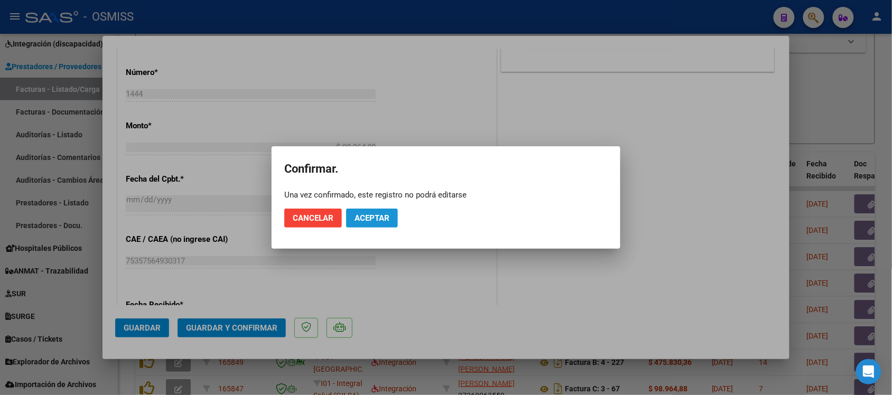
drag, startPoint x: 382, startPoint y: 215, endPoint x: 453, endPoint y: 197, distance: 73.6
click at [384, 215] on span "Aceptar" at bounding box center [372, 219] width 35 height 10
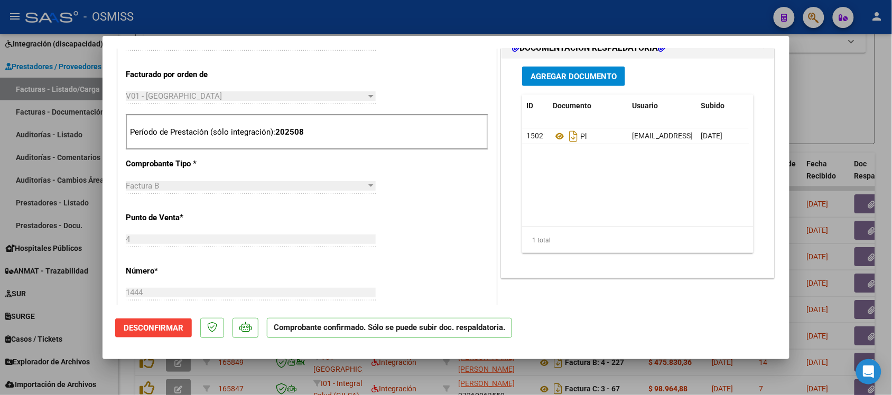
scroll to position [330, 0]
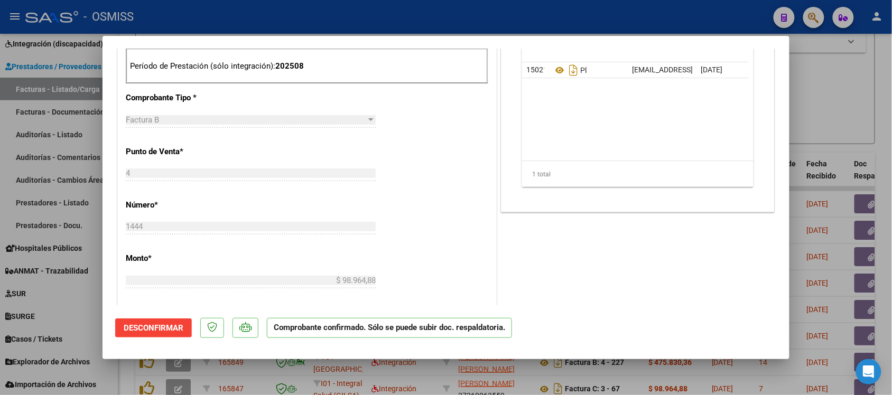
click at [853, 104] on div at bounding box center [446, 197] width 892 height 395
type input "$ 0,00"
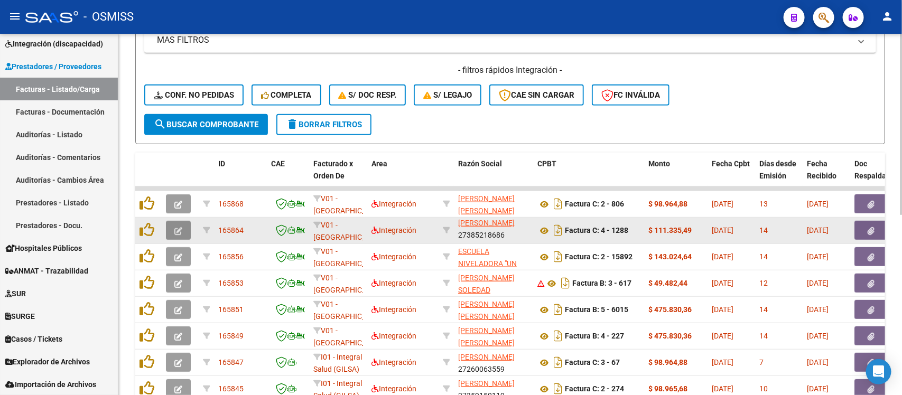
click at [175, 228] on icon "button" at bounding box center [178, 231] width 8 height 8
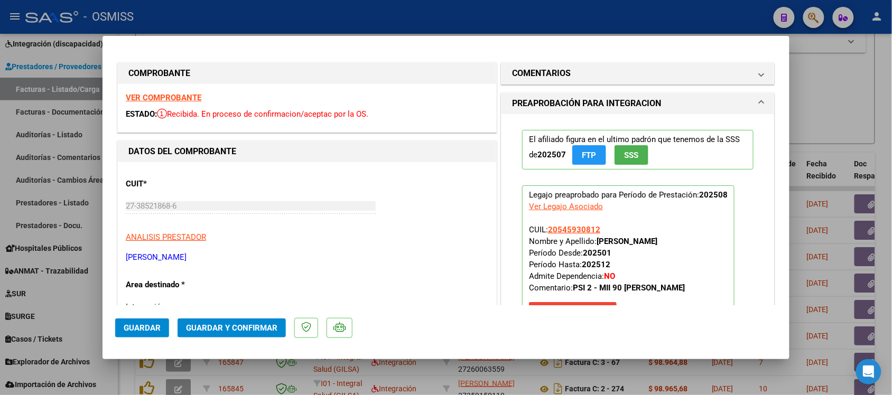
click at [154, 98] on strong "VER COMPROBANTE" at bounding box center [164, 98] width 76 height 10
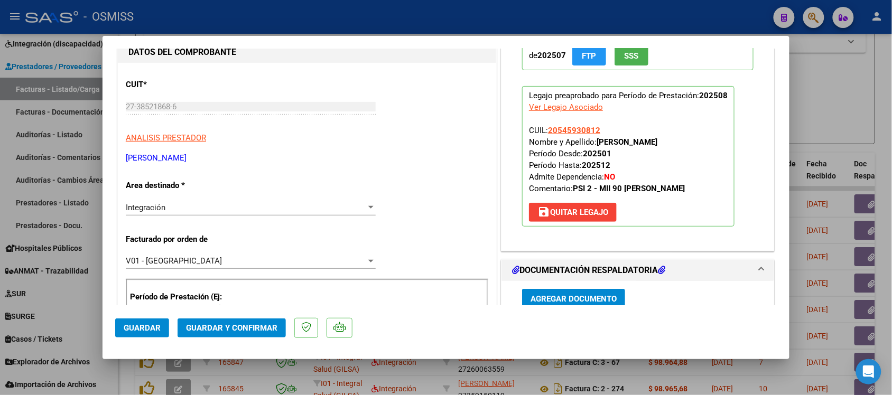
scroll to position [198, 0]
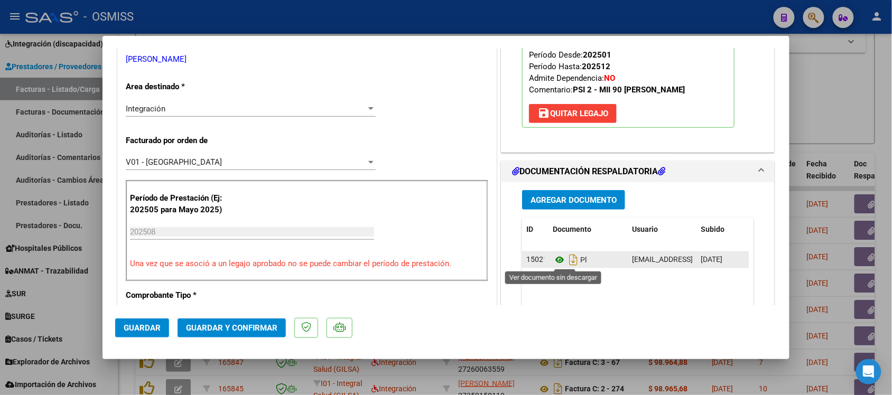
click at [556, 261] on icon at bounding box center [560, 260] width 14 height 13
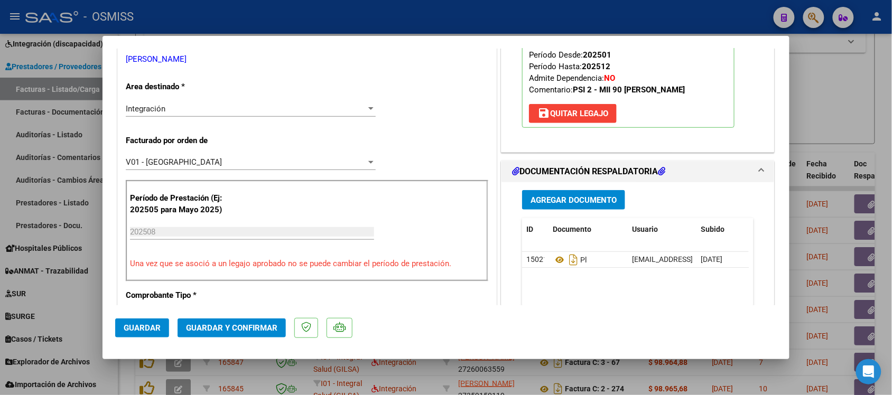
scroll to position [0, 0]
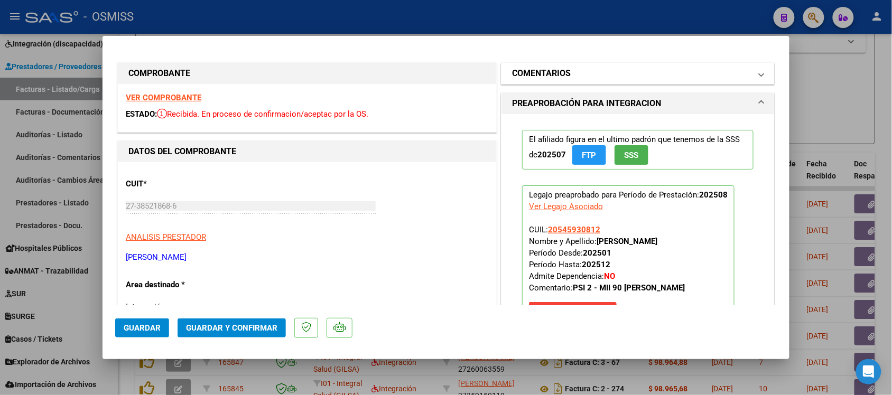
click at [546, 65] on mat-expansion-panel-header "COMENTARIOS" at bounding box center [638, 73] width 273 height 21
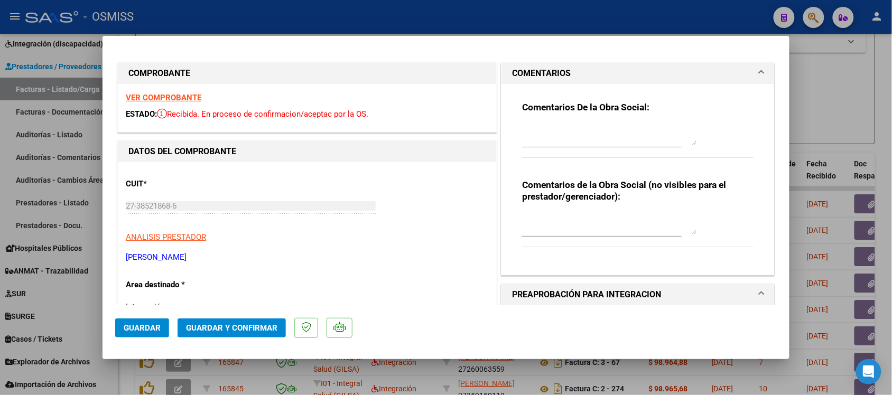
click at [538, 67] on h1 "COMENTARIOS" at bounding box center [541, 73] width 59 height 13
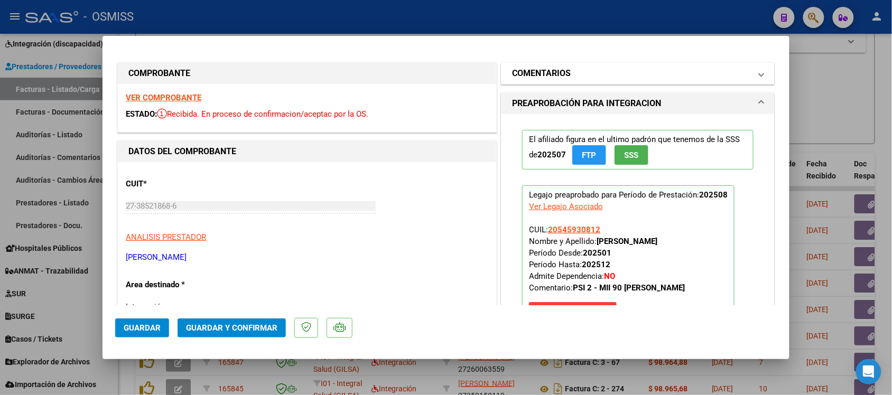
click at [566, 73] on h1 "COMENTARIOS" at bounding box center [541, 73] width 59 height 13
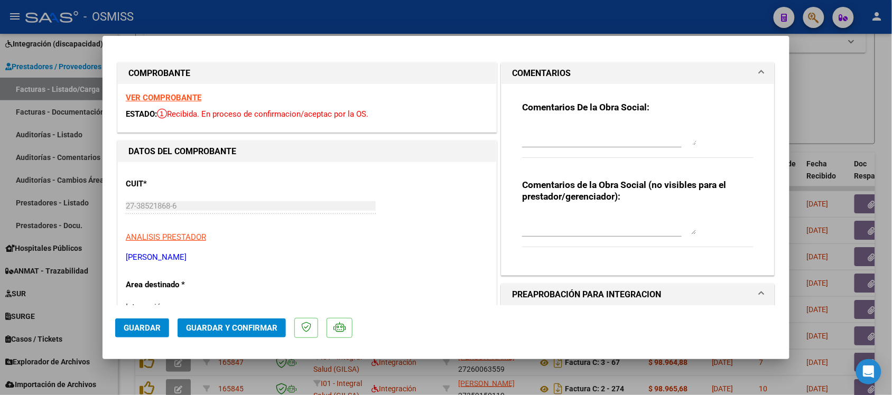
click at [571, 66] on mat-expansion-panel-header "COMENTARIOS" at bounding box center [638, 73] width 273 height 21
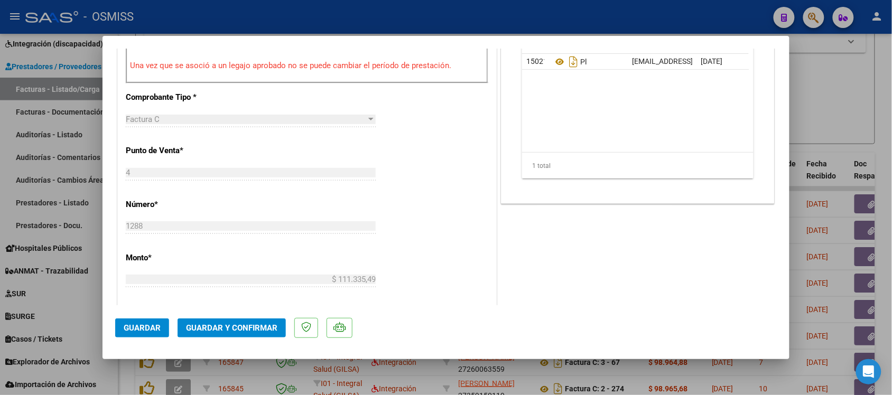
scroll to position [529, 0]
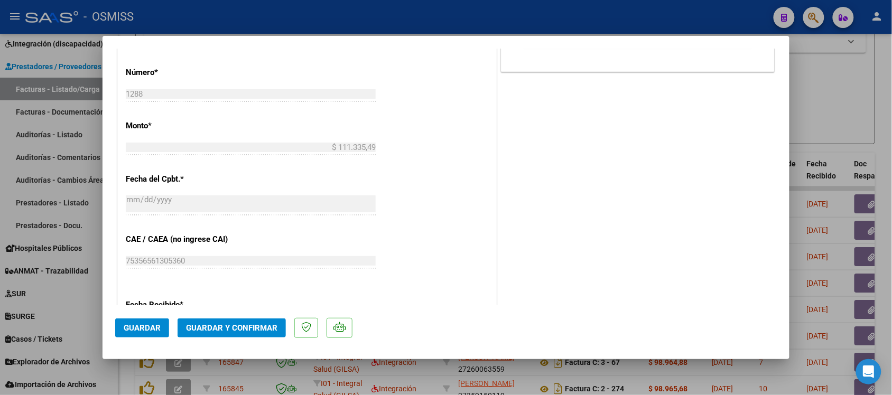
click at [258, 327] on span "Guardar y Confirmar" at bounding box center [231, 329] width 91 height 10
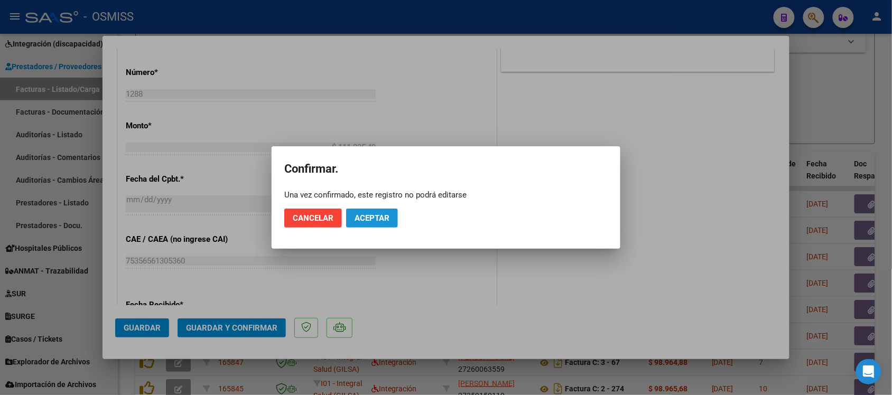
click at [384, 217] on span "Aceptar" at bounding box center [372, 219] width 35 height 10
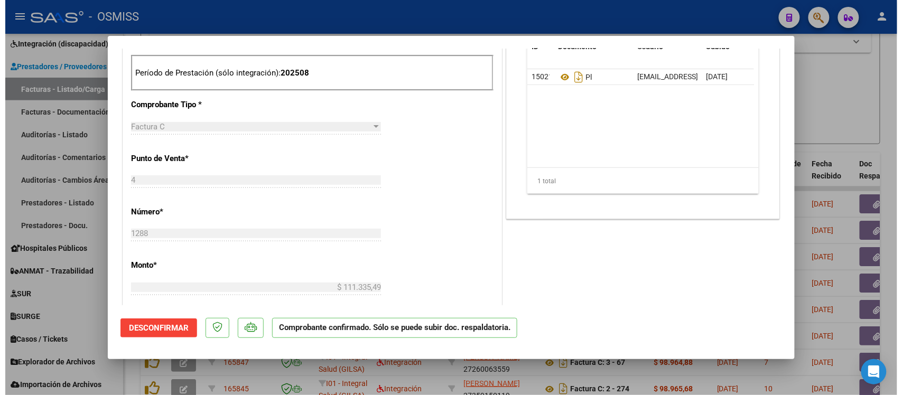
scroll to position [331, 0]
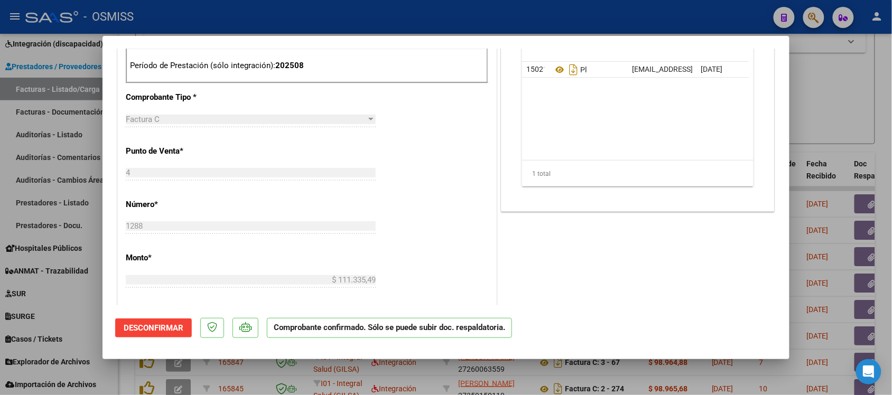
click at [850, 96] on div at bounding box center [446, 197] width 892 height 395
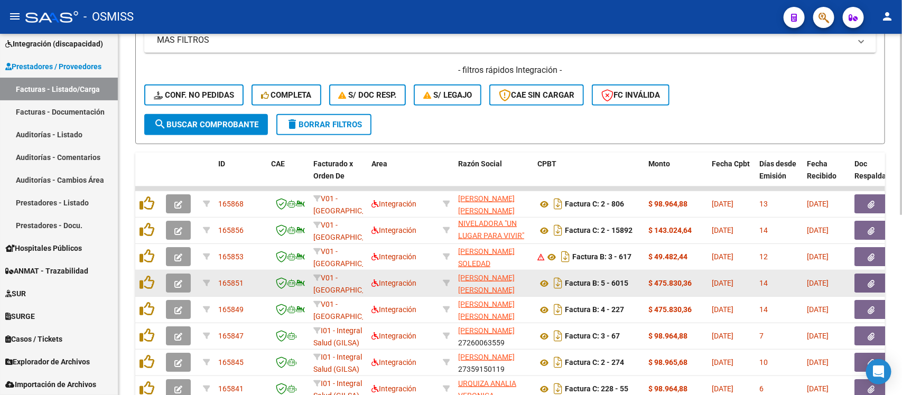
scroll to position [361, 0]
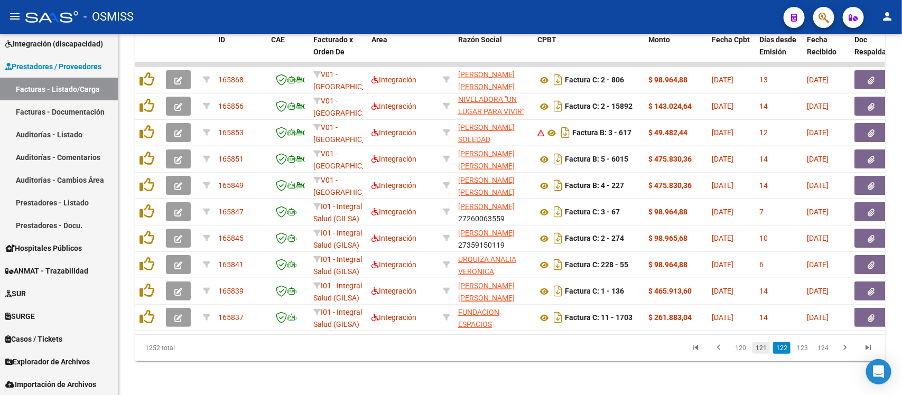
click at [762, 353] on link "121" at bounding box center [761, 349] width 17 height 12
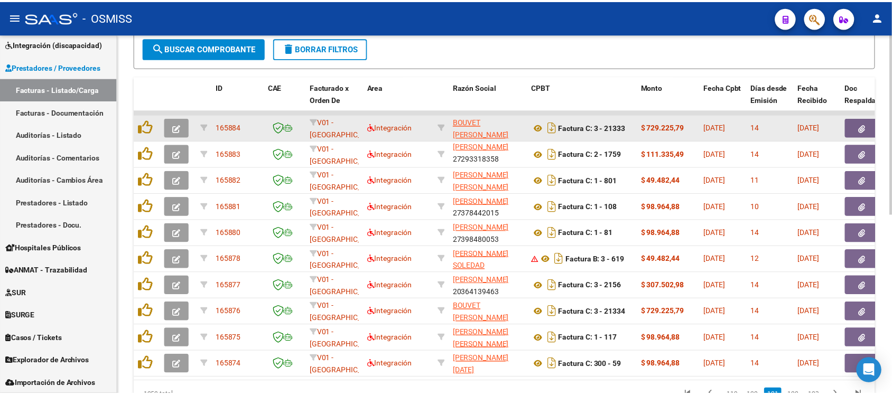
scroll to position [294, 0]
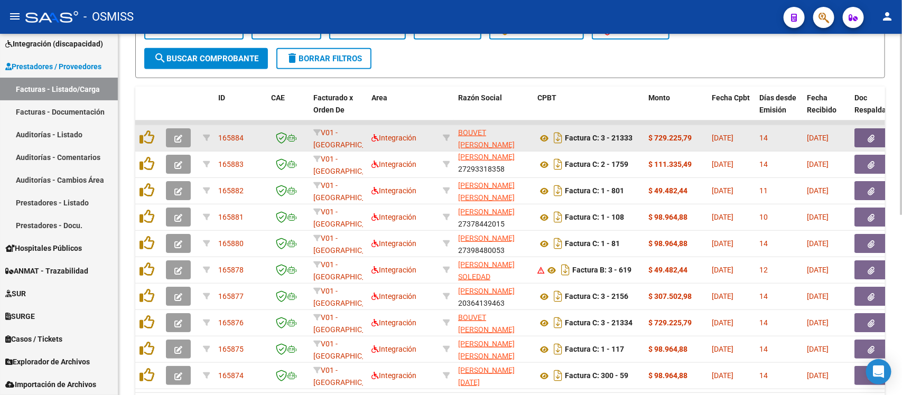
click at [174, 136] on icon "button" at bounding box center [178, 139] width 8 height 8
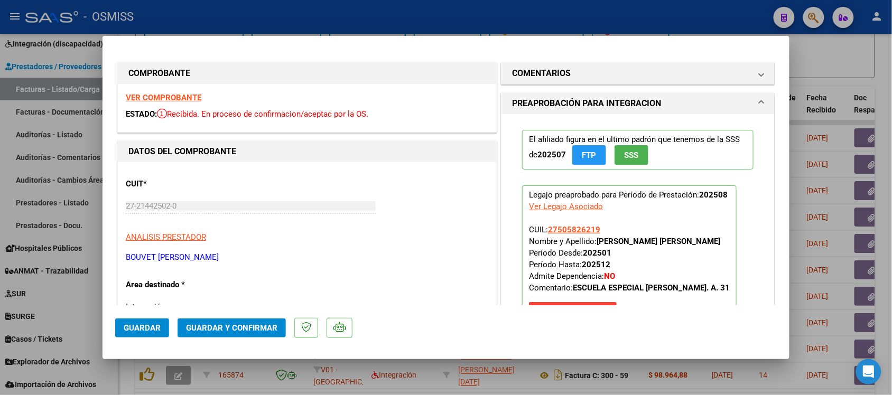
click at [165, 94] on strong "VER COMPROBANTE" at bounding box center [164, 98] width 76 height 10
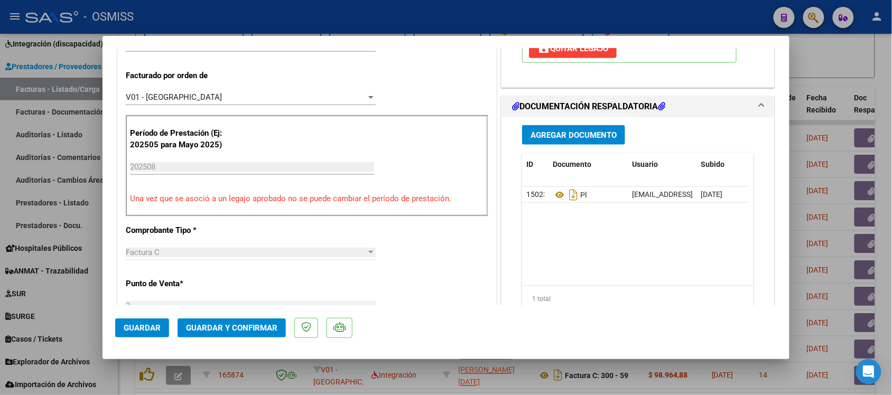
scroll to position [264, 0]
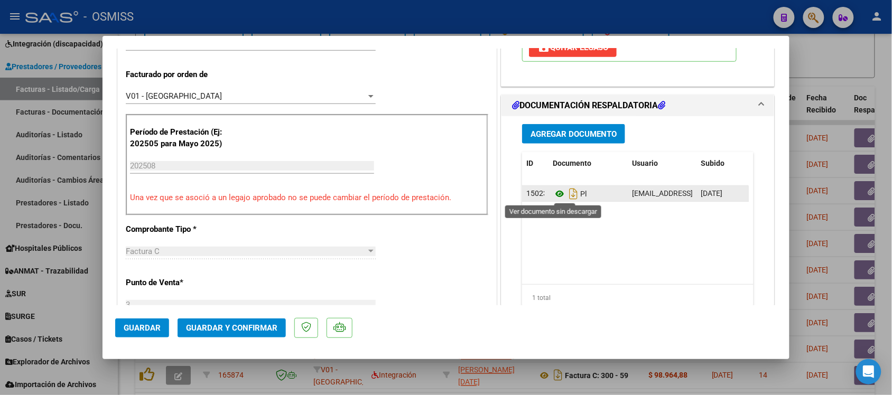
click at [553, 198] on icon at bounding box center [560, 194] width 14 height 13
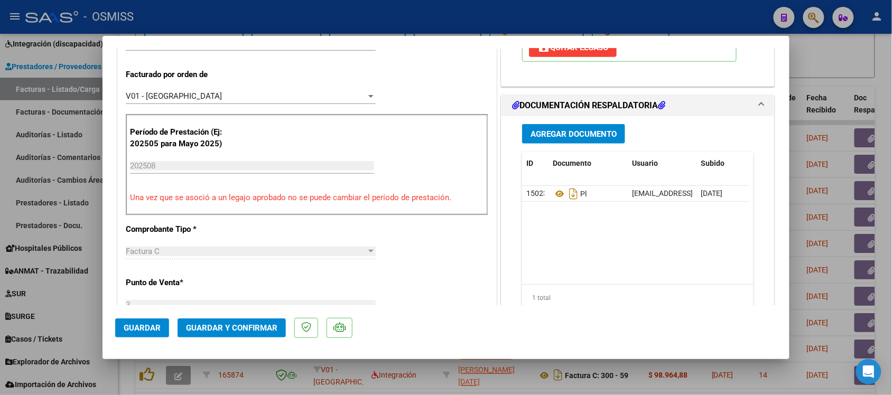
scroll to position [0, 0]
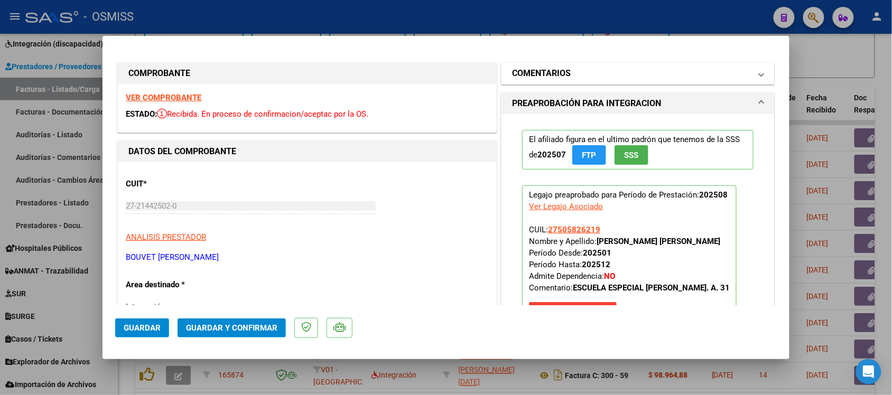
click at [577, 72] on mat-panel-title "COMENTARIOS" at bounding box center [631, 73] width 239 height 13
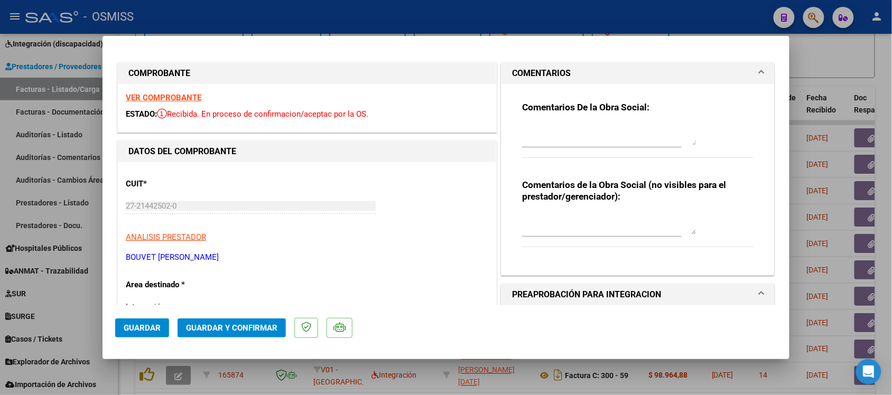
click at [577, 72] on mat-panel-title "COMENTARIOS" at bounding box center [631, 73] width 239 height 13
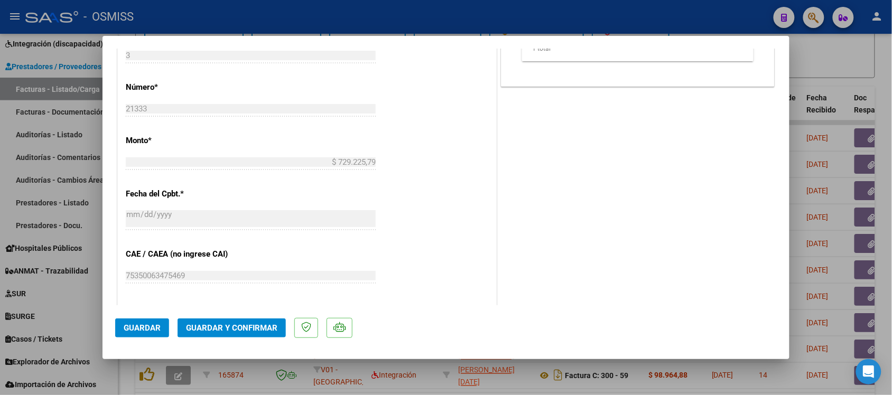
scroll to position [529, 0]
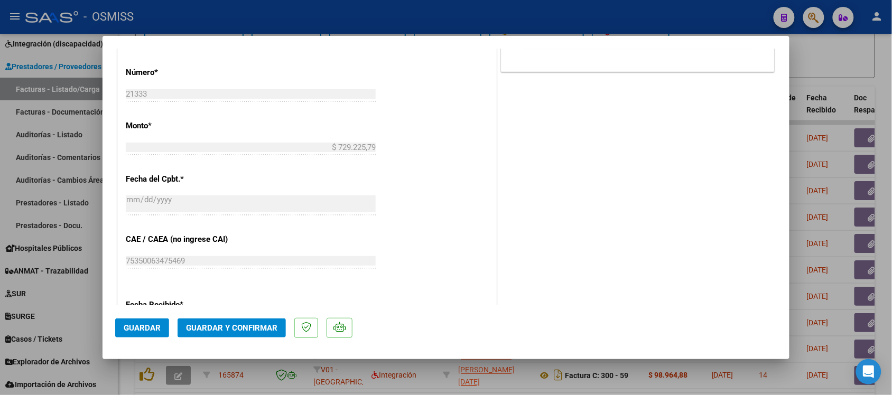
click at [257, 326] on span "Guardar y Confirmar" at bounding box center [231, 329] width 91 height 10
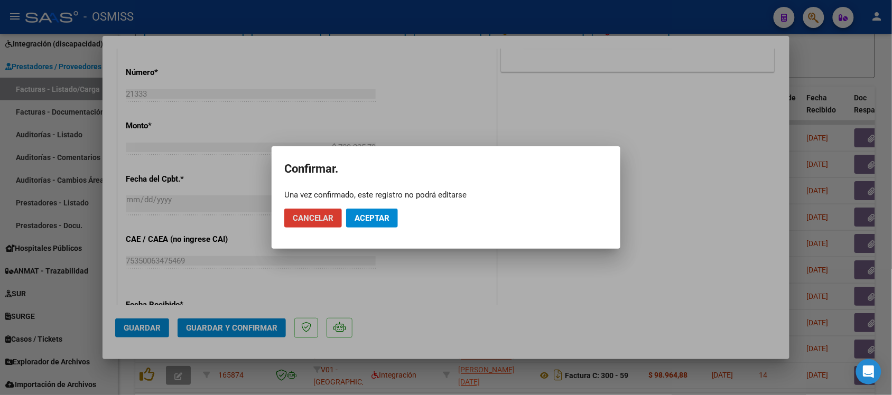
click at [371, 220] on span "Aceptar" at bounding box center [372, 219] width 35 height 10
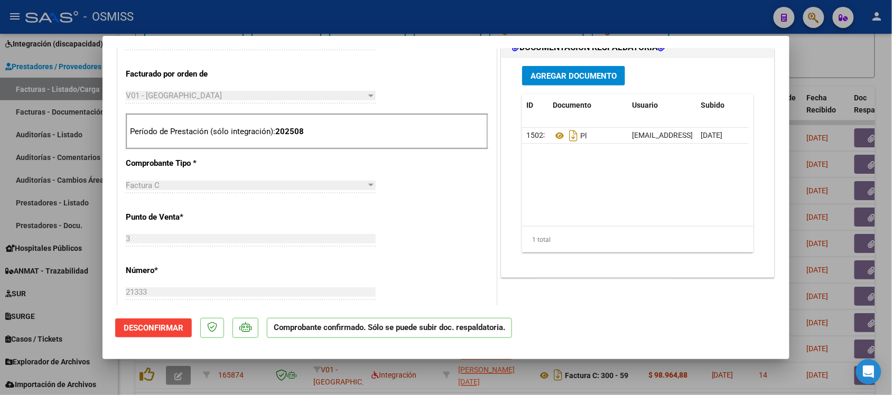
scroll to position [331, 0]
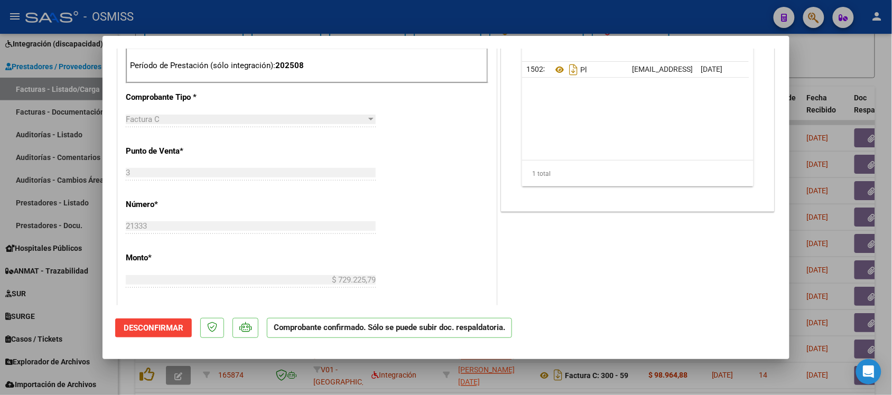
click at [852, 63] on div at bounding box center [446, 197] width 892 height 395
type input "$ 0,00"
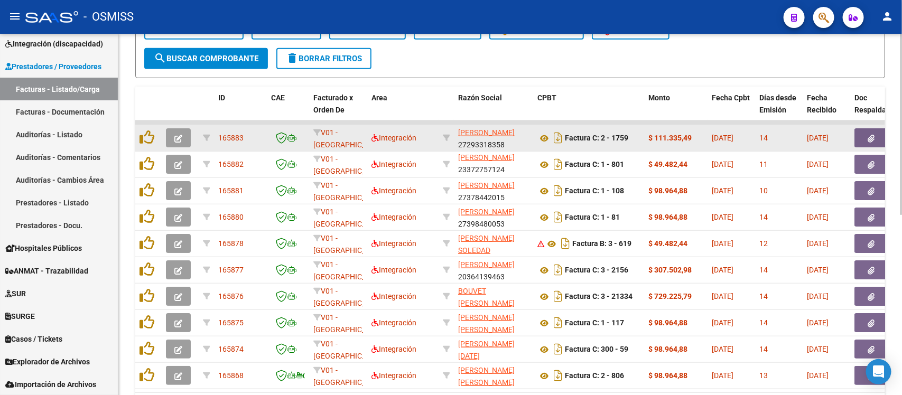
click at [180, 135] on icon "button" at bounding box center [178, 139] width 8 height 8
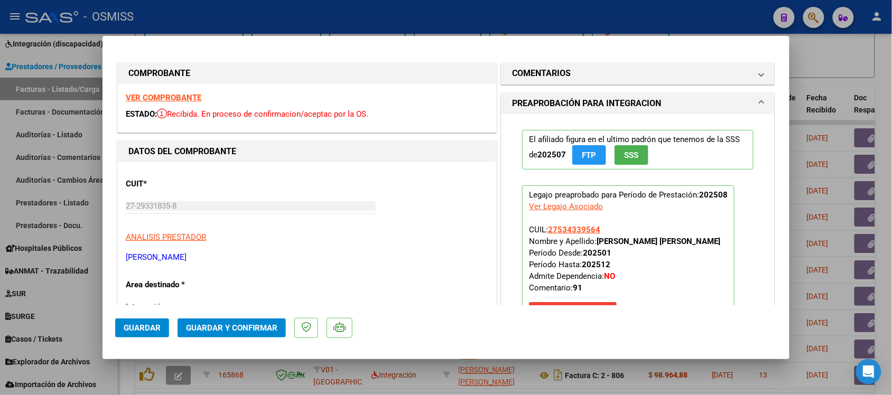
click at [185, 97] on strong "VER COMPROBANTE" at bounding box center [164, 98] width 76 height 10
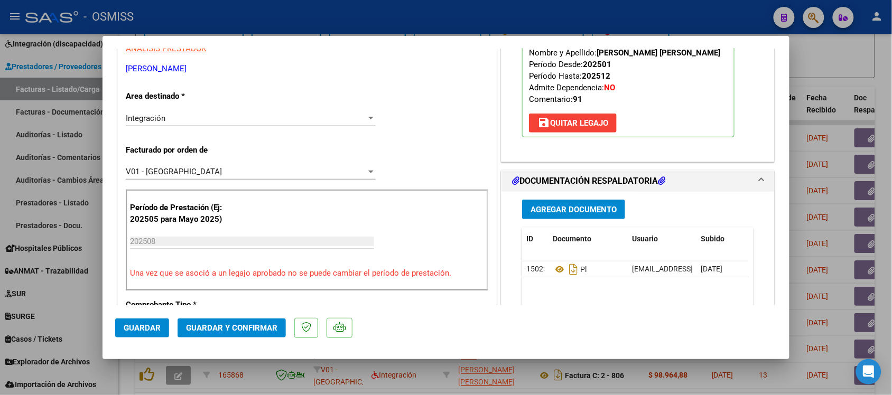
scroll to position [198, 0]
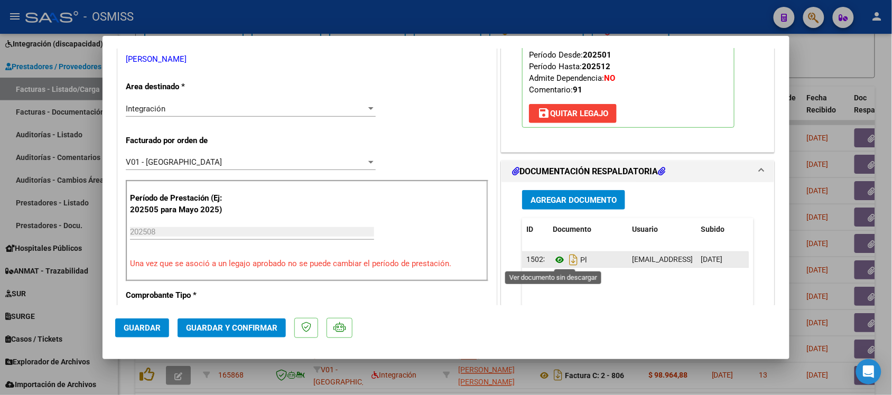
click at [555, 259] on icon at bounding box center [560, 260] width 14 height 13
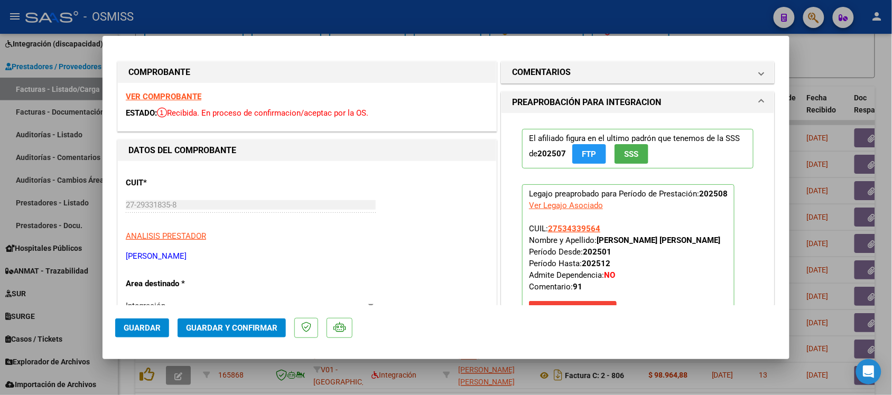
scroll to position [0, 0]
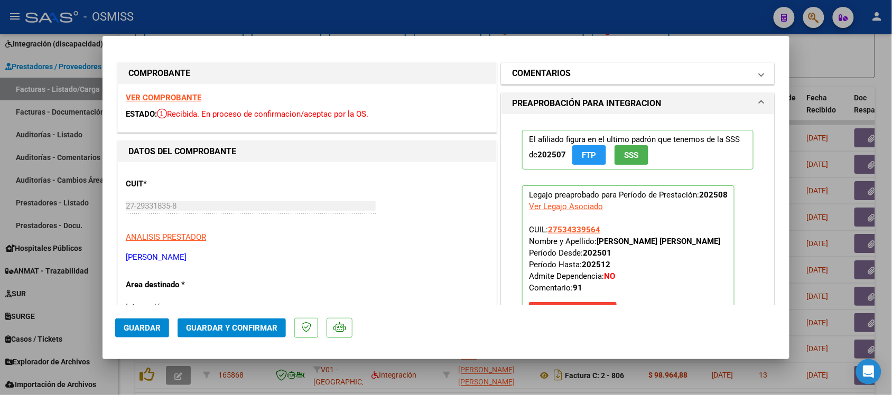
click at [576, 70] on mat-panel-title "COMENTARIOS" at bounding box center [631, 73] width 239 height 13
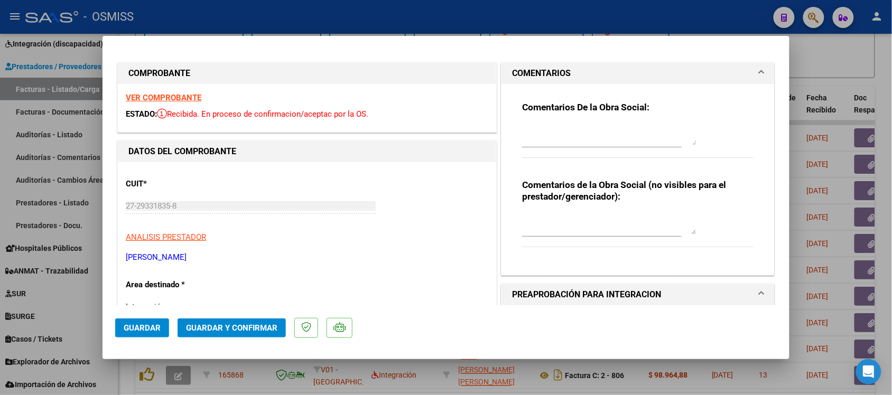
click at [577, 69] on mat-panel-title "COMENTARIOS" at bounding box center [631, 73] width 239 height 13
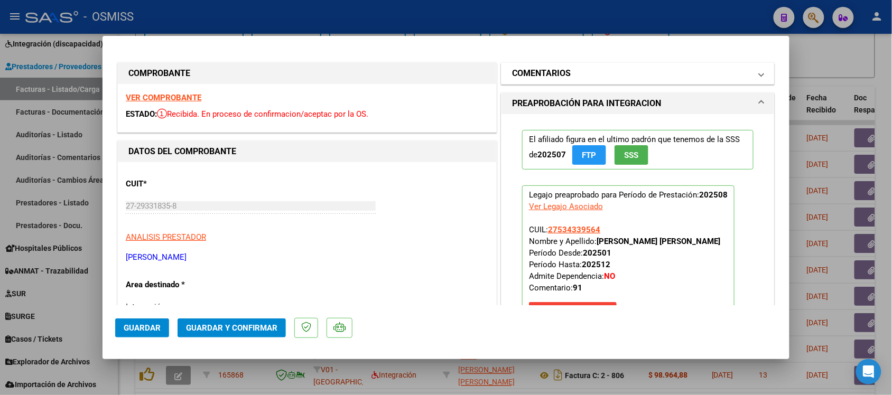
click at [563, 64] on mat-expansion-panel-header "COMENTARIOS" at bounding box center [638, 73] width 273 height 21
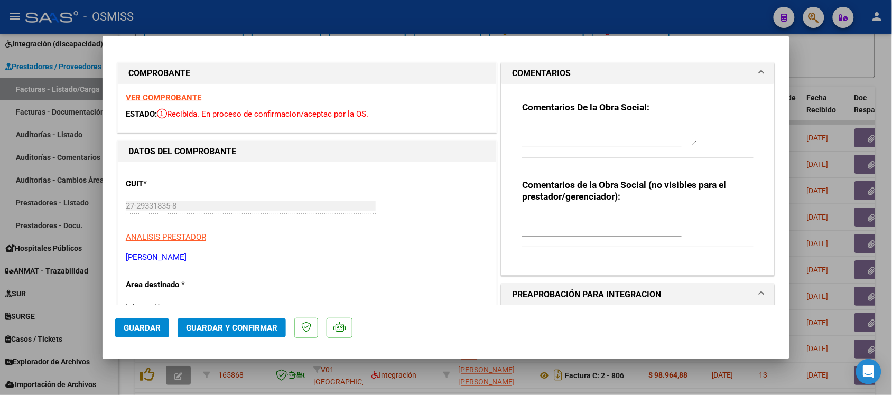
click at [571, 69] on mat-panel-title "COMENTARIOS" at bounding box center [631, 73] width 239 height 13
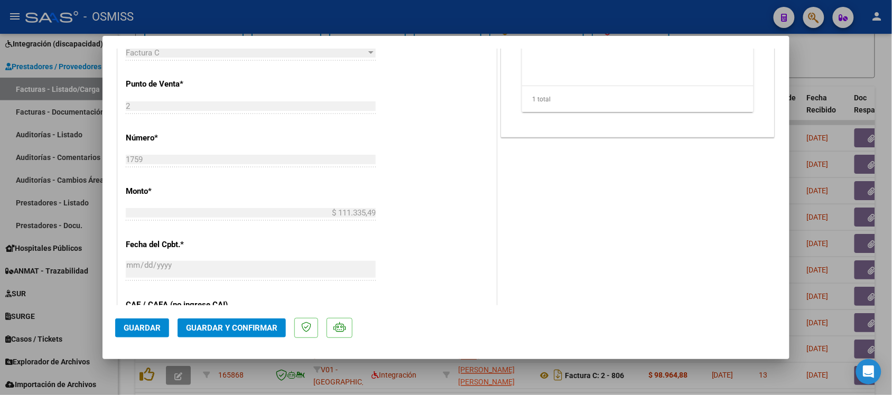
scroll to position [463, 0]
click at [228, 327] on span "Guardar y Confirmar" at bounding box center [231, 329] width 91 height 10
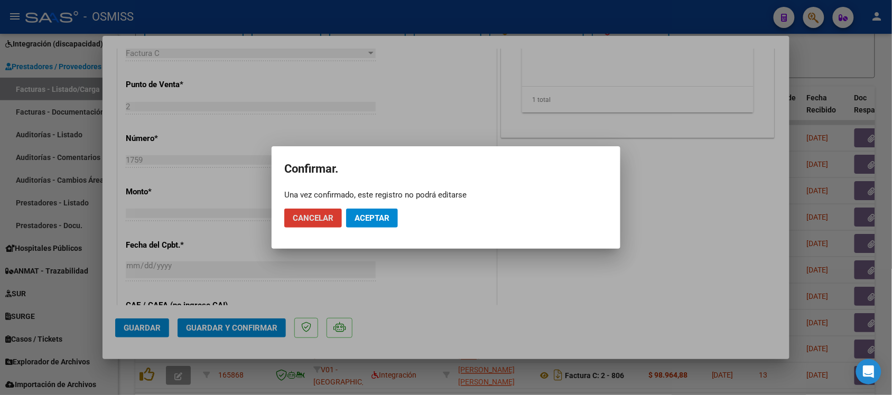
click at [389, 217] on span "Aceptar" at bounding box center [372, 219] width 35 height 10
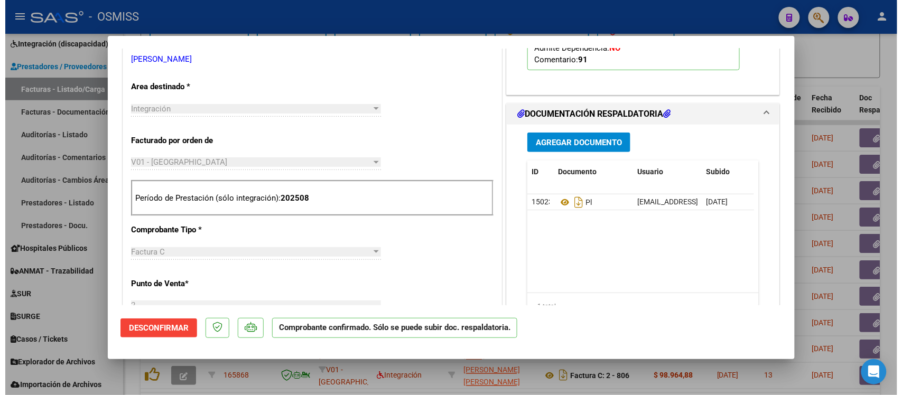
scroll to position [330, 0]
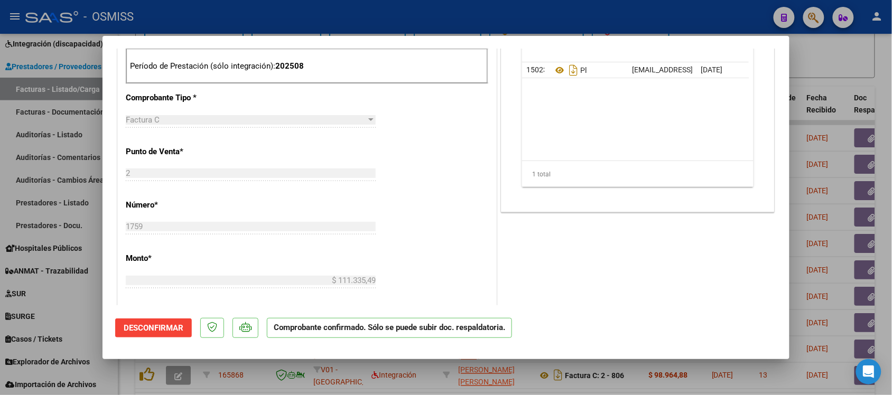
click at [865, 69] on div at bounding box center [446, 197] width 892 height 395
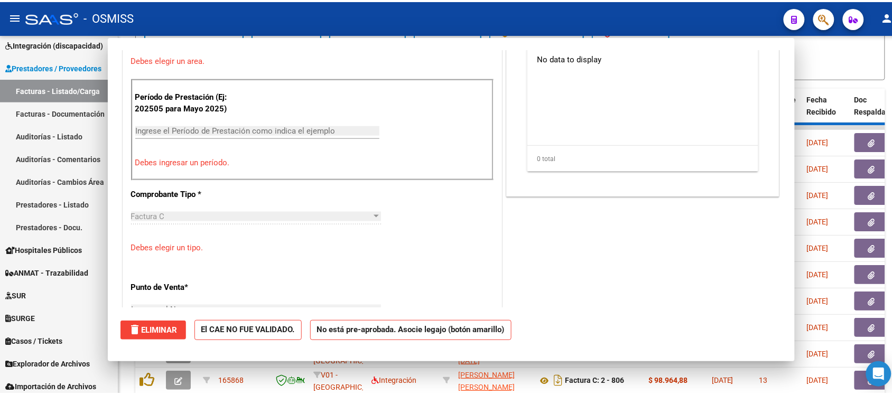
scroll to position [0, 0]
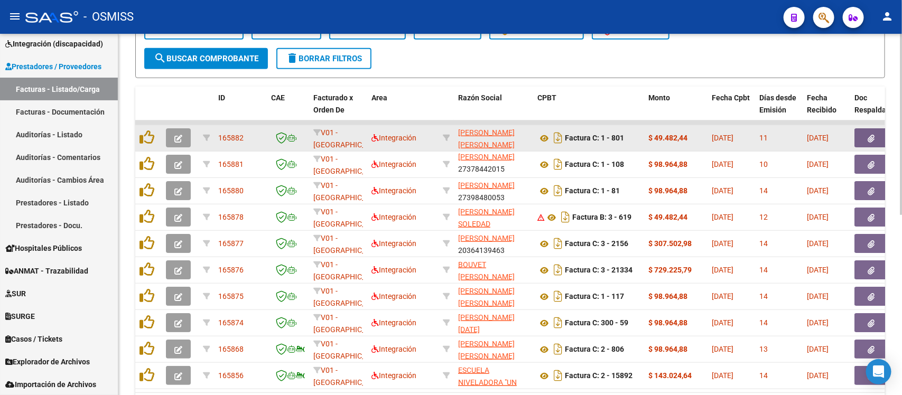
click at [180, 135] on icon "button" at bounding box center [178, 139] width 8 height 8
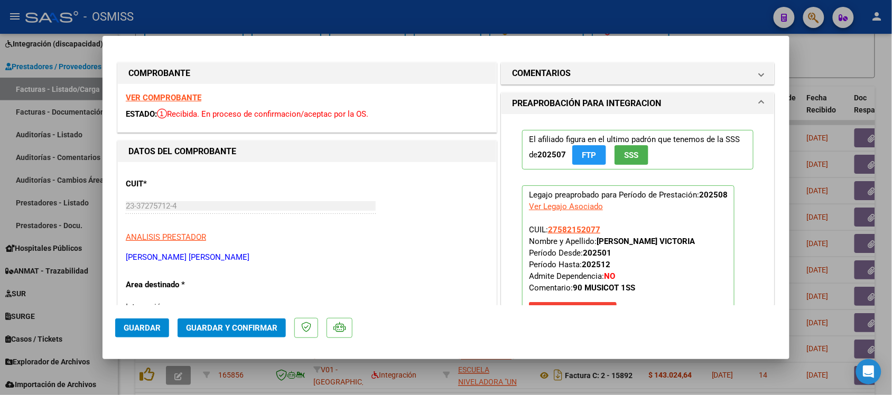
click at [149, 91] on div "VER COMPROBANTE ESTADO: Recibida. En proceso de confirmacion/aceptac por la OS." at bounding box center [307, 108] width 379 height 48
click at [151, 94] on strong "VER COMPROBANTE" at bounding box center [164, 98] width 76 height 10
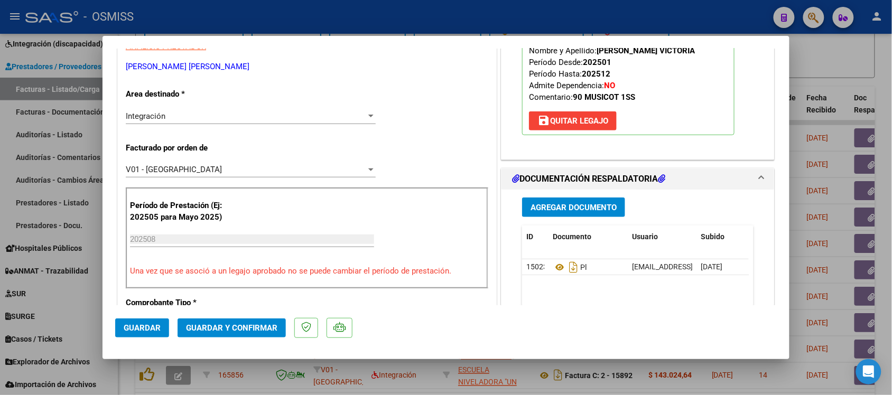
scroll to position [198, 0]
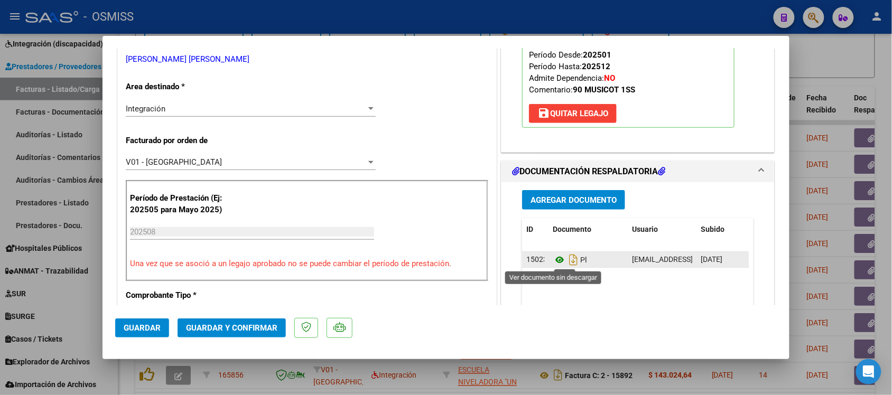
click at [553, 260] on icon at bounding box center [560, 260] width 14 height 13
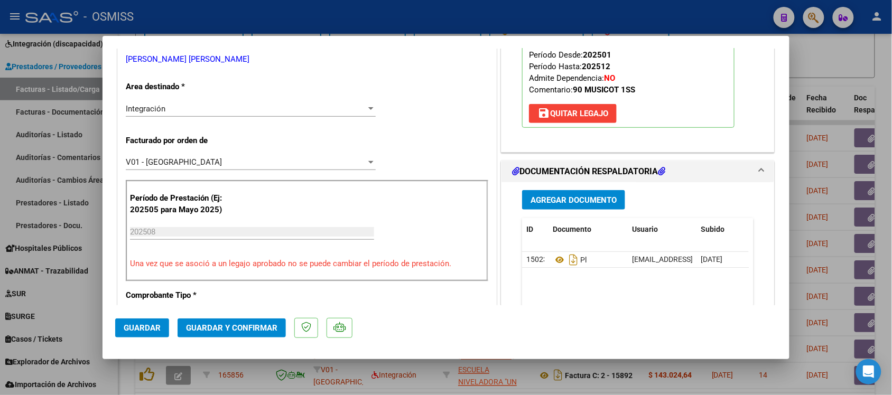
scroll to position [0, 0]
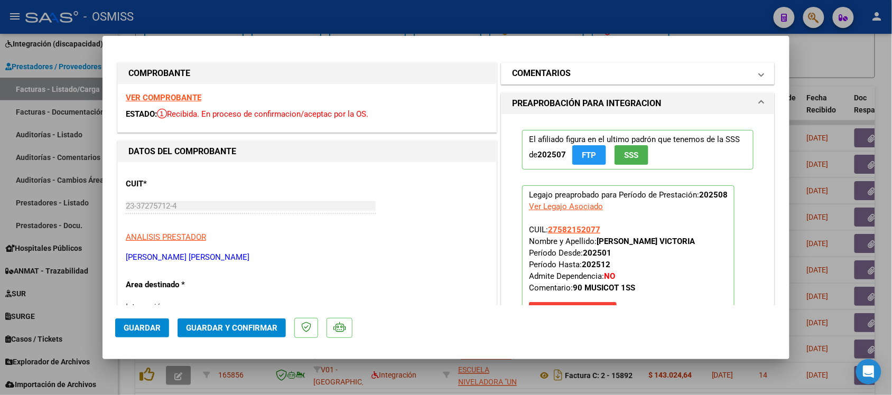
click at [543, 75] on h1 "COMENTARIOS" at bounding box center [541, 73] width 59 height 13
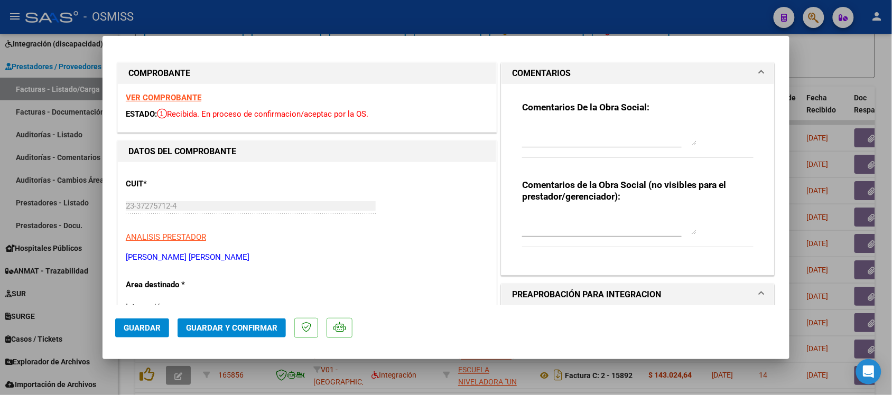
click at [543, 70] on h1 "COMENTARIOS" at bounding box center [541, 73] width 59 height 13
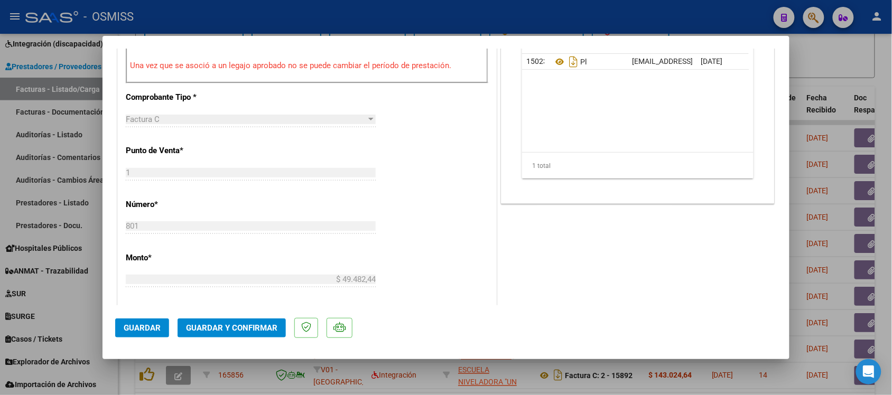
scroll to position [463, 0]
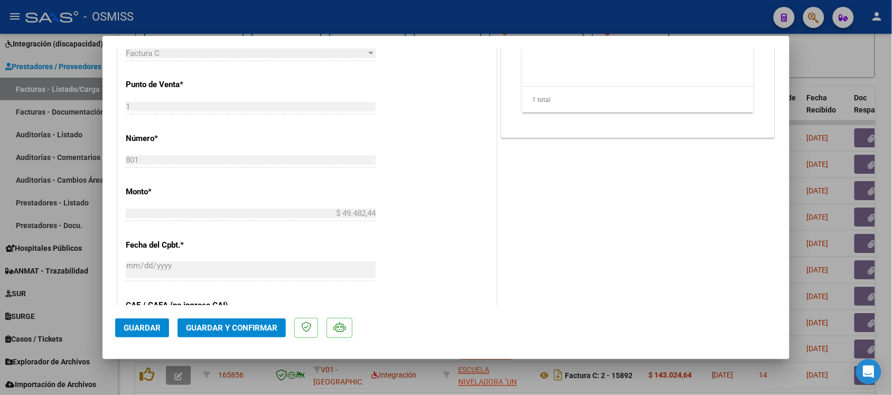
click at [255, 326] on span "Guardar y Confirmar" at bounding box center [231, 329] width 91 height 10
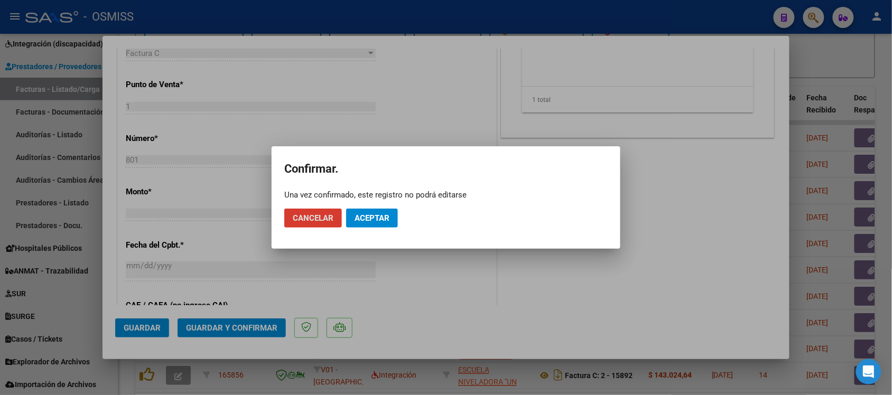
click at [370, 209] on button "Aceptar" at bounding box center [372, 218] width 52 height 19
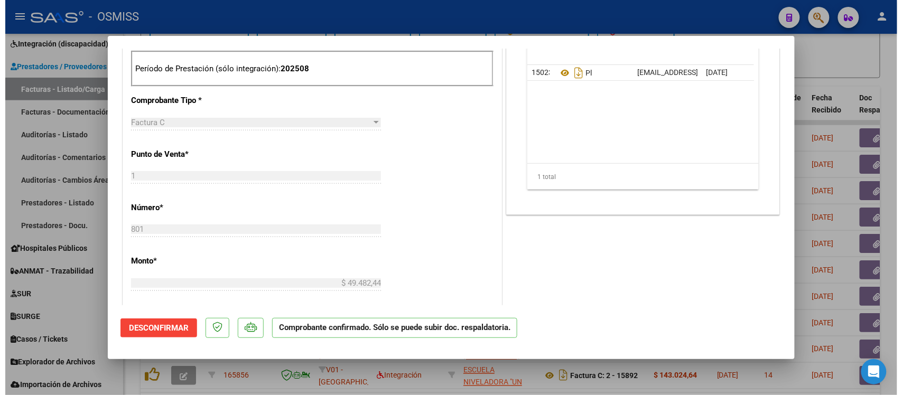
scroll to position [330, 0]
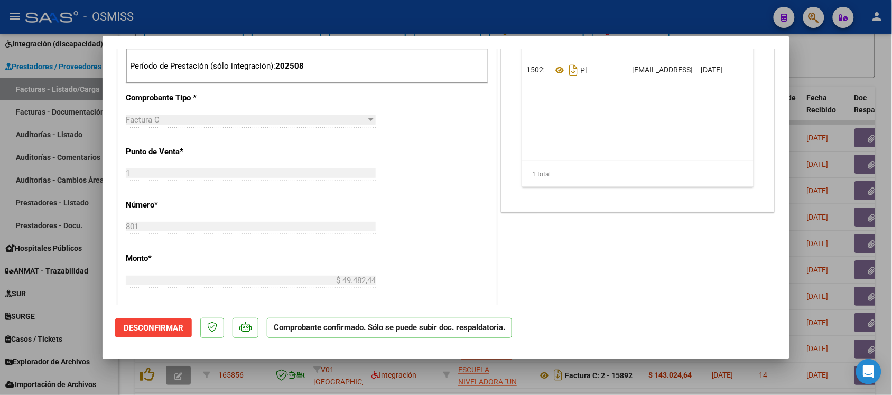
click at [827, 76] on div at bounding box center [446, 197] width 892 height 395
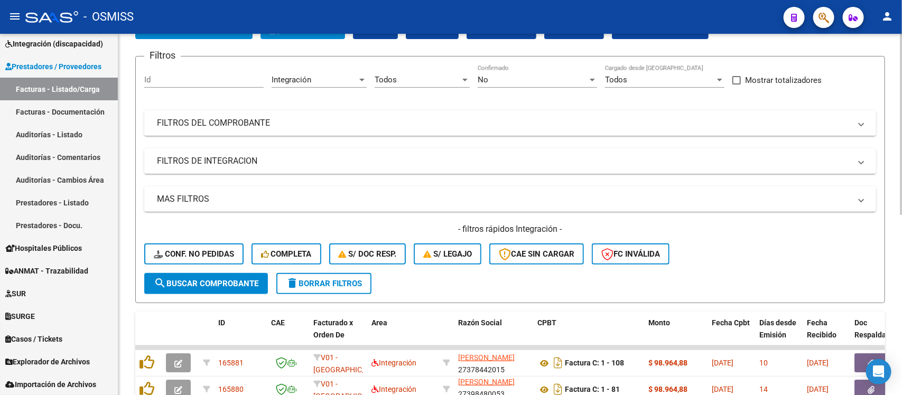
scroll to position [30, 0]
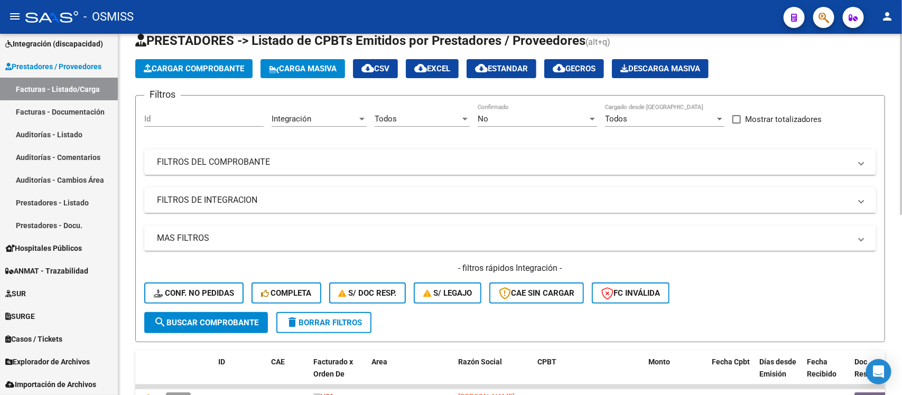
click at [548, 197] on mat-panel-title "FILTROS DE INTEGRACION" at bounding box center [504, 201] width 694 height 12
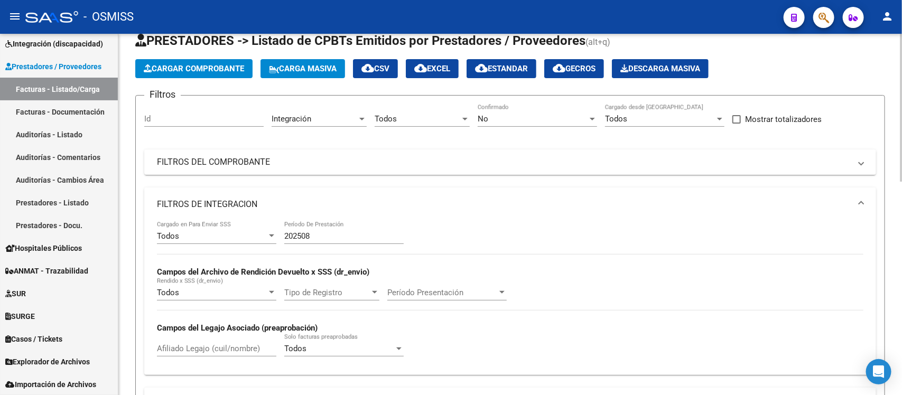
click at [541, 199] on mat-panel-title "FILTROS DE INTEGRACION" at bounding box center [504, 205] width 694 height 12
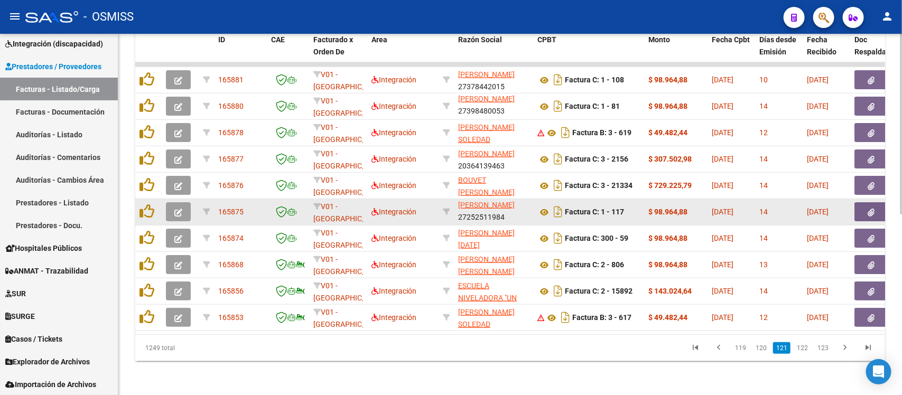
scroll to position [294, 0]
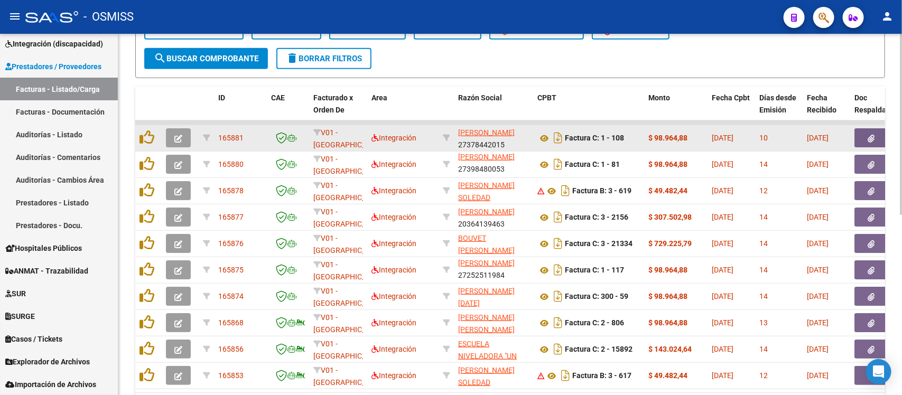
click at [179, 133] on span "button" at bounding box center [178, 138] width 8 height 10
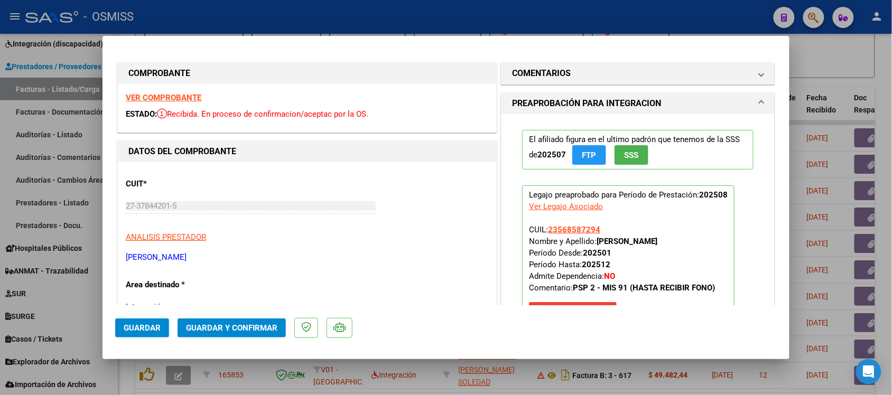
click at [831, 93] on div at bounding box center [446, 197] width 892 height 395
type input "$ 0,00"
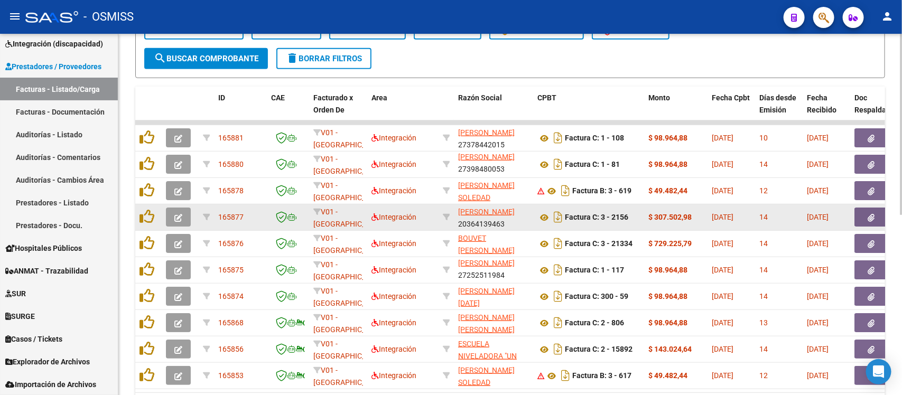
click at [175, 214] on icon "button" at bounding box center [178, 218] width 8 height 8
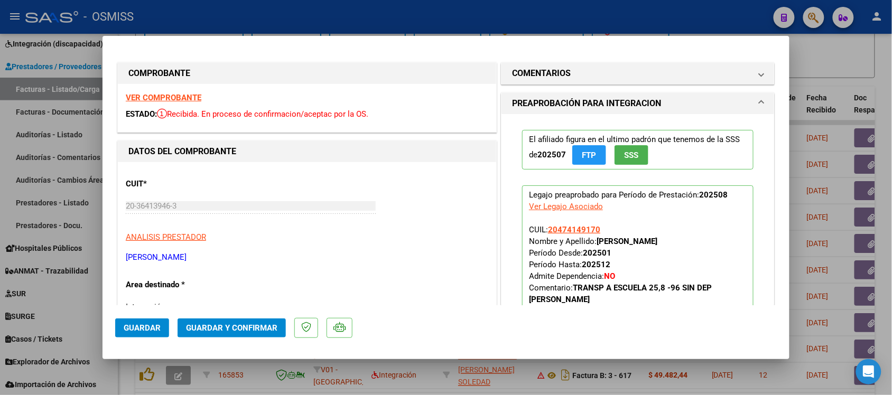
click at [865, 72] on div at bounding box center [446, 197] width 892 height 395
type input "$ 0,00"
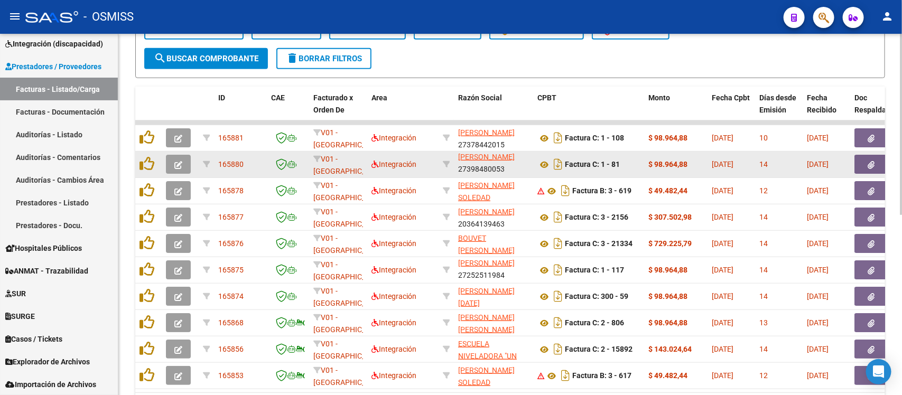
click at [172, 162] on button "button" at bounding box center [178, 164] width 25 height 19
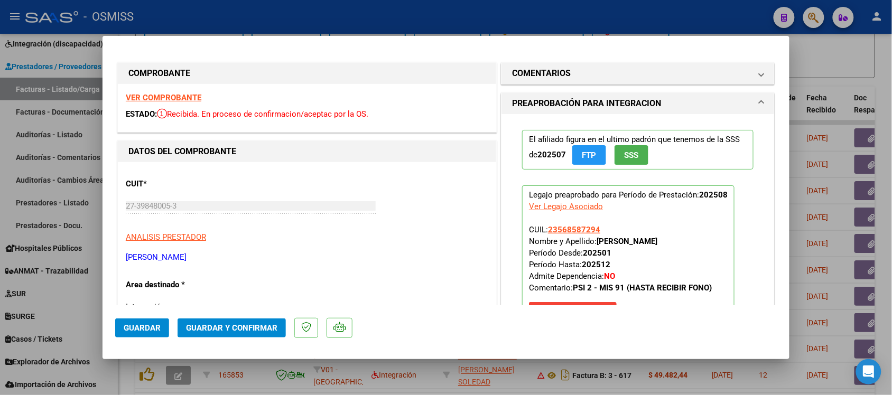
click at [818, 75] on div at bounding box center [446, 197] width 892 height 395
type input "$ 0,00"
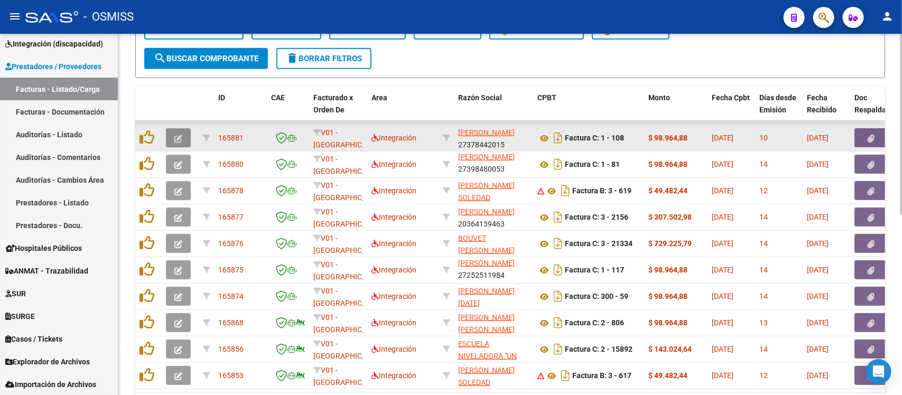
click at [176, 137] on icon "button" at bounding box center [178, 139] width 8 height 8
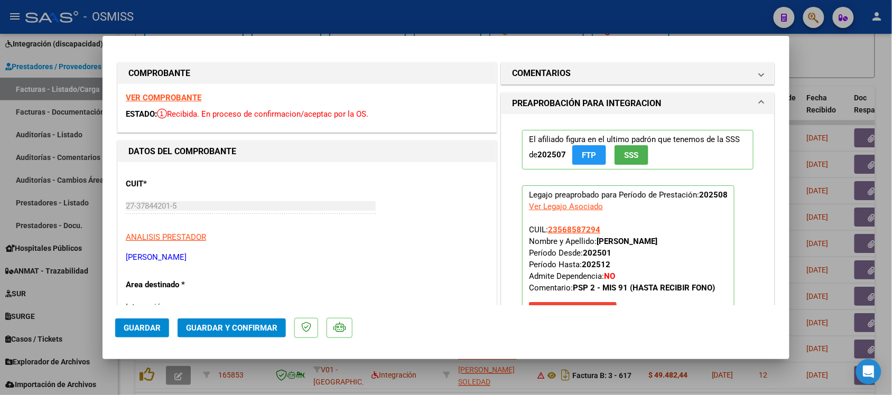
click at [154, 94] on strong "VER COMPROBANTE" at bounding box center [164, 98] width 76 height 10
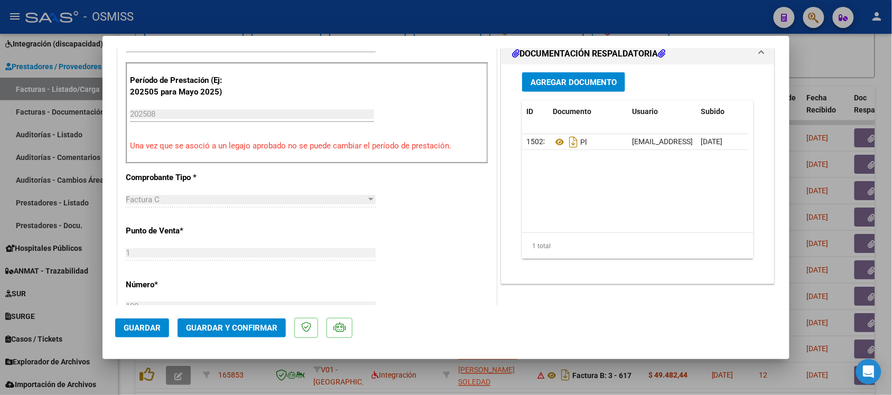
scroll to position [330, 0]
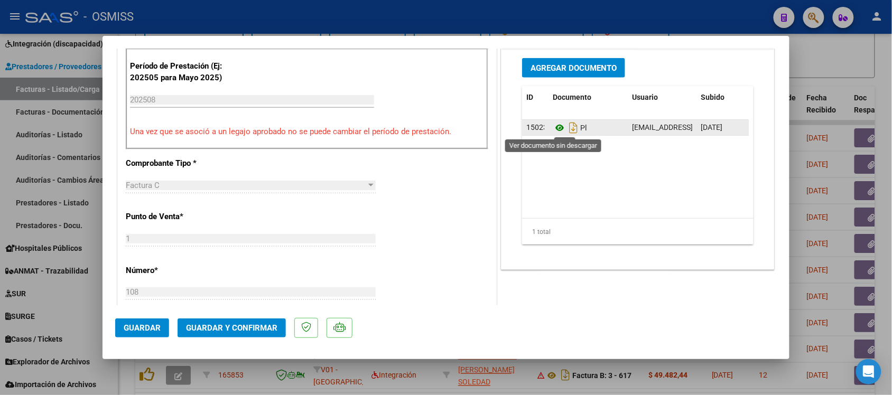
click at [554, 132] on icon at bounding box center [560, 128] width 14 height 13
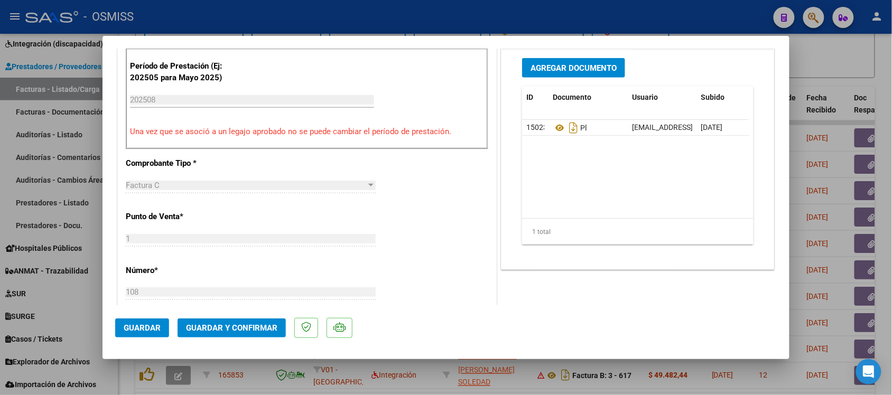
scroll to position [0, 0]
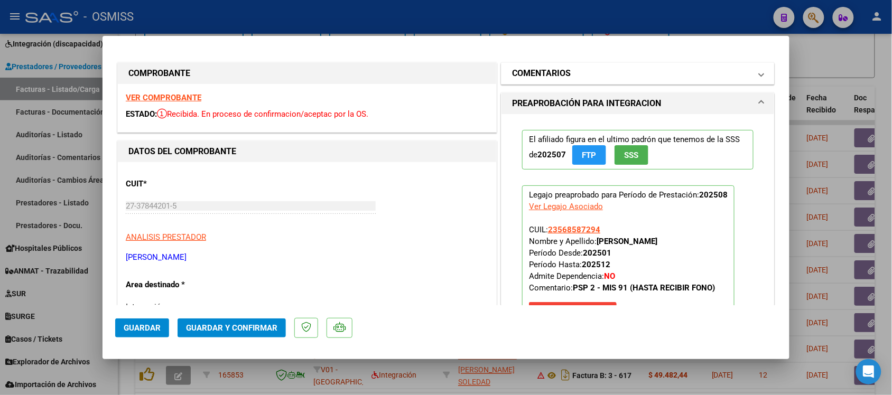
click at [534, 63] on mat-expansion-panel-header "COMENTARIOS" at bounding box center [638, 73] width 273 height 21
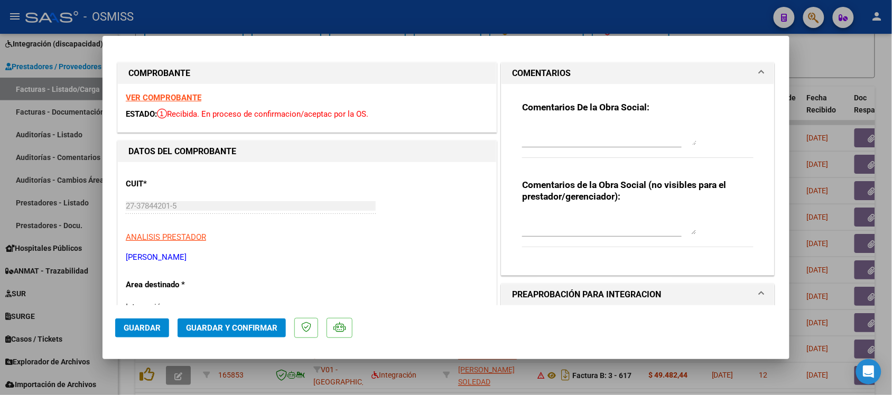
click at [567, 67] on mat-panel-title "COMENTARIOS" at bounding box center [631, 73] width 239 height 13
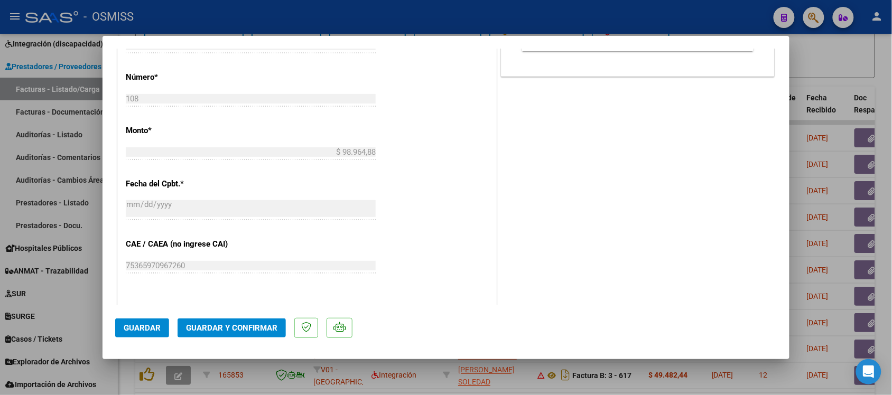
scroll to position [529, 0]
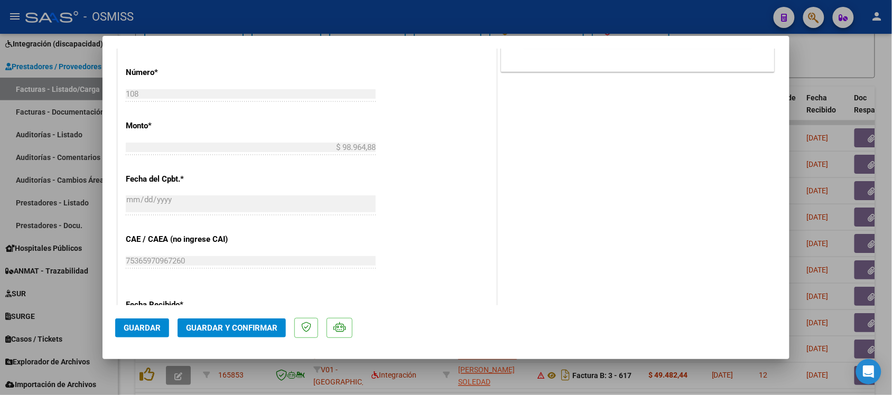
click at [267, 329] on span "Guardar y Confirmar" at bounding box center [231, 329] width 91 height 10
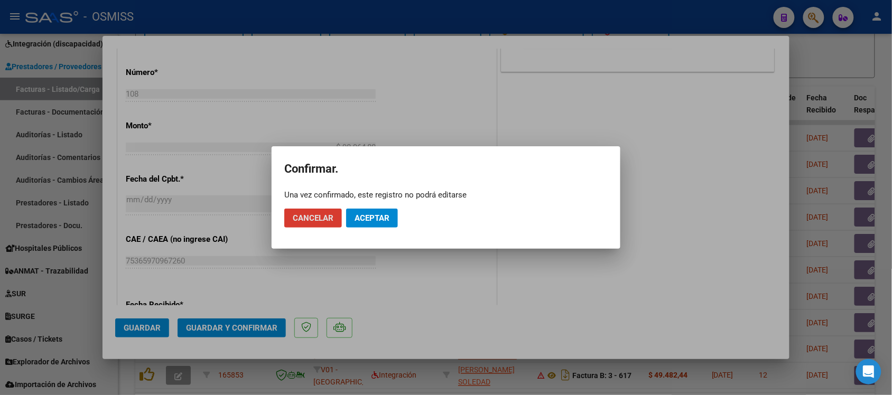
drag, startPoint x: 378, startPoint y: 218, endPoint x: 400, endPoint y: 221, distance: 21.9
click at [379, 218] on span "Aceptar" at bounding box center [372, 219] width 35 height 10
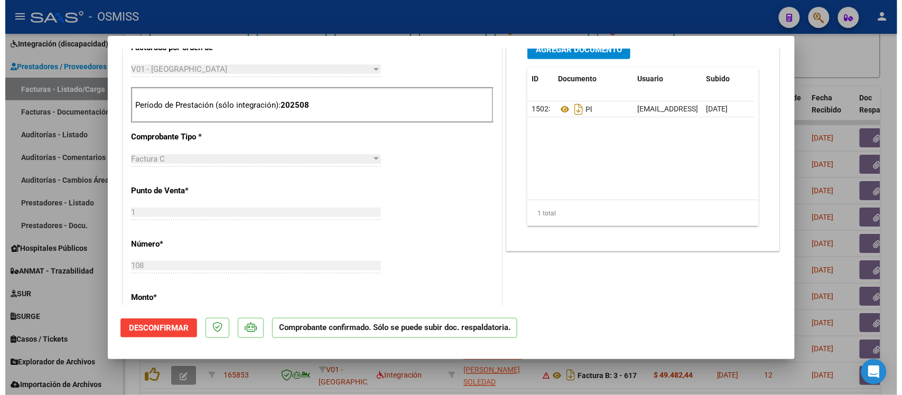
scroll to position [331, 0]
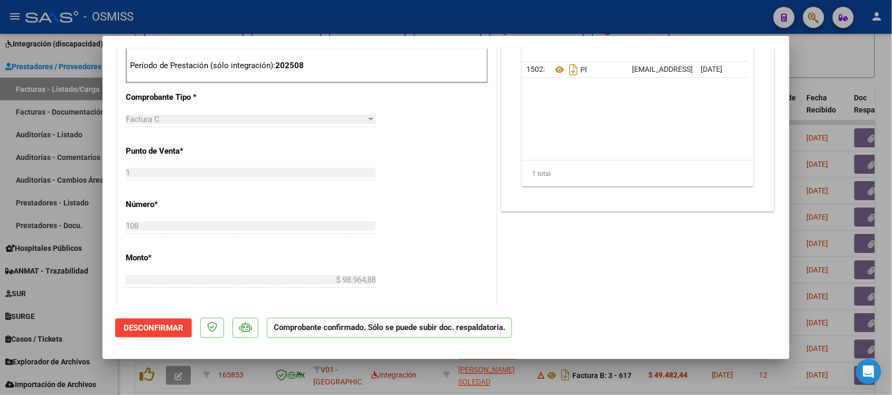
click at [845, 57] on div at bounding box center [446, 197] width 892 height 395
type input "$ 0,00"
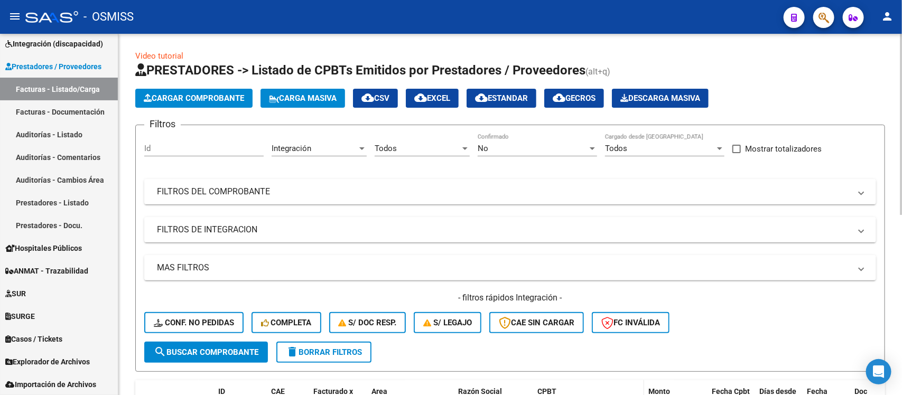
scroll to position [0, 0]
